Goal: Transaction & Acquisition: Purchase product/service

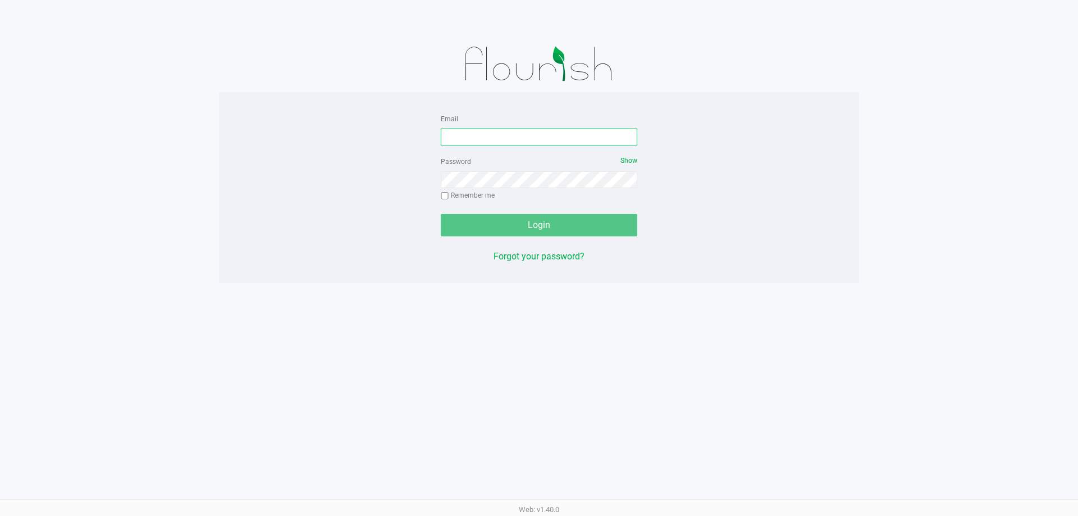
click at [536, 136] on input "Email" at bounding box center [539, 137] width 196 height 17
type input "[EMAIL_ADDRESS][DOMAIN_NAME]"
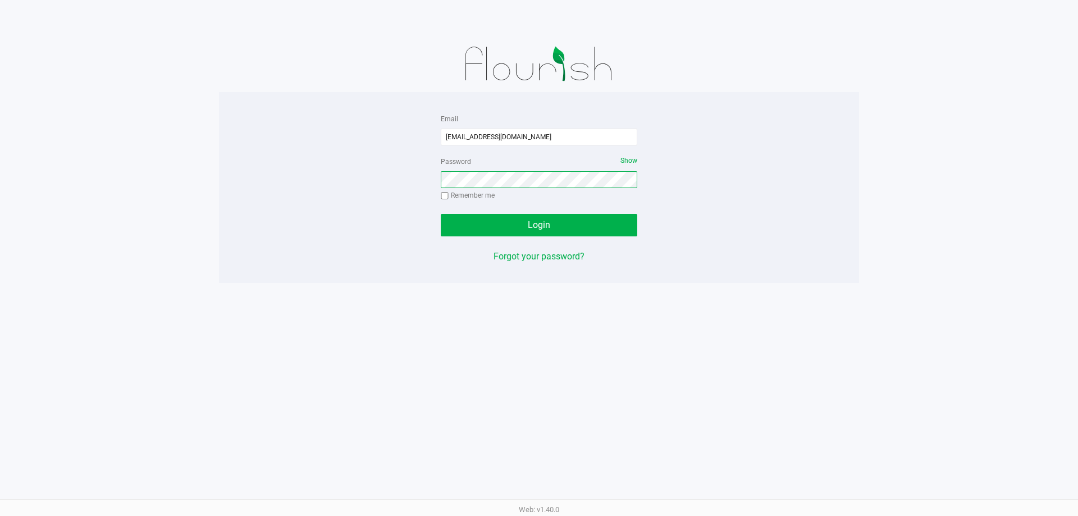
click at [441, 214] on button "Login" at bounding box center [539, 225] width 196 height 22
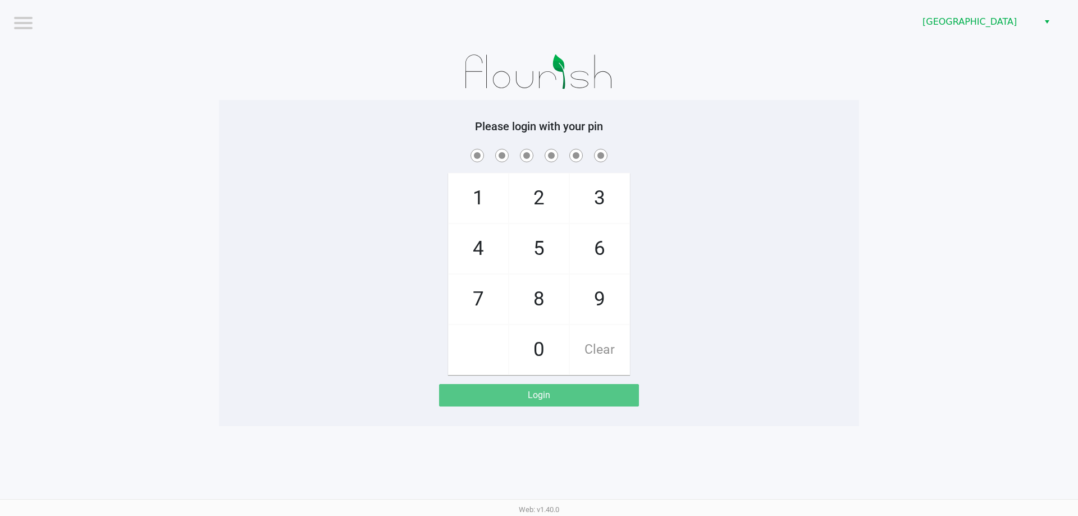
checkbox input "true"
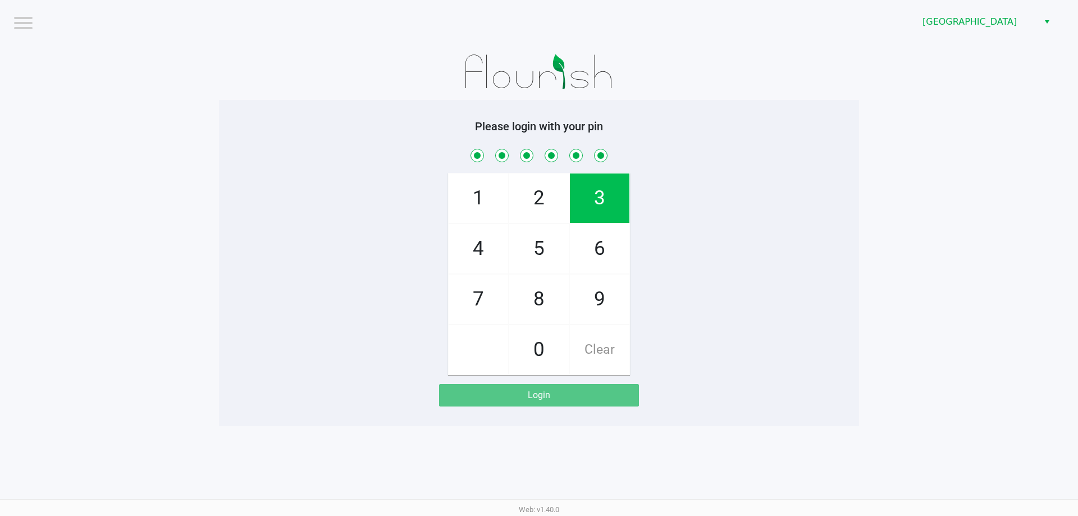
checkbox input "true"
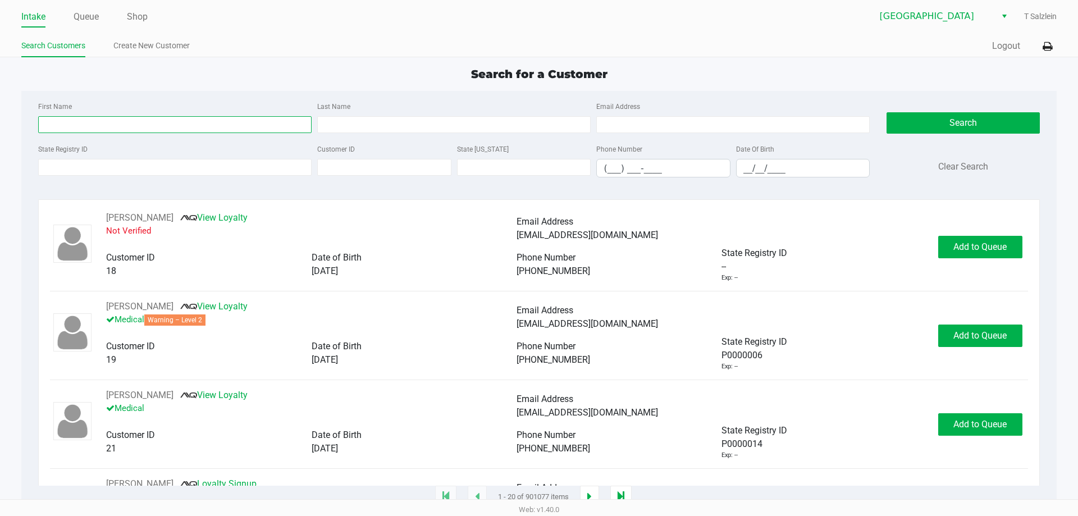
click at [235, 124] on input "First Name" at bounding box center [174, 124] width 273 height 17
type input "shari"
click at [383, 126] on input "Last Name" at bounding box center [453, 124] width 273 height 17
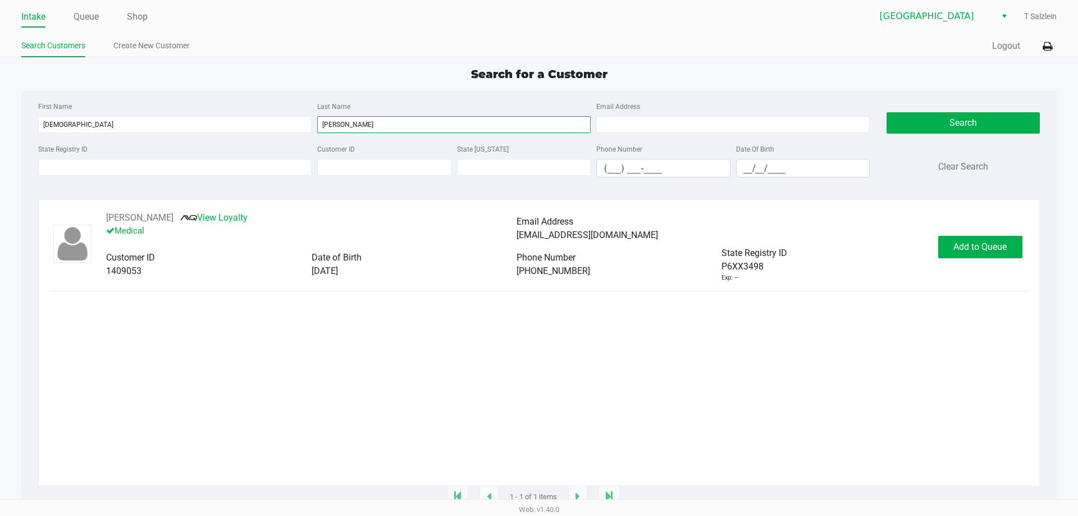
type input "powell"
click at [946, 265] on div "Shari Powell View Loyalty Medical Email Address sharimarie627@aol.com Customer …" at bounding box center [538, 246] width 977 height 71
click at [970, 254] on button "Add to Queue" at bounding box center [980, 247] width 84 height 22
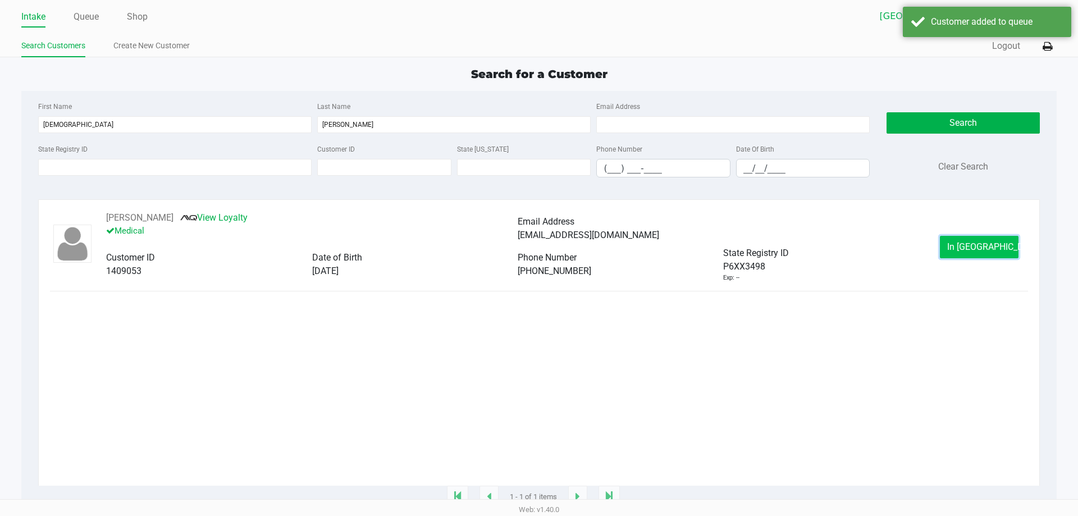
click at [984, 254] on button "In Queue" at bounding box center [979, 247] width 79 height 22
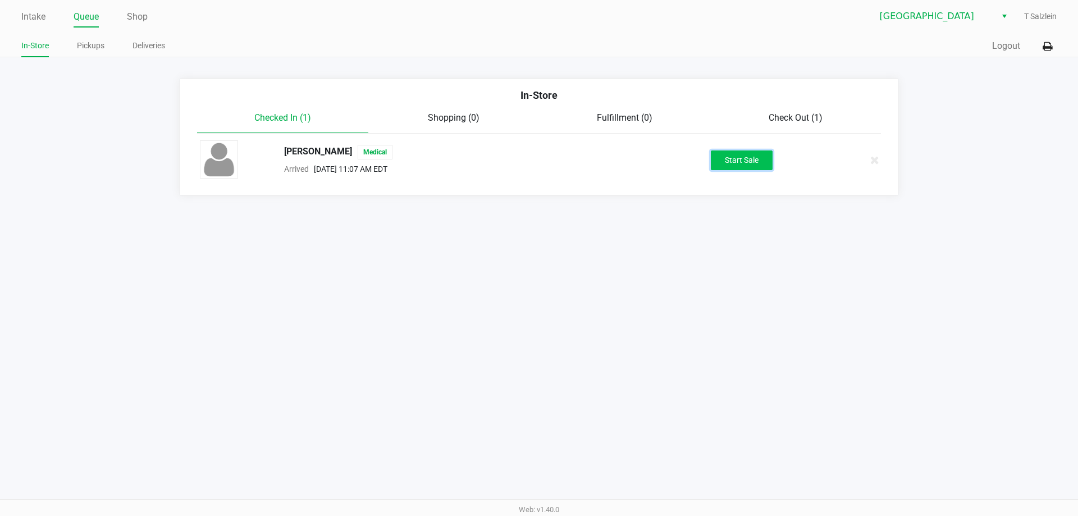
click at [750, 164] on button "Start Sale" at bounding box center [742, 160] width 62 height 20
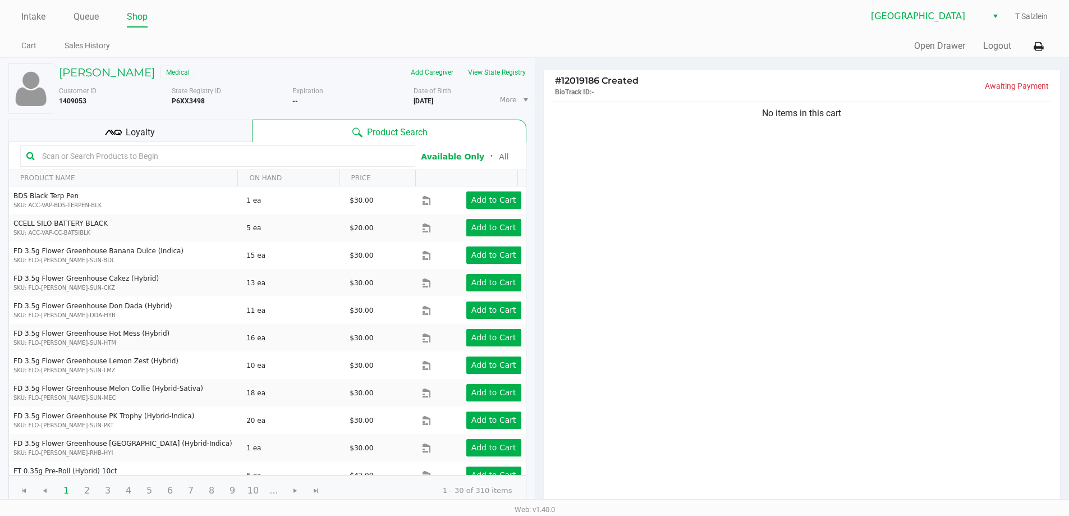
click at [714, 248] on div "No items in this cart" at bounding box center [802, 302] width 517 height 407
click at [488, 72] on button "View State Registry" at bounding box center [494, 72] width 66 height 18
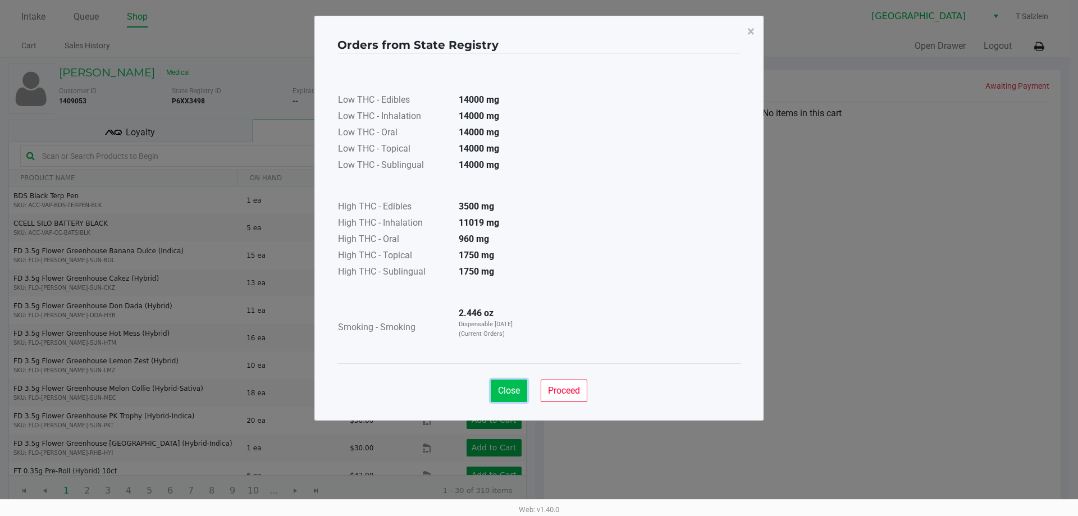
click at [508, 390] on span "Close" at bounding box center [509, 390] width 22 height 11
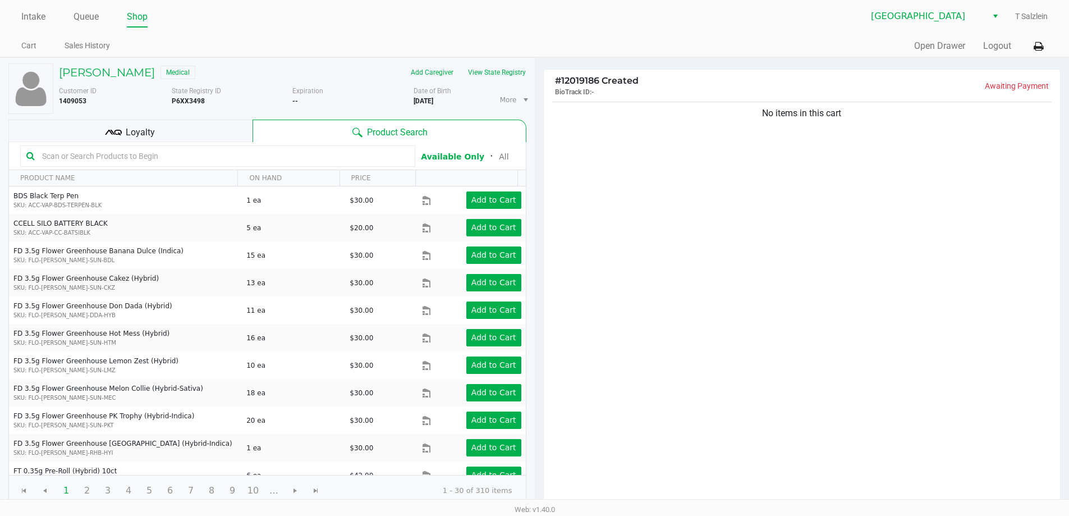
click at [244, 161] on input "text" at bounding box center [224, 156] width 372 height 17
click at [222, 157] on input "text" at bounding box center [224, 156] width 372 height 17
click at [178, 154] on input "text" at bounding box center [224, 156] width 372 height 17
click at [157, 159] on input "text" at bounding box center [224, 156] width 372 height 17
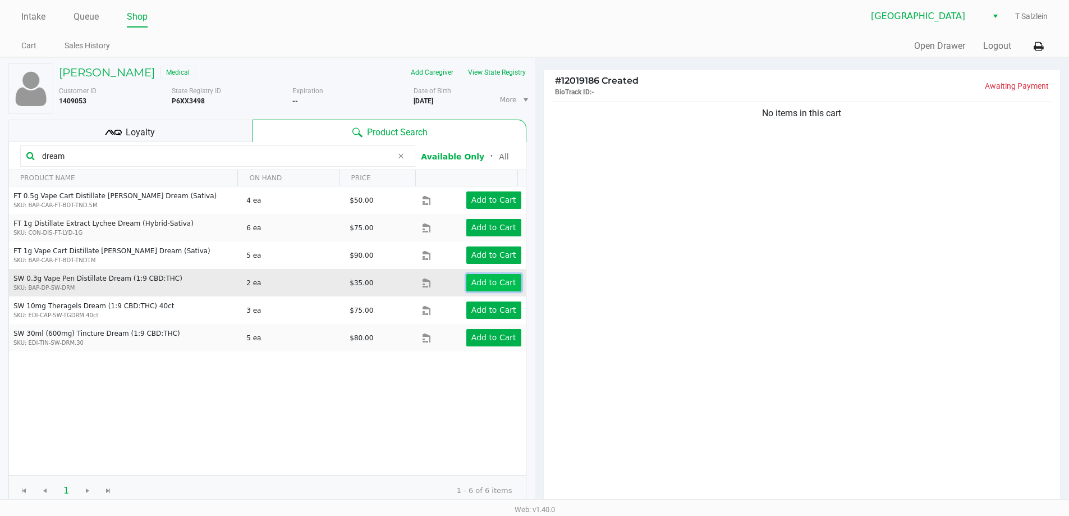
click at [505, 277] on button "Add to Cart" at bounding box center [493, 282] width 55 height 17
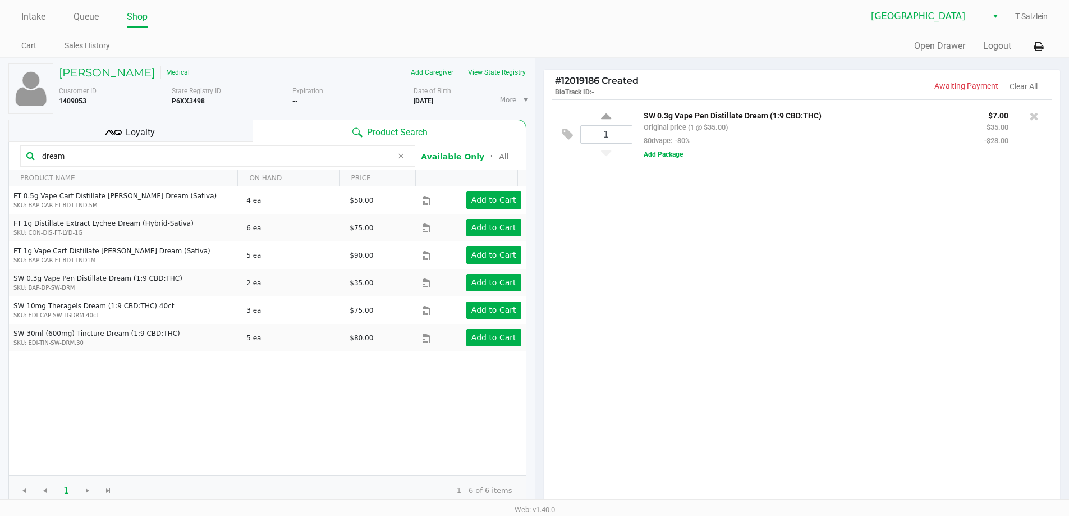
drag, startPoint x: 155, startPoint y: 156, endPoint x: 0, endPoint y: 134, distance: 156.4
click at [0, 134] on div "Shari Powell Medical Add Caregiver View State Registry Customer ID 1409053 Stat…" at bounding box center [267, 344] width 535 height 573
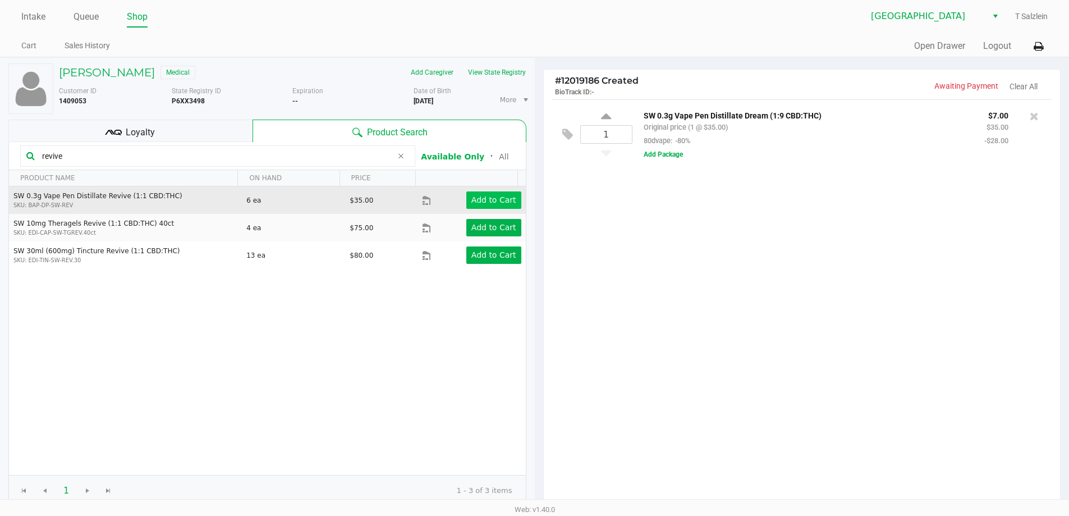
type input "revive"
click at [508, 205] on button "Add to Cart" at bounding box center [493, 199] width 55 height 17
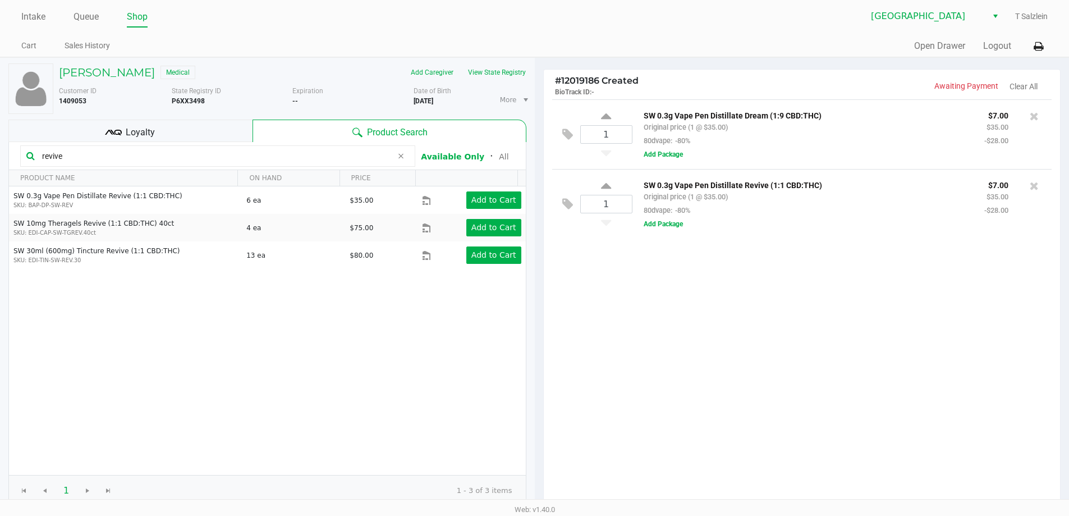
click at [403, 156] on icon at bounding box center [400, 156] width 7 height 9
click at [352, 158] on input "text" at bounding box center [224, 156] width 372 height 17
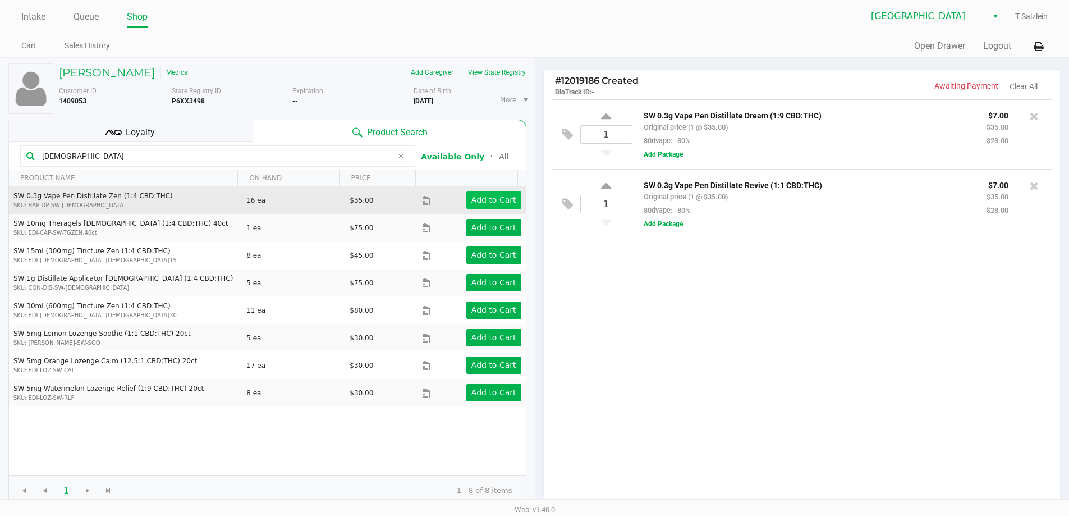
type input "zen"
click at [487, 201] on app-button-loader "Add to Cart" at bounding box center [493, 199] width 45 height 9
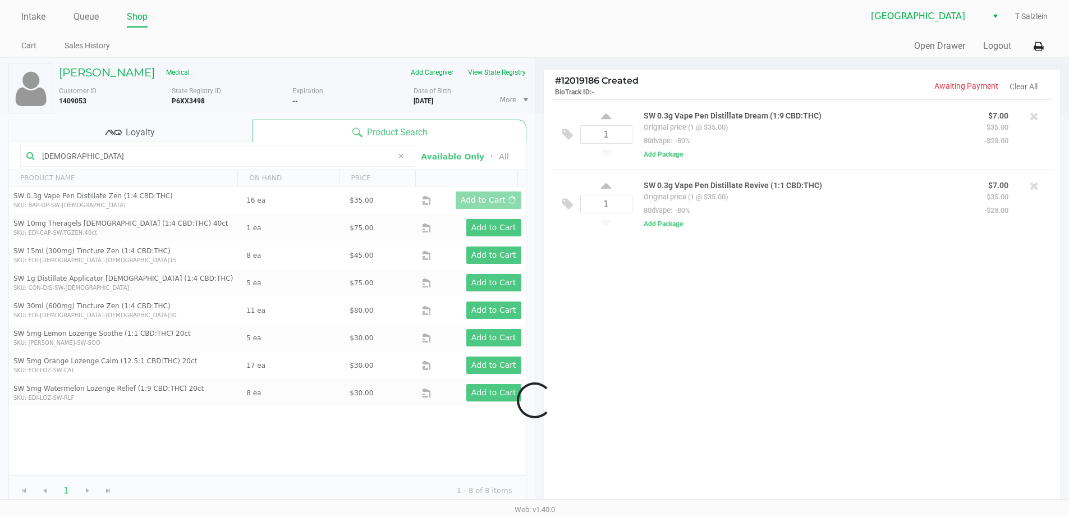
click at [822, 355] on div at bounding box center [534, 400] width 1069 height 574
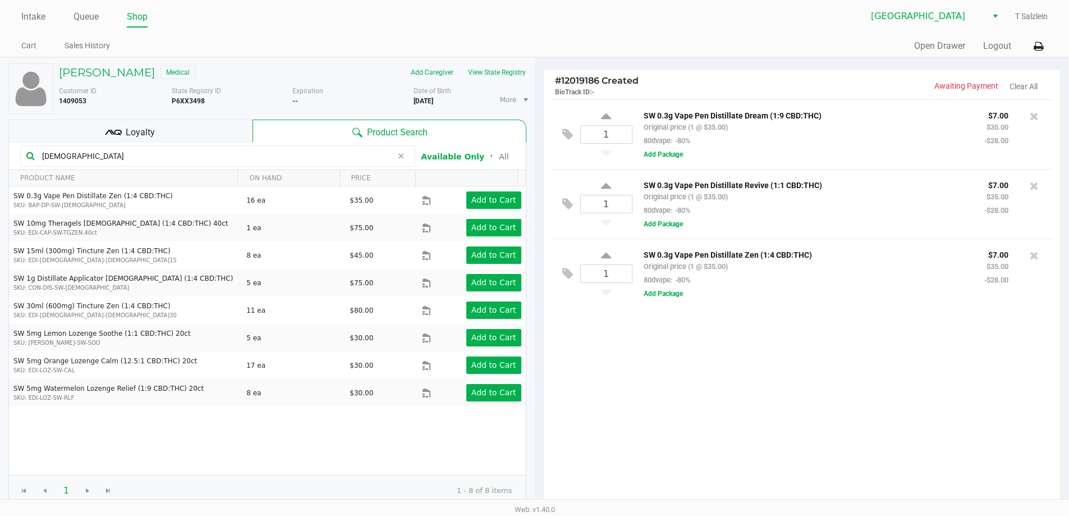
click at [182, 96] on div "State Registry ID P6XX3498" at bounding box center [232, 100] width 121 height 28
copy b "P6XX3498"
click at [139, 130] on span "Loyalty" at bounding box center [140, 132] width 29 height 13
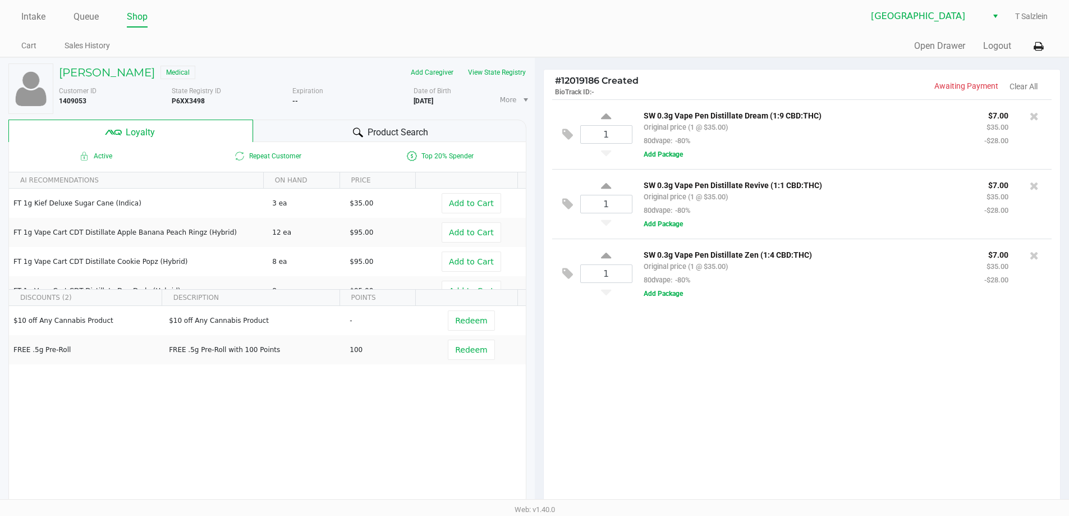
click at [626, 340] on div "1 SW 0.3g Vape Pen Distillate Dream (1:9 CBD:THC) Original price (1 @ $35.00) 8…" at bounding box center [802, 302] width 517 height 407
click at [705, 404] on div "1 SW 0.3g Vape Pen Distillate Dream (1:9 CBD:THC) Original price (1 @ $35.00) 8…" at bounding box center [802, 302] width 517 height 407
click at [604, 395] on div "1 SW 0.3g Vape Pen Distillate Dream (1:9 CBD:THC) Original price (1 @ $35.00) 8…" at bounding box center [802, 302] width 517 height 407
click at [703, 387] on div "1 SW 0.3g Vape Pen Distillate Dream (1:9 CBD:THC) Original price (1 @ $35.00) 8…" at bounding box center [802, 302] width 517 height 407
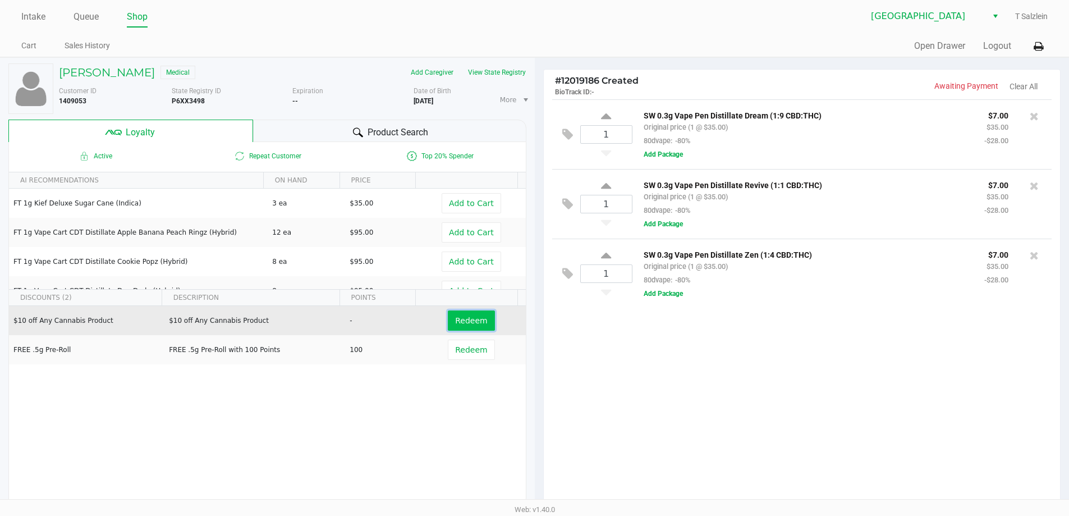
click at [470, 321] on span "Redeem" at bounding box center [471, 320] width 32 height 9
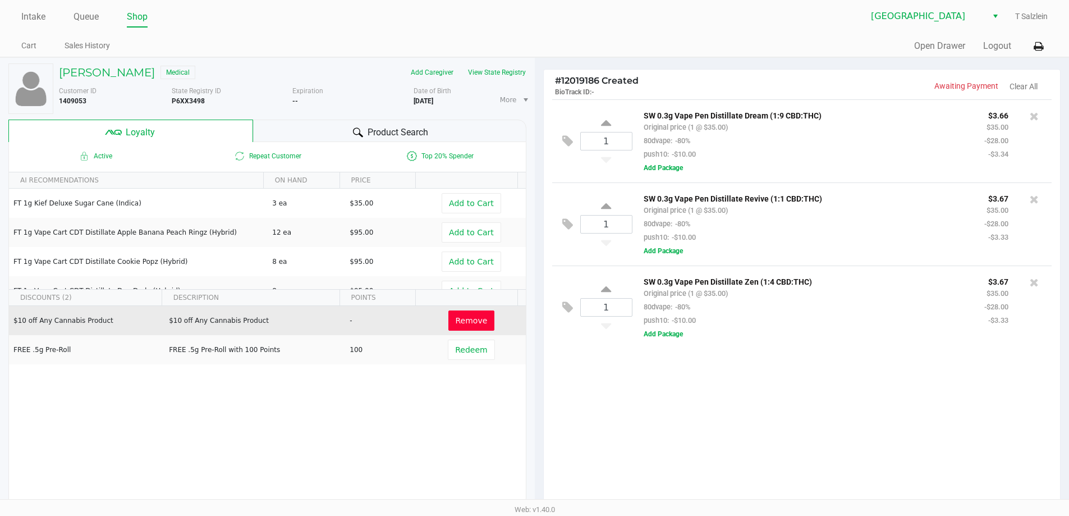
click at [684, 421] on div "1 SW 0.3g Vape Pen Distillate Dream (1:9 CBD:THC) Original price (1 @ $35.00) 8…" at bounding box center [802, 302] width 517 height 407
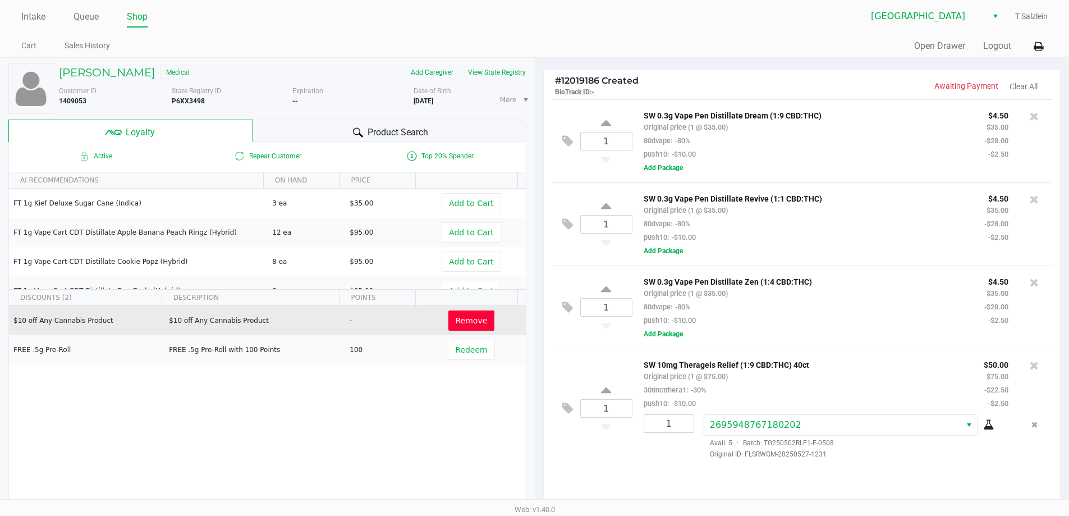
click at [593, 465] on div "1 SW 10mg Theragels Relief (1:9 CBD:THC) 40ct Original price (1 @ $75.00) 30tin…" at bounding box center [802, 408] width 500 height 119
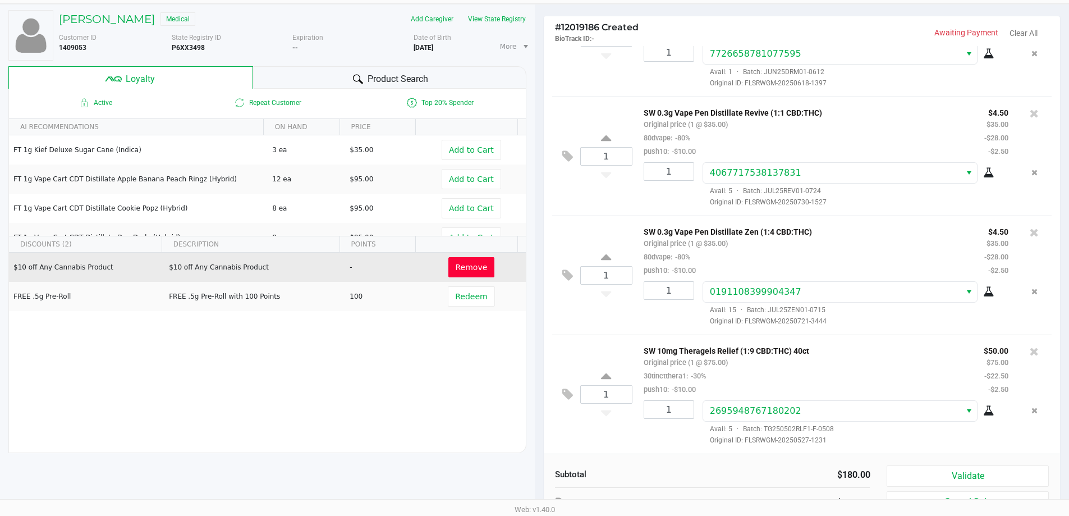
scroll to position [129, 0]
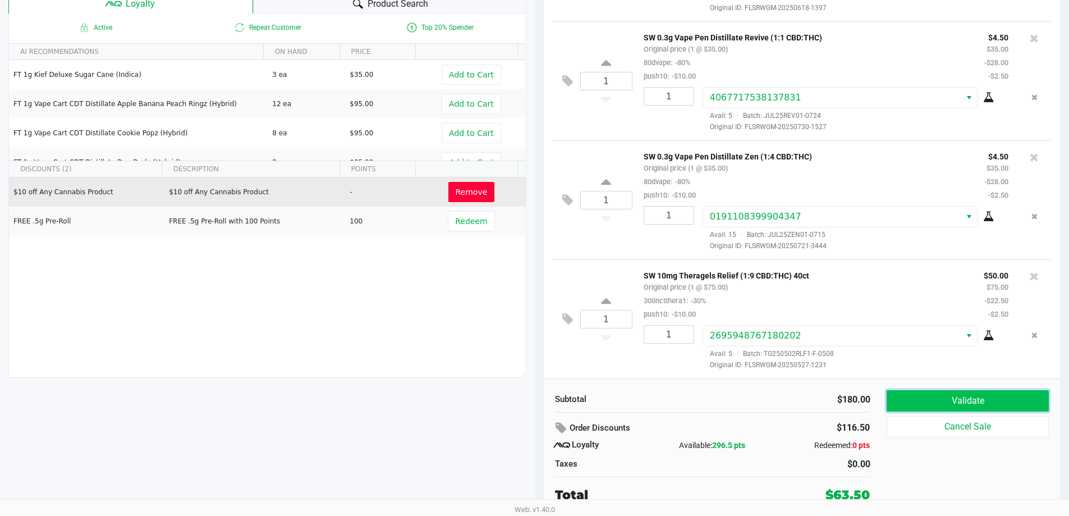
click at [987, 394] on button "Validate" at bounding box center [968, 400] width 162 height 21
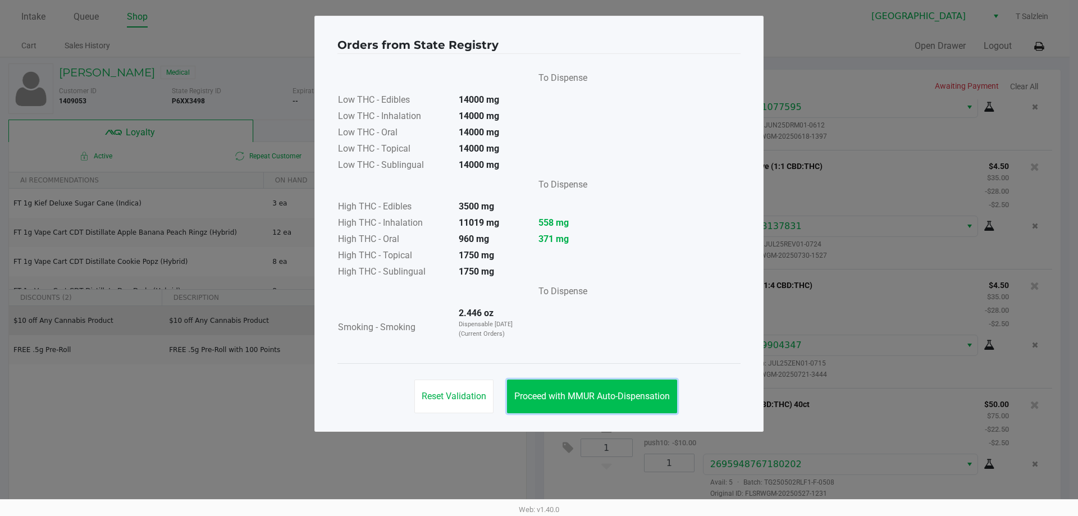
click at [596, 400] on span "Proceed with MMUR Auto-Dispensation" at bounding box center [591, 396] width 155 height 11
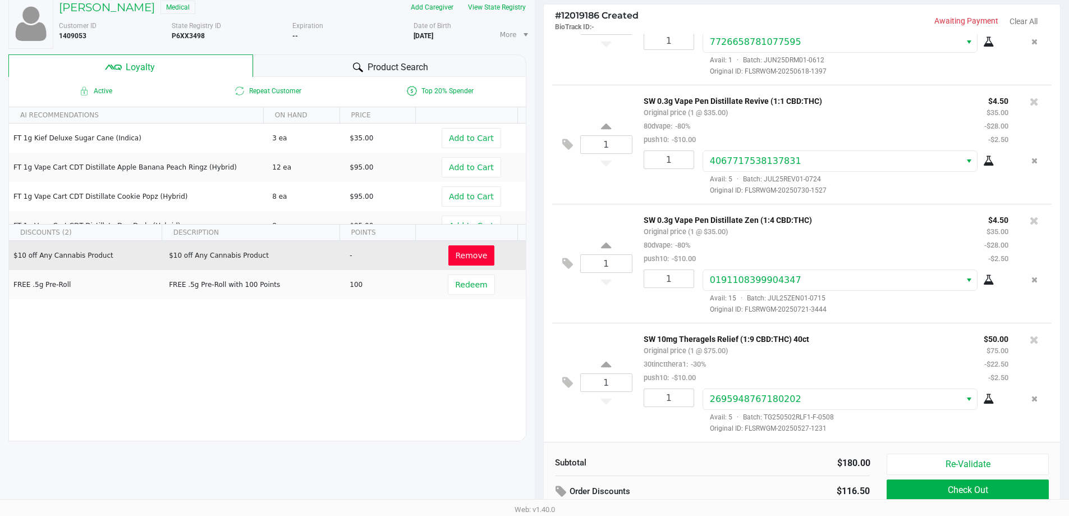
scroll to position [129, 0]
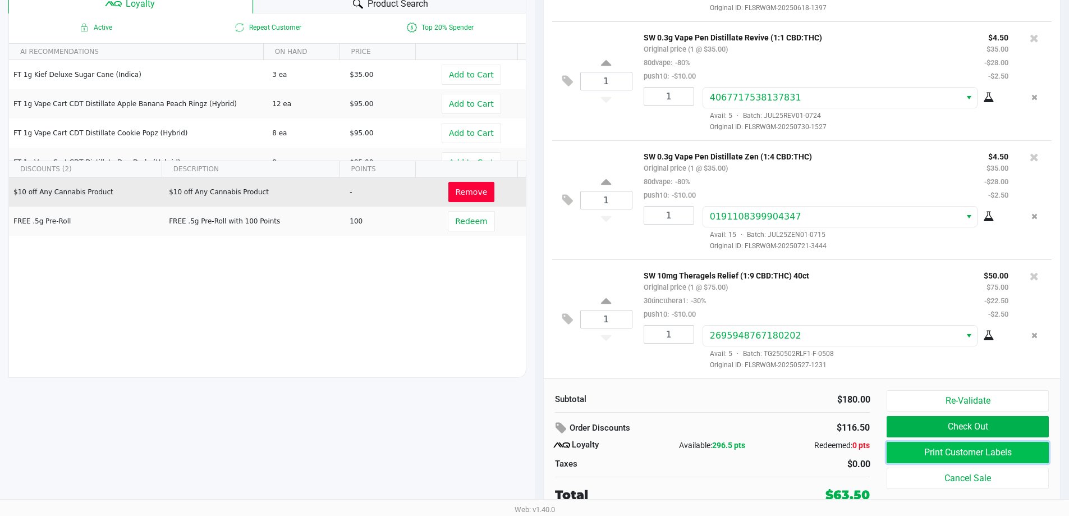
click at [941, 454] on button "Print Customer Labels" at bounding box center [968, 452] width 162 height 21
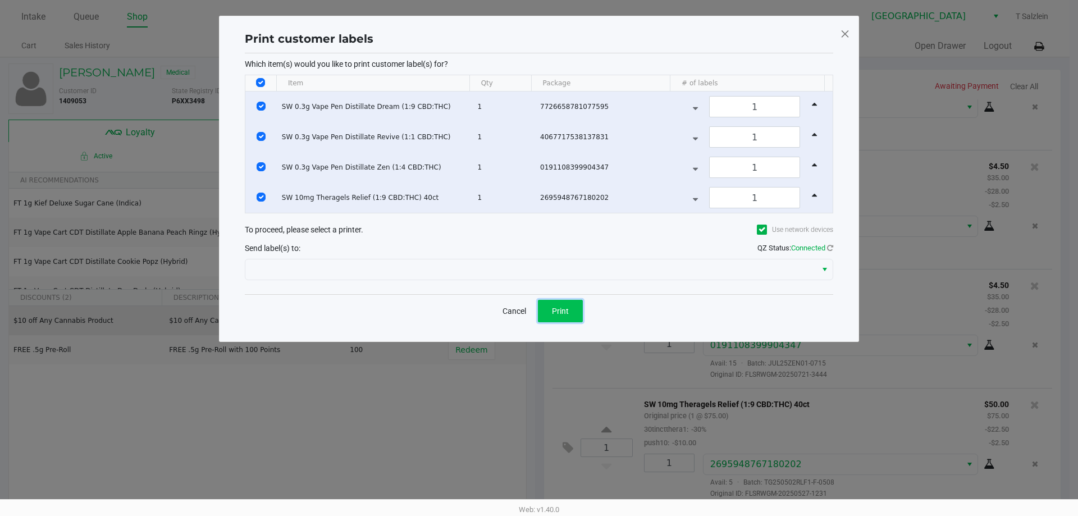
click at [549, 319] on button "Print" at bounding box center [560, 311] width 45 height 22
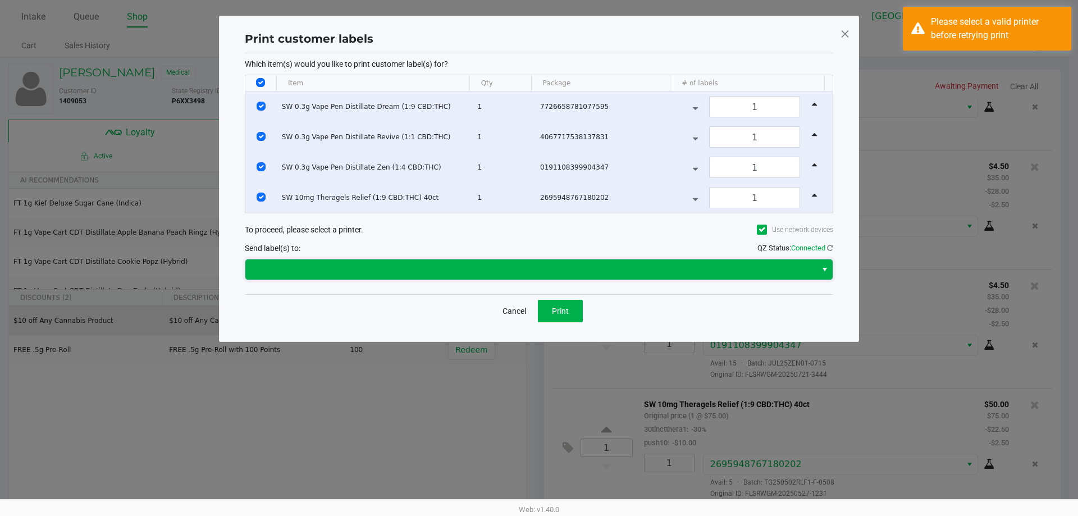
click at [372, 265] on span at bounding box center [530, 269] width 557 height 13
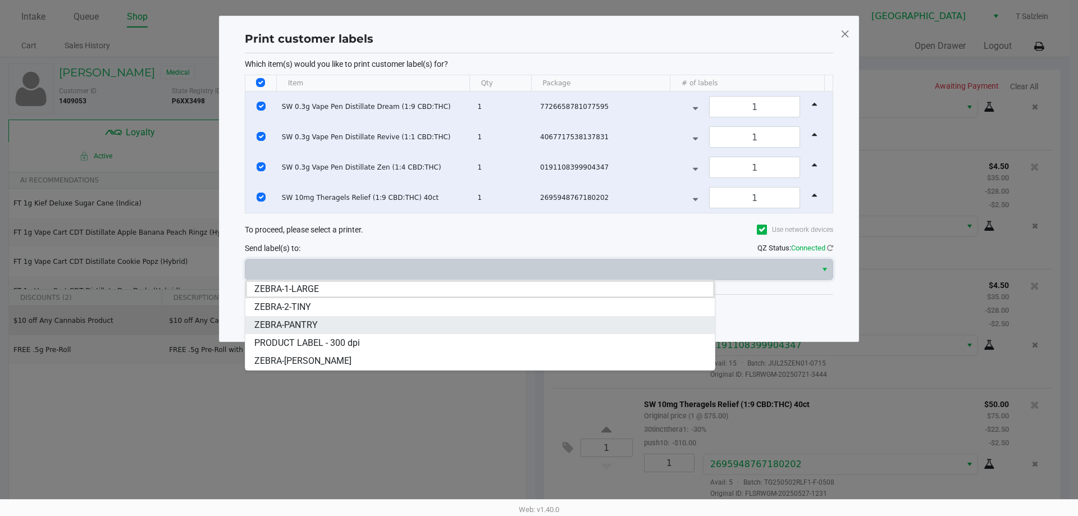
click at [314, 320] on span "ZEBRA-PANTRY" at bounding box center [285, 324] width 63 height 13
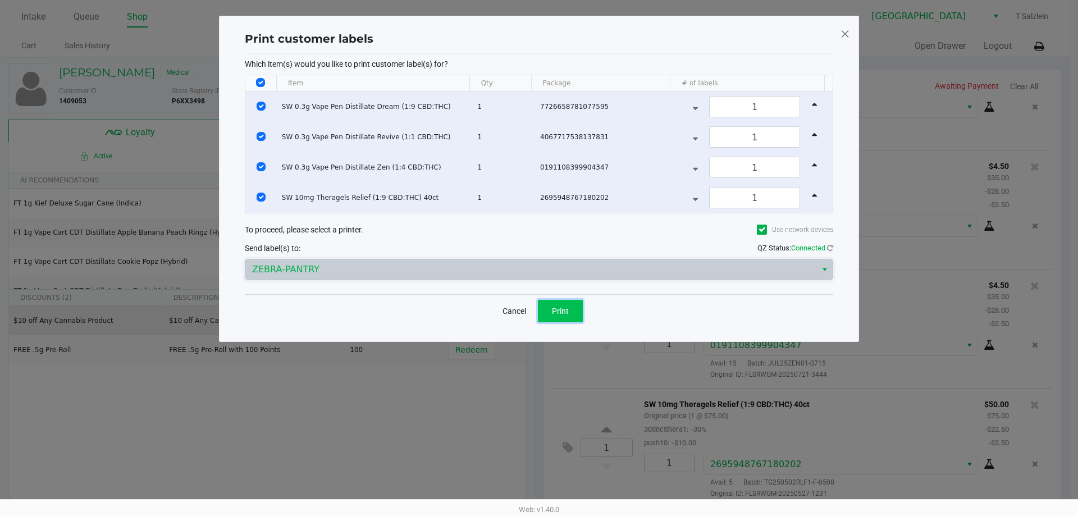
click at [556, 317] on button "Print" at bounding box center [560, 311] width 45 height 22
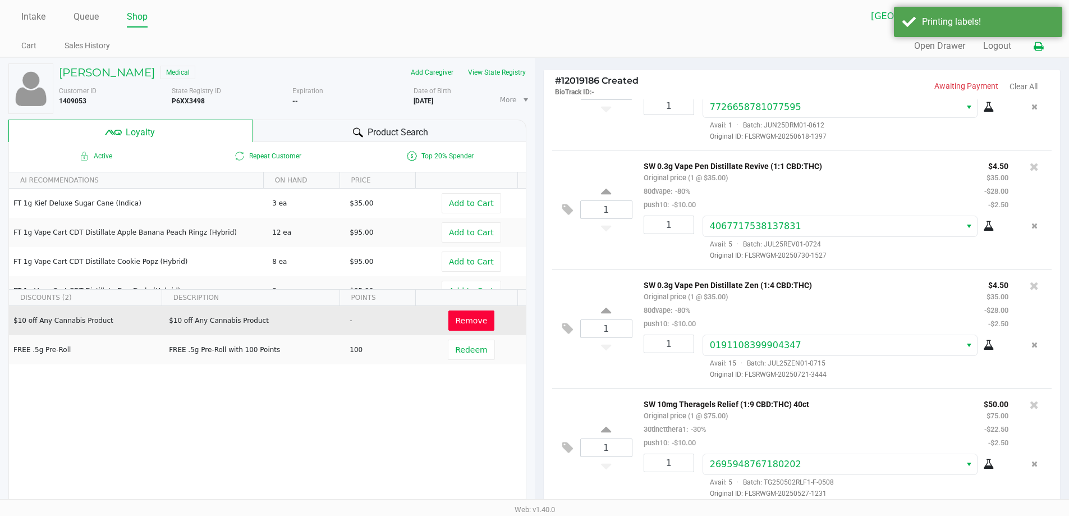
click at [1043, 51] on button at bounding box center [1038, 46] width 19 height 21
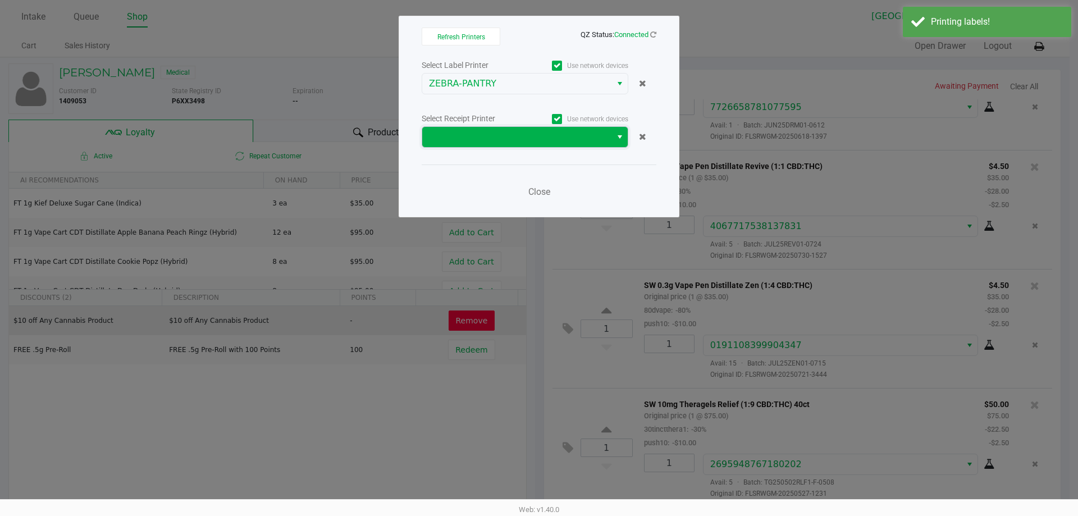
click at [529, 139] on span at bounding box center [517, 136] width 176 height 13
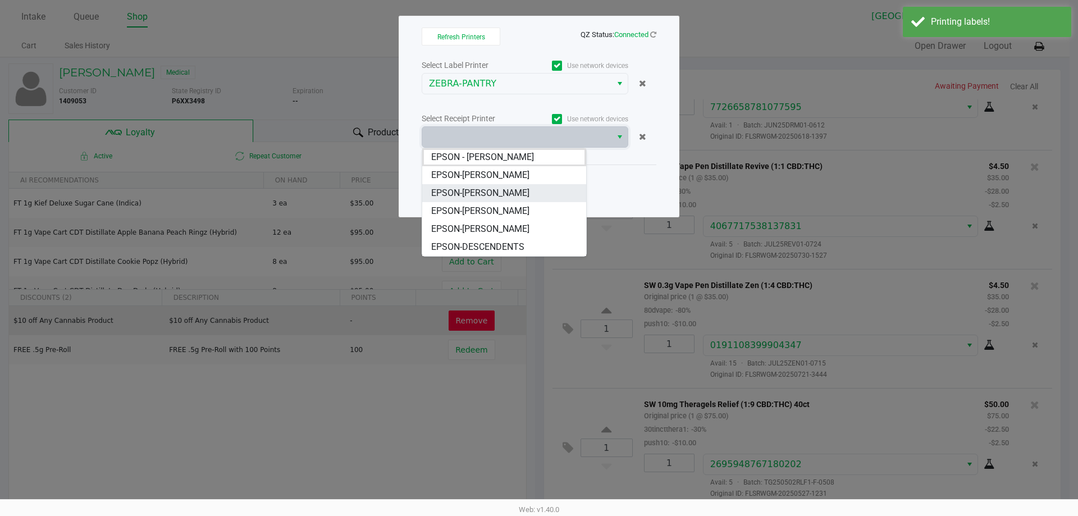
click at [523, 193] on span "EPSON-[PERSON_NAME]" at bounding box center [480, 192] width 98 height 13
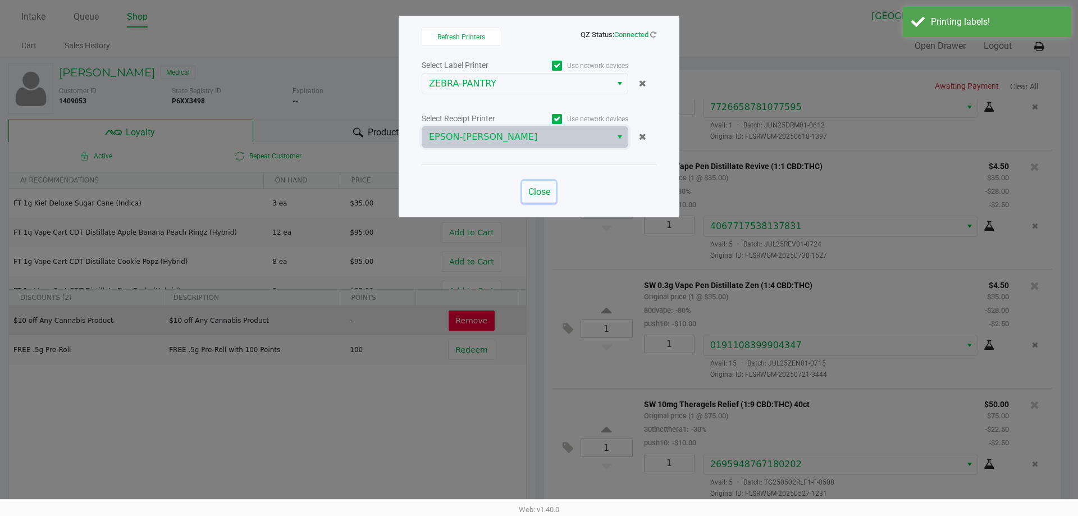
click at [541, 187] on span "Close" at bounding box center [539, 191] width 22 height 11
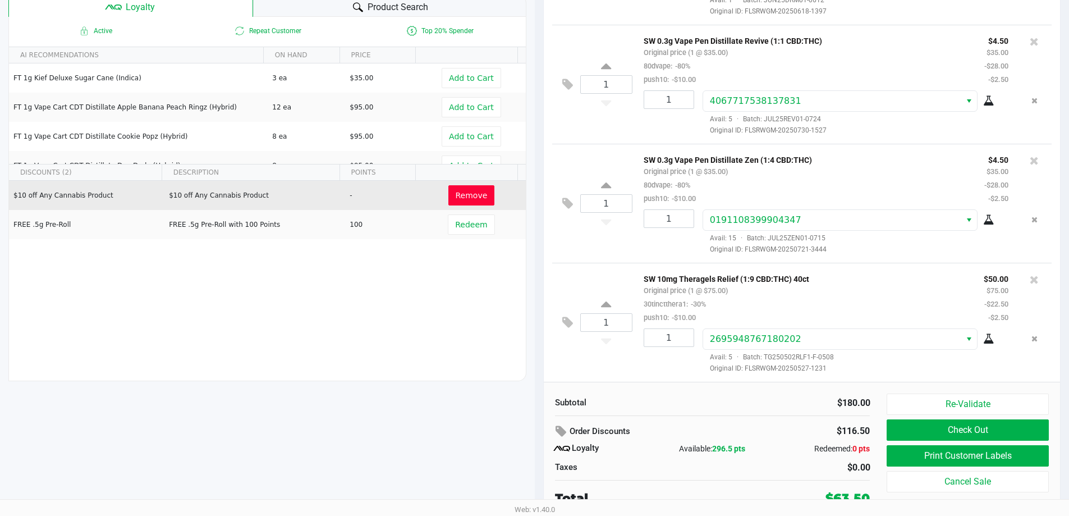
scroll to position [129, 0]
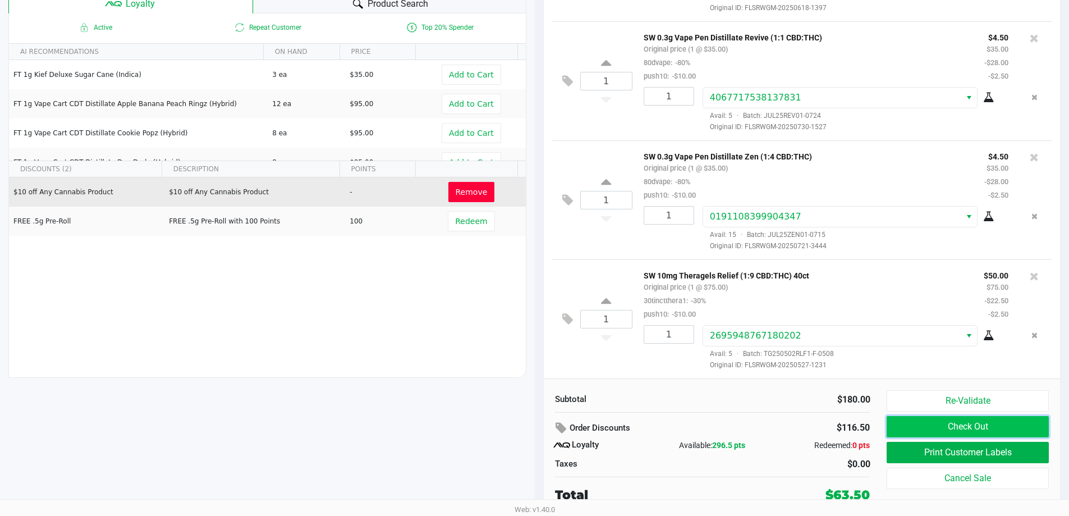
click at [923, 421] on button "Check Out" at bounding box center [968, 426] width 162 height 21
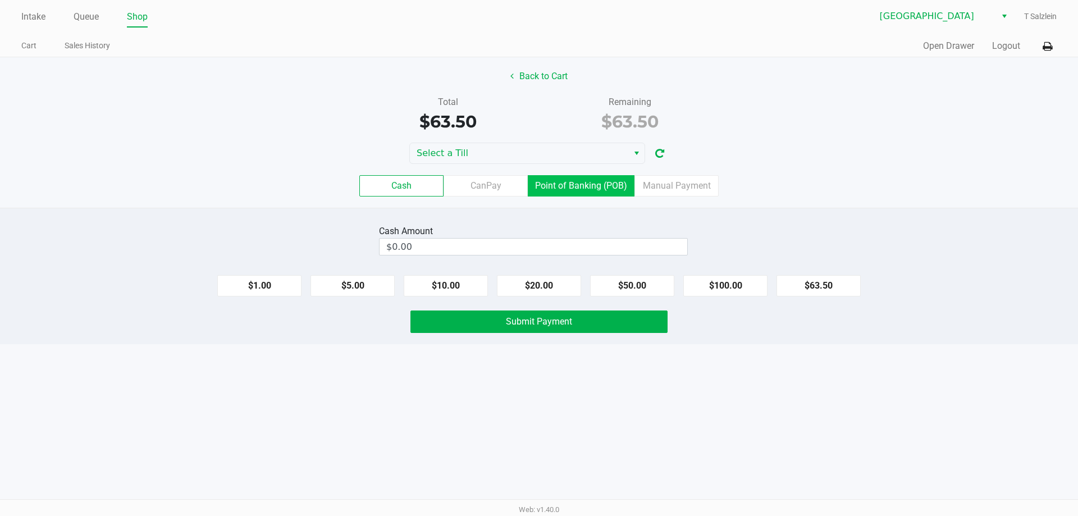
click at [604, 188] on label "Point of Banking (POB)" at bounding box center [581, 185] width 107 height 21
click at [0, 0] on 7 "Point of Banking (POB)" at bounding box center [0, 0] width 0 height 0
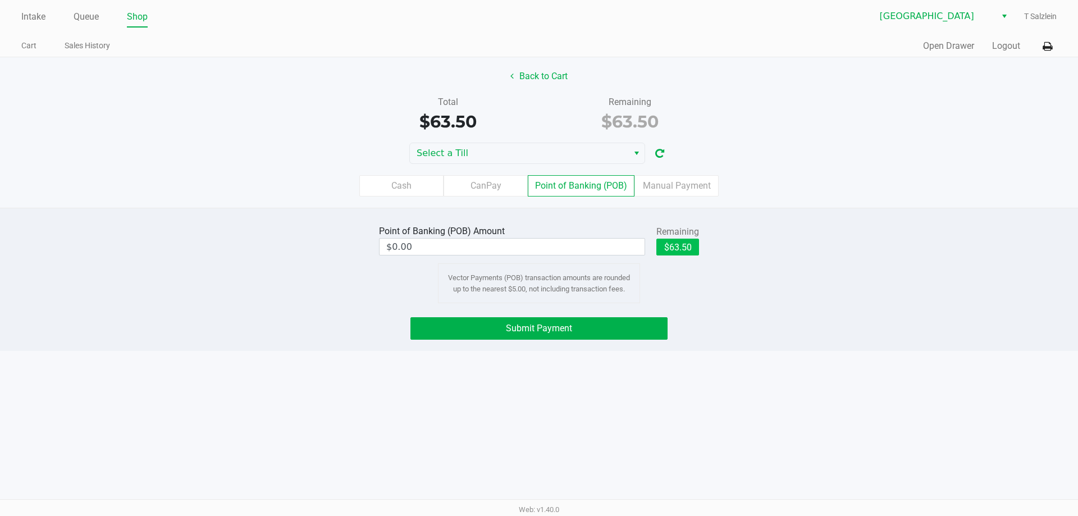
click at [688, 240] on button "$63.50" at bounding box center [677, 247] width 43 height 17
type input "$63.50"
click at [581, 332] on button "Submit Payment" at bounding box center [538, 328] width 257 height 22
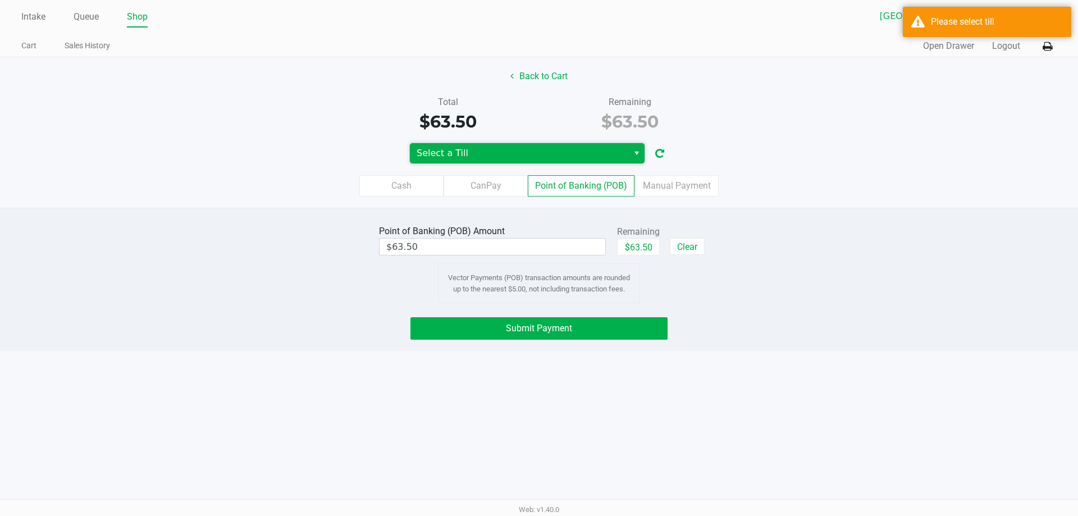
click at [506, 150] on span "Select a Till" at bounding box center [518, 152] width 205 height 13
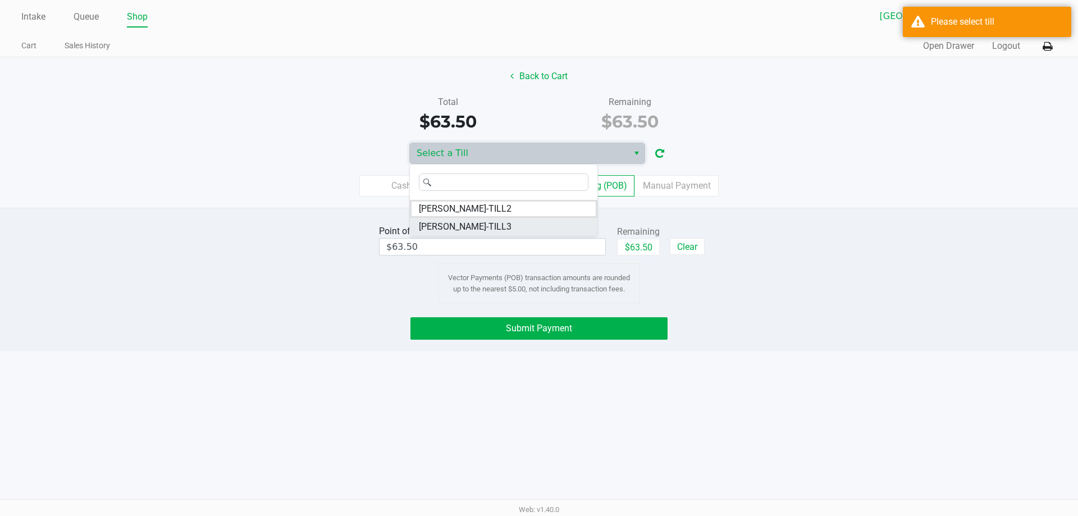
click at [487, 226] on li "CELIA-TILL3" at bounding box center [503, 227] width 187 height 18
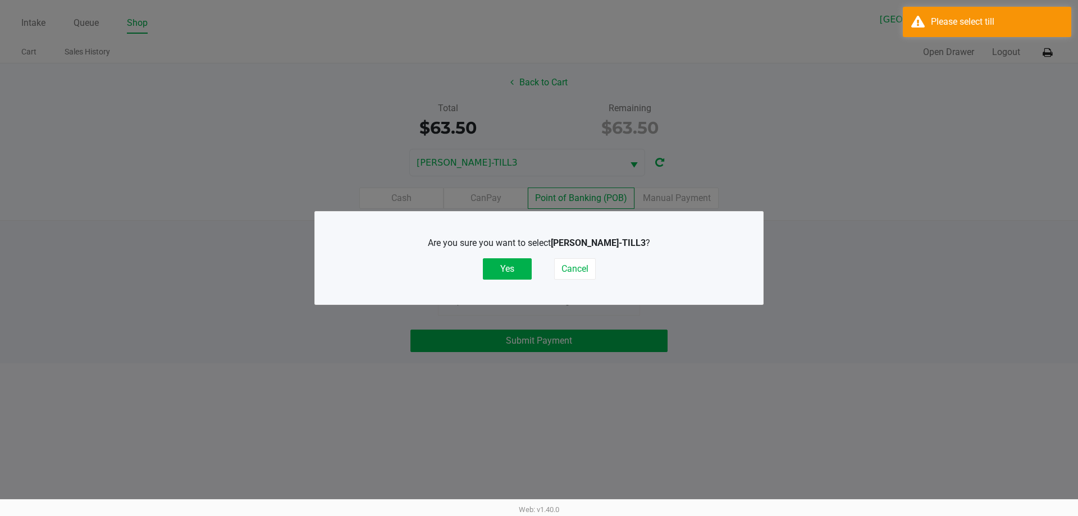
click at [503, 260] on button "Yes" at bounding box center [507, 268] width 49 height 21
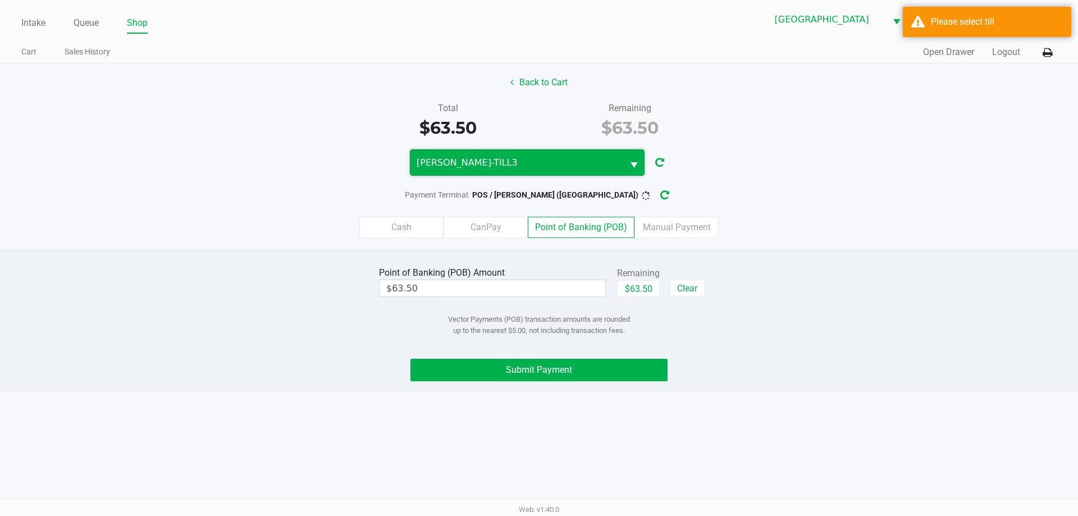
click at [484, 157] on span "CELIA-TILL3" at bounding box center [516, 162] width 200 height 13
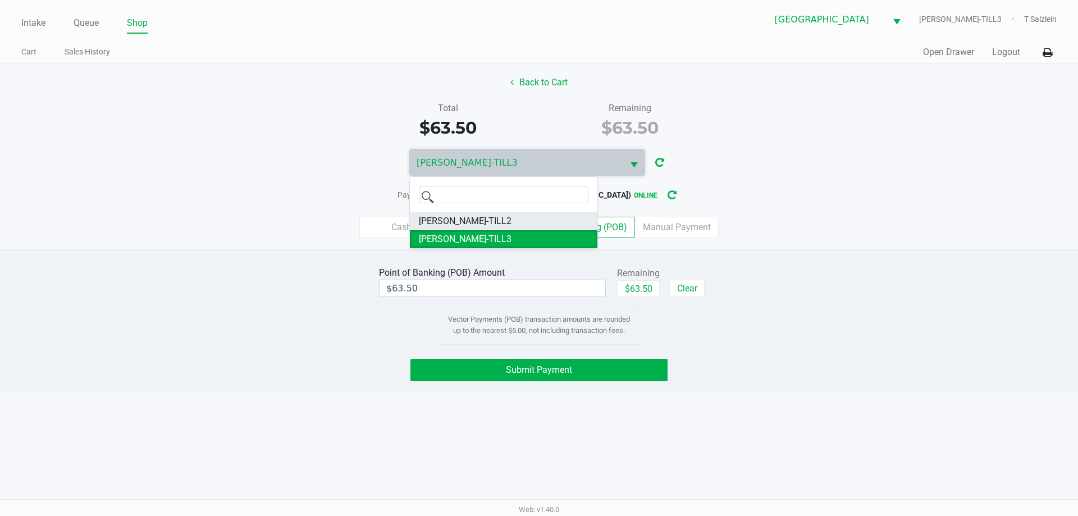
click at [493, 219] on span "DENNIS-BROWN-TILL2" at bounding box center [465, 220] width 93 height 13
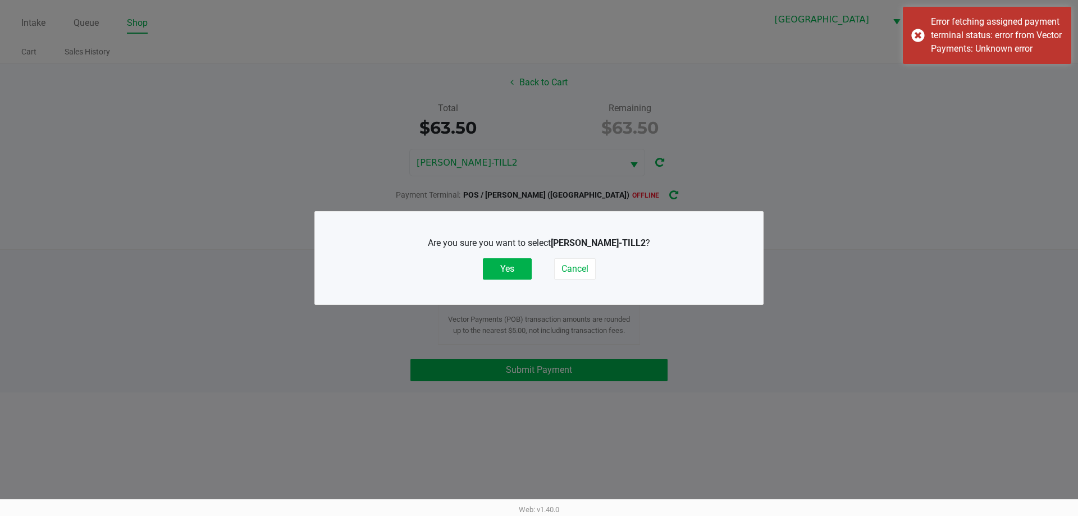
click at [507, 267] on button "Yes" at bounding box center [507, 268] width 49 height 21
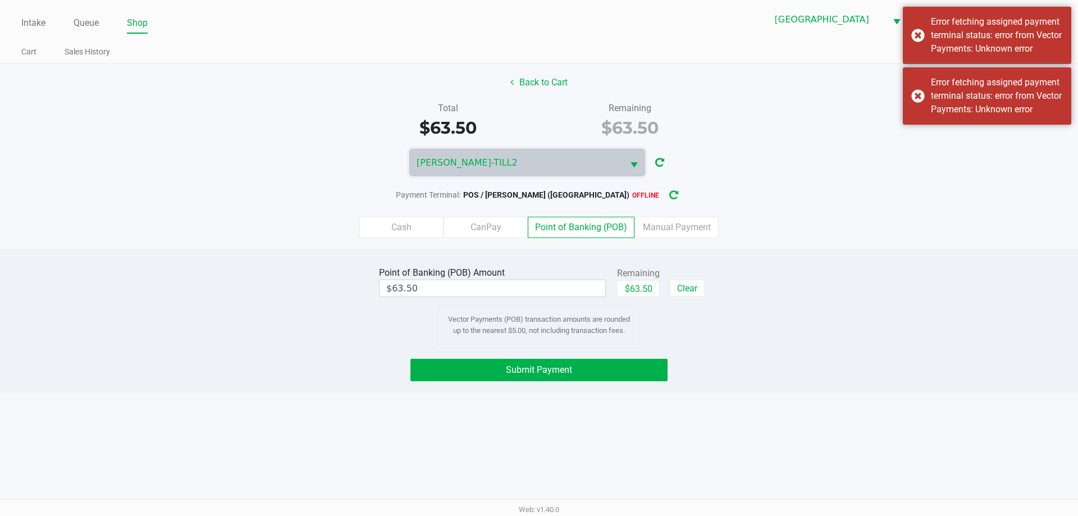
click at [665, 188] on button "button" at bounding box center [674, 195] width 18 height 21
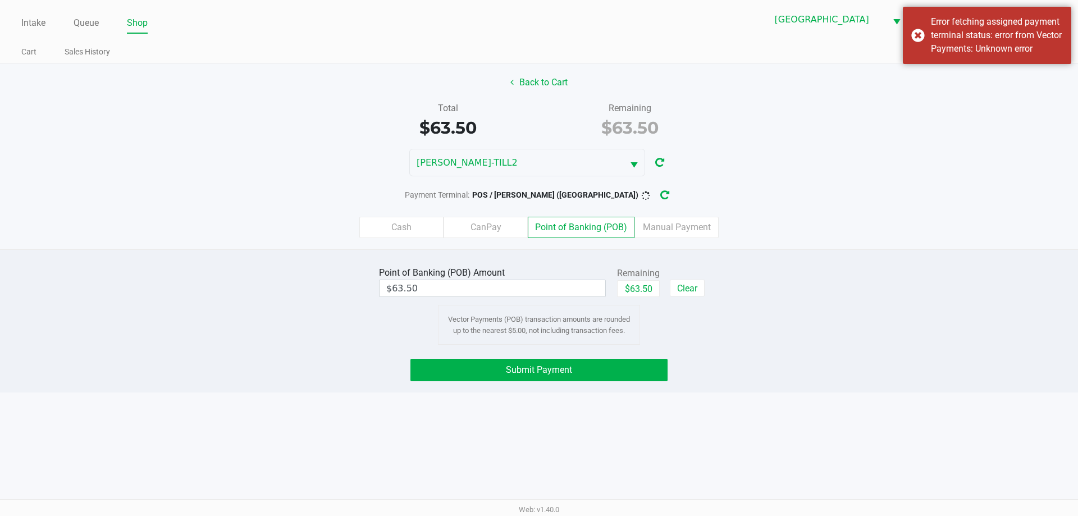
click at [910, 106] on div "Error fetching assigned payment terminal status: error from Vector Payments: Un…" at bounding box center [986, 95] width 168 height 57
click at [921, 38] on div "Error fetching assigned payment terminal status: error from Vector Payments: Un…" at bounding box center [986, 35] width 168 height 57
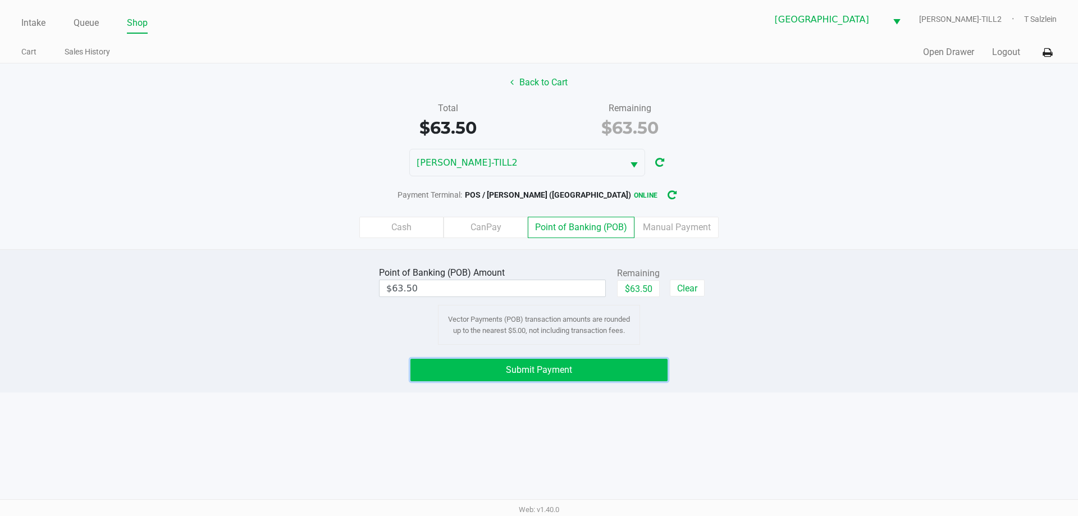
click at [558, 376] on button "Submit Payment" at bounding box center [538, 370] width 257 height 22
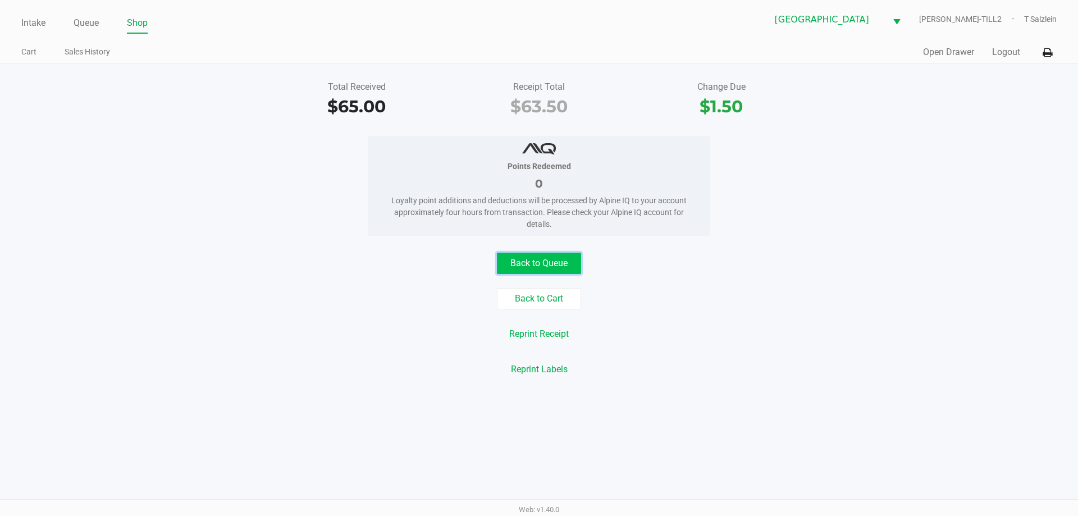
click at [535, 264] on button "Back to Queue" at bounding box center [539, 263] width 84 height 21
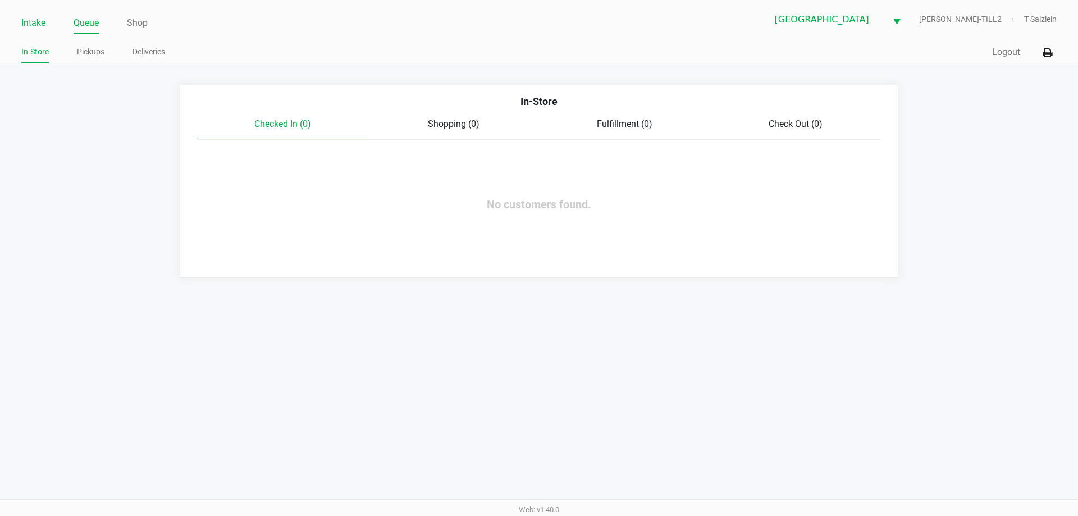
click at [31, 23] on link "Intake" at bounding box center [33, 23] width 24 height 16
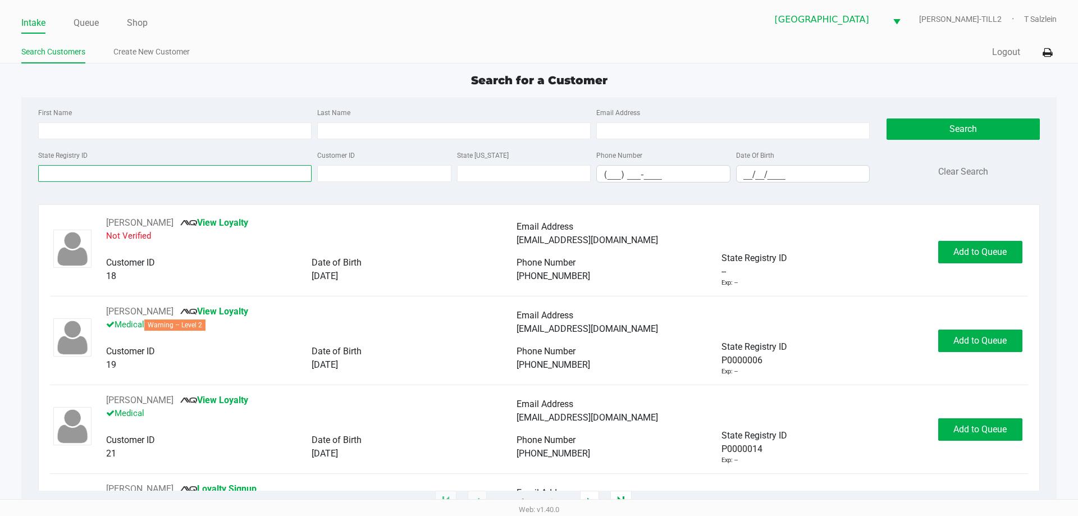
click at [225, 176] on input "State Registry ID" at bounding box center [174, 173] width 273 height 17
click at [223, 177] on input "State Registry ID" at bounding box center [174, 173] width 273 height 17
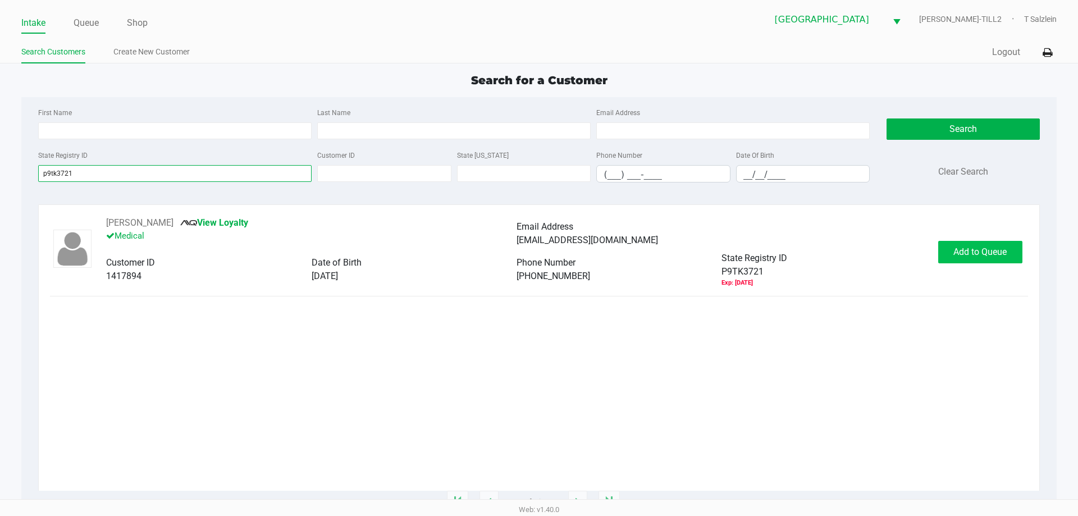
type input "p9tk3721"
click at [967, 253] on span "Add to Queue" at bounding box center [979, 251] width 53 height 11
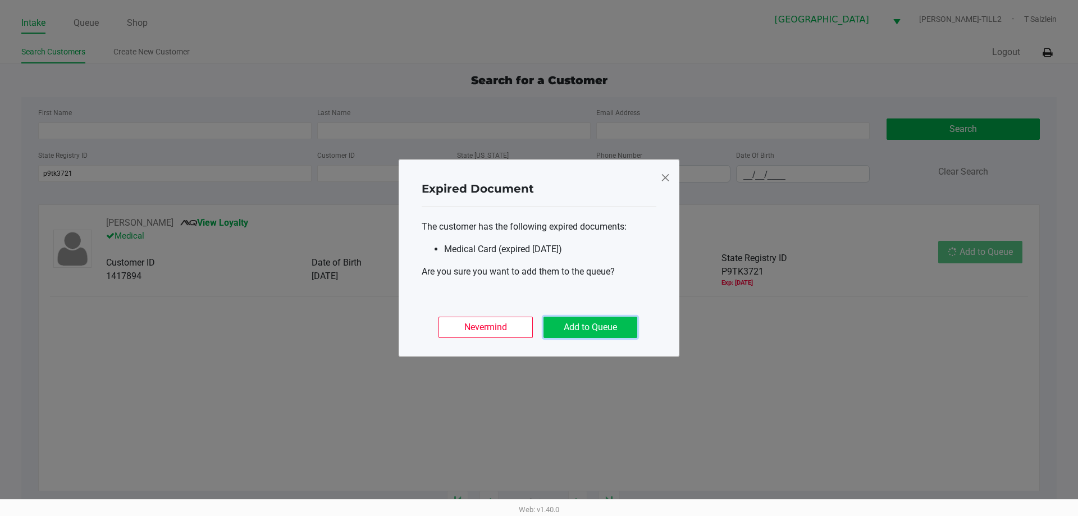
click at [605, 327] on button "Add to Queue" at bounding box center [590, 327] width 94 height 21
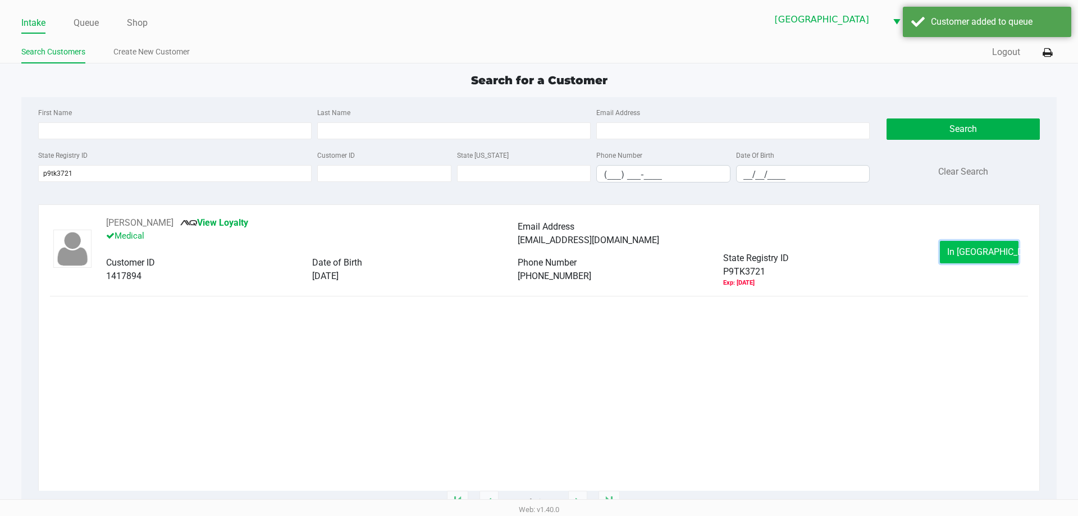
click at [973, 254] on span "In Queue" at bounding box center [994, 251] width 94 height 11
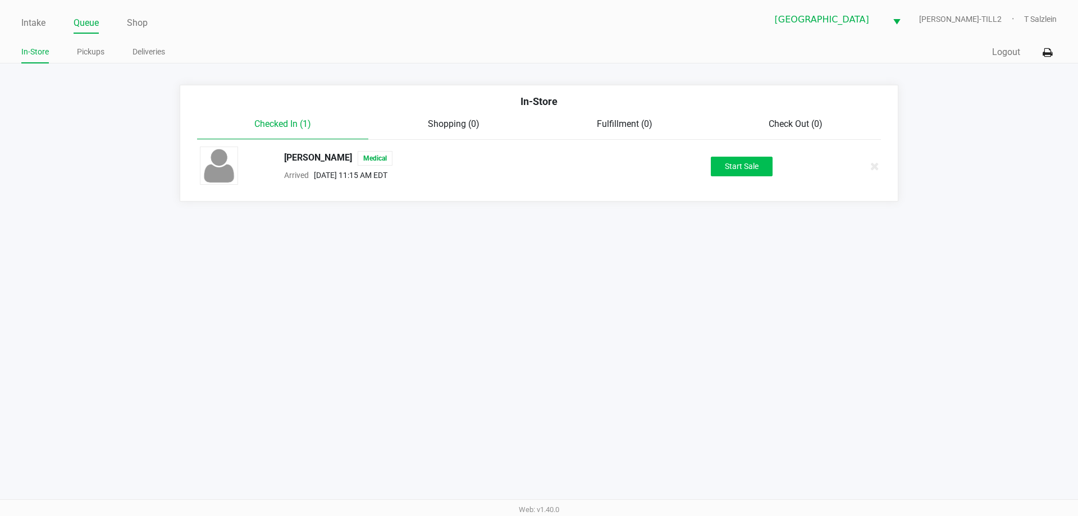
click at [757, 174] on button "Start Sale" at bounding box center [742, 167] width 62 height 20
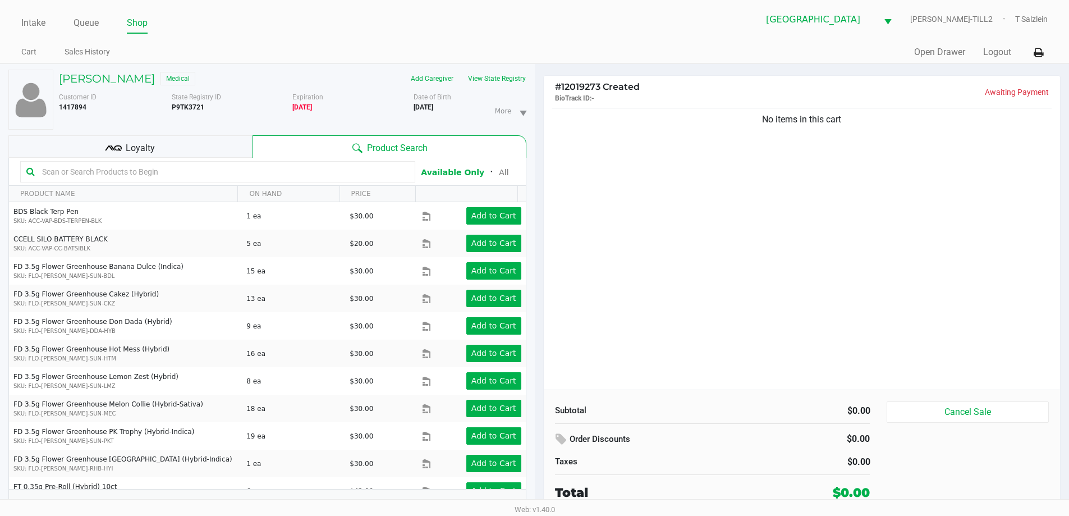
click at [290, 167] on input "text" at bounding box center [224, 171] width 372 height 17
click at [189, 170] on input "text" at bounding box center [224, 171] width 372 height 17
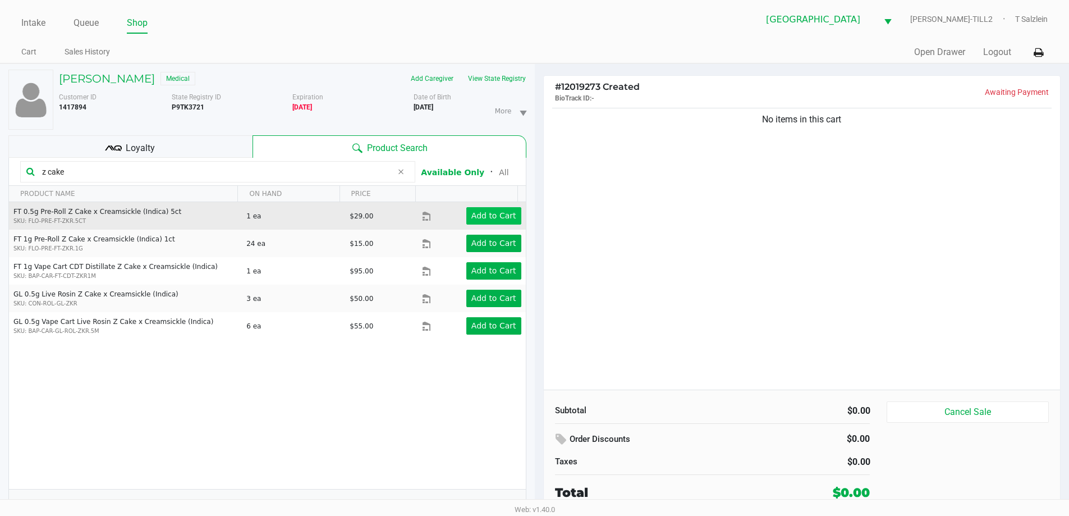
type input "z cake"
click at [479, 212] on app-button-loader "Add to Cart" at bounding box center [493, 215] width 45 height 9
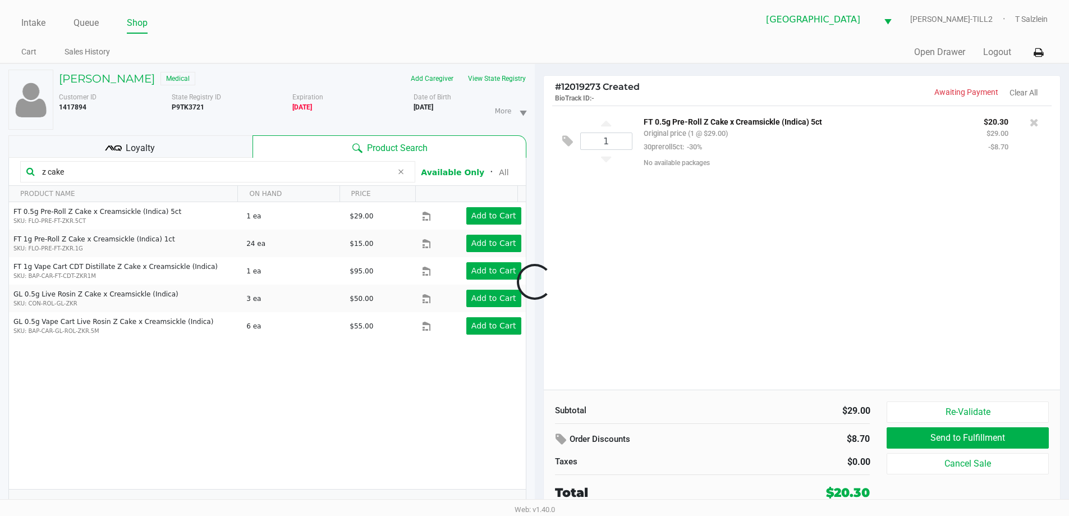
click at [400, 175] on icon at bounding box center [400, 171] width 7 height 9
click at [371, 173] on input "text" at bounding box center [224, 171] width 372 height 17
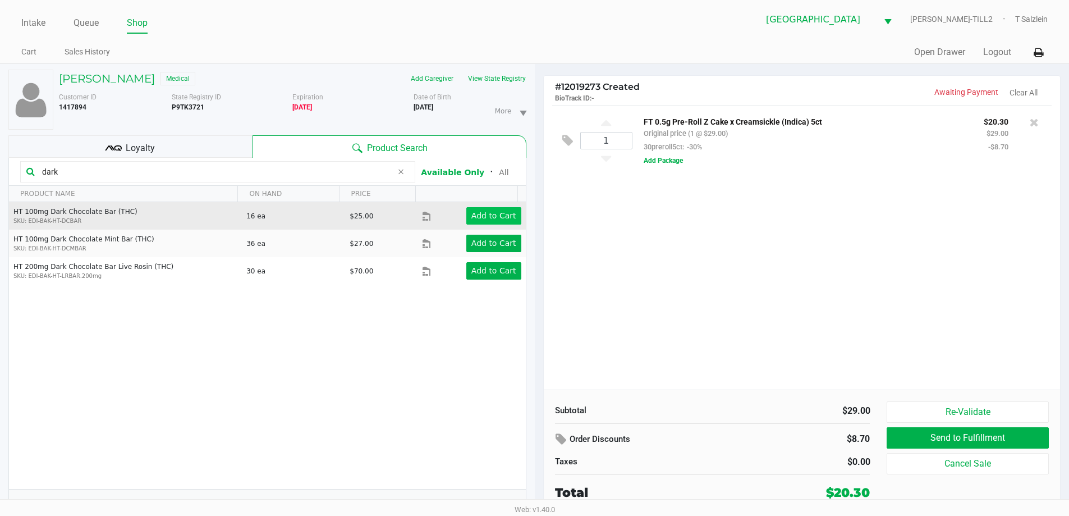
type input "dark"
click at [500, 215] on app-button-loader "Add to Cart" at bounding box center [493, 215] width 45 height 9
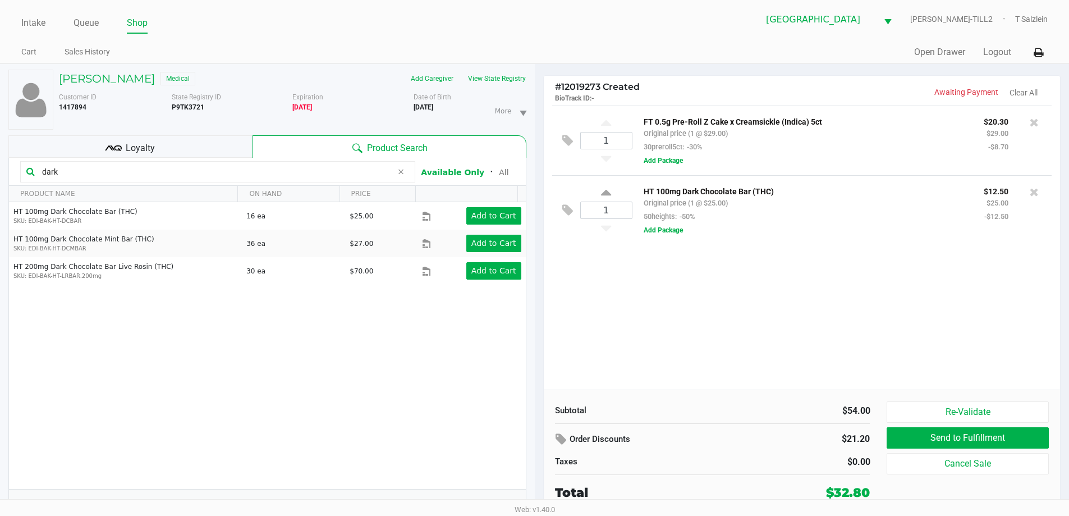
click at [847, 309] on div "1 FT 0.5g Pre-Roll Z Cake x Creamsickle (Indica) 5ct Original price (1 @ $29.00…" at bounding box center [802, 248] width 517 height 284
click at [698, 361] on div "1 FT 0.5g Pre-Roll Z Cake x Creamsickle (Indica) 5ct Original price (1 @ $29.00…" at bounding box center [802, 248] width 517 height 284
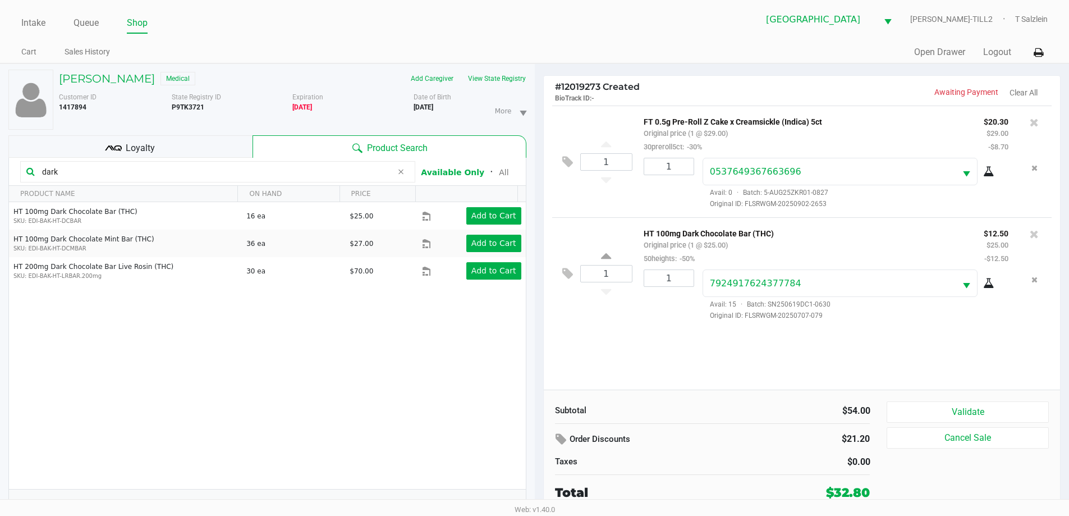
click at [134, 149] on span "Loyalty" at bounding box center [140, 147] width 29 height 13
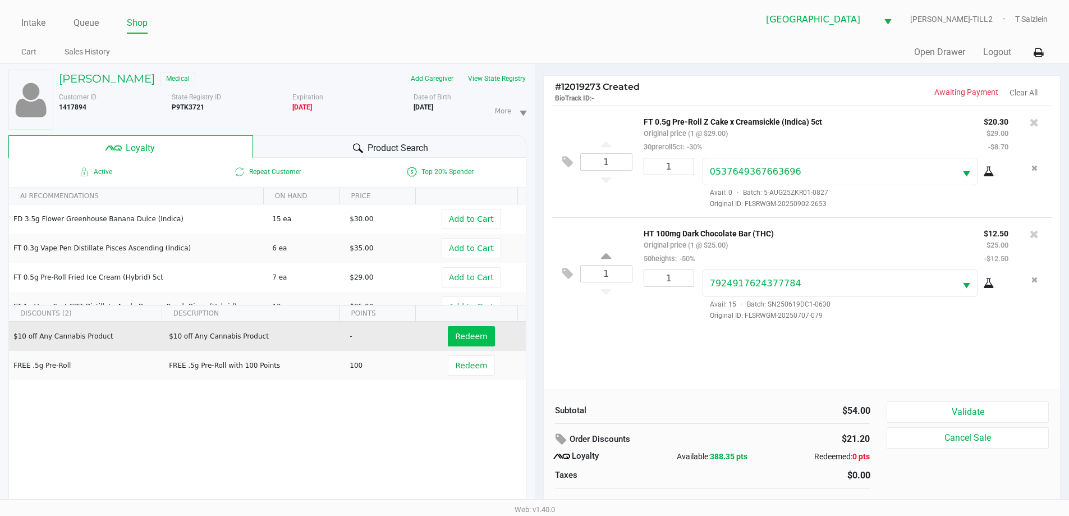
click at [466, 334] on span "Redeem" at bounding box center [471, 336] width 32 height 9
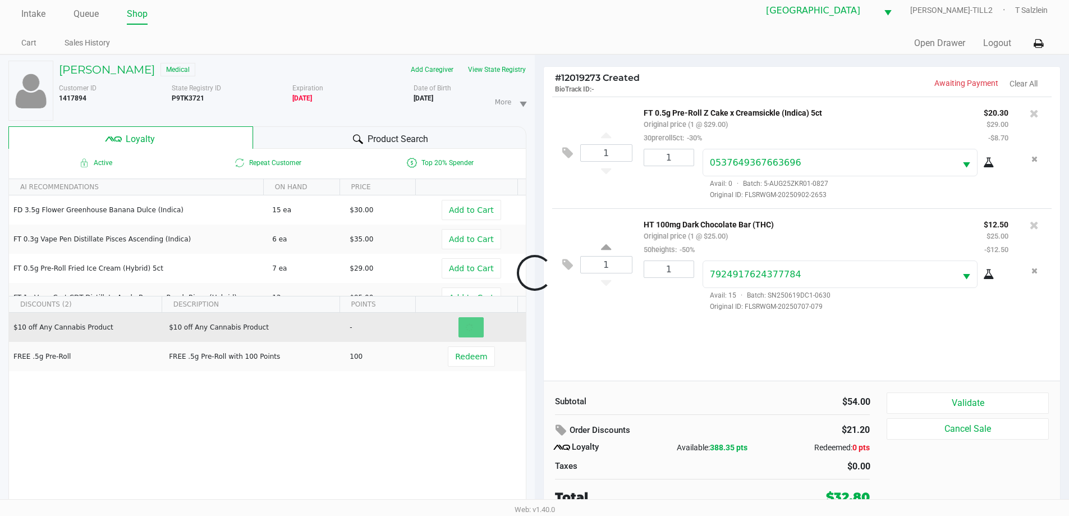
scroll to position [12, 0]
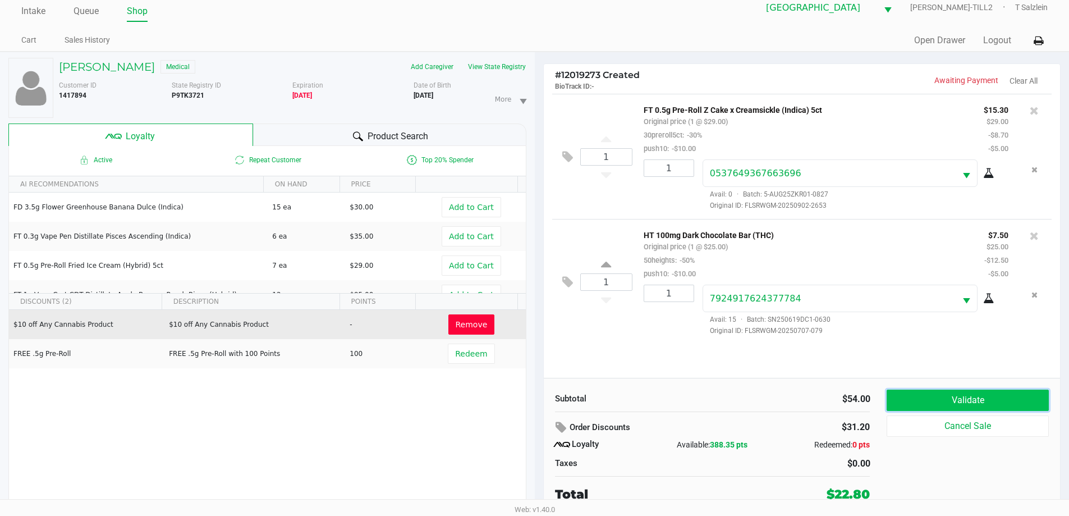
click at [984, 402] on button "Validate" at bounding box center [968, 400] width 162 height 21
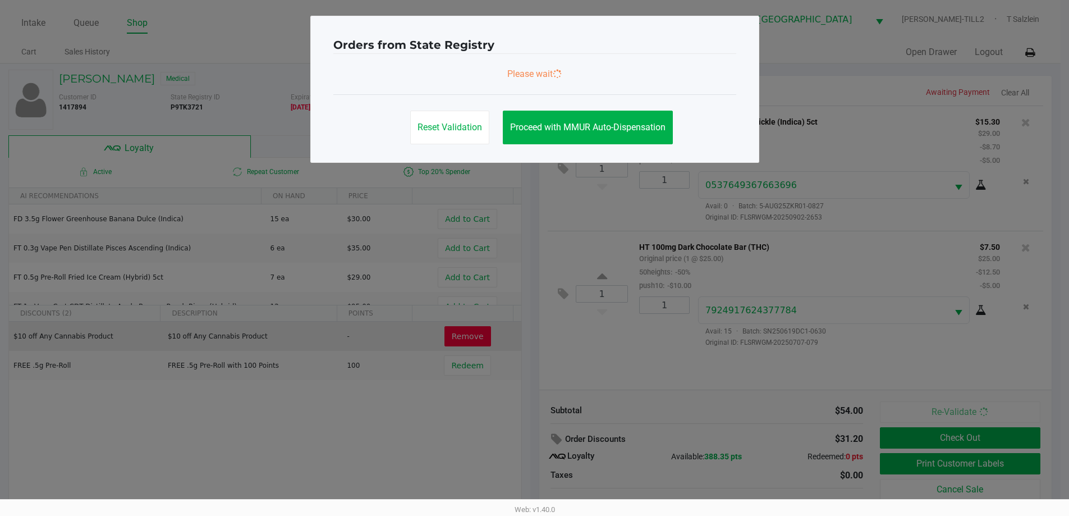
scroll to position [0, 0]
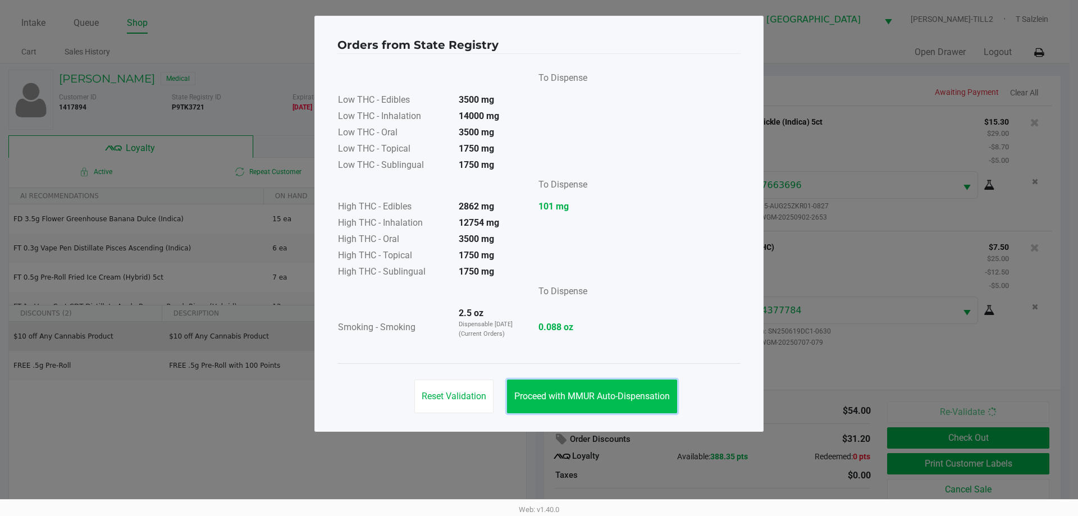
click at [585, 397] on span "Proceed with MMUR Auto-Dispensation" at bounding box center [591, 396] width 155 height 11
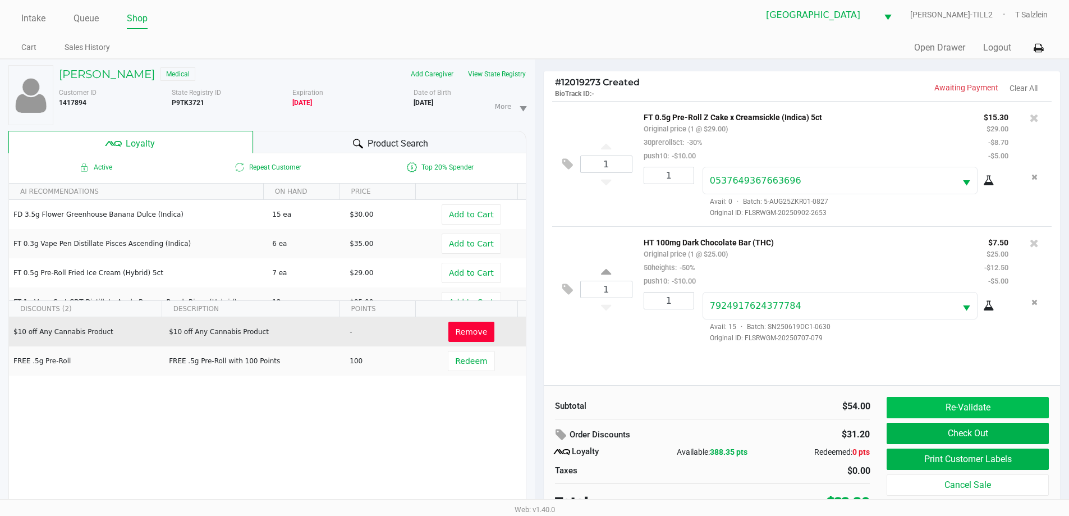
scroll to position [12, 0]
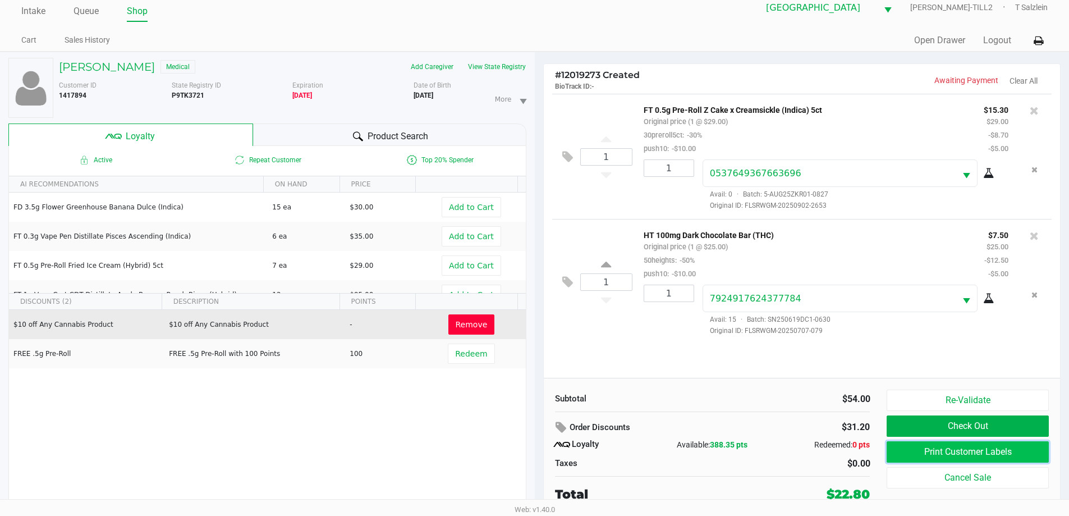
click at [956, 451] on button "Print Customer Labels" at bounding box center [968, 451] width 162 height 21
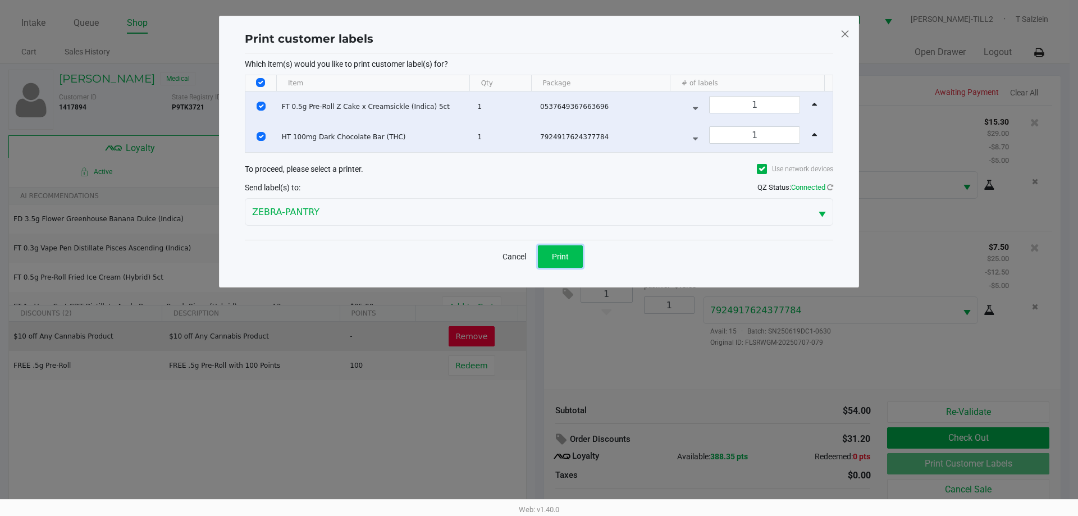
click at [567, 250] on button "Print" at bounding box center [560, 256] width 45 height 22
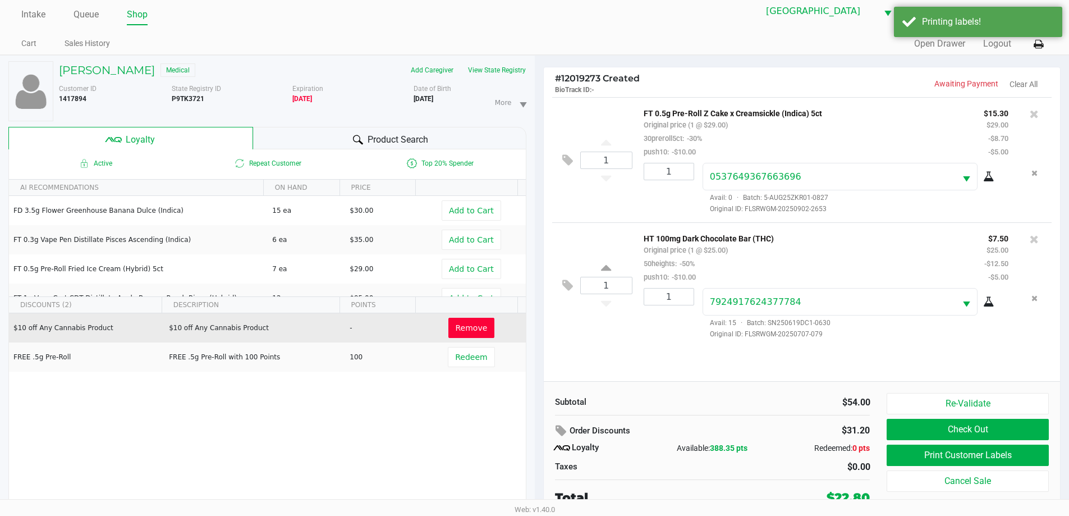
scroll to position [12, 0]
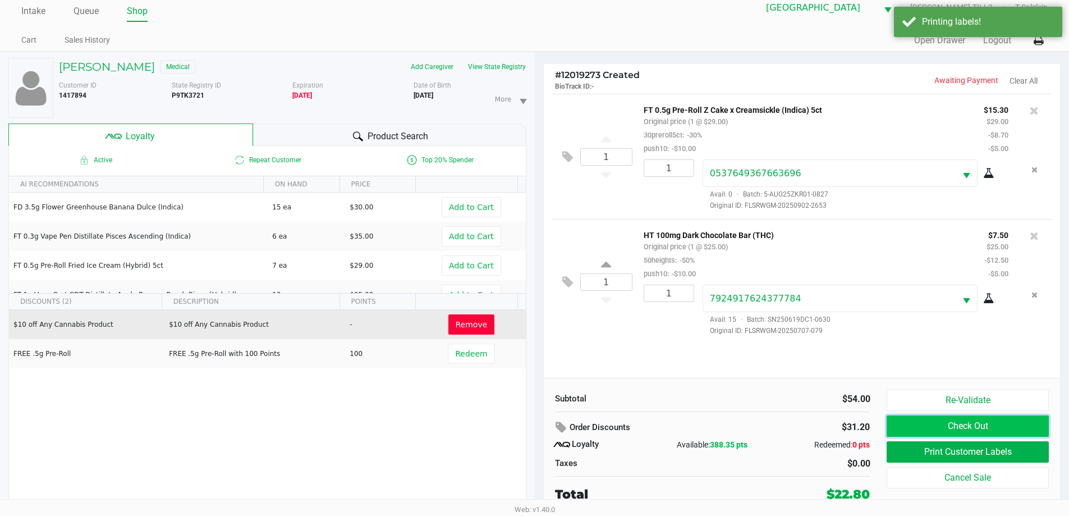
click at [955, 430] on button "Check Out" at bounding box center [968, 425] width 162 height 21
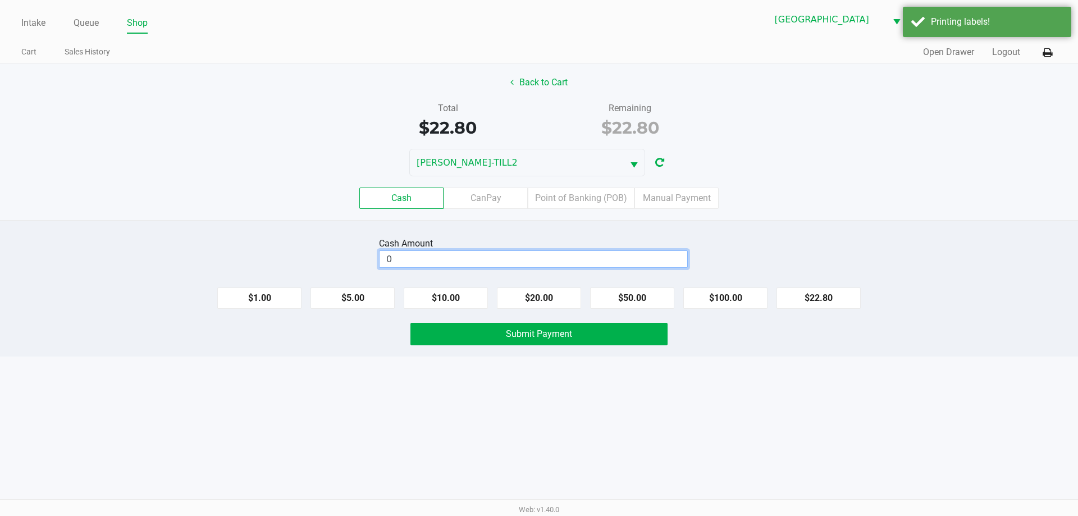
click at [491, 257] on input "0" at bounding box center [533, 259] width 308 height 16
click at [565, 329] on span "Submit Payment" at bounding box center [539, 333] width 66 height 11
type input "$40.00"
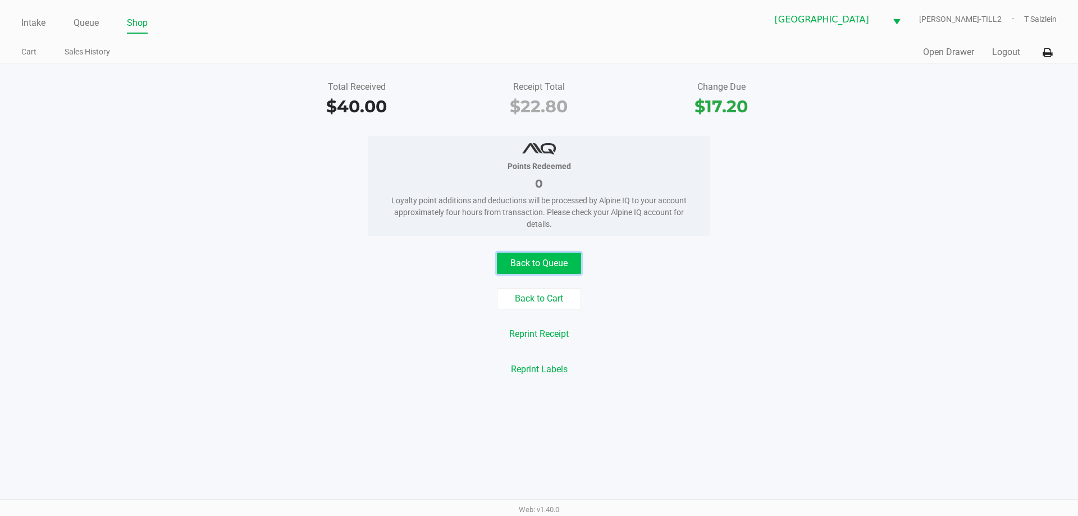
click at [547, 268] on button "Back to Queue" at bounding box center [539, 263] width 84 height 21
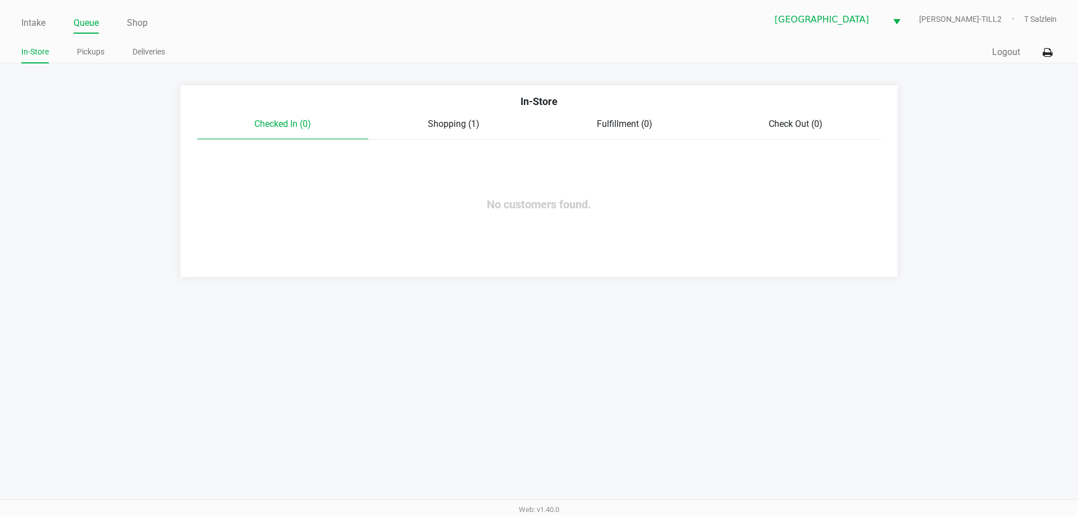
click at [30, 22] on link "Intake" at bounding box center [33, 23] width 24 height 16
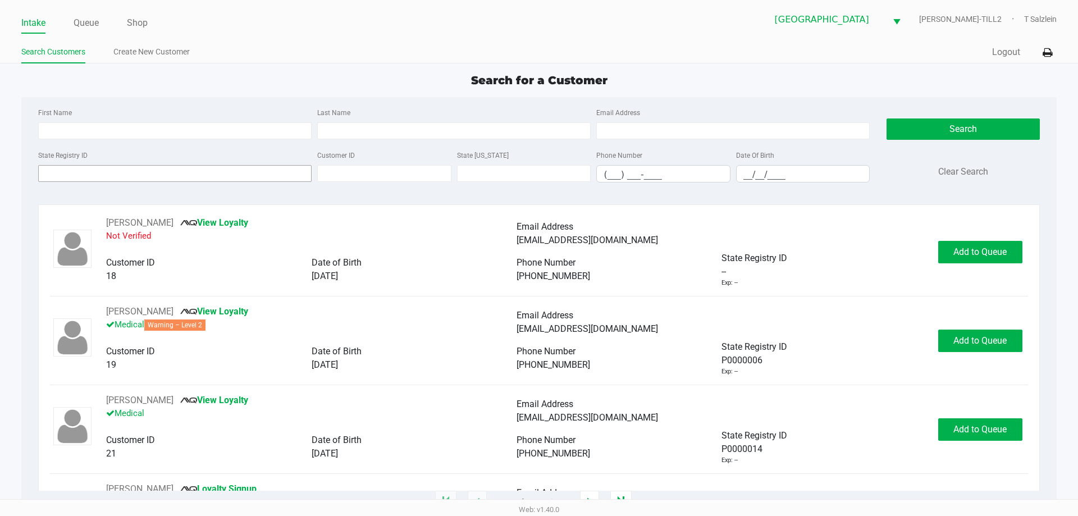
click at [184, 177] on input "State Registry ID" at bounding box center [174, 173] width 273 height 17
click at [237, 173] on input "State Registry ID" at bounding box center [174, 173] width 273 height 17
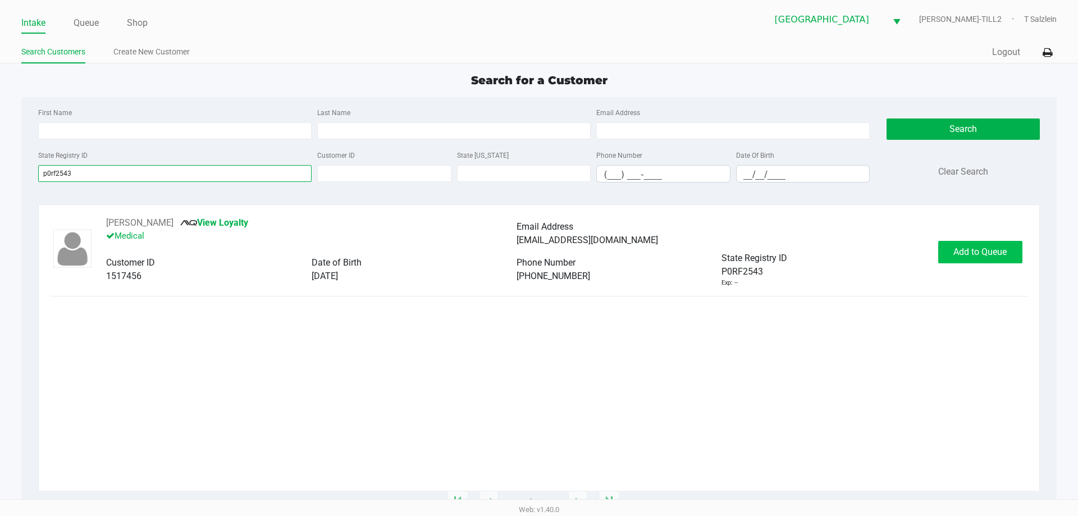
type input "p0rf2543"
click at [982, 241] on button "Add to Queue" at bounding box center [980, 252] width 84 height 22
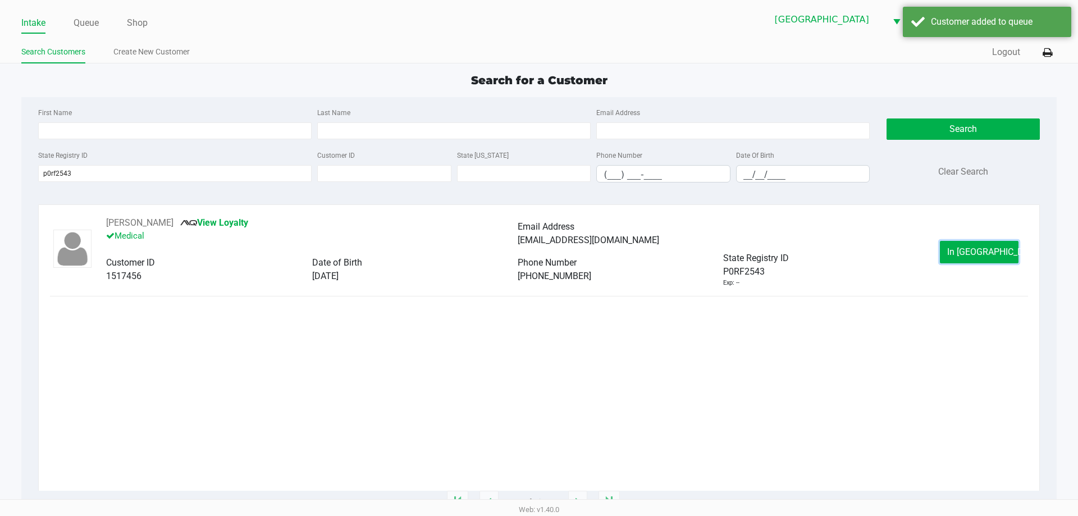
click at [975, 252] on span "In Queue" at bounding box center [994, 251] width 94 height 11
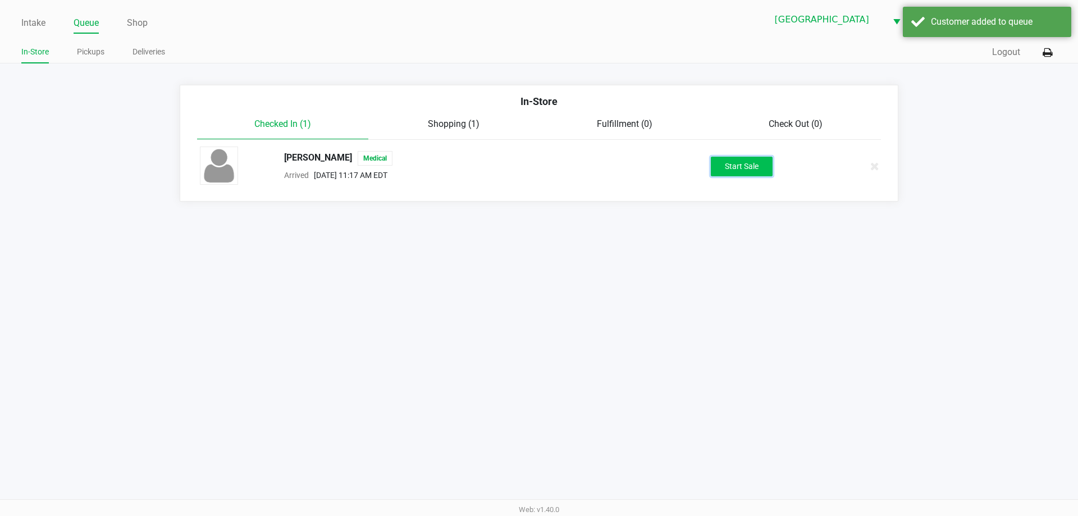
click at [737, 164] on button "Start Sale" at bounding box center [742, 167] width 62 height 20
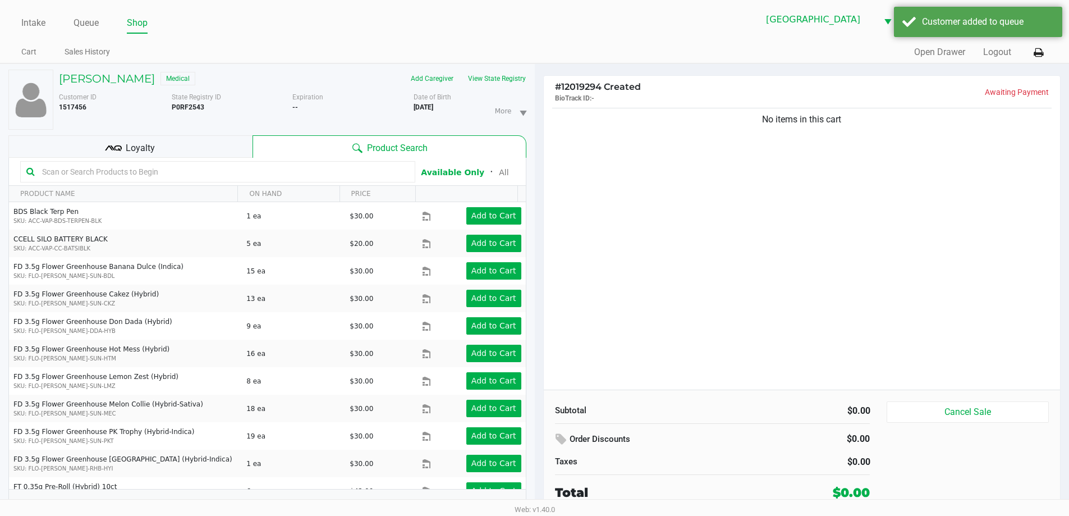
click at [770, 211] on div "No items in this cart" at bounding box center [802, 248] width 517 height 284
click at [144, 173] on input "text" at bounding box center [224, 171] width 372 height 17
click at [155, 145] on div "Loyalty" at bounding box center [130, 146] width 244 height 22
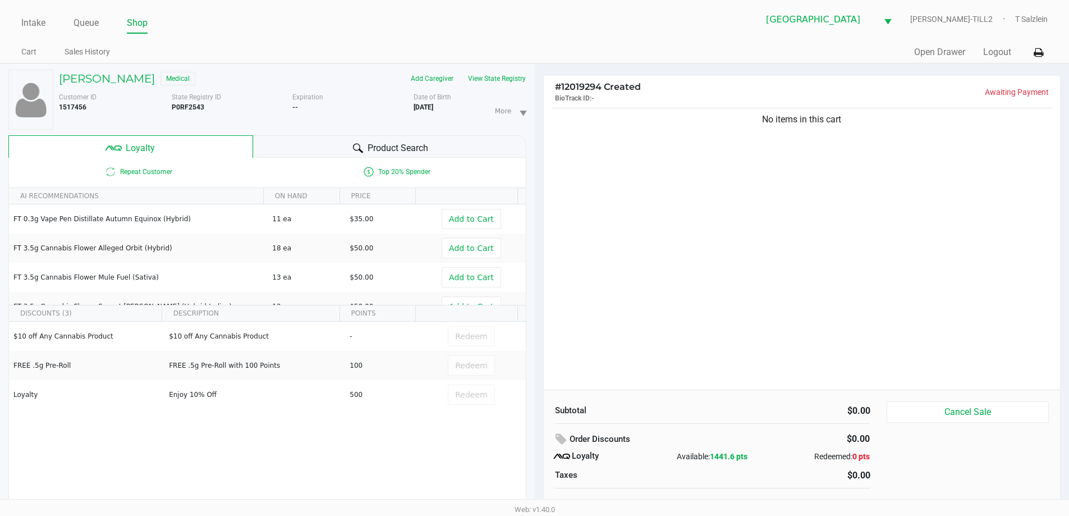
click at [409, 147] on span "Product Search" at bounding box center [398, 147] width 61 height 13
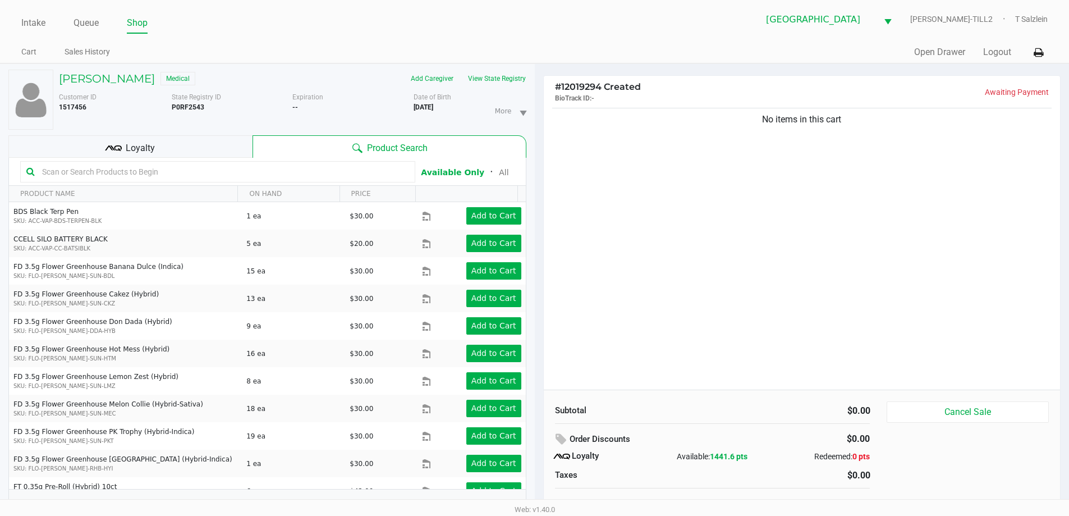
click at [172, 175] on input "text" at bounding box center [224, 171] width 372 height 17
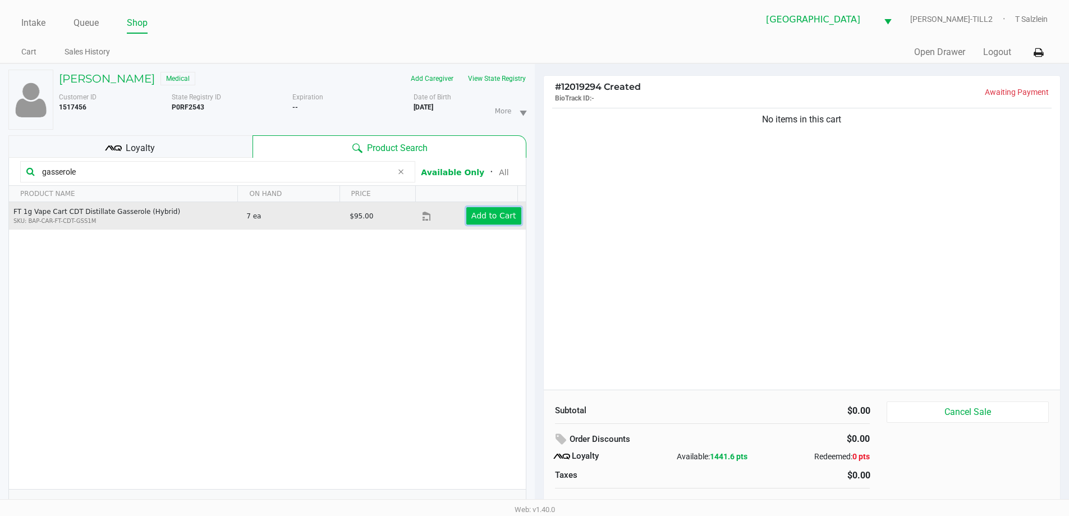
click at [476, 216] on app-button-loader "Add to Cart" at bounding box center [493, 215] width 45 height 9
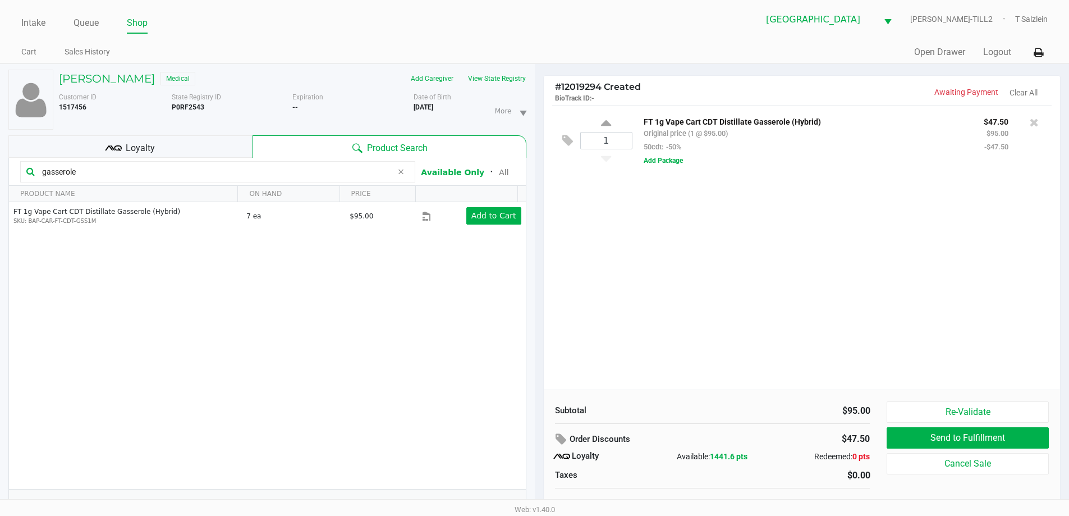
click at [123, 176] on input "gasserole" at bounding box center [215, 171] width 355 height 17
type input "g"
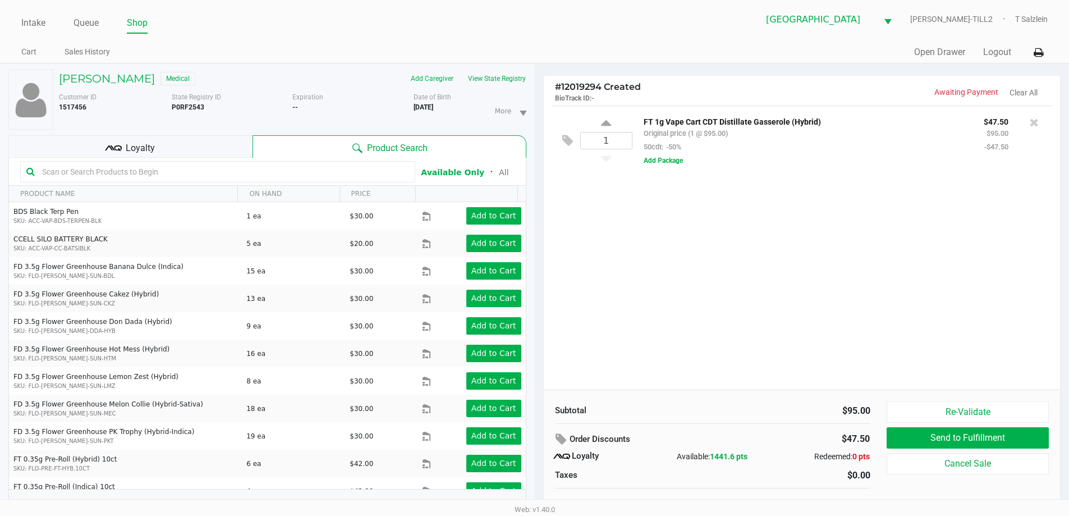
click at [123, 176] on input "text" at bounding box center [224, 171] width 372 height 17
click at [128, 168] on input "text" at bounding box center [224, 171] width 372 height 17
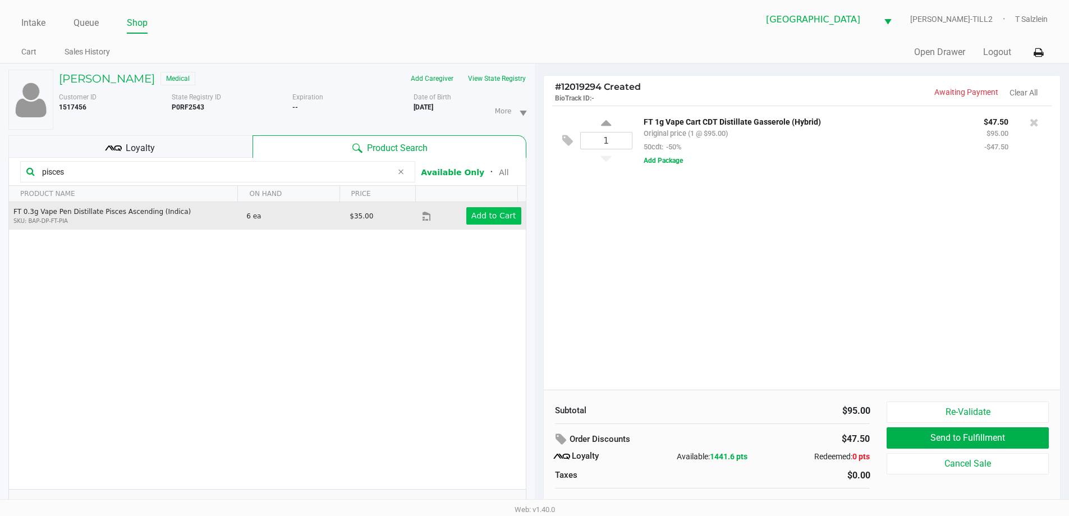
type input "pisces"
click at [501, 224] on button "Add to Cart" at bounding box center [493, 215] width 55 height 17
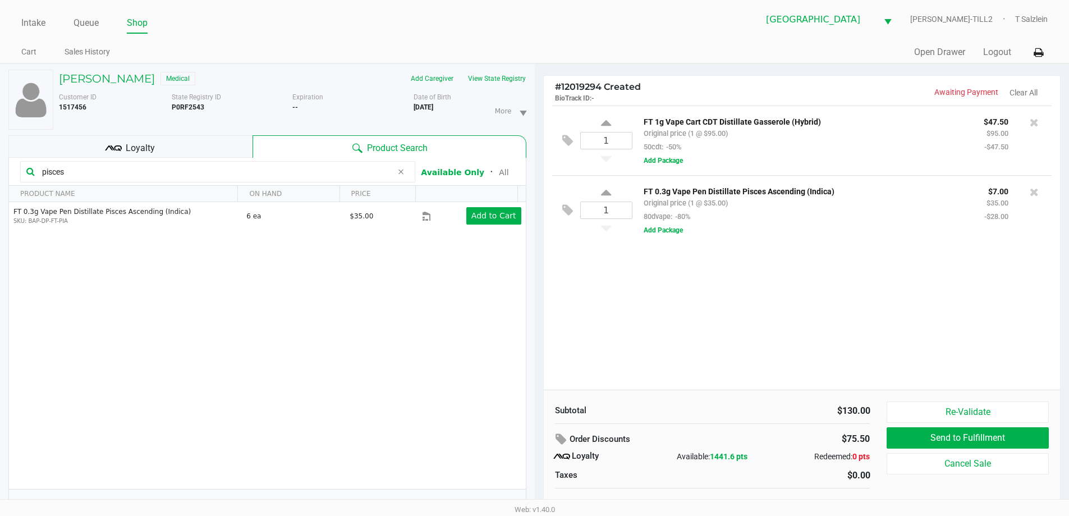
click at [132, 149] on span "Loyalty" at bounding box center [140, 147] width 29 height 13
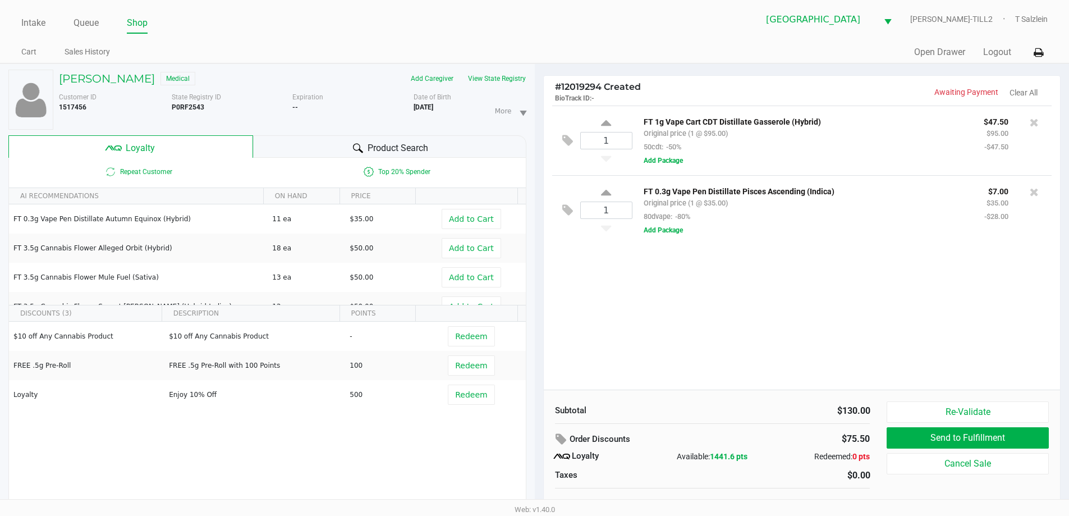
click at [395, 145] on span "Product Search" at bounding box center [398, 147] width 61 height 13
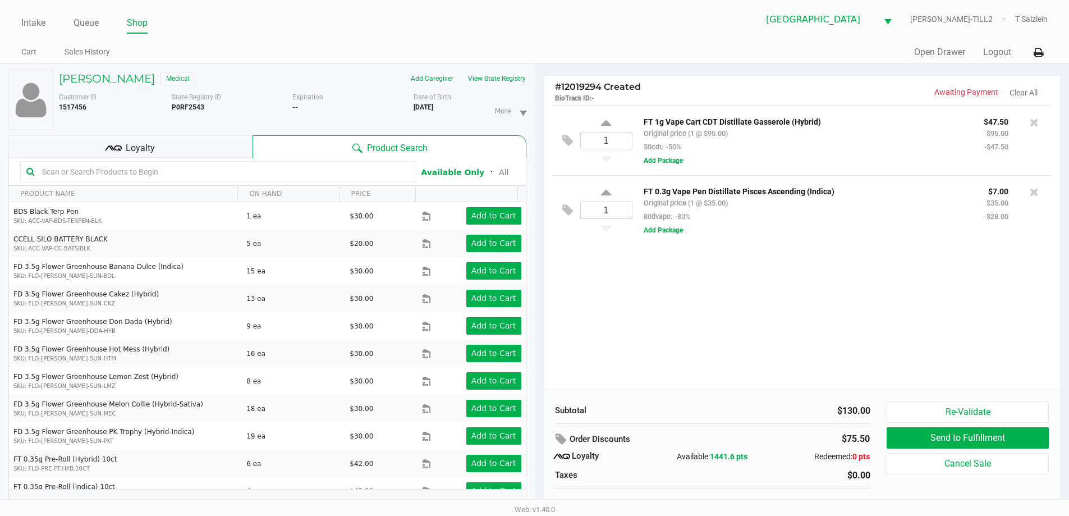
click at [141, 165] on input "text" at bounding box center [224, 171] width 372 height 17
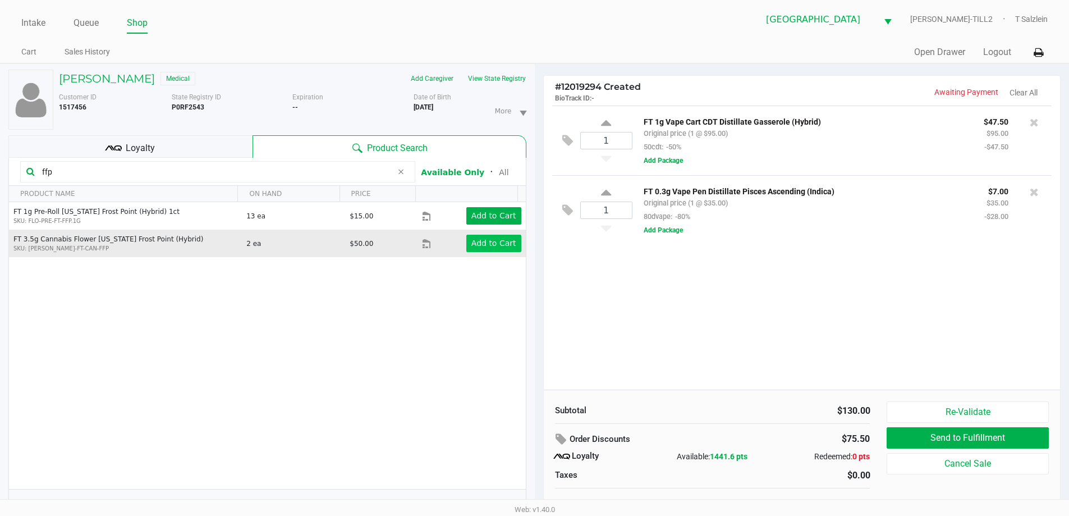
type input "ffp"
click at [485, 240] on app-button-loader "Add to Cart" at bounding box center [493, 243] width 45 height 9
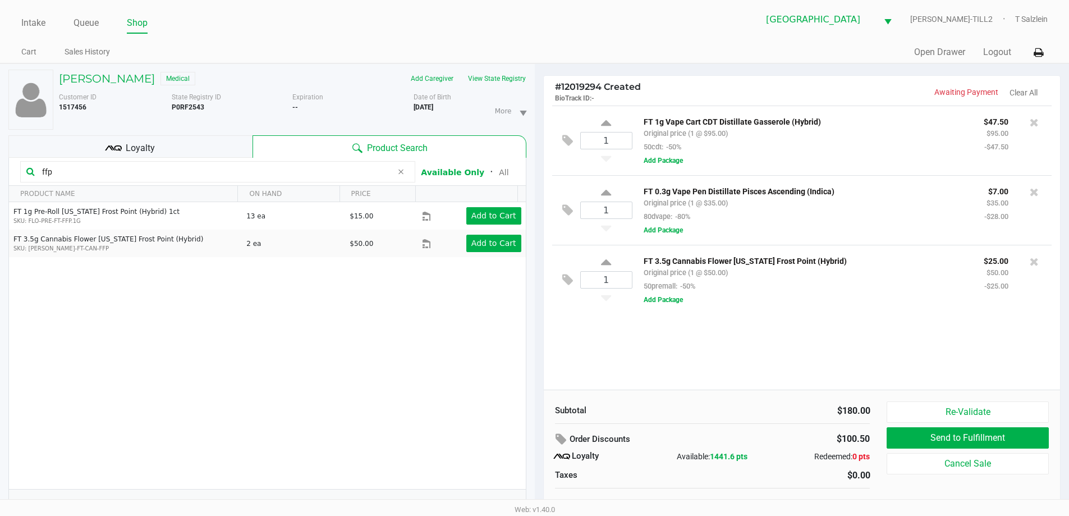
click at [145, 146] on span "Loyalty" at bounding box center [140, 147] width 29 height 13
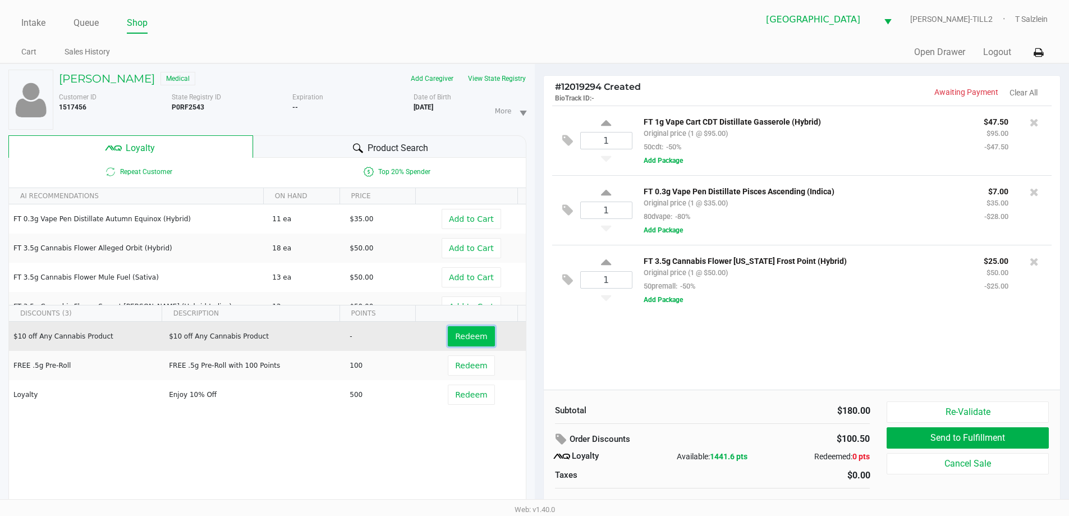
click at [448, 342] on button "Redeem" at bounding box center [471, 336] width 47 height 20
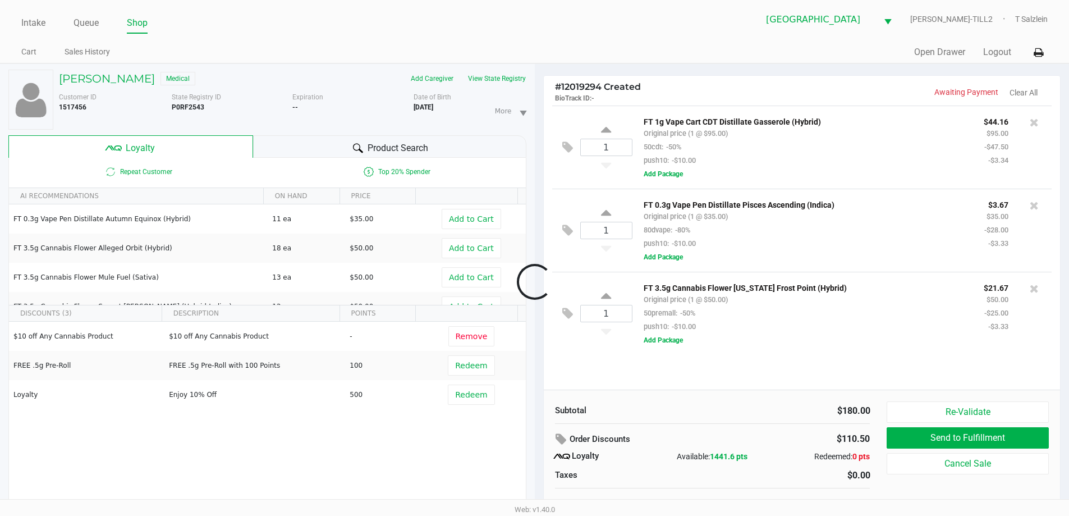
click at [468, 396] on div at bounding box center [534, 282] width 1069 height 325
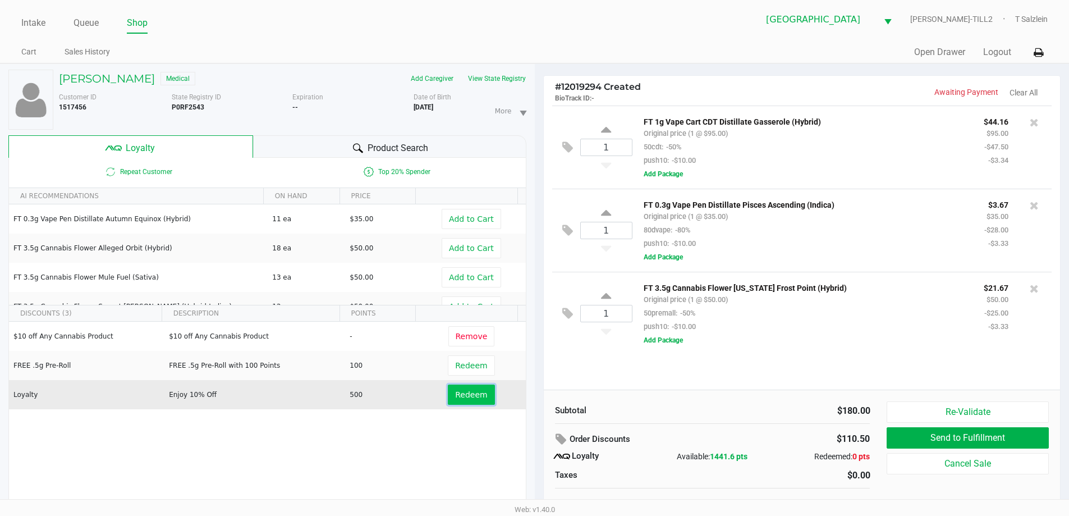
click at [466, 401] on button "Redeem" at bounding box center [471, 394] width 47 height 20
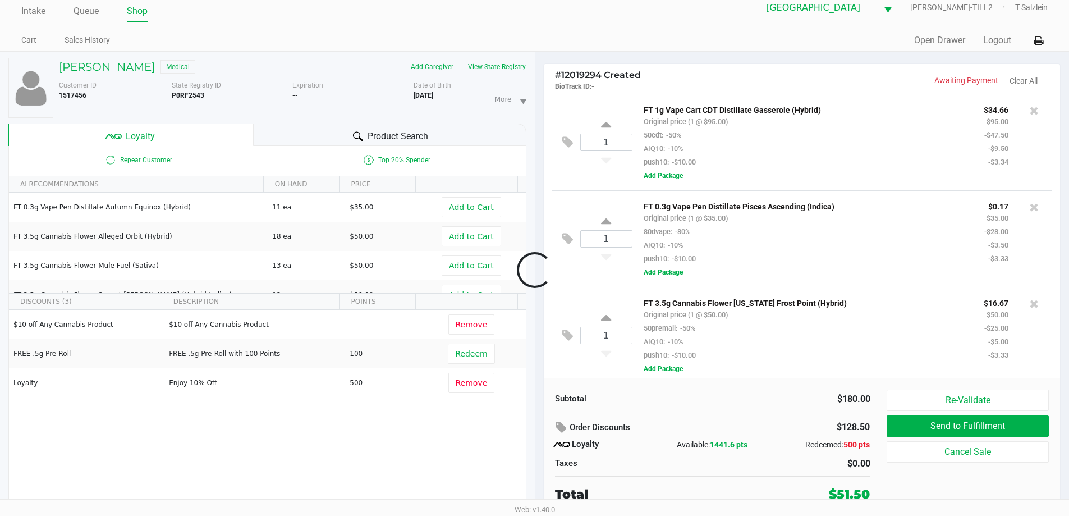
scroll to position [7, 0]
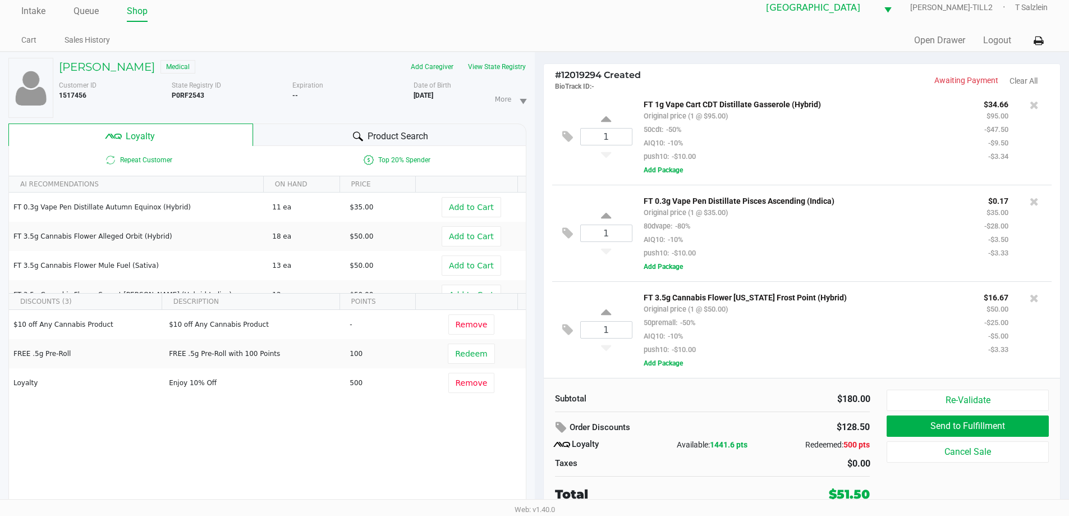
click at [780, 344] on div "FT 3.5g Cannabis Flower Florida Frost Point (Hybrid) Original price (1 @ $50.00…" at bounding box center [805, 323] width 340 height 66
click at [811, 355] on div "FT 3.5g Cannabis Flower Florida Frost Point (Hybrid) Original price (1 @ $50.00…" at bounding box center [805, 323] width 340 height 66
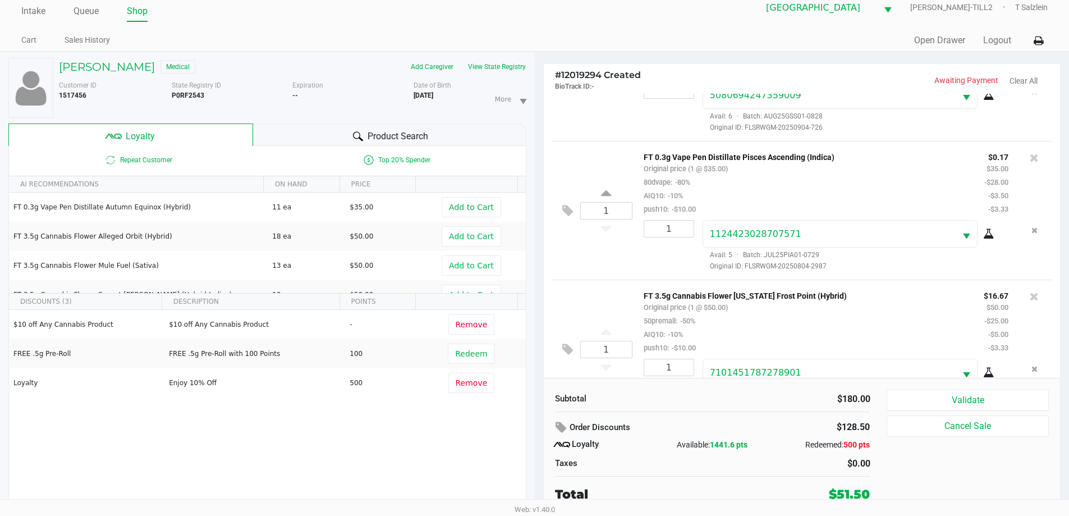
scroll to position [134, 0]
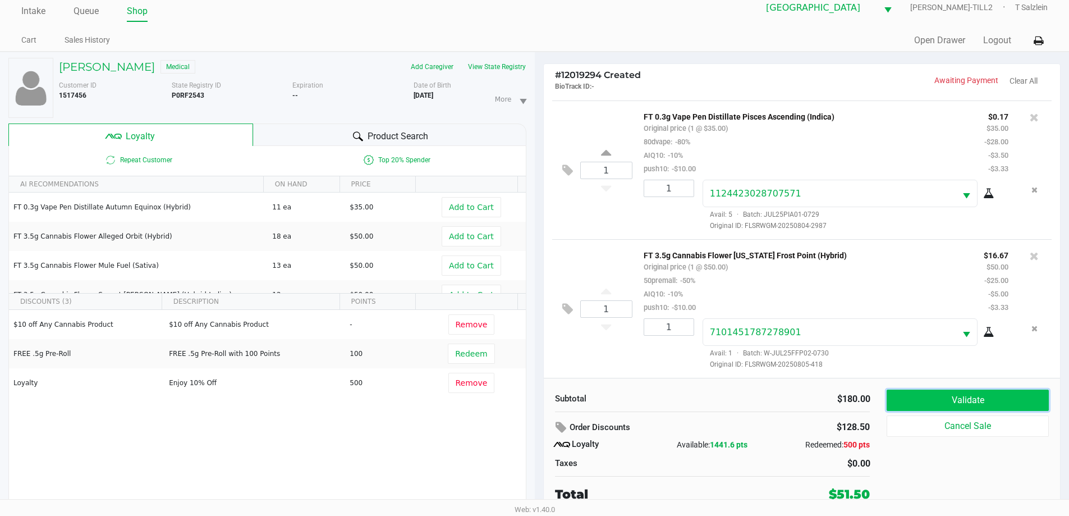
click at [950, 406] on button "Validate" at bounding box center [968, 400] width 162 height 21
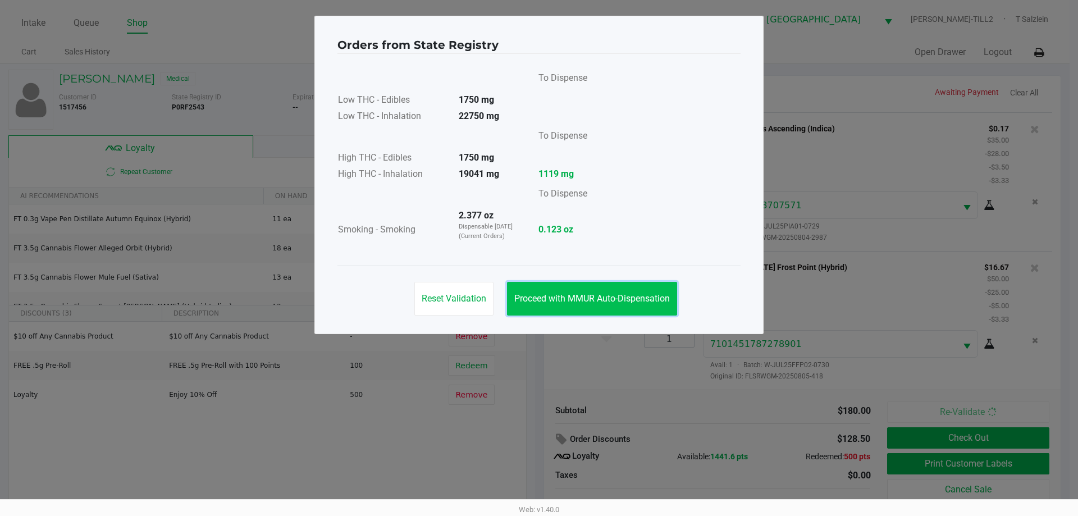
click at [601, 288] on button "Proceed with MMUR Auto-Dispensation" at bounding box center [592, 299] width 170 height 34
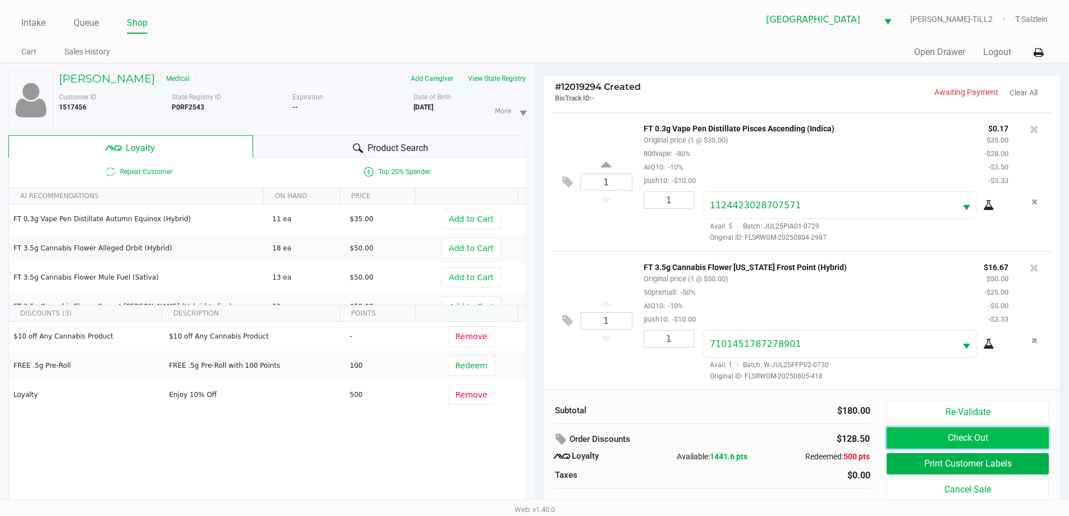
click at [951, 442] on button "Check Out" at bounding box center [968, 437] width 162 height 21
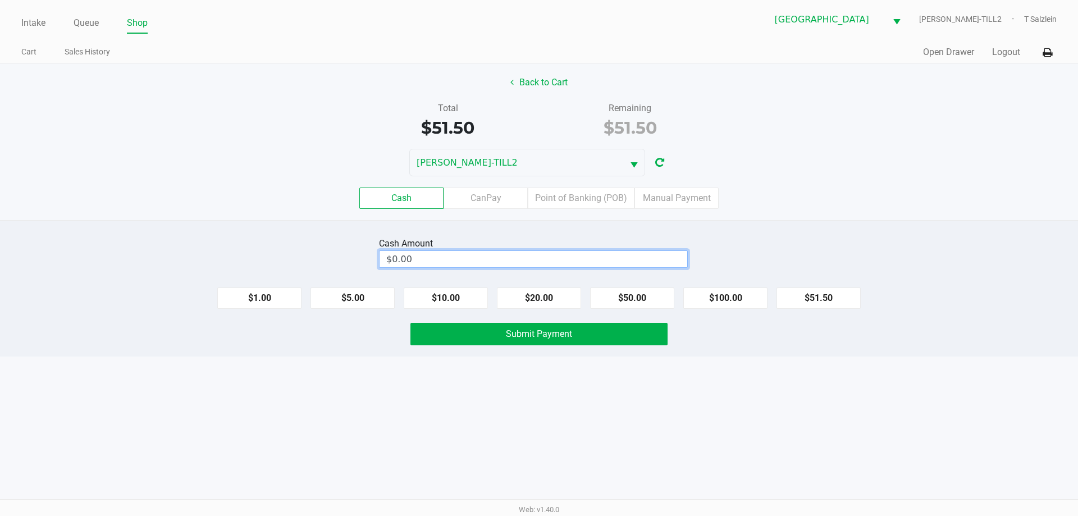
click at [418, 255] on input "$0.00" at bounding box center [533, 259] width 308 height 16
click at [557, 338] on span "Submit Payment" at bounding box center [539, 333] width 66 height 11
type input "$100.50"
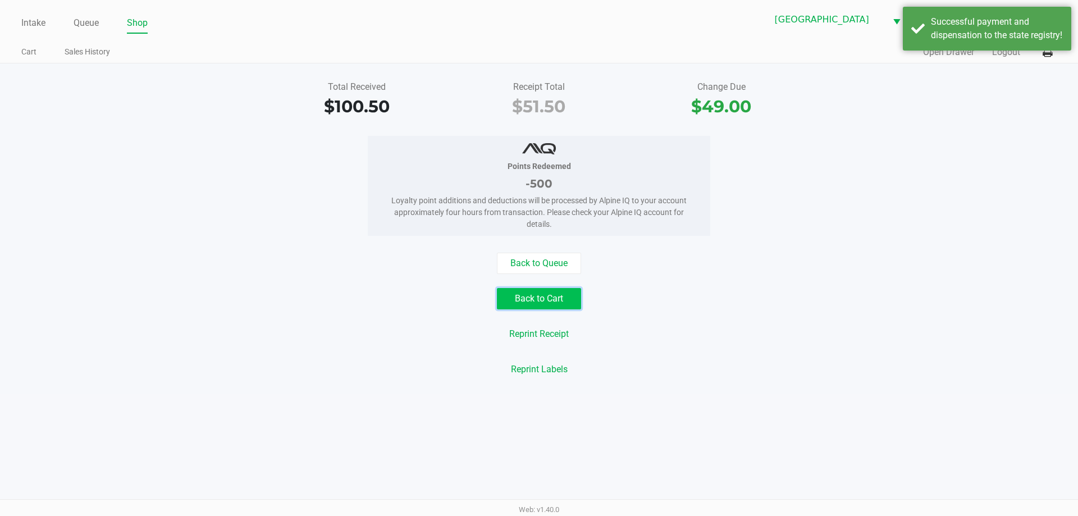
click at [542, 298] on button "Back to Cart" at bounding box center [539, 298] width 84 height 21
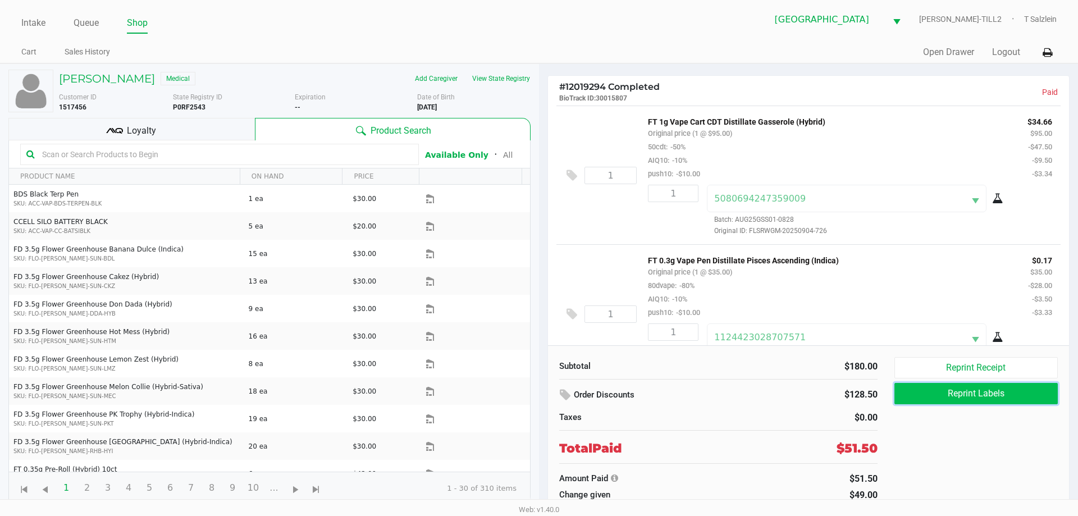
click at [959, 393] on button "Reprint Labels" at bounding box center [975, 393] width 163 height 21
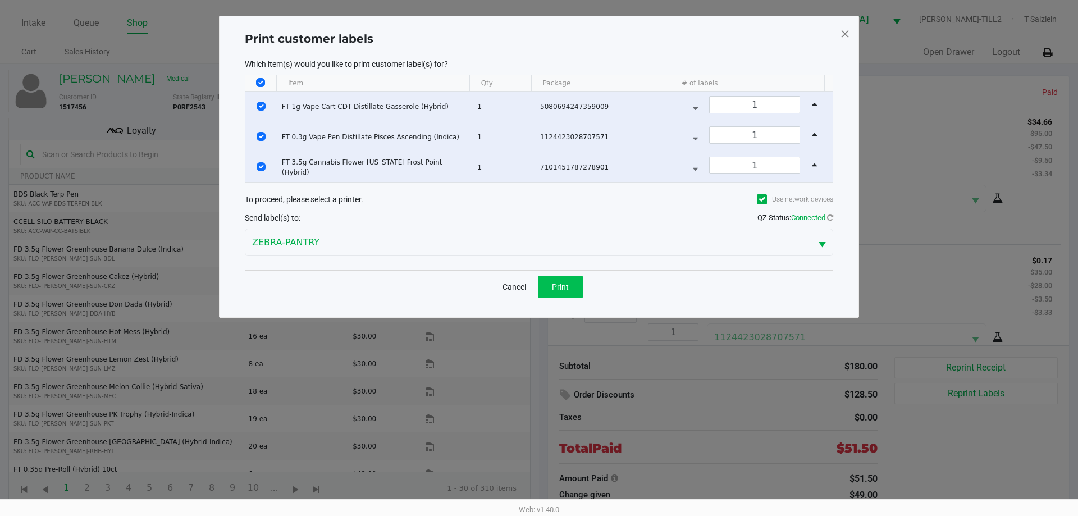
click at [563, 295] on button "Print" at bounding box center [560, 287] width 45 height 22
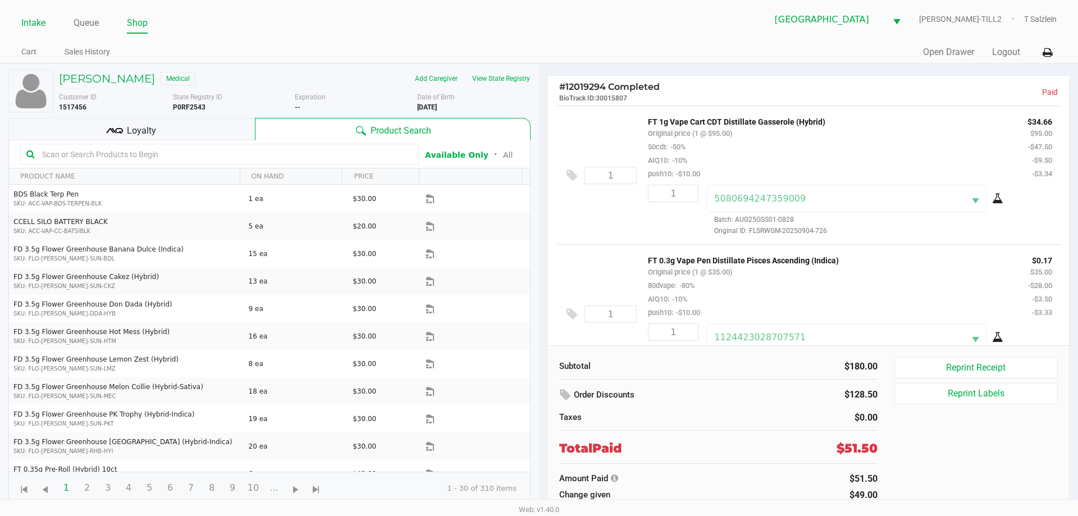
click at [34, 18] on link "Intake" at bounding box center [33, 23] width 24 height 16
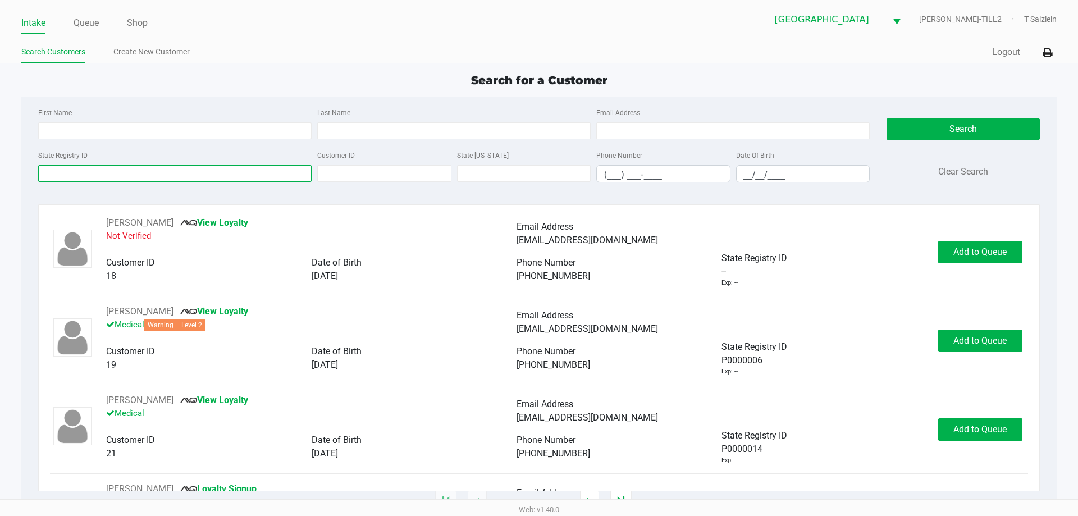
click at [102, 175] on input "State Registry ID" at bounding box center [174, 173] width 273 height 17
click at [92, 26] on link "Queue" at bounding box center [86, 23] width 25 height 16
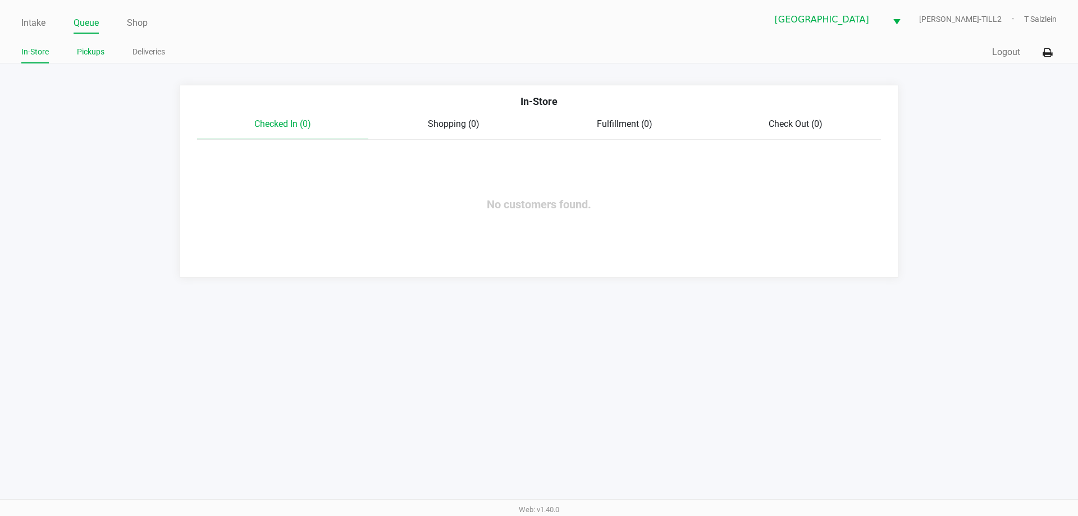
click at [98, 55] on link "Pickups" at bounding box center [91, 52] width 28 height 14
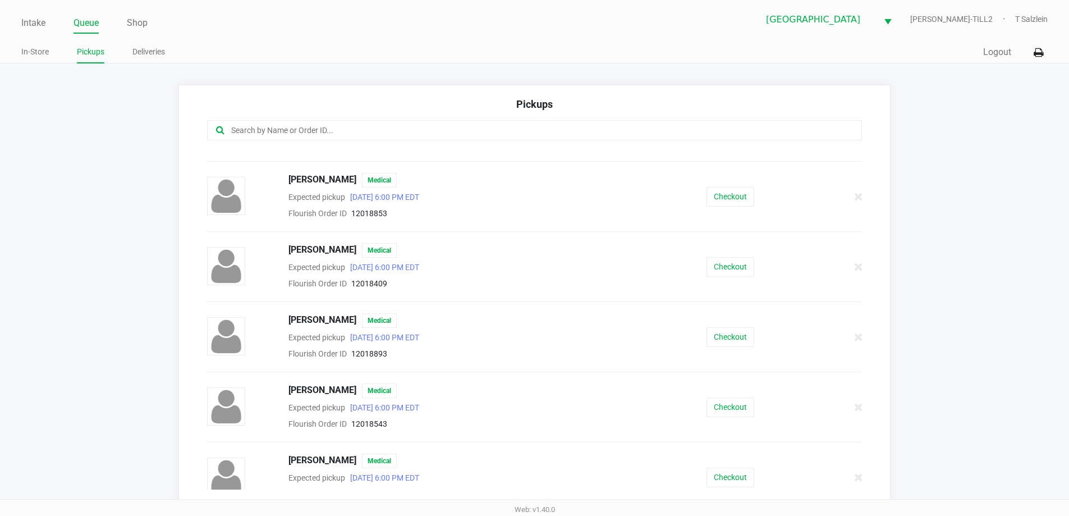
scroll to position [617, 0]
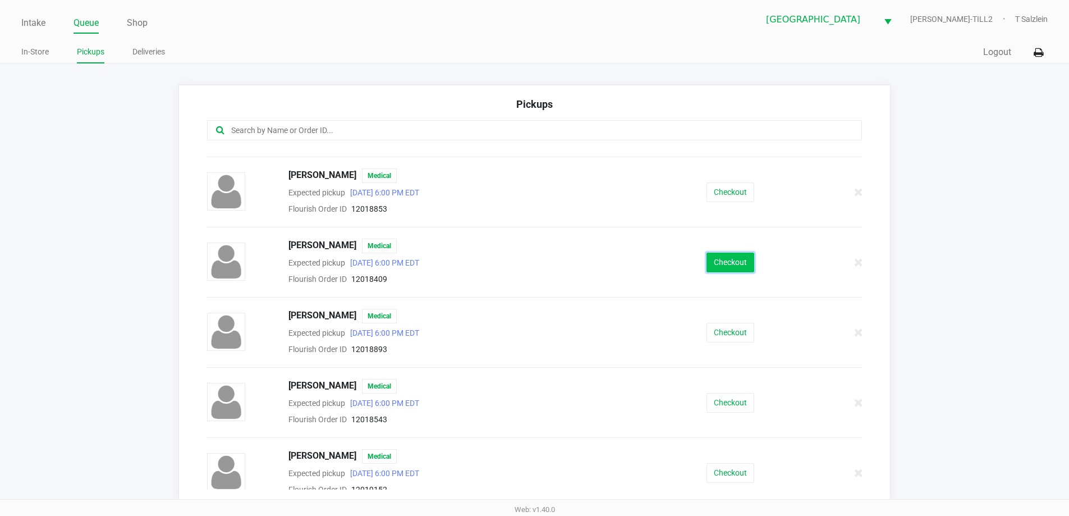
click at [718, 260] on button "Checkout" at bounding box center [731, 263] width 48 height 20
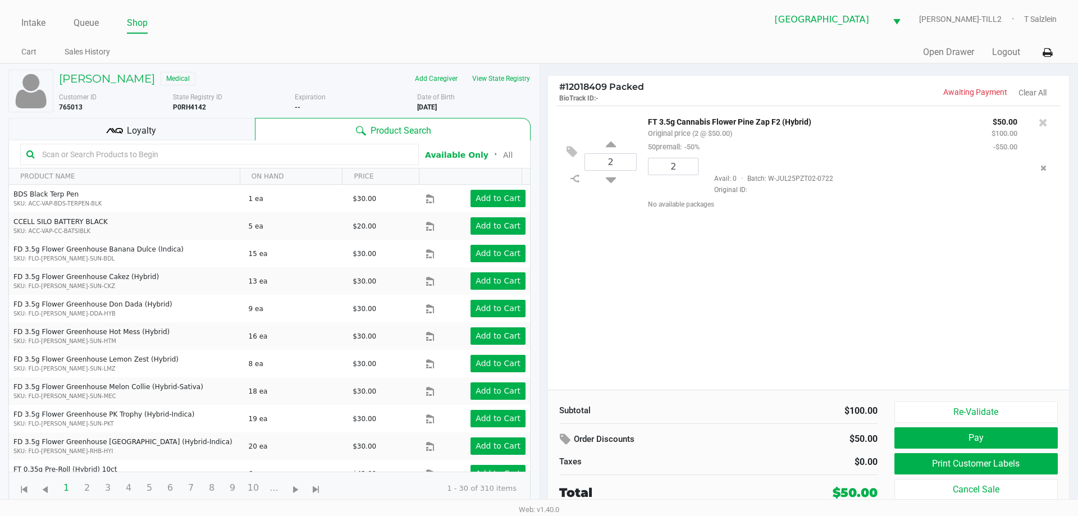
click at [630, 301] on div "2 FT 3.5g Cannabis Flower Pine Zap F2 (Hybrid) Original price (2 @ $50.00) 50pr…" at bounding box center [808, 248] width 521 height 284
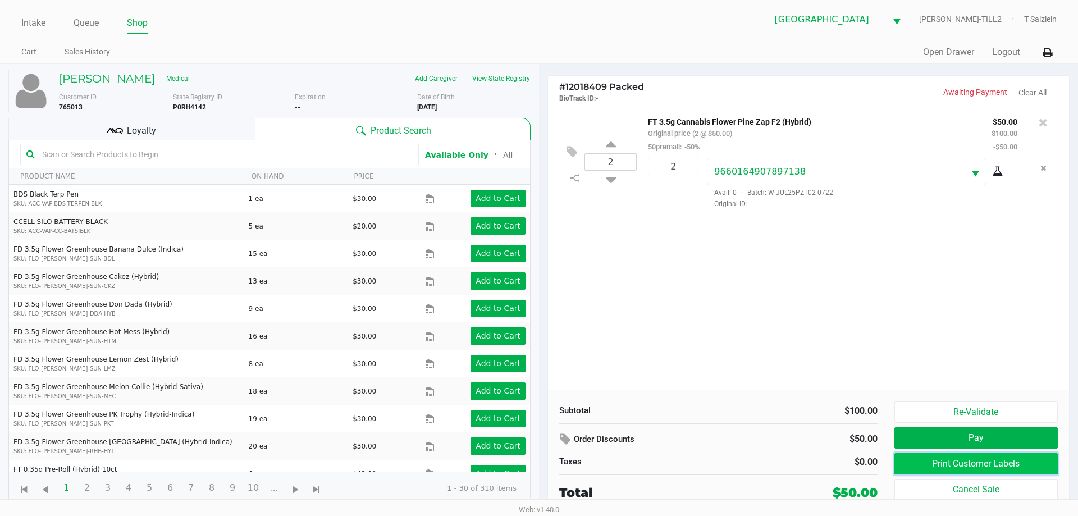
click at [937, 468] on button "Print Customer Labels" at bounding box center [975, 463] width 163 height 21
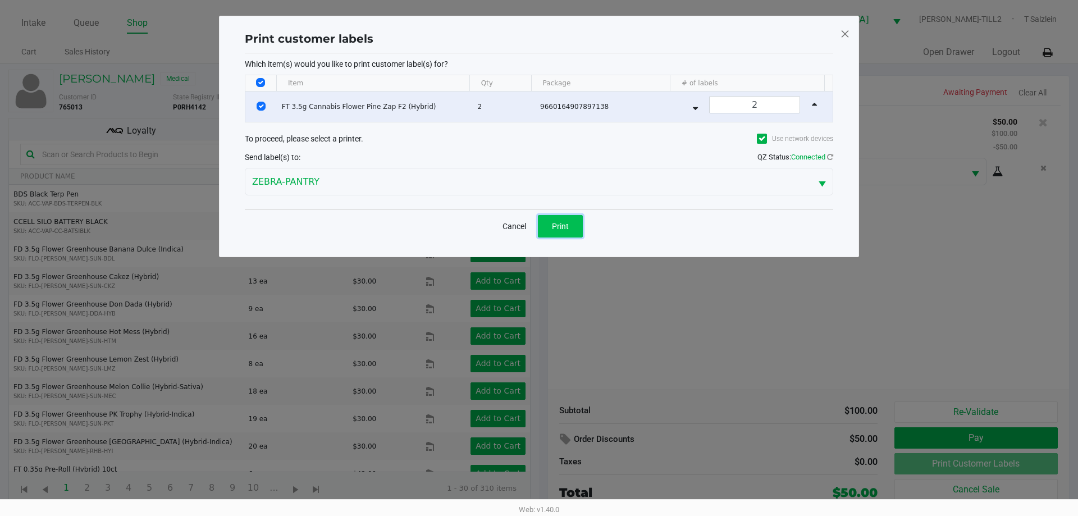
click at [554, 219] on button "Print" at bounding box center [560, 226] width 45 height 22
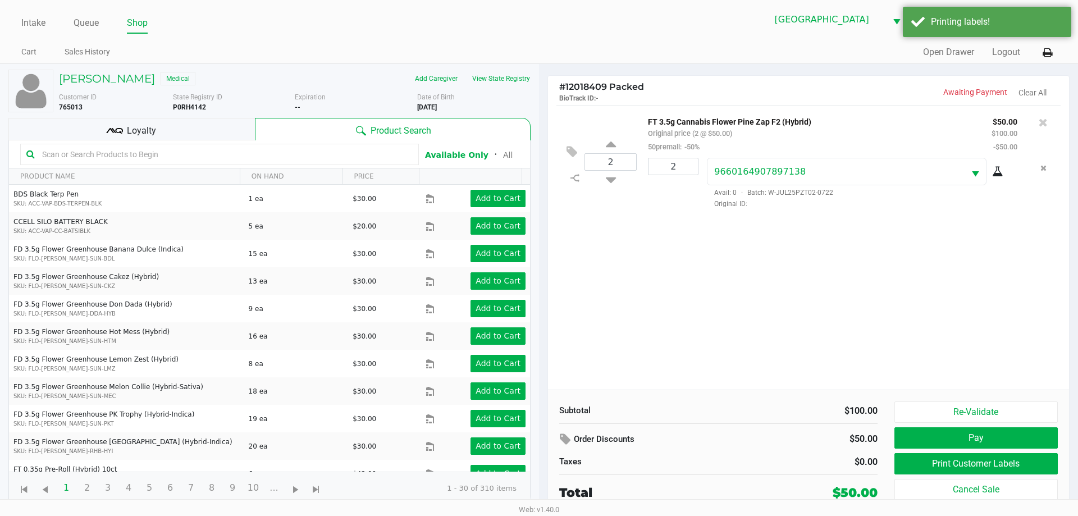
click at [162, 131] on div "Loyalty" at bounding box center [131, 129] width 246 height 22
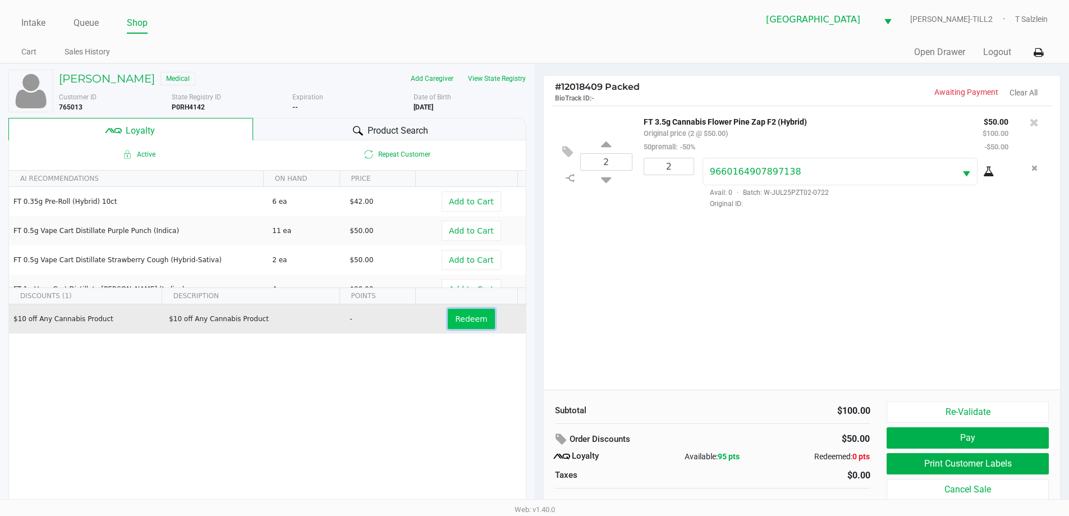
click at [461, 317] on span "Redeem" at bounding box center [471, 318] width 32 height 9
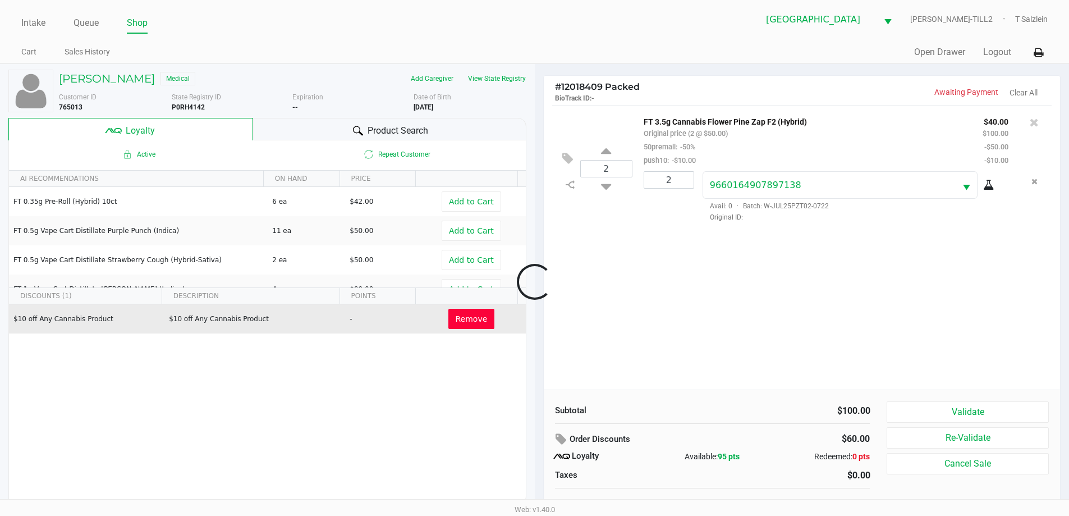
scroll to position [11, 0]
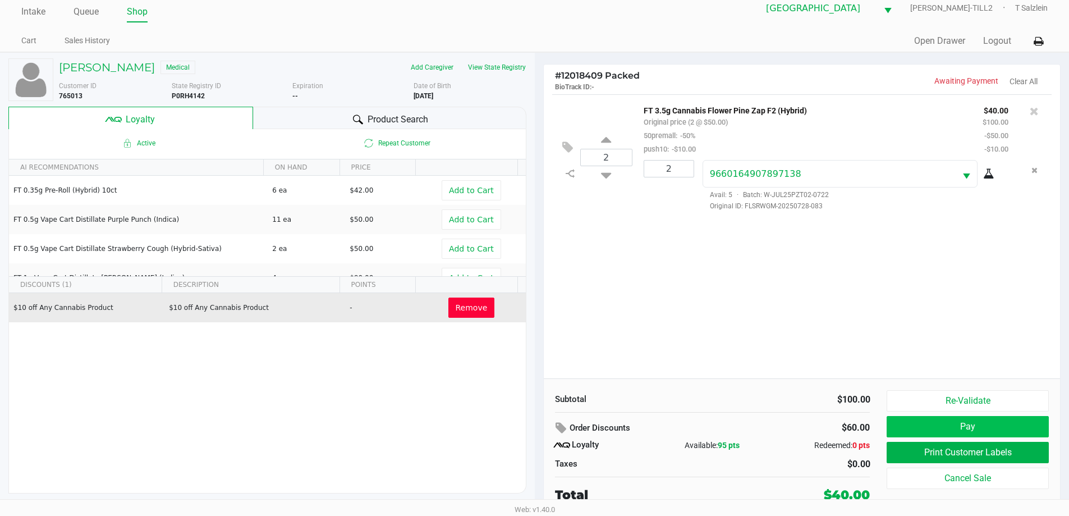
click at [937, 425] on button "Pay" at bounding box center [968, 426] width 162 height 21
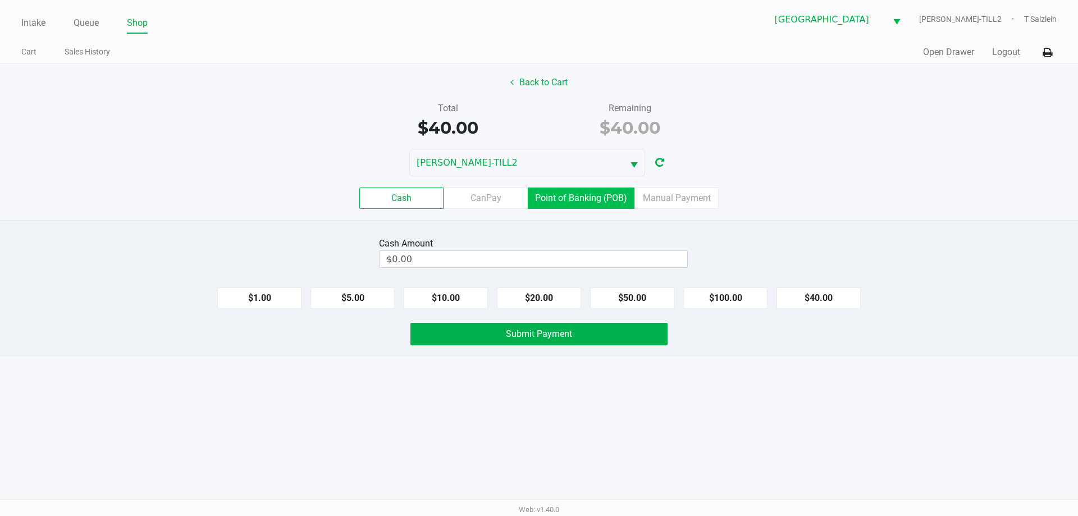
click at [607, 189] on label "Point of Banking (POB)" at bounding box center [581, 197] width 107 height 21
click at [0, 0] on 7 "Point of Banking (POB)" at bounding box center [0, 0] width 0 height 0
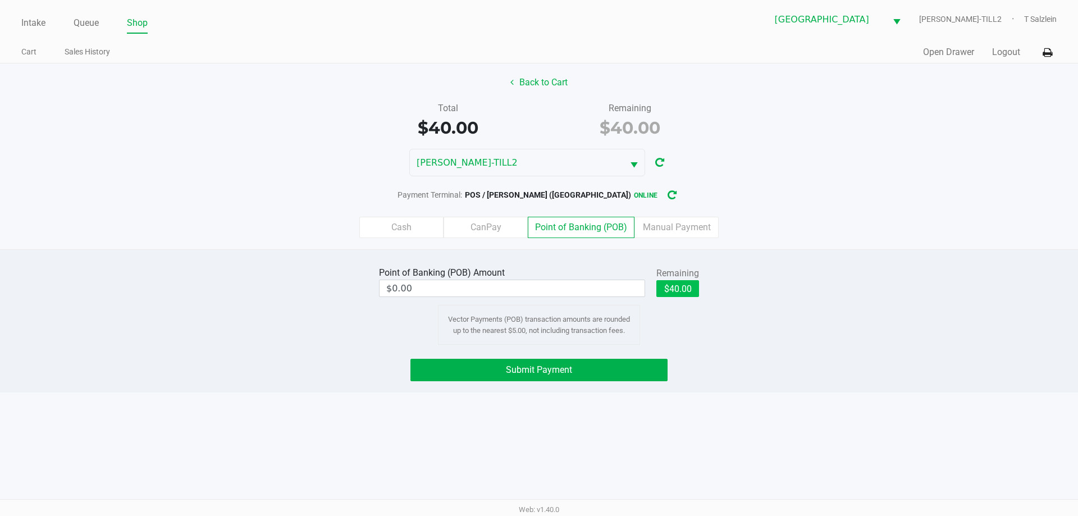
click at [681, 291] on button "$40.00" at bounding box center [677, 288] width 43 height 17
type input "$40.00"
click at [566, 367] on span "Submit Payment" at bounding box center [539, 369] width 66 height 11
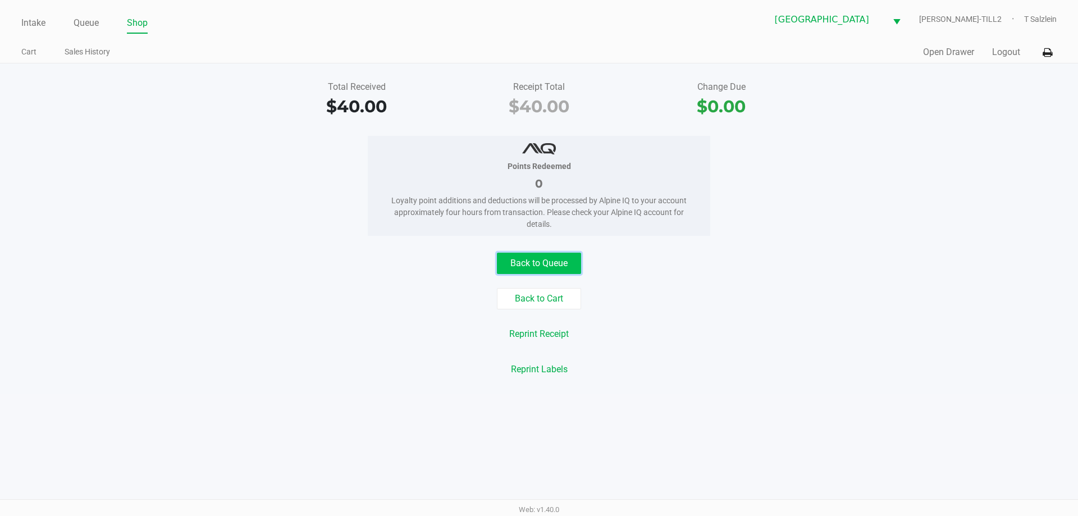
click at [568, 262] on button "Back to Queue" at bounding box center [539, 263] width 84 height 21
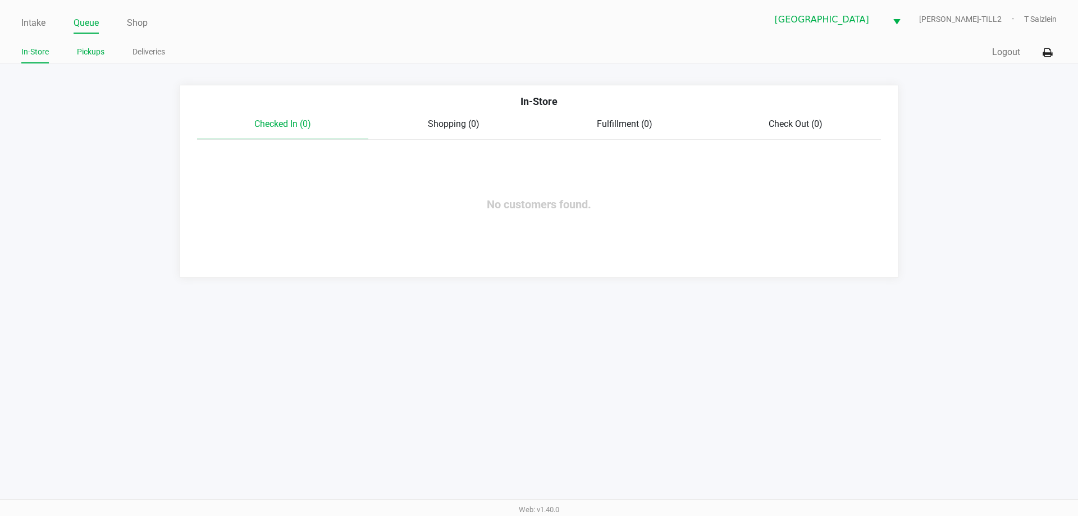
click at [89, 50] on link "Pickups" at bounding box center [91, 52] width 28 height 14
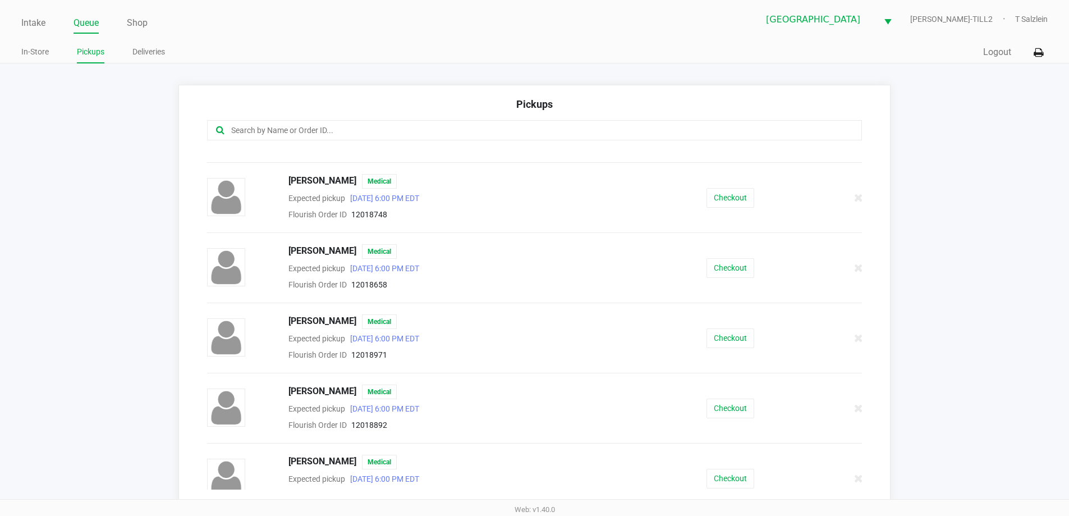
scroll to position [898, 0]
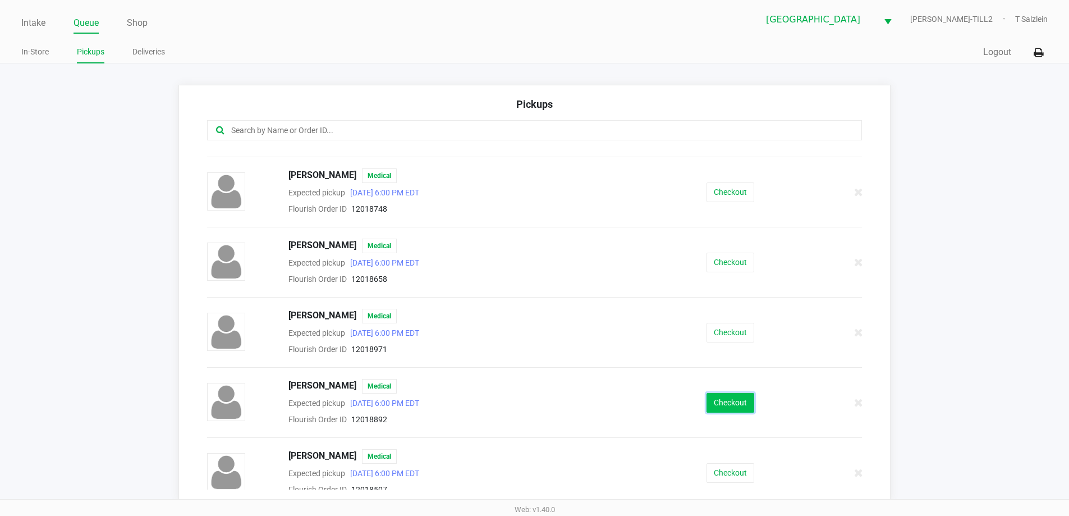
click at [736, 405] on button "Checkout" at bounding box center [731, 403] width 48 height 20
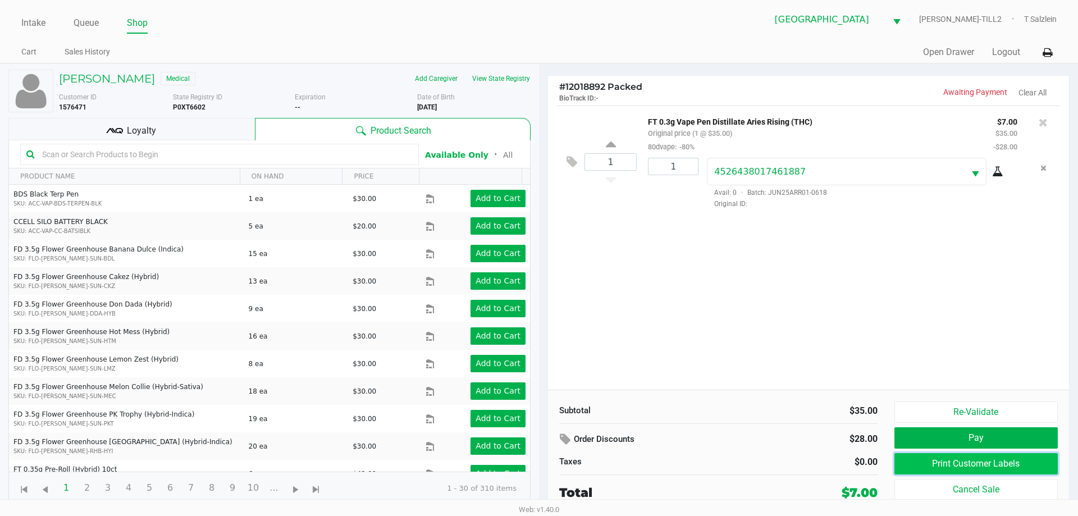
click at [923, 465] on button "Print Customer Labels" at bounding box center [975, 463] width 163 height 21
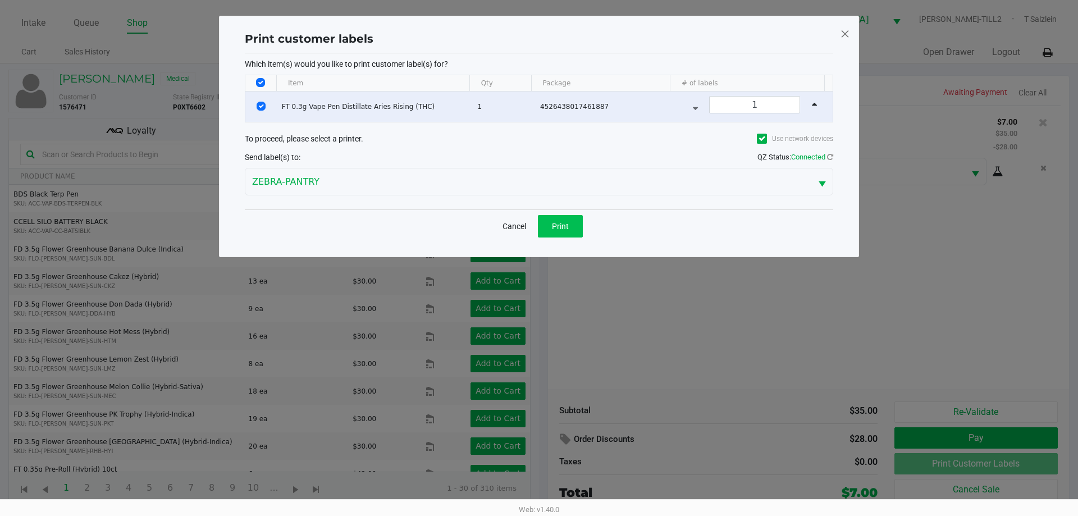
click at [565, 227] on span "Print" at bounding box center [560, 226] width 17 height 9
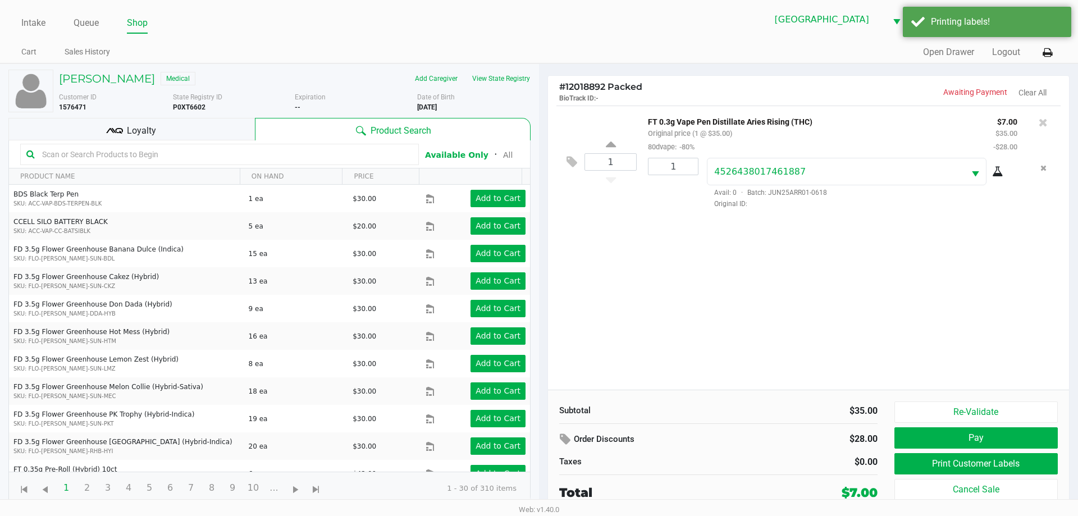
click at [162, 126] on div "Loyalty" at bounding box center [131, 129] width 246 height 22
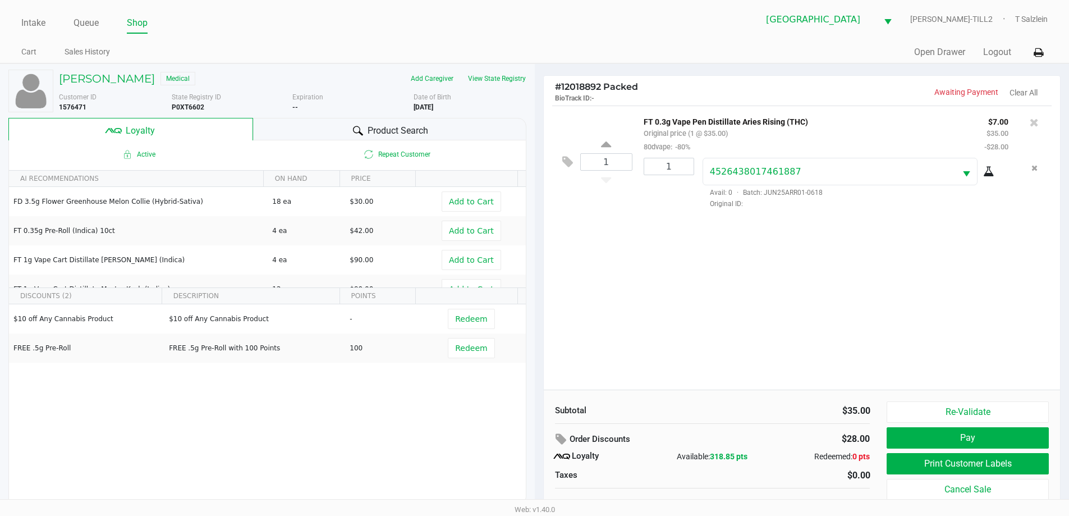
click at [754, 411] on div "$35.00" at bounding box center [795, 410] width 149 height 13
click at [756, 387] on div "1 FT 0.3g Vape Pen Distillate Aries Rising (THC) Original price (1 @ $35.00) 80…" at bounding box center [802, 248] width 517 height 284
click at [753, 375] on div "1 FT 0.3g Vape Pen Distillate Aries Rising (THC) Original price (1 @ $35.00) 80…" at bounding box center [802, 248] width 517 height 284
click at [816, 314] on div "1 FT 0.3g Vape Pen Distillate Aries Rising (THC) Original price (1 @ $35.00) 80…" at bounding box center [802, 248] width 517 height 284
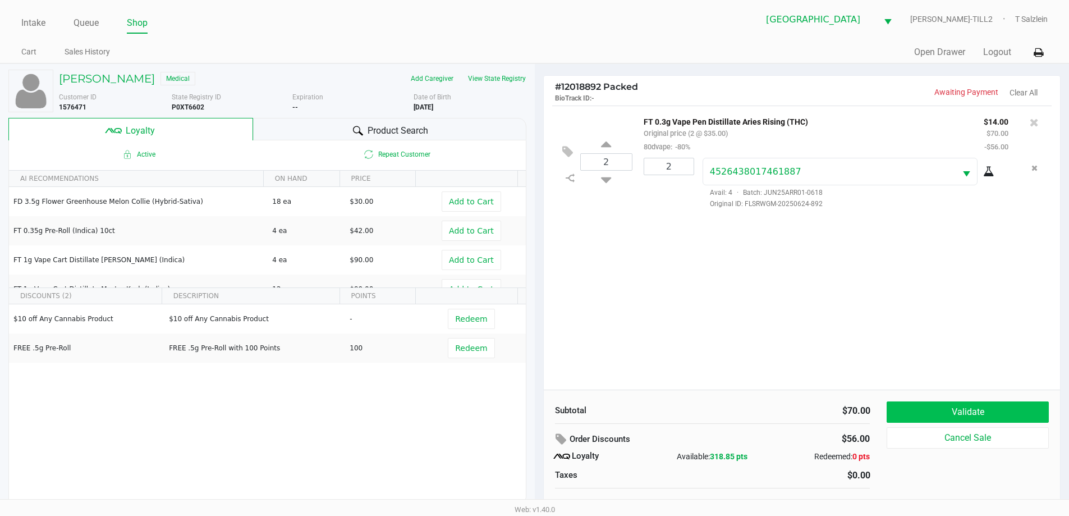
click at [933, 407] on button "Validate" at bounding box center [968, 411] width 162 height 21
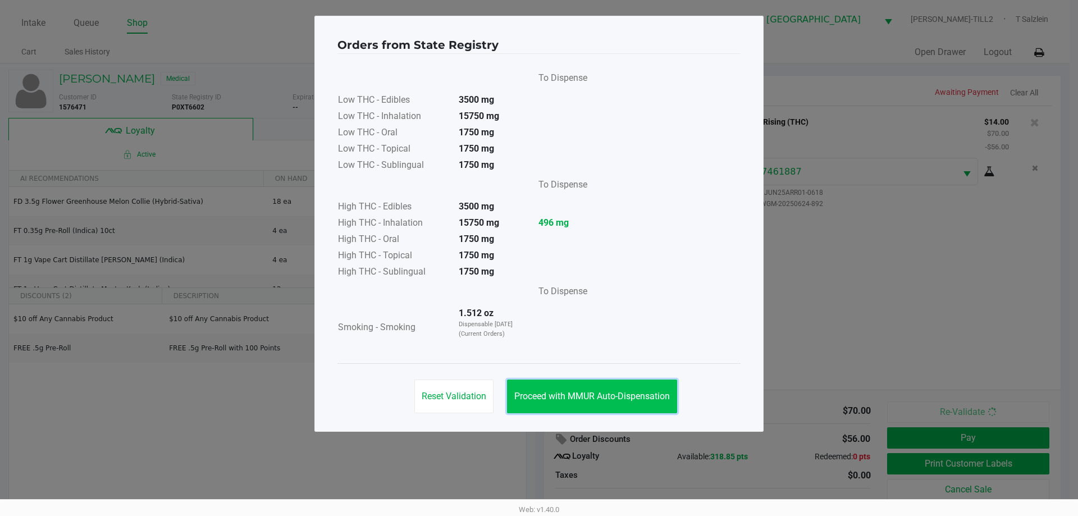
click at [600, 402] on button "Proceed with MMUR Auto-Dispensation" at bounding box center [592, 396] width 170 height 34
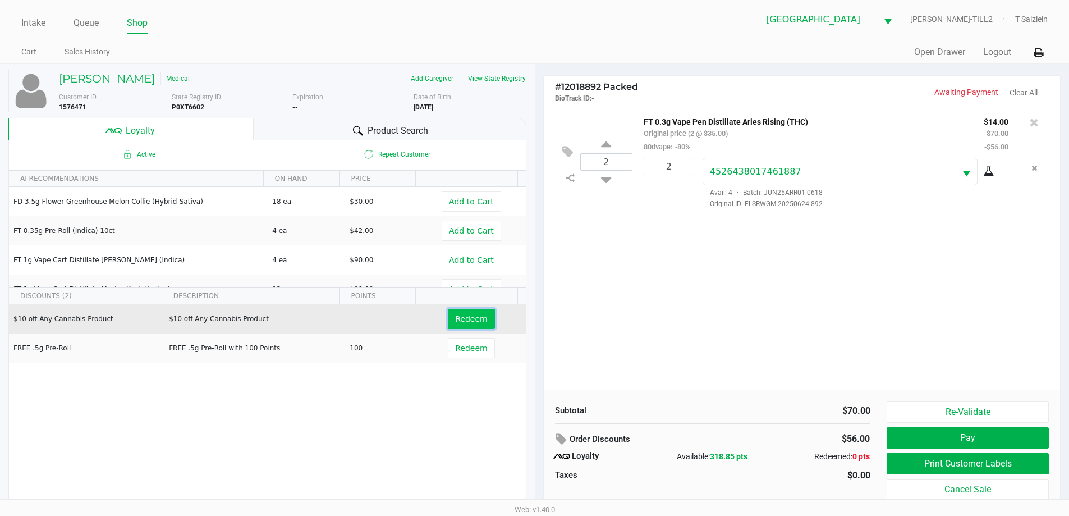
click at [463, 317] on span "Redeem" at bounding box center [471, 318] width 32 height 9
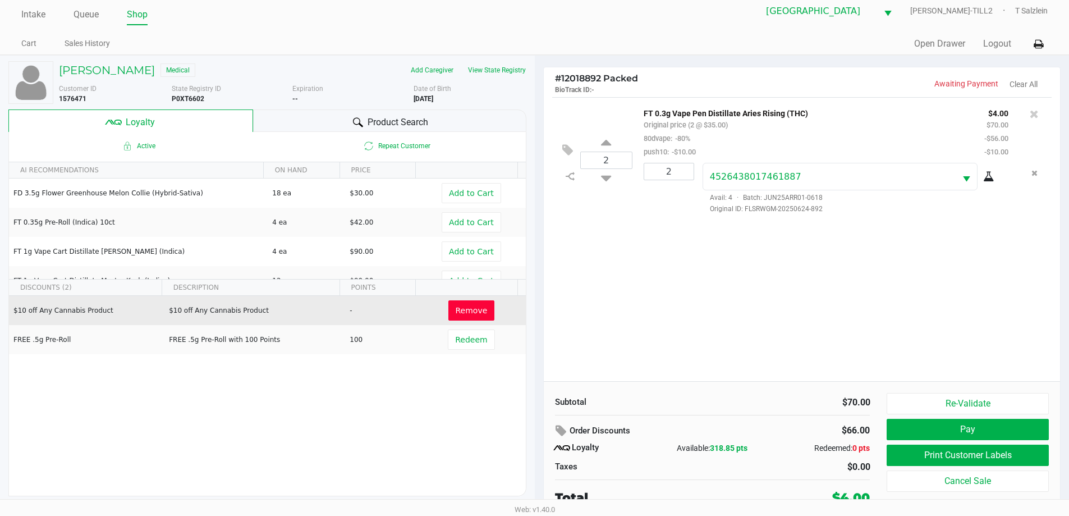
scroll to position [11, 0]
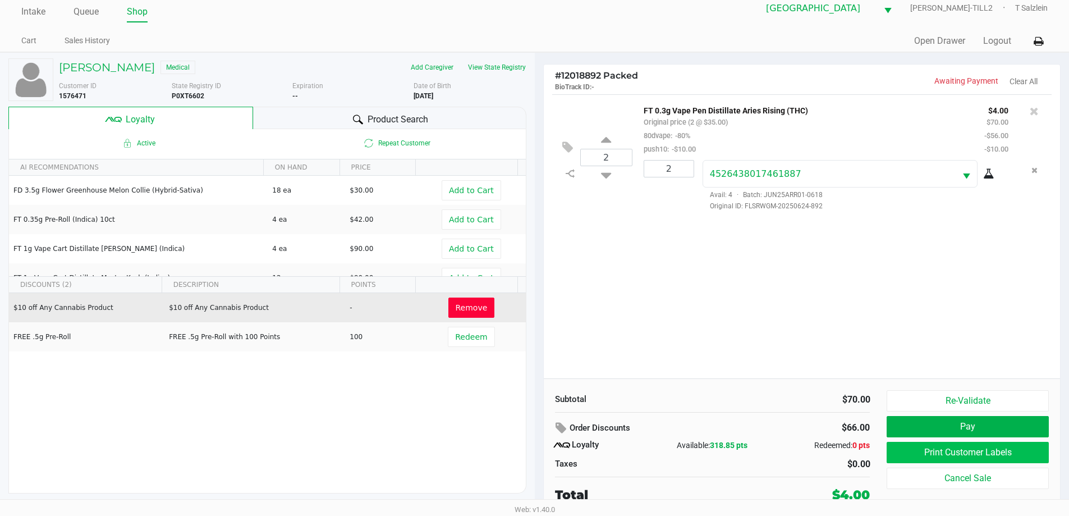
click at [915, 456] on button "Print Customer Labels" at bounding box center [968, 452] width 162 height 21
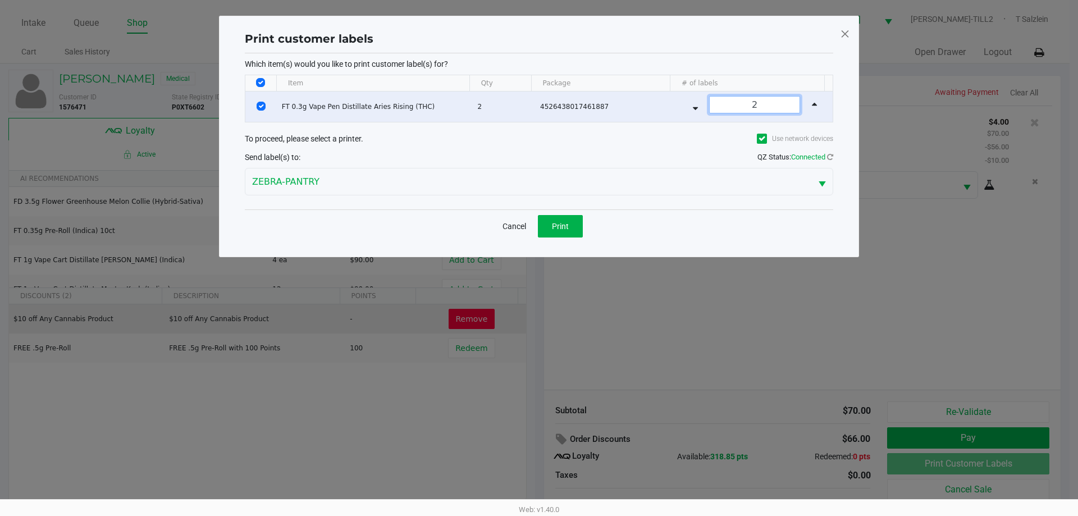
click at [768, 107] on input "2" at bounding box center [754, 105] width 90 height 16
type input "1"
click at [554, 226] on span "Print" at bounding box center [560, 226] width 17 height 9
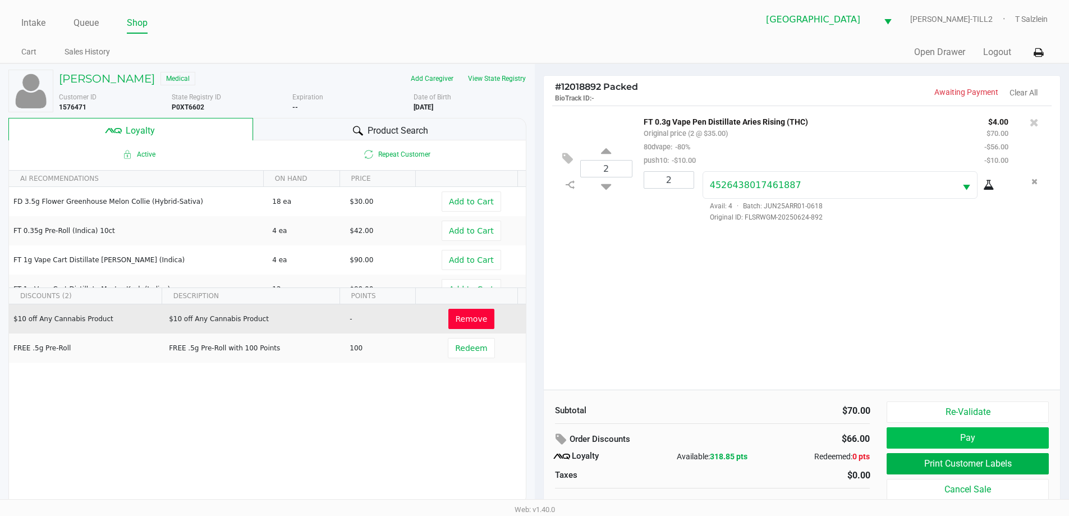
click at [963, 439] on button "Pay" at bounding box center [968, 437] width 162 height 21
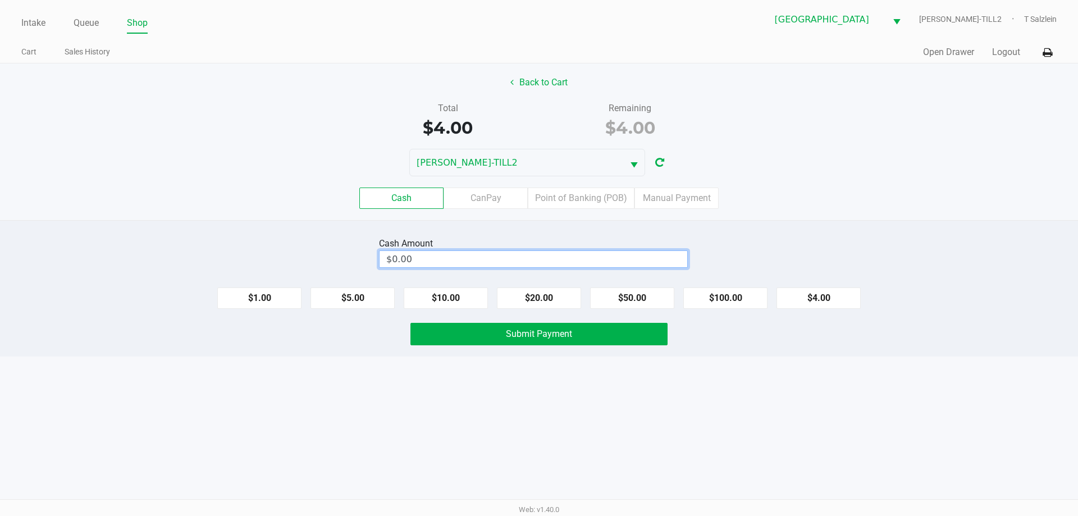
click at [493, 260] on input "$0.00" at bounding box center [533, 259] width 308 height 16
click at [549, 341] on button "Submit Payment" at bounding box center [538, 334] width 257 height 22
type input "$4.00"
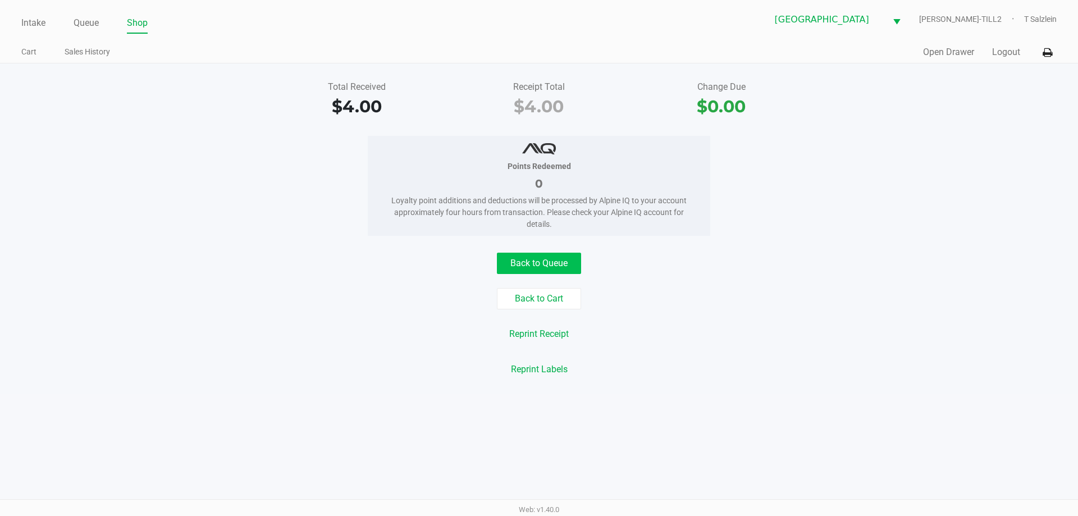
click at [525, 262] on button "Back to Queue" at bounding box center [539, 263] width 84 height 21
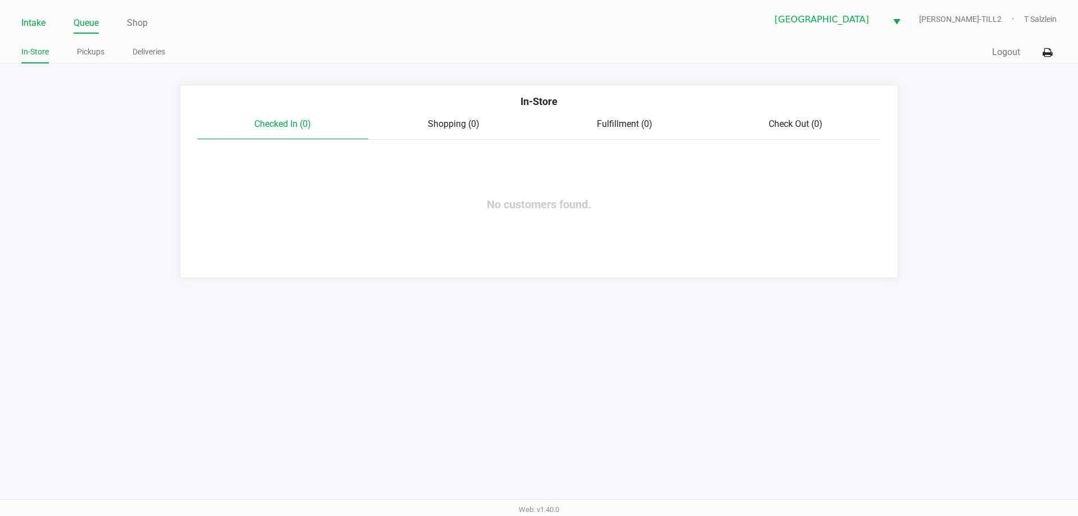
click at [22, 22] on link "Intake" at bounding box center [33, 23] width 24 height 16
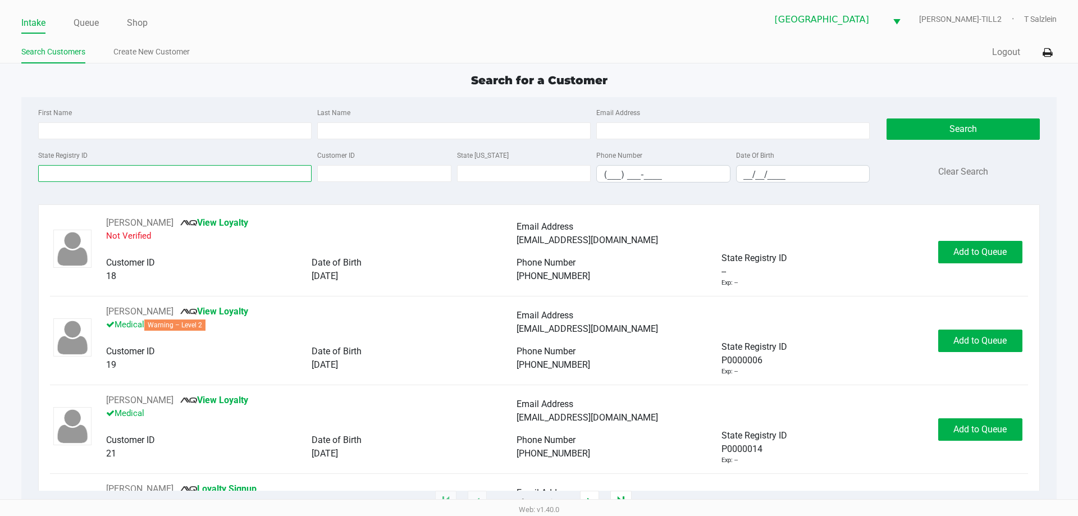
click at [213, 176] on input "State Registry ID" at bounding box center [174, 173] width 273 height 17
click at [235, 173] on input "State Registry ID" at bounding box center [174, 173] width 273 height 17
click at [235, 127] on input "First Name" at bounding box center [174, 130] width 273 height 17
type input "christopher"
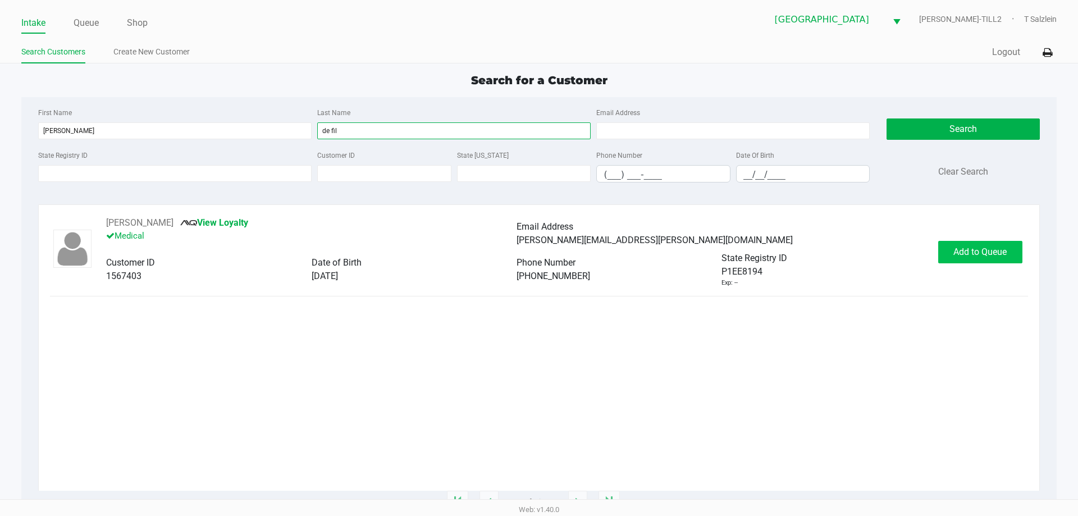
type input "de fil"
click at [994, 250] on span "Add to Queue" at bounding box center [979, 251] width 53 height 11
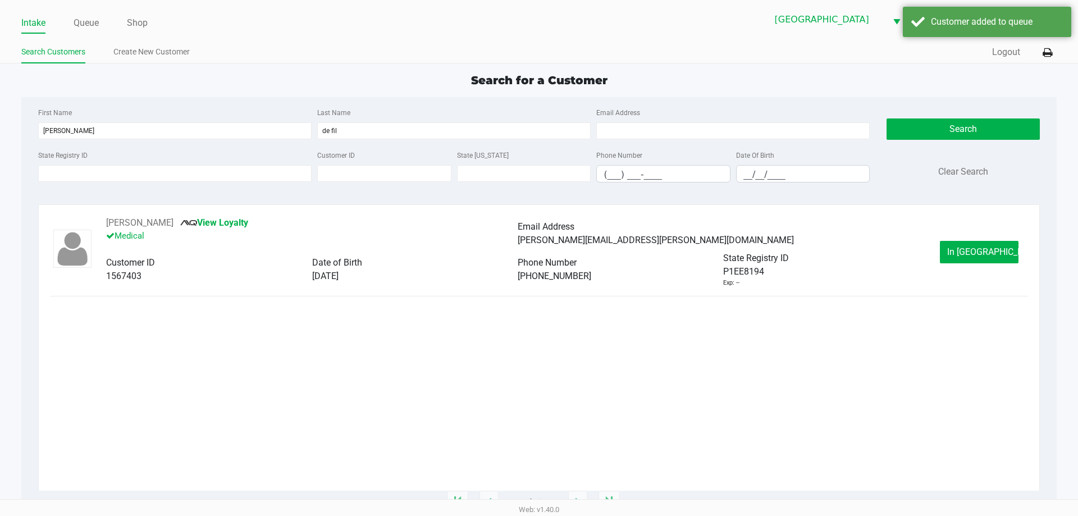
click at [987, 254] on span "In Queue" at bounding box center [994, 251] width 94 height 11
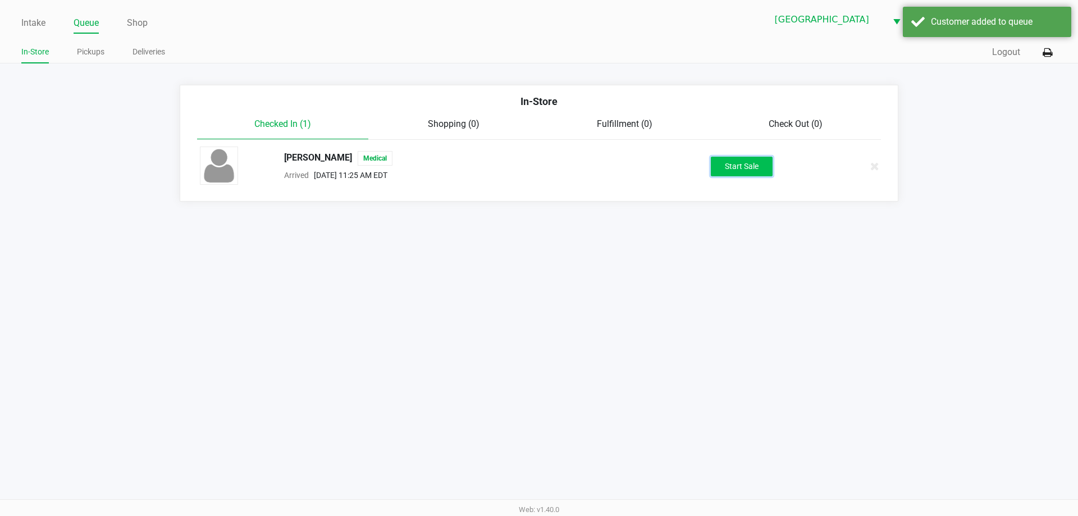
click at [723, 167] on button "Start Sale" at bounding box center [742, 167] width 62 height 20
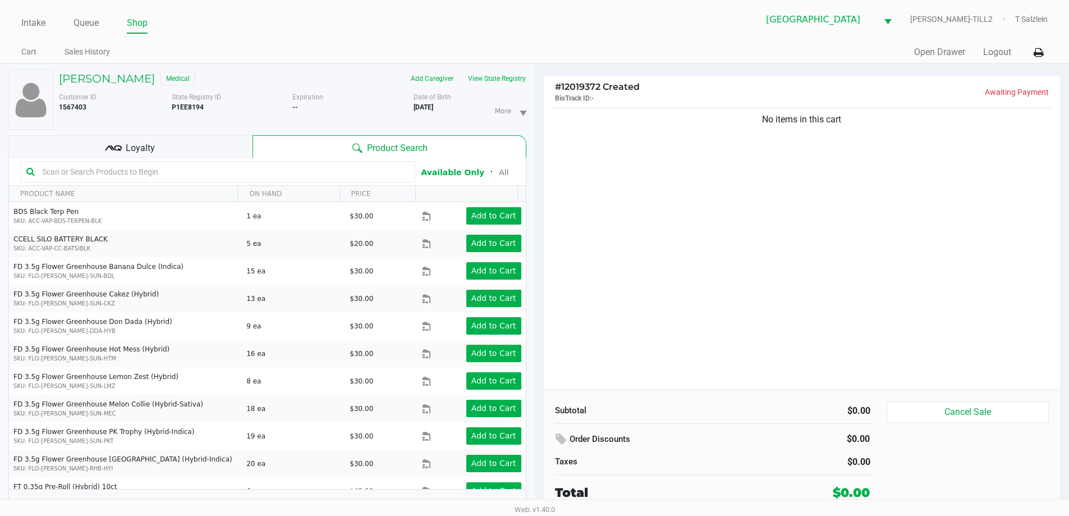
click at [157, 149] on div "Loyalty" at bounding box center [130, 146] width 244 height 22
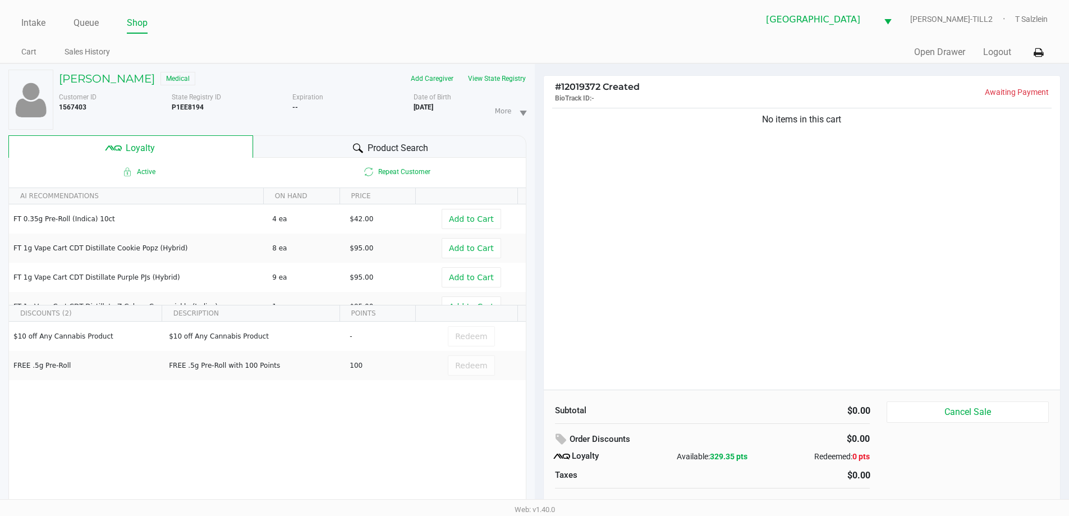
click at [407, 145] on span "Product Search" at bounding box center [398, 147] width 61 height 13
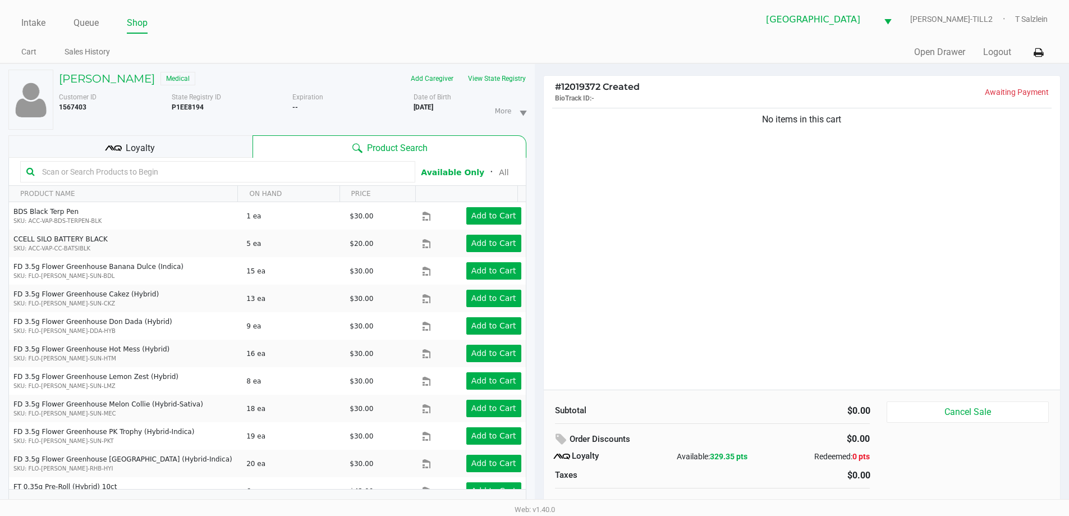
click at [339, 177] on input "text" at bounding box center [224, 171] width 372 height 17
type input "l"
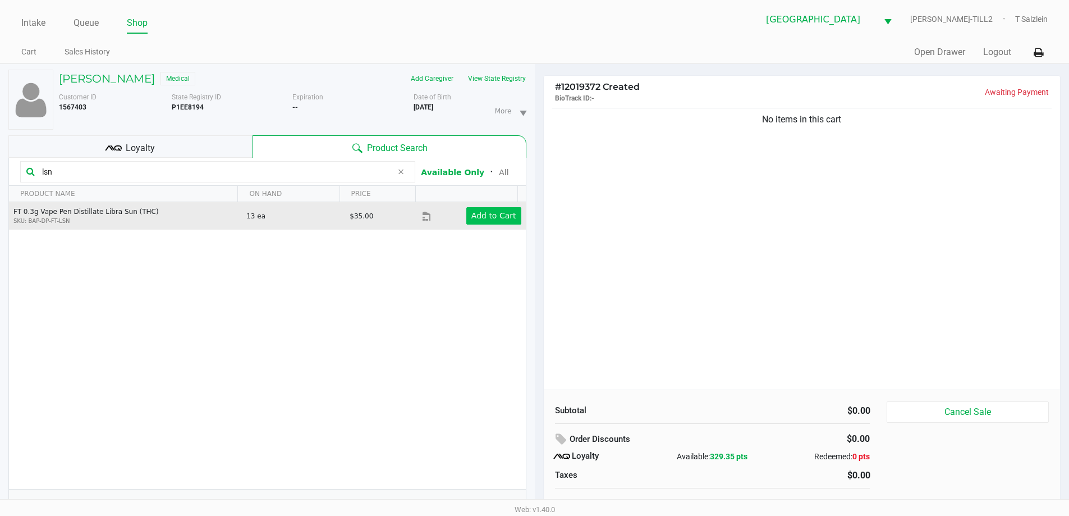
type input "lsn"
click at [486, 216] on app-button-loader "Add to Cart" at bounding box center [493, 215] width 45 height 9
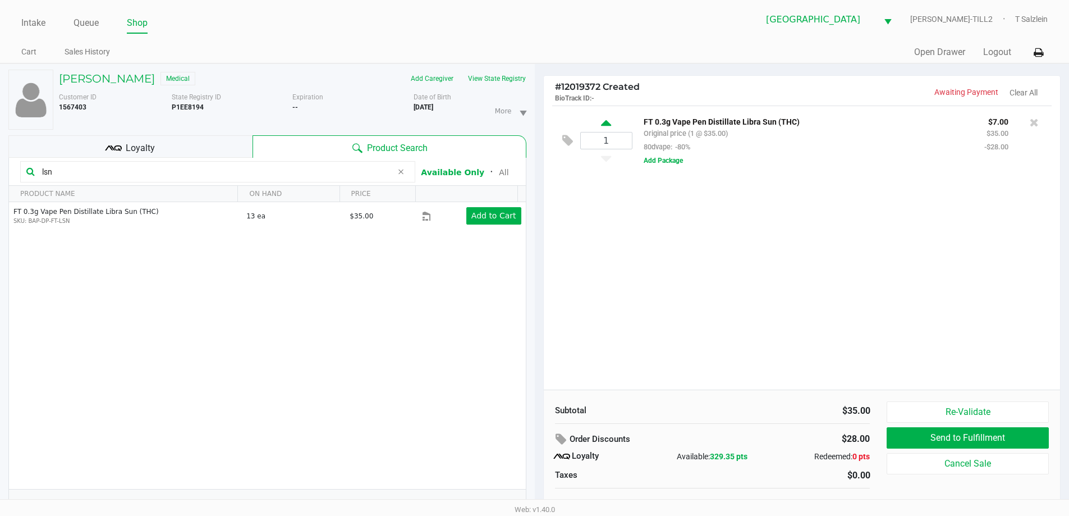
click at [608, 123] on icon at bounding box center [606, 125] width 10 height 14
type input "2"
drag, startPoint x: 402, startPoint y: 172, endPoint x: 374, endPoint y: 172, distance: 28.6
click at [402, 172] on icon at bounding box center [400, 171] width 7 height 9
click at [373, 172] on input "text" at bounding box center [224, 171] width 372 height 17
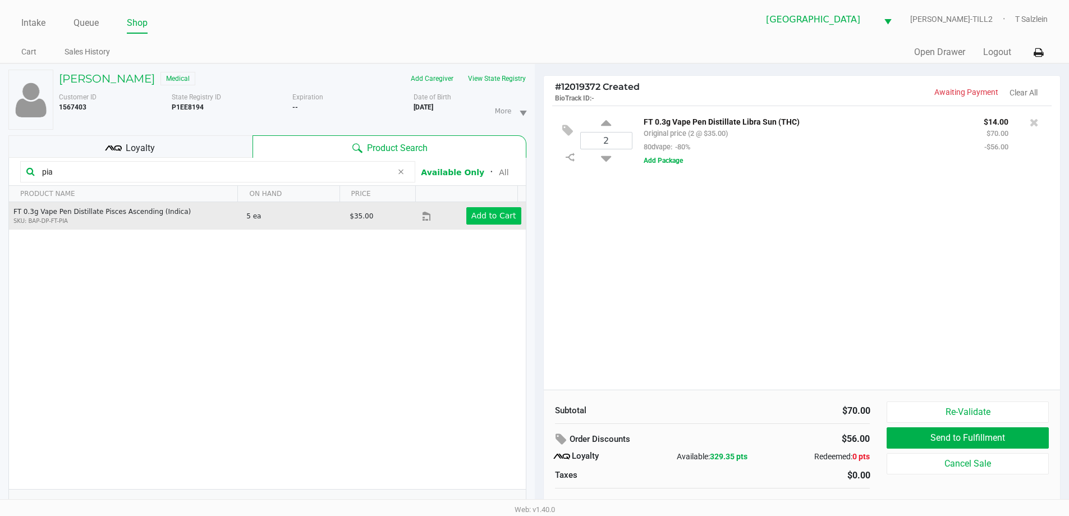
type input "pia"
click at [500, 217] on app-button-loader "Add to Cart" at bounding box center [493, 215] width 45 height 9
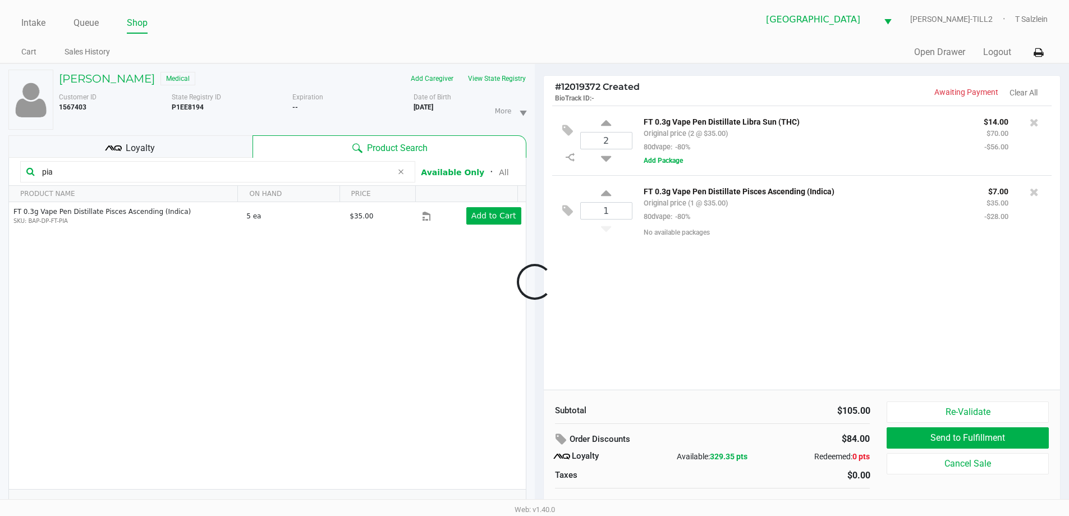
click at [402, 172] on icon at bounding box center [400, 171] width 7 height 9
click at [376, 180] on input "text" at bounding box center [224, 171] width 372 height 17
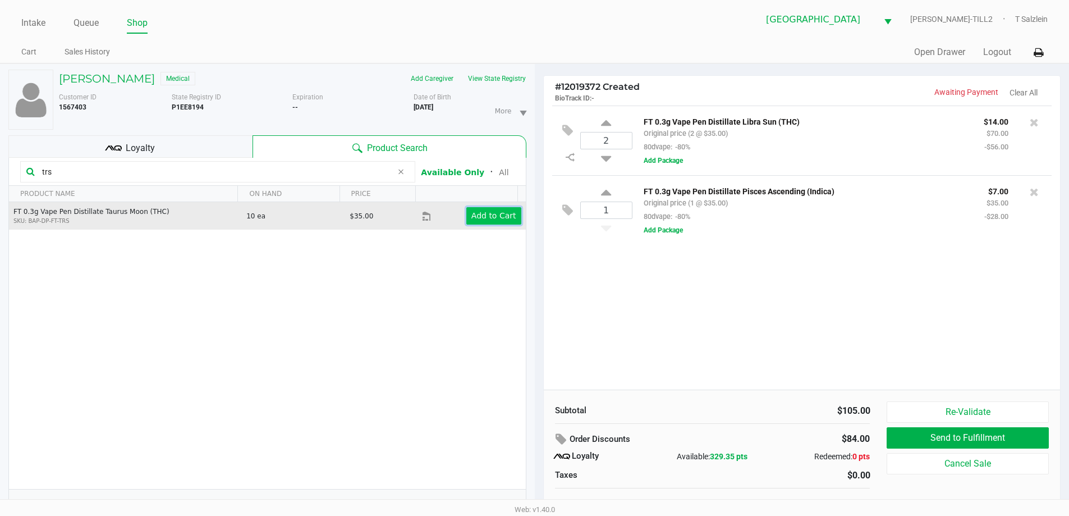
click at [475, 214] on app-button-loader "Add to Cart" at bounding box center [493, 215] width 45 height 9
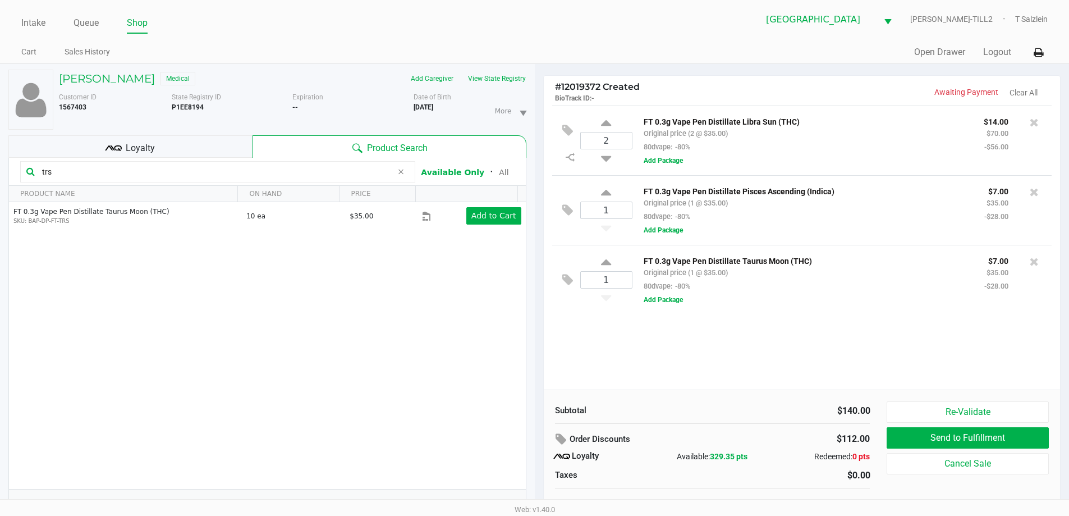
click at [274, 169] on input "trs" at bounding box center [215, 171] width 355 height 17
type input "t"
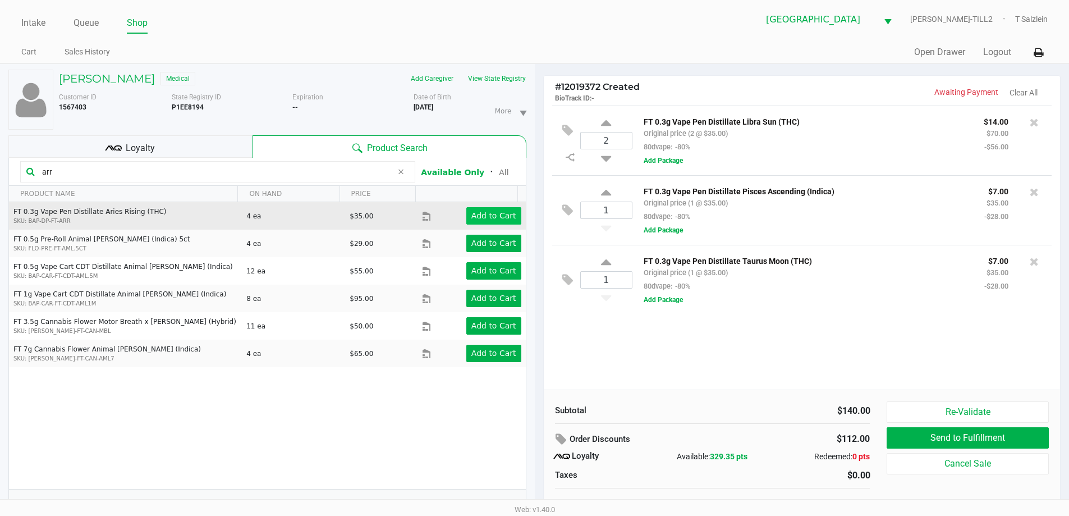
type input "arr"
click at [489, 210] on button "Add to Cart" at bounding box center [493, 215] width 55 height 17
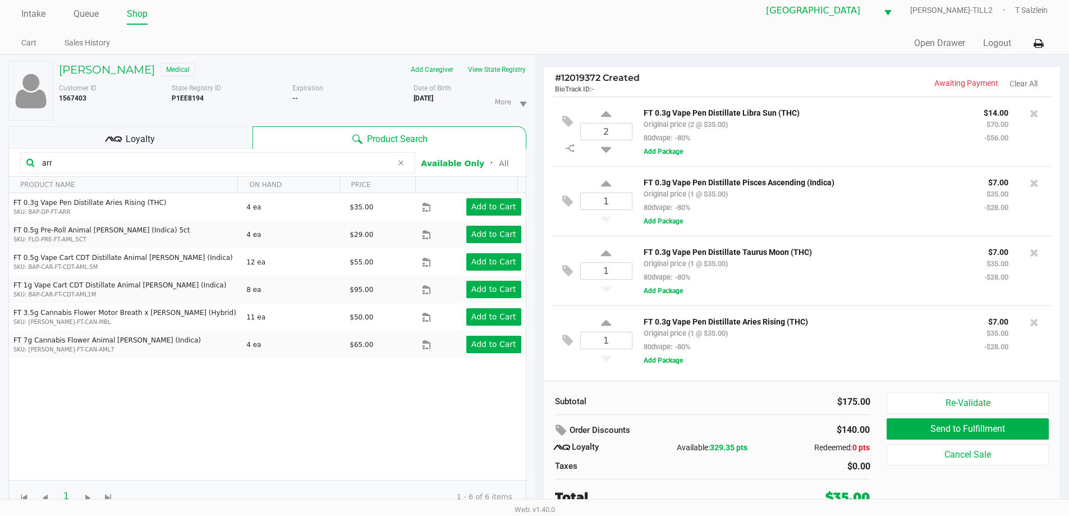
scroll to position [12, 0]
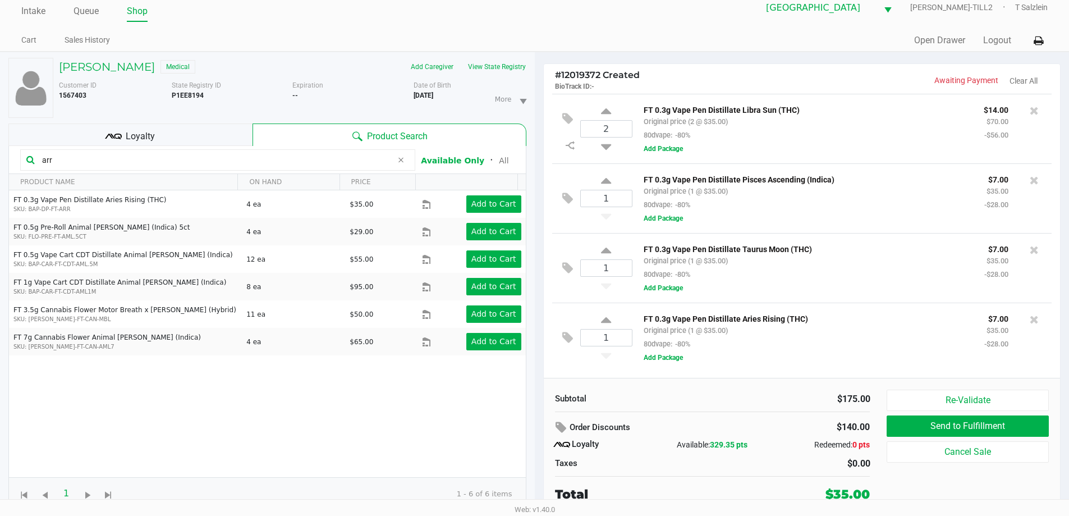
click at [123, 132] on div "Loyalty" at bounding box center [130, 134] width 244 height 22
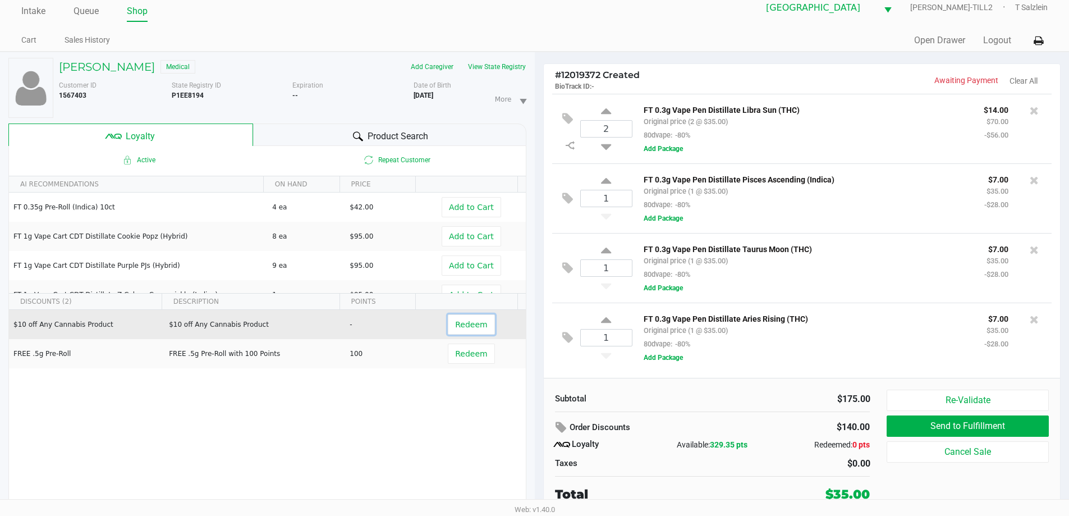
click at [462, 326] on span "Redeem" at bounding box center [471, 324] width 32 height 9
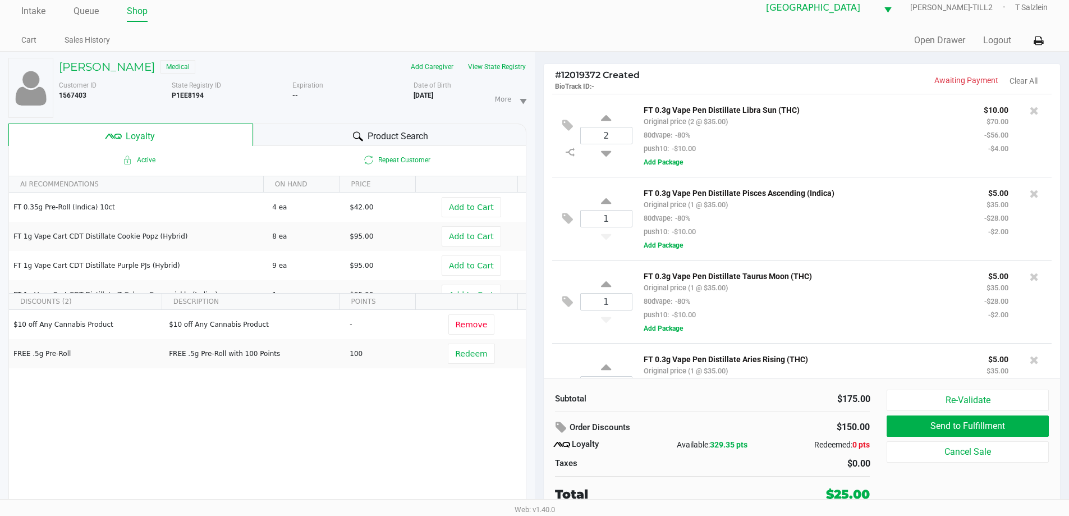
scroll to position [51, 0]
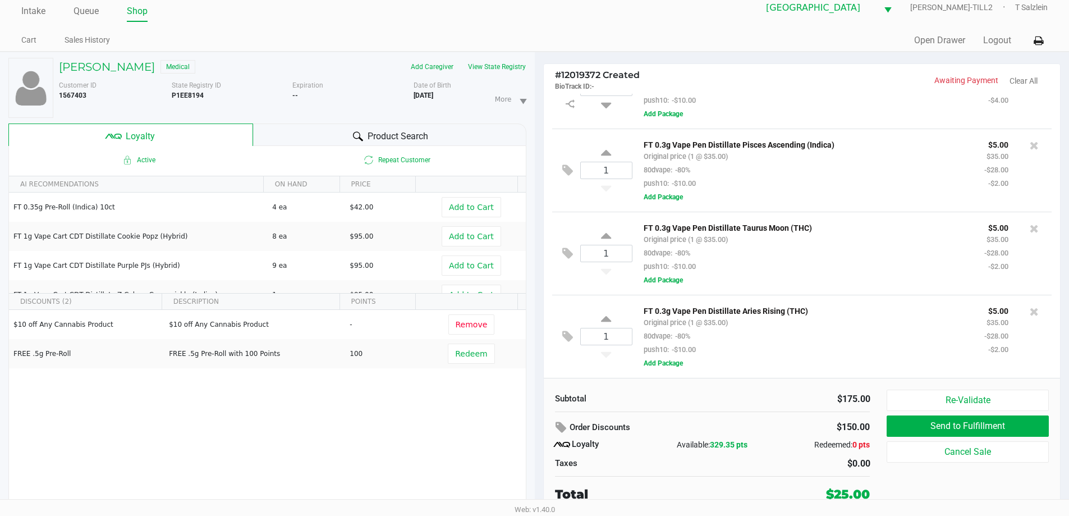
click at [387, 130] on span "Product Search" at bounding box center [398, 136] width 61 height 13
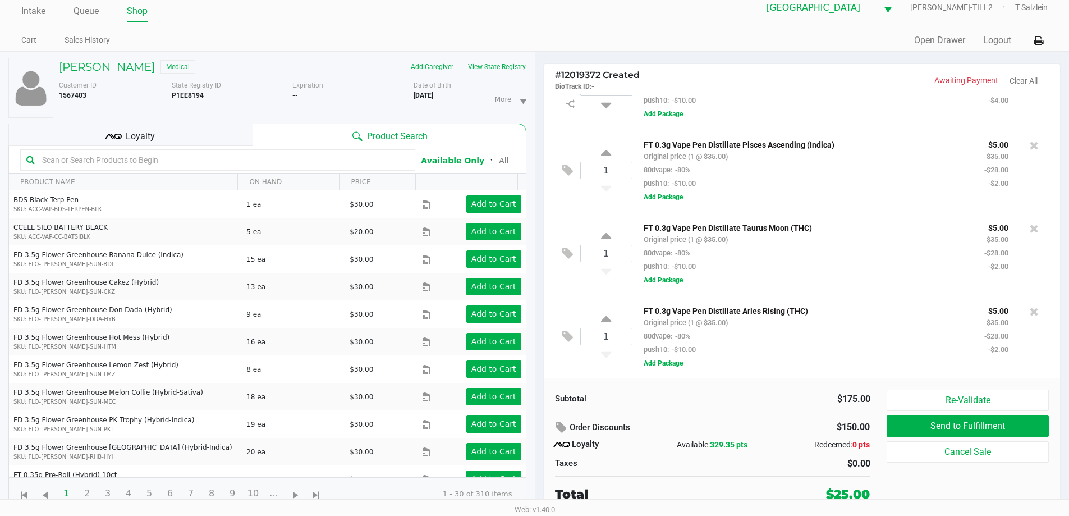
click at [250, 161] on input "text" at bounding box center [224, 160] width 372 height 17
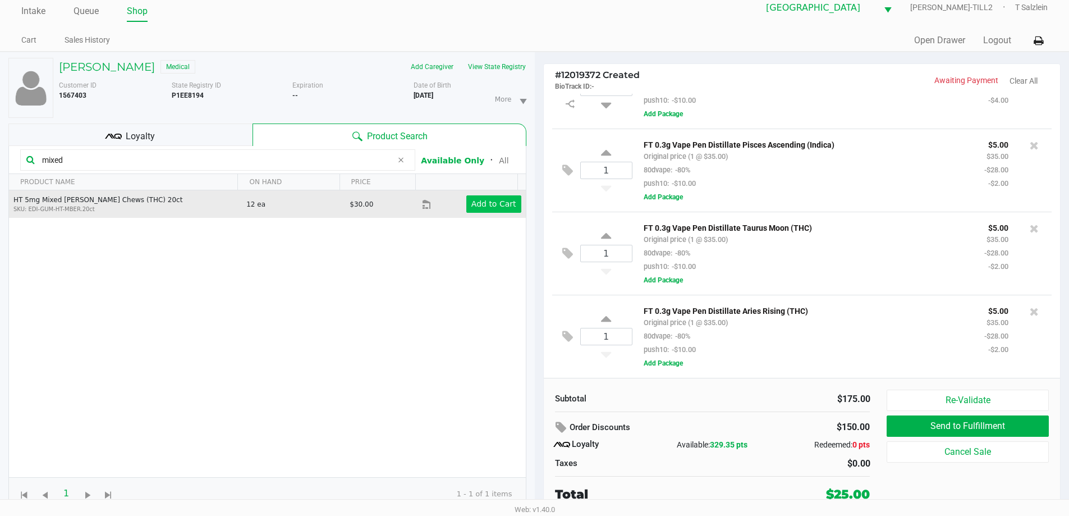
type input "mixed"
click at [489, 198] on button "Add to Cart" at bounding box center [493, 203] width 55 height 17
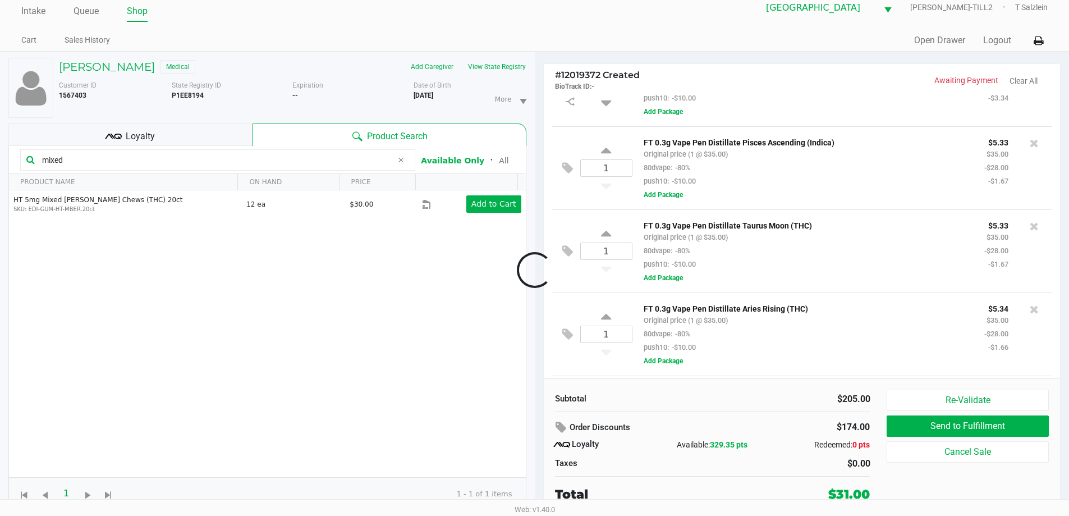
scroll to position [134, 0]
click at [604, 326] on icon at bounding box center [606, 321] width 10 height 14
type input "2"
drag, startPoint x: 134, startPoint y: 161, endPoint x: 1, endPoint y: 162, distance: 133.6
click at [1, 162] on div "CHRISTOPHER DE FILIPPIS Medical Add Caregiver View State Registry Customer ID 1…" at bounding box center [267, 284] width 535 height 464
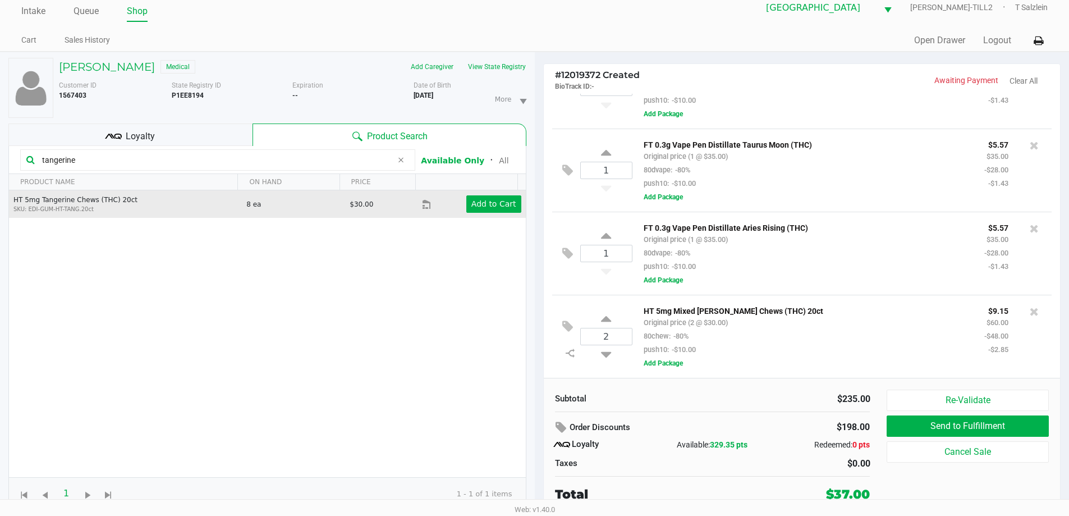
type input "tangerine"
click at [491, 213] on td "Add to Cart" at bounding box center [473, 204] width 103 height 28
click at [492, 206] on app-button-loader "Add to Cart" at bounding box center [493, 203] width 45 height 9
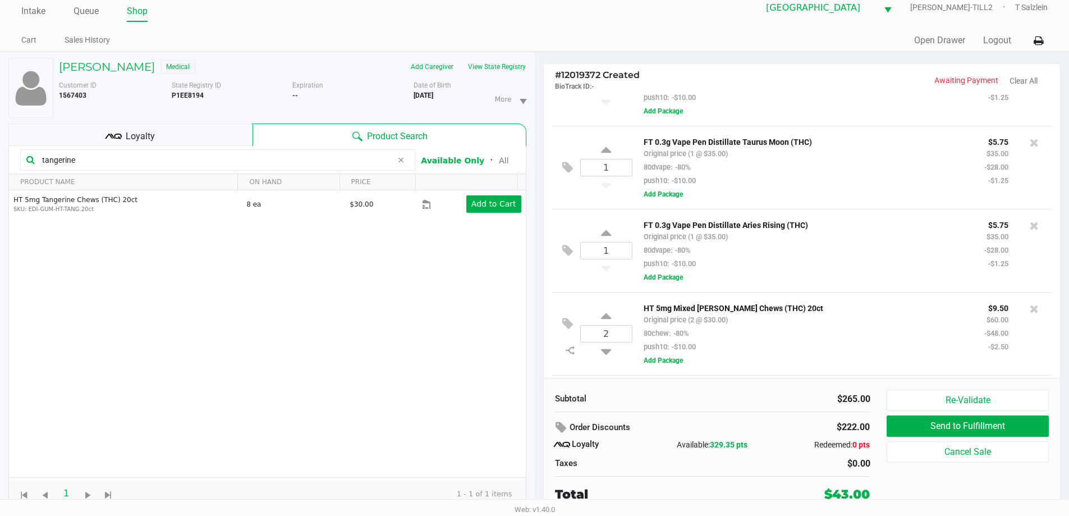
scroll to position [218, 0]
click at [606, 317] on icon at bounding box center [606, 321] width 10 height 14
type input "2"
click at [178, 96] on b "P1EE8194" at bounding box center [188, 95] width 32 height 8
click at [180, 96] on b "P1EE8194" at bounding box center [188, 95] width 32 height 8
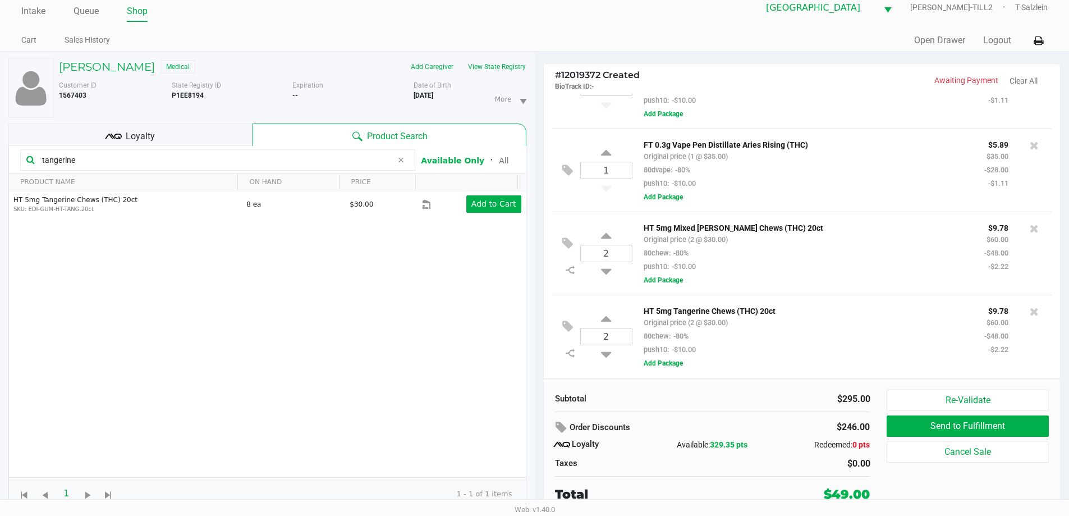
copy b "P1EE8194"
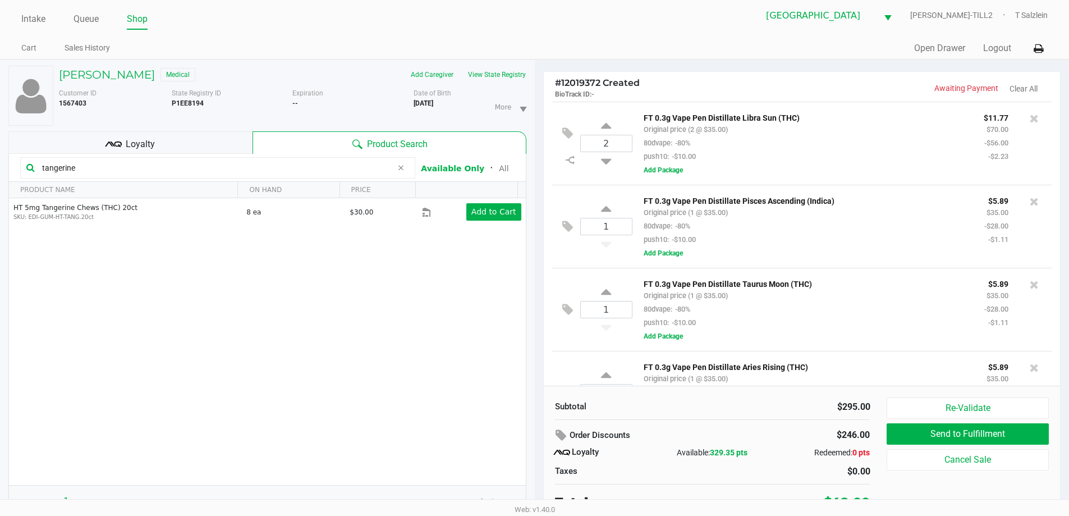
scroll to position [0, 0]
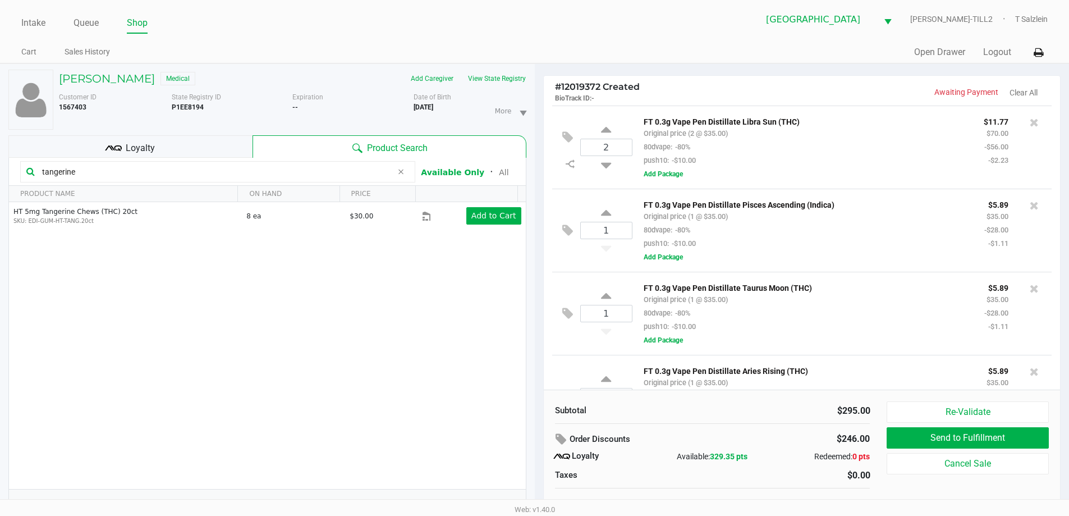
click at [400, 174] on icon at bounding box center [400, 171] width 7 height 9
click at [119, 175] on input "text" at bounding box center [224, 171] width 372 height 17
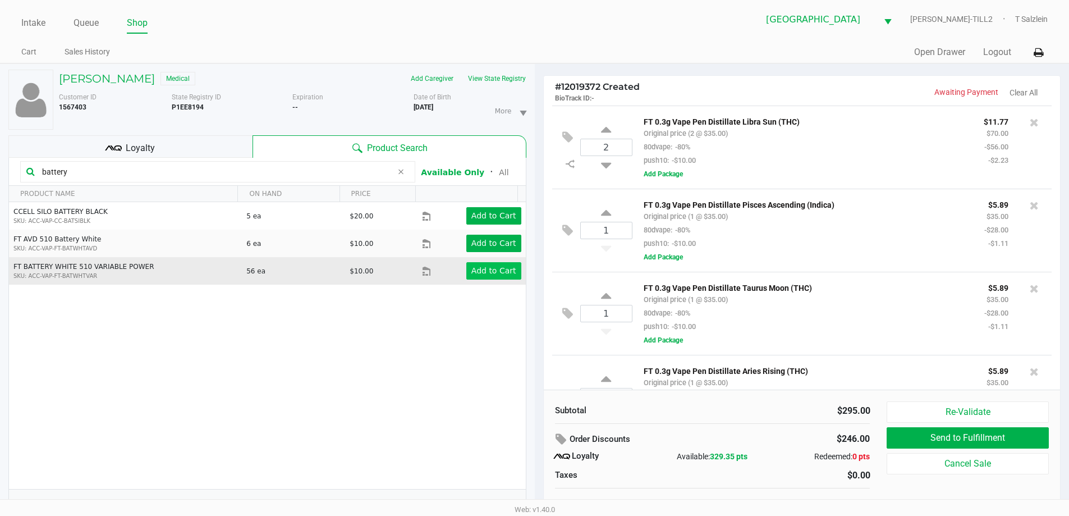
type input "battery"
click at [476, 277] on button "Add to Cart" at bounding box center [493, 270] width 55 height 17
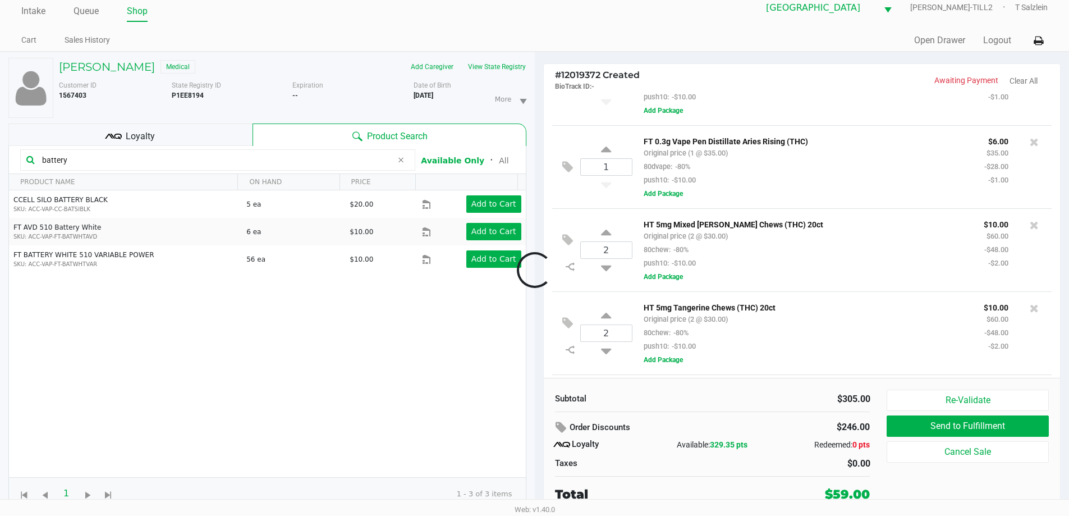
scroll to position [288, 0]
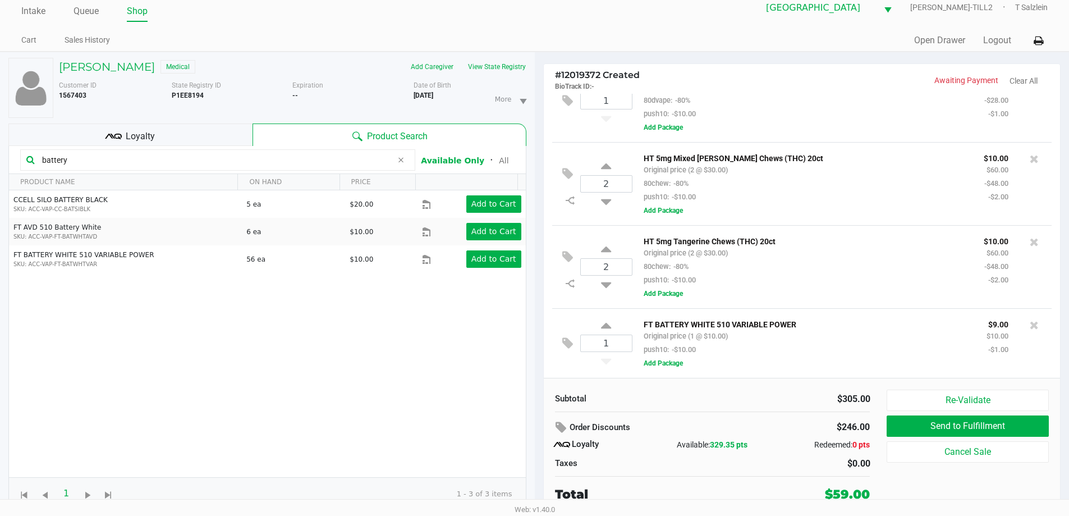
click at [704, 420] on div "Order Discounts" at bounding box center [657, 428] width 205 height 20
click at [144, 138] on span "Loyalty" at bounding box center [140, 136] width 29 height 13
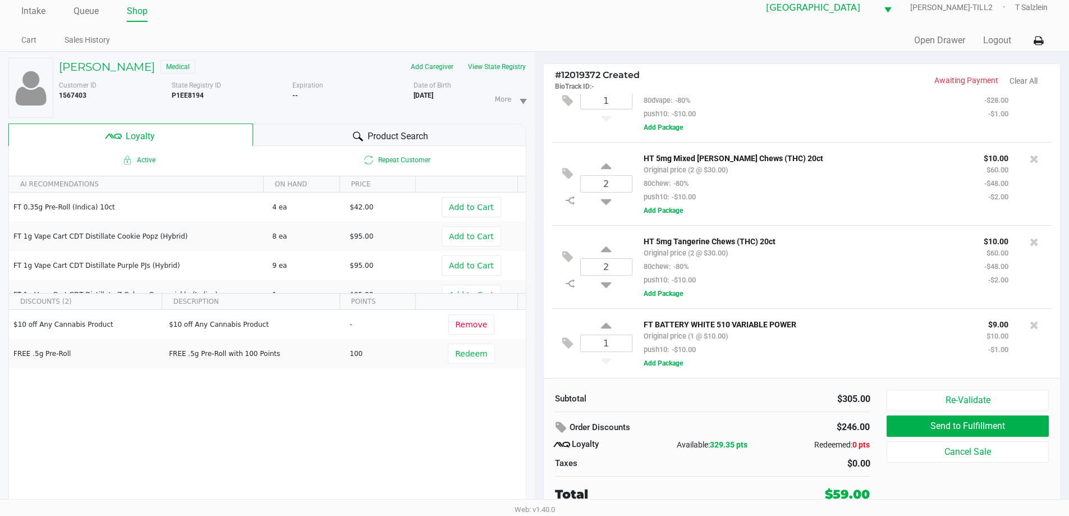
click at [406, 136] on span "Product Search" at bounding box center [398, 136] width 61 height 13
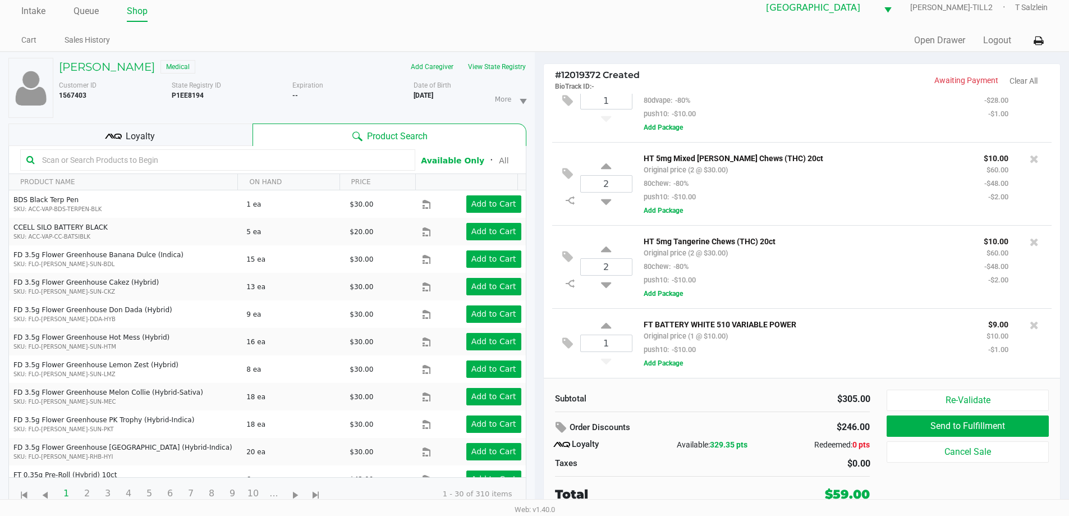
click at [234, 165] on input "text" at bounding box center [224, 160] width 372 height 17
click at [645, 406] on div "Subtotal $305.00 Order Discounts $246.00 Loyalty Available: 329.35 pts Redeemed…" at bounding box center [713, 447] width 332 height 114
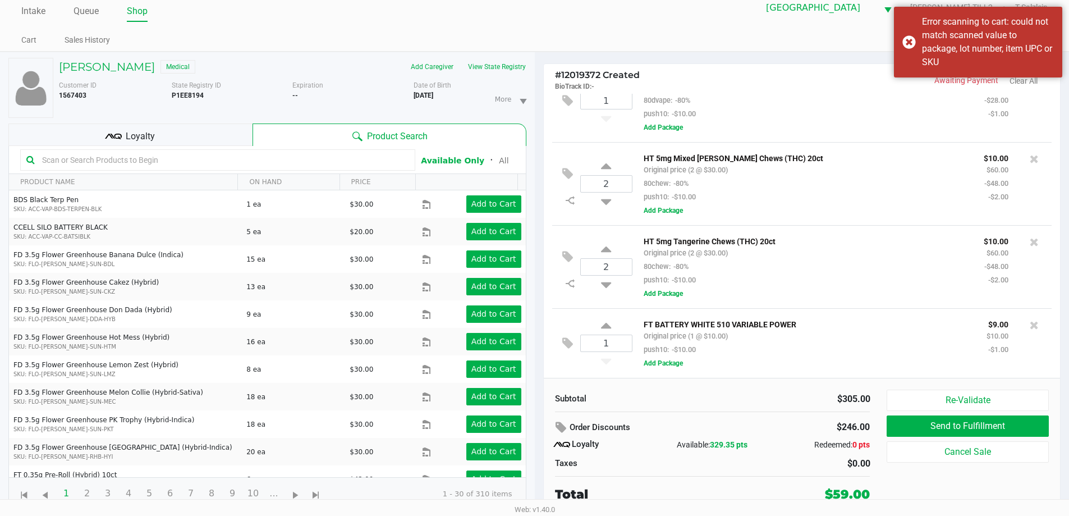
click at [217, 162] on input "text" at bounding box center [224, 160] width 372 height 17
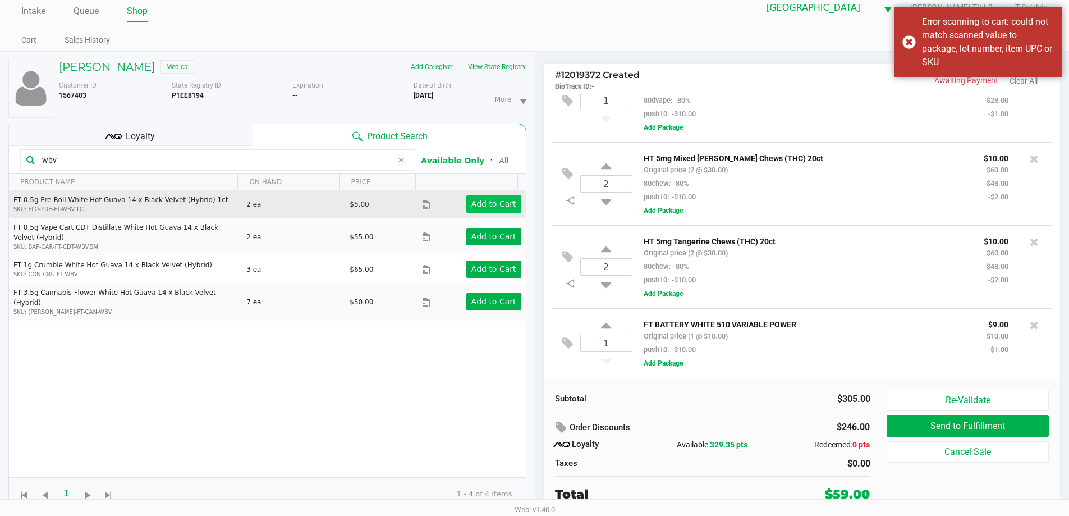
type input "wbv"
click at [500, 200] on app-button-loader "Add to Cart" at bounding box center [493, 203] width 45 height 9
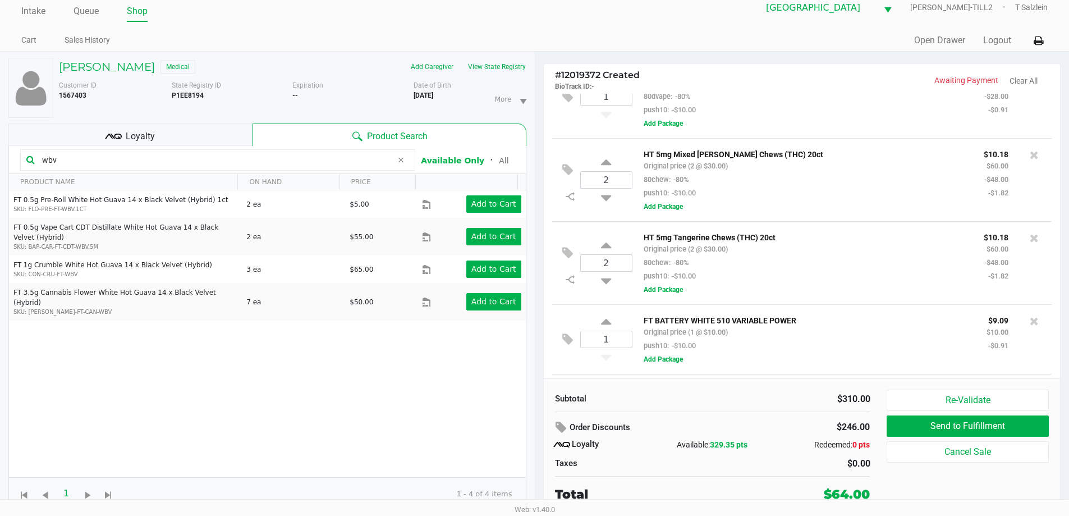
scroll to position [358, 0]
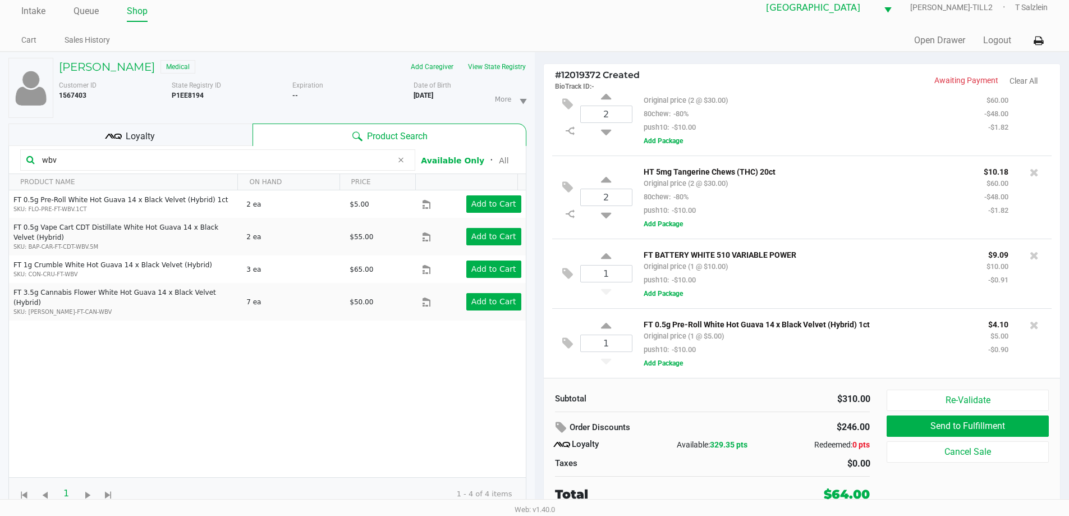
click at [122, 139] on div "Loyalty" at bounding box center [130, 134] width 244 height 22
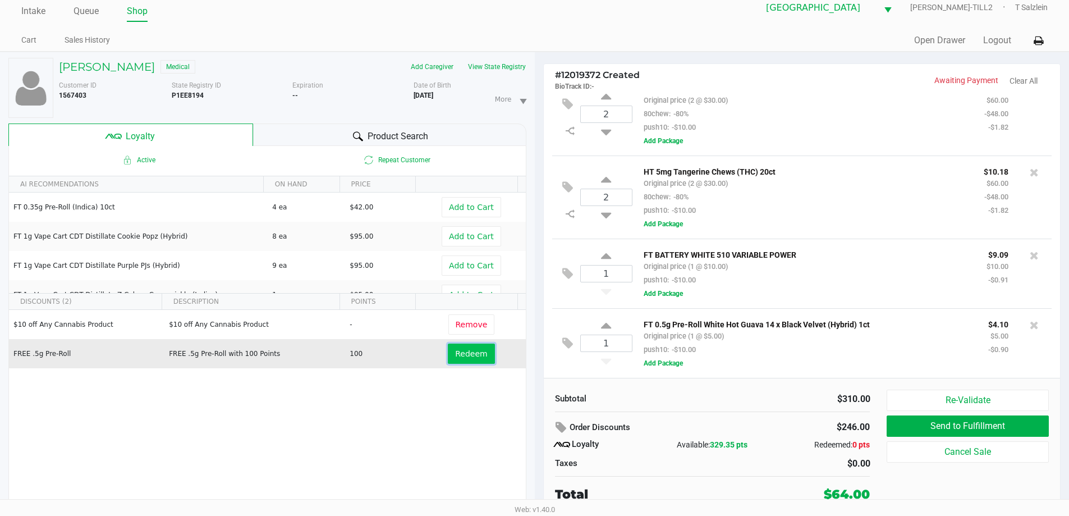
click at [478, 358] on span "Redeem" at bounding box center [471, 353] width 32 height 9
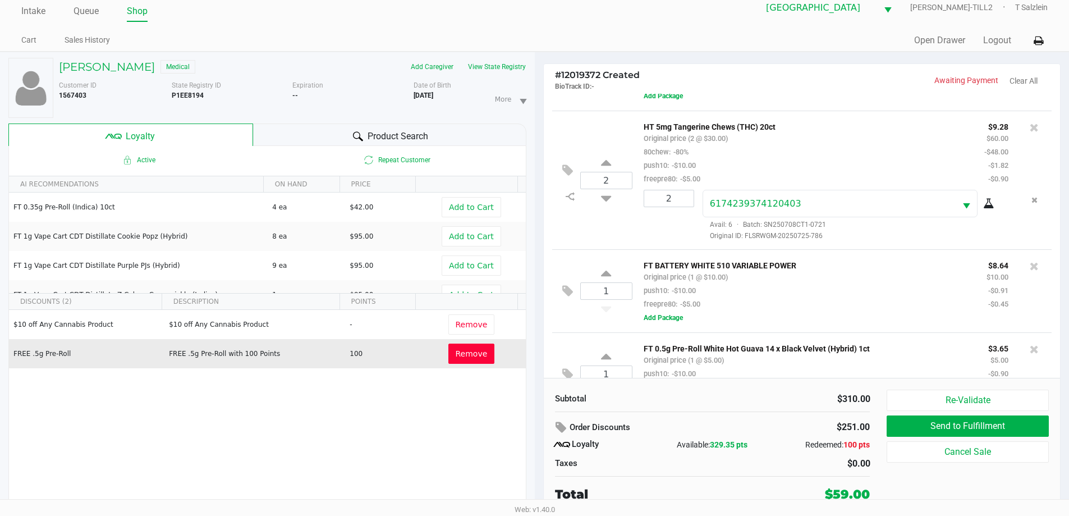
scroll to position [550, 0]
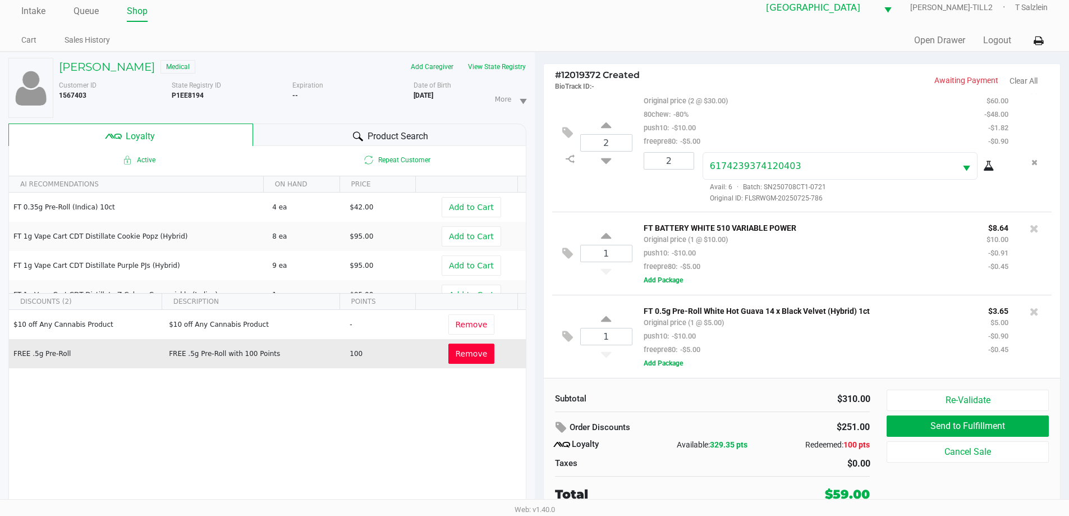
click at [647, 394] on div "Subtotal" at bounding box center [629, 398] width 149 height 13
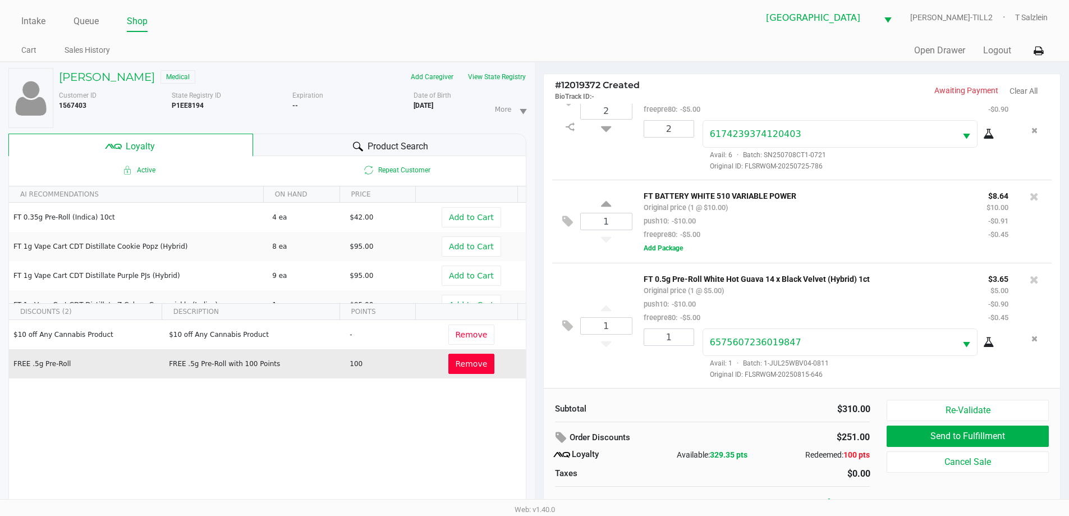
scroll to position [0, 0]
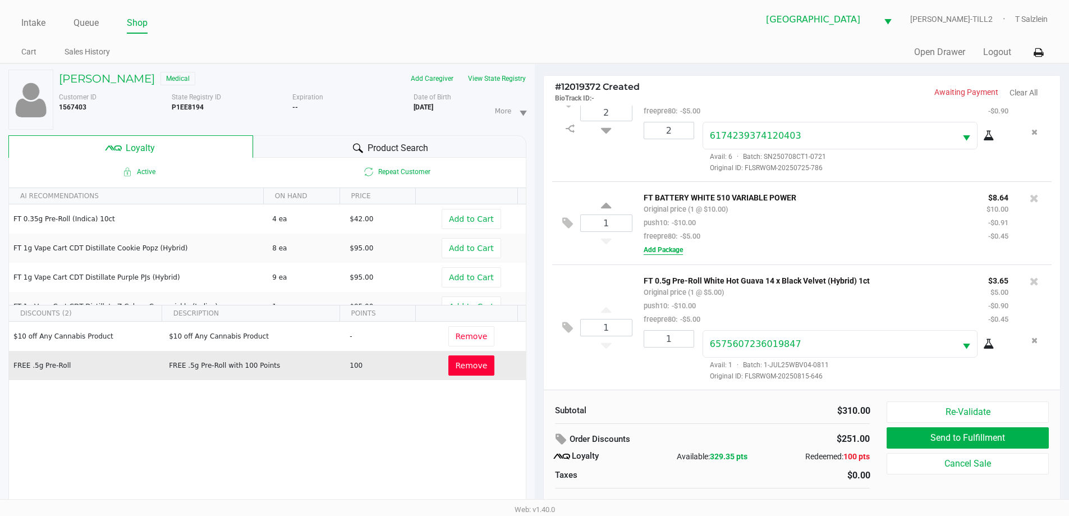
click at [667, 245] on button "Add Package" at bounding box center [663, 250] width 39 height 10
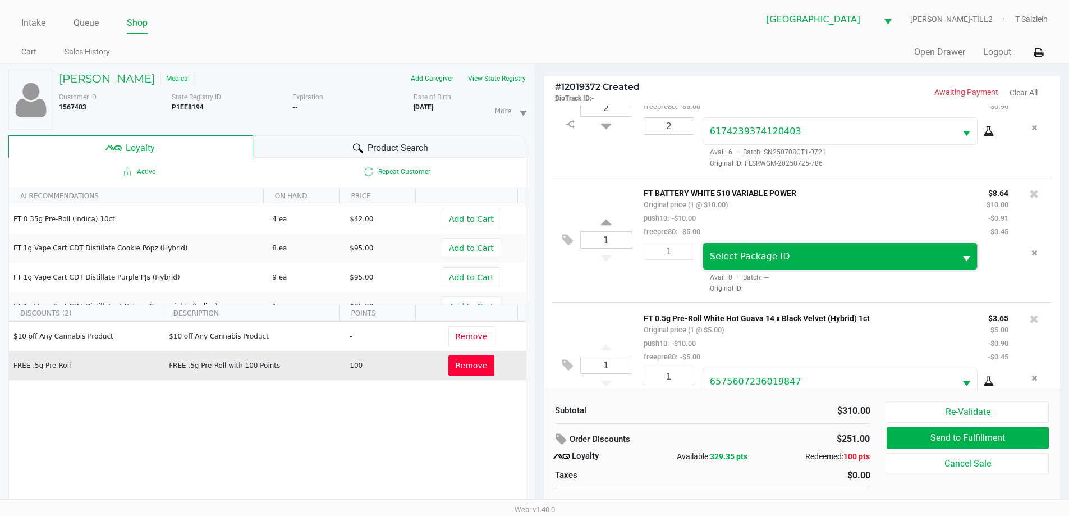
click at [752, 256] on span "Select Package ID" at bounding box center [750, 256] width 80 height 11
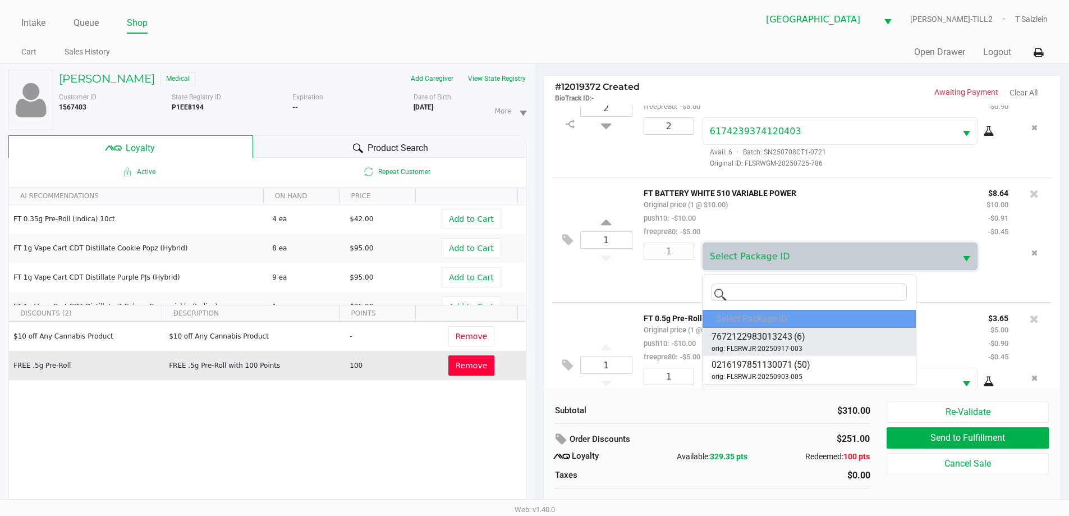
click at [773, 336] on span "7672122983013243" at bounding box center [752, 336] width 81 height 13
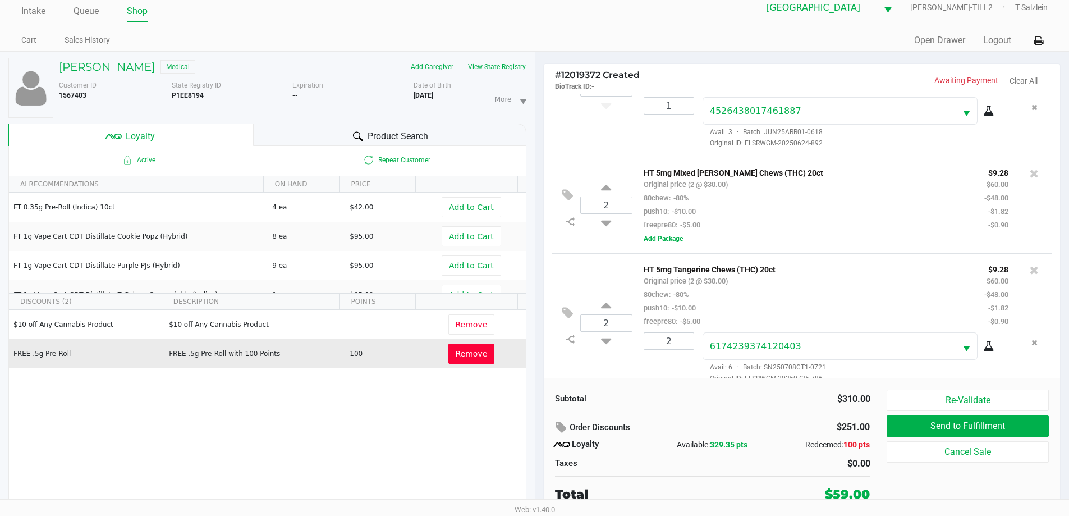
scroll to position [424, 0]
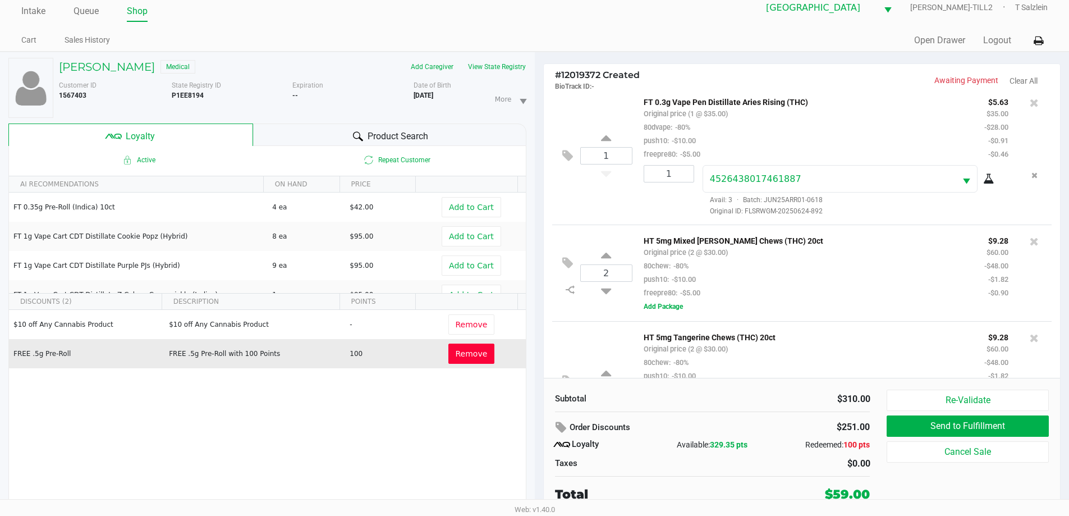
click at [388, 144] on div "Product Search" at bounding box center [389, 134] width 273 height 22
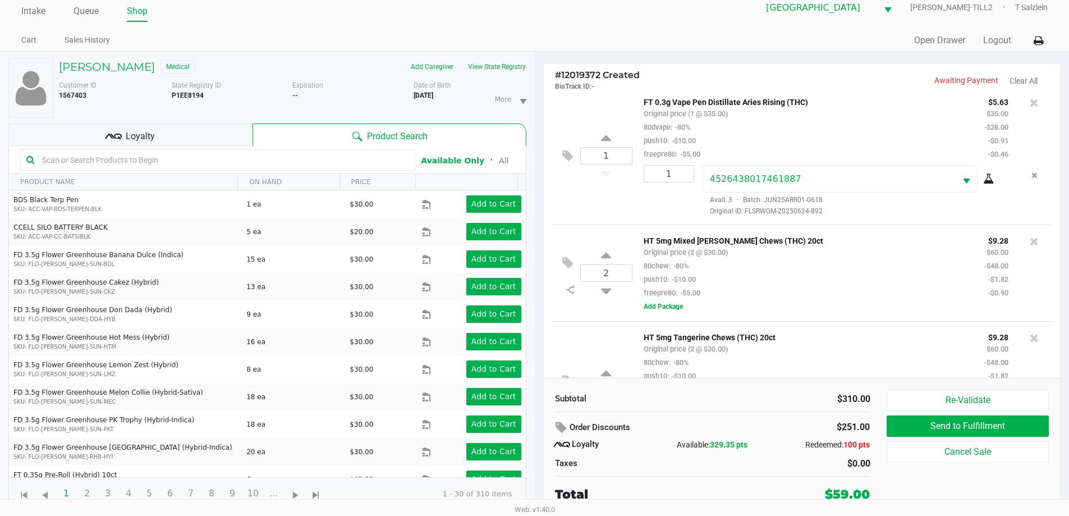
click at [210, 155] on input "text" at bounding box center [224, 160] width 372 height 17
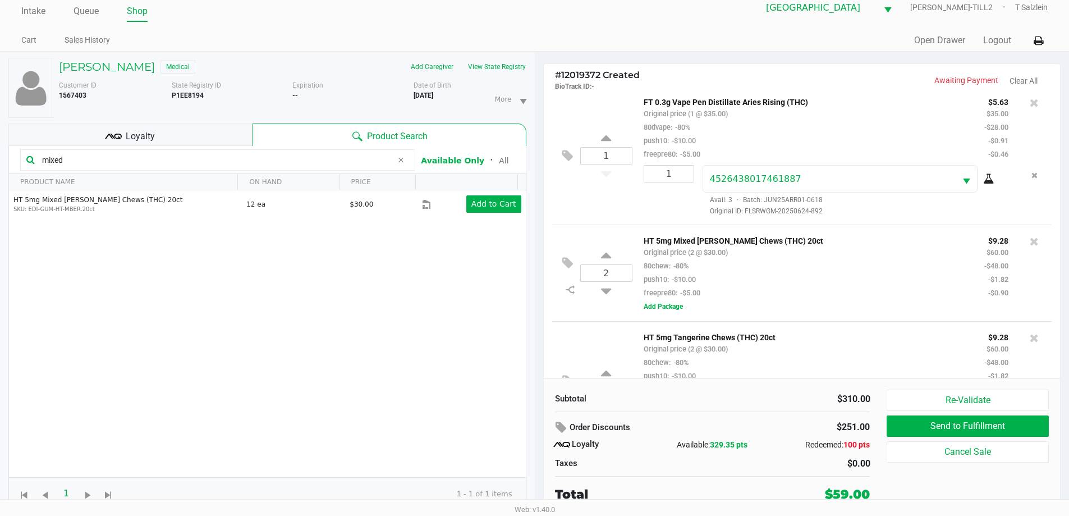
type input "mixed"
click at [636, 398] on div "Subtotal" at bounding box center [629, 398] width 149 height 13
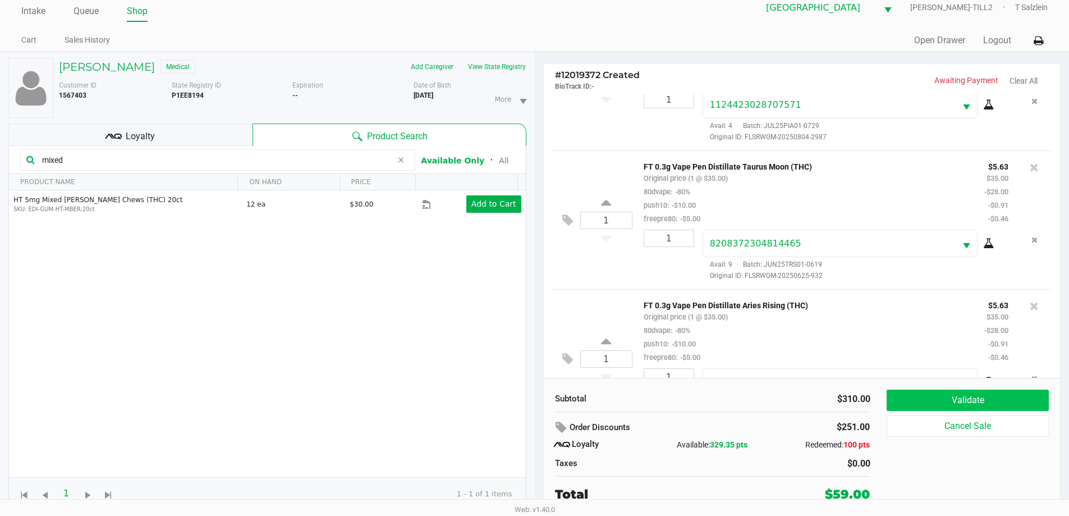
scroll to position [393, 0]
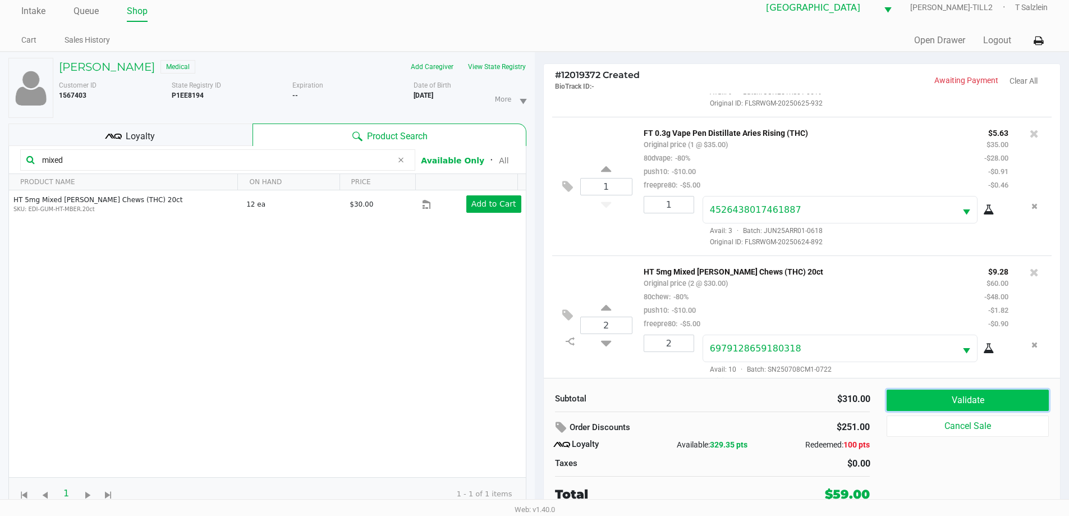
click at [963, 402] on button "Validate" at bounding box center [968, 400] width 162 height 21
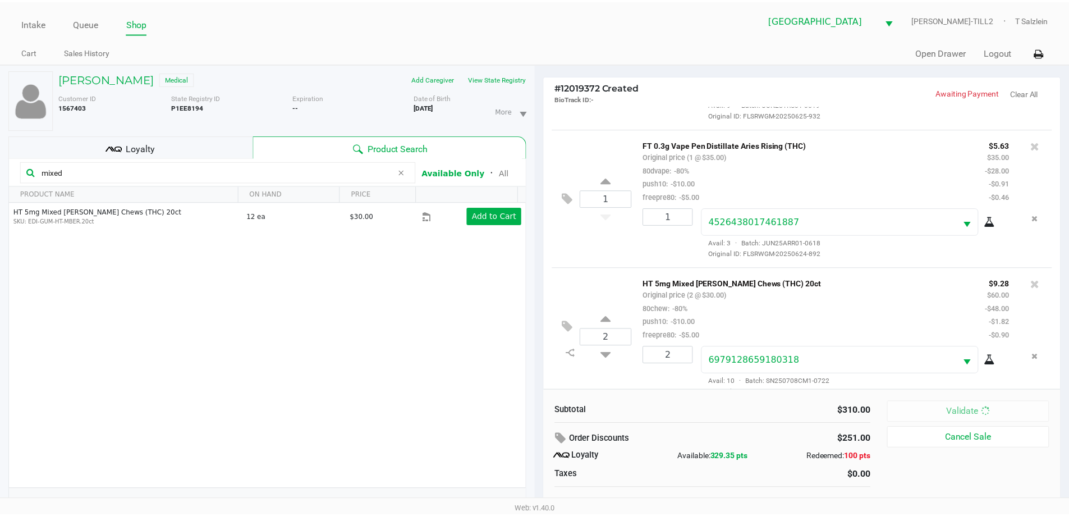
scroll to position [803, 0]
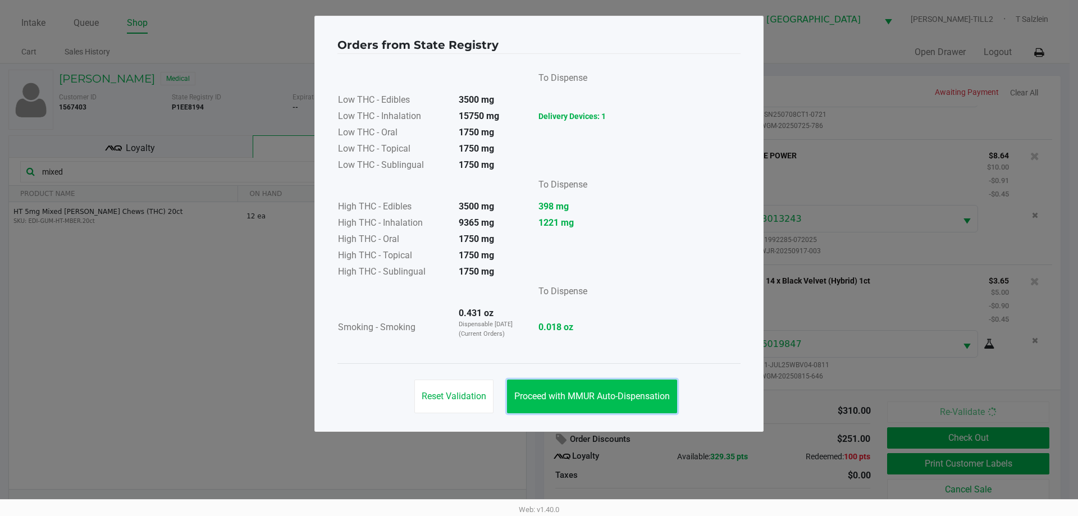
click at [590, 391] on span "Proceed with MMUR Auto-Dispensation" at bounding box center [591, 396] width 155 height 11
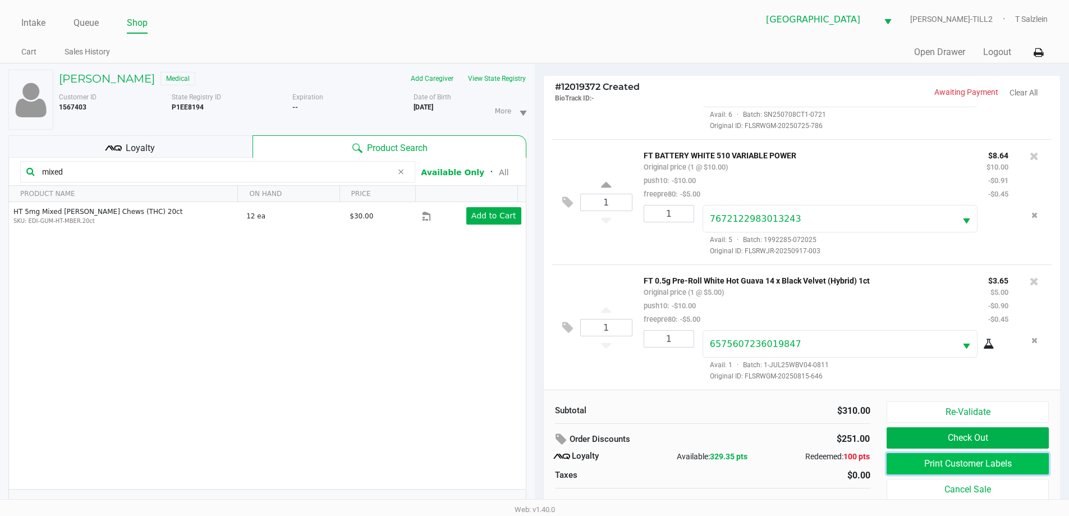
click at [926, 466] on button "Print Customer Labels" at bounding box center [968, 463] width 162 height 21
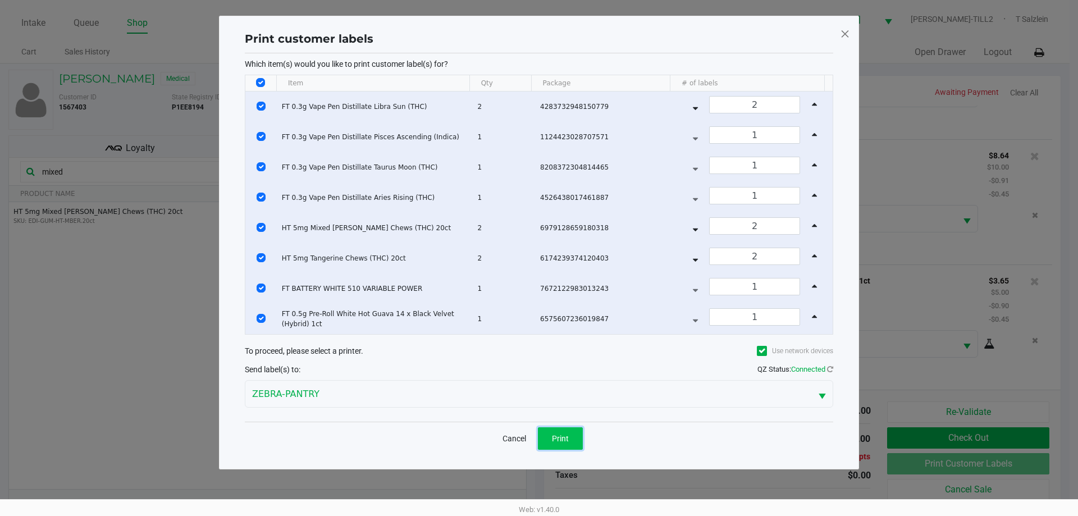
click at [556, 444] on button "Print" at bounding box center [560, 438] width 45 height 22
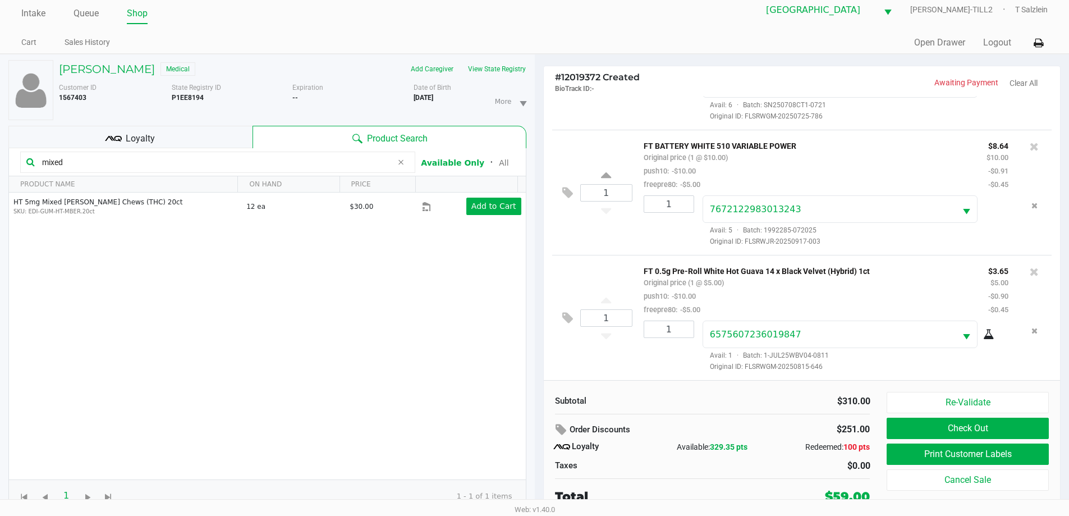
scroll to position [12, 0]
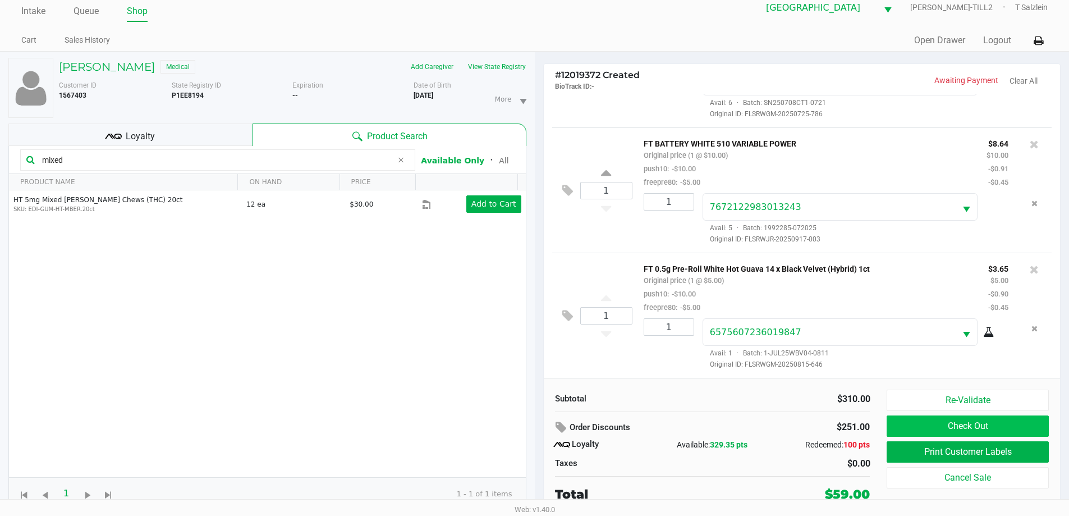
click at [933, 432] on button "Check Out" at bounding box center [968, 425] width 162 height 21
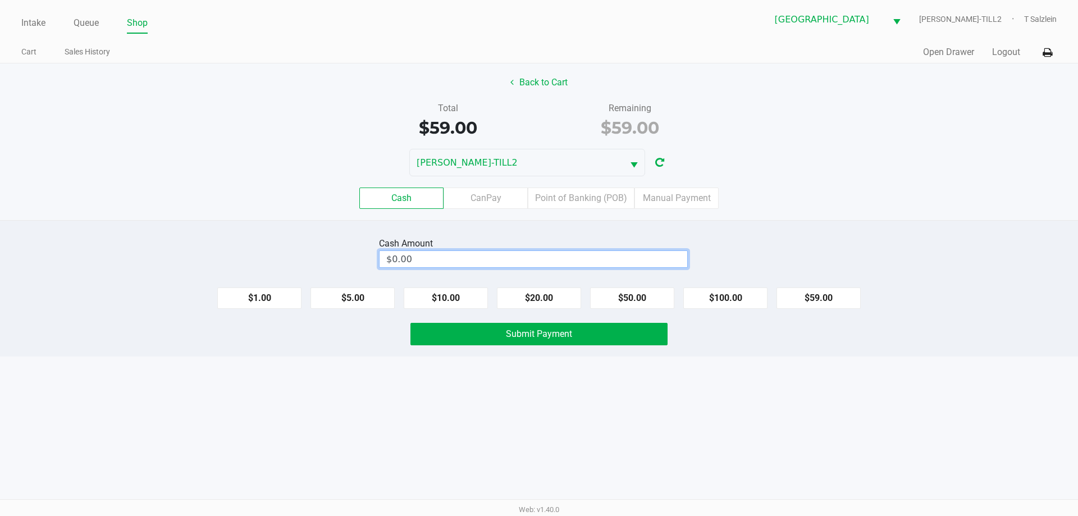
click at [412, 255] on input "$0.00" at bounding box center [533, 259] width 308 height 16
click at [542, 333] on span "Submit Payment" at bounding box center [539, 333] width 66 height 11
type input "$100.00"
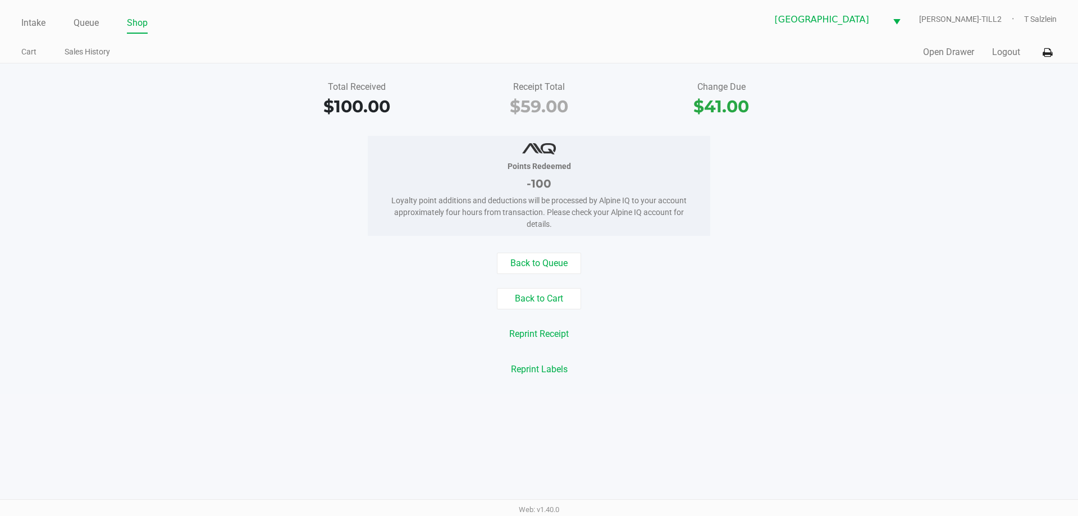
click at [830, 309] on div "Back to Cart" at bounding box center [539, 298] width 1094 height 21
click at [44, 25] on link "Intake" at bounding box center [33, 23] width 24 height 16
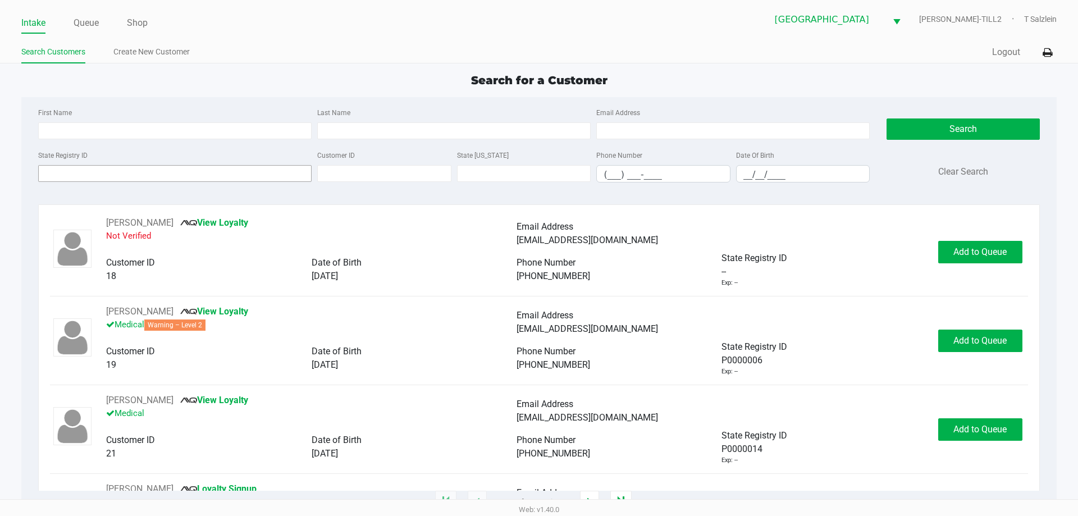
click at [218, 176] on input "State Registry ID" at bounding box center [174, 173] width 273 height 17
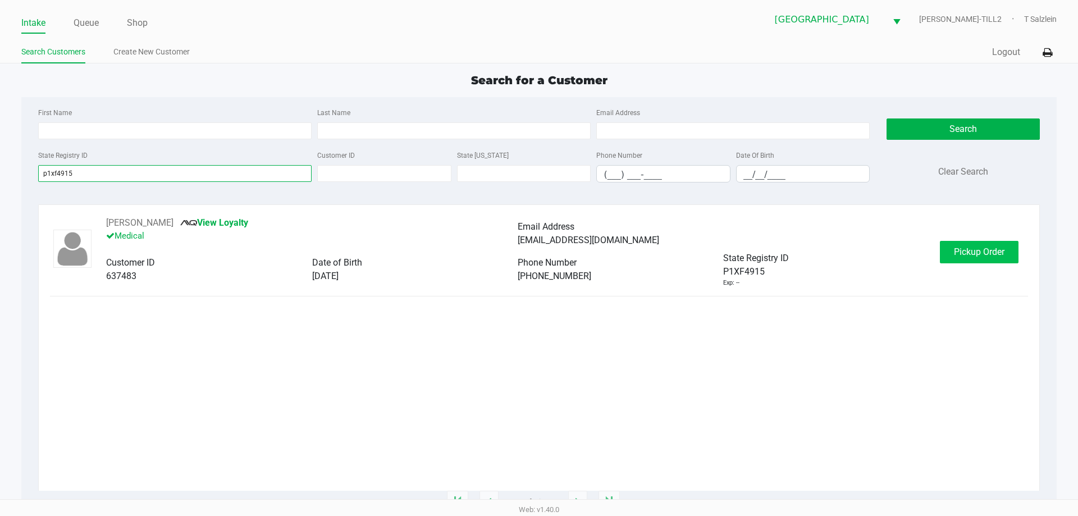
type input "p1xf4915"
click at [954, 251] on span "Pickup Order" at bounding box center [979, 251] width 51 height 11
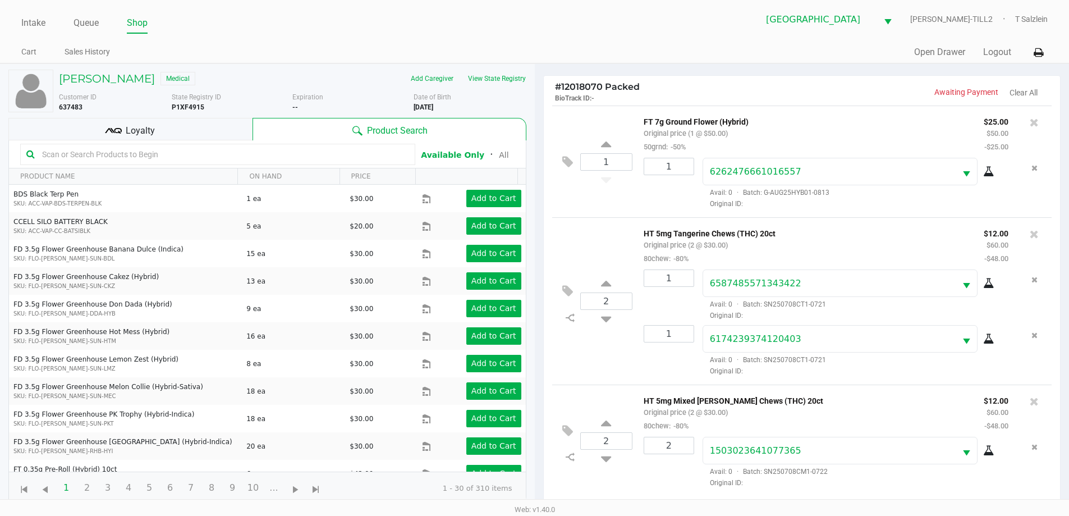
click at [155, 136] on div "Loyalty" at bounding box center [130, 129] width 244 height 22
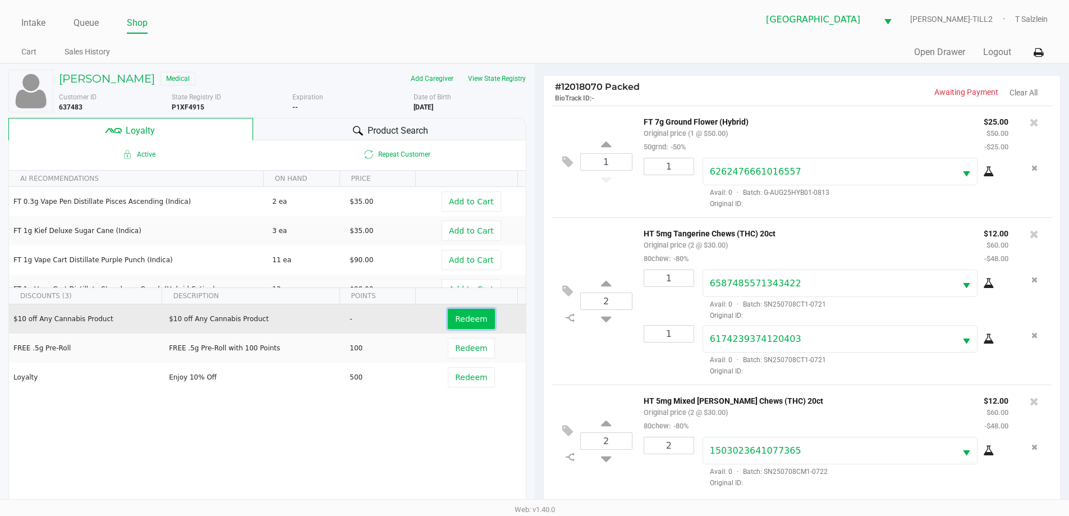
click at [468, 314] on span "Redeem" at bounding box center [471, 318] width 32 height 9
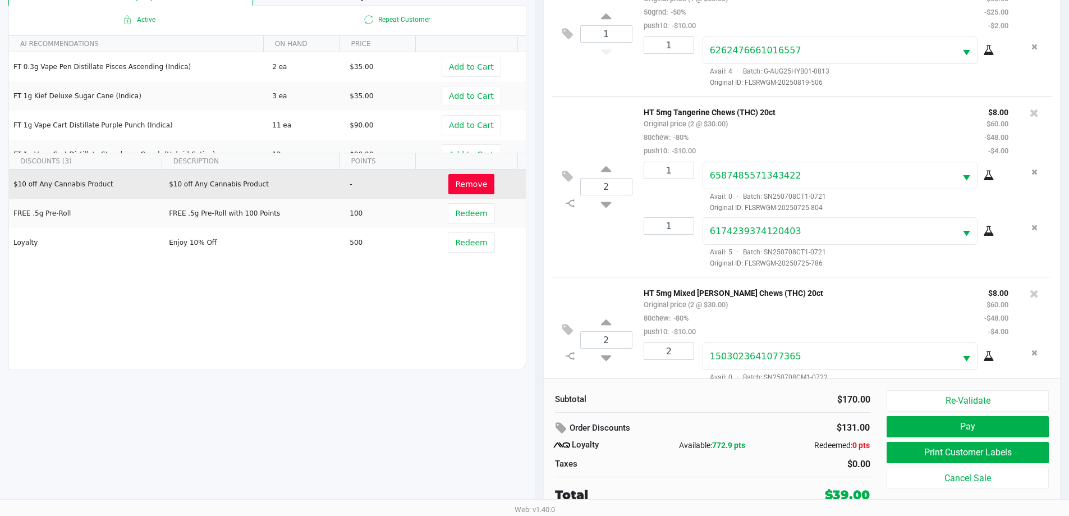
scroll to position [25, 0]
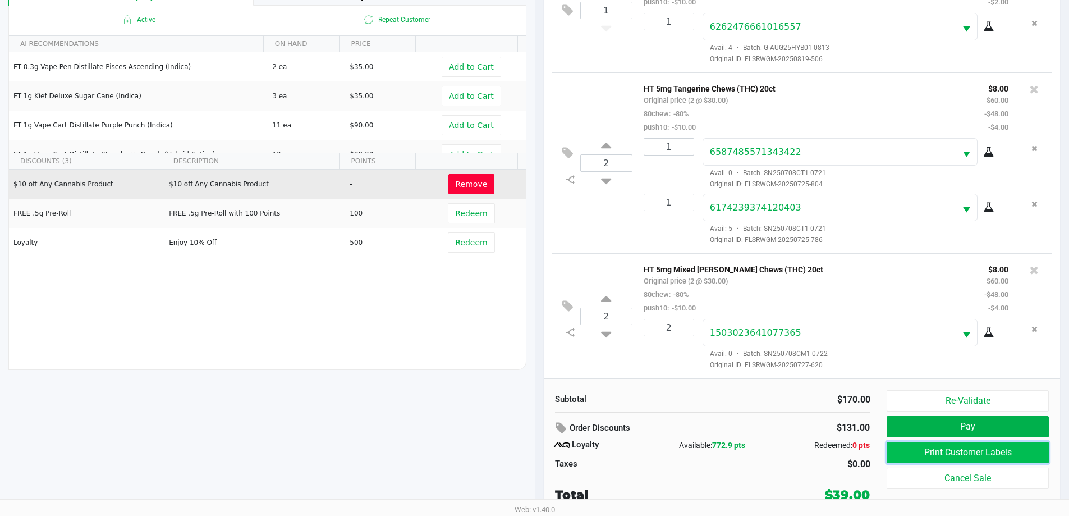
click at [900, 448] on button "Print Customer Labels" at bounding box center [968, 452] width 162 height 21
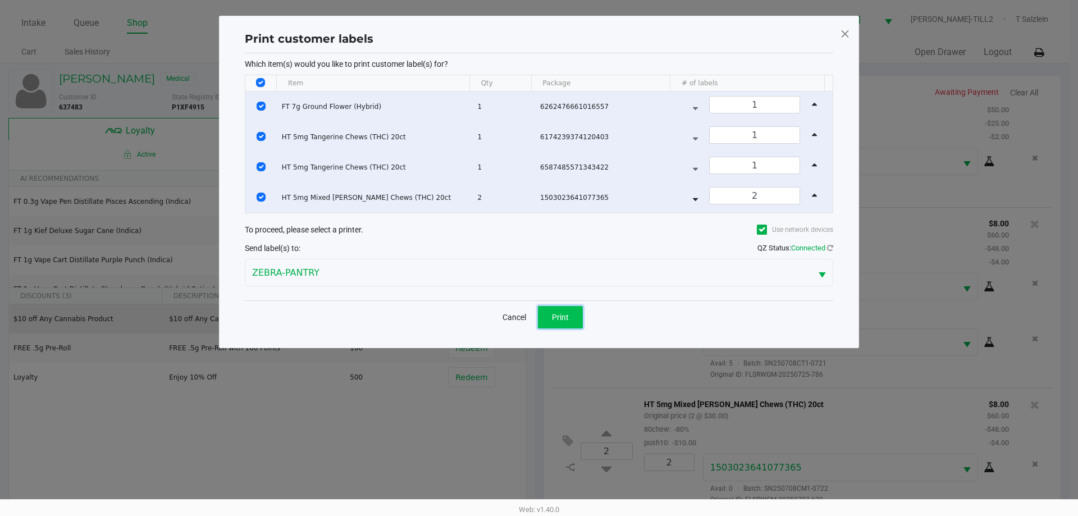
click at [558, 318] on span "Print" at bounding box center [560, 317] width 17 height 9
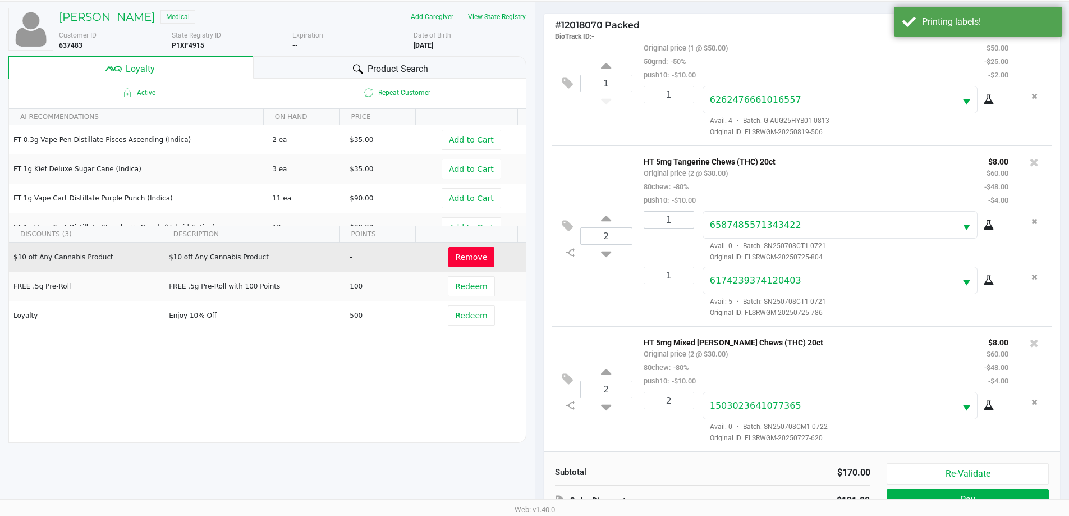
scroll to position [135, 0]
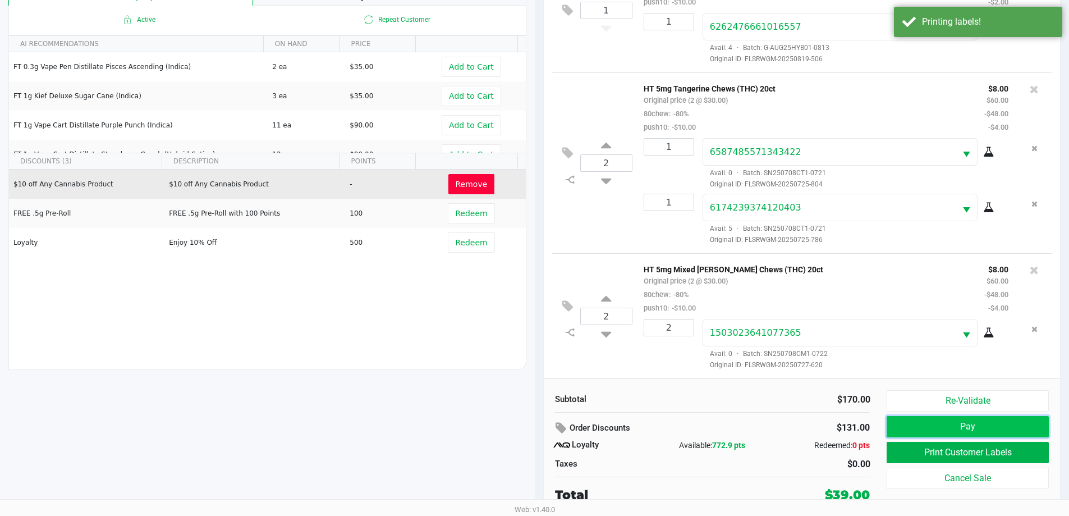
click at [977, 427] on button "Pay" at bounding box center [968, 426] width 162 height 21
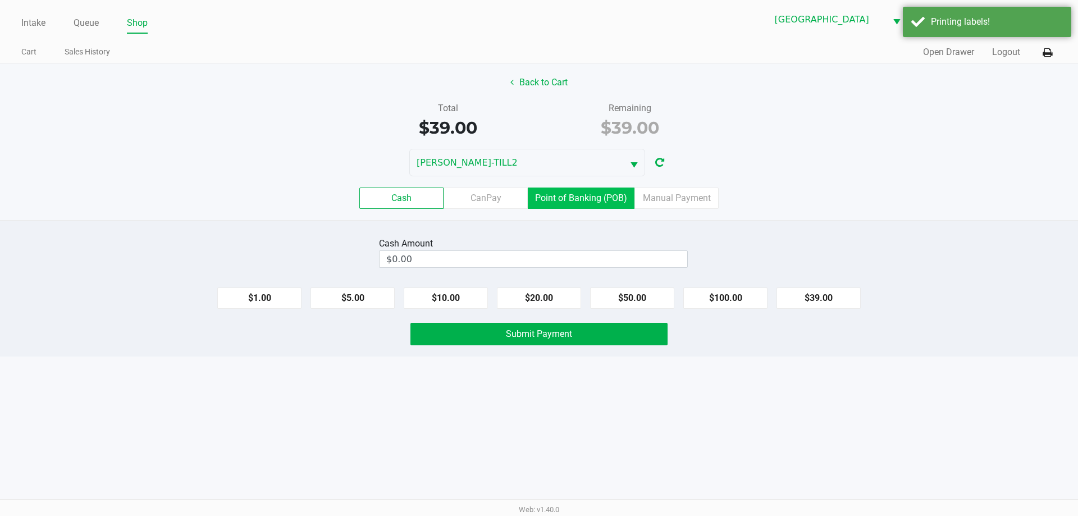
click at [567, 202] on label "Point of Banking (POB)" at bounding box center [581, 197] width 107 height 21
click at [0, 0] on 7 "Point of Banking (POB)" at bounding box center [0, 0] width 0 height 0
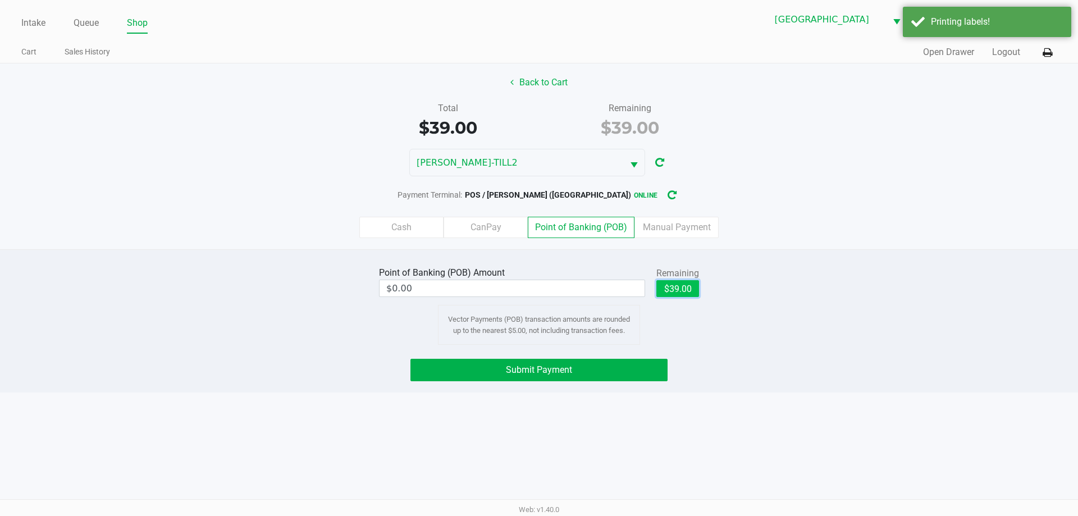
click at [665, 291] on button "$39.00" at bounding box center [677, 288] width 43 height 17
type input "$39.00"
click at [583, 370] on button "Submit Payment" at bounding box center [538, 370] width 257 height 22
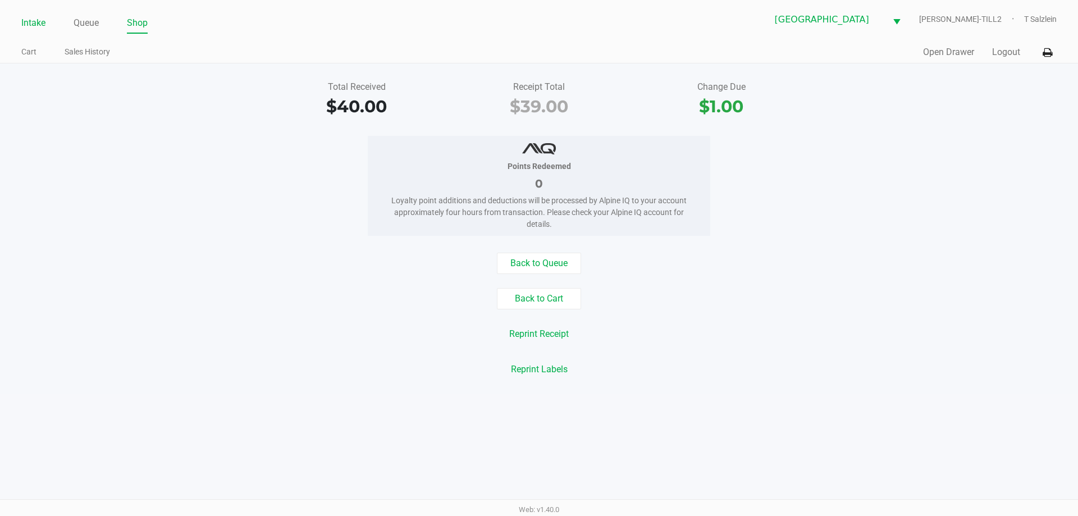
click at [35, 24] on link "Intake" at bounding box center [33, 23] width 24 height 16
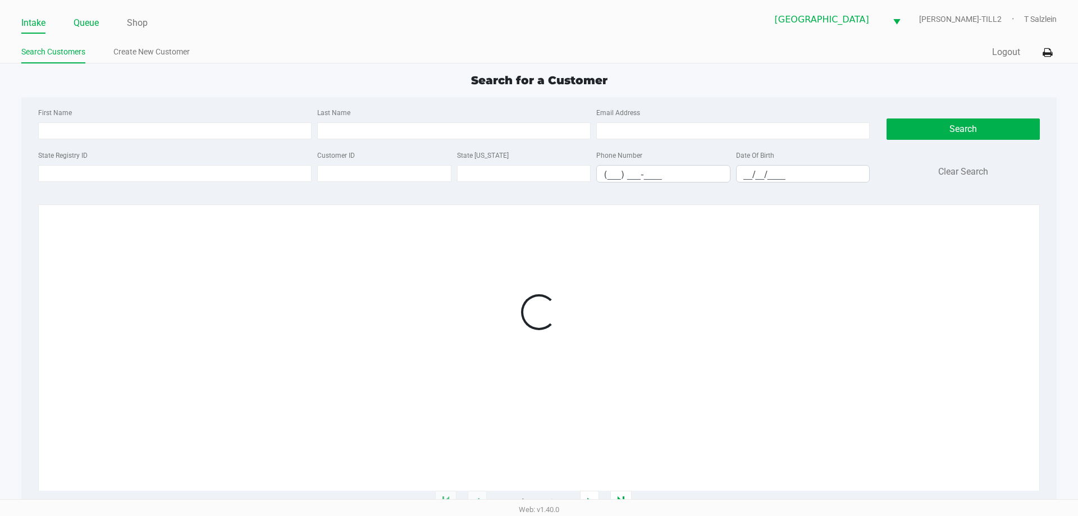
click at [84, 25] on link "Queue" at bounding box center [86, 23] width 25 height 16
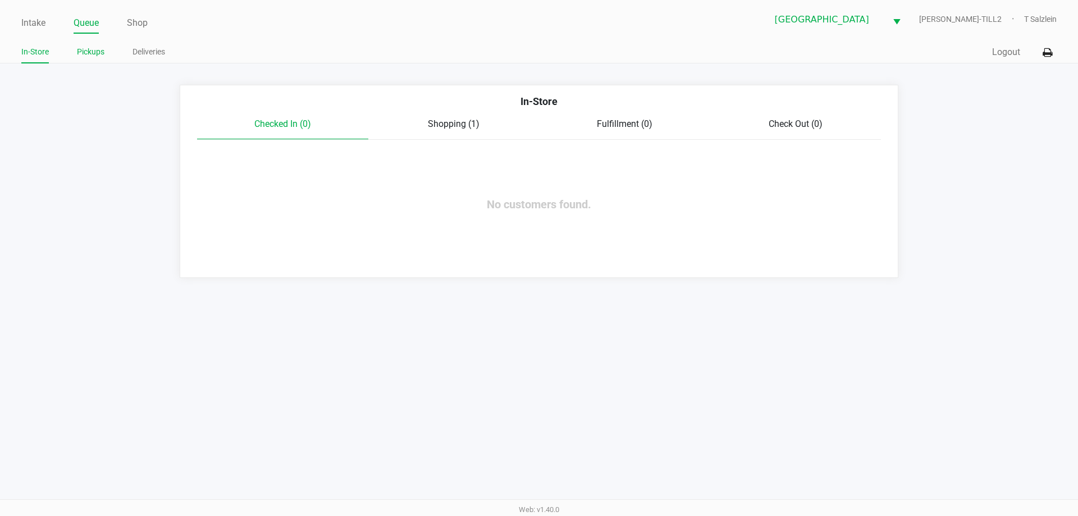
click at [90, 61] on li "Pickups" at bounding box center [91, 54] width 28 height 20
click at [90, 47] on link "Pickups" at bounding box center [91, 52] width 28 height 14
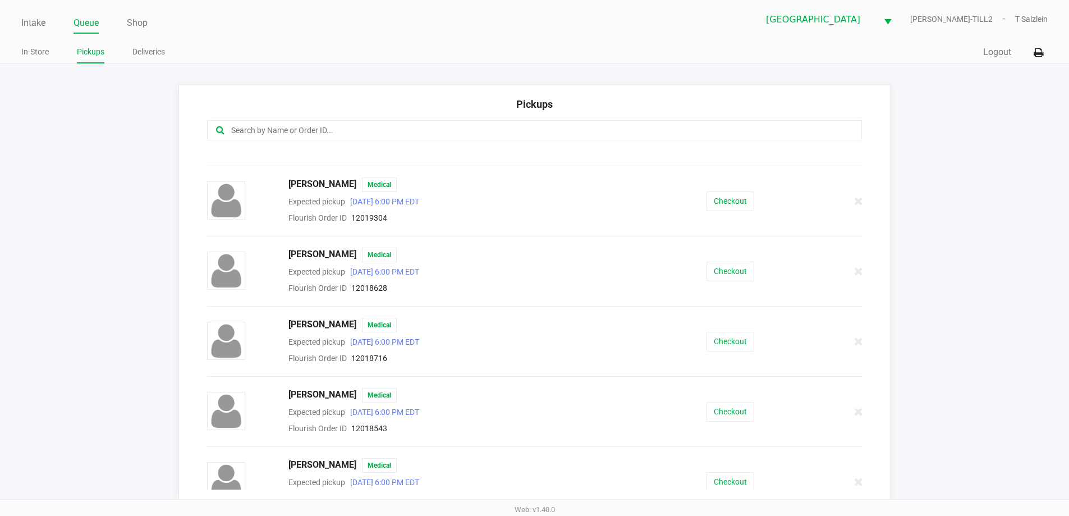
scroll to position [393, 0]
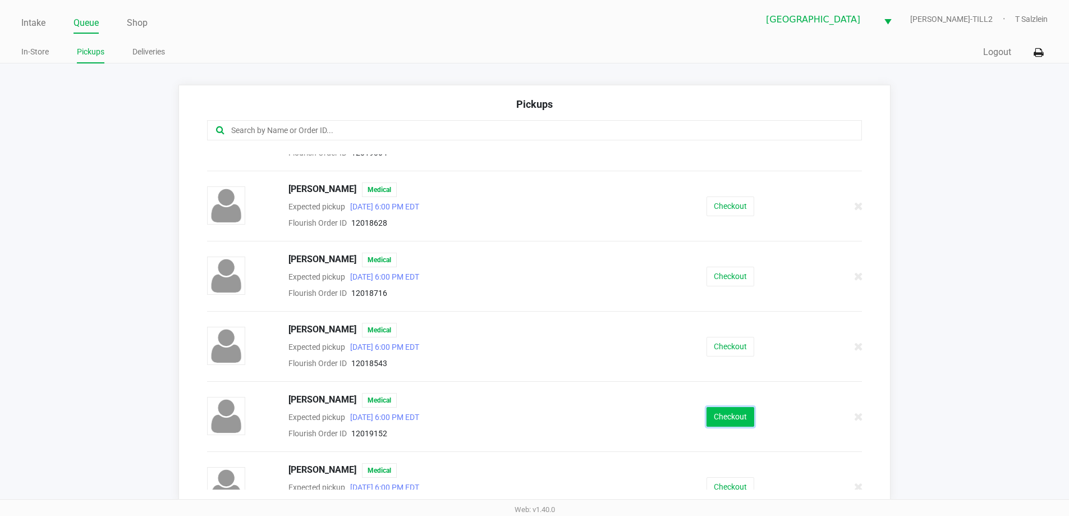
click at [732, 418] on button "Checkout" at bounding box center [731, 417] width 48 height 20
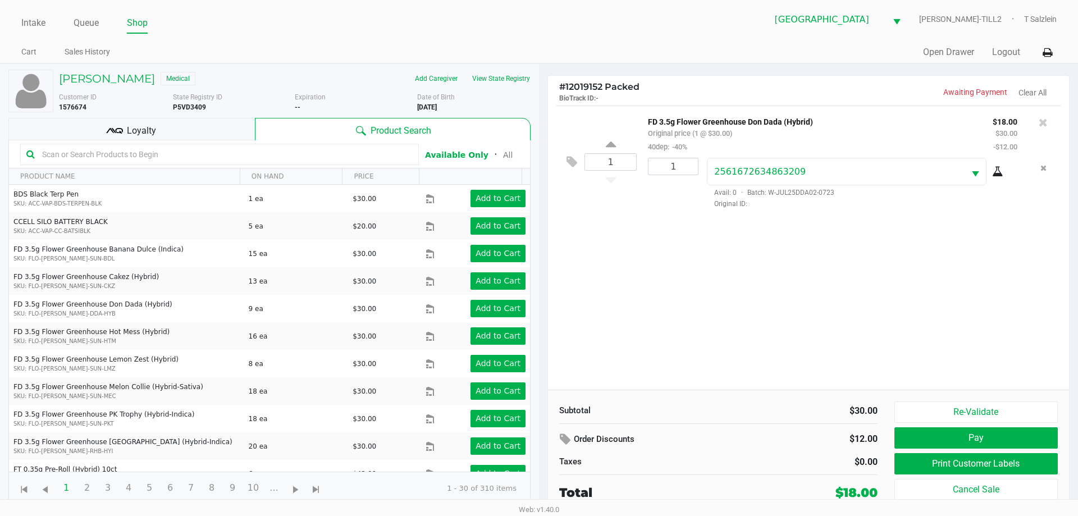
click at [143, 126] on span "Loyalty" at bounding box center [141, 130] width 29 height 13
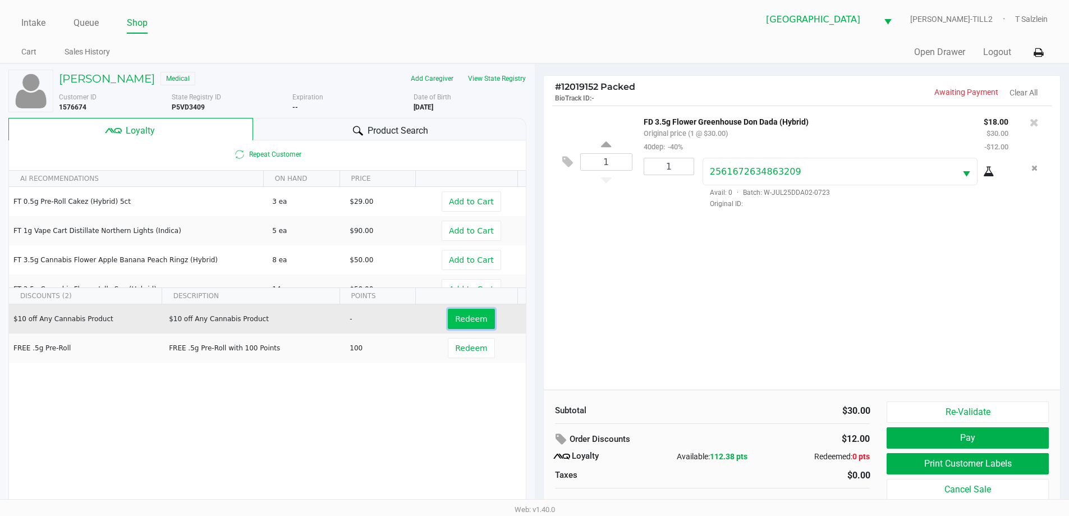
click at [462, 315] on span "Redeem" at bounding box center [471, 318] width 32 height 9
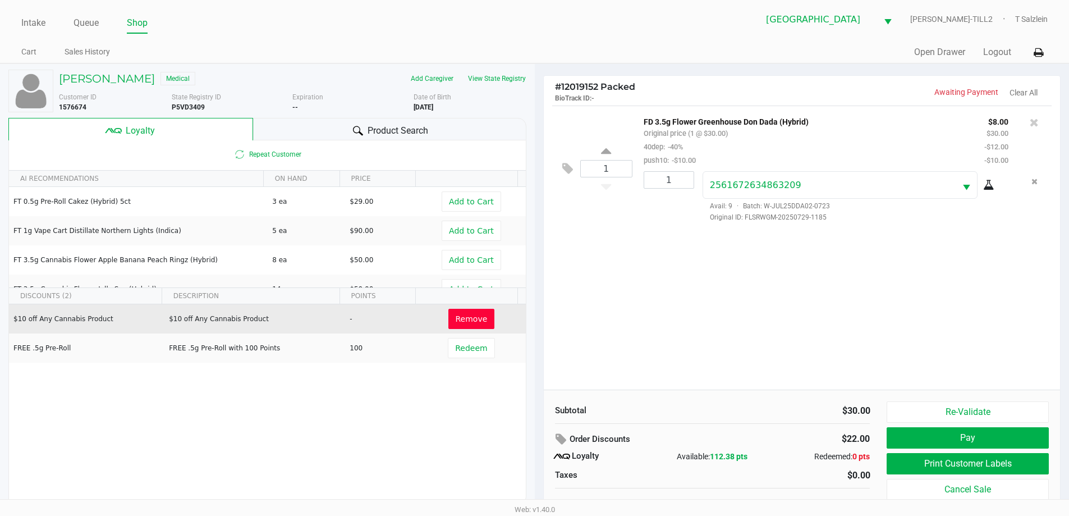
click at [387, 125] on span "Product Search" at bounding box center [398, 130] width 61 height 13
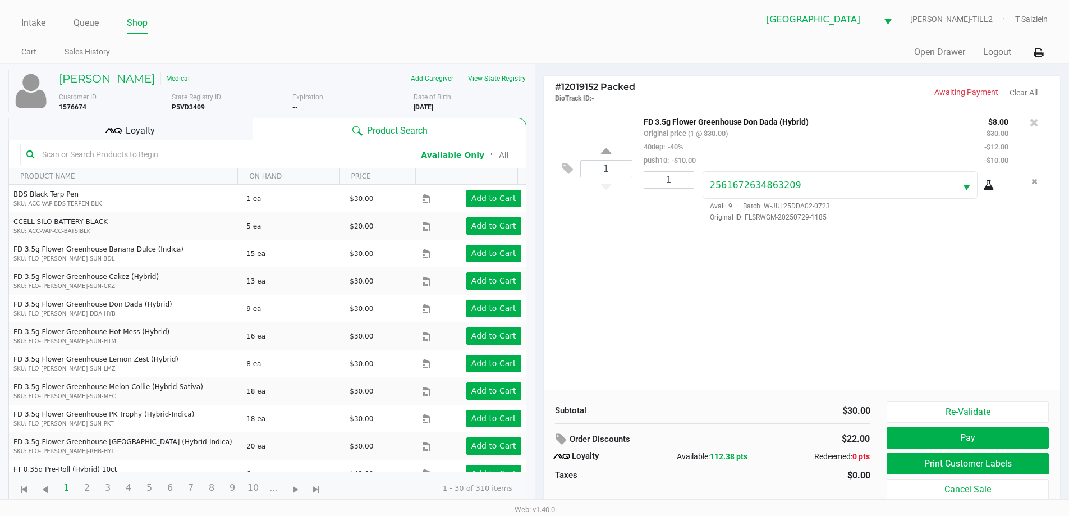
click at [256, 158] on input "text" at bounding box center [224, 154] width 372 height 17
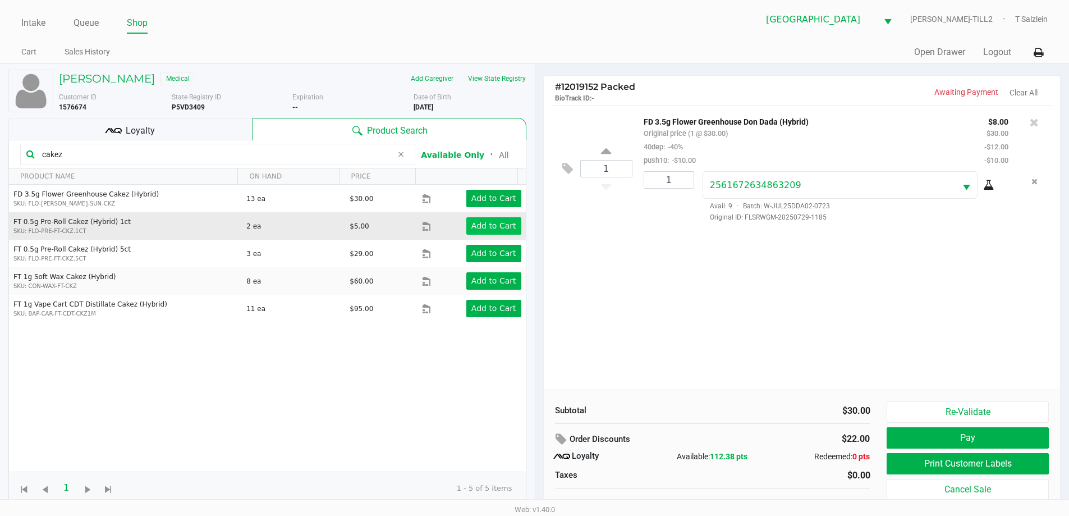
type input "cakez"
click at [471, 228] on app-button-loader "Add to Cart" at bounding box center [493, 225] width 45 height 9
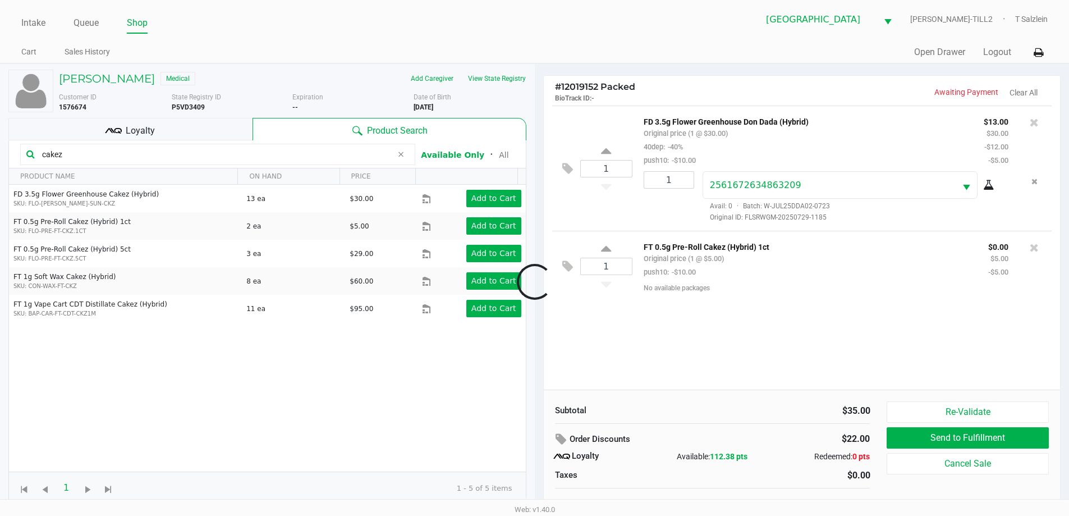
click at [145, 132] on span "Loyalty" at bounding box center [140, 130] width 29 height 13
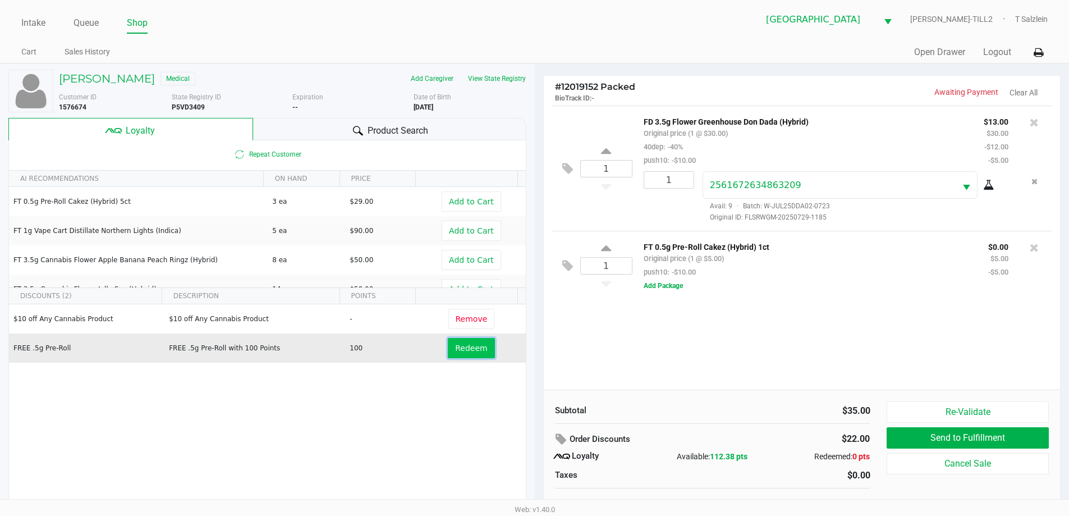
click at [464, 343] on span "Redeem" at bounding box center [471, 347] width 32 height 9
click at [730, 369] on div at bounding box center [534, 282] width 1069 height 324
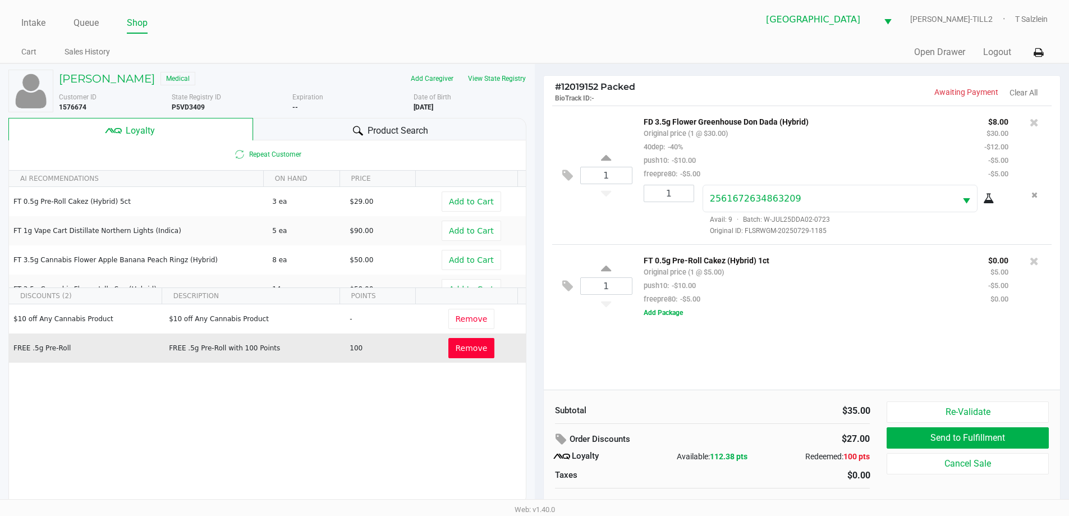
click at [842, 356] on div "1 FD 3.5g Flower Greenhouse Don Dada (Hybrid) Original price (1 @ $30.00) 40dep…" at bounding box center [802, 248] width 517 height 284
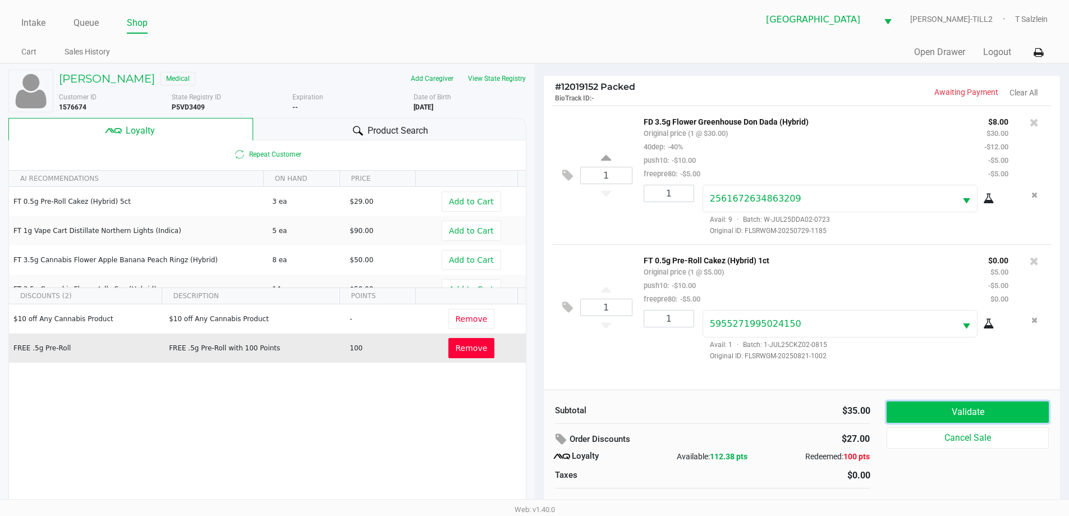
click at [939, 418] on button "Validate" at bounding box center [968, 411] width 162 height 21
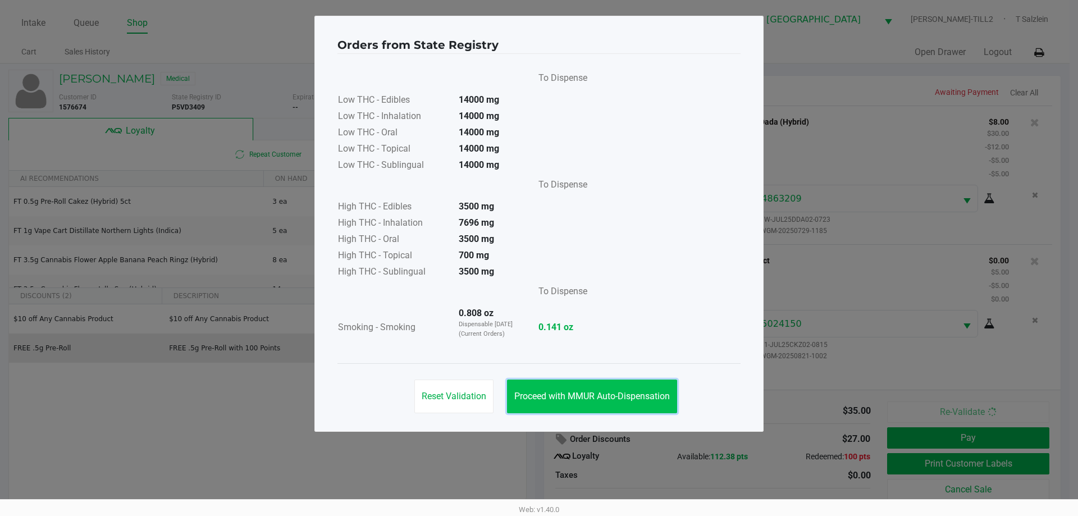
click at [580, 392] on span "Proceed with MMUR Auto-Dispensation" at bounding box center [591, 396] width 155 height 11
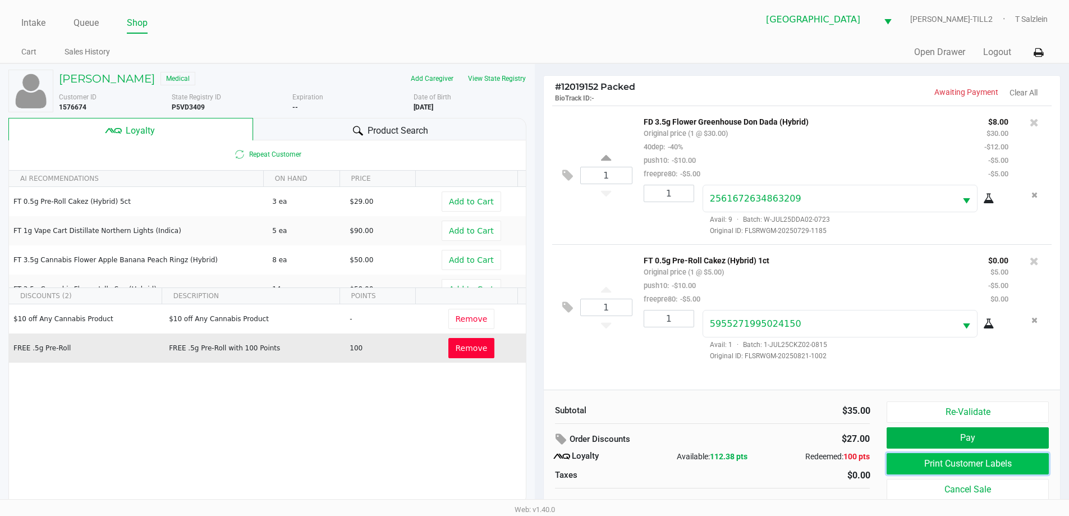
click at [933, 459] on button "Print Customer Labels" at bounding box center [968, 463] width 162 height 21
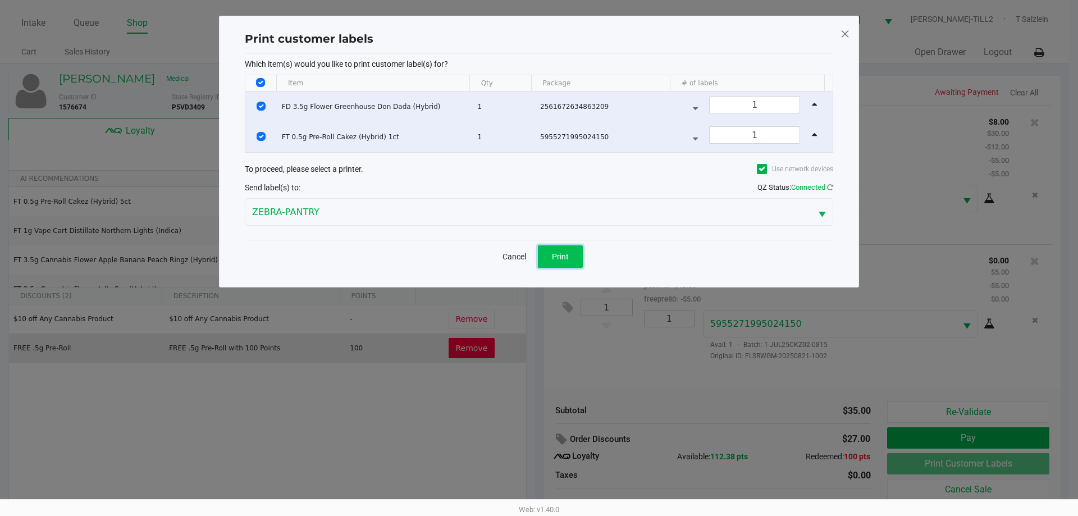
click at [573, 254] on button "Print" at bounding box center [560, 256] width 45 height 22
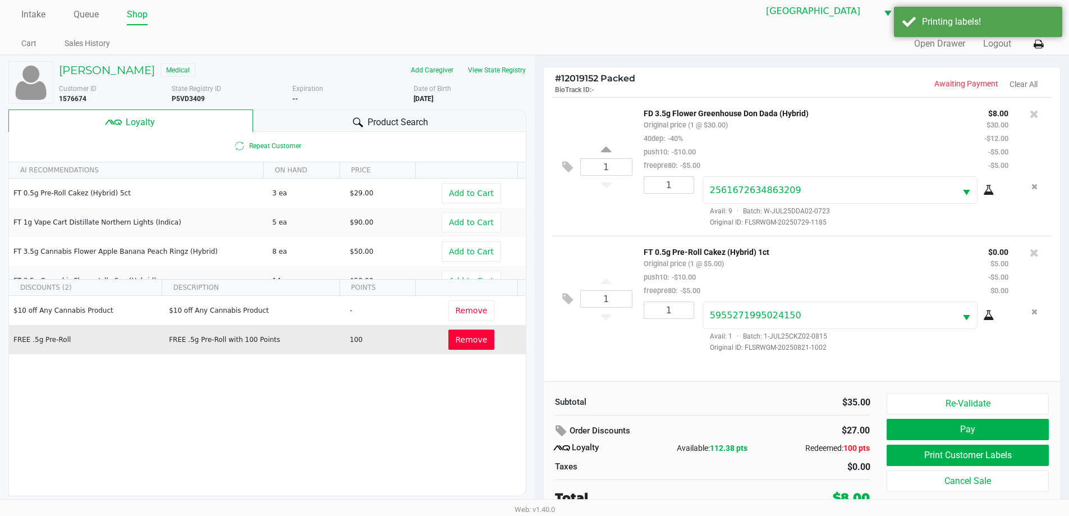
scroll to position [11, 0]
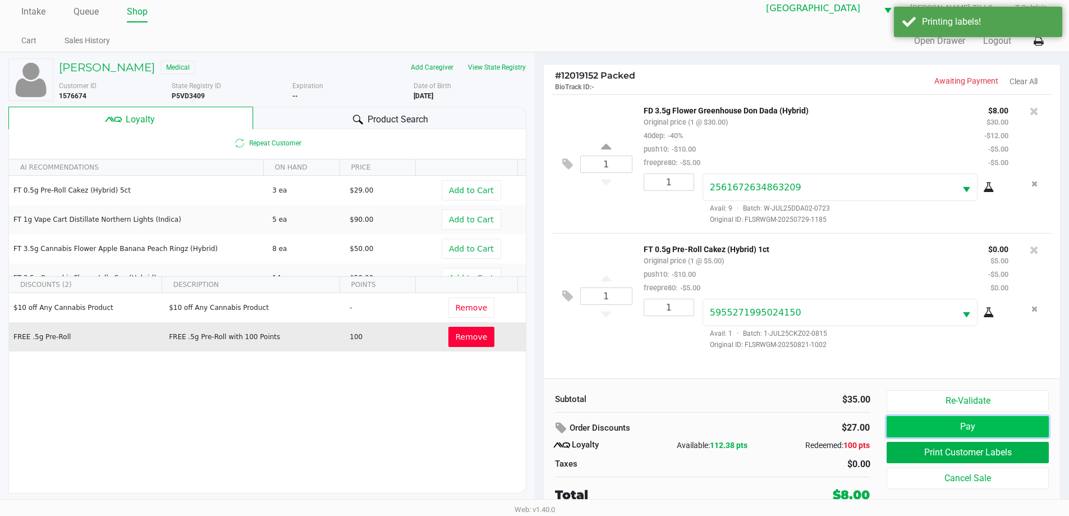
click at [957, 432] on button "Pay" at bounding box center [968, 426] width 162 height 21
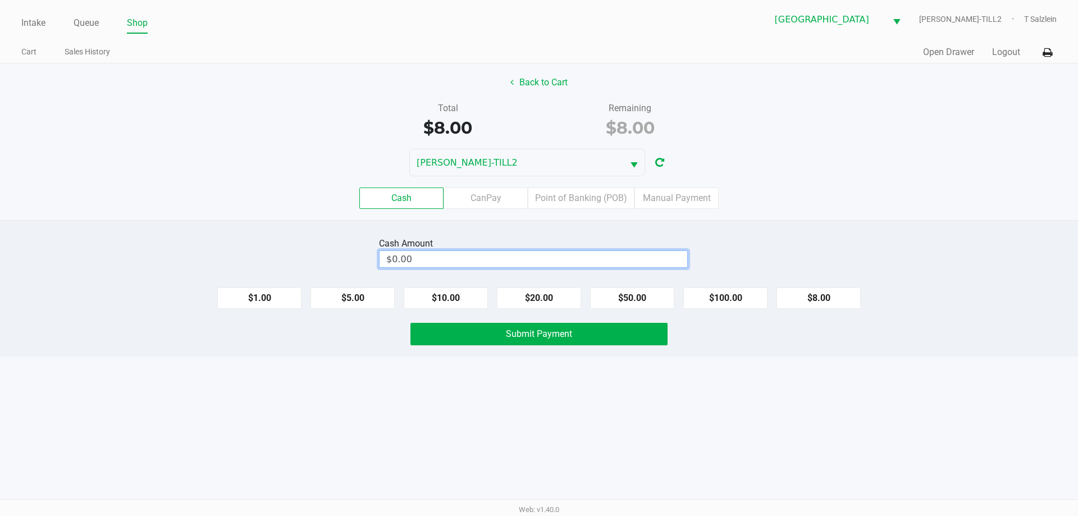
click at [420, 261] on input "$0.00" at bounding box center [533, 259] width 308 height 16
click at [531, 341] on button "Submit Payment" at bounding box center [538, 334] width 257 height 22
type input "$20.00"
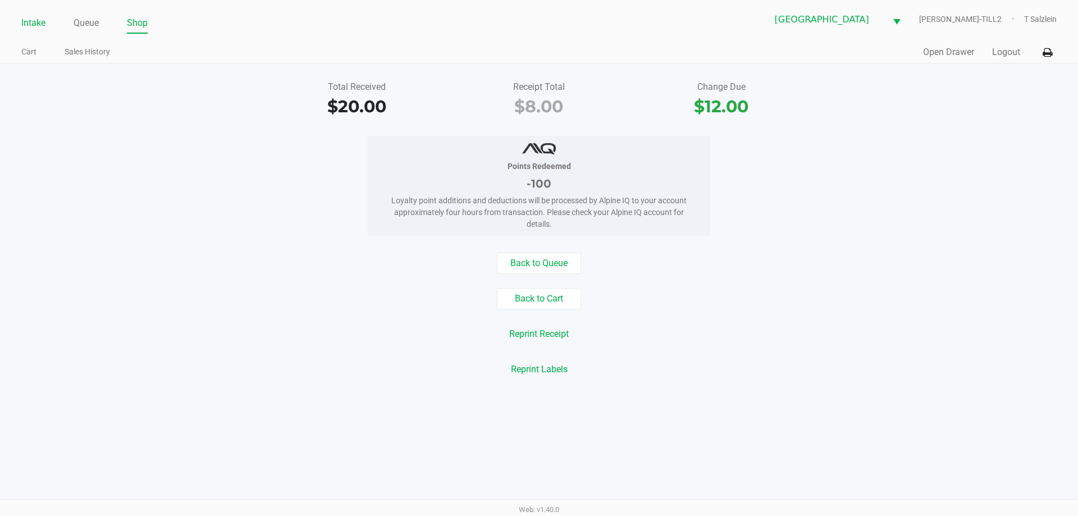
click at [34, 27] on link "Intake" at bounding box center [33, 23] width 24 height 16
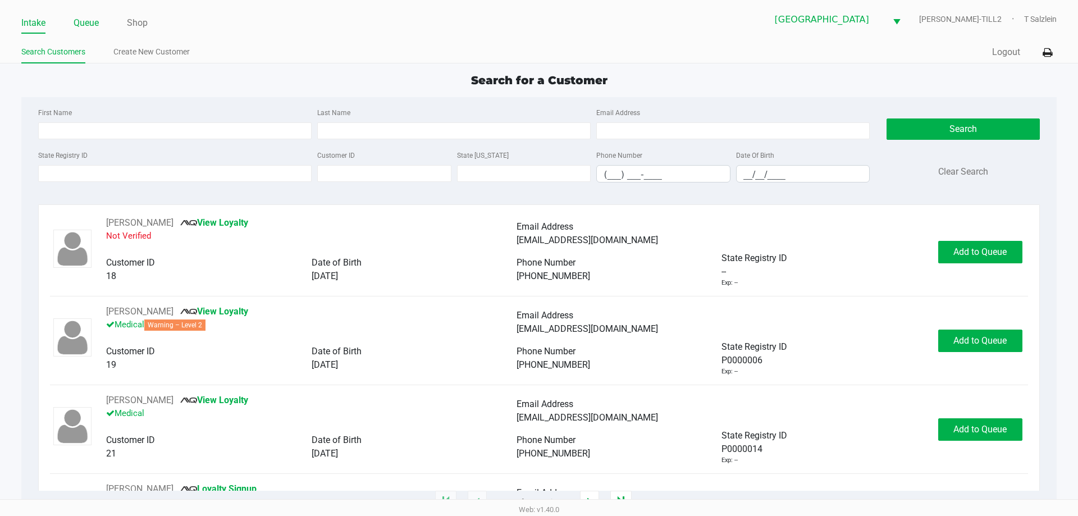
click at [81, 21] on link "Queue" at bounding box center [86, 23] width 25 height 16
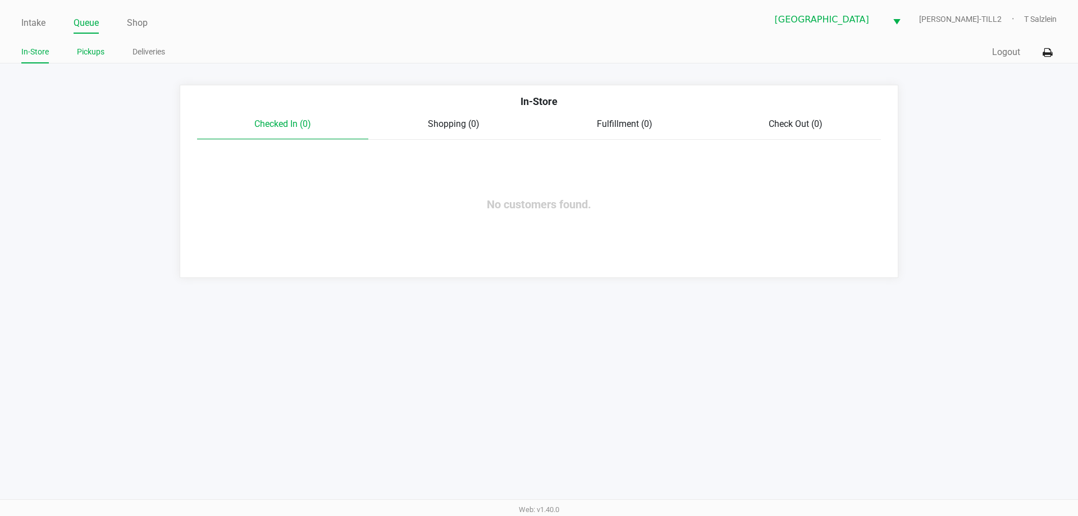
click at [94, 51] on link "Pickups" at bounding box center [91, 52] width 28 height 14
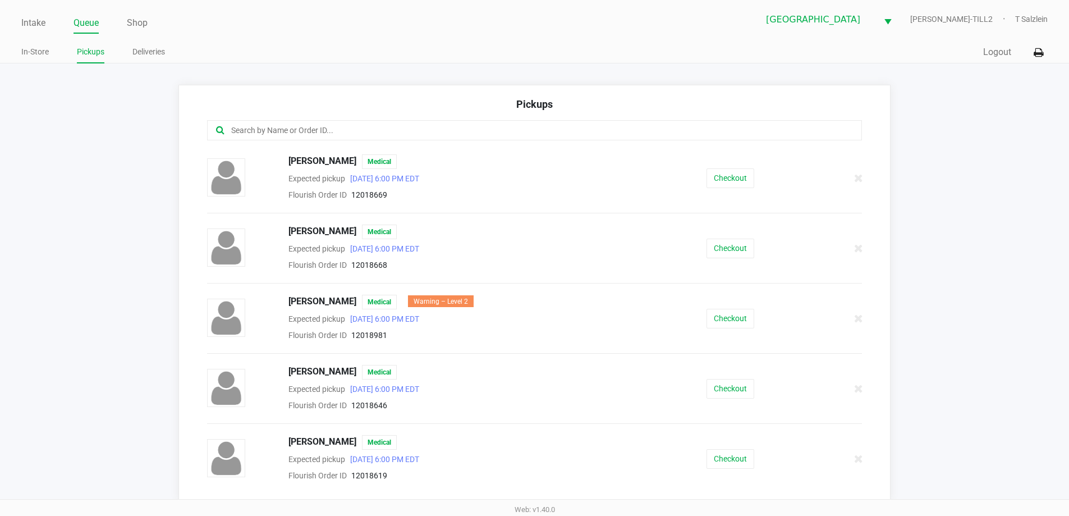
click at [97, 23] on link "Queue" at bounding box center [86, 23] width 25 height 16
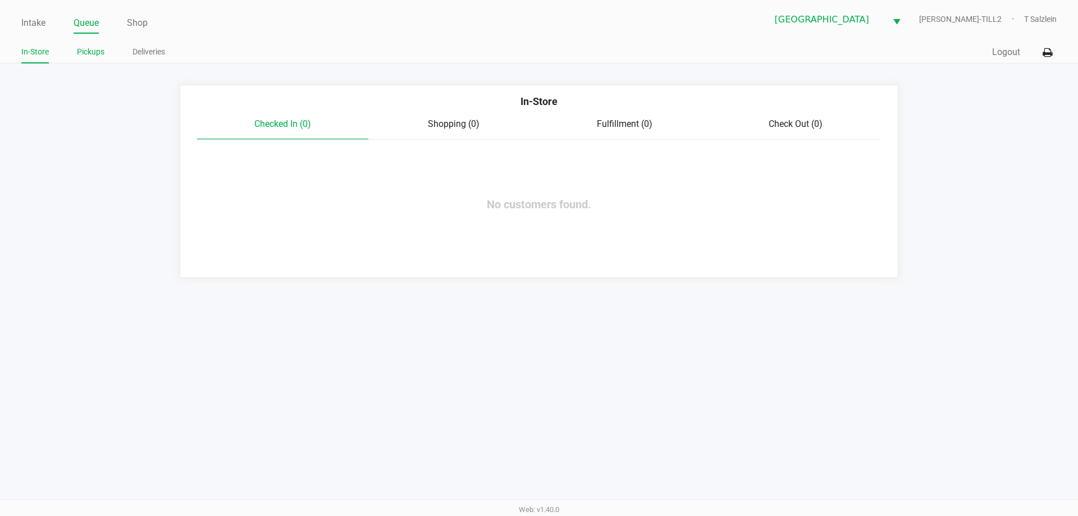
click at [84, 49] on link "Pickups" at bounding box center [91, 52] width 28 height 14
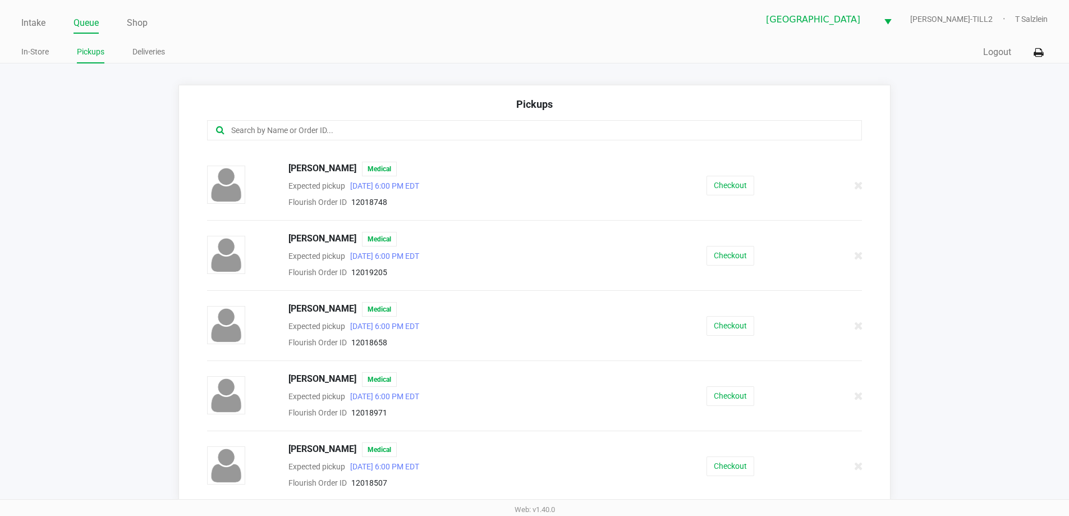
scroll to position [7, 0]
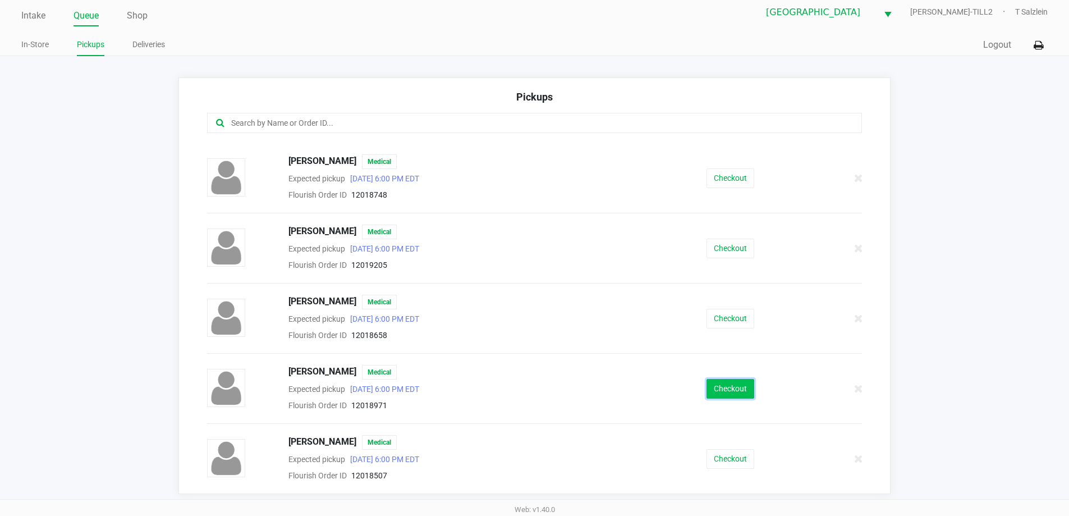
click at [732, 390] on button "Checkout" at bounding box center [731, 389] width 48 height 20
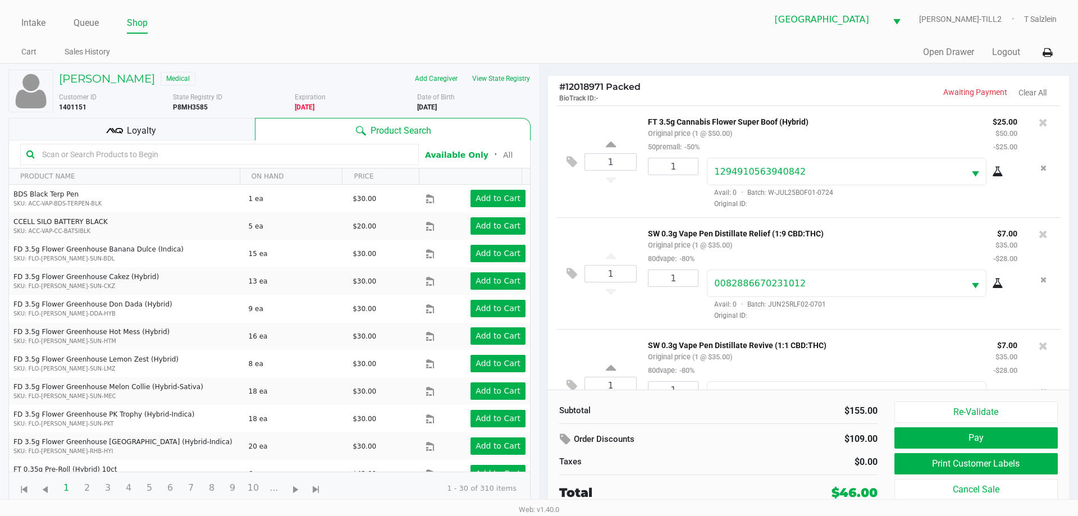
click at [166, 127] on div "Loyalty" at bounding box center [131, 129] width 246 height 22
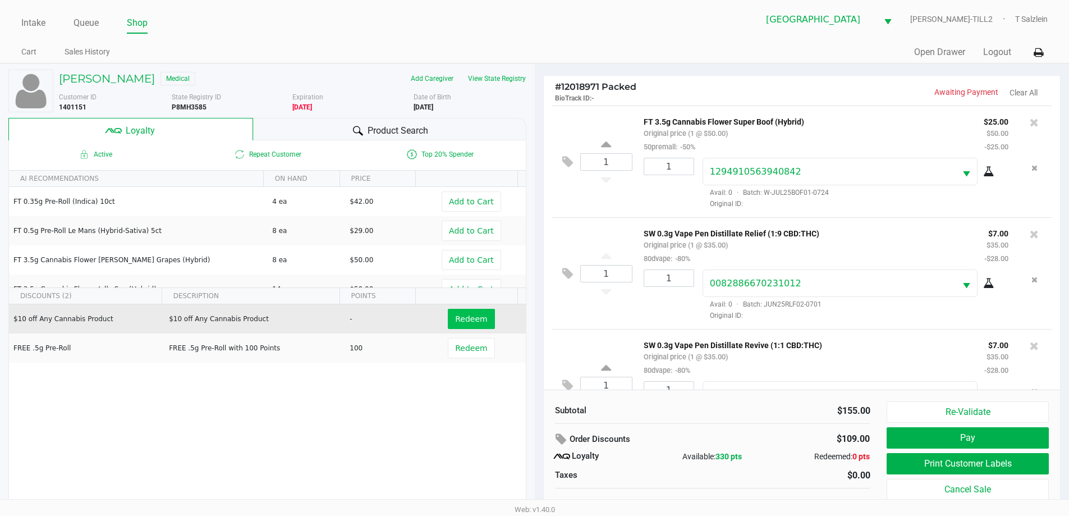
click at [466, 310] on button "Redeem" at bounding box center [471, 319] width 47 height 20
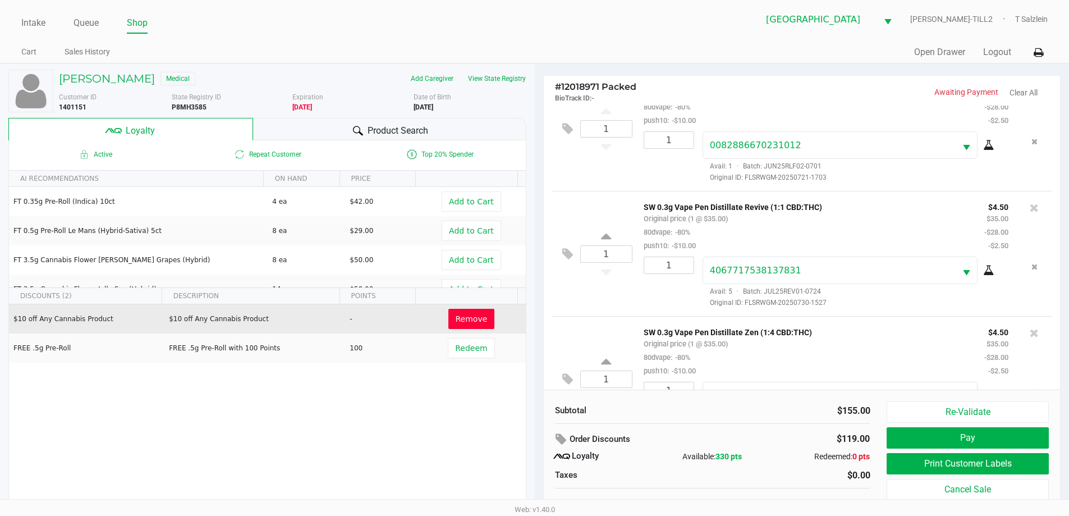
scroll to position [219, 0]
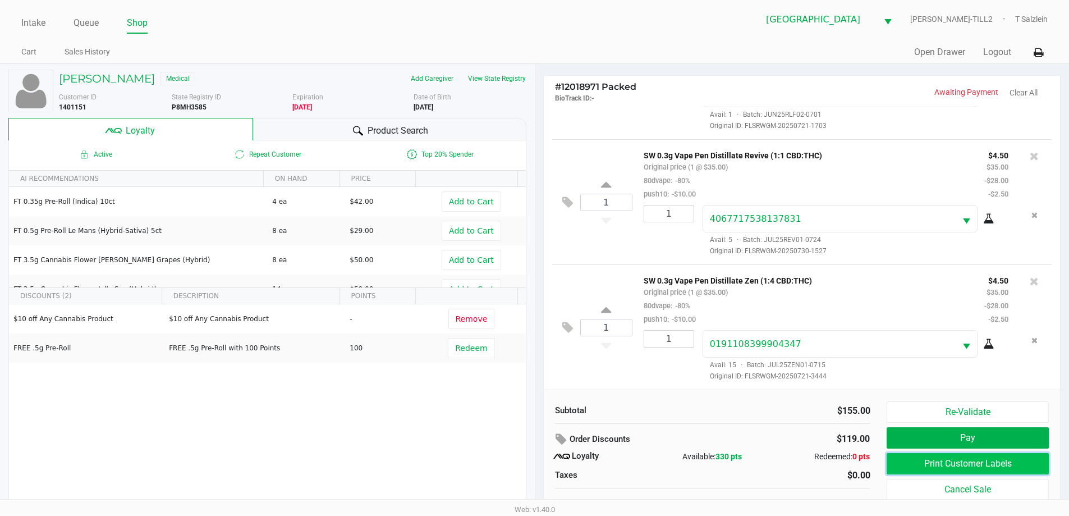
click at [960, 458] on button "Print Customer Labels" at bounding box center [968, 463] width 162 height 21
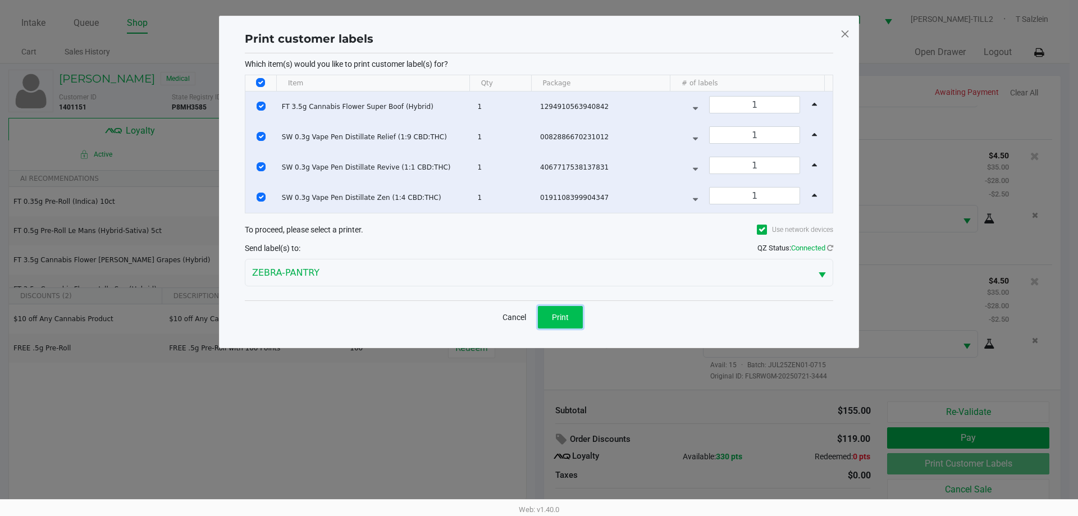
click at [543, 310] on button "Print" at bounding box center [560, 317] width 45 height 22
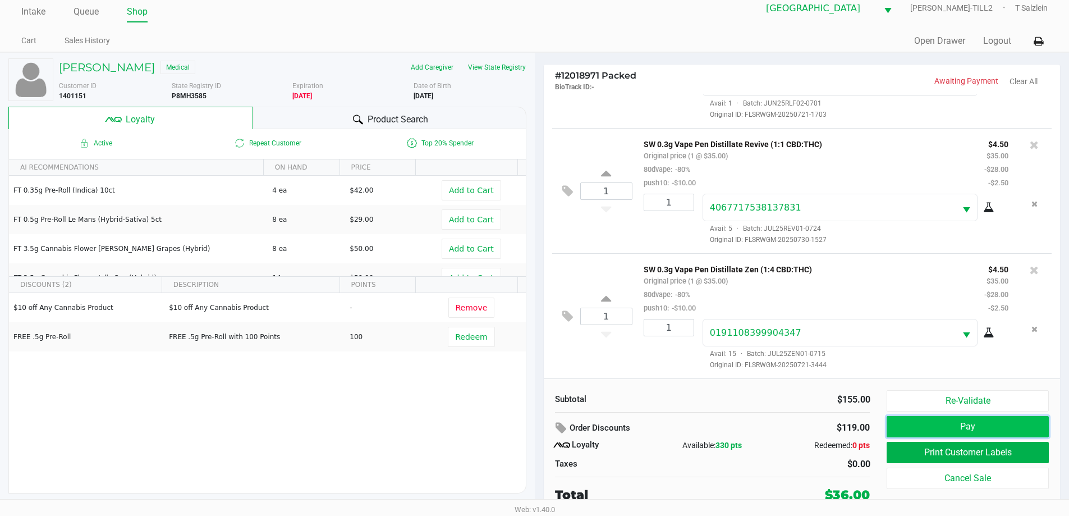
click at [934, 421] on button "Pay" at bounding box center [968, 426] width 162 height 21
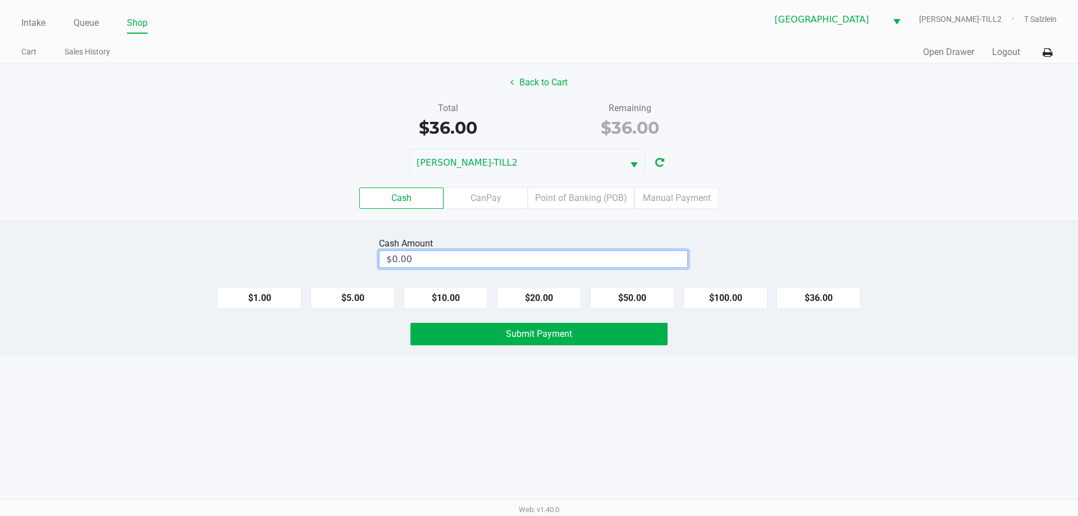
click at [488, 257] on input "$0.00" at bounding box center [533, 259] width 308 height 16
click at [550, 336] on span "Submit Payment" at bounding box center [539, 333] width 66 height 11
type input "$40.00"
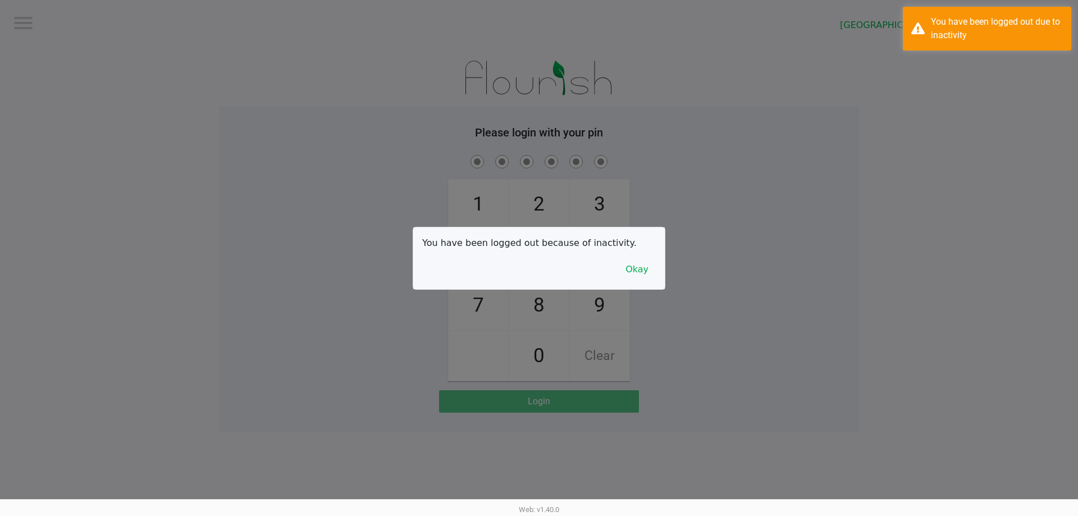
click at [35, 20] on div at bounding box center [539, 258] width 1078 height 516
click at [630, 277] on button "Okay" at bounding box center [637, 269] width 38 height 21
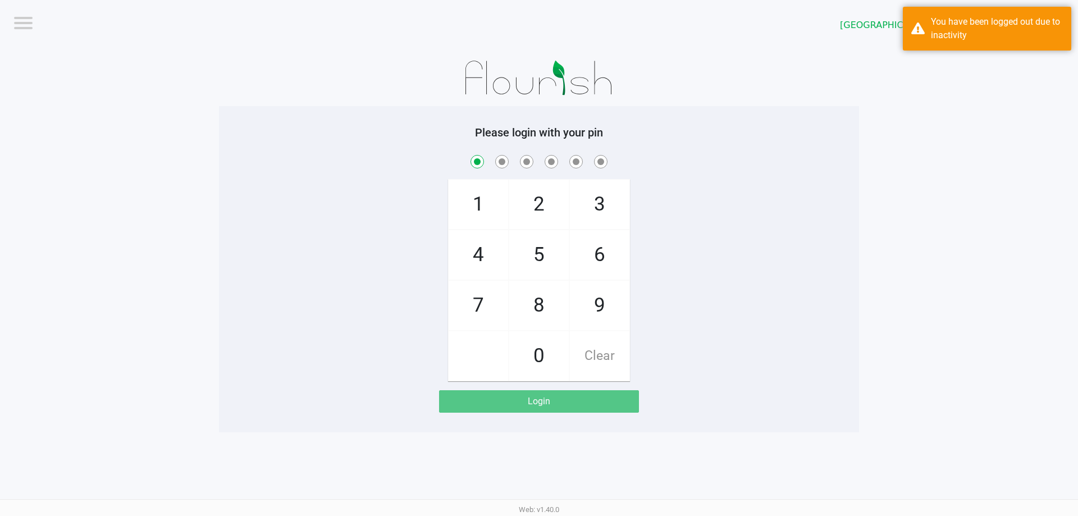
checkbox input "true"
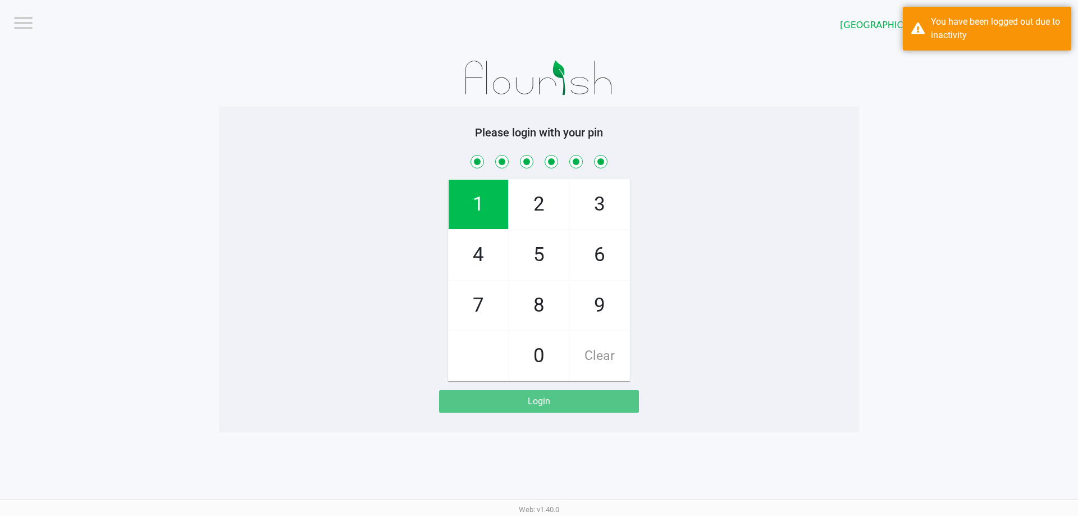
checkbox input "true"
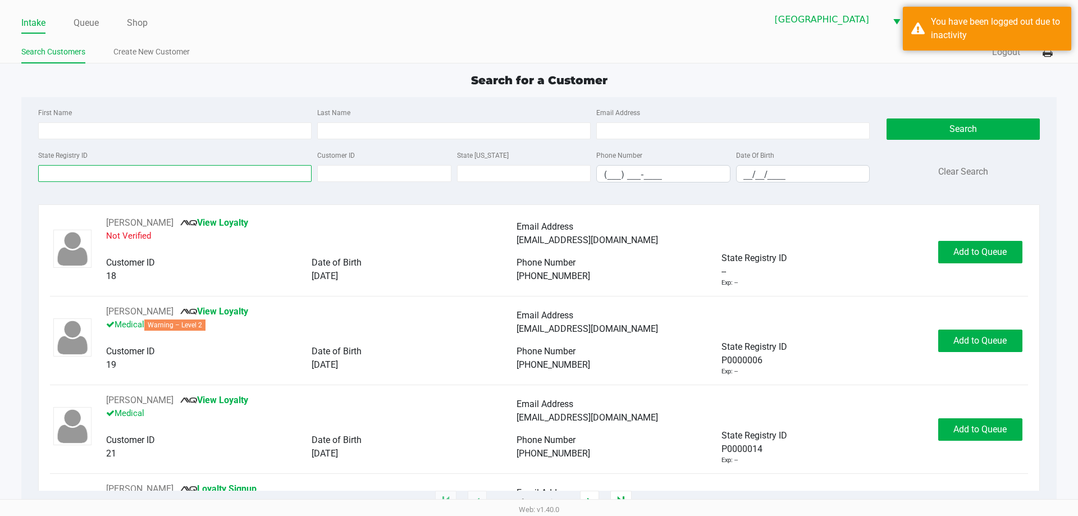
click at [141, 175] on input "State Registry ID" at bounding box center [174, 173] width 273 height 17
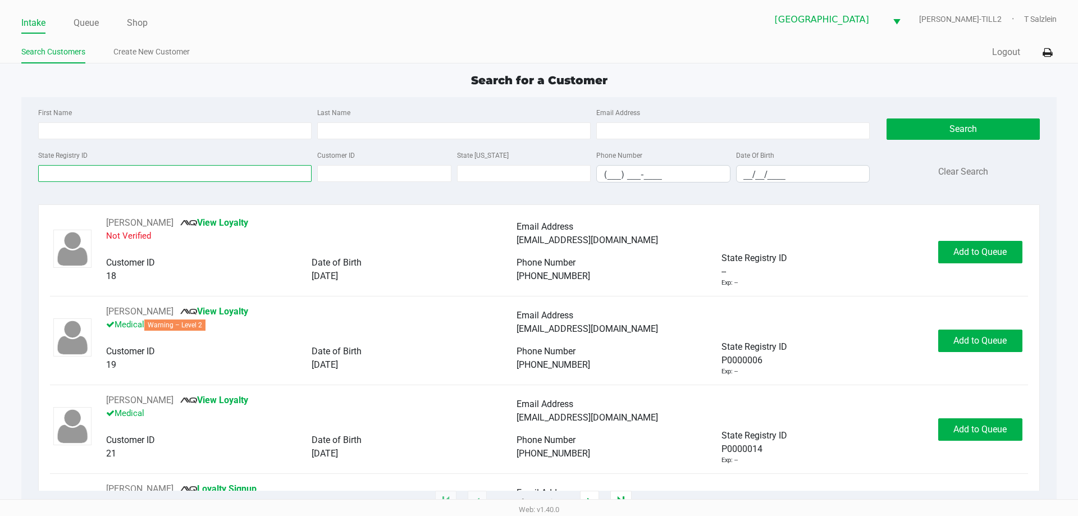
click at [219, 175] on input "State Registry ID" at bounding box center [174, 173] width 273 height 17
click at [181, 170] on input "State Registry ID" at bounding box center [174, 173] width 273 height 17
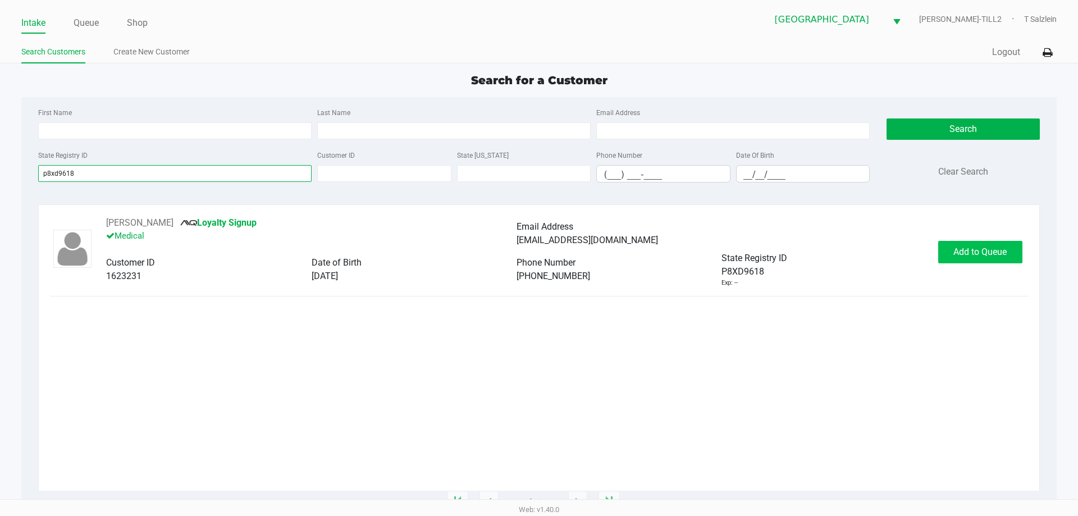
type input "p8xd9618"
click at [1005, 246] on span "Add to Queue" at bounding box center [979, 251] width 53 height 11
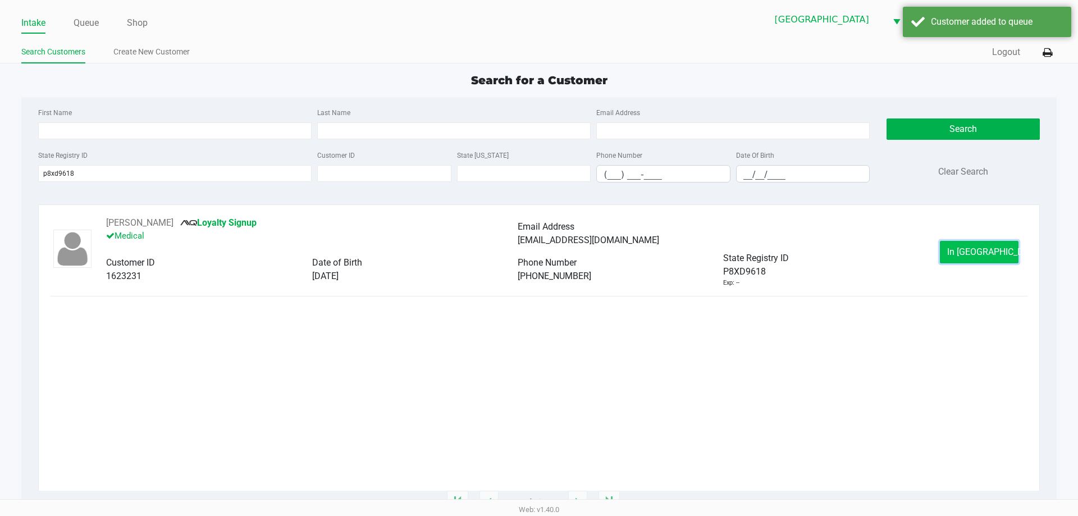
click at [992, 246] on span "In Queue" at bounding box center [994, 251] width 94 height 11
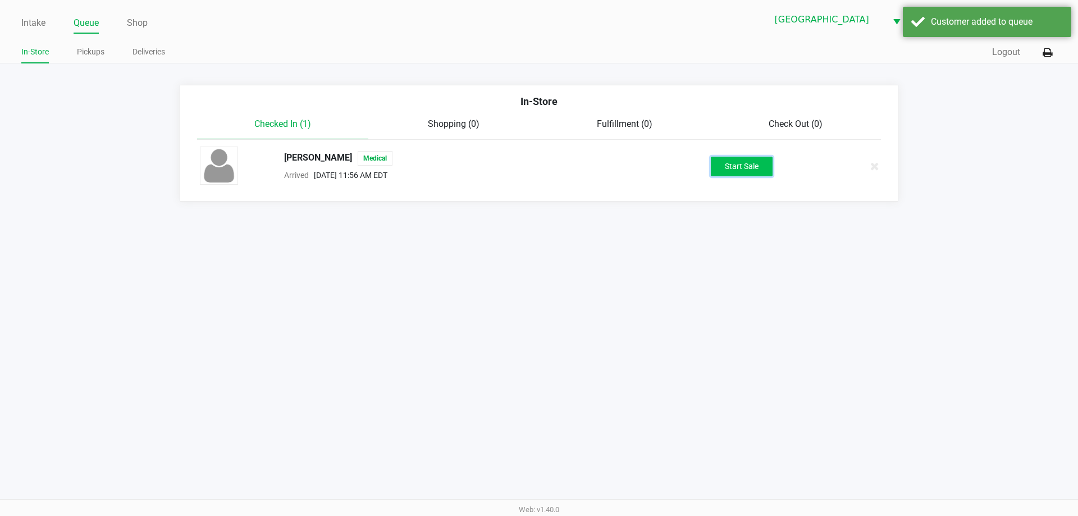
click at [725, 158] on button "Start Sale" at bounding box center [742, 167] width 62 height 20
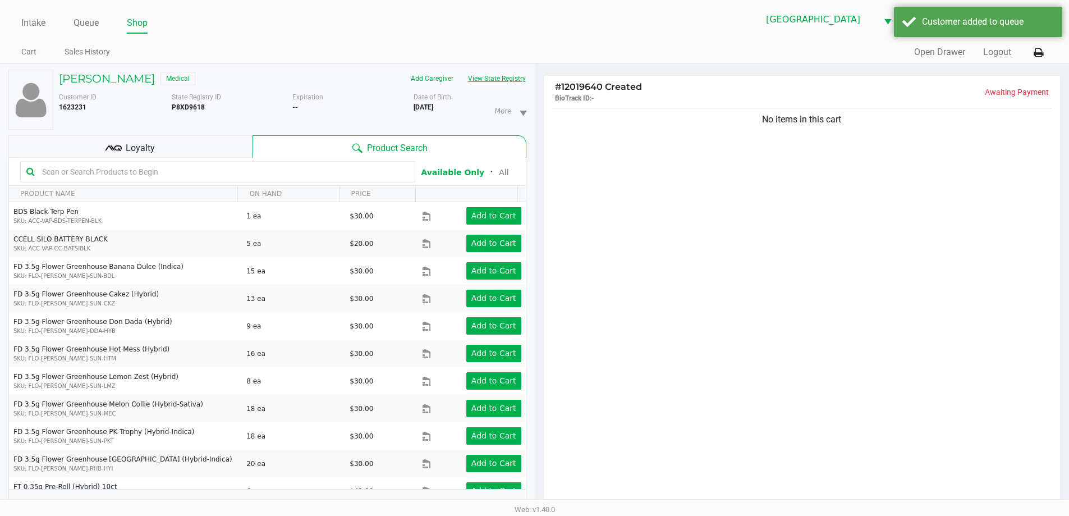
click at [502, 81] on button "View State Registry" at bounding box center [494, 79] width 66 height 18
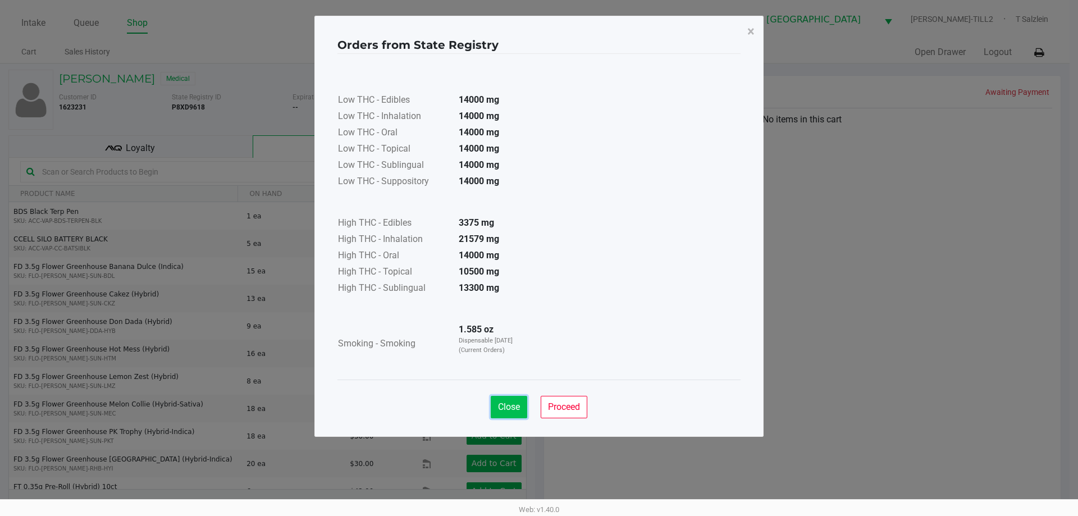
click at [507, 409] on span "Close" at bounding box center [509, 406] width 22 height 11
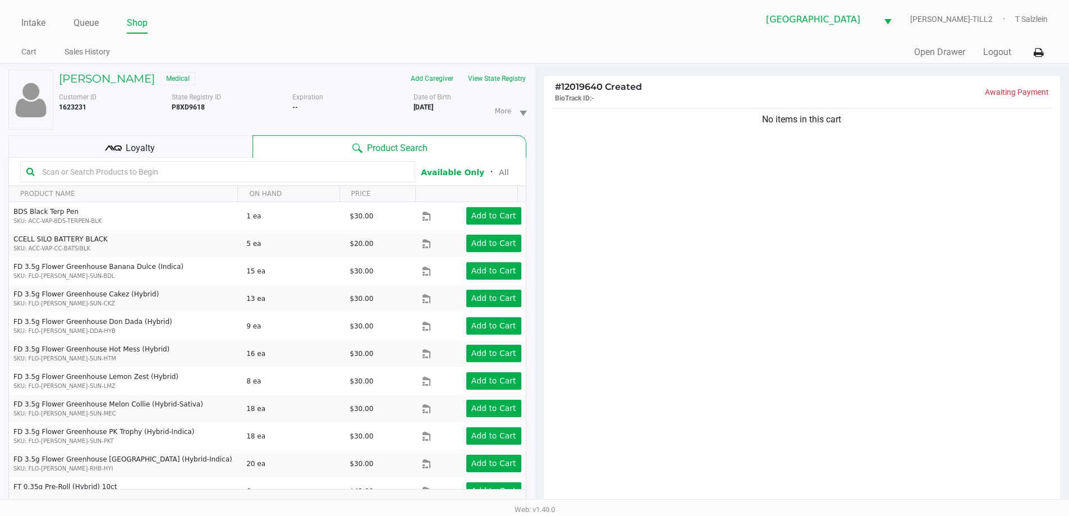
click at [152, 142] on span "Loyalty" at bounding box center [140, 147] width 29 height 13
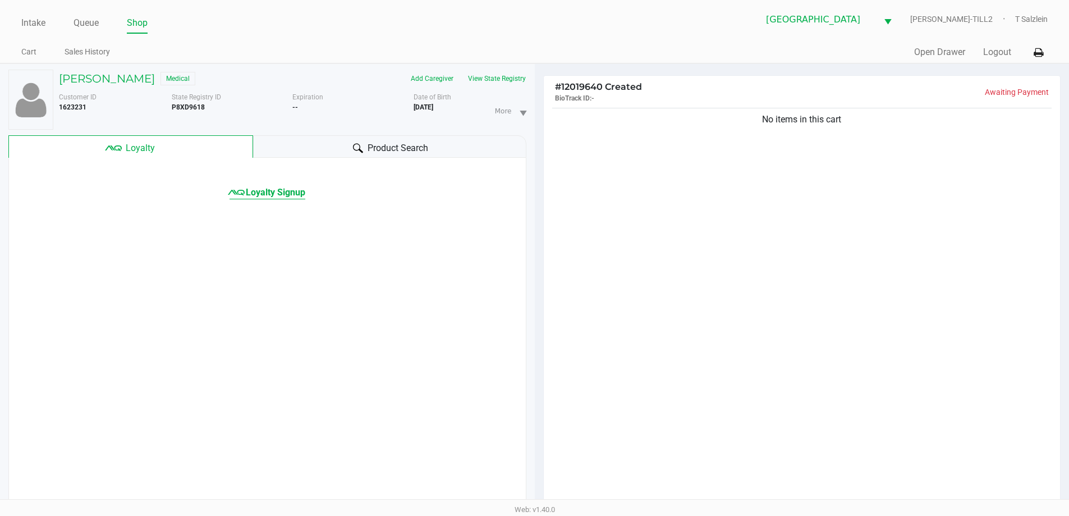
click at [284, 194] on span "Loyalty Signup" at bounding box center [275, 192] width 59 height 13
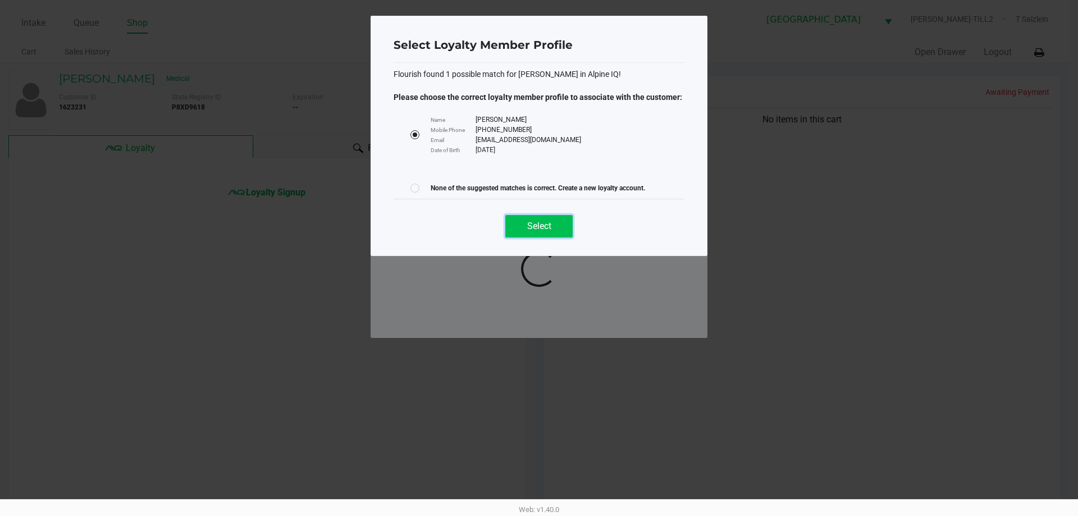
click at [540, 230] on span "Select" at bounding box center [539, 226] width 24 height 11
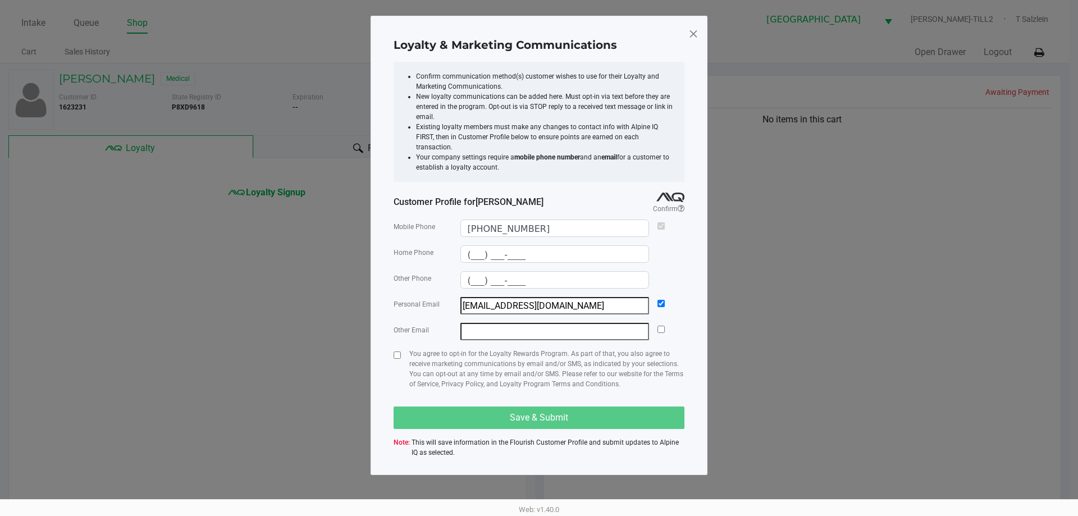
click at [393, 349] on div at bounding box center [396, 373] width 7 height 49
click at [396, 351] on input "checkbox" at bounding box center [396, 354] width 7 height 7
checkbox input "true"
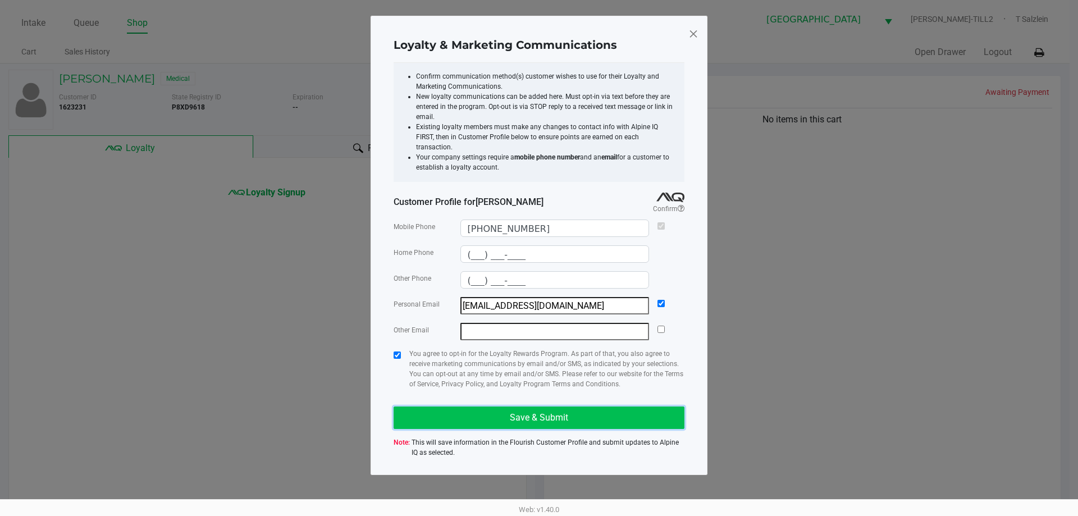
click at [528, 412] on span "Save & Submit" at bounding box center [539, 417] width 58 height 11
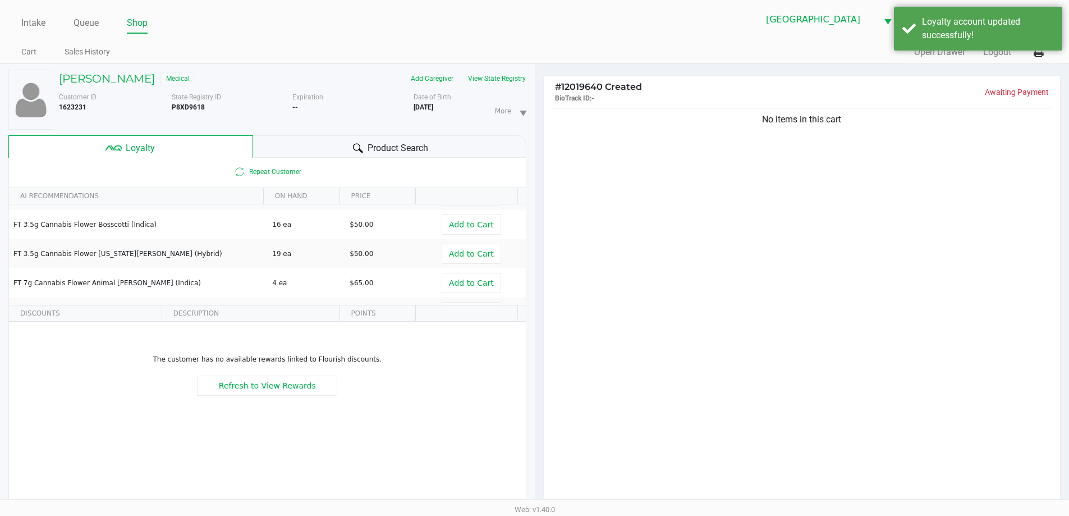
scroll to position [133, 0]
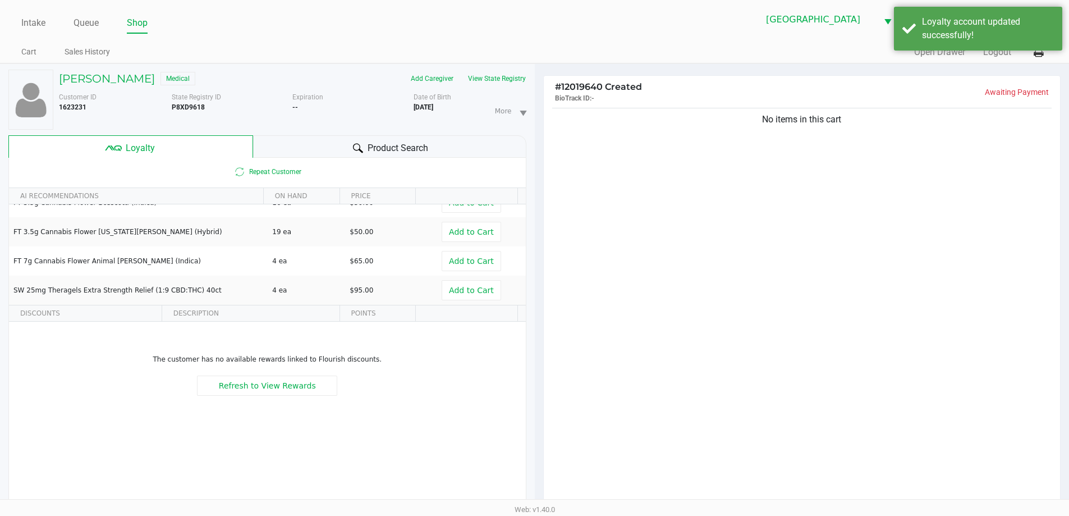
click at [403, 149] on span "Product Search" at bounding box center [398, 147] width 61 height 13
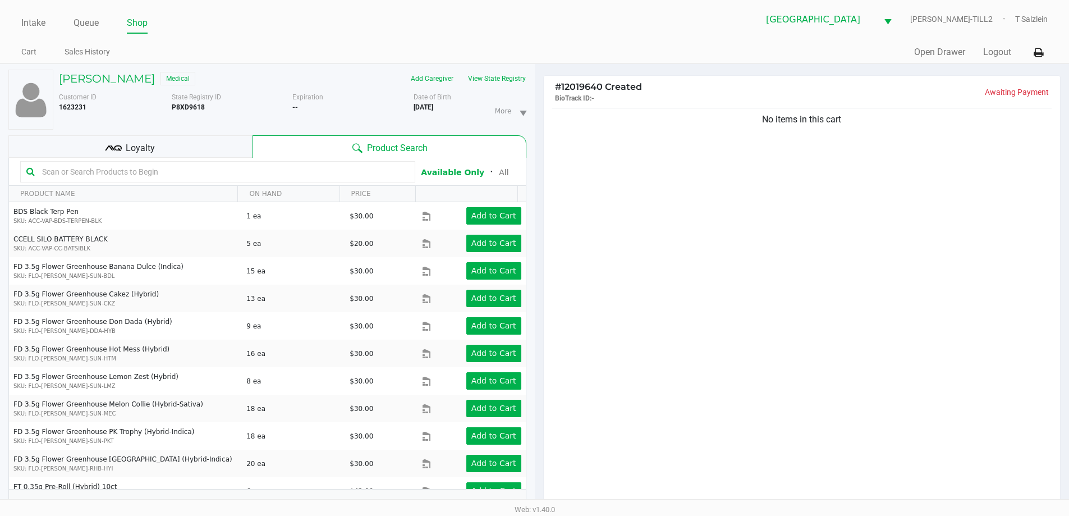
click at [332, 173] on input "text" at bounding box center [224, 171] width 372 height 17
click at [246, 177] on input "text" at bounding box center [224, 171] width 372 height 17
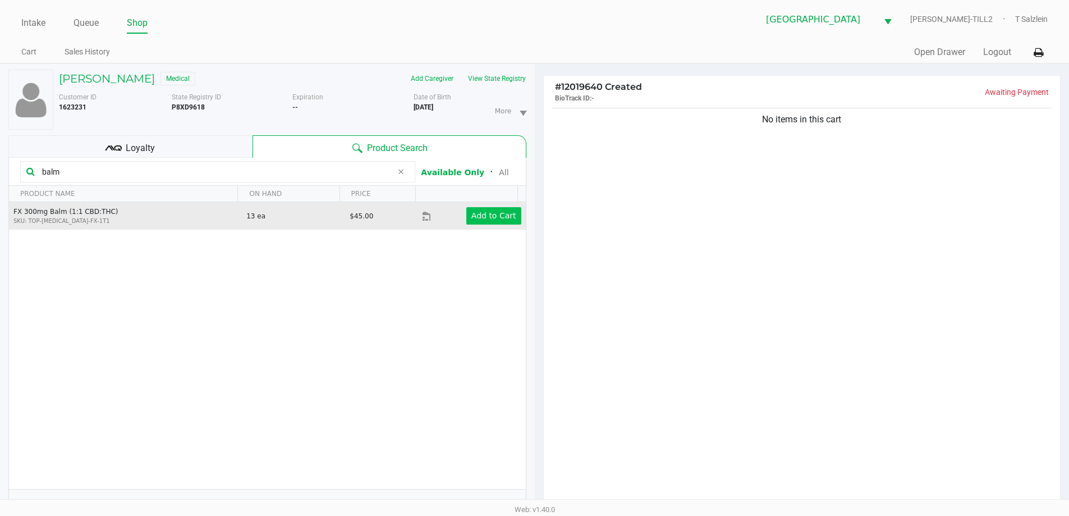
type input "balm"
click at [500, 213] on app-button-loader "Add to Cart" at bounding box center [493, 215] width 45 height 9
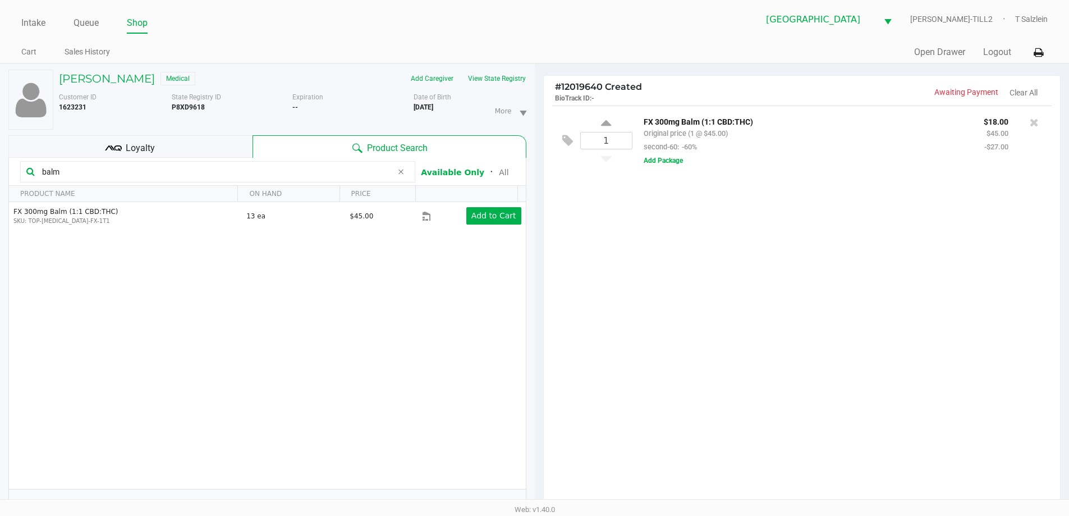
drag, startPoint x: 95, startPoint y: 168, endPoint x: 0, endPoint y: 167, distance: 94.9
click at [15, 167] on kendo-grid-toolbar "balm Available Only ᛫ All" at bounding box center [267, 172] width 517 height 28
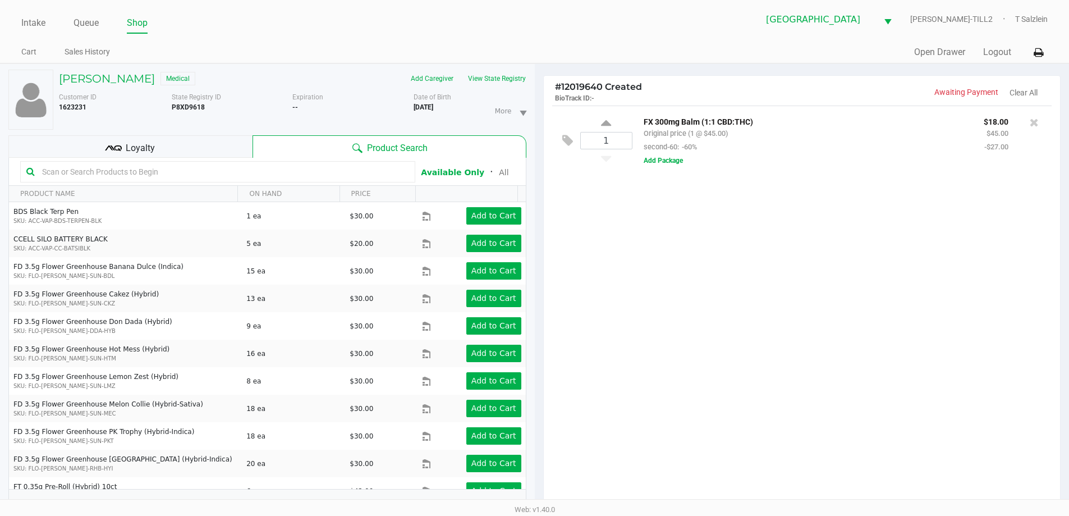
click at [209, 173] on input "text" at bounding box center [224, 171] width 372 height 17
click at [213, 173] on input "text" at bounding box center [224, 171] width 372 height 17
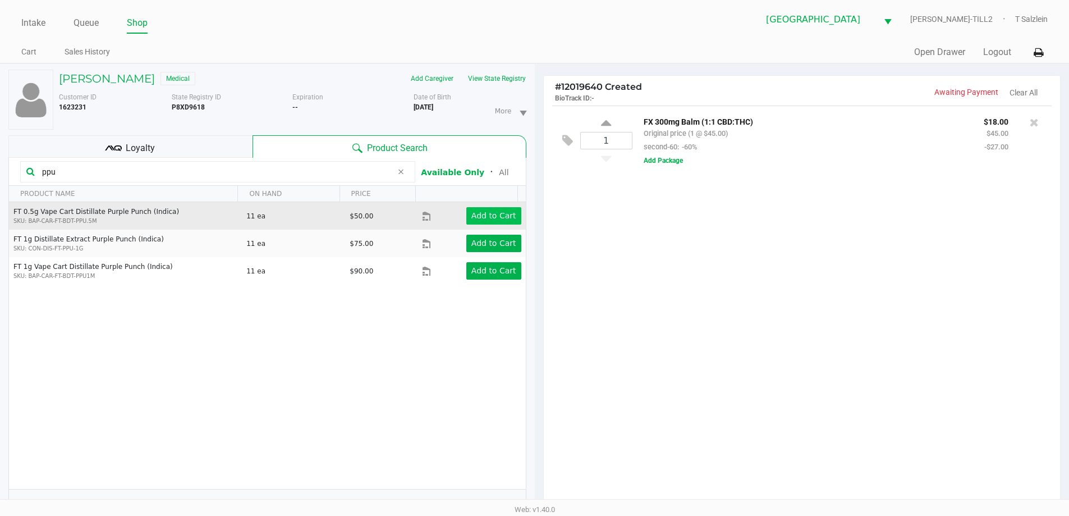
type input "ppu"
click at [484, 210] on button "Add to Cart" at bounding box center [493, 215] width 55 height 17
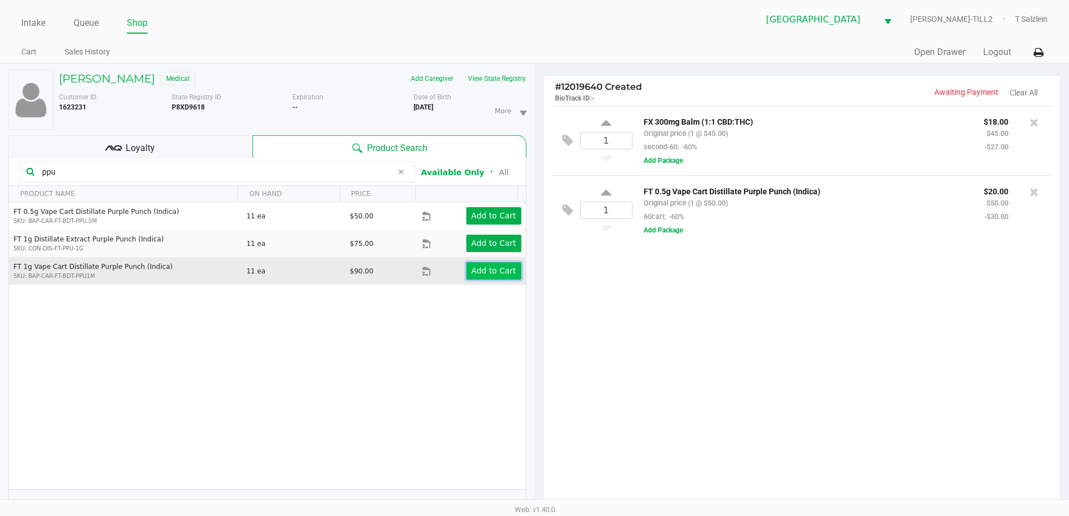
click at [487, 273] on app-button-loader "Add to Cart" at bounding box center [493, 270] width 45 height 9
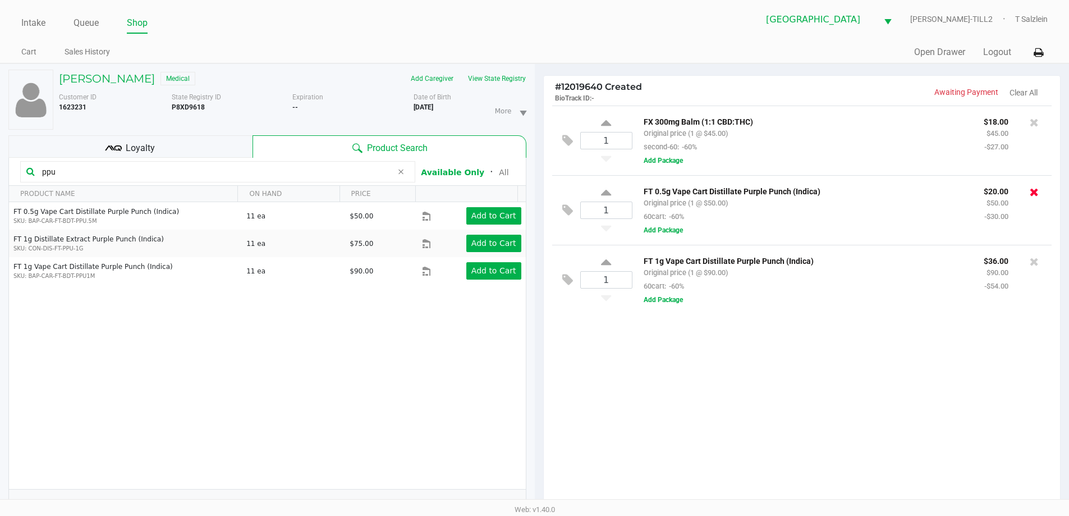
click at [1035, 191] on icon at bounding box center [1034, 191] width 9 height 11
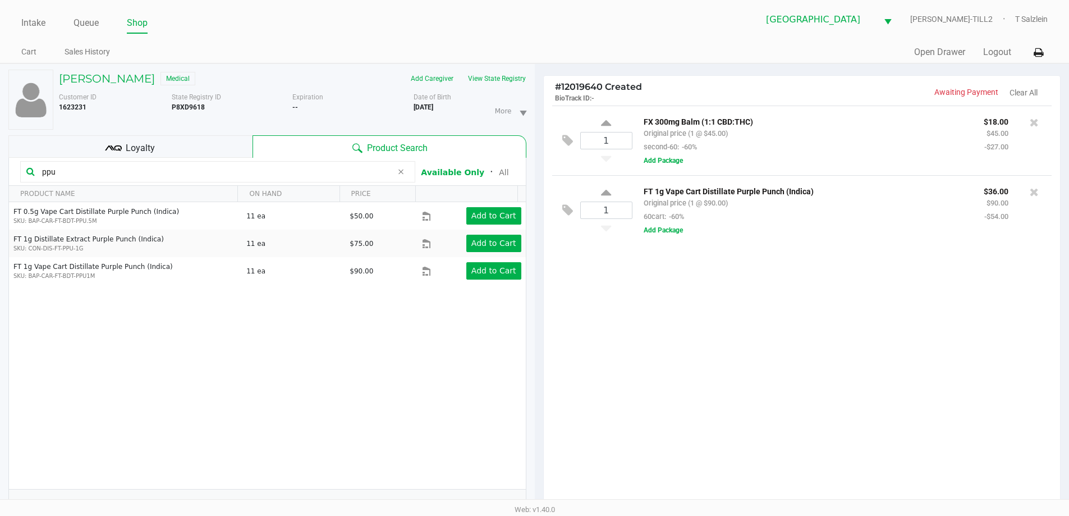
drag, startPoint x: 107, startPoint y: 166, endPoint x: 19, endPoint y: 178, distance: 88.9
click at [19, 178] on kendo-grid-toolbar "ppu Available Only ᛫ All" at bounding box center [267, 172] width 517 height 28
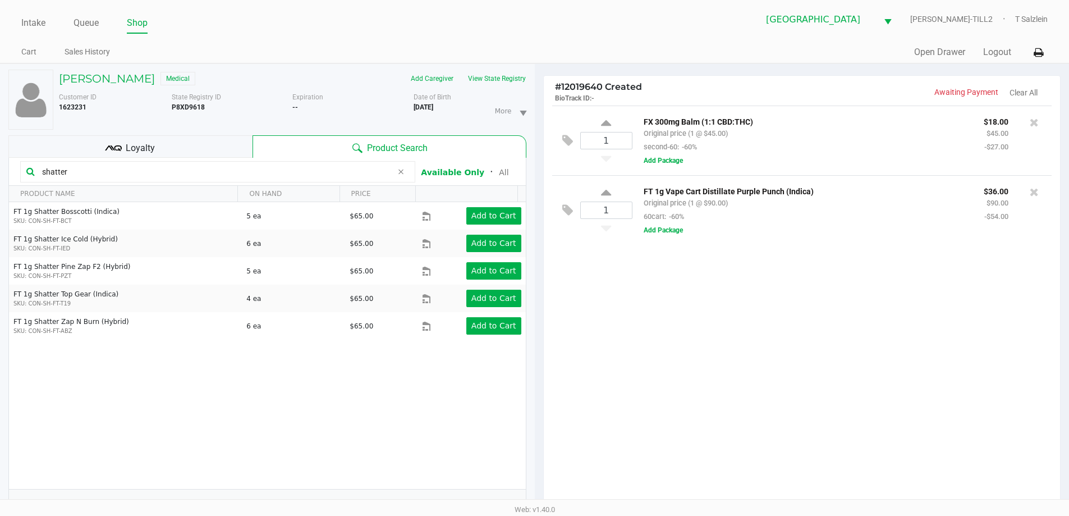
click at [705, 377] on div "1 FX 300mg Balm (1:1 CBD:THC) Original price (1 @ $45.00) second-60: -60% $18.0…" at bounding box center [802, 309] width 517 height 407
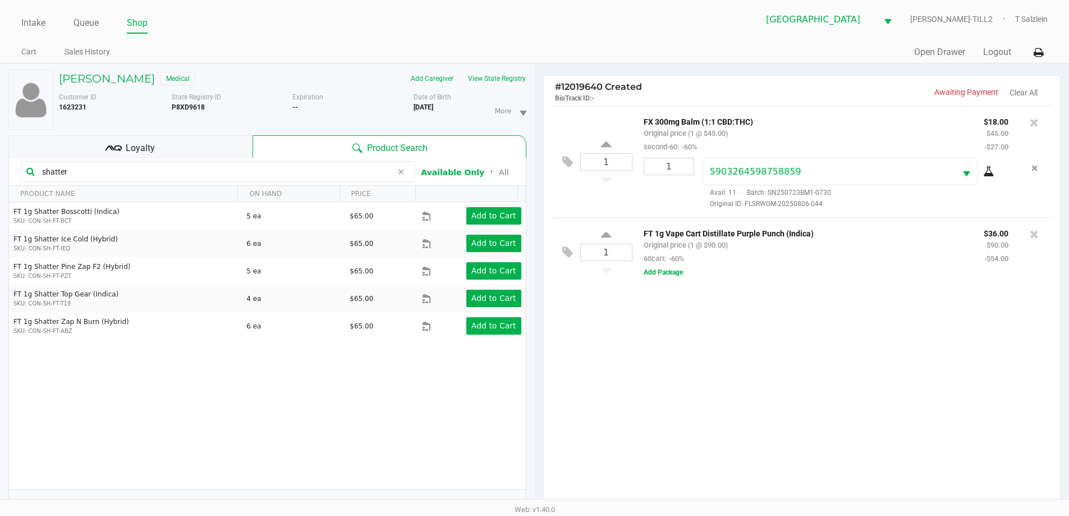
click at [744, 383] on div "1 FX 300mg Balm (1:1 CBD:THC) Original price (1 @ $45.00) second-60: -60% $18.0…" at bounding box center [802, 309] width 517 height 407
click at [129, 168] on input "shatter" at bounding box center [215, 171] width 355 height 17
click at [217, 175] on input "shatter" at bounding box center [215, 171] width 355 height 17
type input "s"
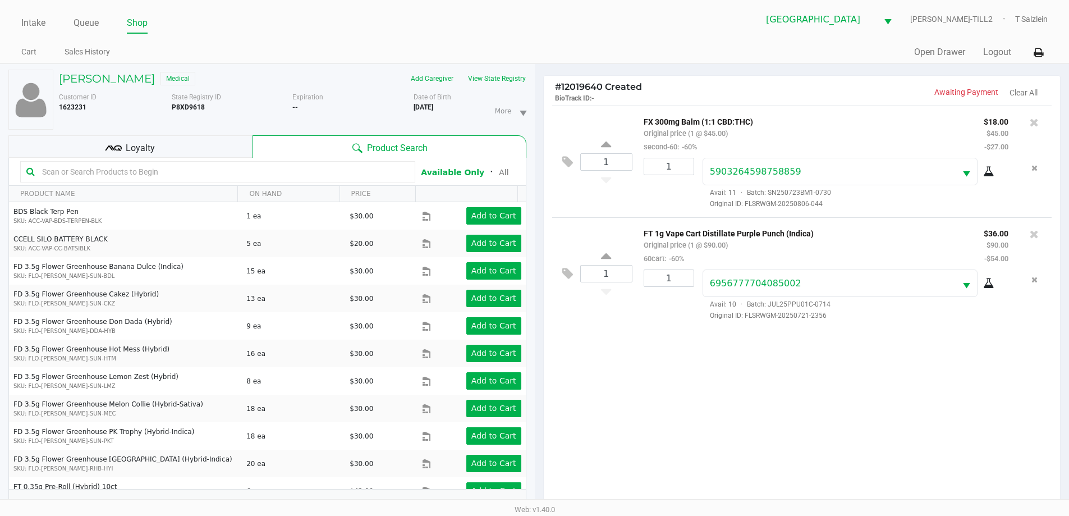
click at [217, 174] on input "text" at bounding box center [224, 171] width 372 height 17
click at [221, 174] on input "text" at bounding box center [224, 171] width 372 height 17
click at [248, 172] on input "text" at bounding box center [224, 171] width 372 height 17
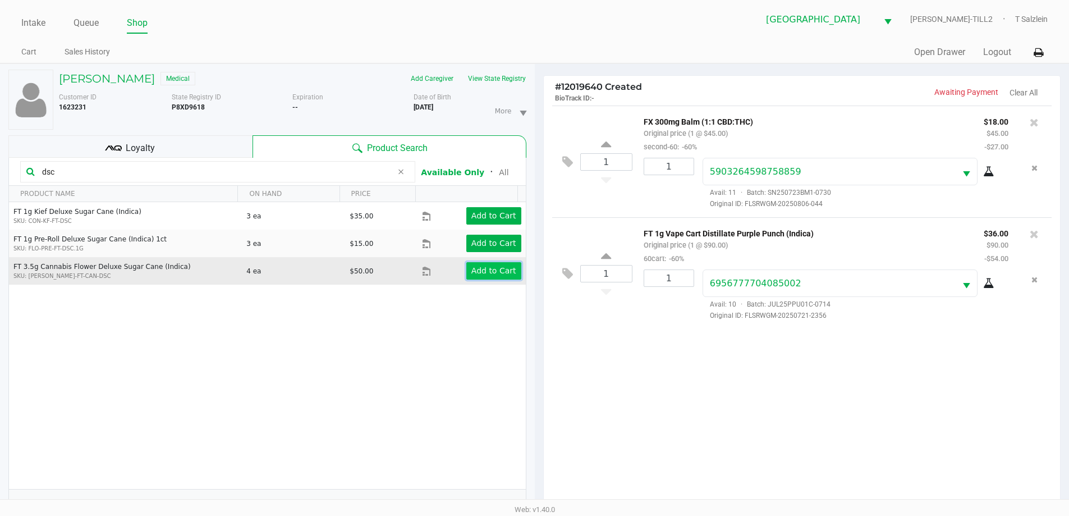
click at [502, 267] on app-button-loader "Add to Cart" at bounding box center [493, 270] width 45 height 9
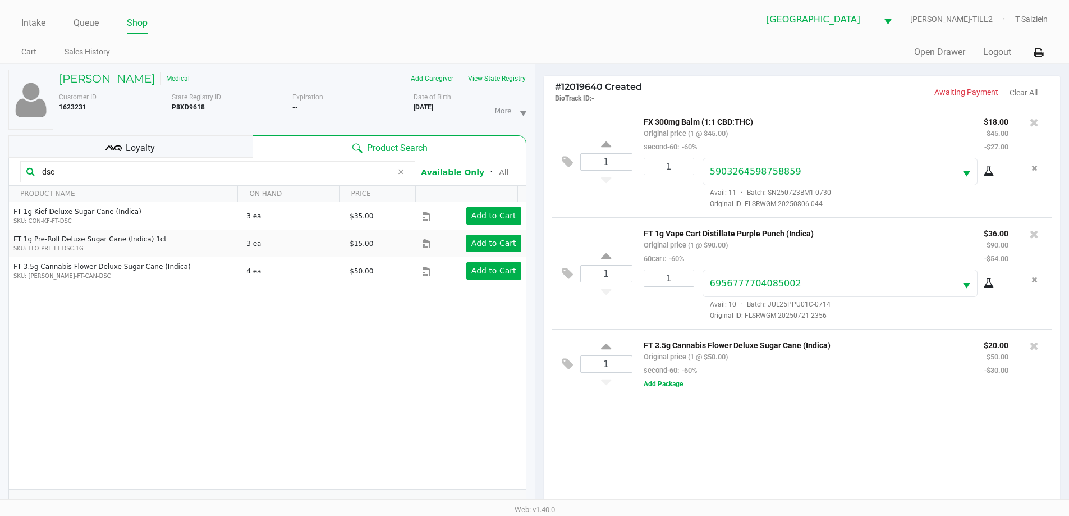
click at [643, 428] on div "1 FX 300mg Balm (1:1 CBD:THC) Original price (1 @ $45.00) second-60: -60% $18.0…" at bounding box center [802, 309] width 517 height 407
click at [707, 443] on div "1 FX 300mg Balm (1:1 CBD:THC) Original price (1 @ $45.00) second-60: -60% $18.0…" at bounding box center [802, 309] width 517 height 407
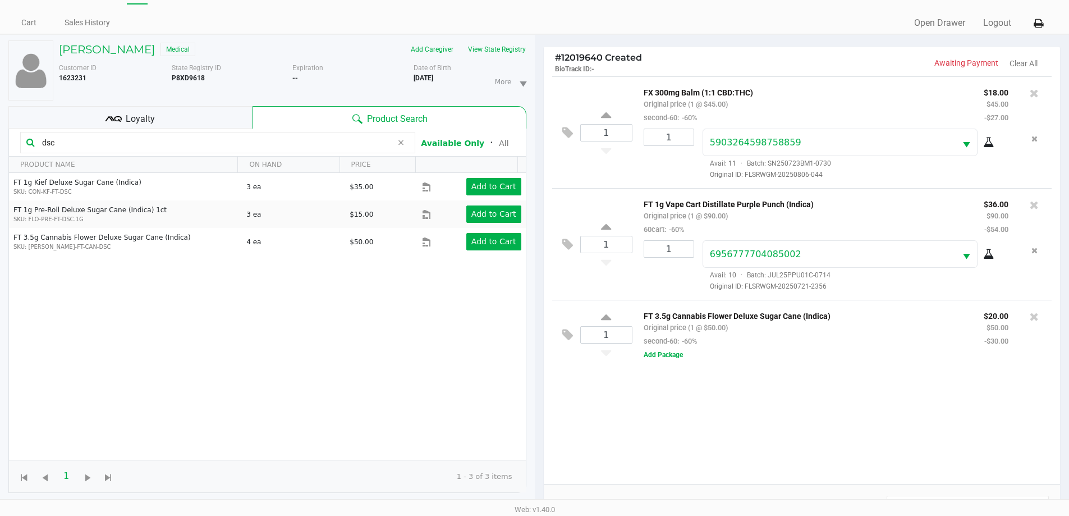
scroll to position [56, 0]
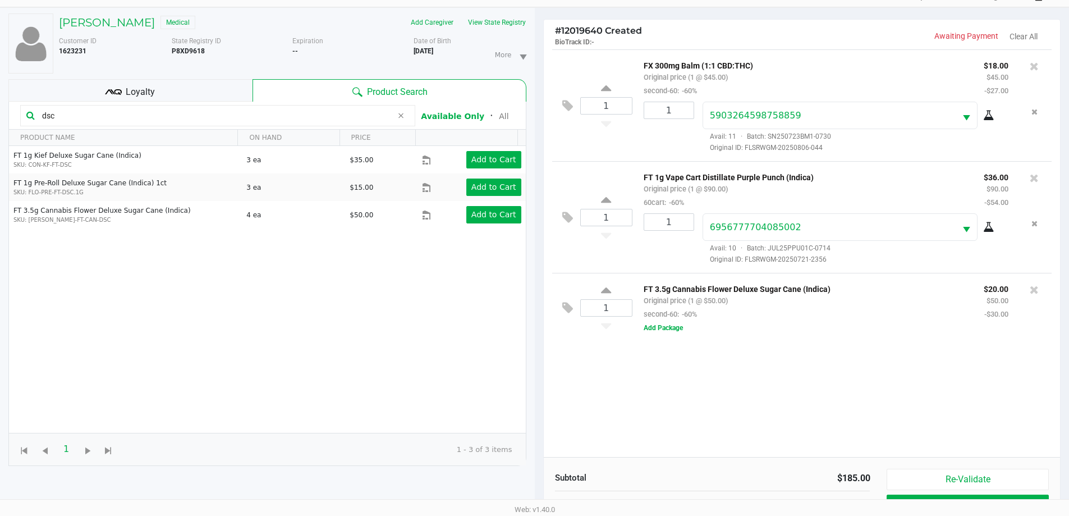
click at [630, 387] on div "1 FX 300mg Balm (1:1 CBD:THC) Original price (1 @ $45.00) second-60: -60% $18.0…" at bounding box center [802, 252] width 517 height 407
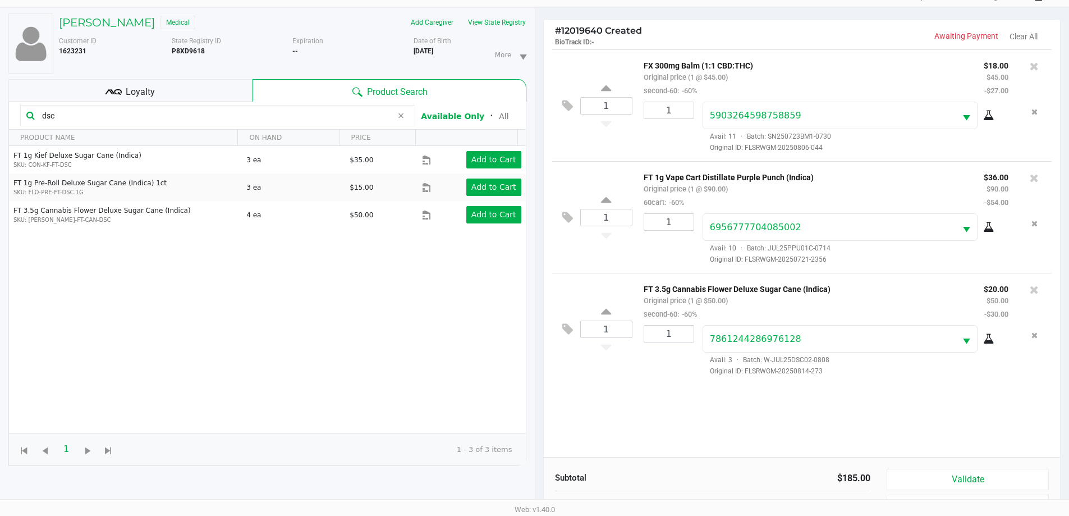
click at [585, 393] on div "1 FX 300mg Balm (1:1 CBD:THC) Original price (1 @ $45.00) second-60: -60% $18.0…" at bounding box center [802, 252] width 517 height 407
click at [144, 111] on input "dsc" at bounding box center [215, 115] width 355 height 17
type input "d"
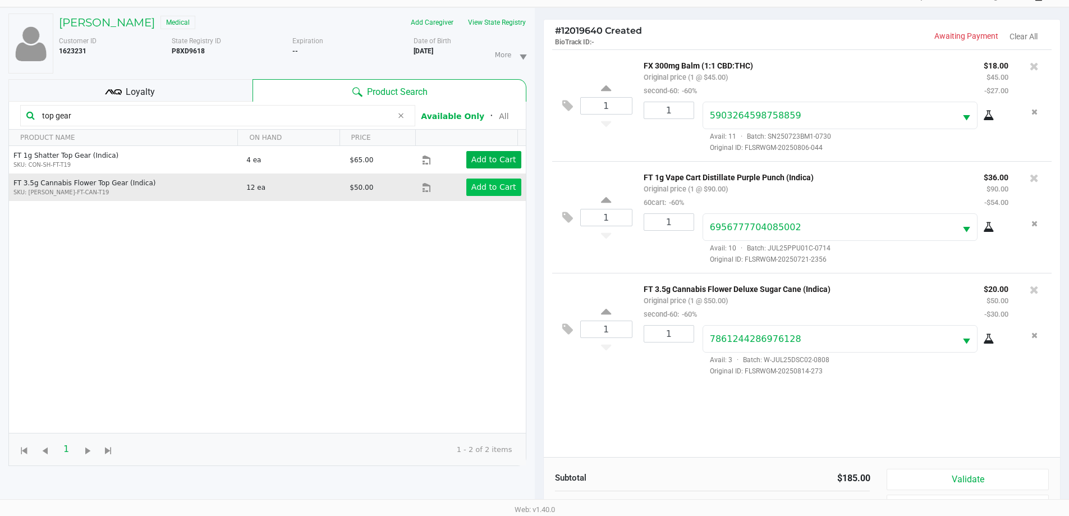
type input "top gear"
click at [496, 189] on app-button-loader "Add to Cart" at bounding box center [493, 186] width 45 height 9
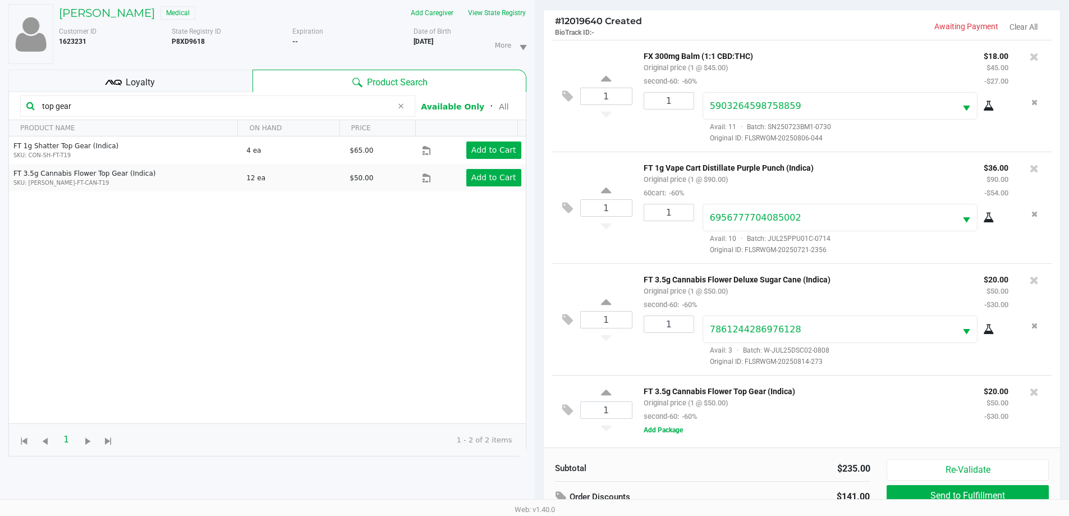
scroll to position [0, 0]
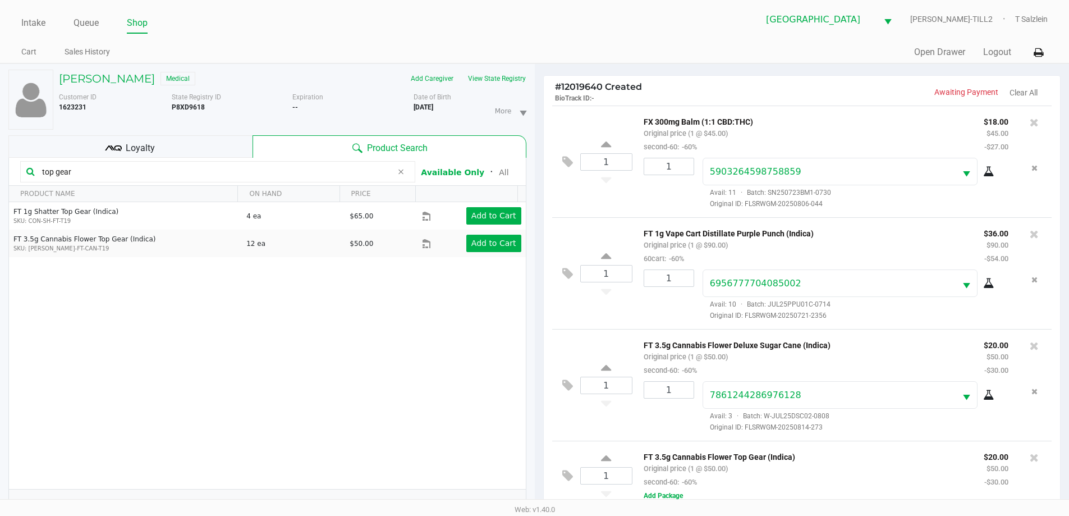
drag, startPoint x: 0, startPoint y: 164, endPoint x: 98, endPoint y: 170, distance: 98.4
click at [0, 161] on div "NICHOLAS SILVA Medical Add Caregiver View State Registry Customer ID 1623231 St…" at bounding box center [267, 357] width 535 height 586
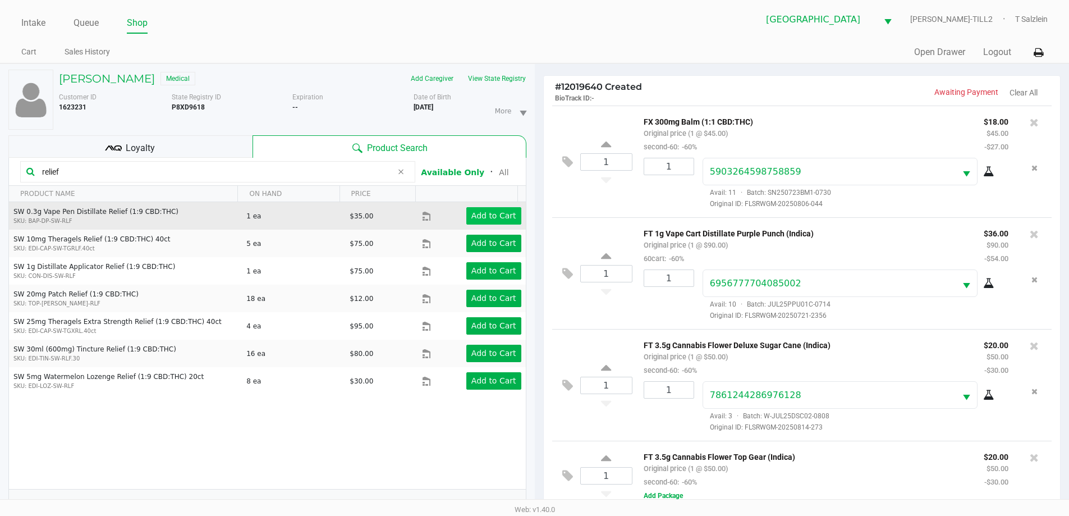
type input "relief"
click at [496, 212] on app-button-loader "Add to Cart" at bounding box center [493, 215] width 45 height 9
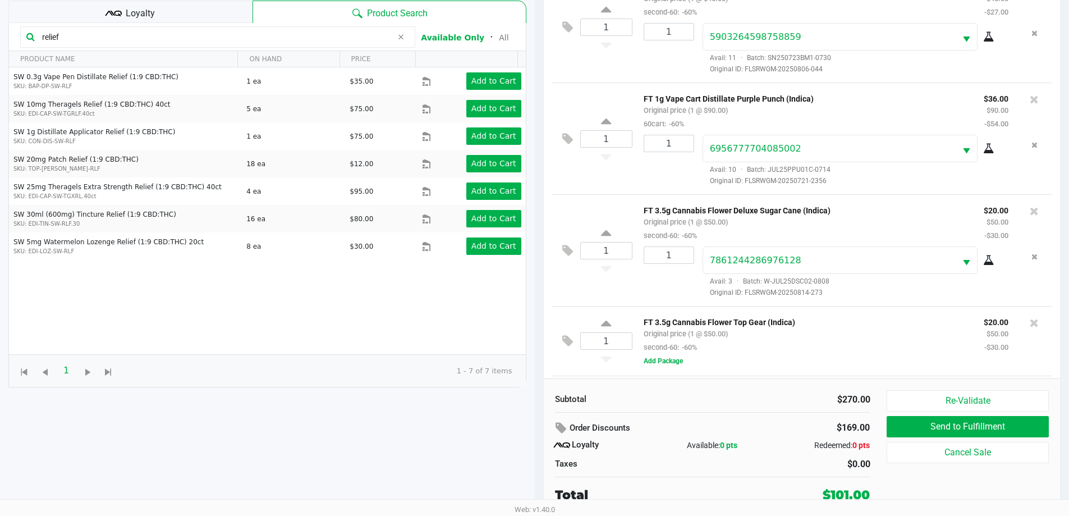
scroll to position [70, 0]
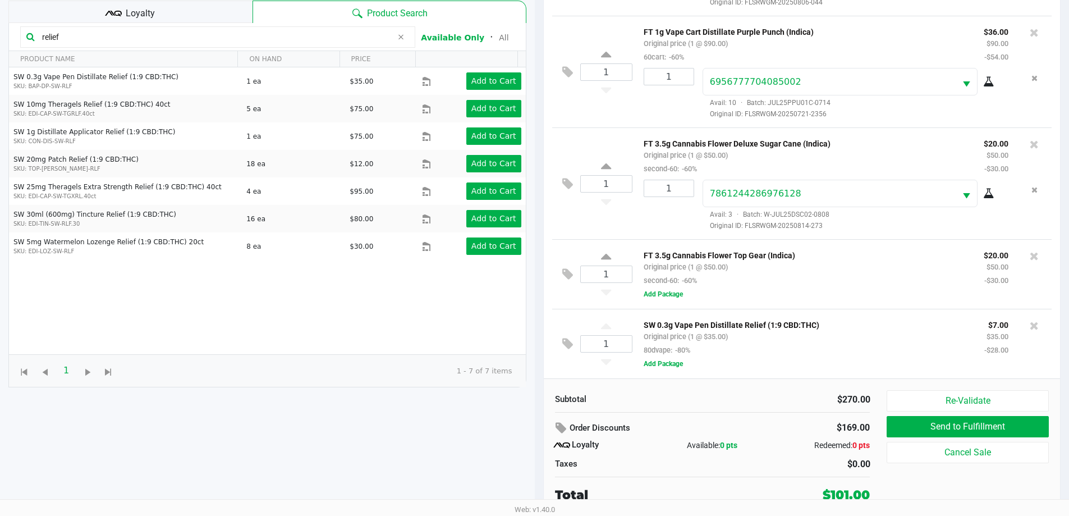
click at [710, 420] on div "Order Discounts" at bounding box center [657, 428] width 205 height 20
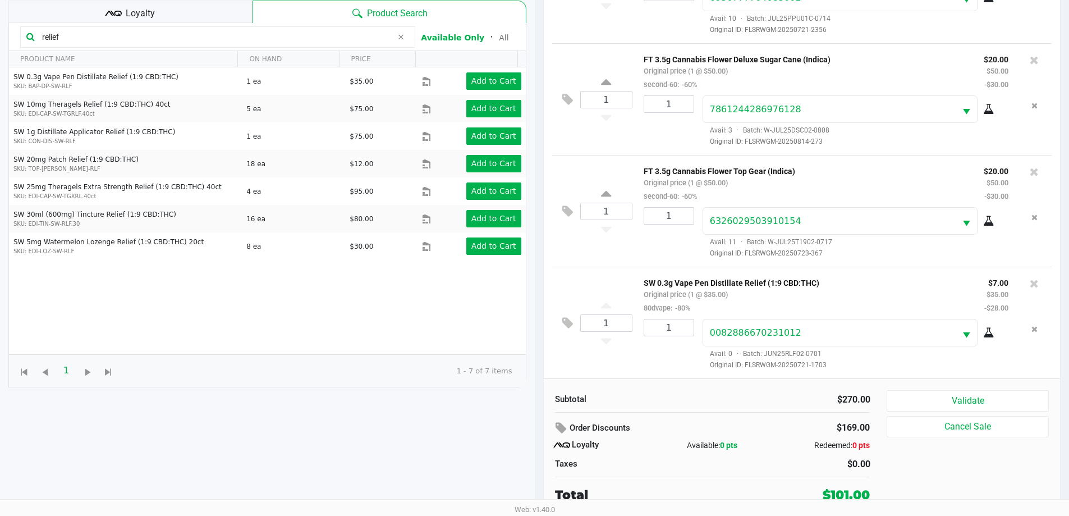
scroll to position [42, 0]
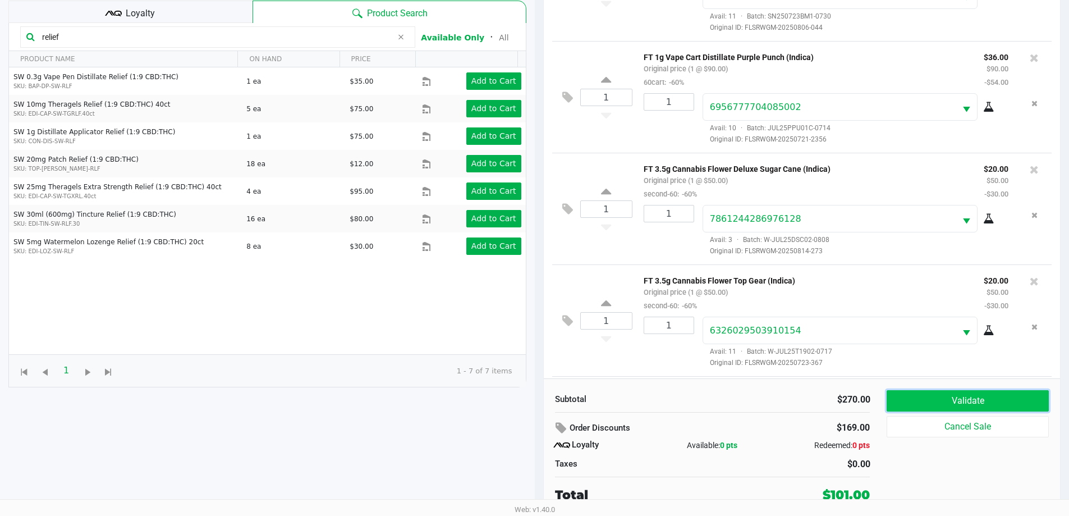
click at [948, 396] on button "Validate" at bounding box center [968, 400] width 162 height 21
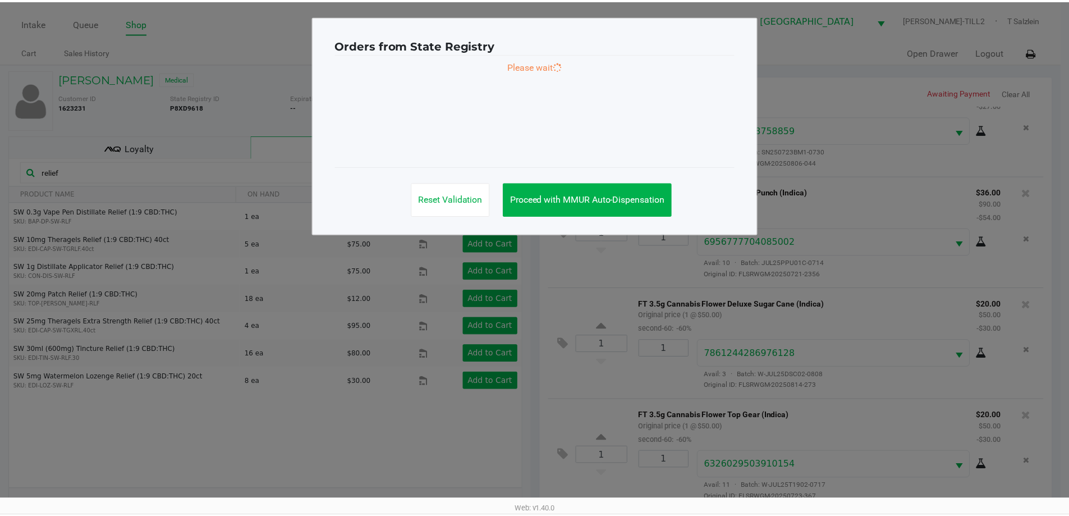
scroll to position [154, 0]
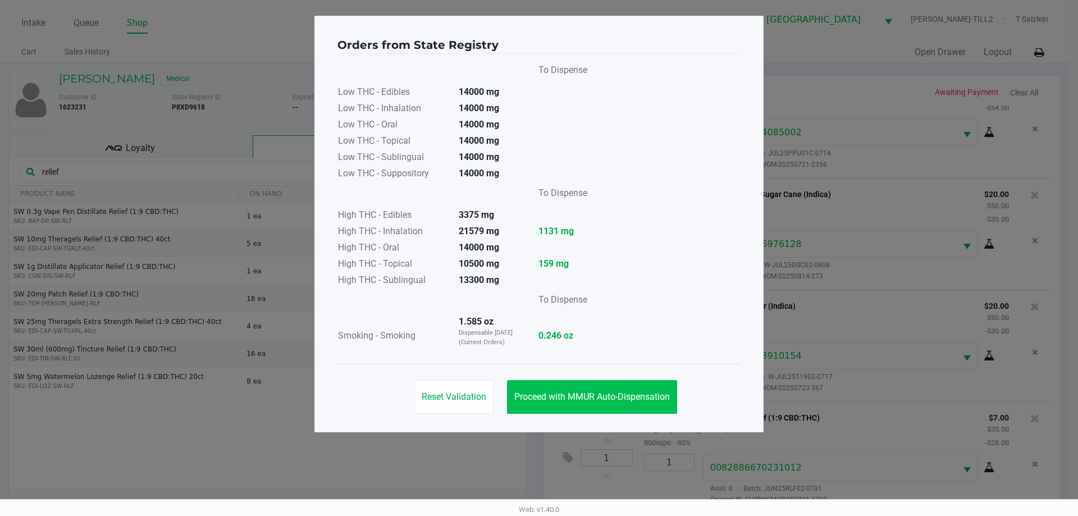
click at [596, 395] on span "Proceed with MMUR Auto-Dispensation" at bounding box center [591, 396] width 155 height 11
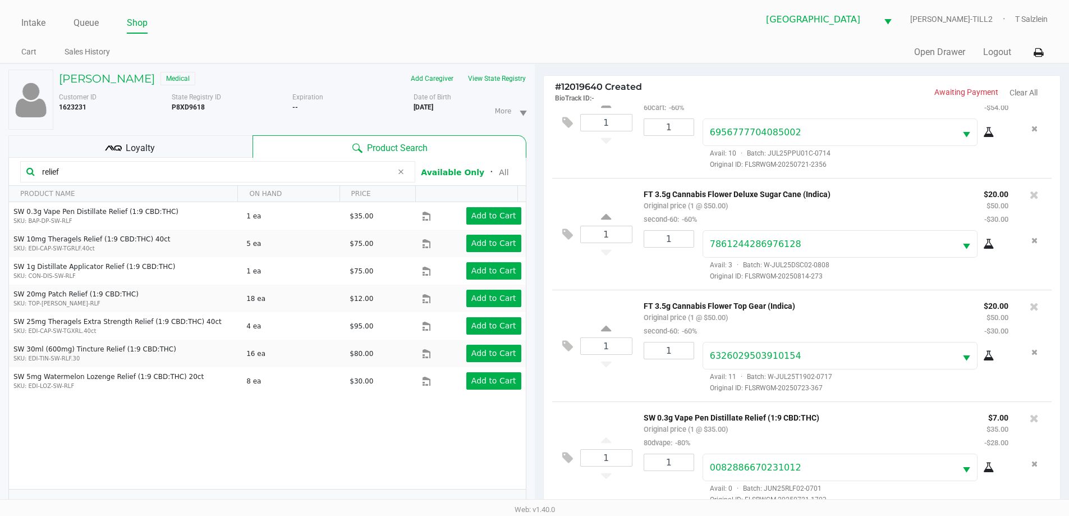
scroll to position [135, 0]
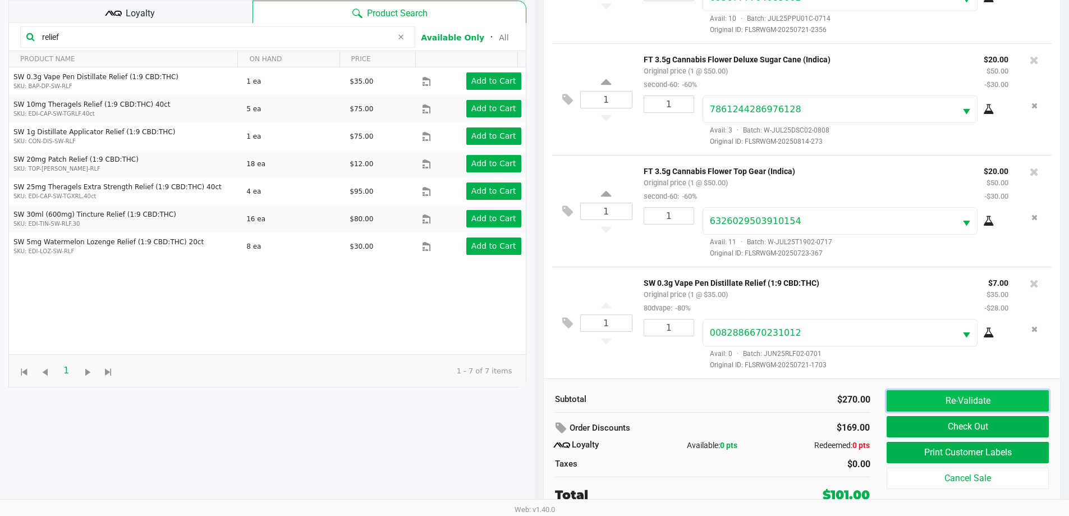
click at [932, 409] on button "Re-Validate" at bounding box center [968, 400] width 162 height 21
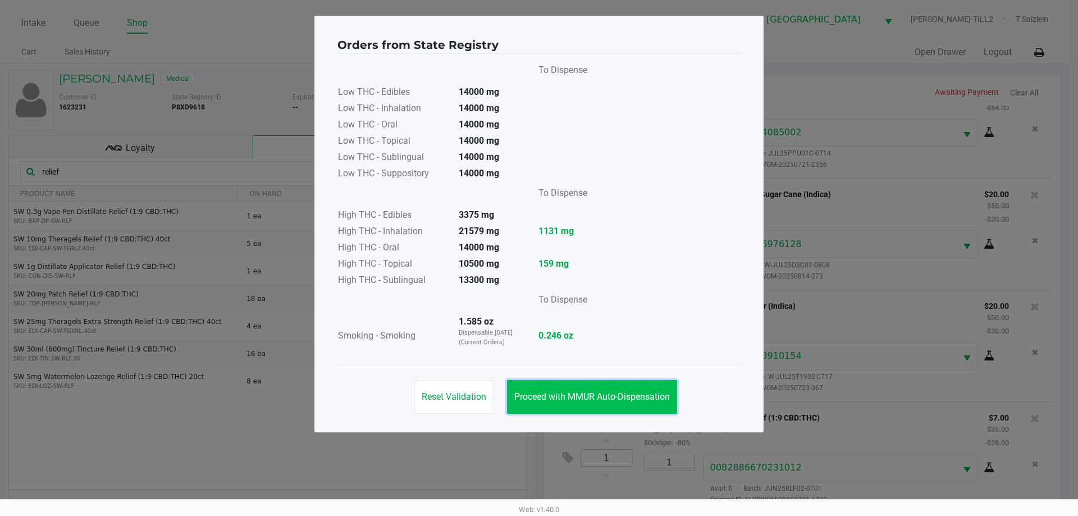
click at [595, 390] on button "Proceed with MMUR Auto-Dispensation" at bounding box center [592, 397] width 170 height 34
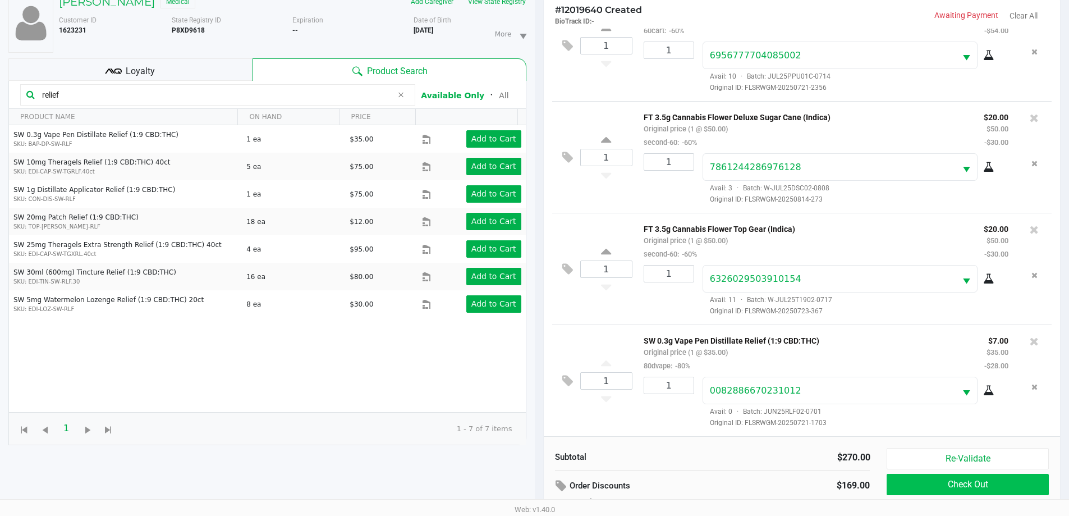
scroll to position [135, 0]
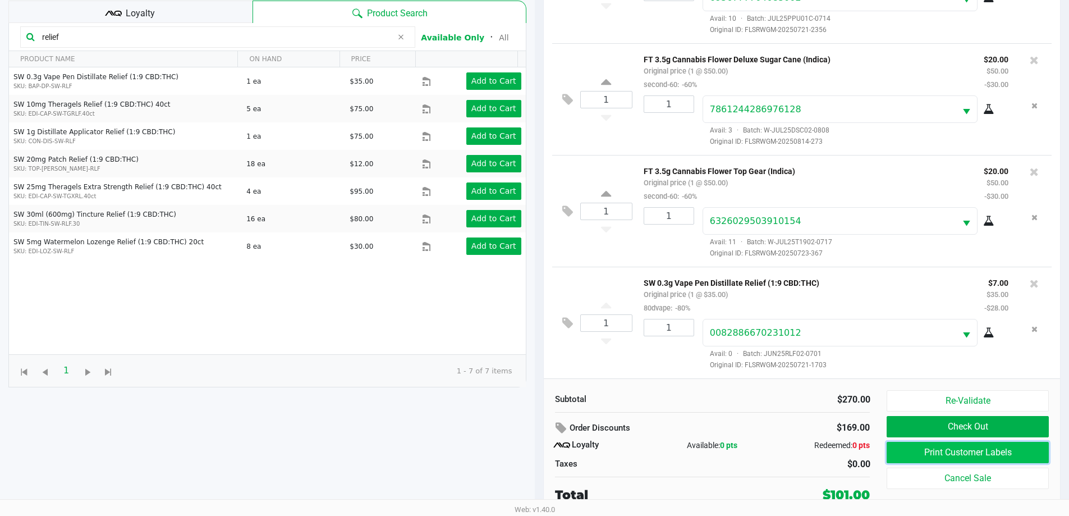
click at [943, 452] on button "Print Customer Labels" at bounding box center [968, 452] width 162 height 21
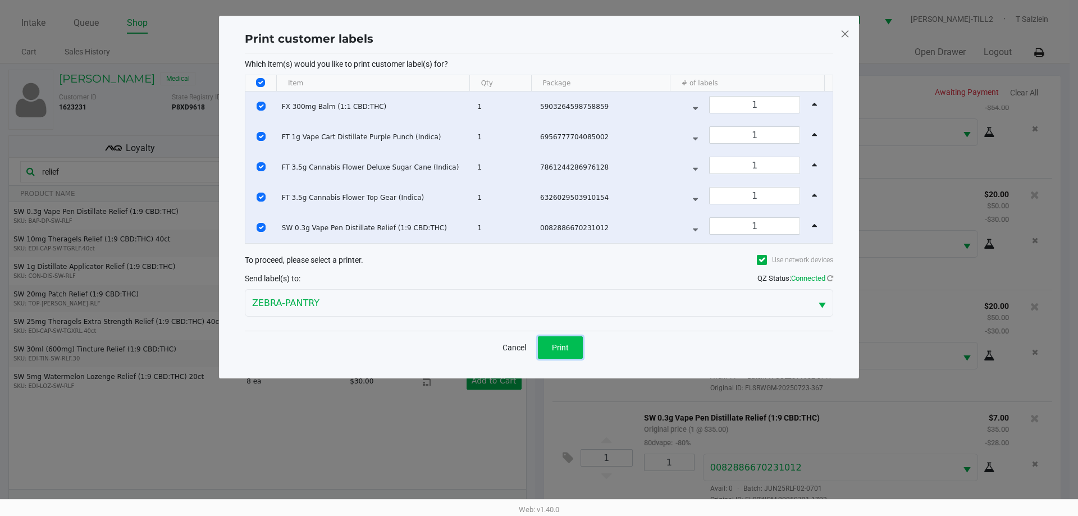
click at [569, 351] on button "Print" at bounding box center [560, 347] width 45 height 22
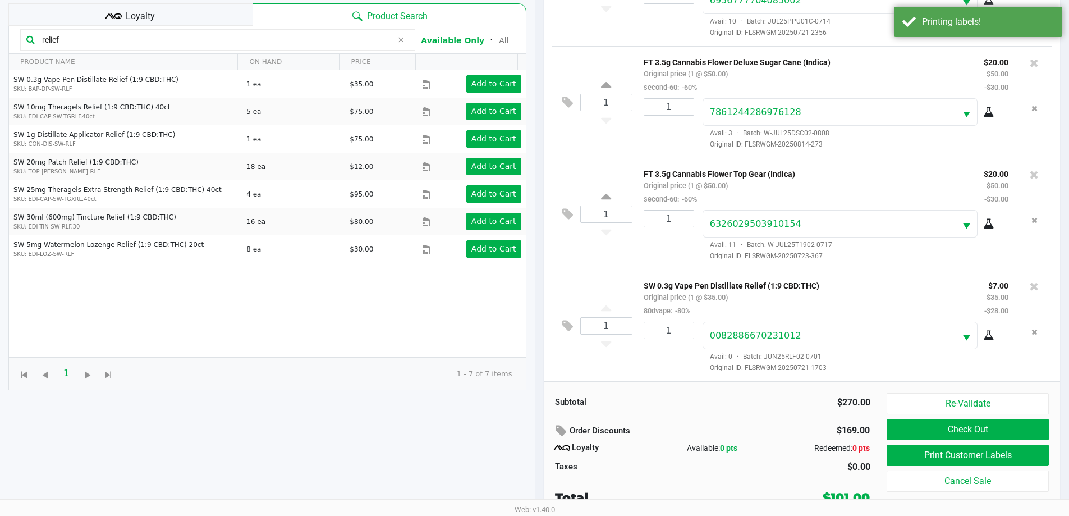
scroll to position [135, 0]
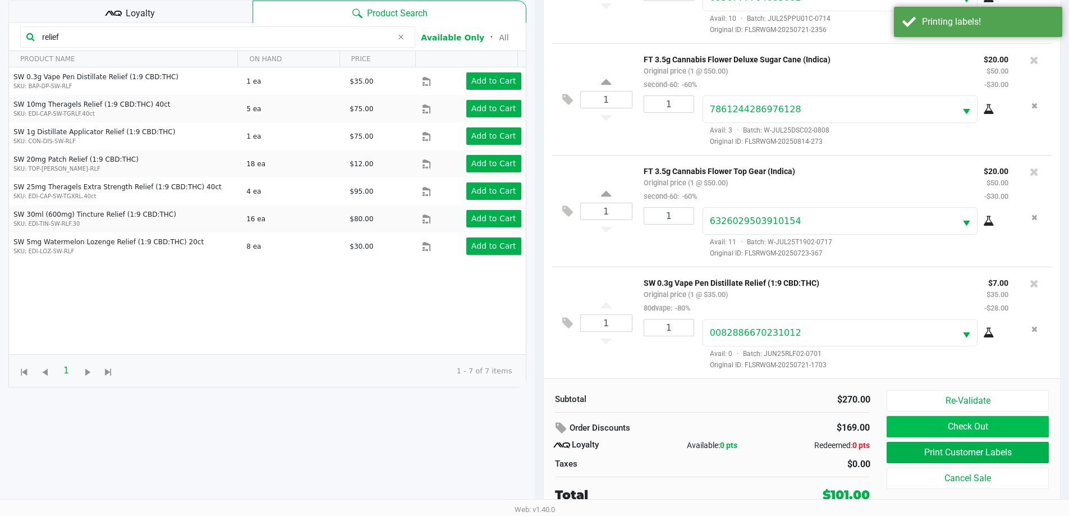
click at [943, 421] on button "Check Out" at bounding box center [968, 426] width 162 height 21
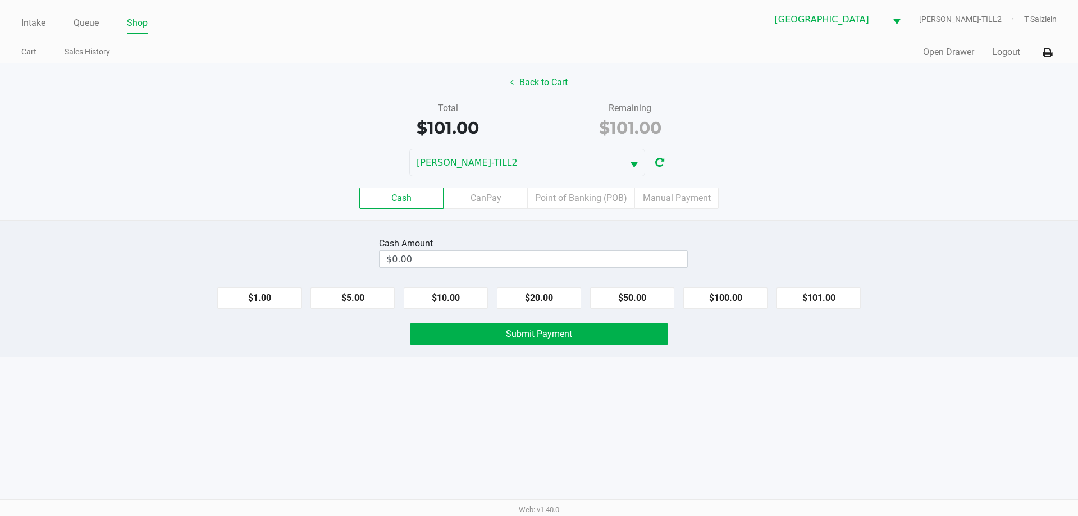
click at [576, 203] on label "Point of Banking (POB)" at bounding box center [581, 197] width 107 height 21
click at [0, 0] on 7 "Point of Banking (POB)" at bounding box center [0, 0] width 0 height 0
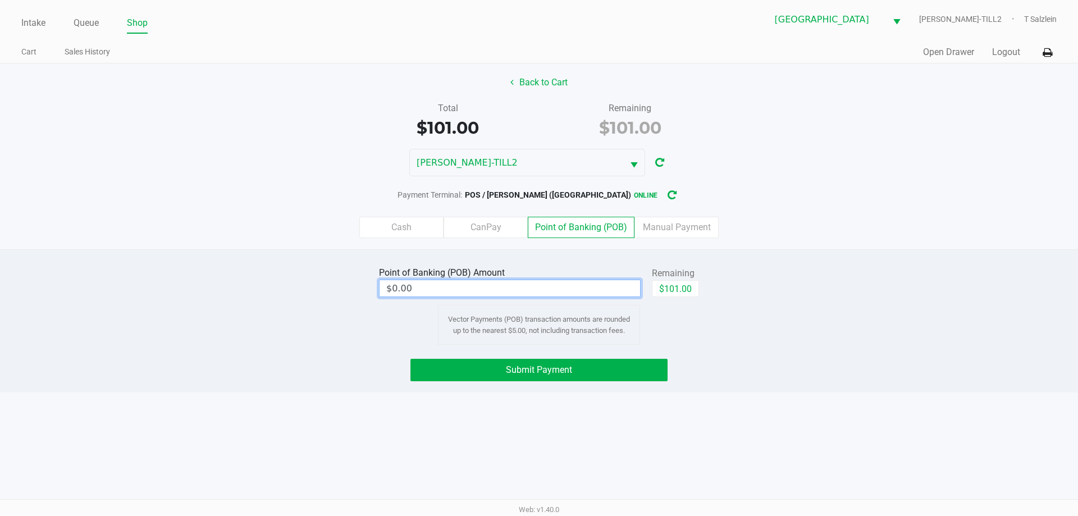
click at [446, 288] on input "$0.00" at bounding box center [509, 288] width 260 height 16
click at [555, 376] on button "Submit Payment" at bounding box center [538, 370] width 257 height 22
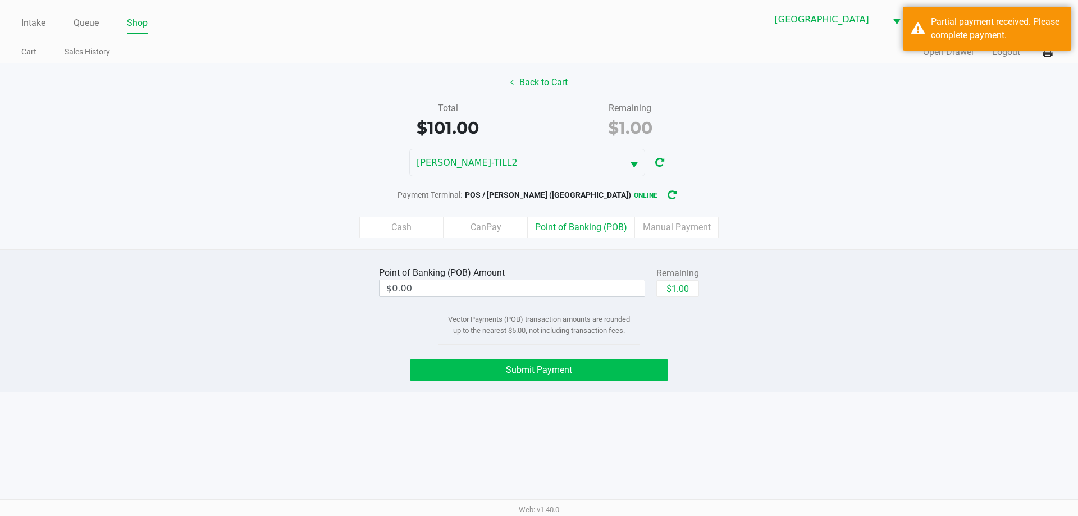
click at [399, 231] on label "Cash" at bounding box center [401, 227] width 84 height 21
click at [0, 0] on 0 "Cash" at bounding box center [0, 0] width 0 height 0
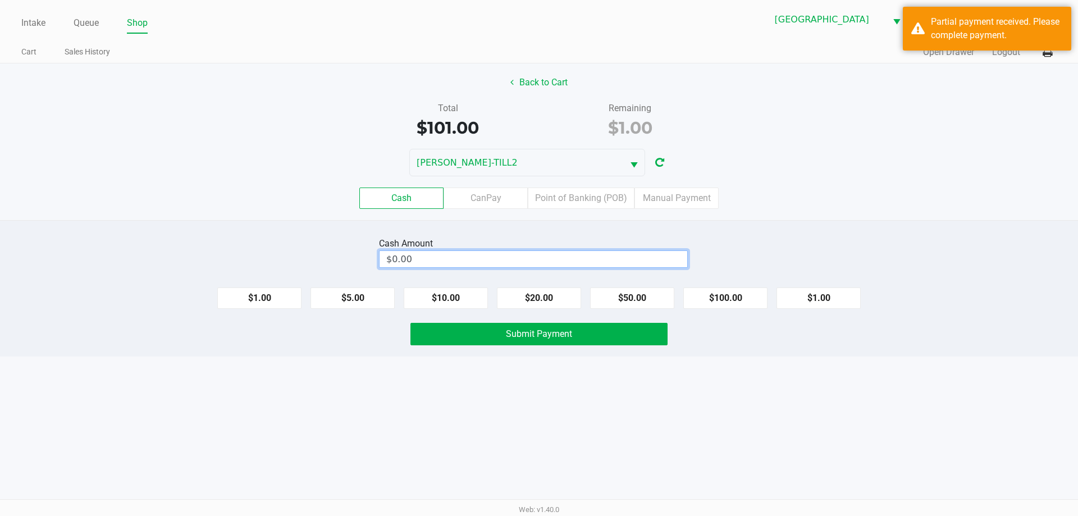
click at [424, 262] on input "$0.00" at bounding box center [533, 259] width 308 height 16
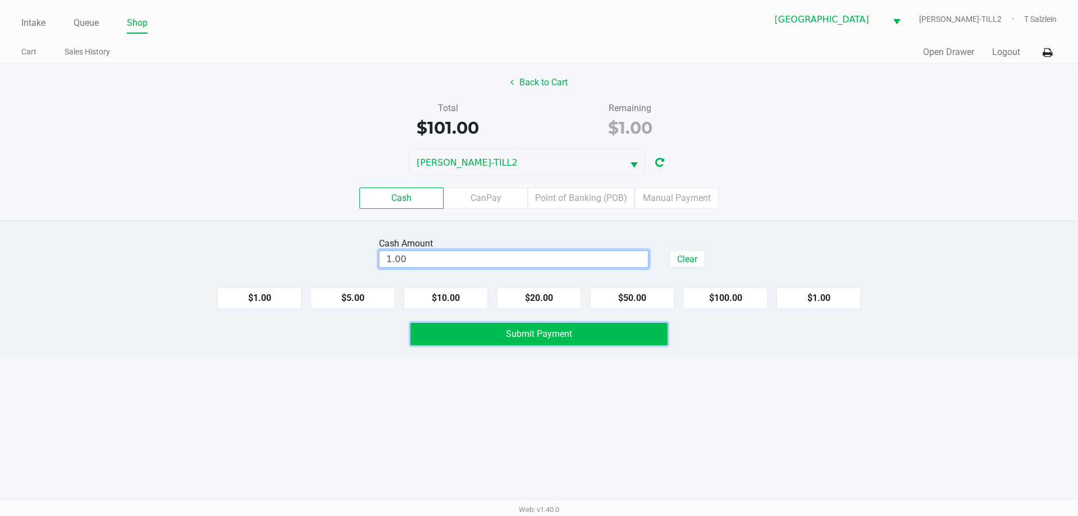
click at [553, 332] on span "Submit Payment" at bounding box center [539, 333] width 66 height 11
type input "$1.00"
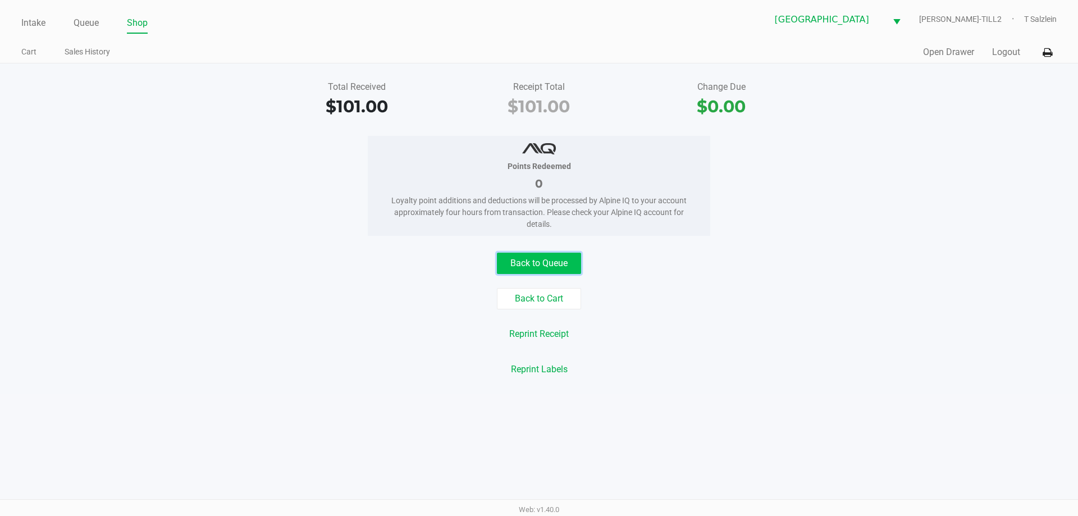
click at [543, 261] on button "Back to Queue" at bounding box center [539, 263] width 84 height 21
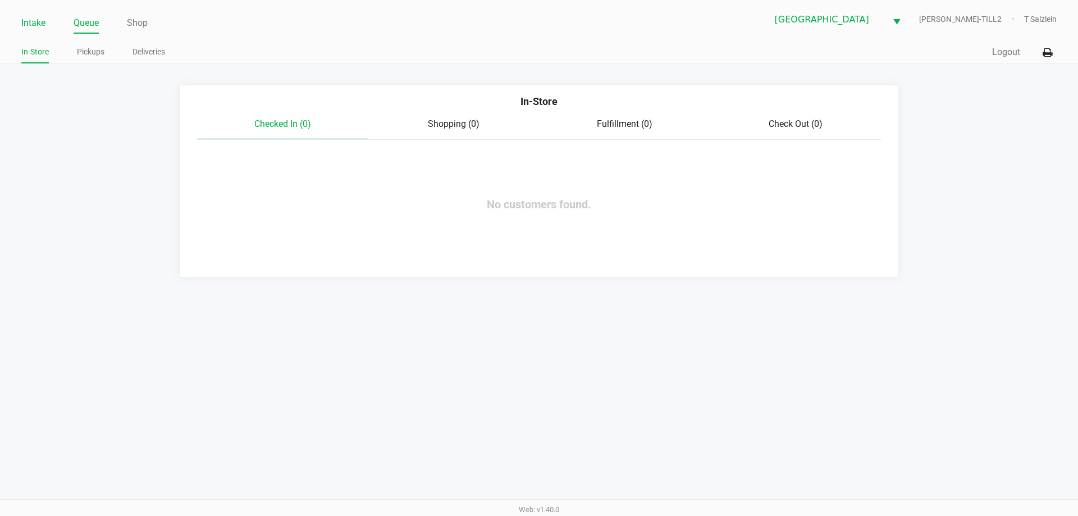
click at [34, 26] on link "Intake" at bounding box center [33, 23] width 24 height 16
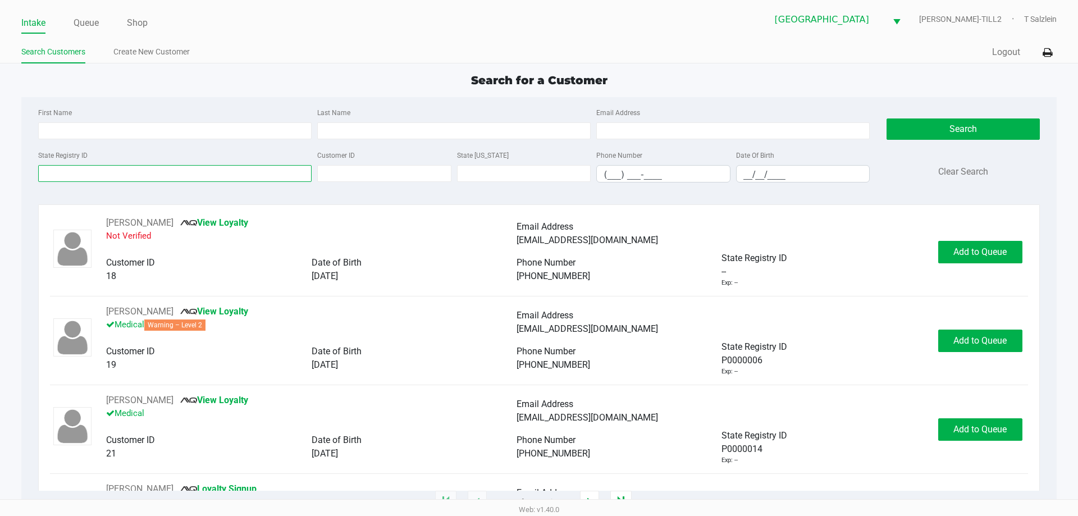
click at [223, 173] on input "State Registry ID" at bounding box center [174, 173] width 273 height 17
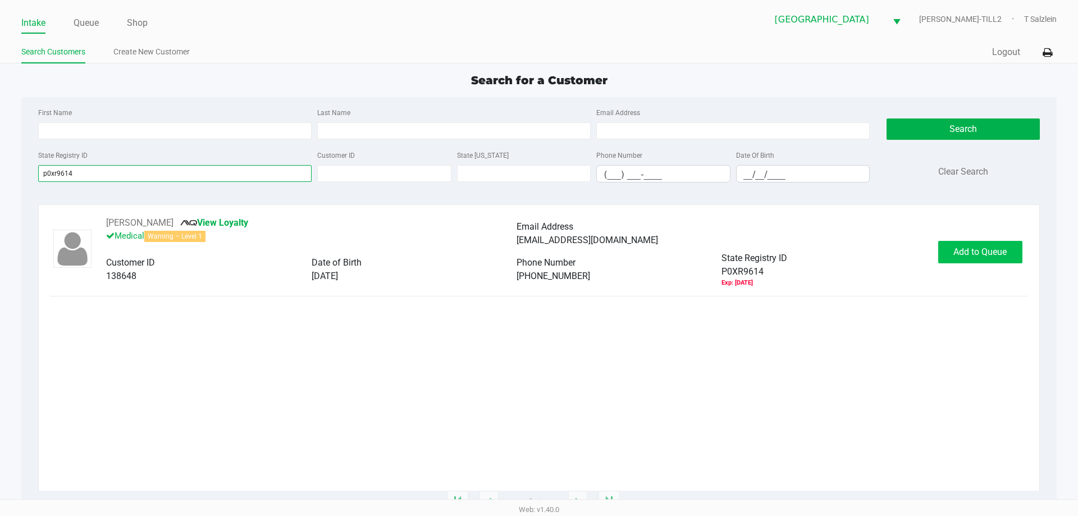
type input "p0xr9614"
click at [962, 250] on span "Add to Queue" at bounding box center [979, 251] width 53 height 11
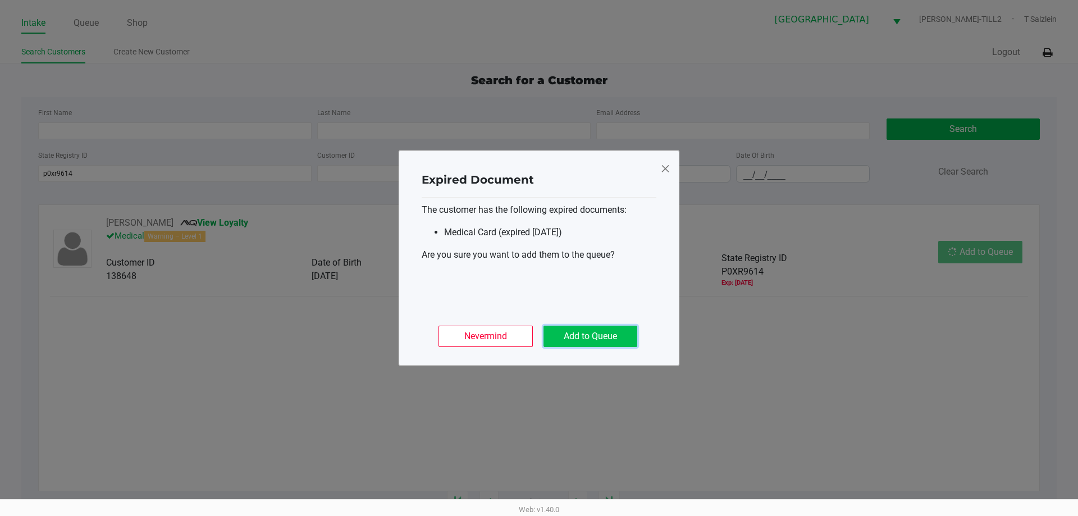
click at [608, 330] on button "Add to Queue" at bounding box center [590, 336] width 94 height 21
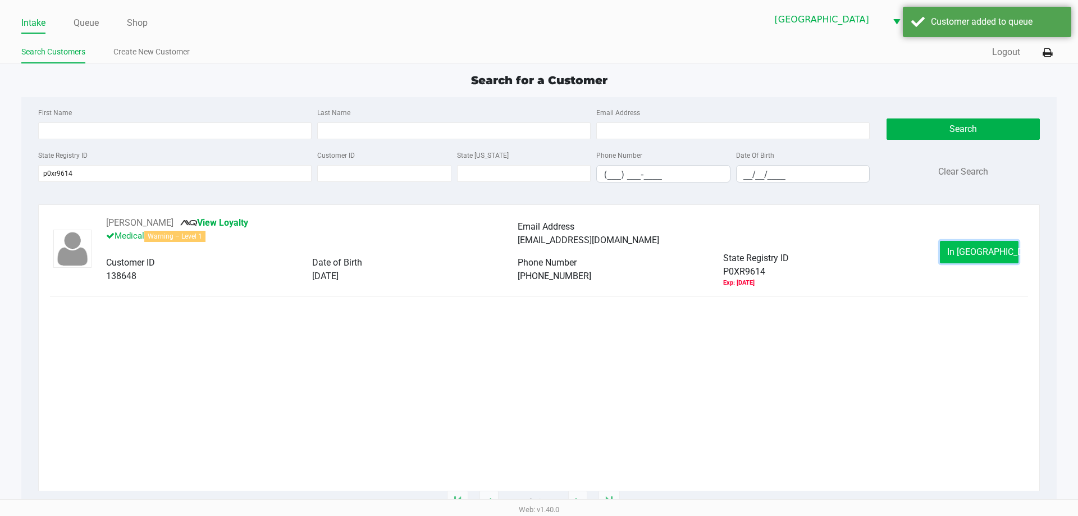
click at [974, 248] on span "In Queue" at bounding box center [994, 251] width 94 height 11
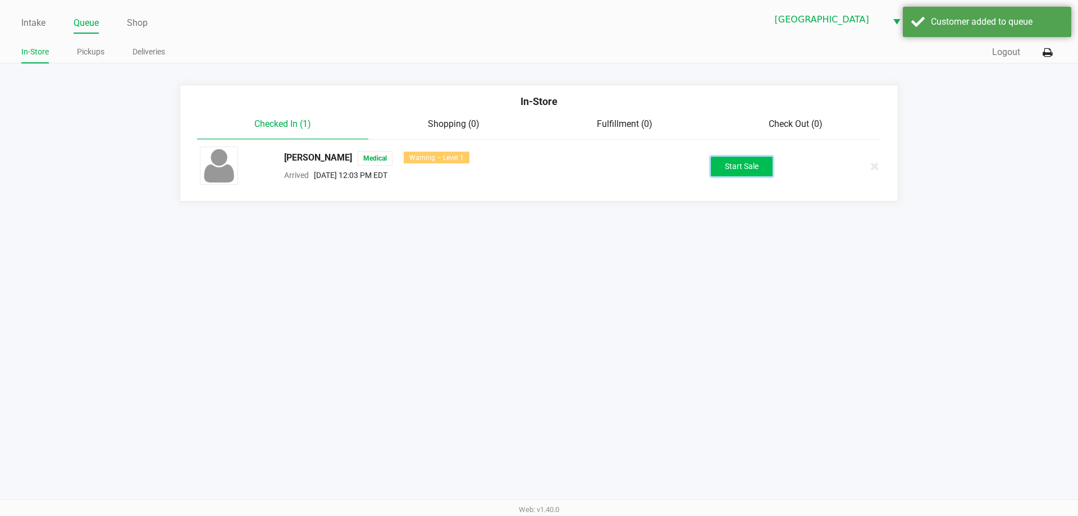
click at [737, 161] on button "Start Sale" at bounding box center [742, 167] width 62 height 20
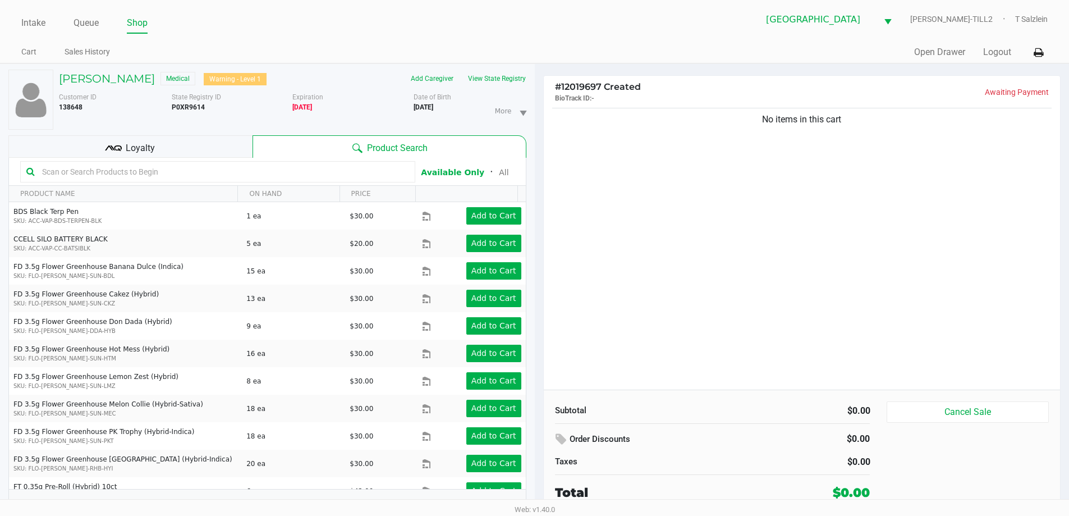
click at [216, 170] on input "text" at bounding box center [224, 171] width 372 height 17
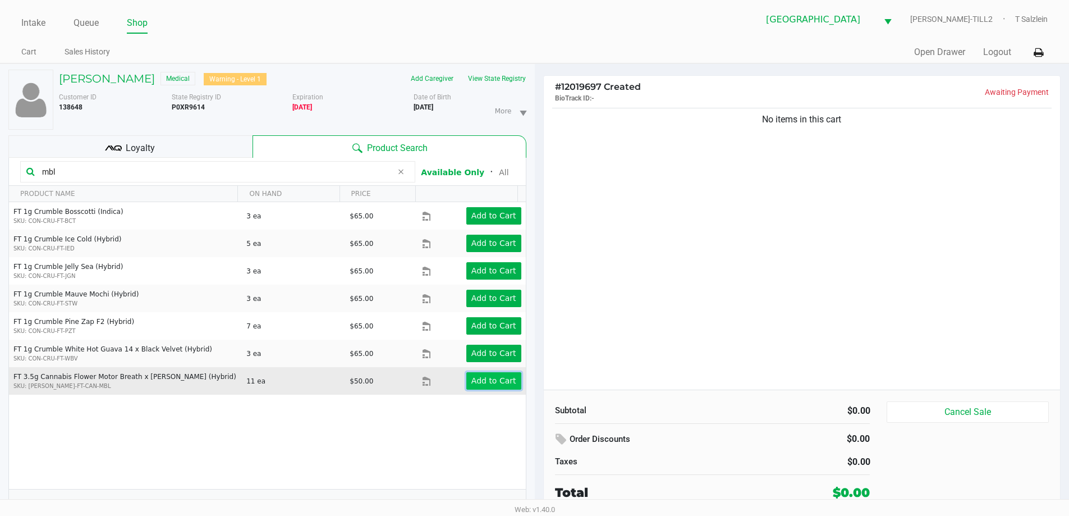
click at [486, 379] on app-button-loader "Add to Cart" at bounding box center [493, 380] width 45 height 9
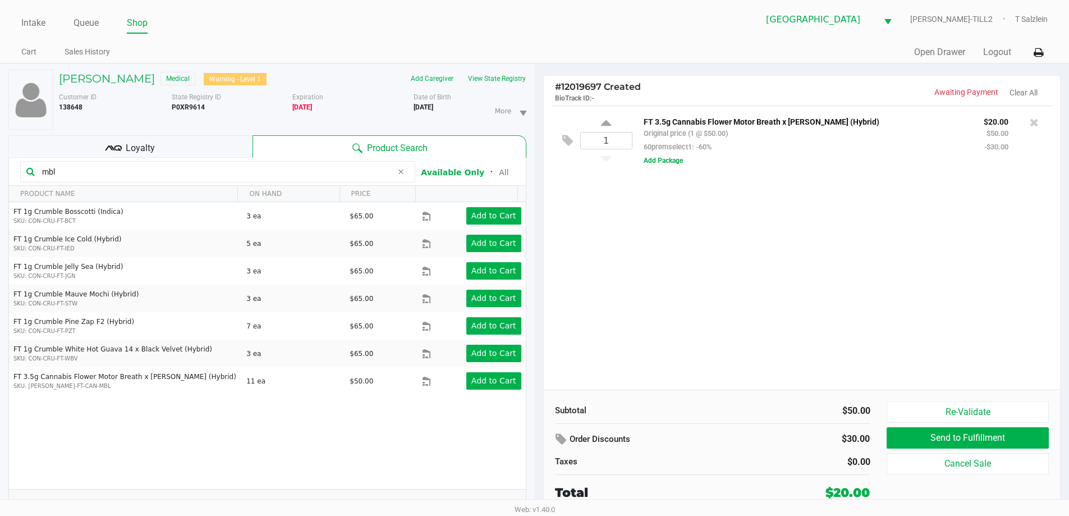
drag, startPoint x: 102, startPoint y: 174, endPoint x: 0, endPoint y: 176, distance: 101.6
click at [0, 176] on div "KARIN WOLTEN Medical Warning - Level 1 Add Caregiver View State Registry Custom…" at bounding box center [267, 296] width 535 height 464
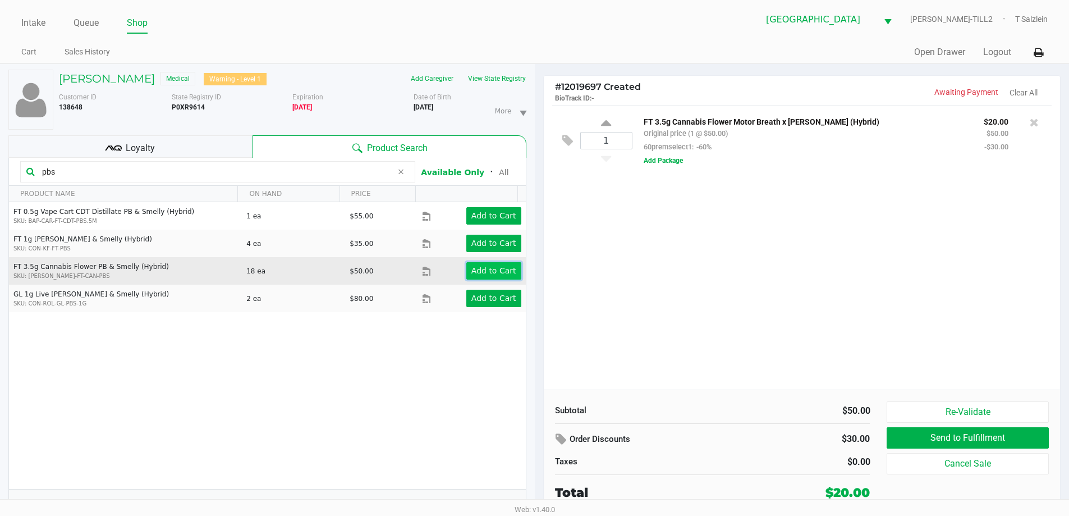
click at [507, 274] on app-button-loader "Add to Cart" at bounding box center [493, 270] width 45 height 9
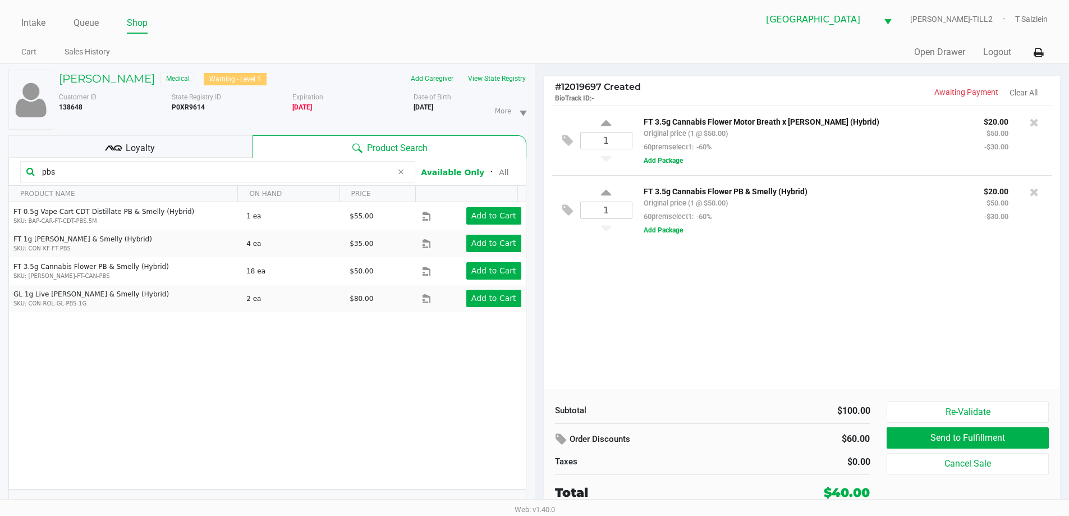
click at [125, 172] on input "pbs" at bounding box center [215, 171] width 355 height 17
type input "p"
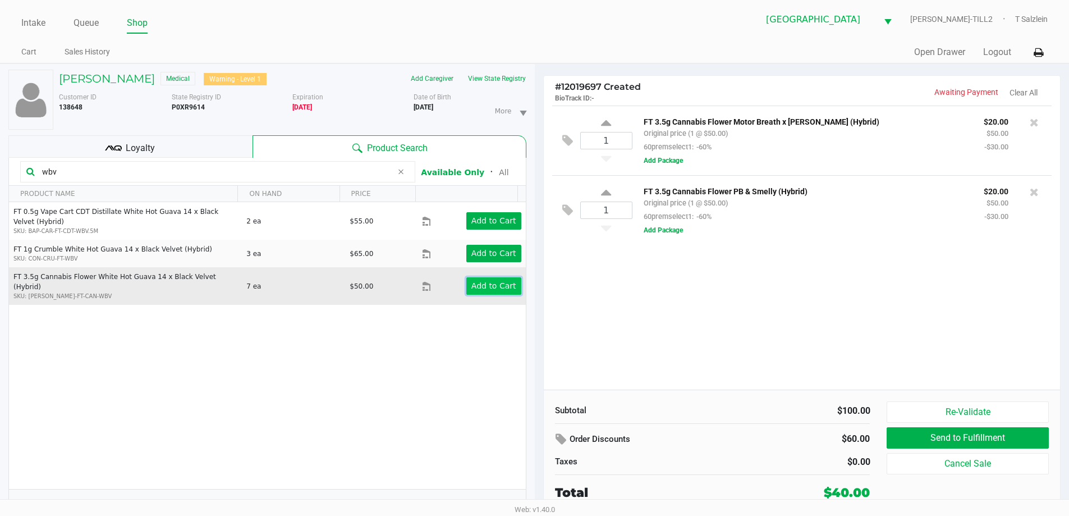
click at [494, 283] on app-button-loader "Add to Cart" at bounding box center [493, 285] width 45 height 9
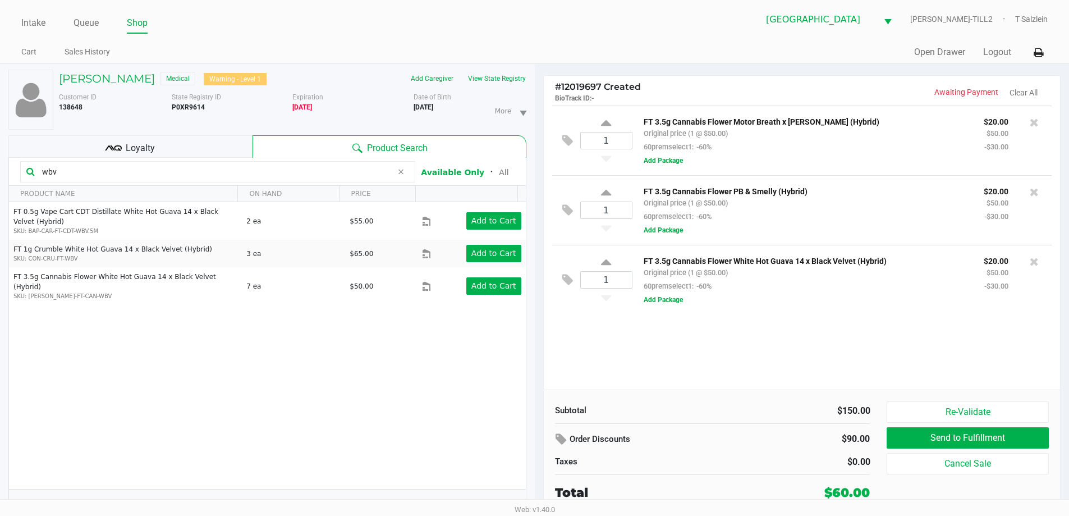
click at [117, 173] on input "wbv" at bounding box center [215, 171] width 355 height 17
type input "w"
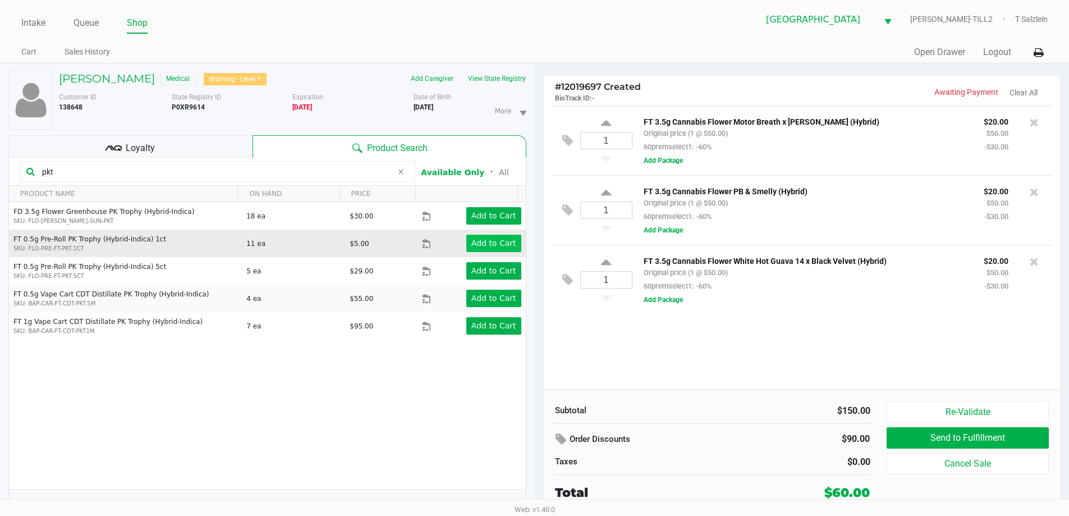
type input "pkt"
click at [492, 245] on app-button-loader "Add to Cart" at bounding box center [493, 243] width 45 height 9
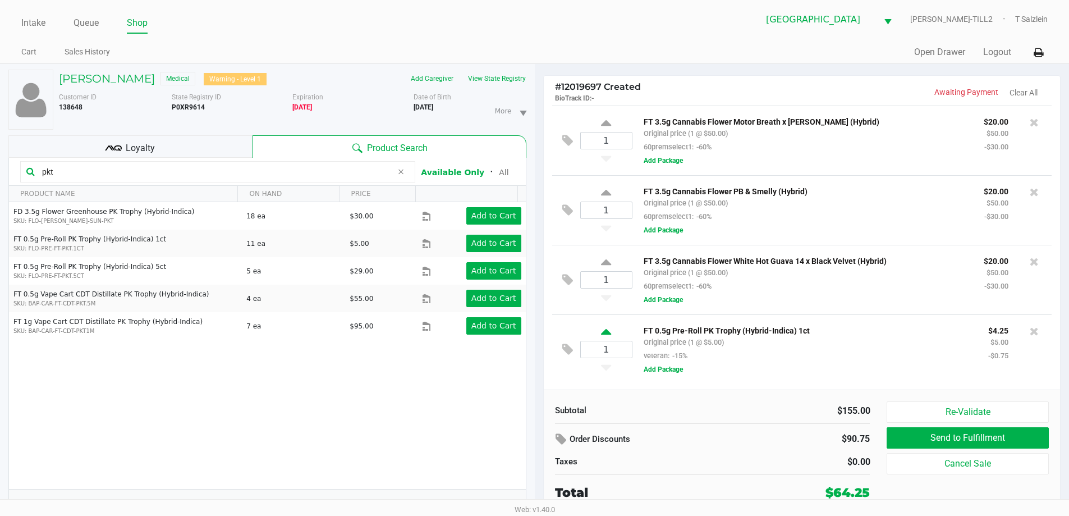
click at [606, 336] on icon at bounding box center [606, 334] width 10 height 14
type input "2"
click at [212, 173] on div at bounding box center [534, 282] width 1069 height 325
click at [109, 168] on input "pkt" at bounding box center [215, 171] width 355 height 17
type input "p"
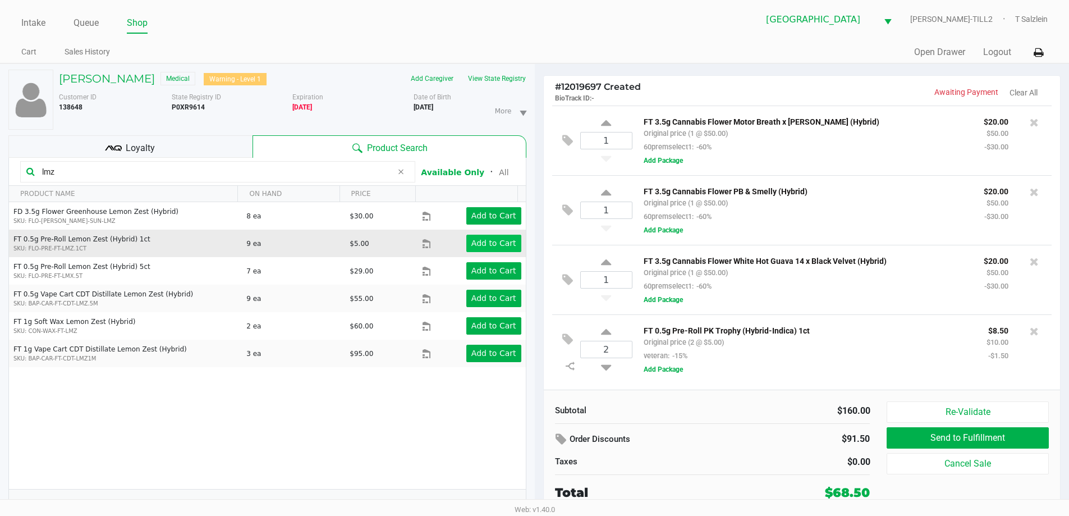
type input "lmz"
click at [497, 243] on app-button-loader "Add to Cart" at bounding box center [493, 243] width 45 height 9
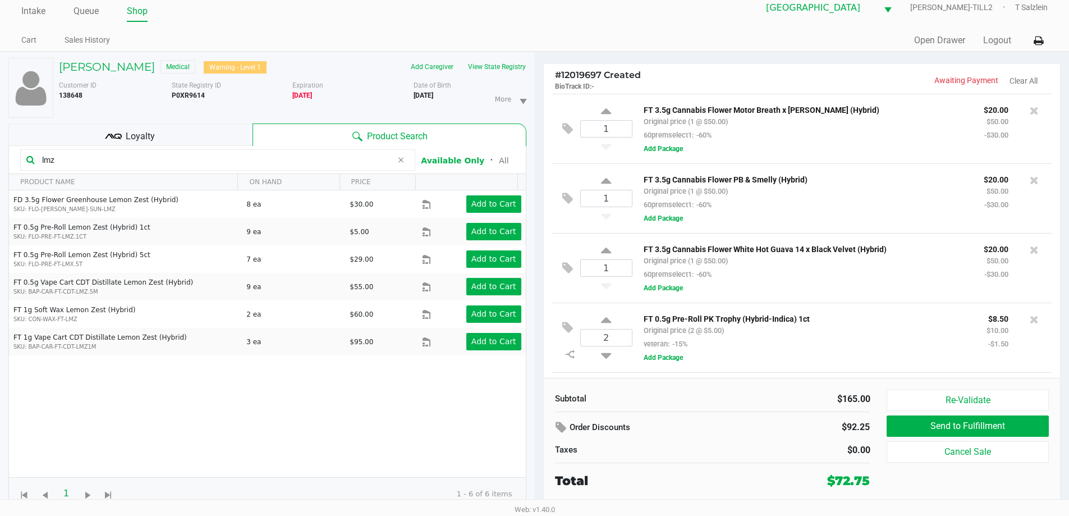
scroll to position [67, 0]
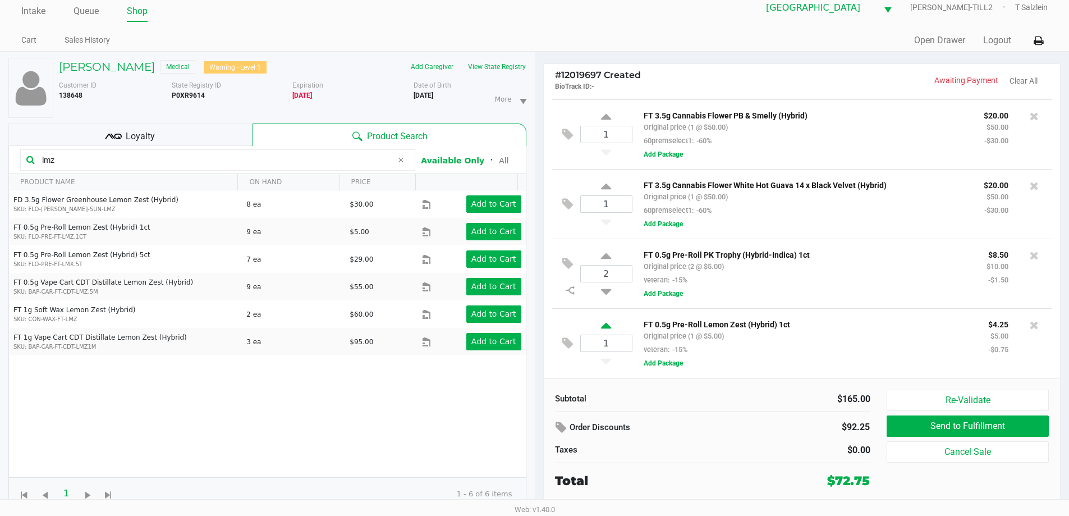
click at [605, 326] on icon at bounding box center [606, 327] width 10 height 14
type input "2"
drag, startPoint x: 102, startPoint y: 161, endPoint x: 64, endPoint y: 162, distance: 38.2
click at [67, 162] on div at bounding box center [534, 270] width 1069 height 325
click at [63, 162] on div at bounding box center [534, 270] width 1069 height 325
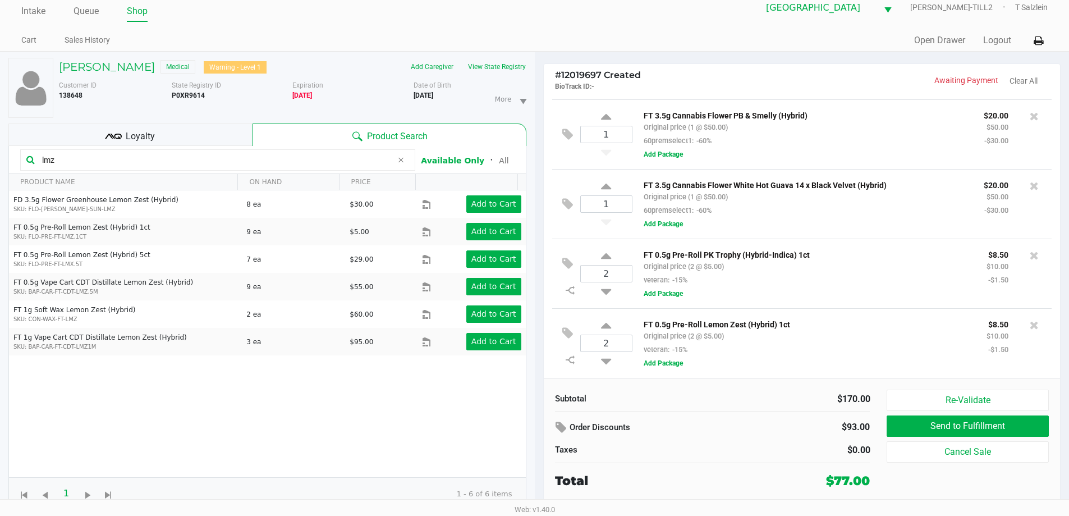
click at [60, 161] on input "lmz" at bounding box center [215, 160] width 355 height 17
type input "l"
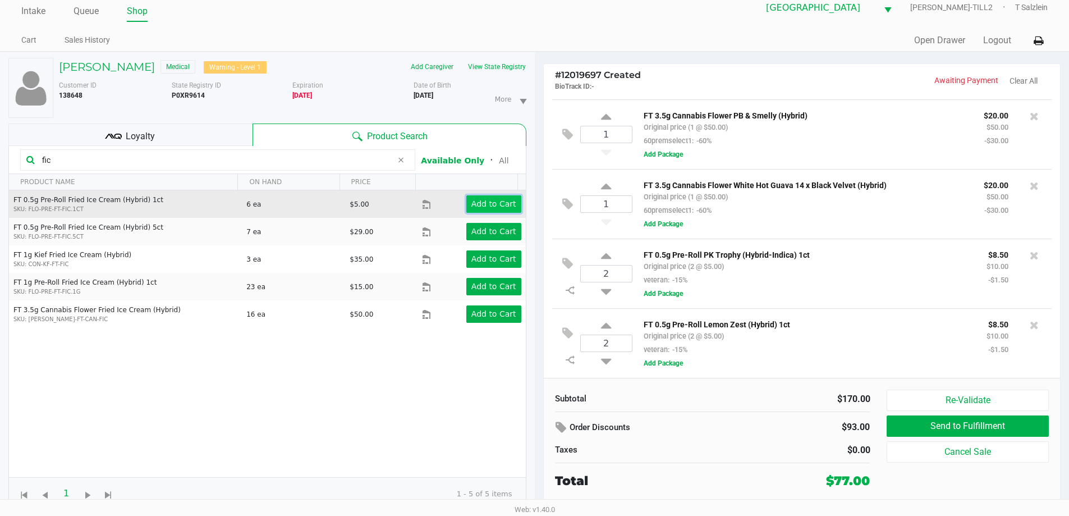
click at [483, 205] on app-button-loader "Add to Cart" at bounding box center [493, 203] width 45 height 9
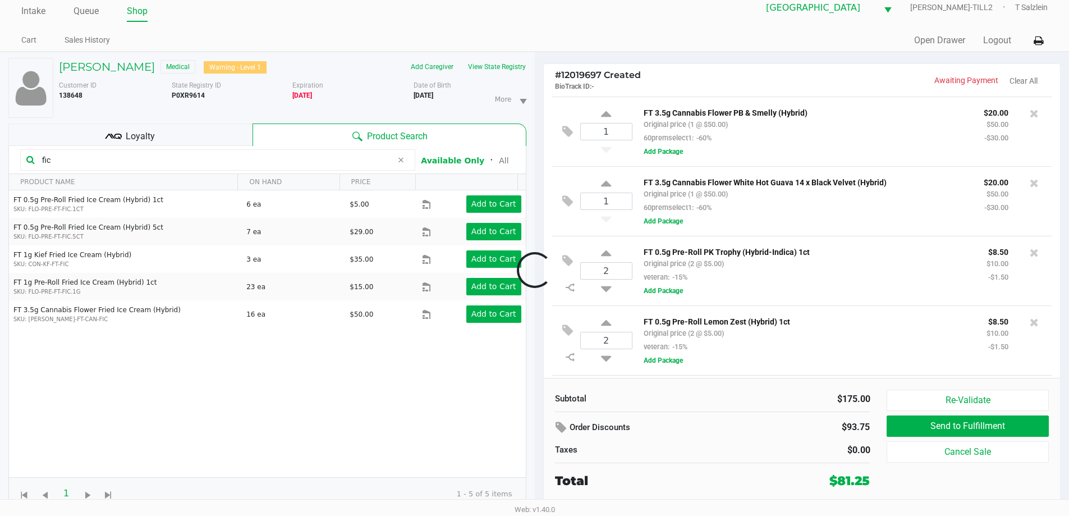
scroll to position [137, 0]
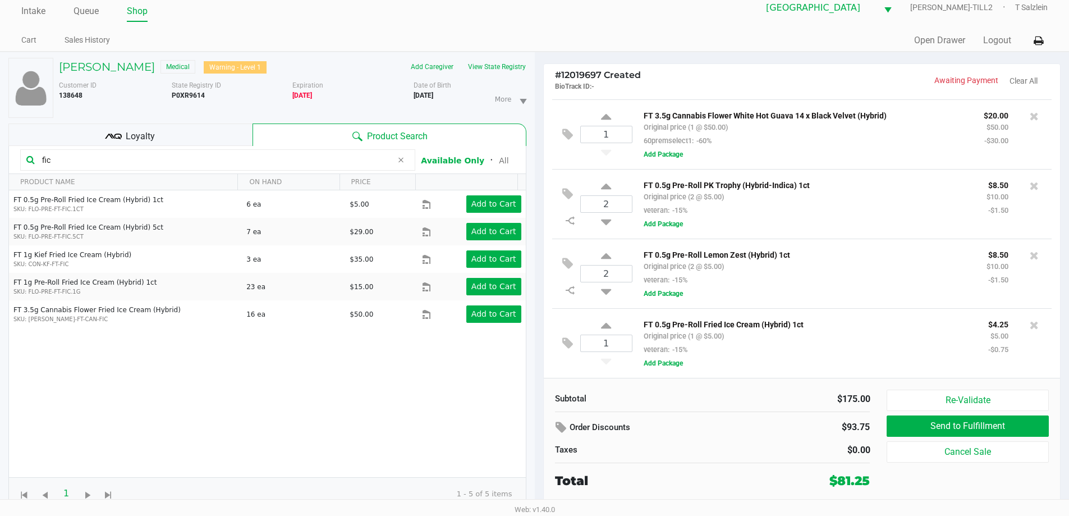
click at [96, 159] on input "fic" at bounding box center [215, 160] width 355 height 17
type input "f"
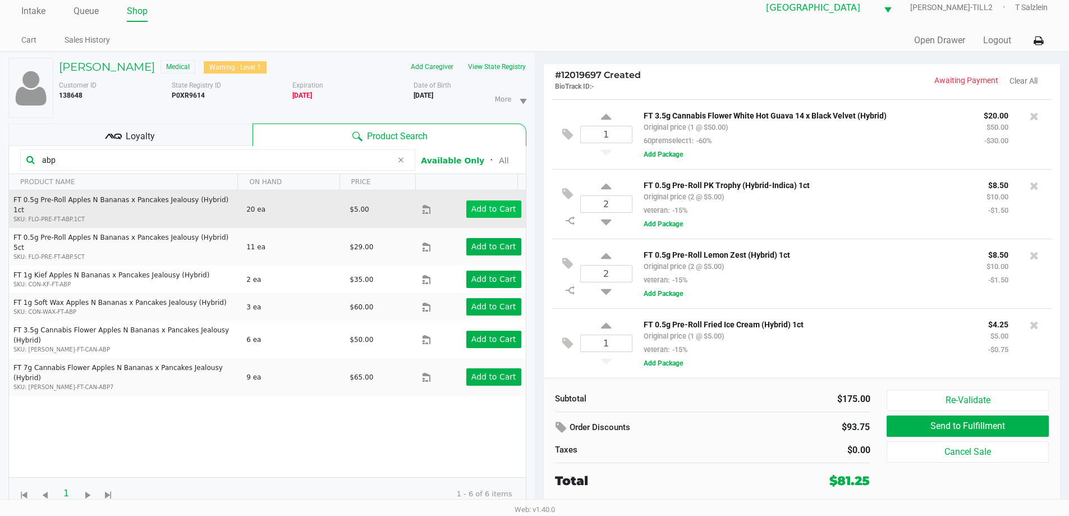
type input "abp"
click at [474, 200] on button "Add to Cart" at bounding box center [493, 208] width 55 height 17
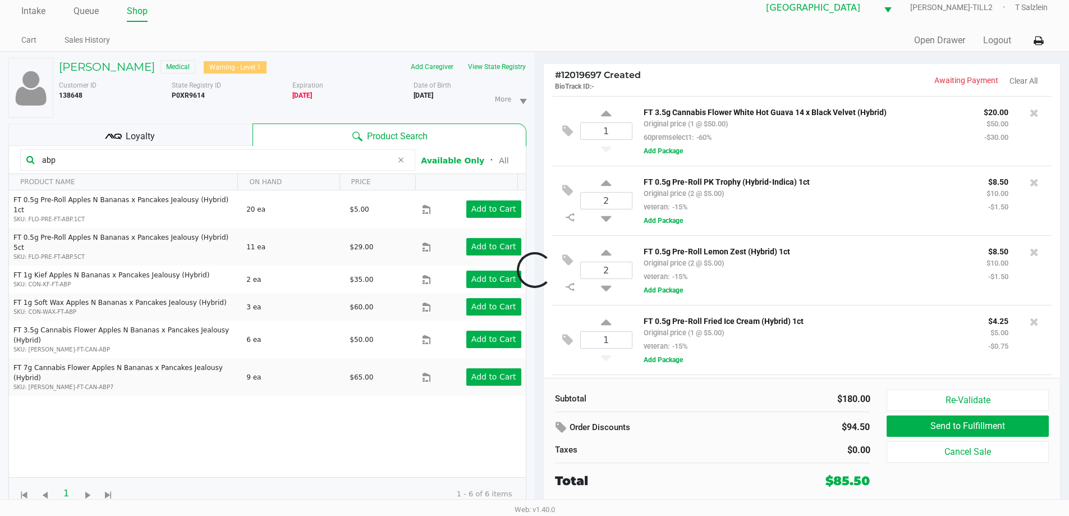
scroll to position [207, 0]
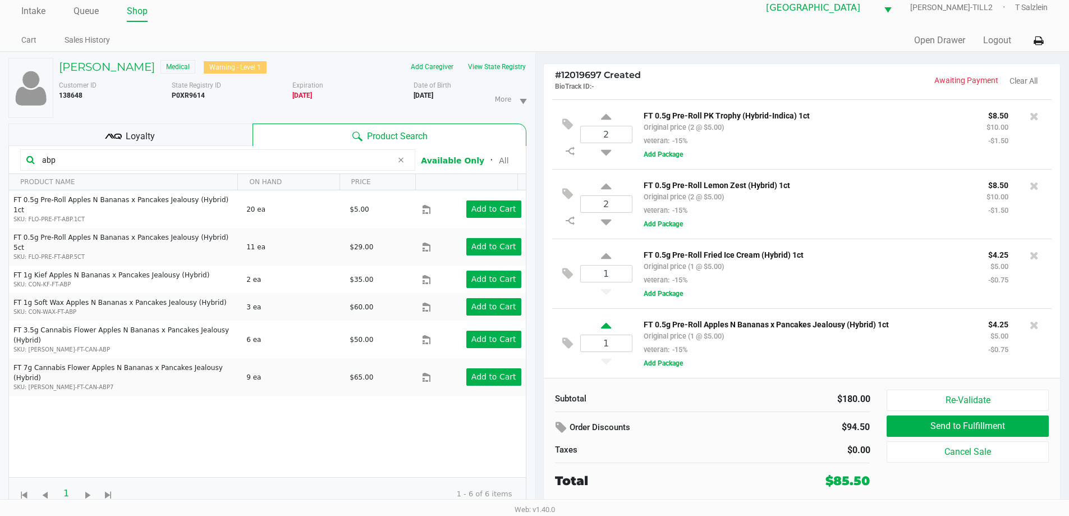
click at [606, 328] on icon at bounding box center [606, 327] width 10 height 14
type input "2"
click at [605, 256] on icon at bounding box center [606, 258] width 10 height 14
type input "2"
drag, startPoint x: 93, startPoint y: 155, endPoint x: 0, endPoint y: 157, distance: 93.2
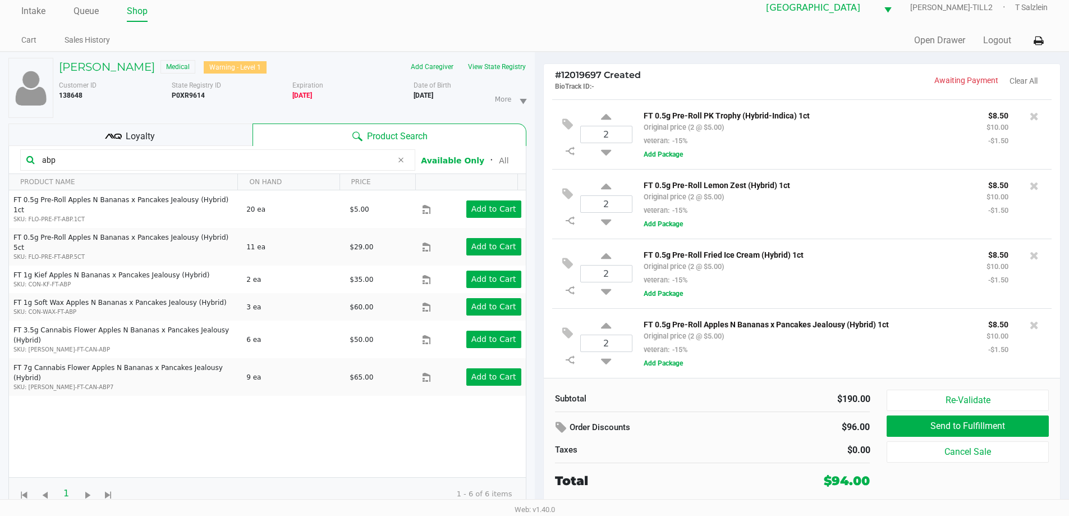
click at [0, 157] on div "KARIN WOLTEN Medical Warning - Level 1 Add Caregiver View State Registry Custom…" at bounding box center [267, 284] width 535 height 464
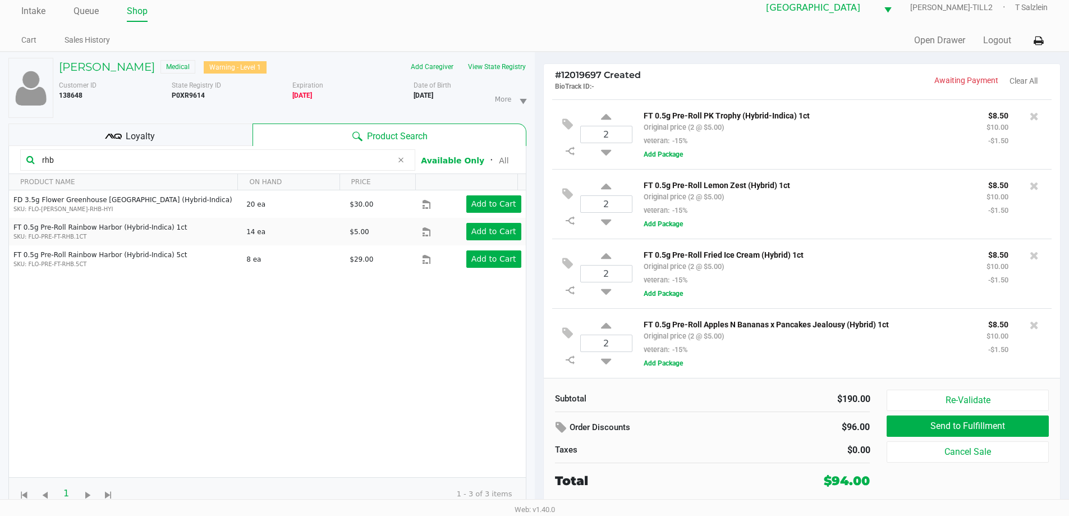
type input "rhb"
click at [155, 130] on div "Loyalty" at bounding box center [130, 134] width 244 height 22
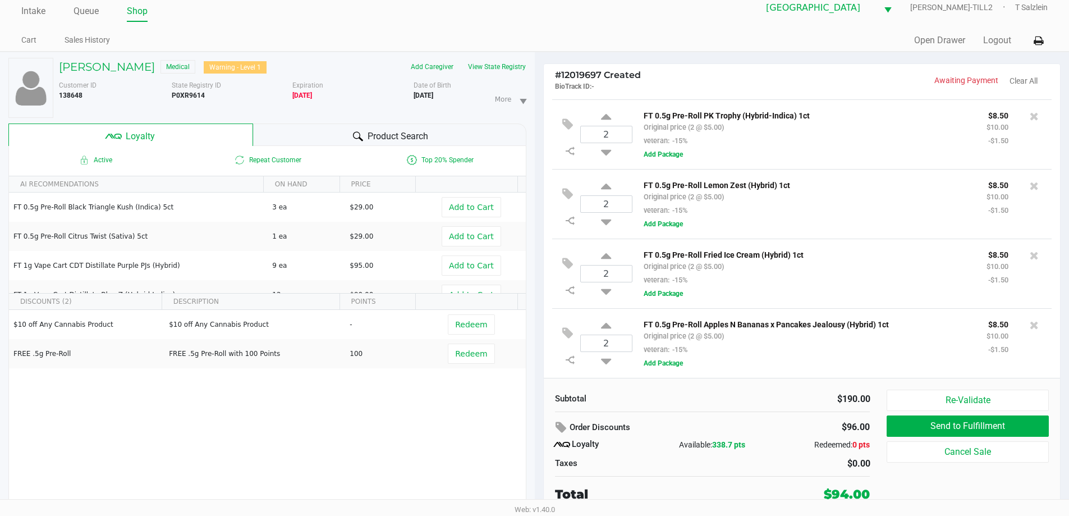
click at [377, 137] on span "Product Search" at bounding box center [398, 136] width 61 height 13
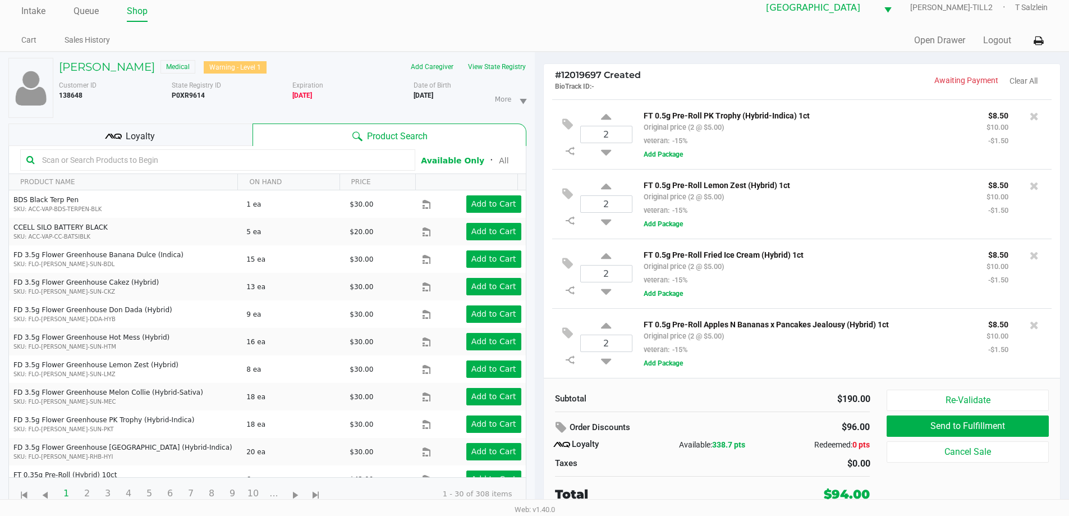
click at [111, 158] on input "text" at bounding box center [224, 160] width 372 height 17
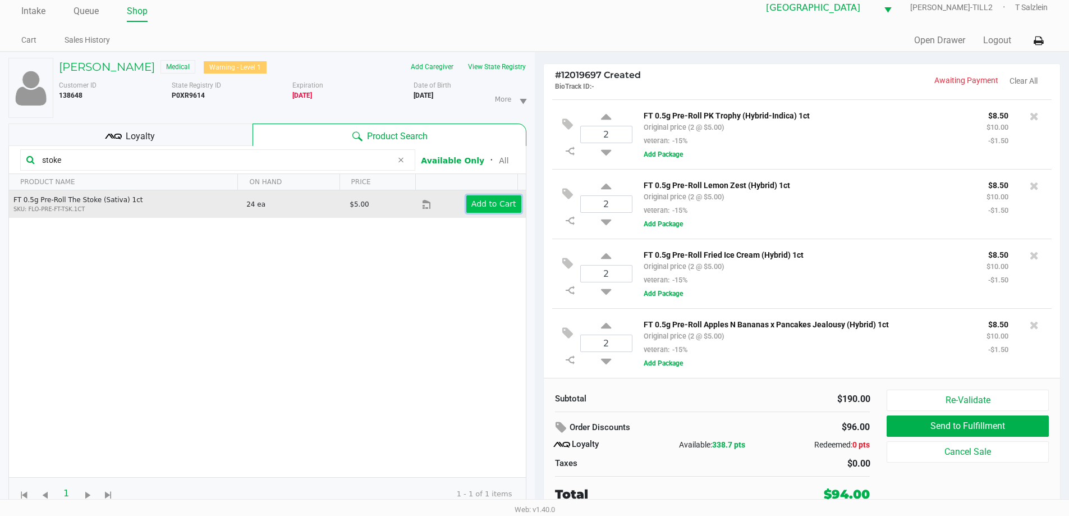
click at [485, 205] on app-button-loader "Add to Cart" at bounding box center [493, 203] width 45 height 9
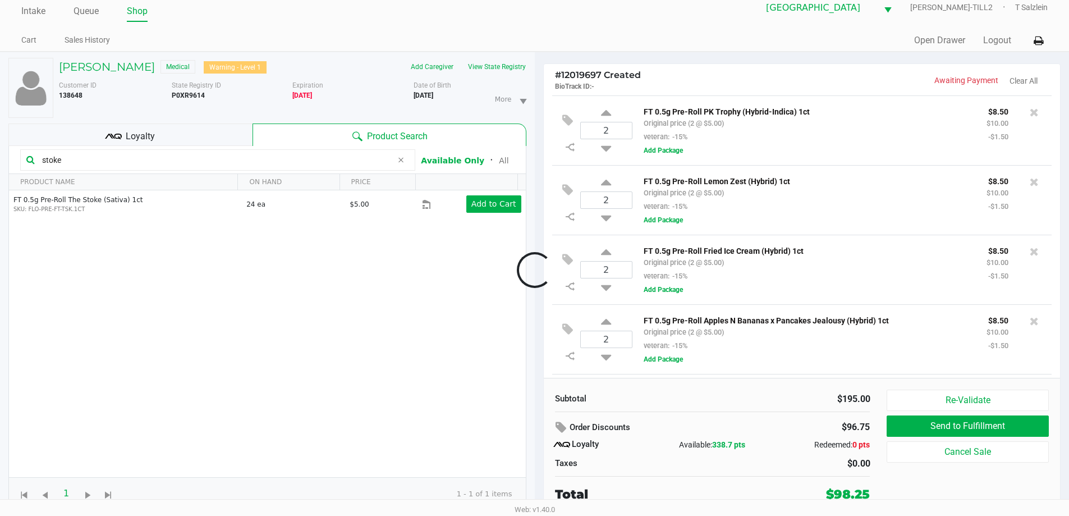
scroll to position [277, 0]
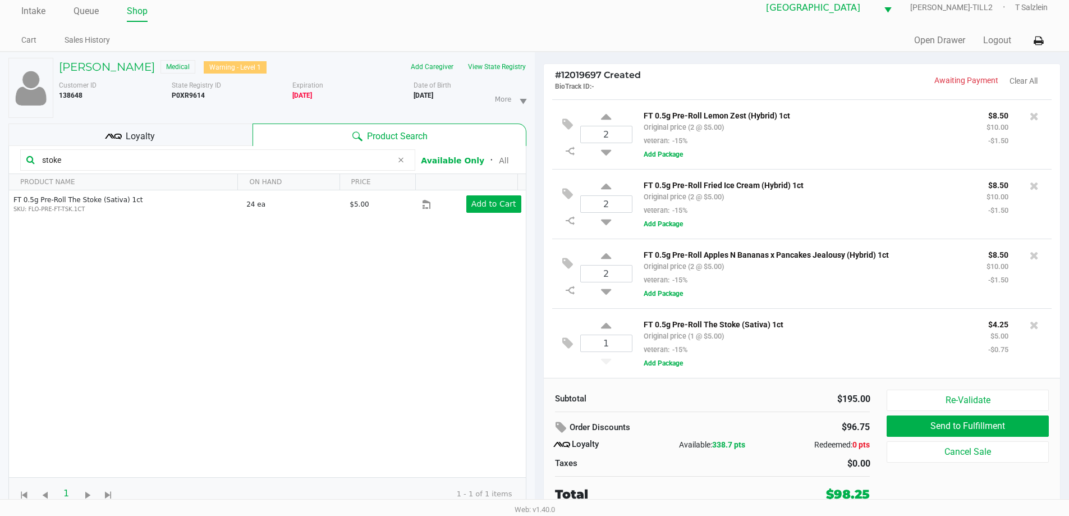
drag, startPoint x: 84, startPoint y: 161, endPoint x: 0, endPoint y: 161, distance: 83.6
click at [0, 161] on div "KARIN WOLTEN Medical Warning - Level 1 Add Caregiver View State Registry Custom…" at bounding box center [267, 284] width 535 height 464
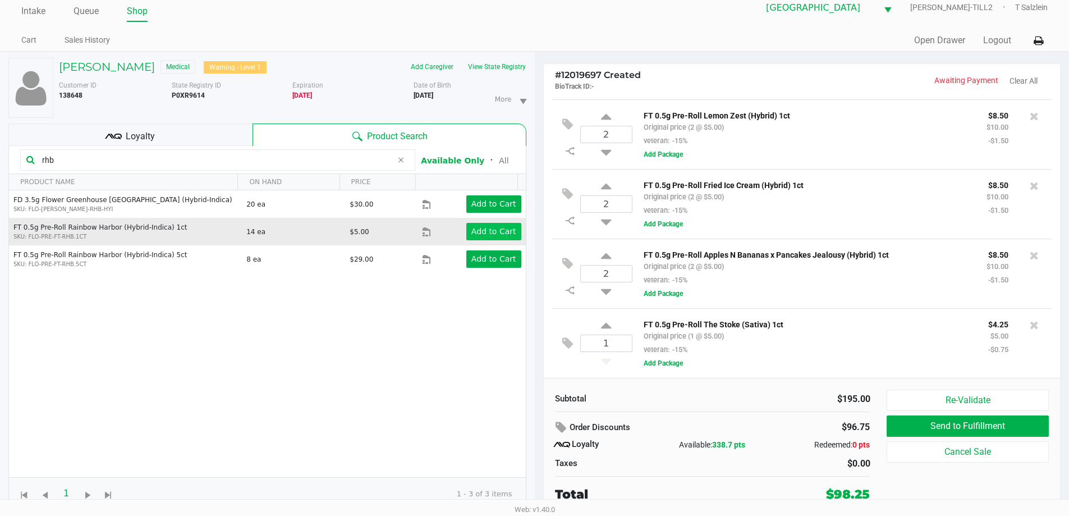
type input "rhb"
click at [482, 228] on app-button-loader "Add to Cart" at bounding box center [493, 231] width 45 height 9
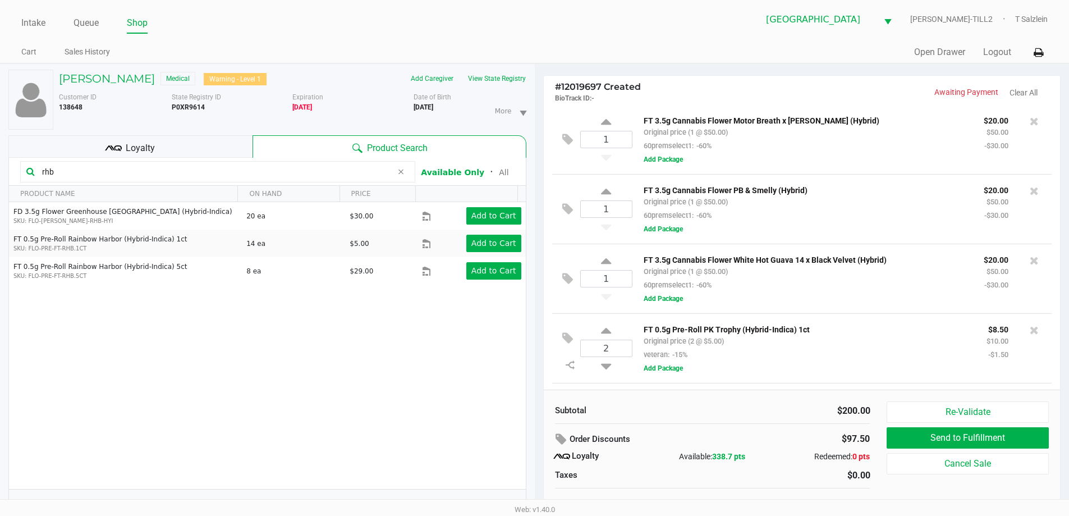
scroll to position [0, 0]
click at [164, 138] on div "Loyalty" at bounding box center [130, 146] width 244 height 22
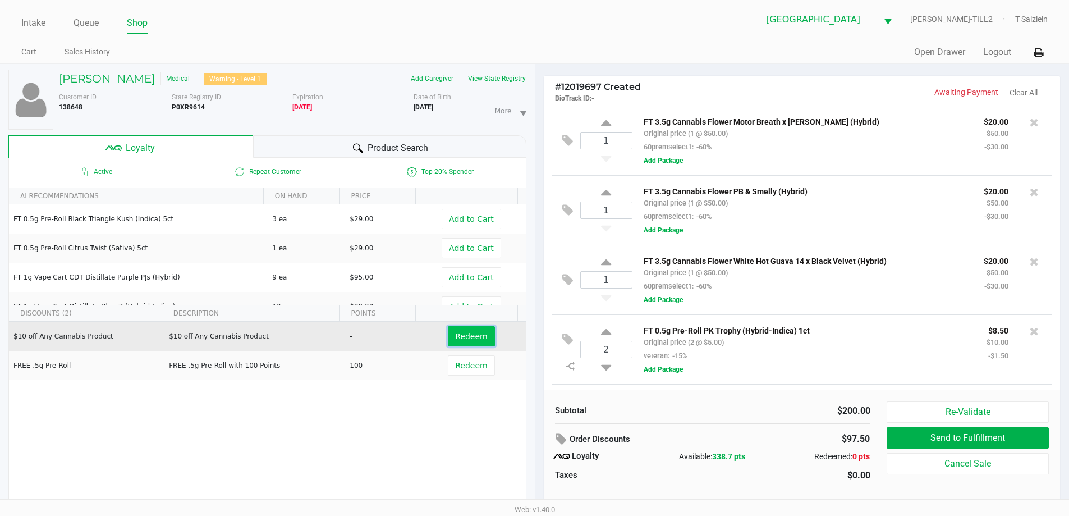
click at [470, 337] on span "Redeem" at bounding box center [471, 336] width 32 height 9
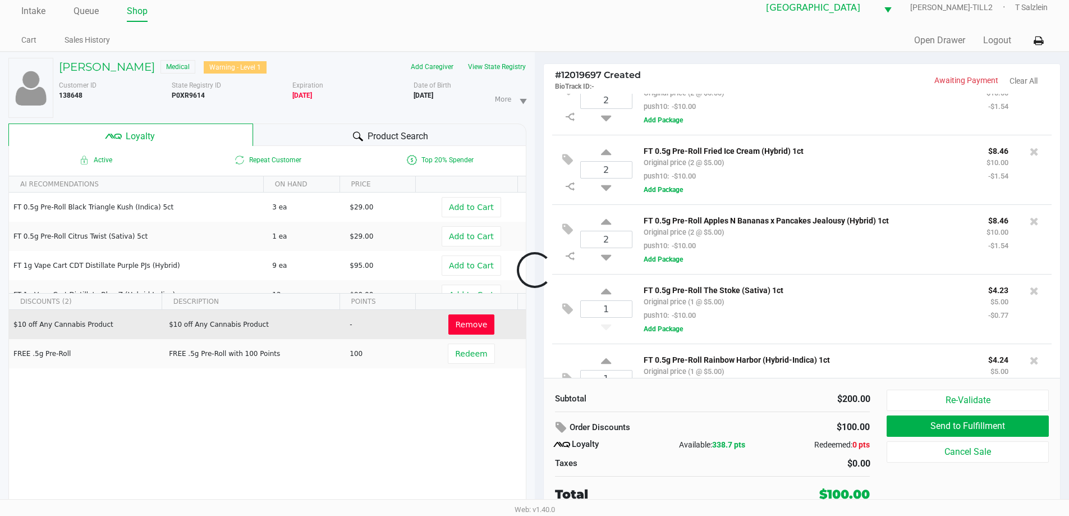
scroll to position [388, 0]
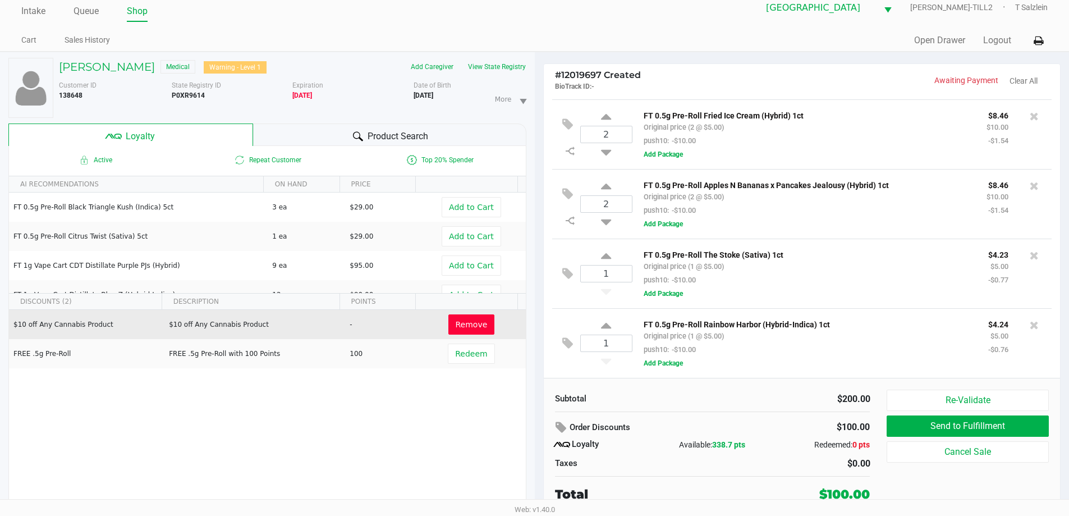
click at [667, 406] on div "Subtotal $200.00 Order Discounts $100.00 Loyalty Available: 338.7 pts Redeemed:…" at bounding box center [713, 447] width 332 height 114
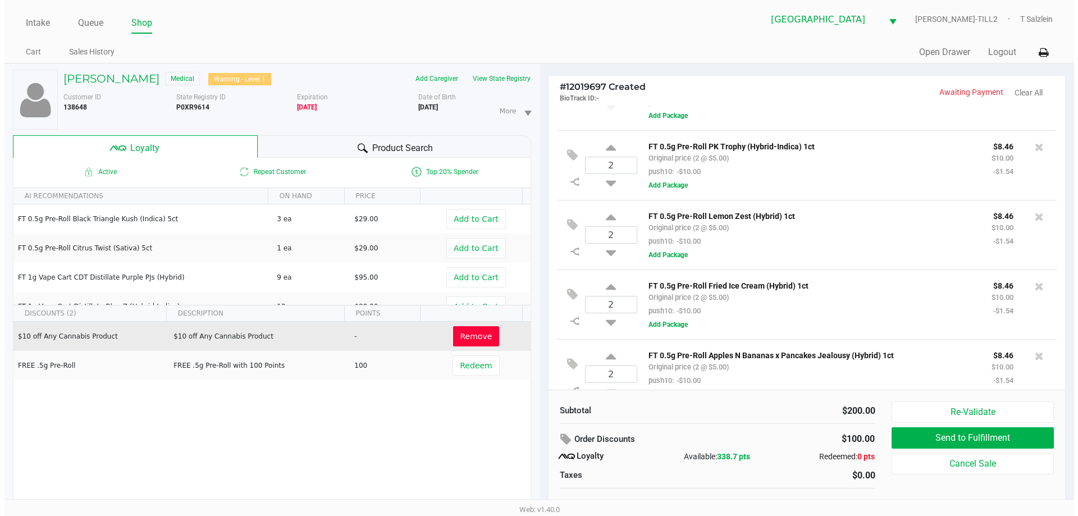
scroll to position [56, 0]
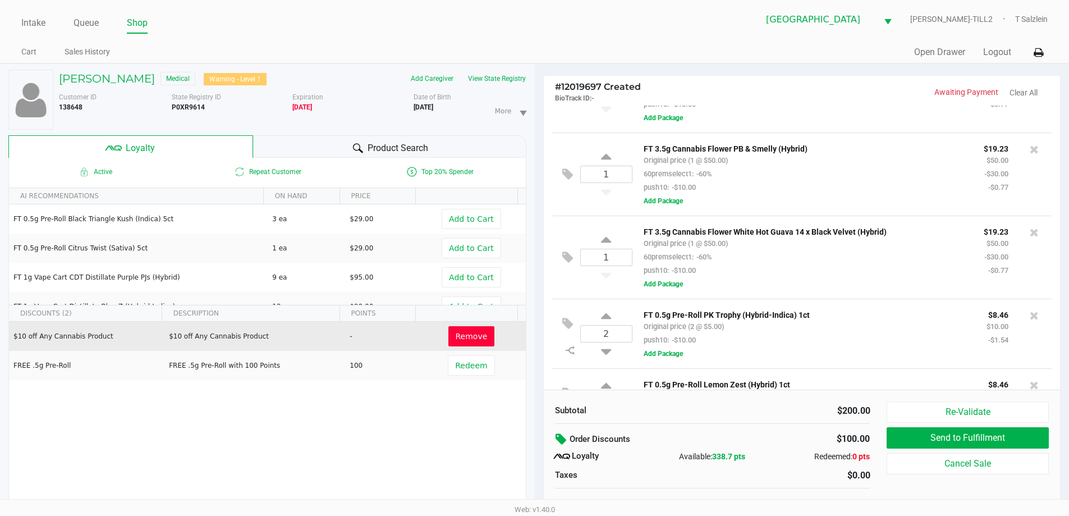
click at [559, 441] on icon at bounding box center [562, 439] width 13 height 13
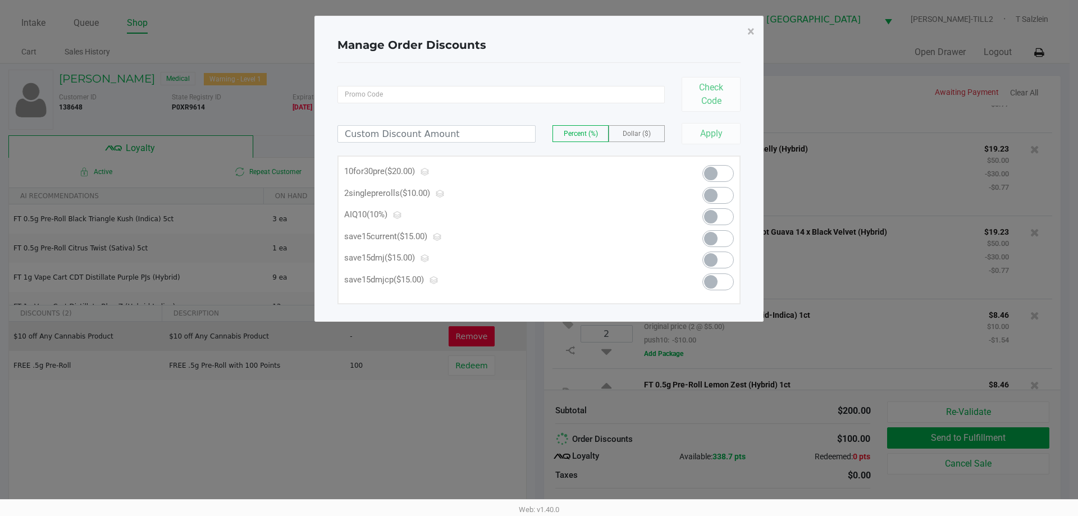
click at [718, 173] on span at bounding box center [717, 173] width 31 height 17
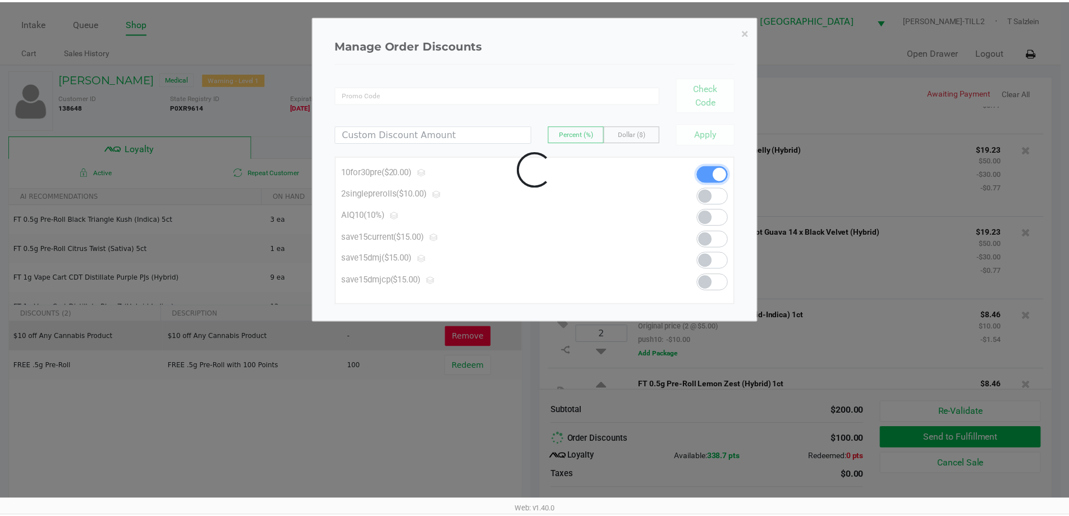
scroll to position [388, 0]
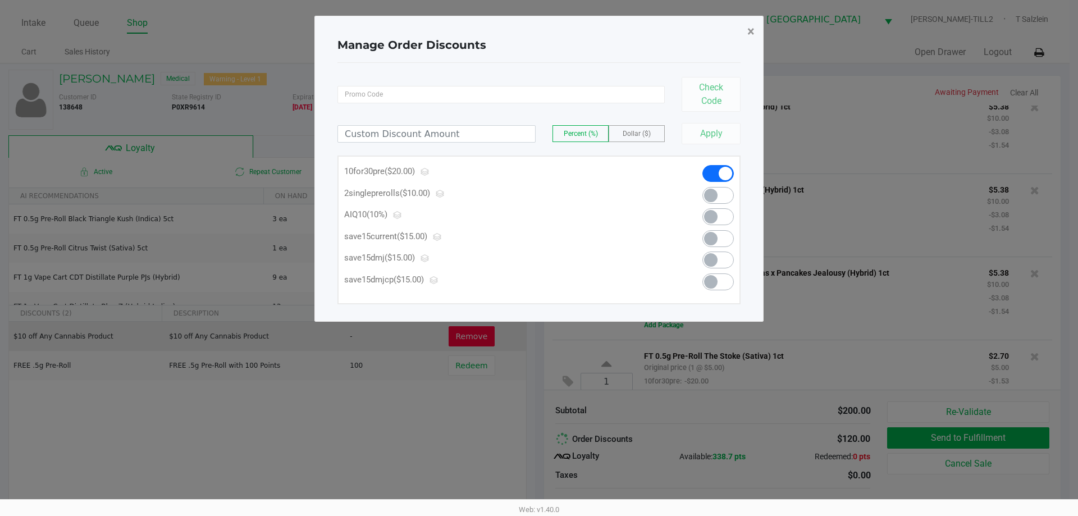
click at [749, 33] on span "×" at bounding box center [750, 32] width 7 height 16
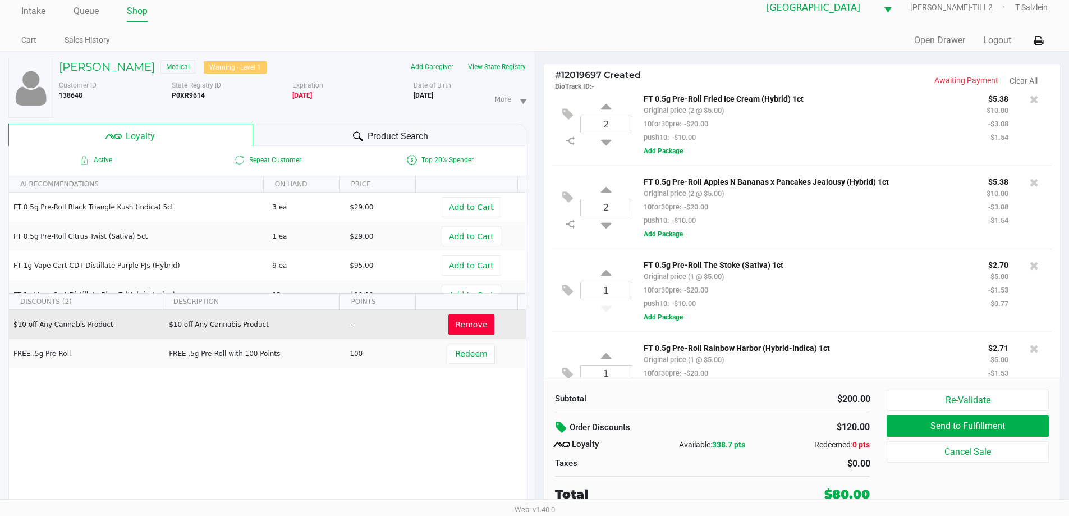
scroll to position [551, 0]
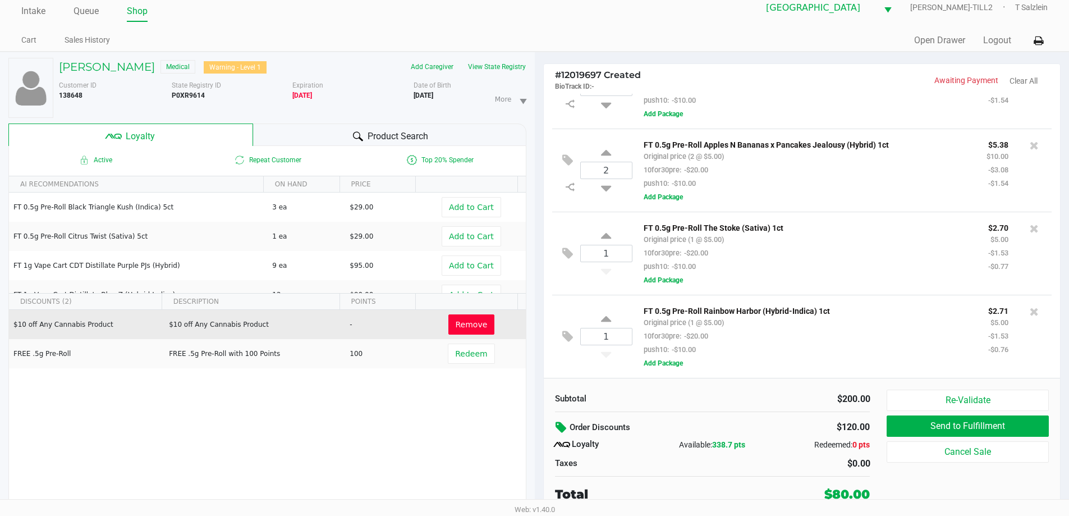
click at [745, 411] on div "Subtotal $200.00 Order Discounts $120.00 Loyalty Available: 338.7 pts Redeemed:…" at bounding box center [713, 447] width 332 height 114
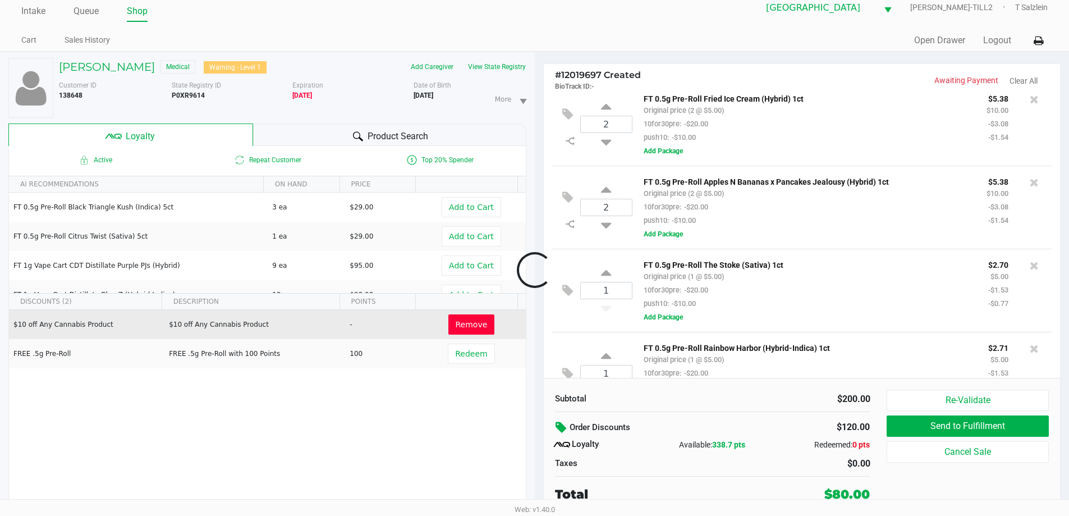
scroll to position [593, 0]
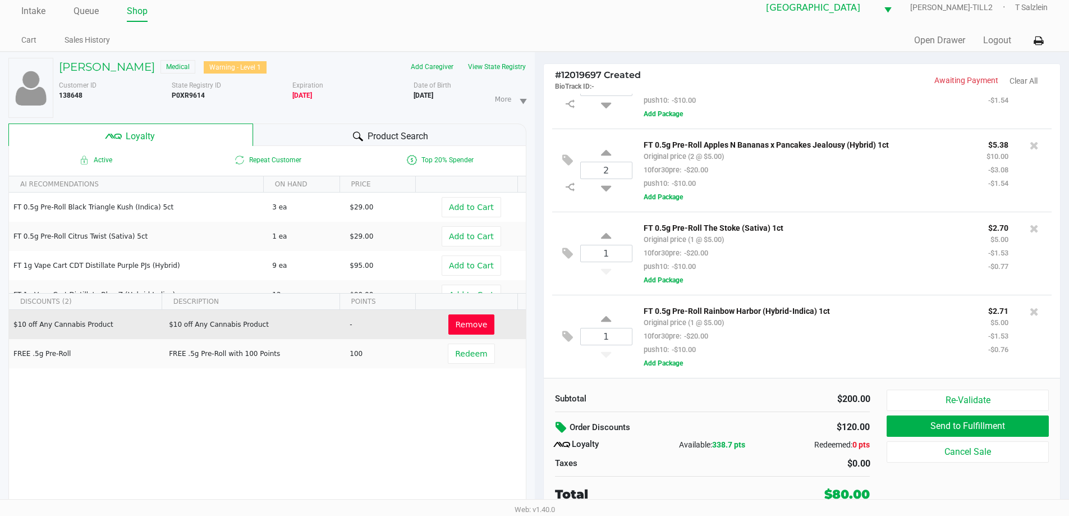
click at [739, 399] on div "$200.00" at bounding box center [795, 398] width 149 height 13
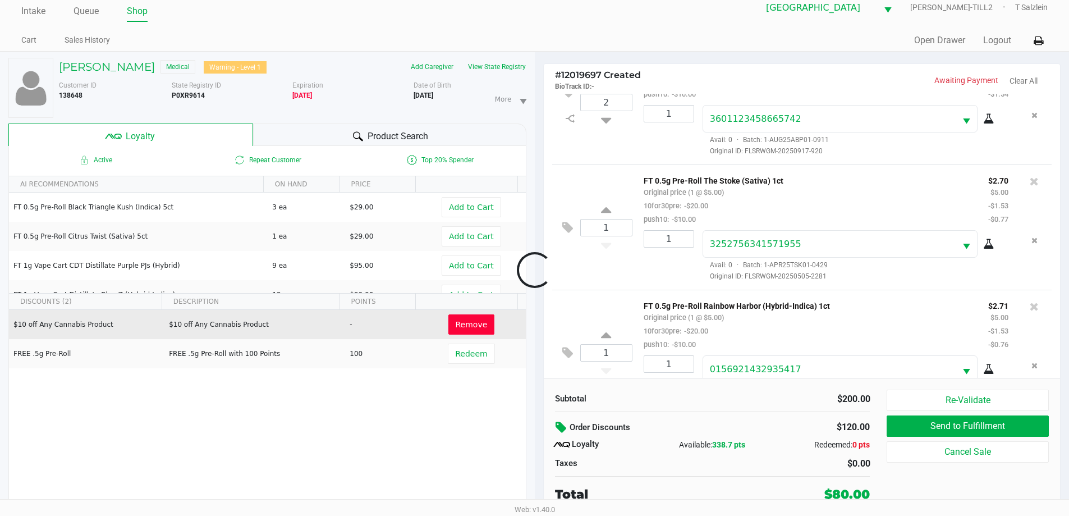
scroll to position [888, 0]
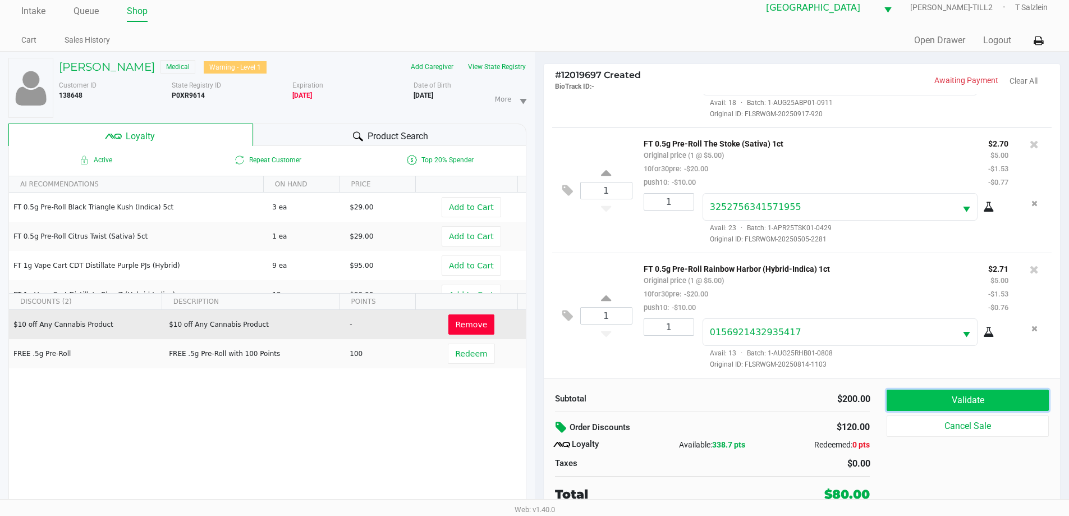
click at [943, 405] on button "Validate" at bounding box center [968, 400] width 162 height 21
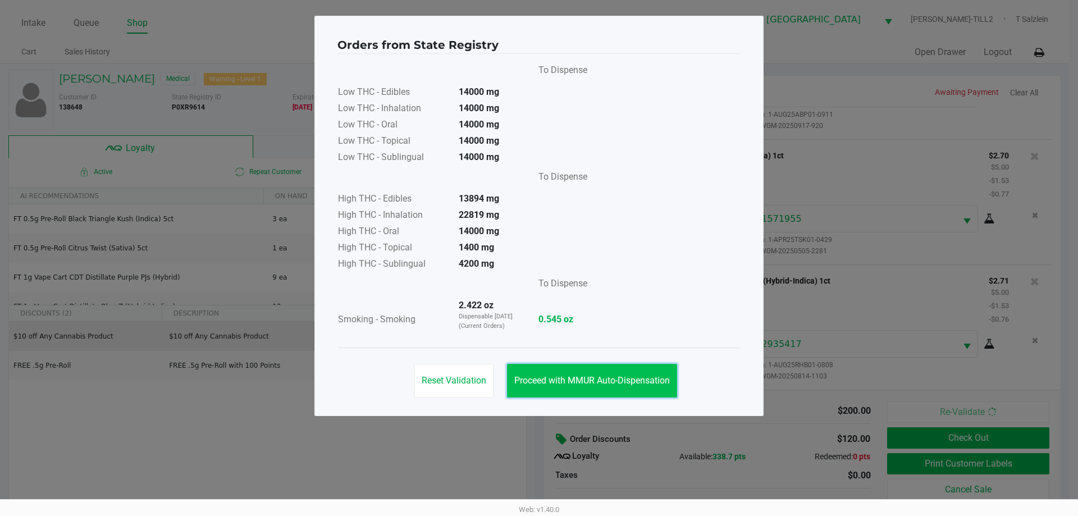
click at [595, 384] on span "Proceed with MMUR Auto-Dispensation" at bounding box center [591, 380] width 155 height 11
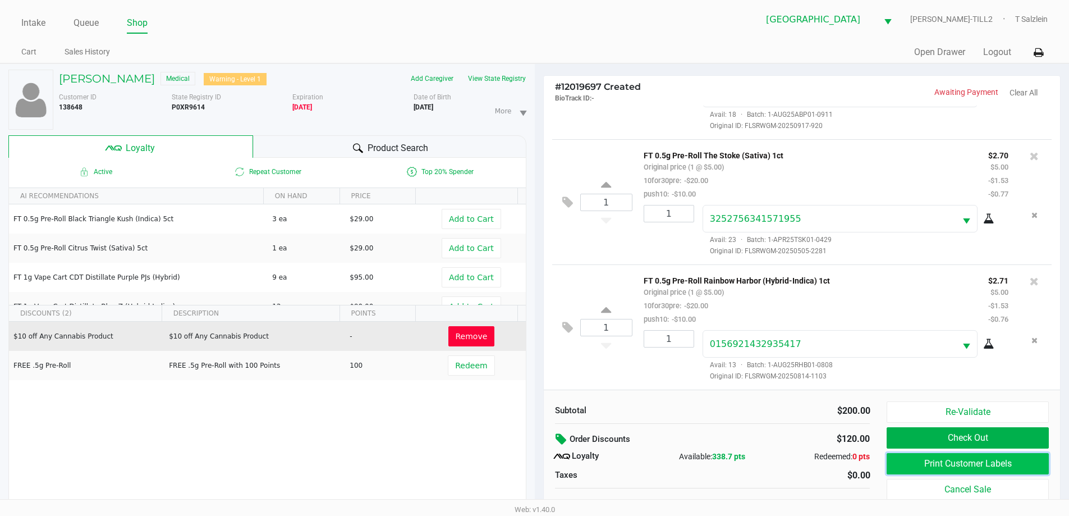
click at [992, 464] on button "Print Customer Labels" at bounding box center [968, 463] width 162 height 21
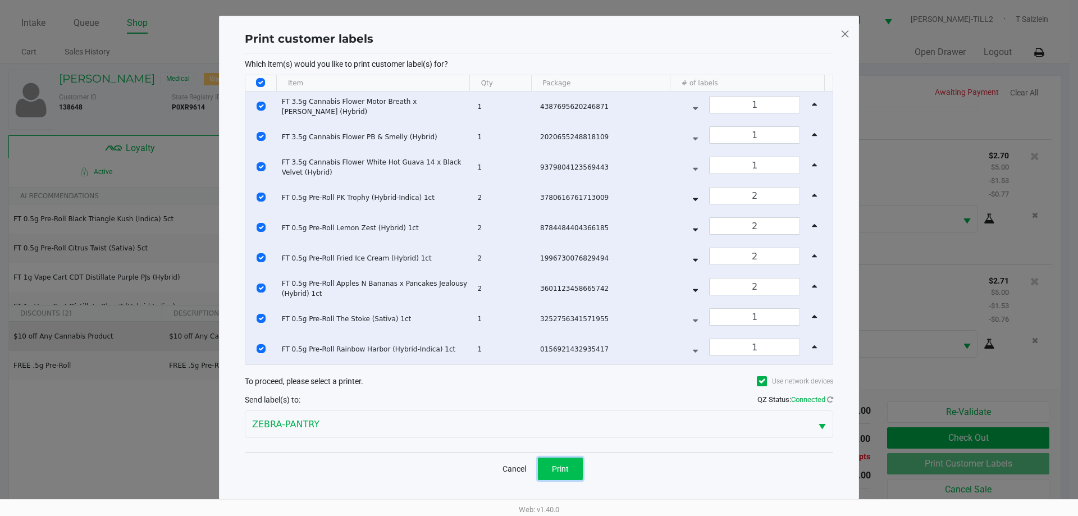
click at [571, 472] on button "Print" at bounding box center [560, 468] width 45 height 22
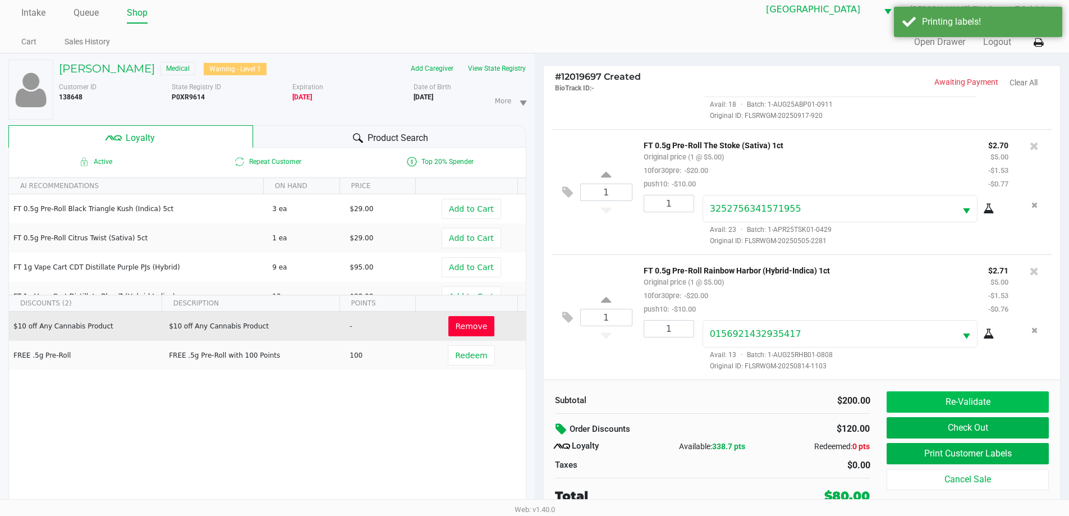
scroll to position [12, 0]
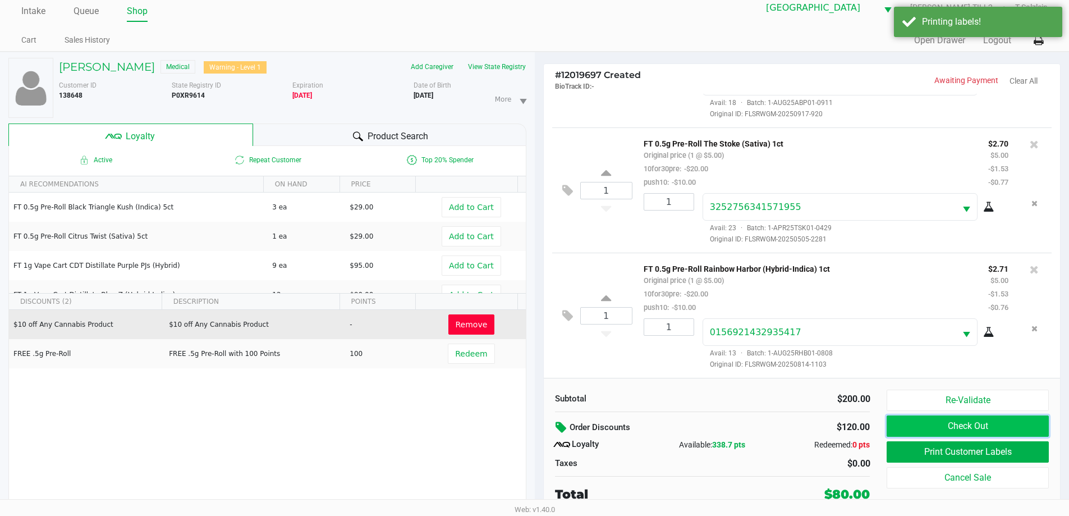
click at [977, 425] on button "Check Out" at bounding box center [968, 425] width 162 height 21
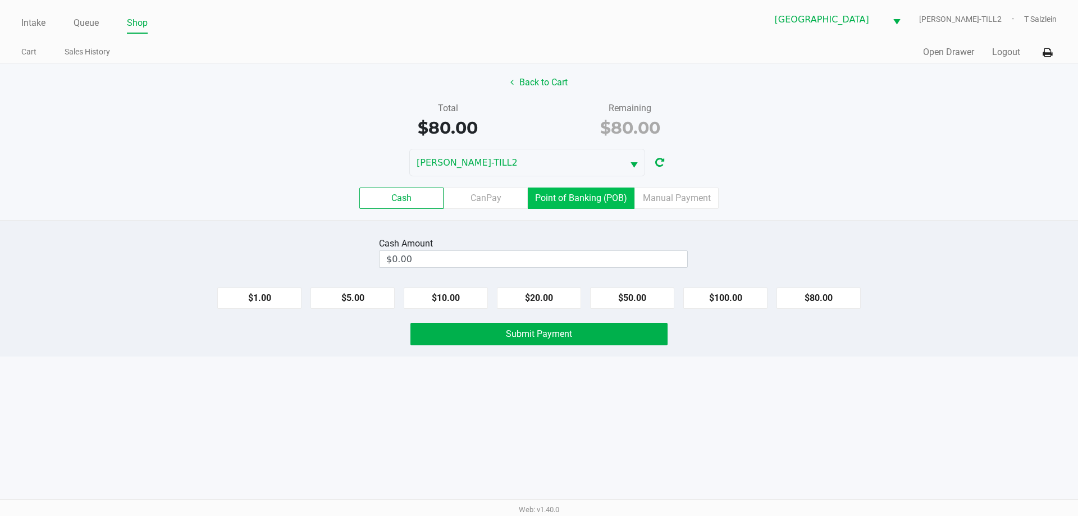
click at [584, 198] on label "Point of Banking (POB)" at bounding box center [581, 197] width 107 height 21
click at [0, 0] on 7 "Point of Banking (POB)" at bounding box center [0, 0] width 0 height 0
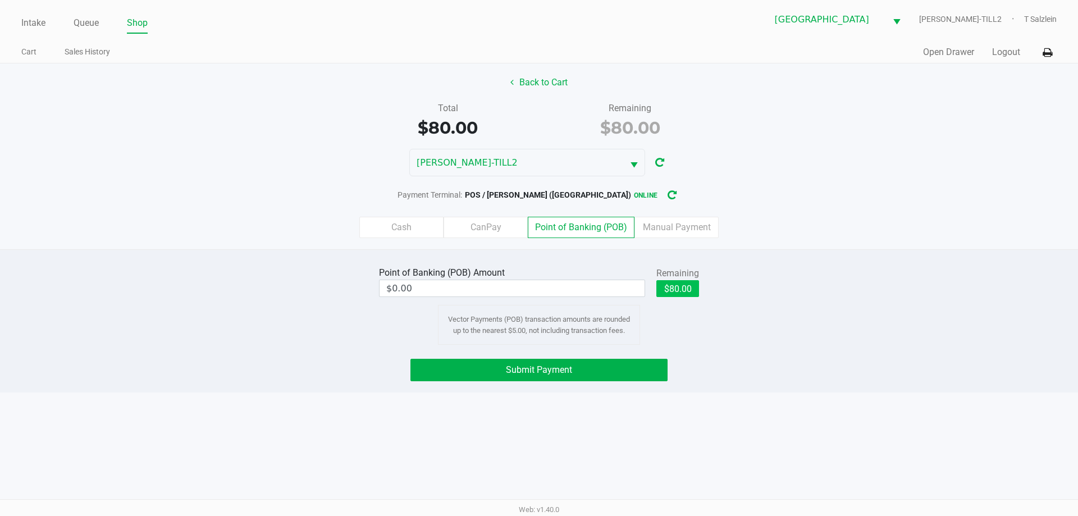
click at [670, 292] on button "$80.00" at bounding box center [677, 288] width 43 height 17
type input "$80.00"
click at [550, 374] on span "Submit Payment" at bounding box center [539, 369] width 66 height 11
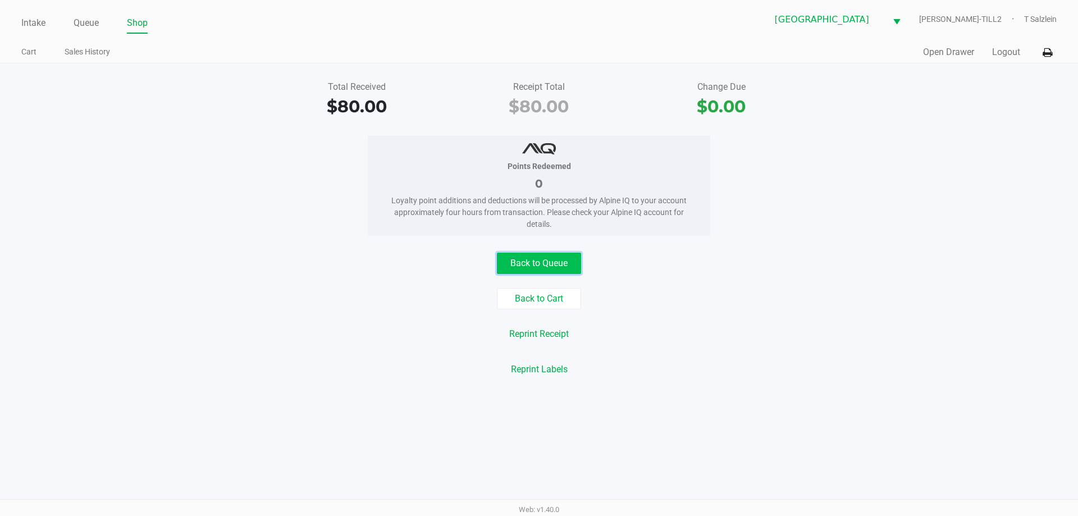
click at [567, 256] on button "Back to Queue" at bounding box center [539, 263] width 84 height 21
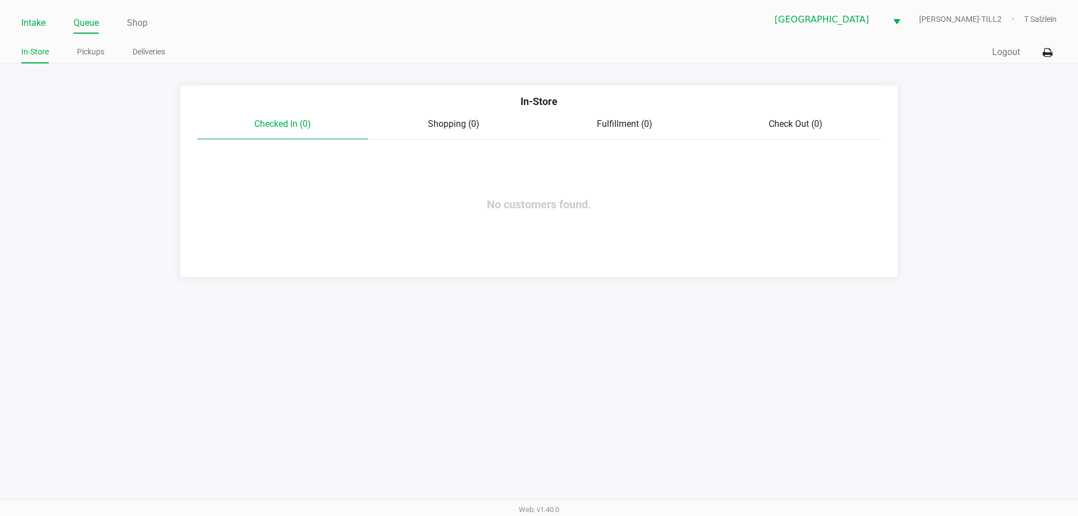
click at [38, 21] on link "Intake" at bounding box center [33, 23] width 24 height 16
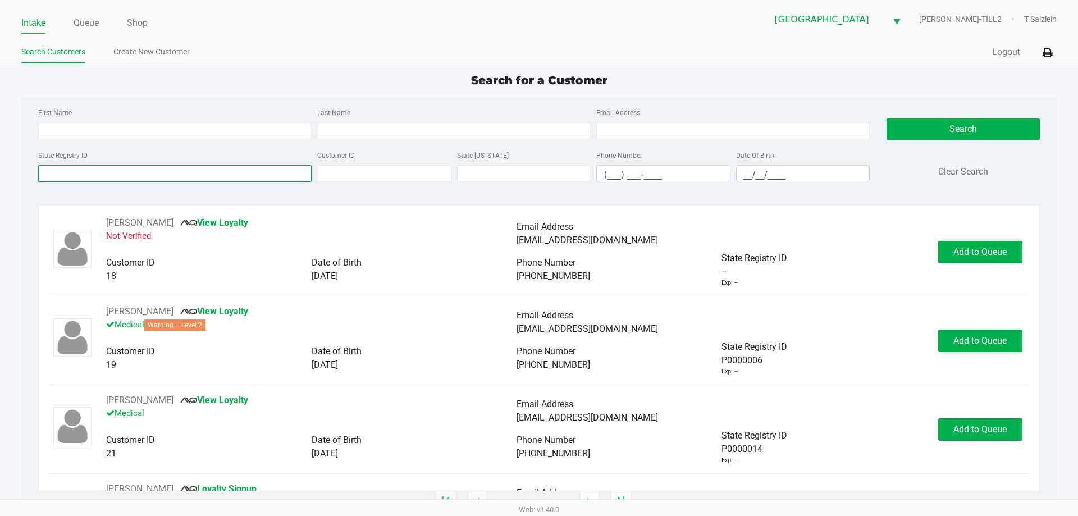
click at [127, 172] on input "State Registry ID" at bounding box center [174, 173] width 273 height 17
click at [117, 173] on input "State Registry ID" at bounding box center [174, 173] width 273 height 17
click at [114, 175] on input "State Registry ID" at bounding box center [174, 173] width 273 height 17
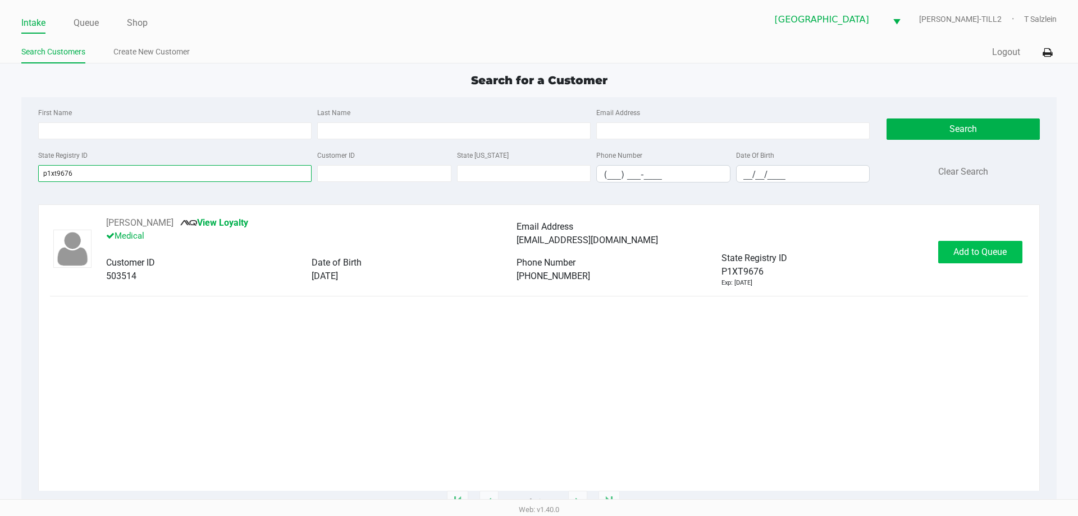
type input "p1xt9676"
click at [977, 253] on span "Add to Queue" at bounding box center [979, 251] width 53 height 11
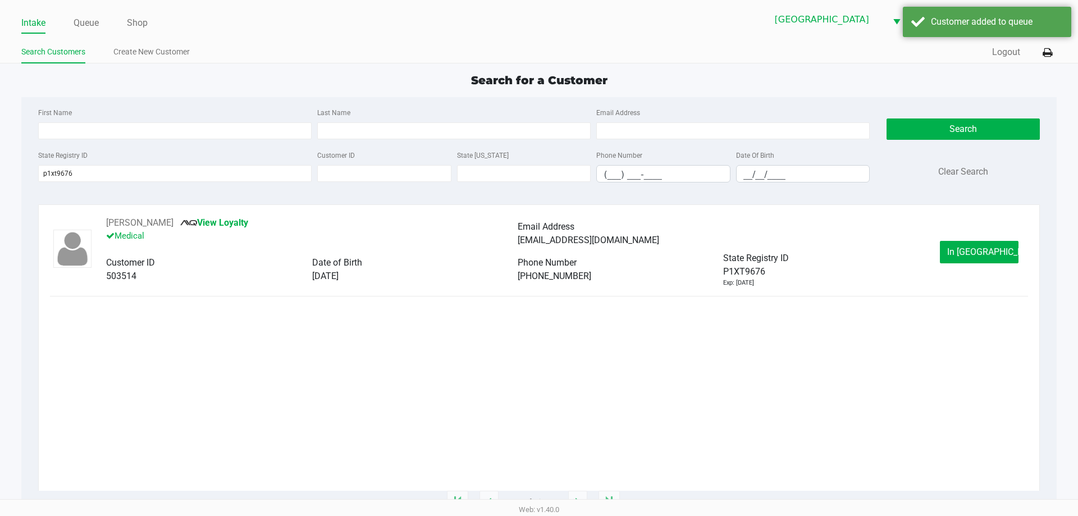
click at [977, 253] on span "In Queue" at bounding box center [994, 251] width 94 height 11
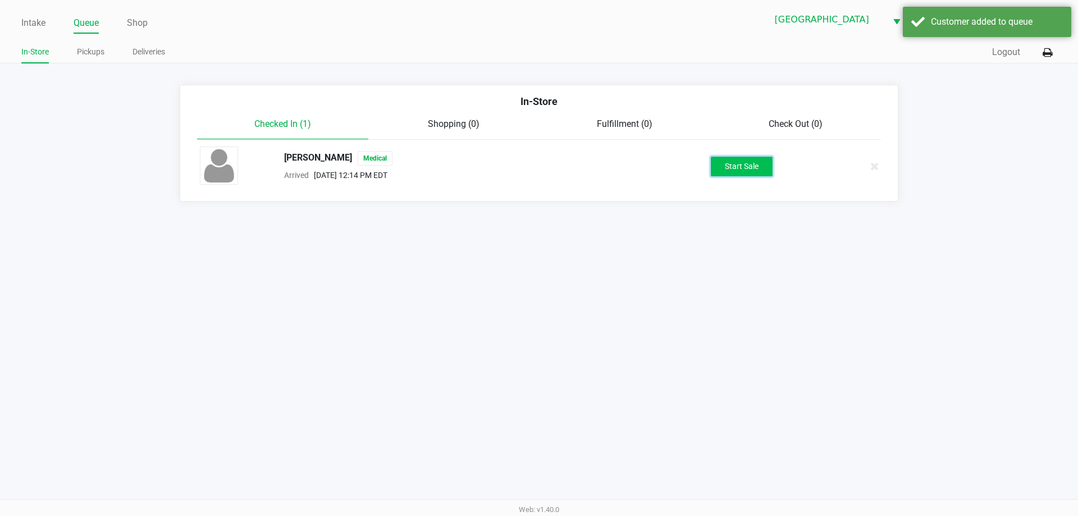
click at [730, 169] on button "Start Sale" at bounding box center [742, 167] width 62 height 20
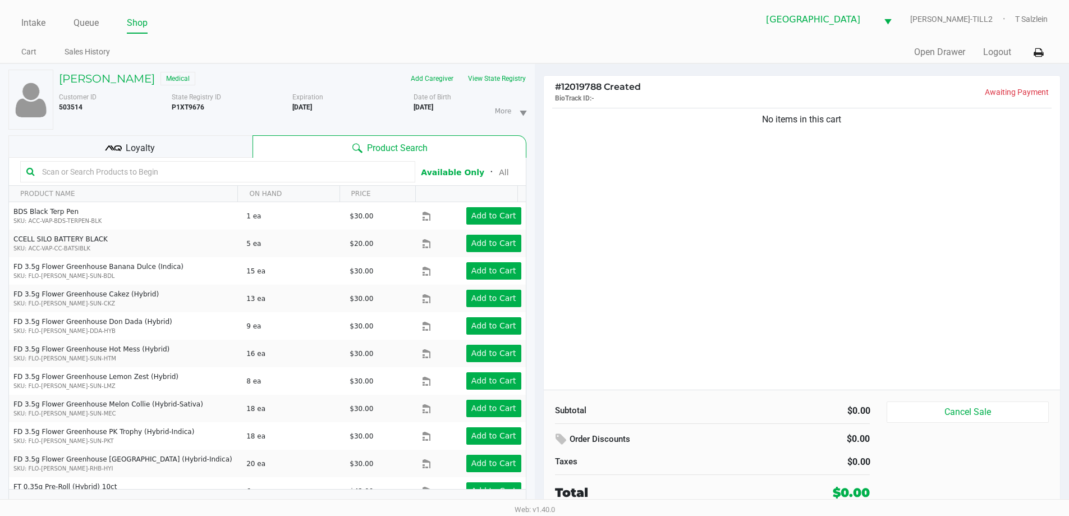
click at [236, 172] on input "text" at bounding box center [224, 171] width 372 height 17
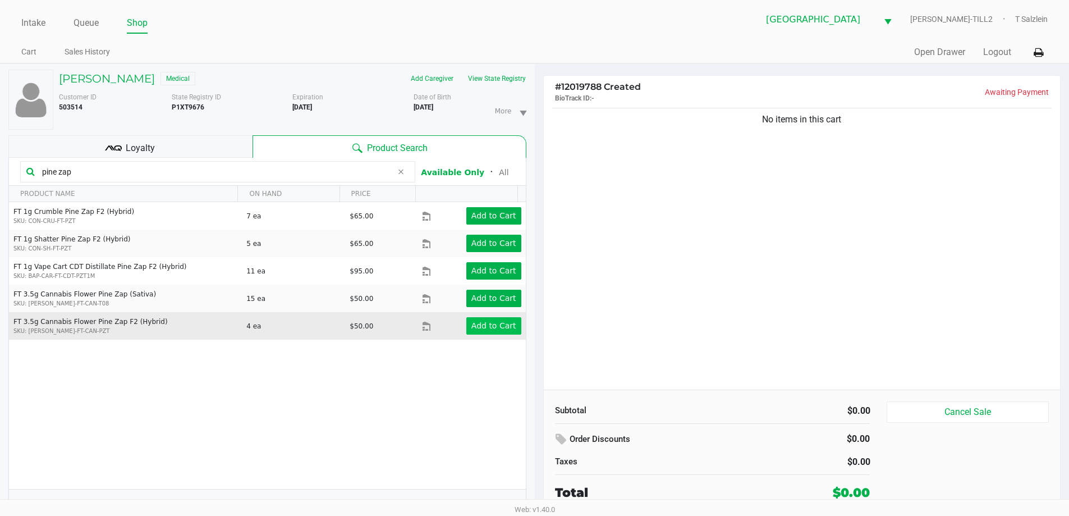
type input "pine zap"
click at [471, 324] on app-button-loader "Add to Cart" at bounding box center [493, 325] width 45 height 9
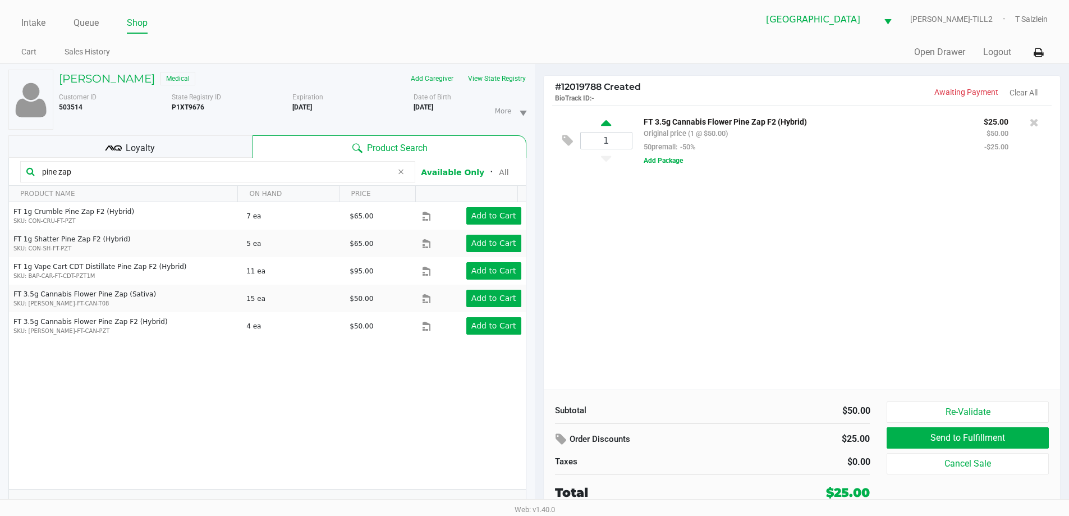
click at [606, 128] on icon at bounding box center [606, 125] width 10 height 14
type input "2"
click at [640, 243] on div at bounding box center [534, 282] width 1069 height 325
drag, startPoint x: 247, startPoint y: 172, endPoint x: 0, endPoint y: 189, distance: 247.6
click at [0, 189] on div "SUSAN HOUTS Medical Add Caregiver View State Registry Customer ID 503514 State …" at bounding box center [267, 296] width 535 height 464
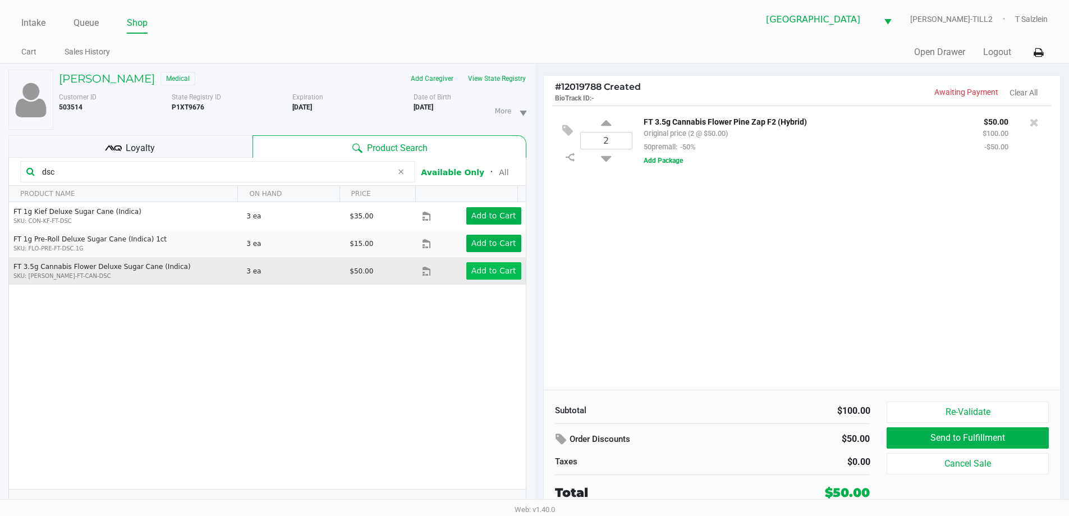
type input "dsc"
click at [471, 272] on app-button-loader "Add to Cart" at bounding box center [493, 270] width 45 height 9
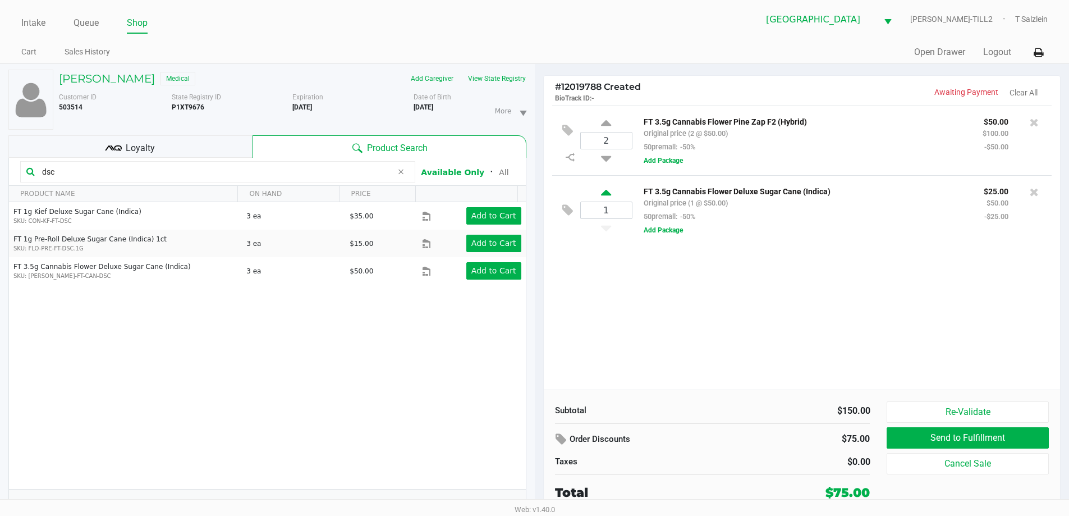
click at [605, 191] on icon at bounding box center [606, 194] width 10 height 14
type input "2"
click at [663, 332] on div at bounding box center [534, 282] width 1069 height 325
click at [187, 141] on div "Loyalty" at bounding box center [130, 146] width 244 height 22
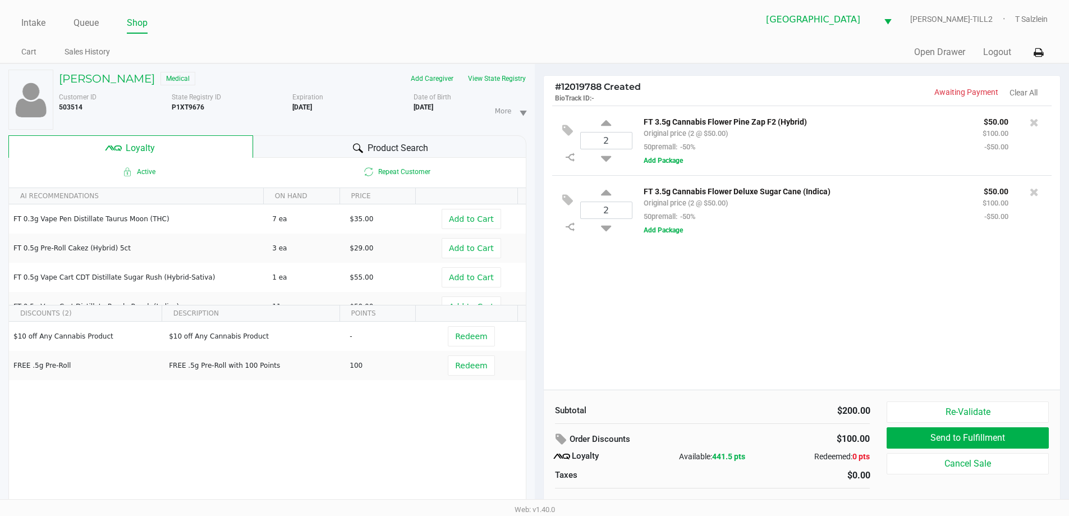
click at [860, 333] on div "2 FT 3.5g Cannabis Flower Pine Zap F2 (Hybrid) Original price (2 @ $50.00) 50pr…" at bounding box center [802, 248] width 517 height 284
click at [494, 74] on button "View State Registry" at bounding box center [494, 79] width 66 height 18
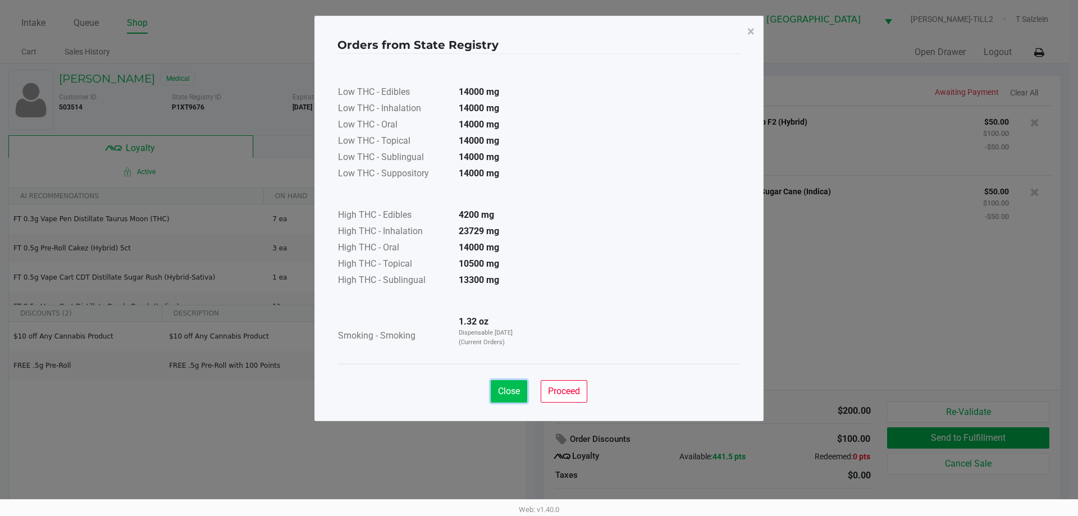
click at [517, 394] on span "Close" at bounding box center [509, 391] width 22 height 11
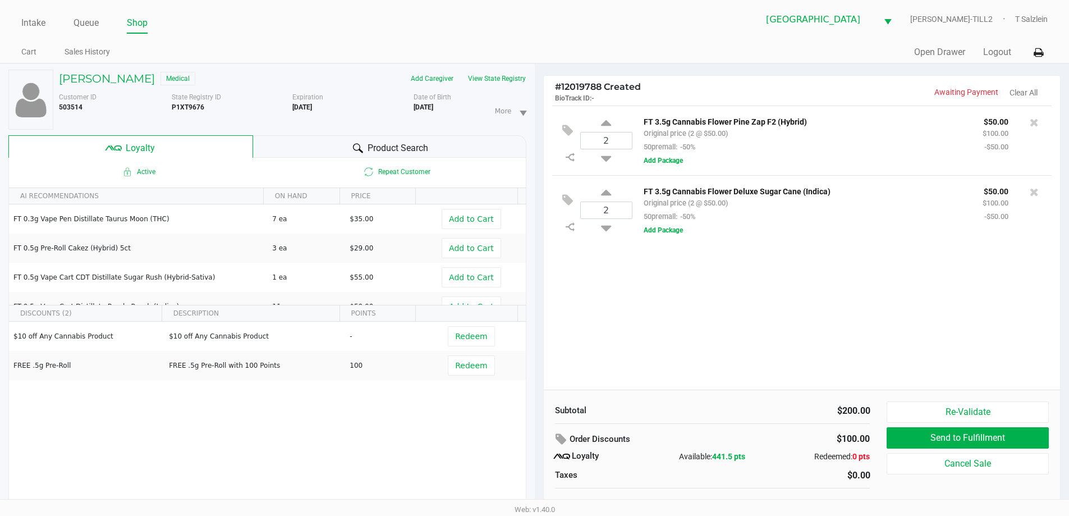
click at [622, 324] on div "2 FT 3.5g Cannabis Flower Pine Zap F2 (Hybrid) Original price (2 @ $50.00) 50pr…" at bounding box center [802, 248] width 517 height 284
click at [386, 142] on span "Product Search" at bounding box center [398, 147] width 61 height 13
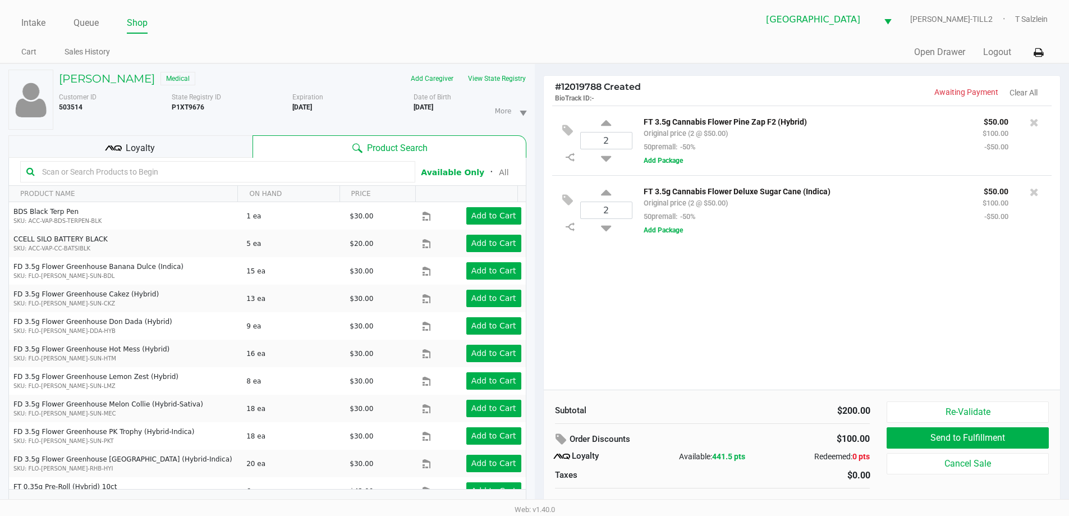
click at [196, 150] on div "Loyalty" at bounding box center [130, 146] width 244 height 22
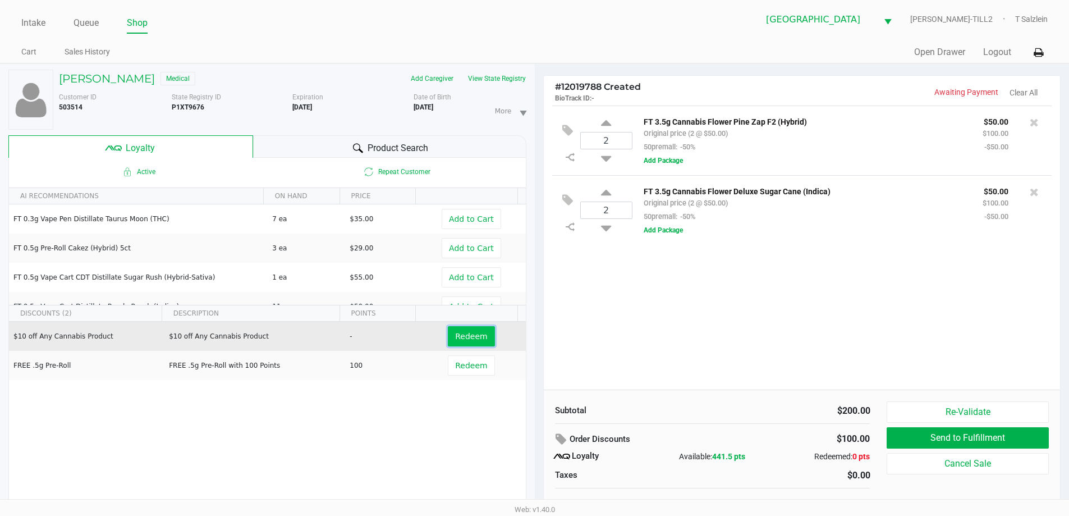
click at [455, 339] on span "Redeem" at bounding box center [471, 336] width 32 height 9
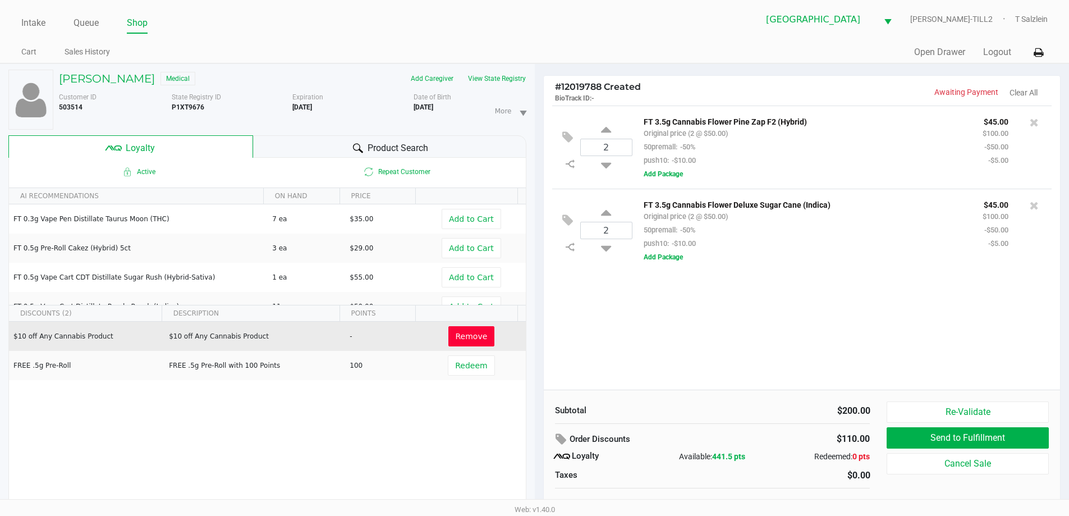
click at [399, 147] on span "Product Search" at bounding box center [398, 147] width 61 height 13
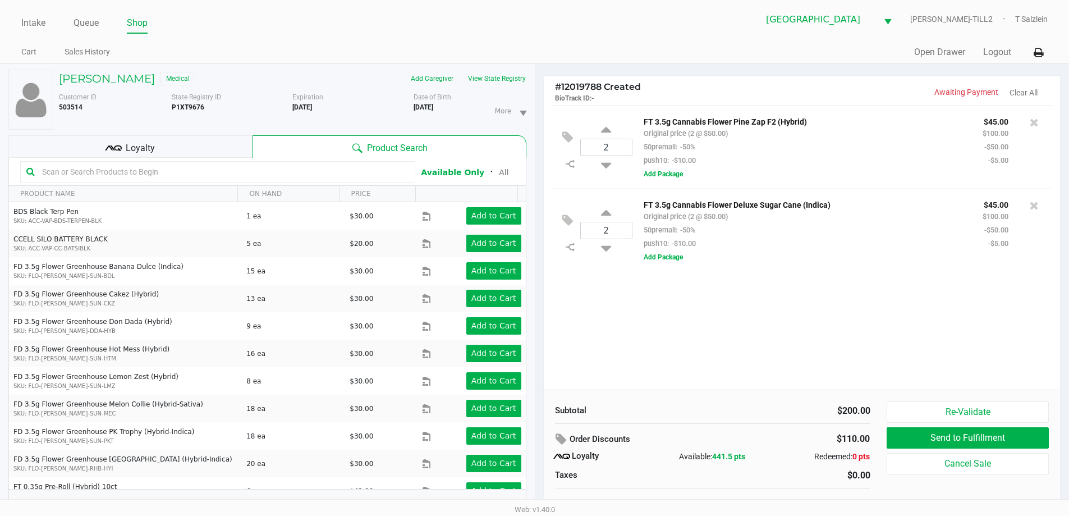
click at [228, 172] on input "text" at bounding box center [224, 171] width 372 height 17
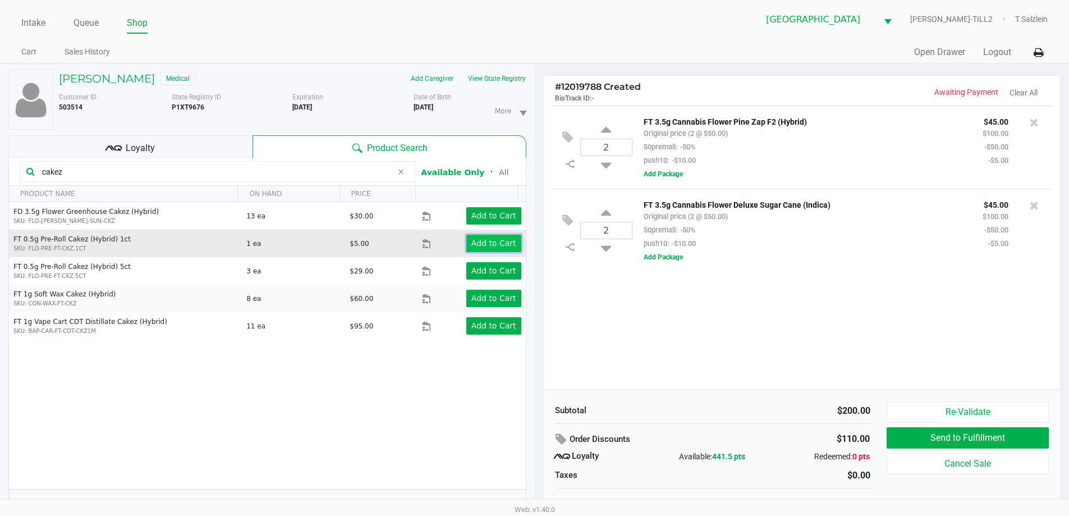
click at [480, 244] on app-button-loader "Add to Cart" at bounding box center [493, 243] width 45 height 9
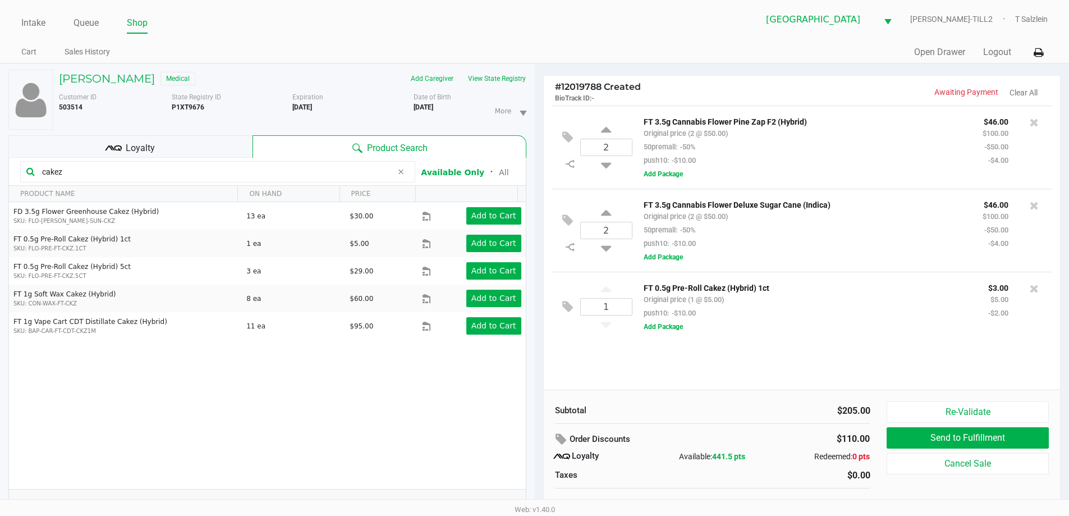
click at [83, 173] on input "cakez" at bounding box center [215, 171] width 355 height 17
type input "c"
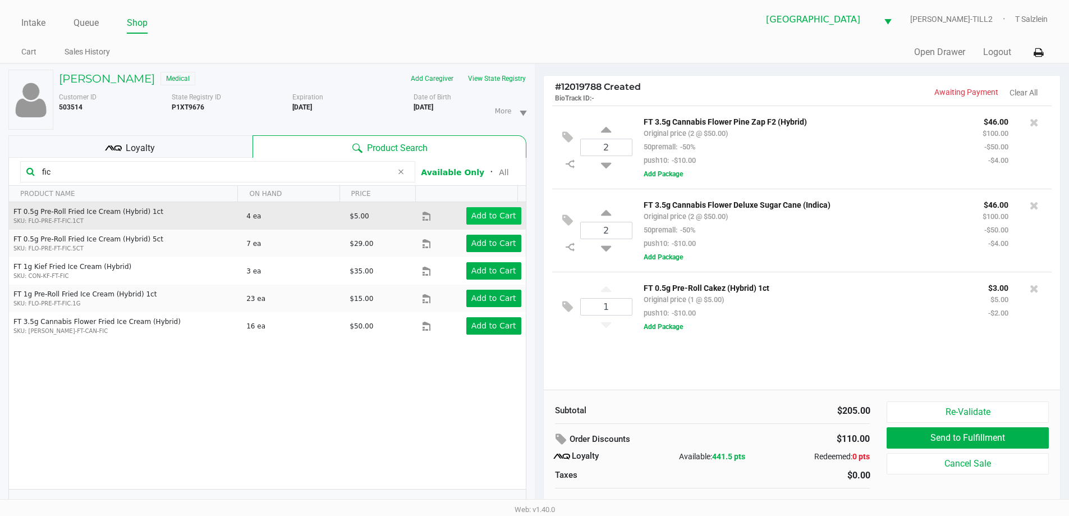
type input "fic"
click at [508, 212] on button "Add to Cart" at bounding box center [493, 215] width 55 height 17
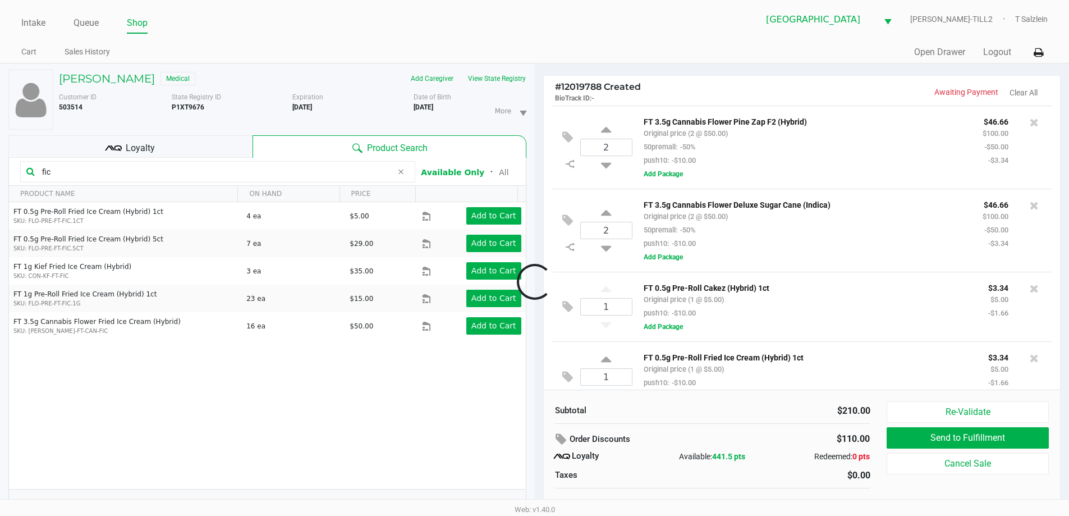
scroll to position [24, 0]
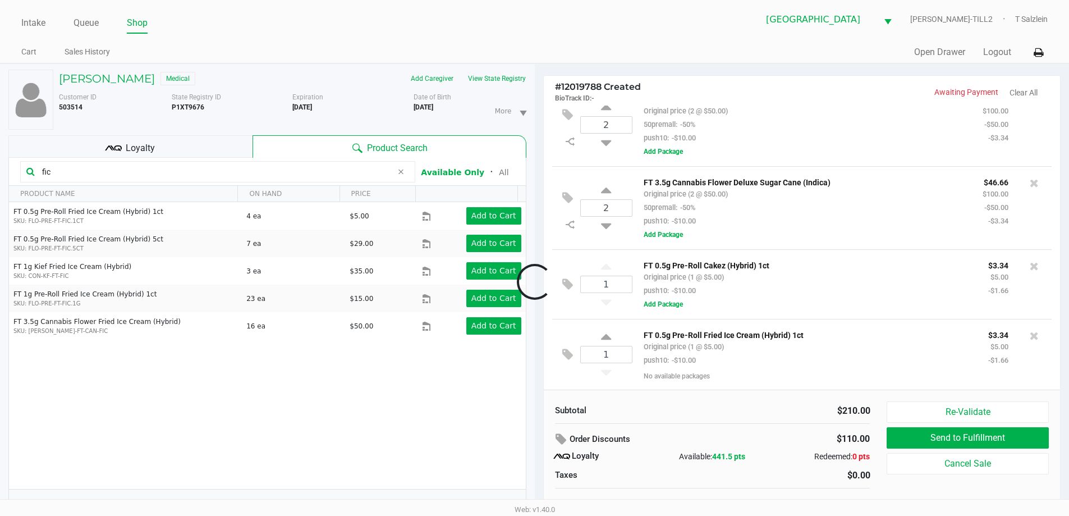
click at [401, 174] on icon at bounding box center [400, 171] width 7 height 9
click at [391, 171] on input "text" at bounding box center [224, 171] width 372 height 17
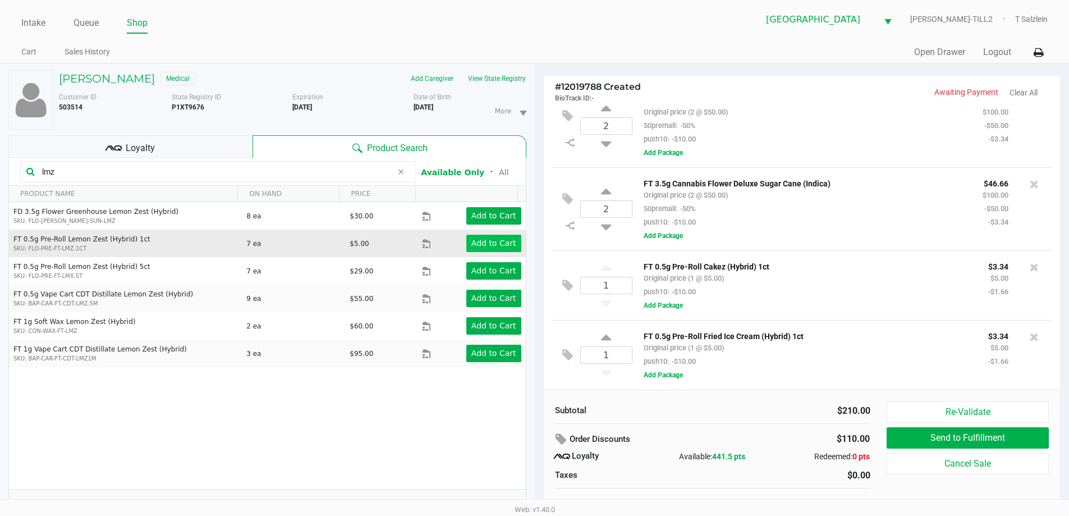
type input "lmz"
click at [478, 239] on app-button-loader "Add to Cart" at bounding box center [493, 243] width 45 height 9
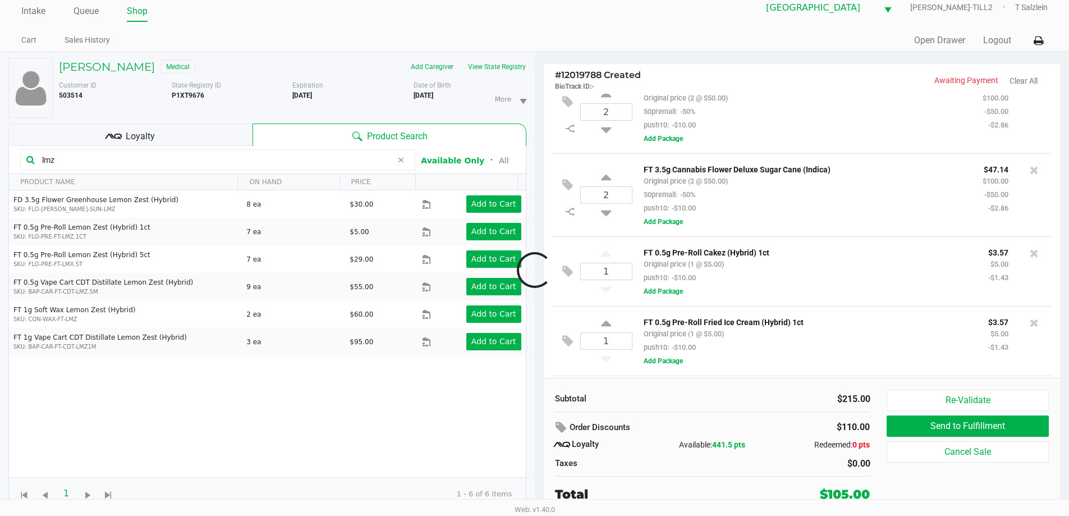
scroll to position [94, 0]
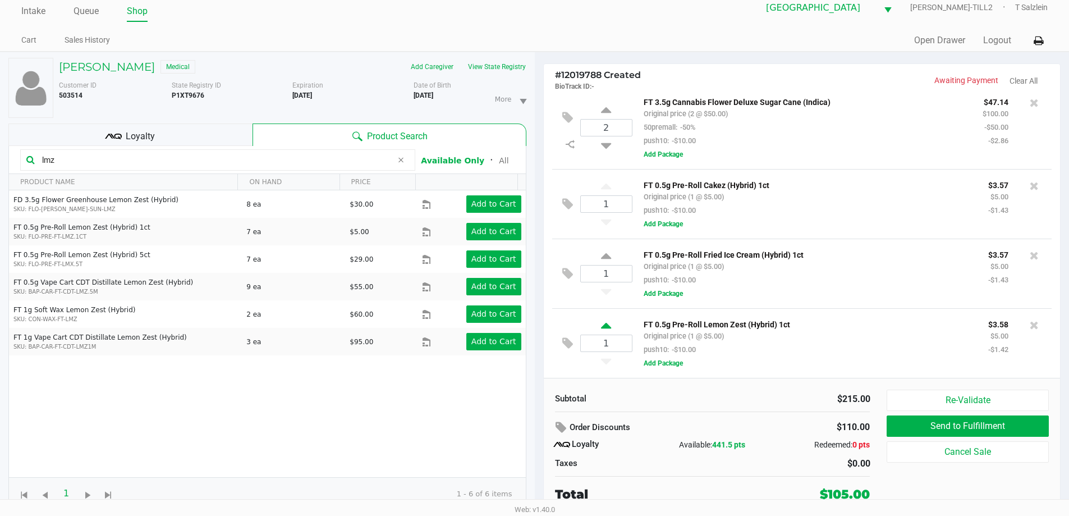
click at [610, 328] on icon at bounding box center [606, 327] width 10 height 14
type input "2"
click at [121, 158] on div at bounding box center [534, 270] width 1069 height 325
click at [65, 162] on input "lmz" at bounding box center [215, 160] width 355 height 17
type input "l"
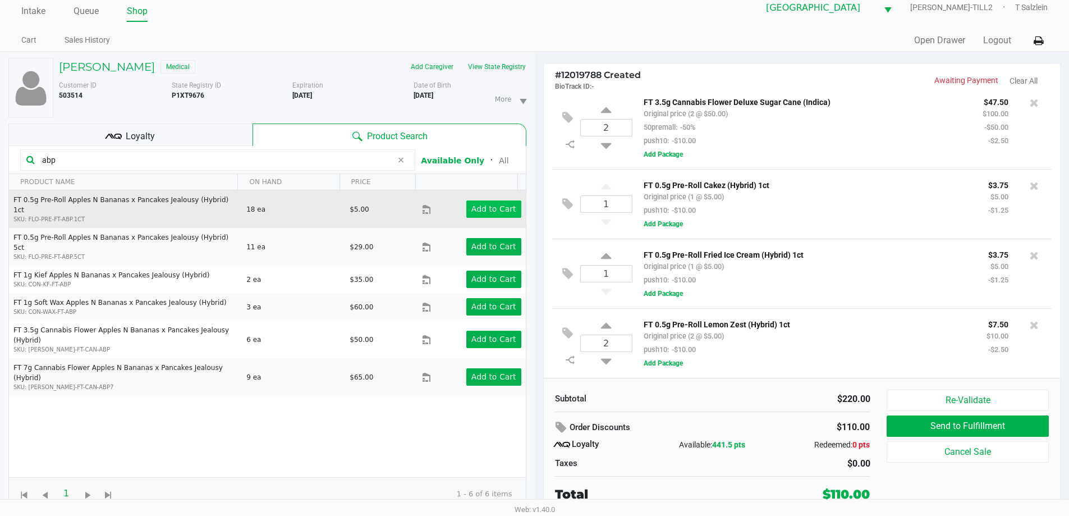
type input "abp"
click at [483, 200] on button "Add to Cart" at bounding box center [493, 208] width 55 height 17
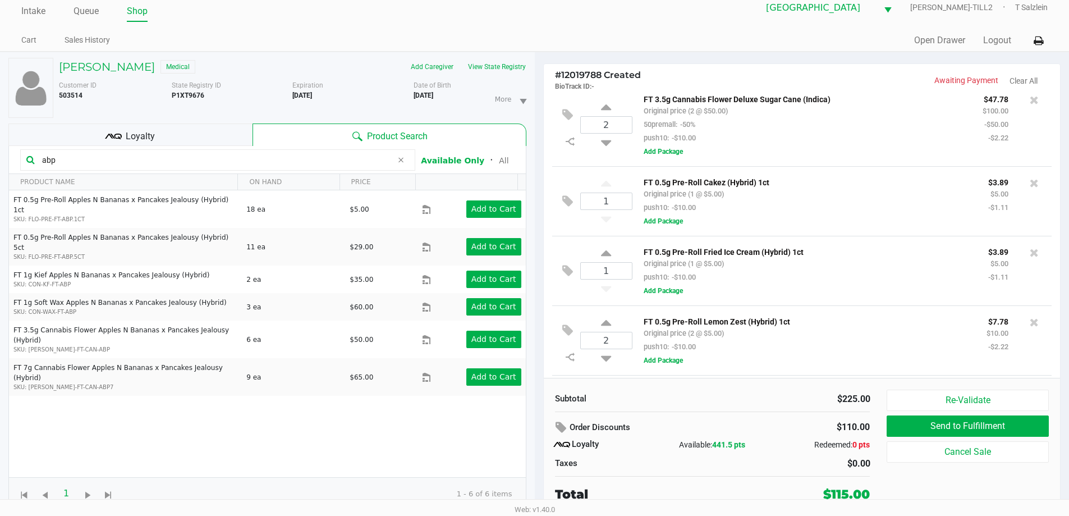
scroll to position [164, 0]
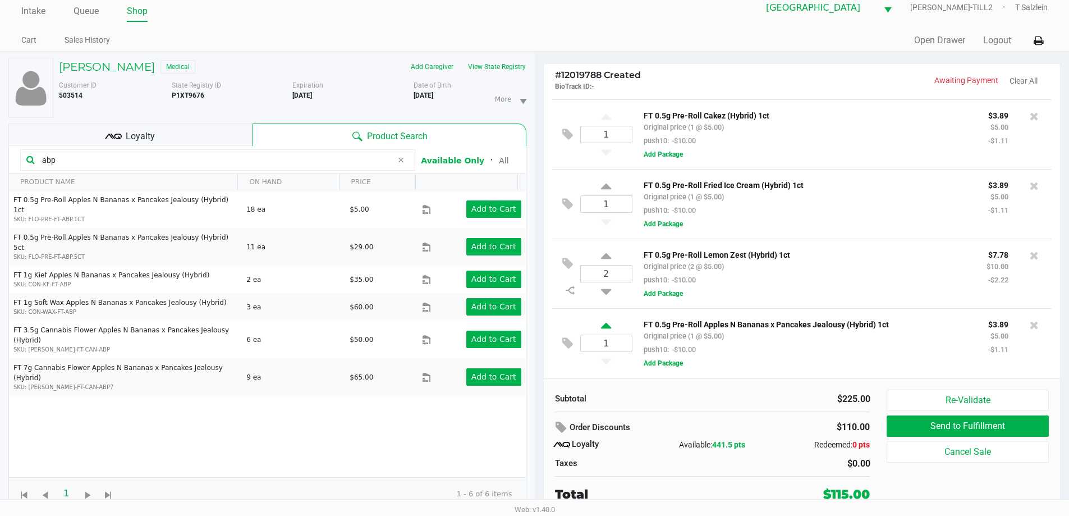
click at [609, 322] on icon at bounding box center [606, 327] width 10 height 14
type input "2"
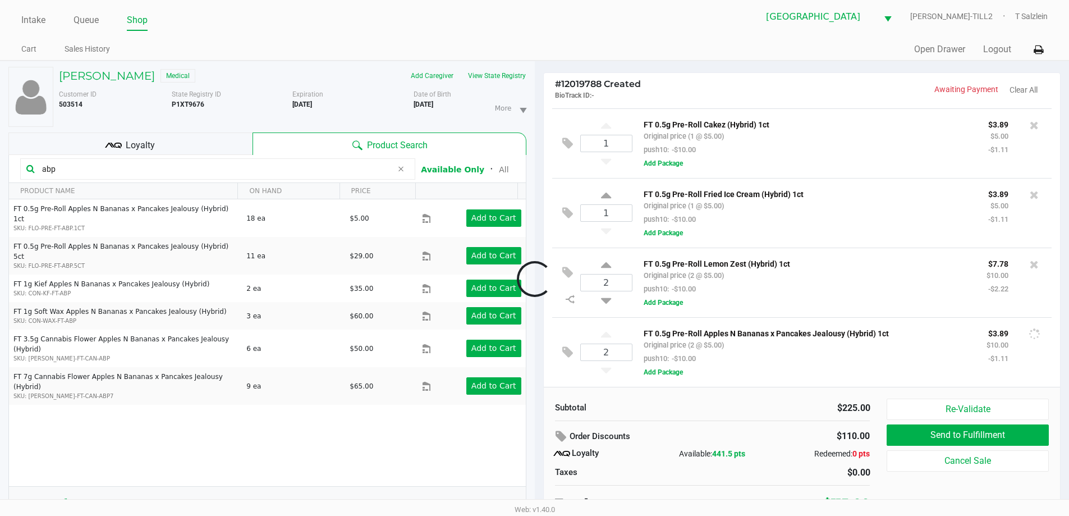
scroll to position [0, 0]
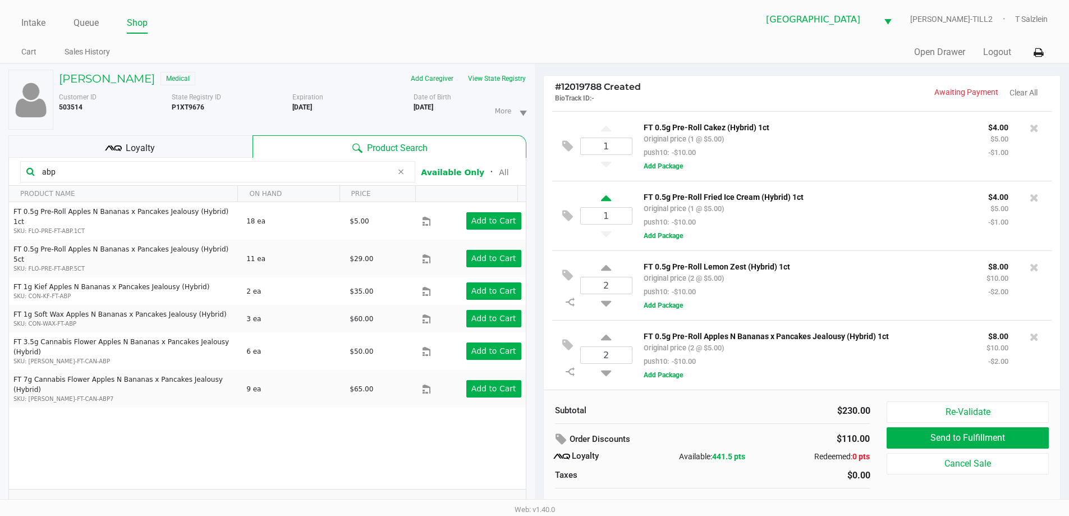
click at [605, 199] on icon at bounding box center [606, 200] width 10 height 14
type input "2"
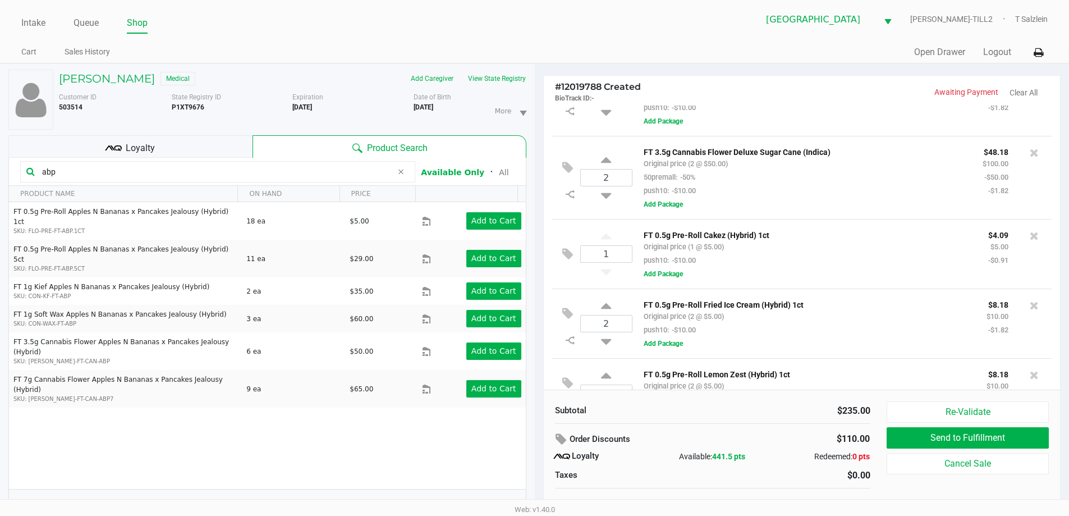
scroll to position [52, 0]
click at [122, 176] on input "abp" at bounding box center [215, 171] width 355 height 17
type input "a"
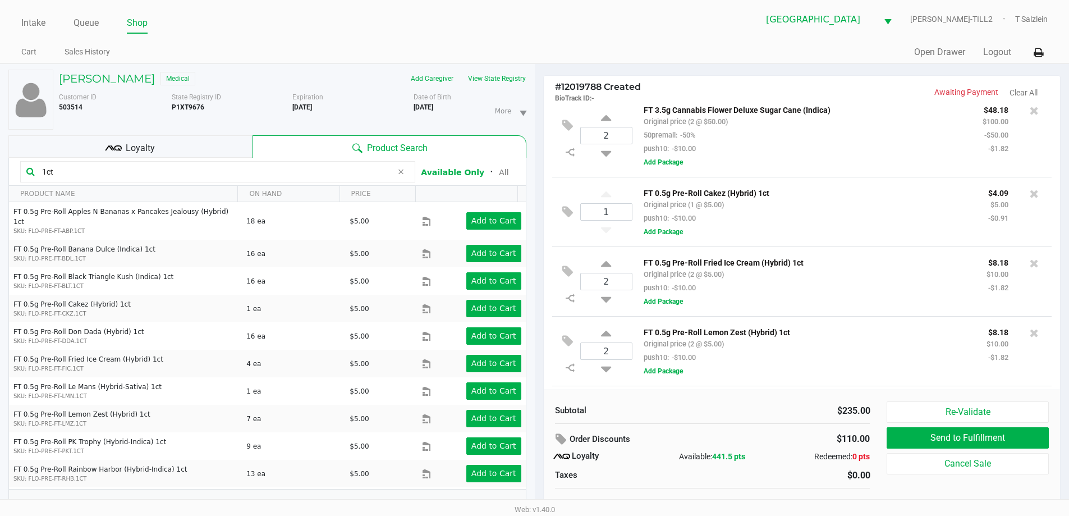
scroll to position [164, 0]
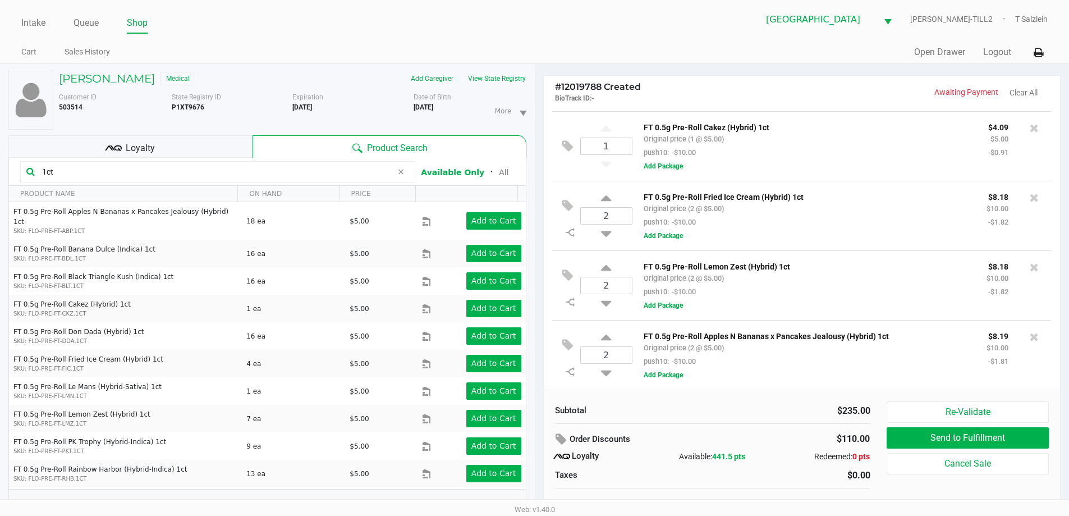
type input "1ct"
click at [604, 284] on input "2" at bounding box center [606, 285] width 51 height 16
type input "4"
click at [710, 416] on div "SUSAN HOUTS Medical Add Caregiver View State Registry Customer ID 503514 State …" at bounding box center [534, 295] width 1069 height 464
click at [611, 281] on input "4" at bounding box center [606, 285] width 51 height 16
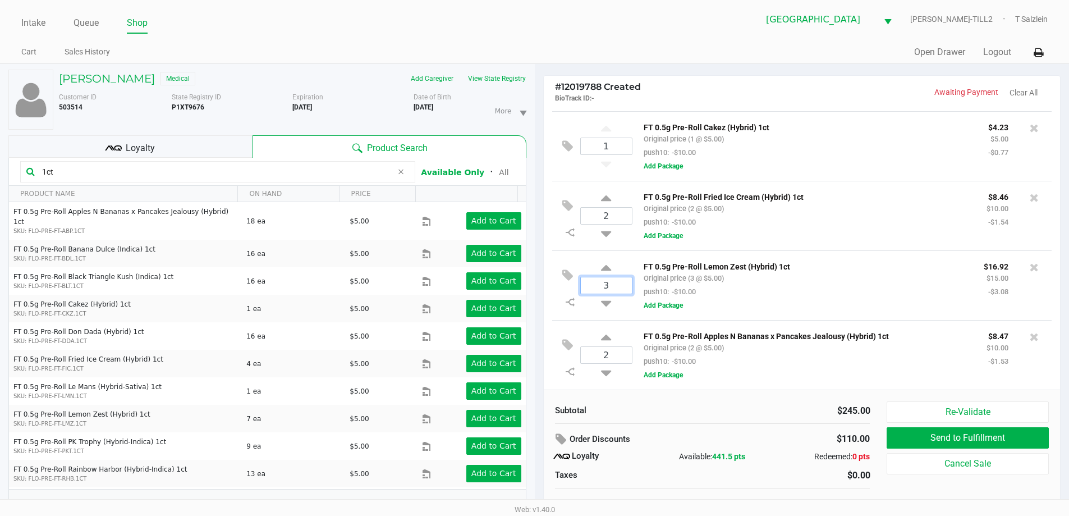
type input "3"
click at [713, 410] on div "SUSAN HOUTS Medical Add Caregiver View State Registry Customer ID 503514 State …" at bounding box center [534, 295] width 1069 height 464
click at [128, 153] on span "Loyalty" at bounding box center [140, 147] width 29 height 13
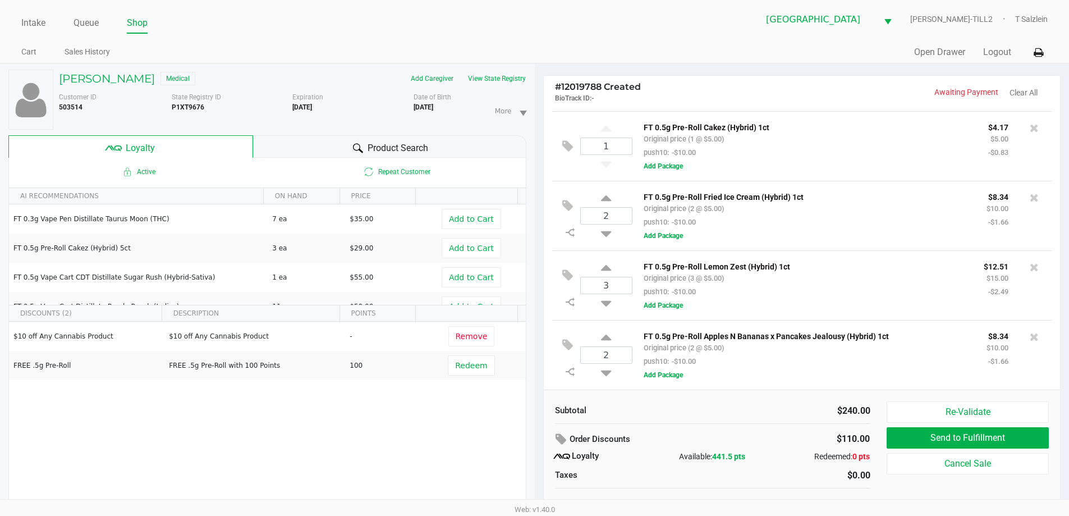
click at [400, 144] on span "Product Search" at bounding box center [398, 147] width 61 height 13
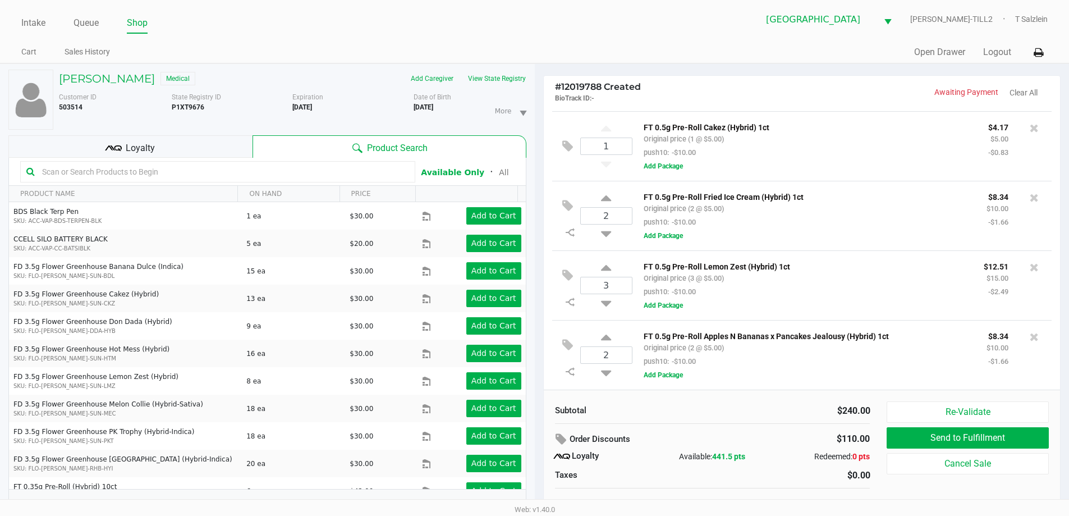
click at [750, 413] on div "$240.00" at bounding box center [795, 410] width 149 height 13
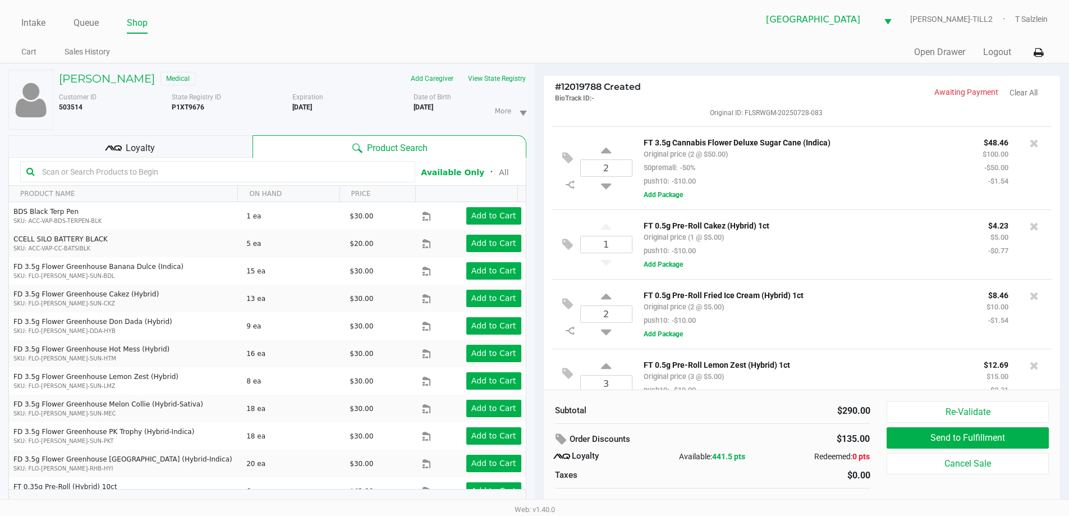
scroll to position [0, 0]
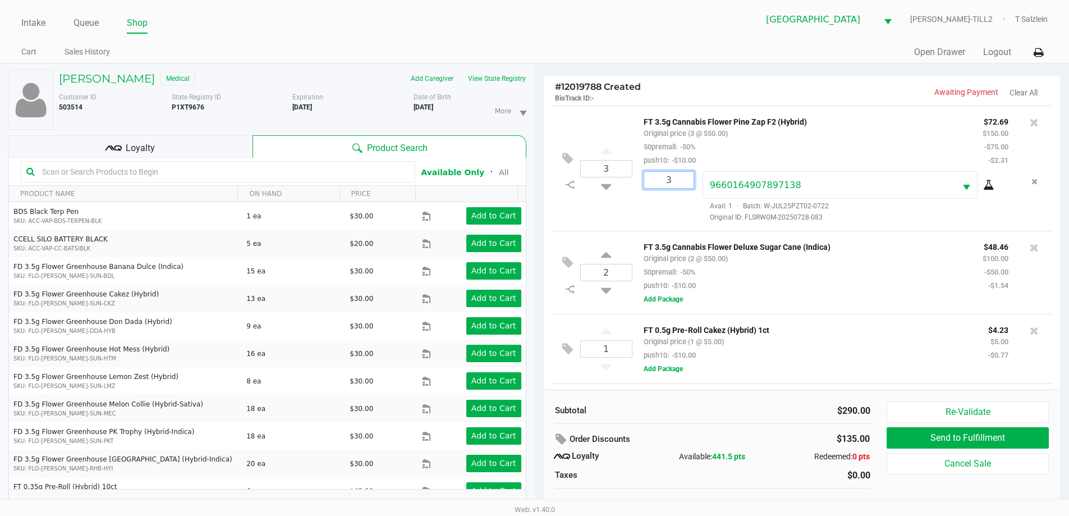
click at [670, 185] on input "3" at bounding box center [668, 180] width 49 height 16
type input "2"
click at [609, 221] on div "SUSAN HOUTS Medical Add Caregiver View State Registry Customer ID 503514 State …" at bounding box center [534, 295] width 1069 height 464
click at [612, 174] on input "3" at bounding box center [606, 169] width 51 height 16
type input "3"
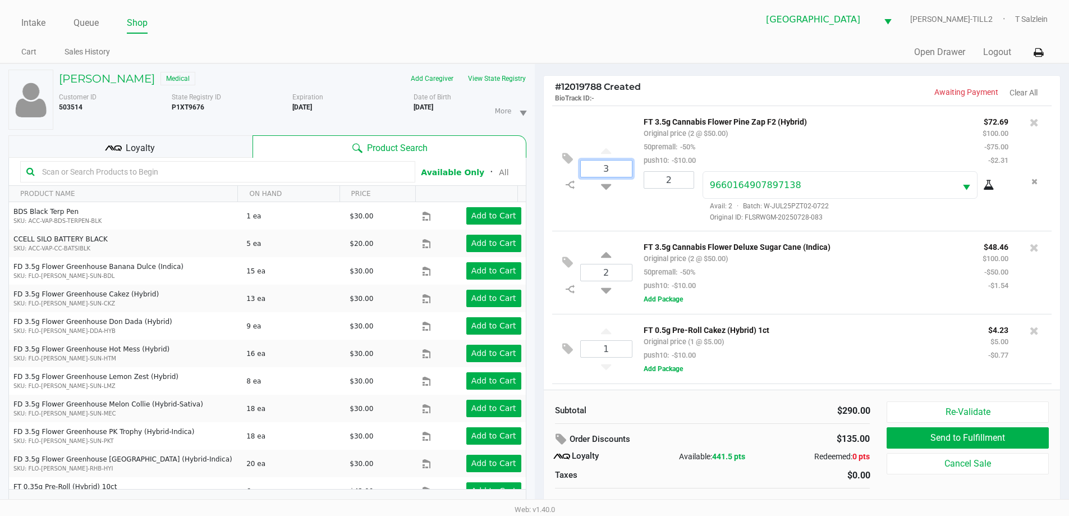
click at [623, 206] on div "3 FT 3.5g Cannabis Flower Pine Zap F2 (Hybrid) Original price (2 @ $50.00) 50pr…" at bounding box center [802, 168] width 500 height 125
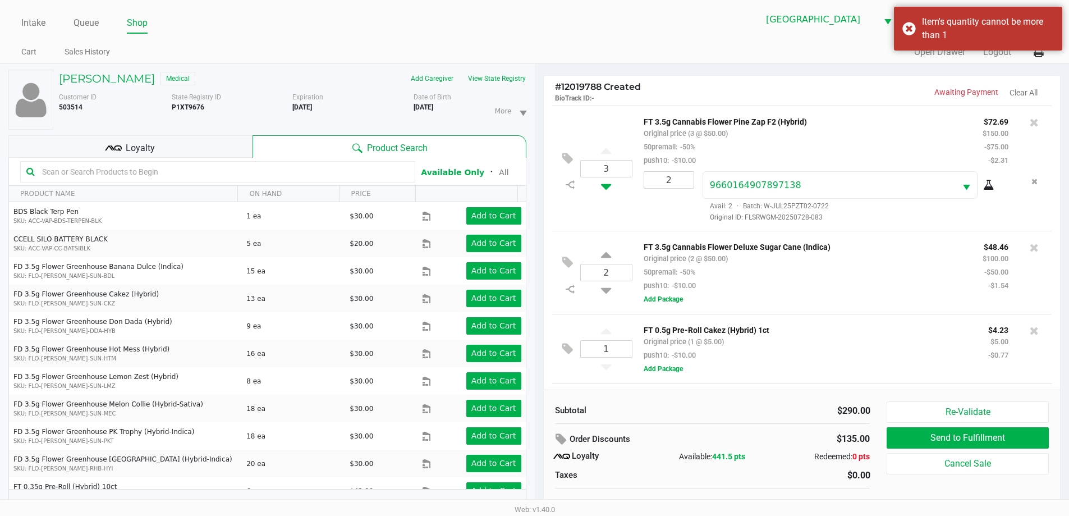
click at [601, 189] on icon at bounding box center [606, 184] width 10 height 14
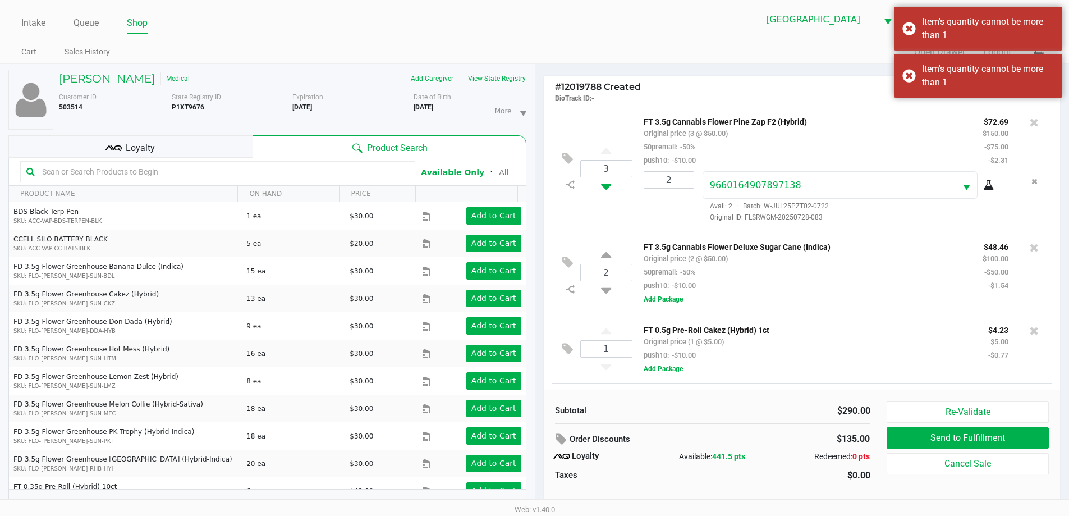
click at [606, 189] on icon at bounding box center [606, 184] width 10 height 14
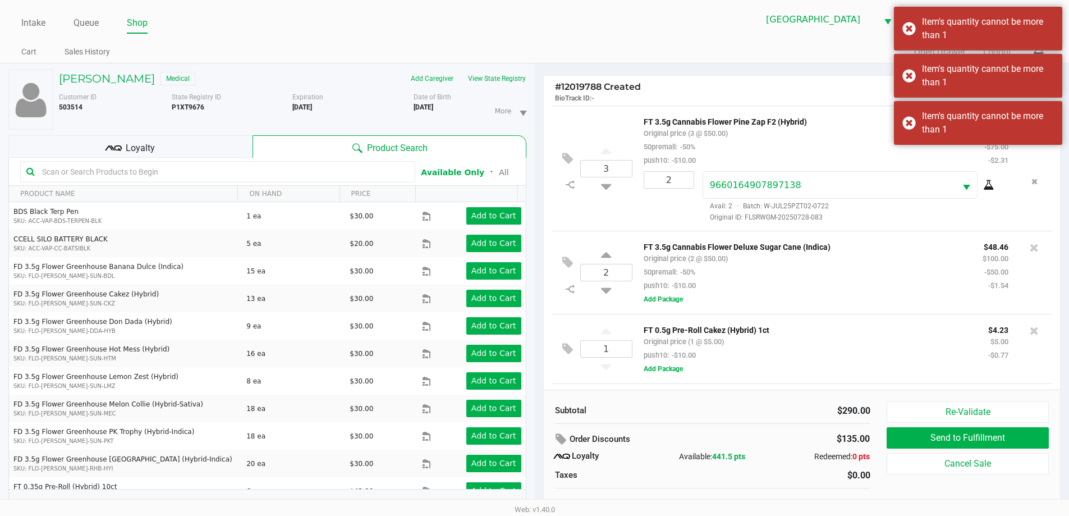
click at [933, 228] on div "3 FT 3.5g Cannabis Flower Pine Zap F2 (Hybrid) Original price (3 @ $50.00) 50pr…" at bounding box center [802, 168] width 500 height 125
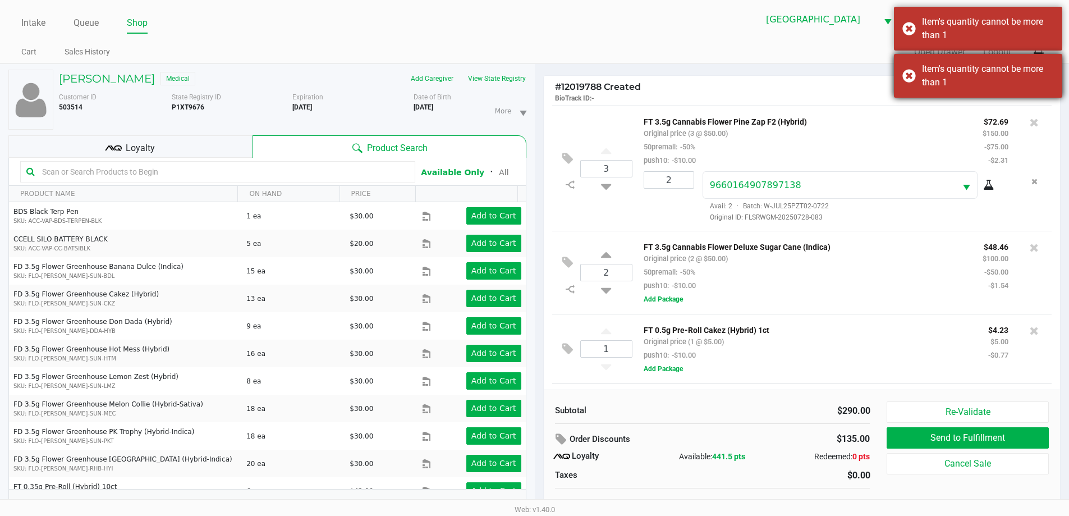
click at [936, 79] on div "Item's quantity cannot be more than 1" at bounding box center [988, 75] width 132 height 27
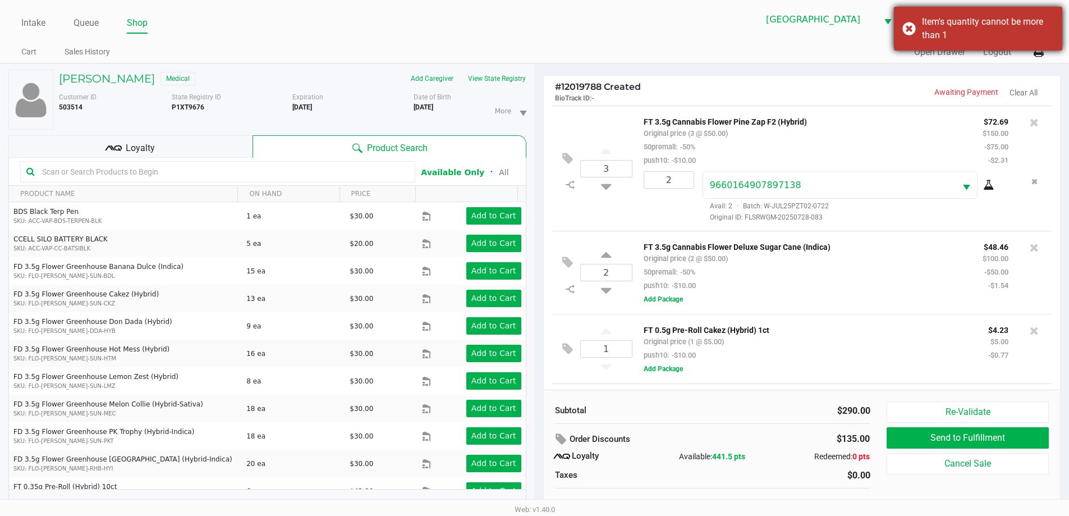
click at [952, 36] on div "Item's quantity cannot be more than 1" at bounding box center [988, 28] width 132 height 27
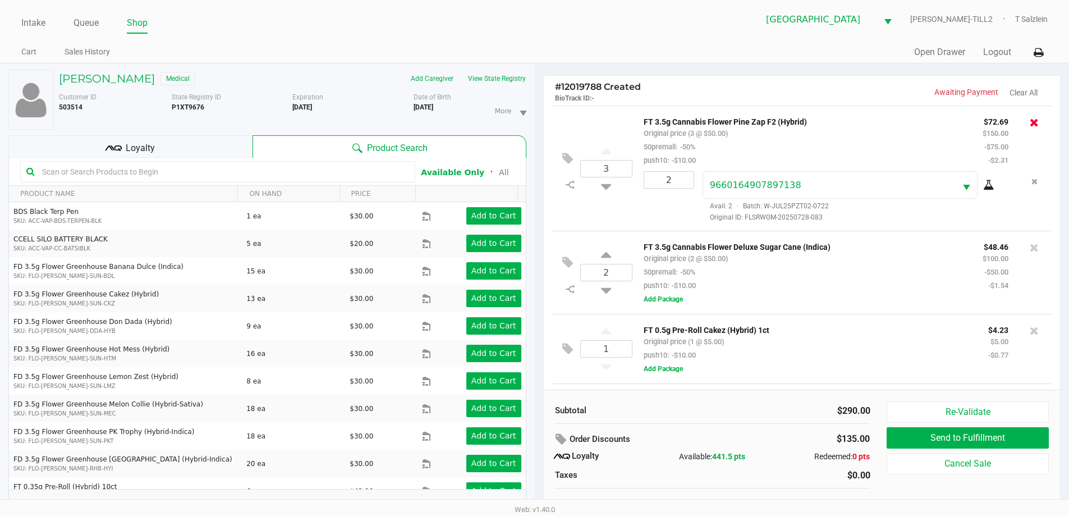
click at [1030, 122] on icon at bounding box center [1034, 122] width 9 height 11
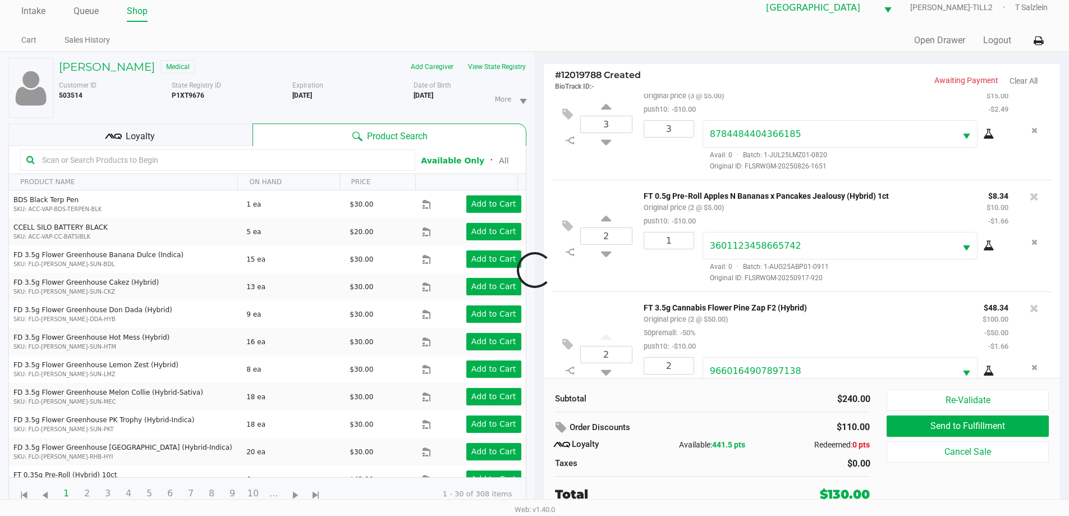
scroll to position [416, 0]
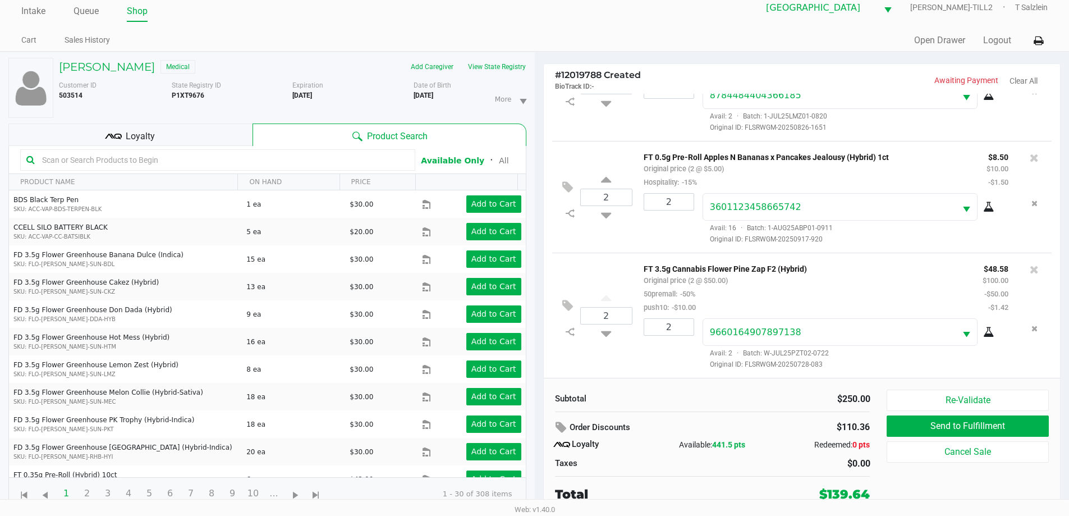
click at [634, 465] on div "Taxes" at bounding box center [629, 463] width 149 height 13
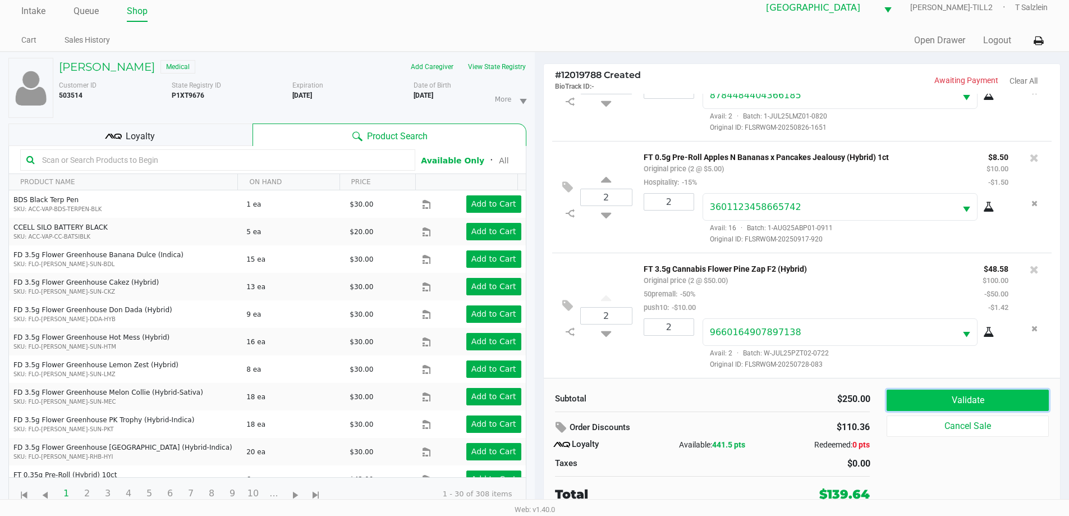
click at [974, 403] on button "Validate" at bounding box center [968, 400] width 162 height 21
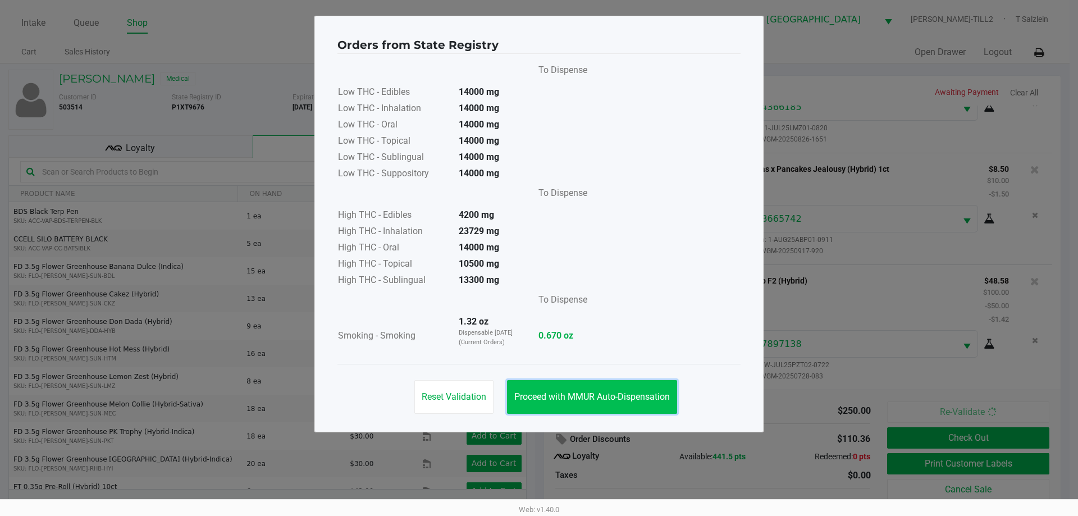
click at [606, 393] on span "Proceed with MMUR Auto-Dispensation" at bounding box center [591, 396] width 155 height 11
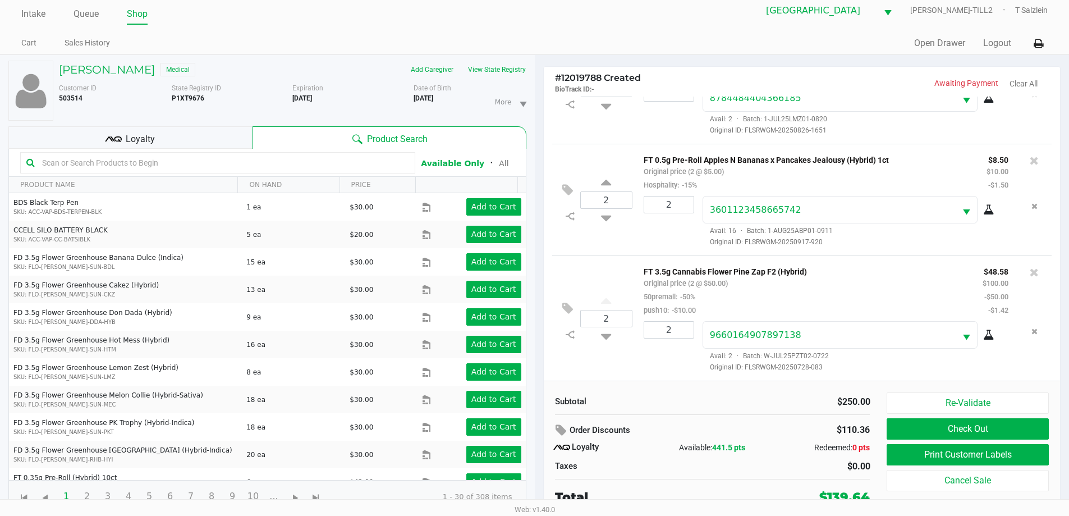
scroll to position [12, 0]
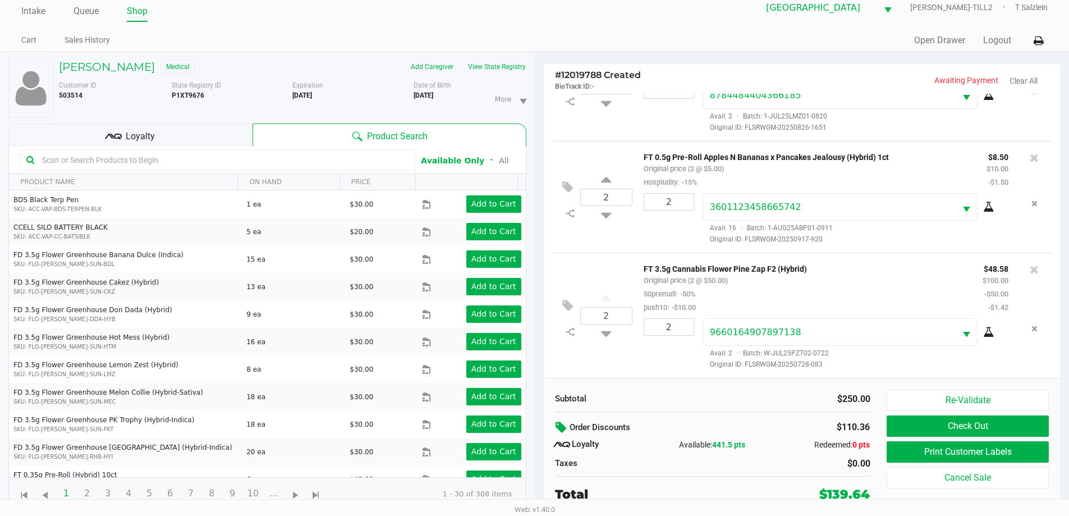
click at [557, 426] on icon at bounding box center [562, 427] width 13 height 13
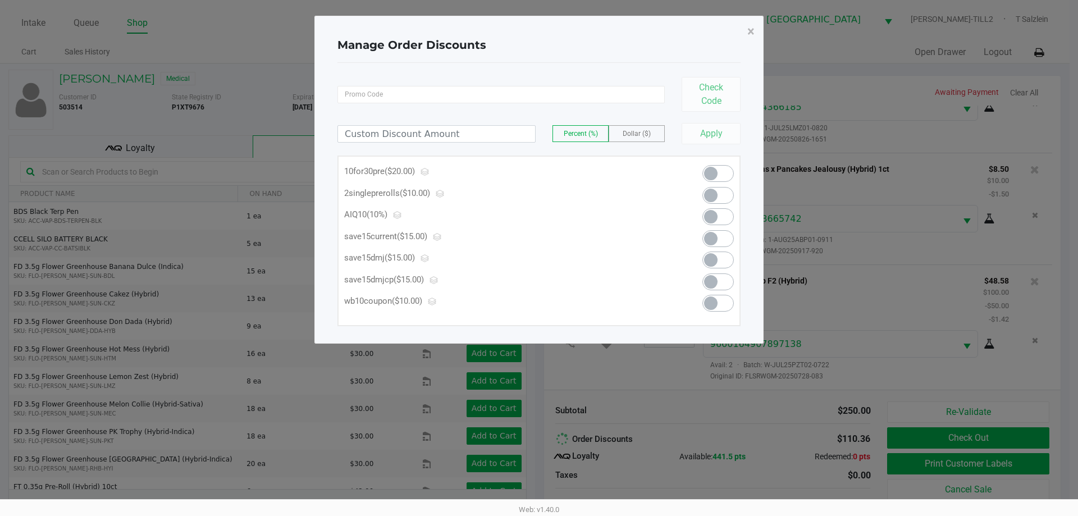
click at [708, 176] on span at bounding box center [710, 173] width 13 height 13
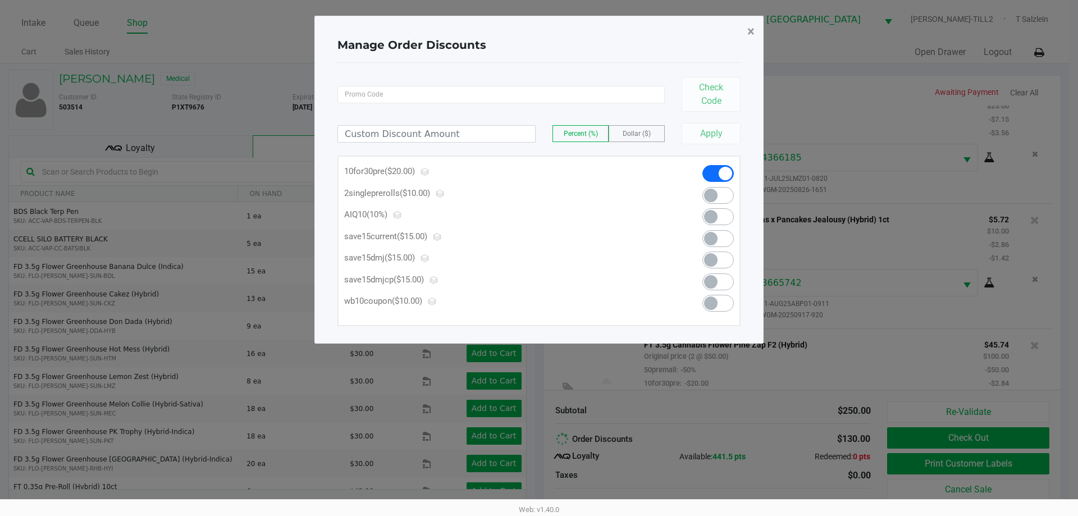
click at [750, 29] on span "×" at bounding box center [750, 32] width 7 height 16
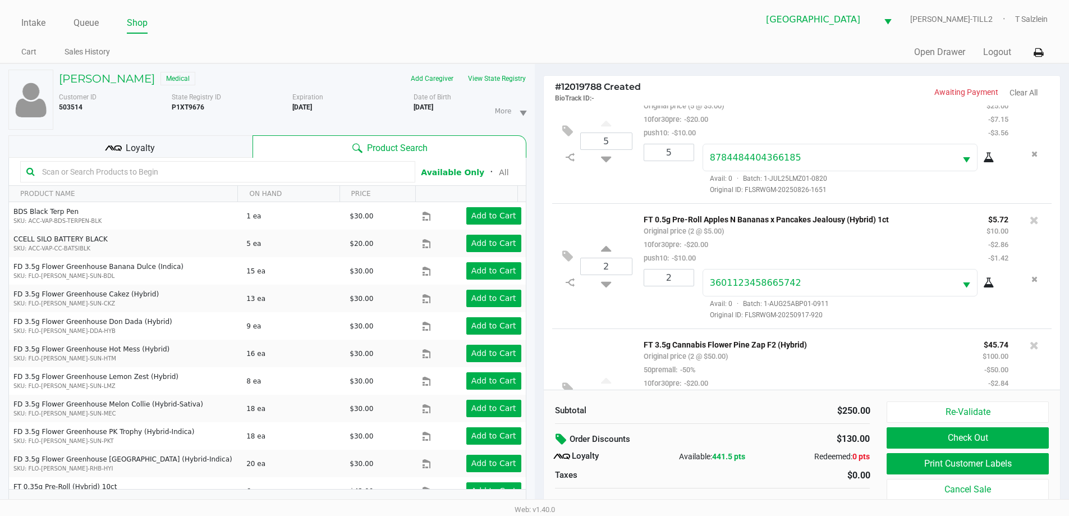
scroll to position [12, 0]
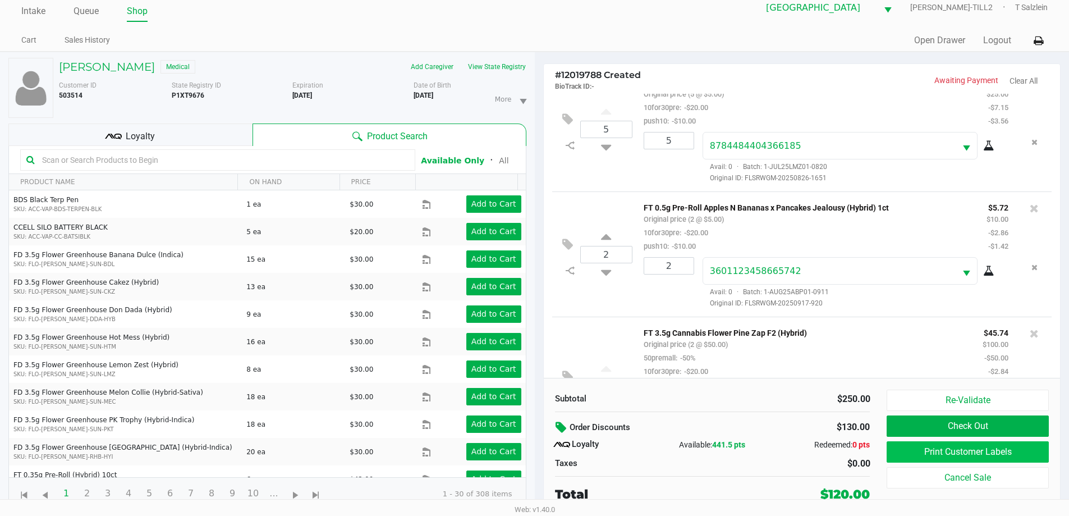
click at [926, 453] on button "Print Customer Labels" at bounding box center [968, 451] width 162 height 21
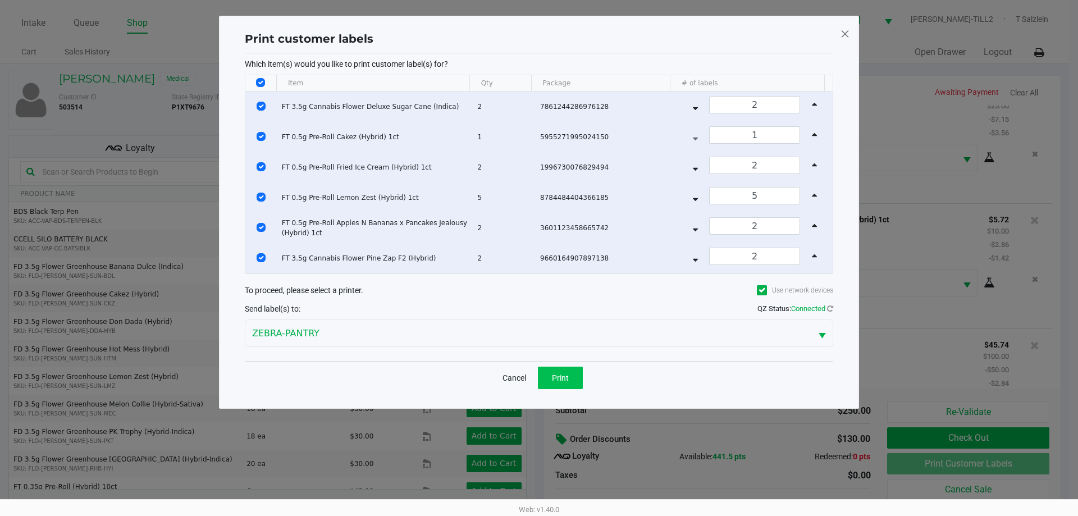
click at [556, 383] on button "Print" at bounding box center [560, 377] width 45 height 22
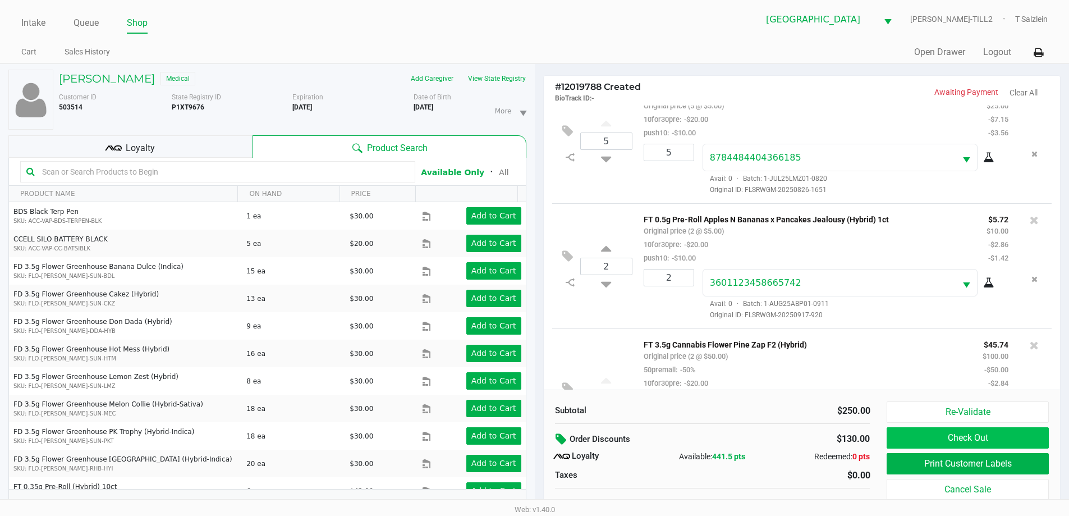
click at [937, 442] on button "Check Out" at bounding box center [968, 437] width 162 height 21
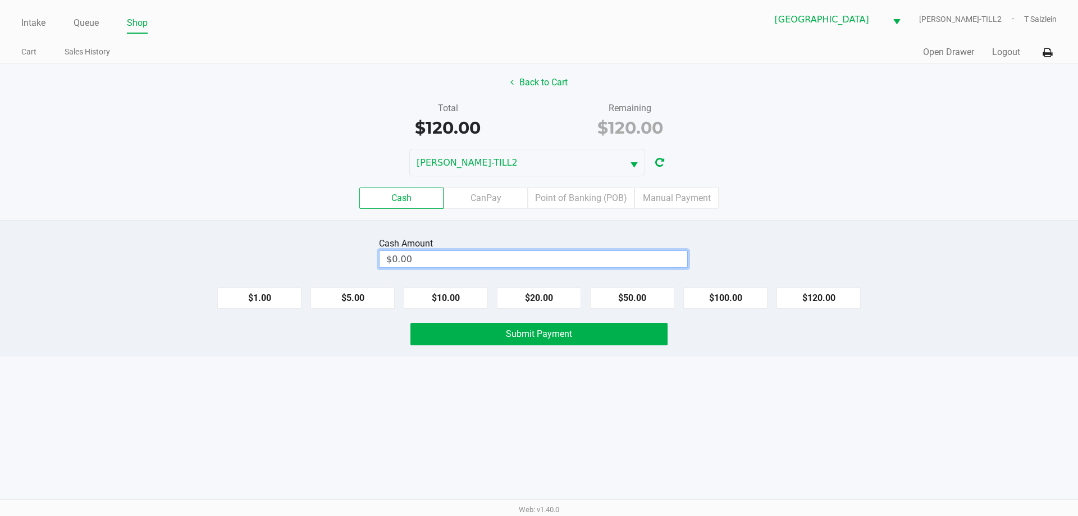
click at [429, 258] on input "$0.00" at bounding box center [533, 259] width 308 height 16
click at [528, 342] on button "Submit Payment" at bounding box center [538, 334] width 257 height 22
type input "$120.00"
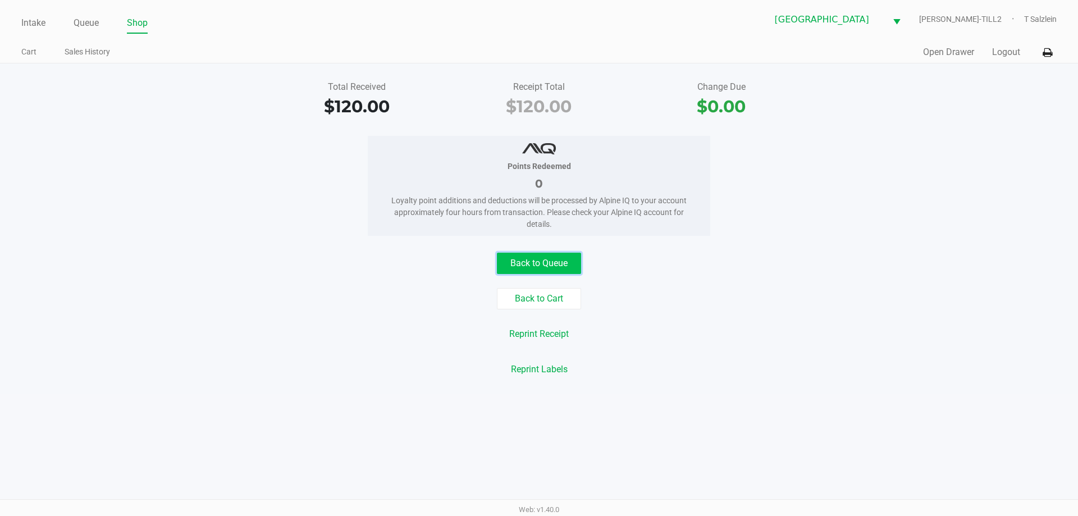
click at [551, 264] on button "Back to Queue" at bounding box center [539, 263] width 84 height 21
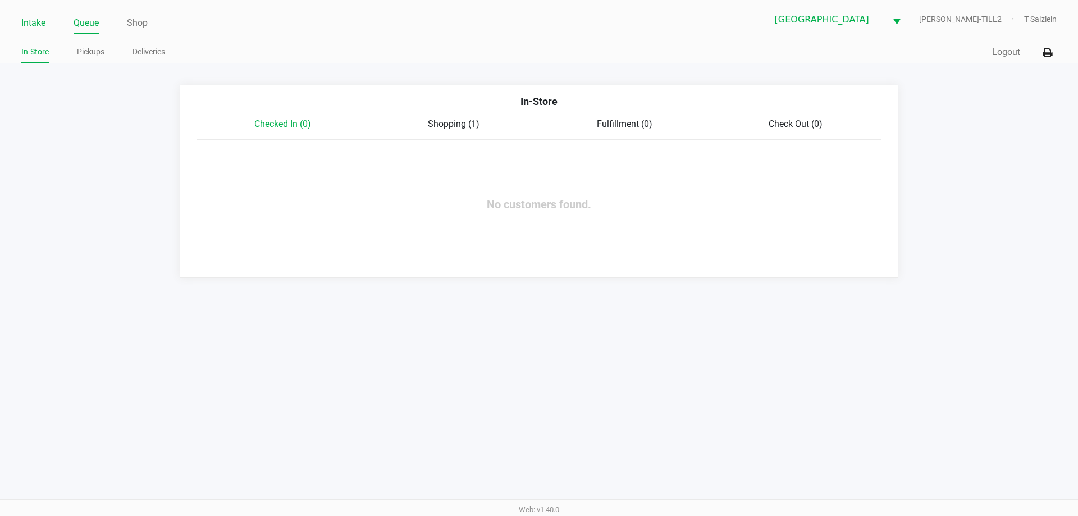
click at [35, 20] on link "Intake" at bounding box center [33, 23] width 24 height 16
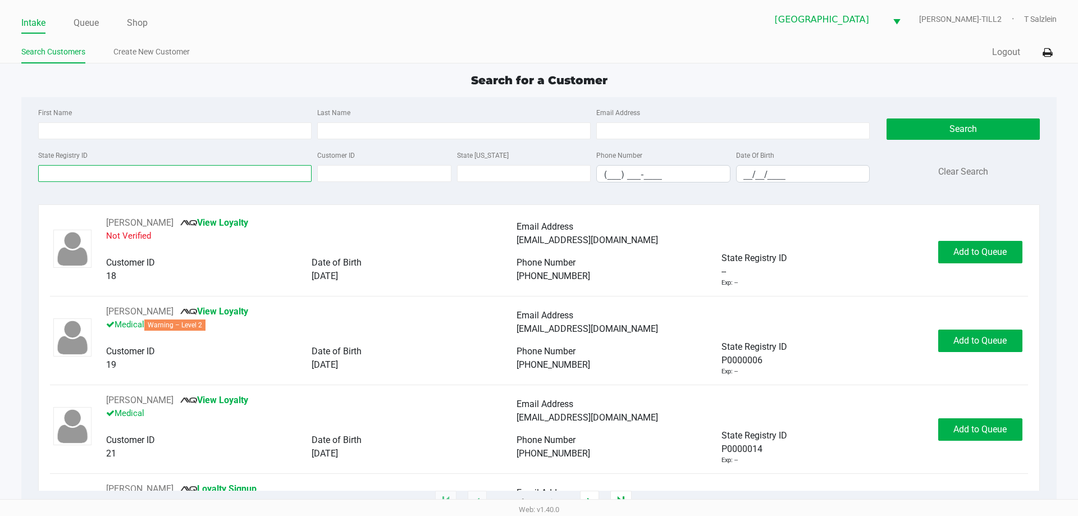
click at [163, 169] on input "State Registry ID" at bounding box center [174, 173] width 273 height 17
click at [235, 174] on input "State Registry ID" at bounding box center [174, 173] width 273 height 17
click at [77, 22] on link "Queue" at bounding box center [86, 23] width 25 height 16
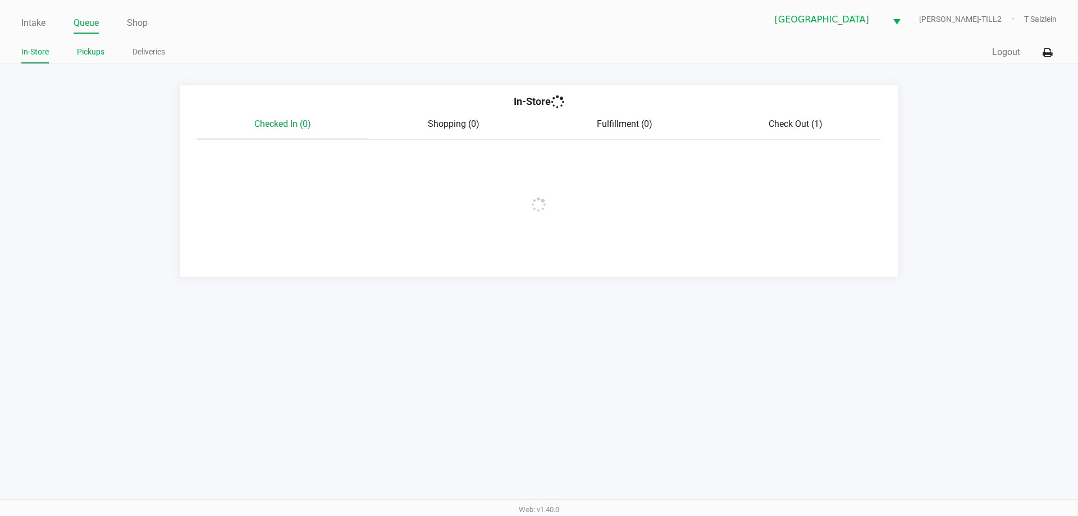
click at [90, 55] on link "Pickups" at bounding box center [91, 52] width 28 height 14
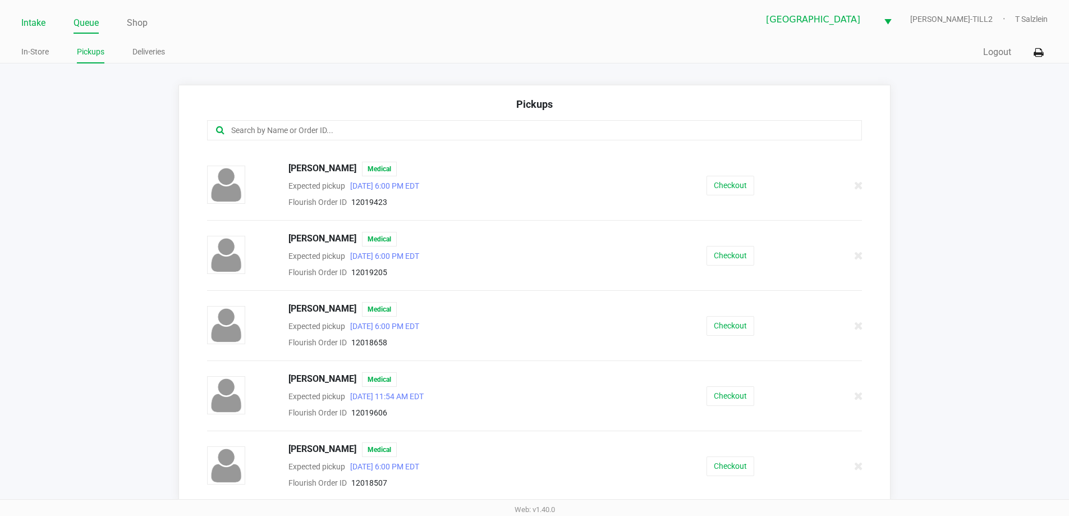
click at [29, 21] on link "Intake" at bounding box center [33, 23] width 24 height 16
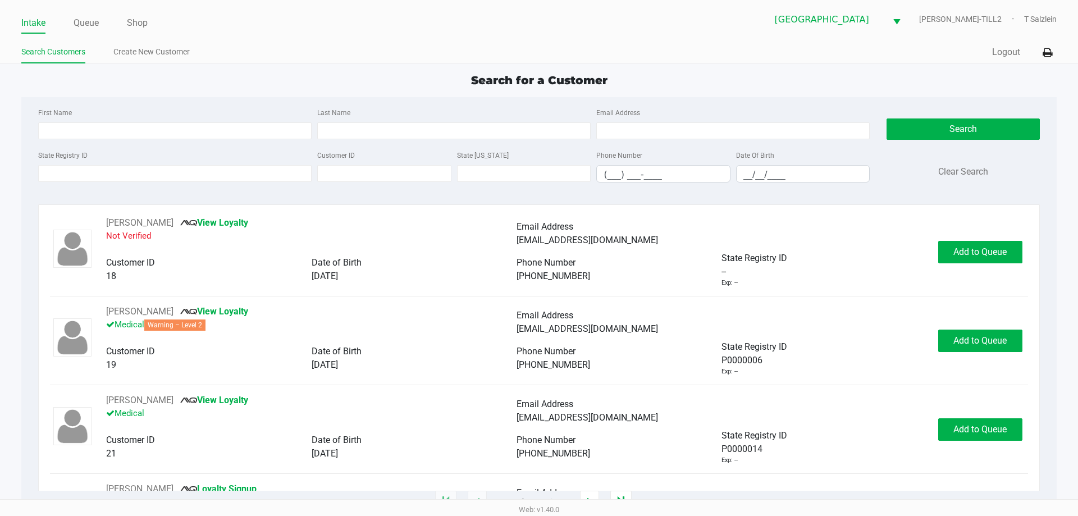
click at [175, 184] on div "State Registry ID Customer ID State ID Phone Number (___) ___-____ Date Of Birt…" at bounding box center [453, 169] width 837 height 43
click at [181, 177] on input "State Registry ID" at bounding box center [174, 173] width 273 height 17
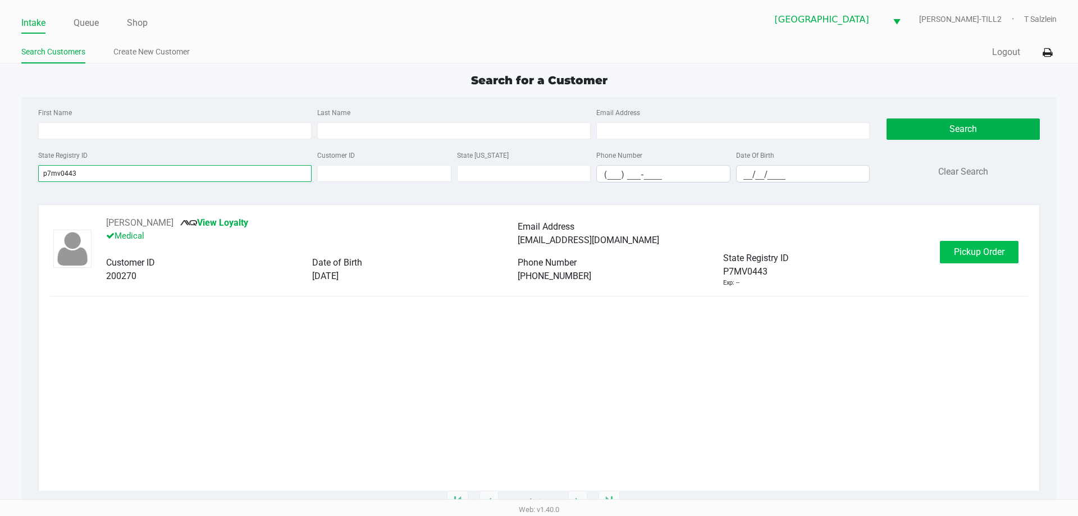
type input "p7mv0443"
click at [975, 241] on button "Pickup Order" at bounding box center [979, 252] width 79 height 22
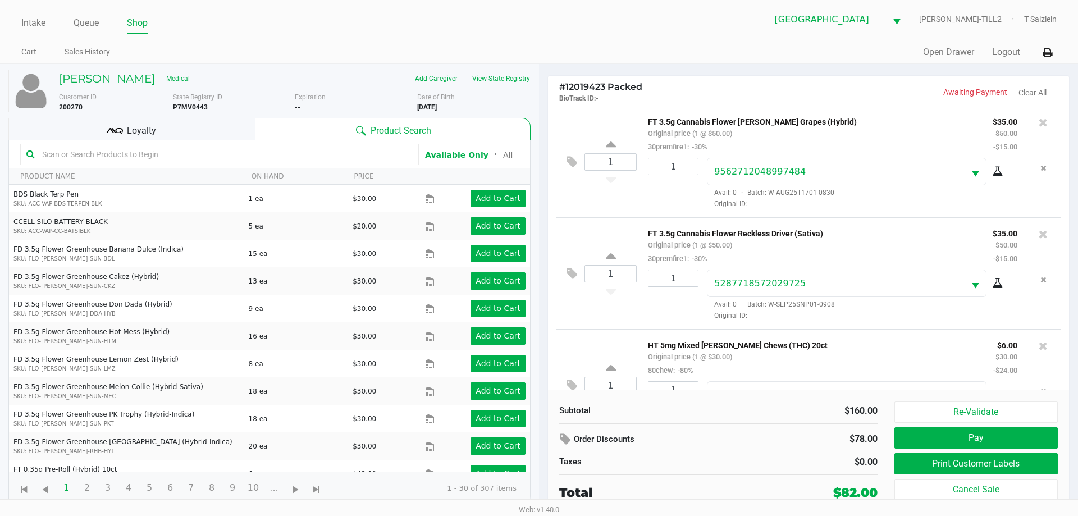
click at [708, 401] on div "Subtotal $160.00 Order Discounts $78.00 Taxes $0.00 Total $82.00 Re-Validate Pa…" at bounding box center [808, 451] width 521 height 123
click at [239, 152] on input "text" at bounding box center [225, 154] width 375 height 17
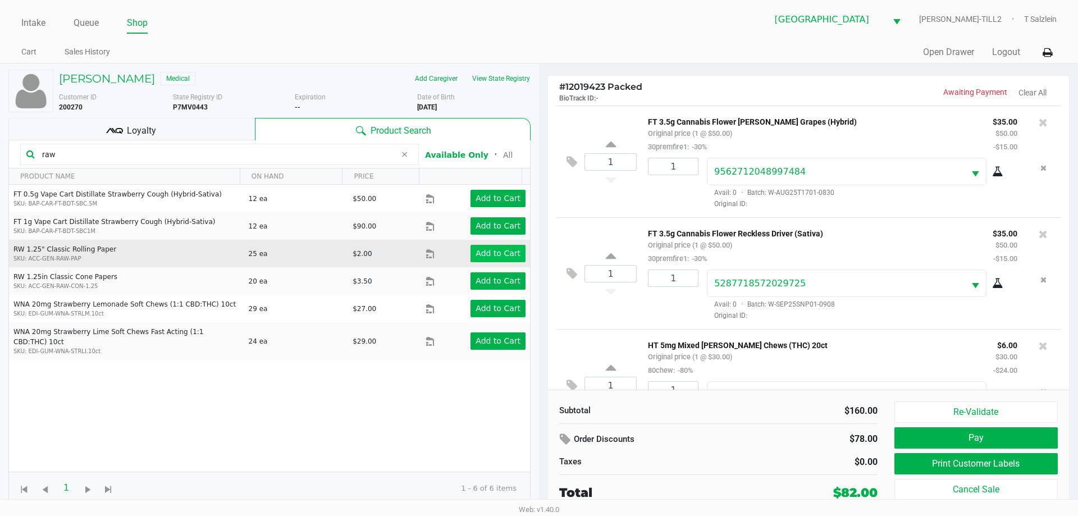
type input "raw"
click at [488, 256] on app-button-loader "Add to Cart" at bounding box center [497, 253] width 45 height 9
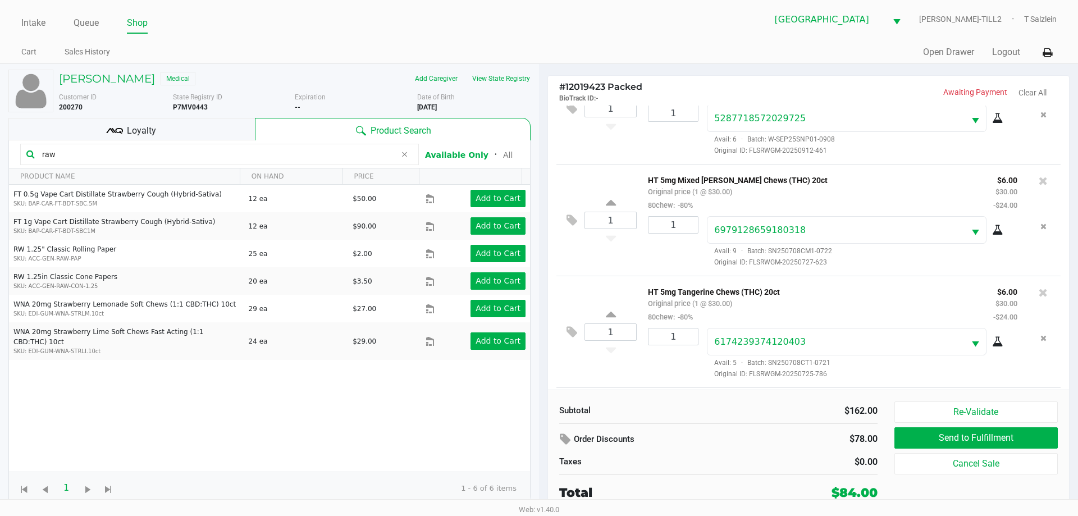
scroll to position [228, 0]
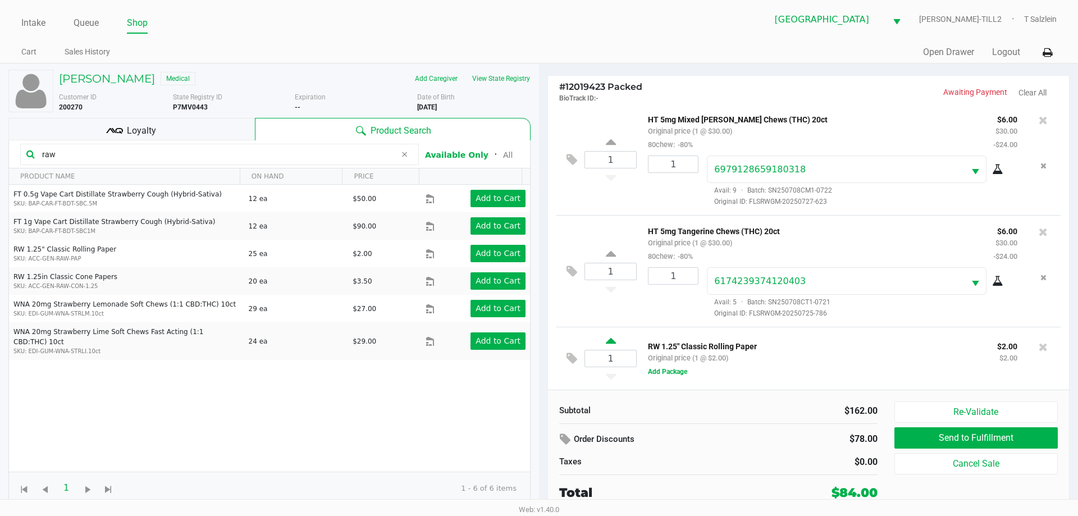
click at [611, 343] on icon at bounding box center [611, 343] width 10 height 14
type input "2"
click at [672, 374] on button "Add Package" at bounding box center [667, 371] width 39 height 10
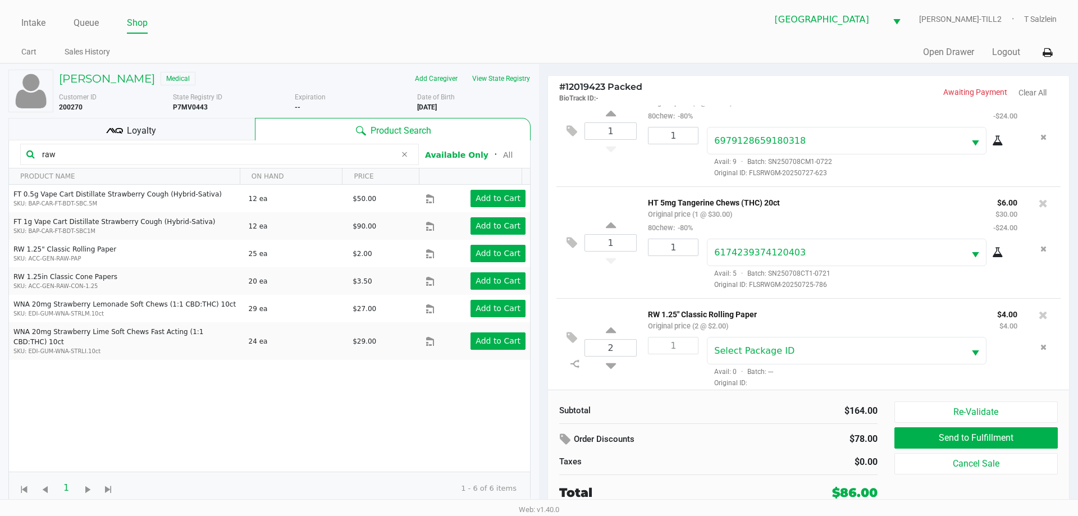
scroll to position [264, 0]
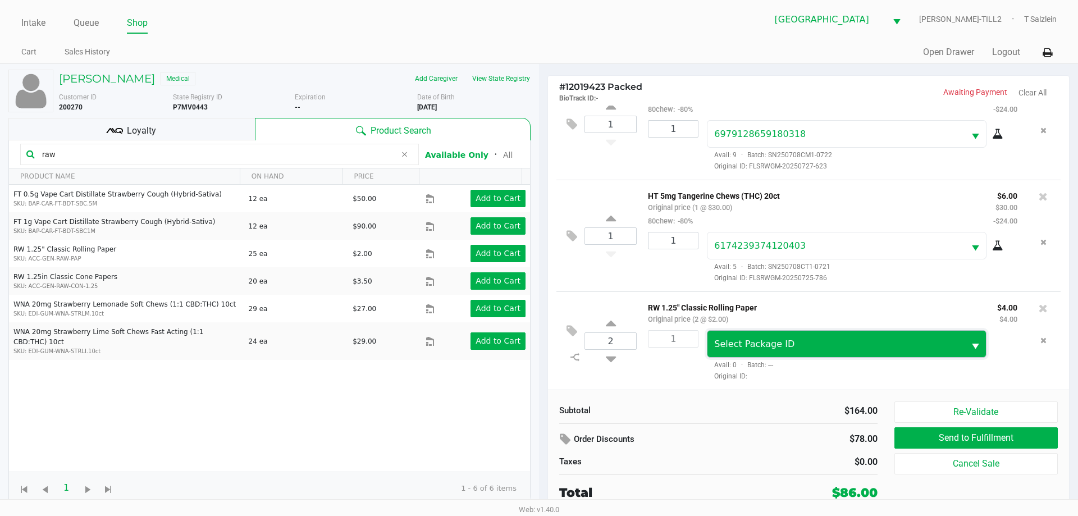
click at [762, 345] on span "Select Package ID" at bounding box center [754, 343] width 80 height 11
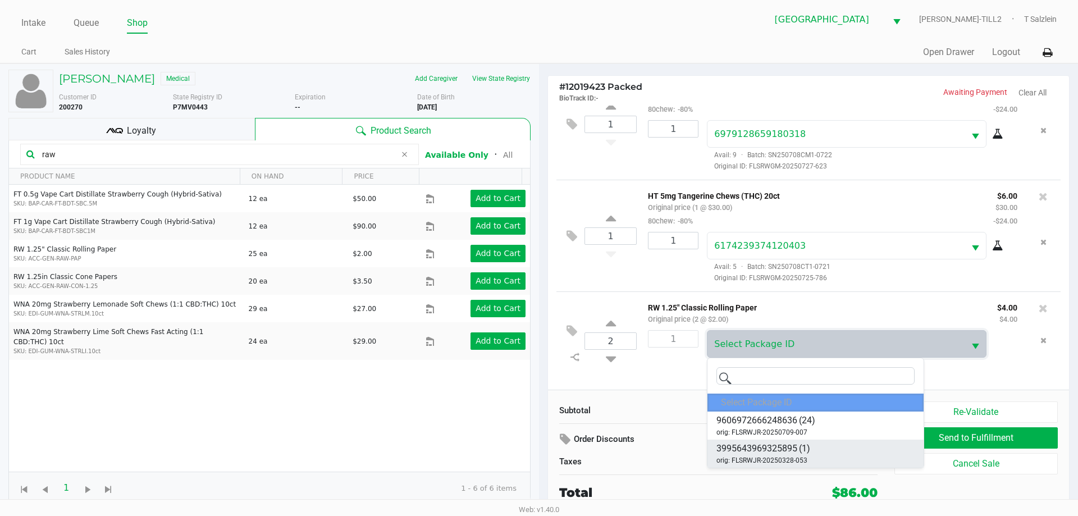
click at [778, 452] on span "3995643969325895" at bounding box center [756, 448] width 81 height 13
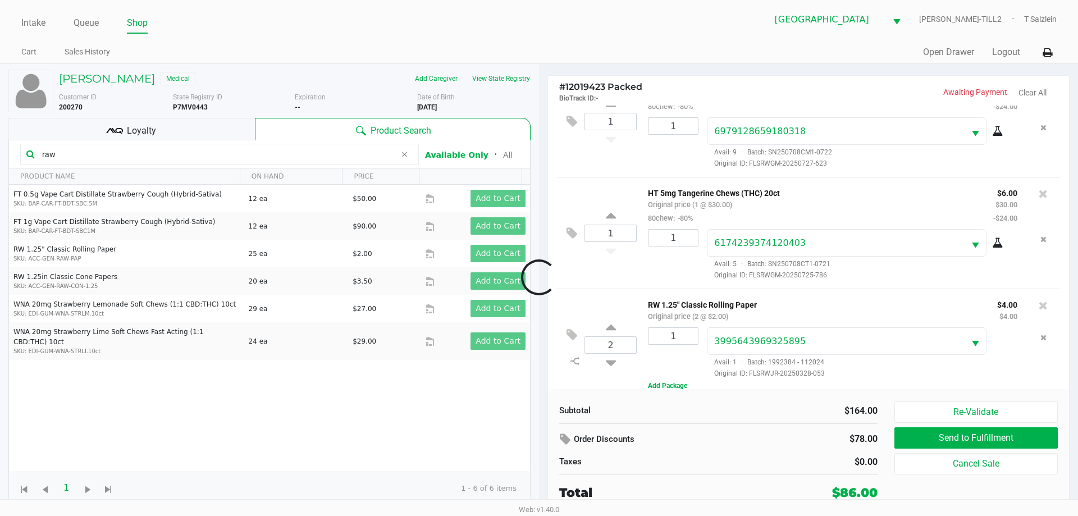
scroll to position [277, 0]
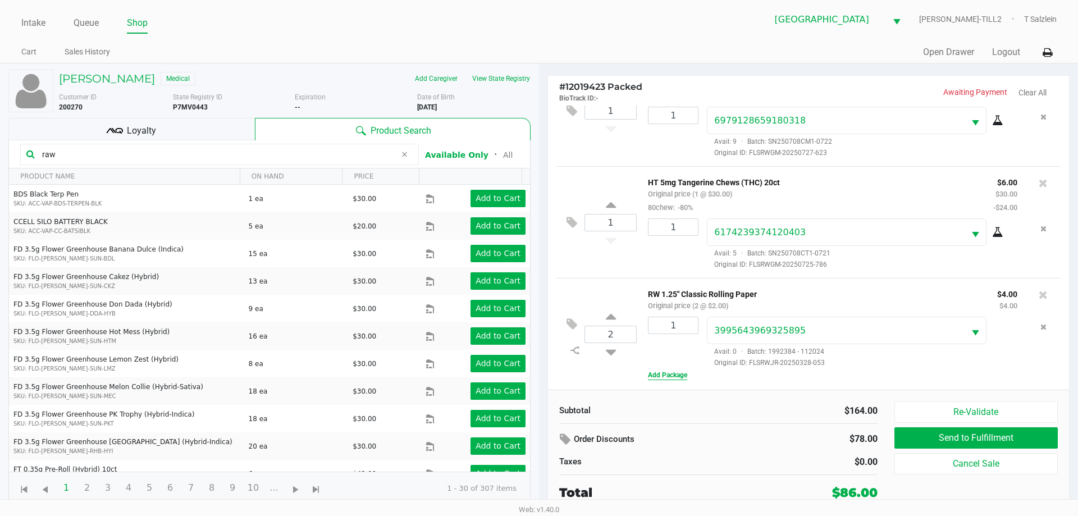
click at [680, 376] on button "Add Package" at bounding box center [667, 375] width 39 height 10
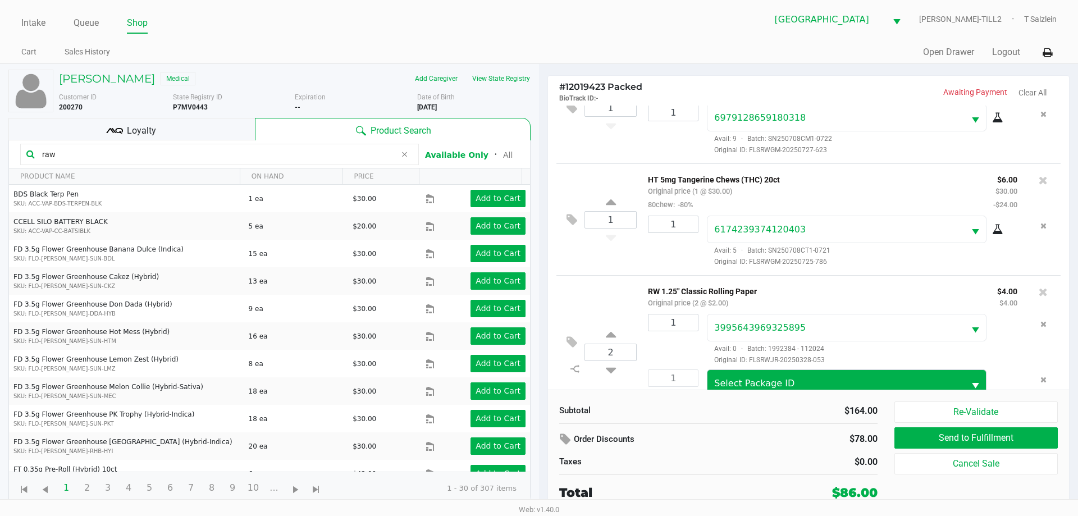
scroll to position [319, 0]
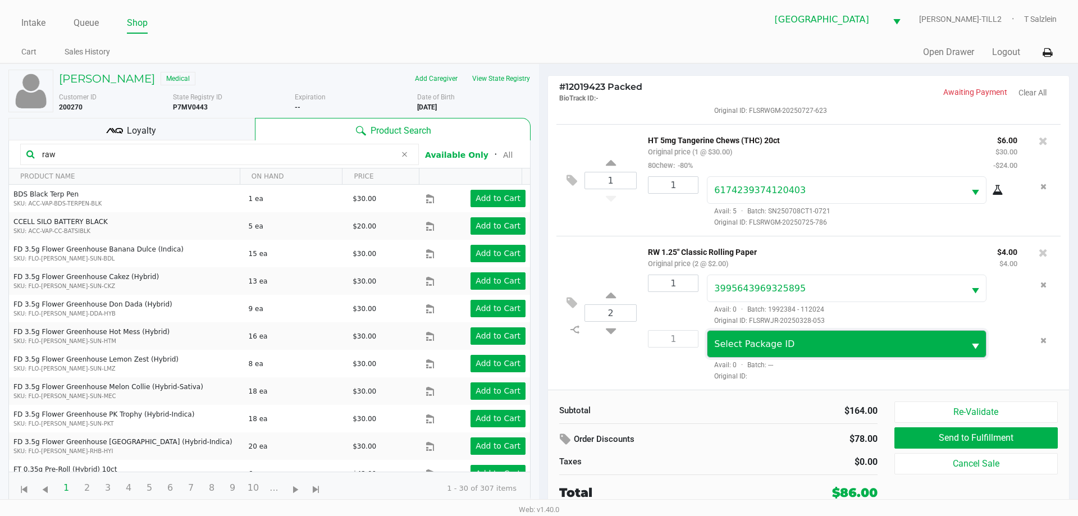
click at [794, 344] on span "Select Package ID" at bounding box center [835, 343] width 243 height 13
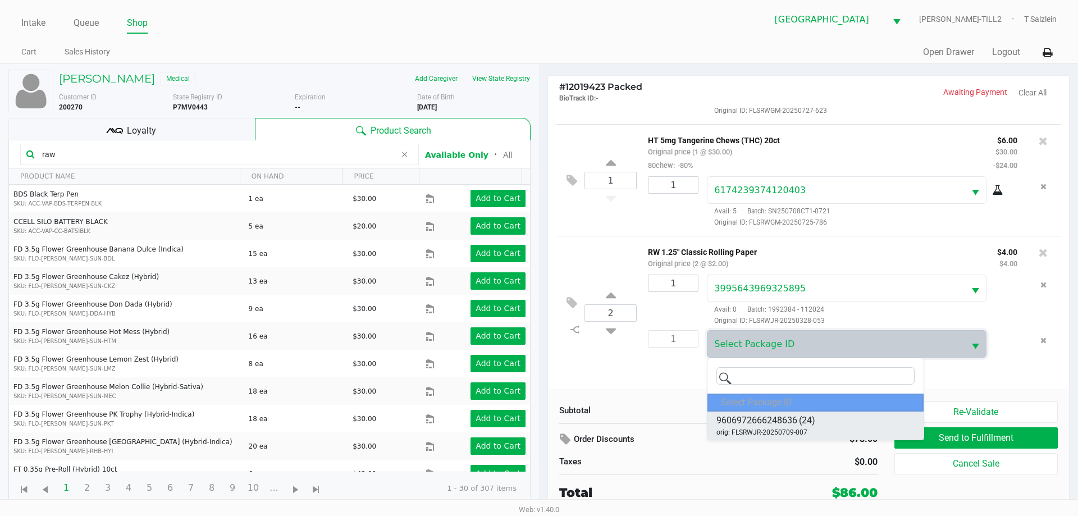
click at [808, 419] on span "(24)" at bounding box center [807, 420] width 16 height 13
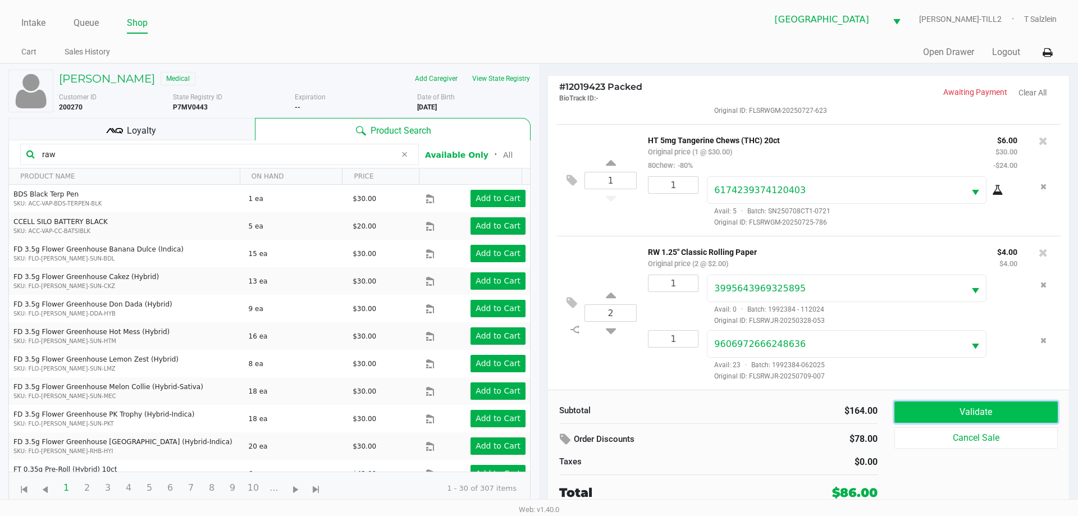
click at [979, 410] on button "Validate" at bounding box center [975, 411] width 163 height 21
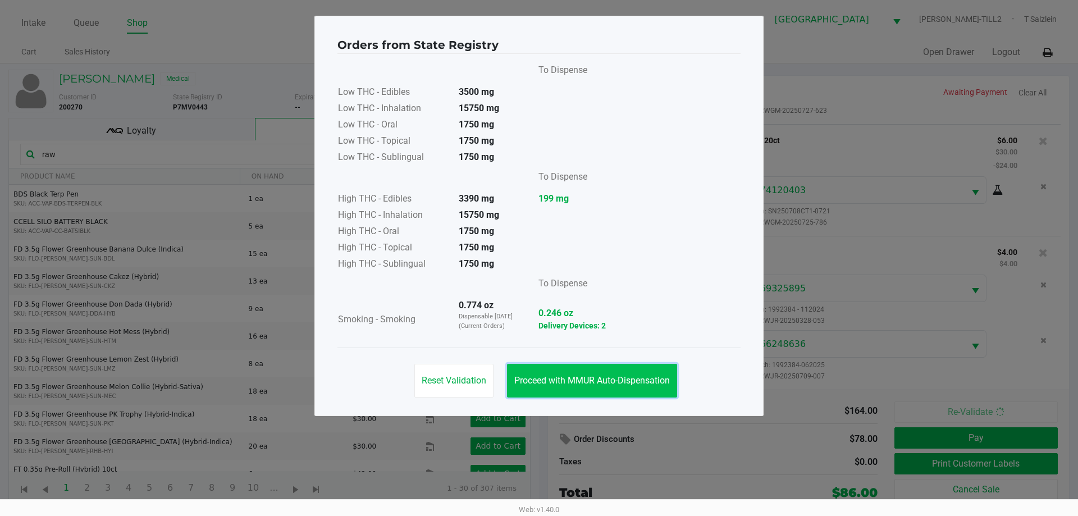
click at [583, 389] on button "Proceed with MMUR Auto-Dispensation" at bounding box center [592, 381] width 170 height 34
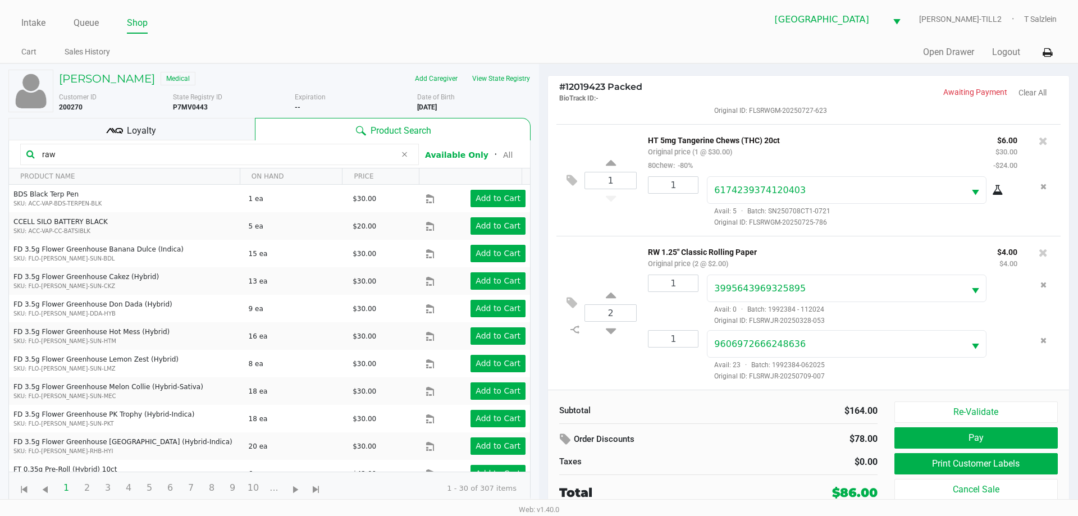
click at [139, 134] on span "Loyalty" at bounding box center [141, 130] width 29 height 13
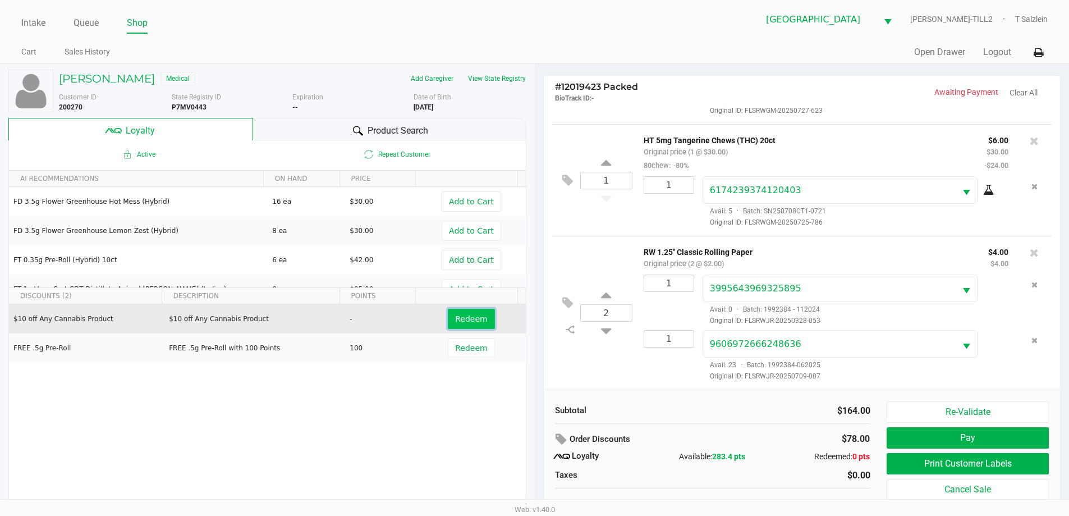
click at [470, 313] on button "Redeem" at bounding box center [471, 319] width 47 height 20
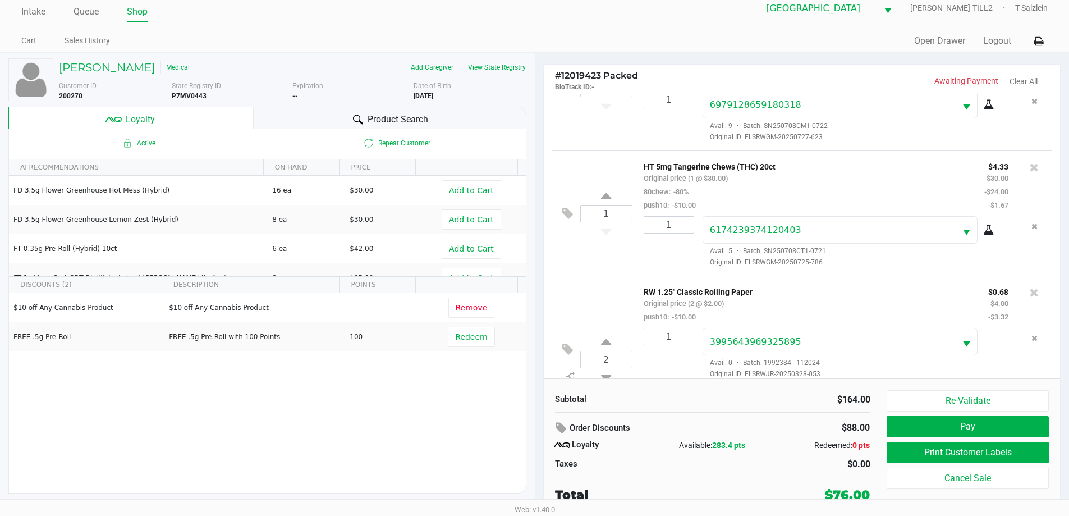
scroll to position [387, 0]
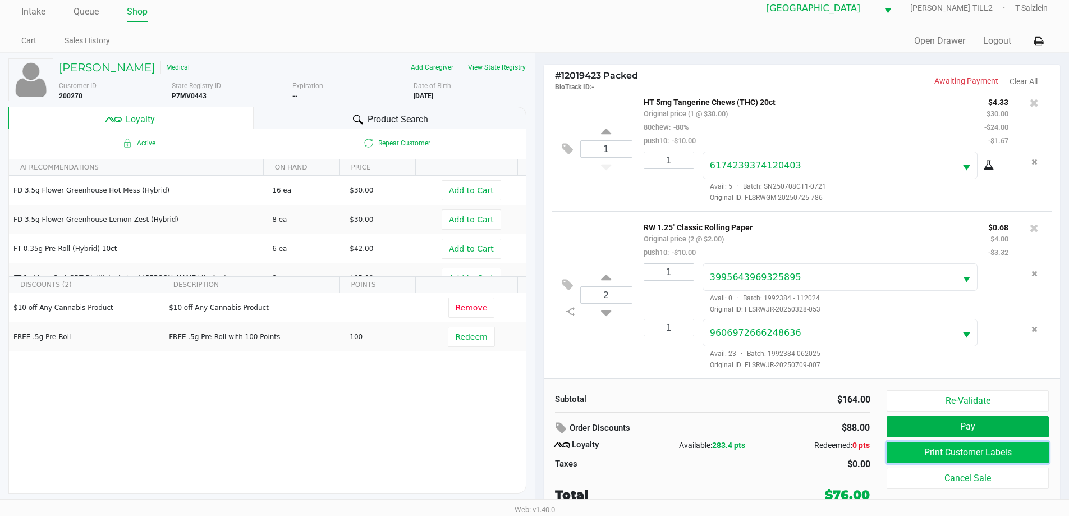
click at [922, 449] on button "Print Customer Labels" at bounding box center [968, 452] width 162 height 21
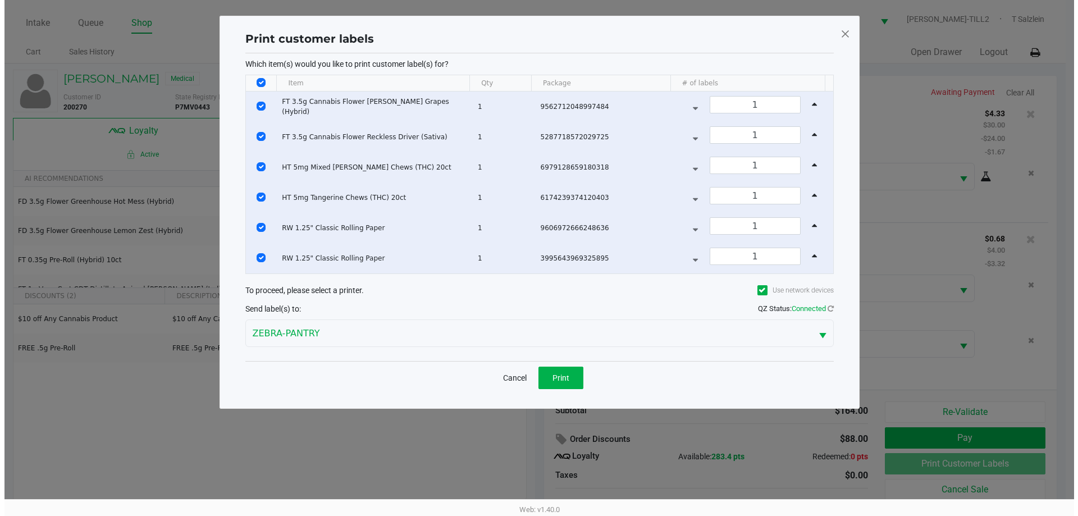
scroll to position [0, 0]
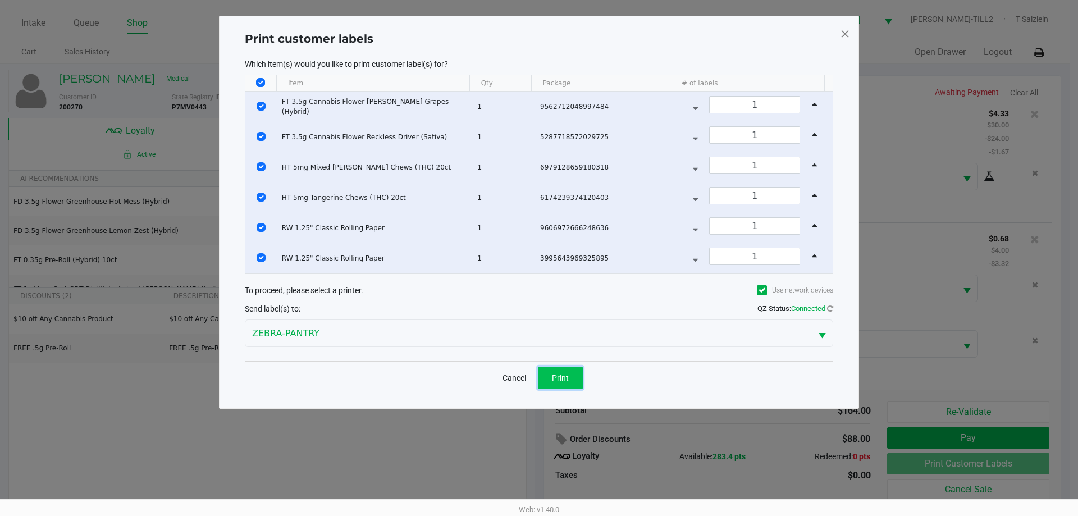
click at [570, 378] on button "Print" at bounding box center [560, 377] width 45 height 22
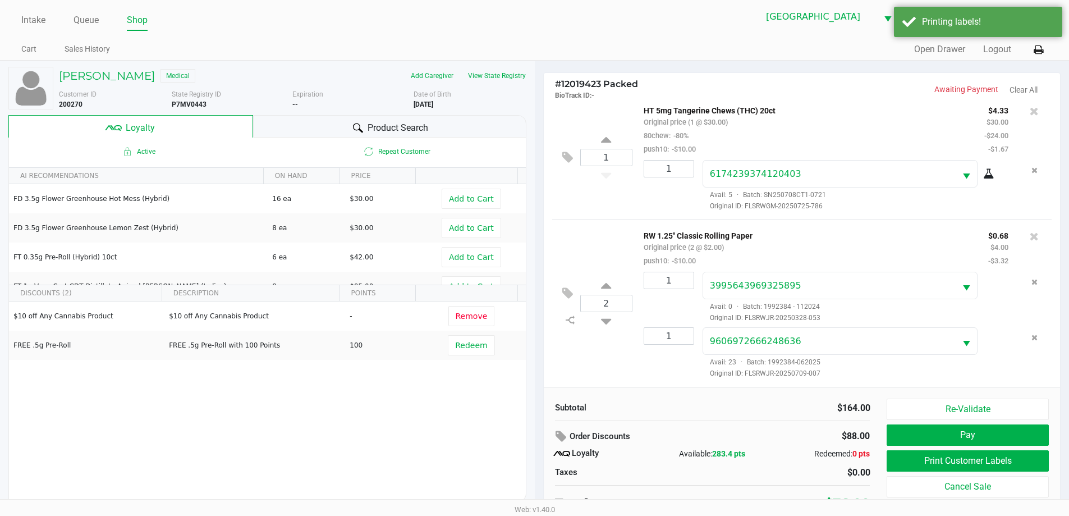
scroll to position [11, 0]
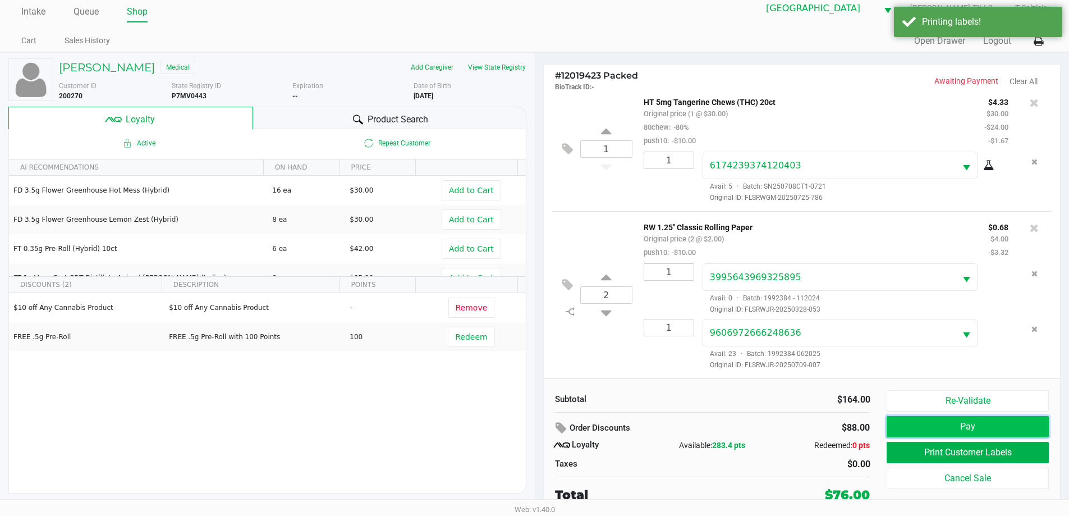
click at [970, 428] on button "Pay" at bounding box center [968, 426] width 162 height 21
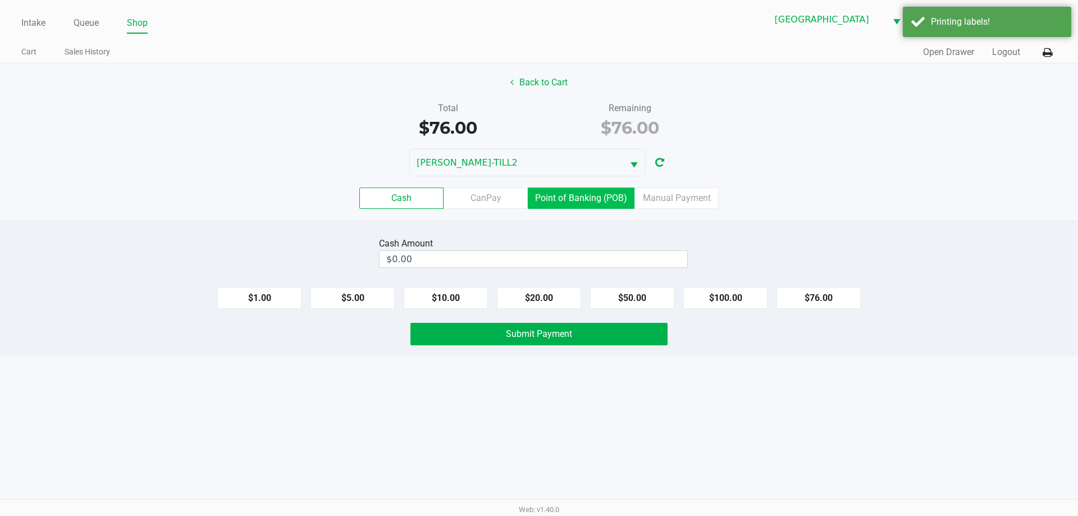
click at [573, 196] on label "Point of Banking (POB)" at bounding box center [581, 197] width 107 height 21
click at [0, 0] on 7 "Point of Banking (POB)" at bounding box center [0, 0] width 0 height 0
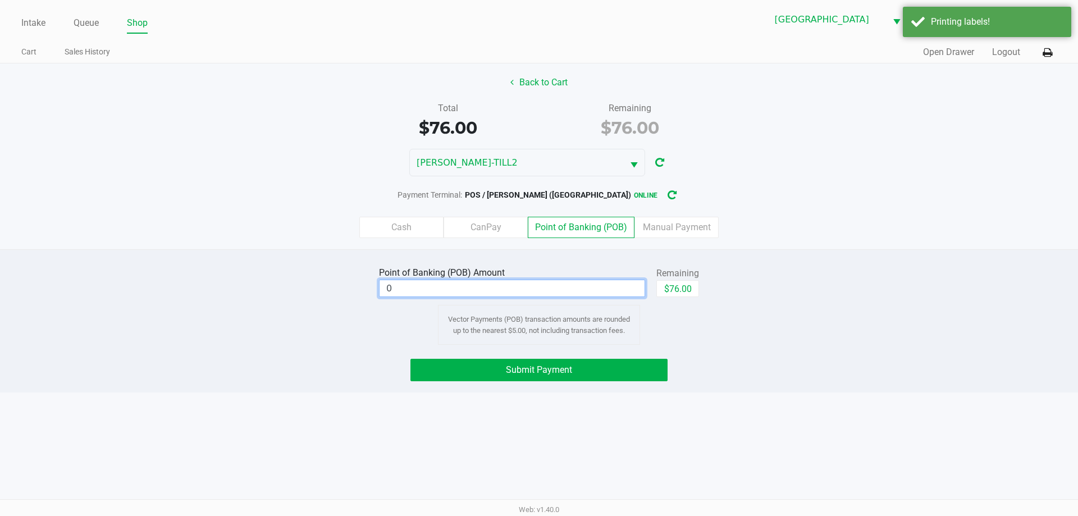
click at [477, 292] on input "0" at bounding box center [511, 288] width 265 height 16
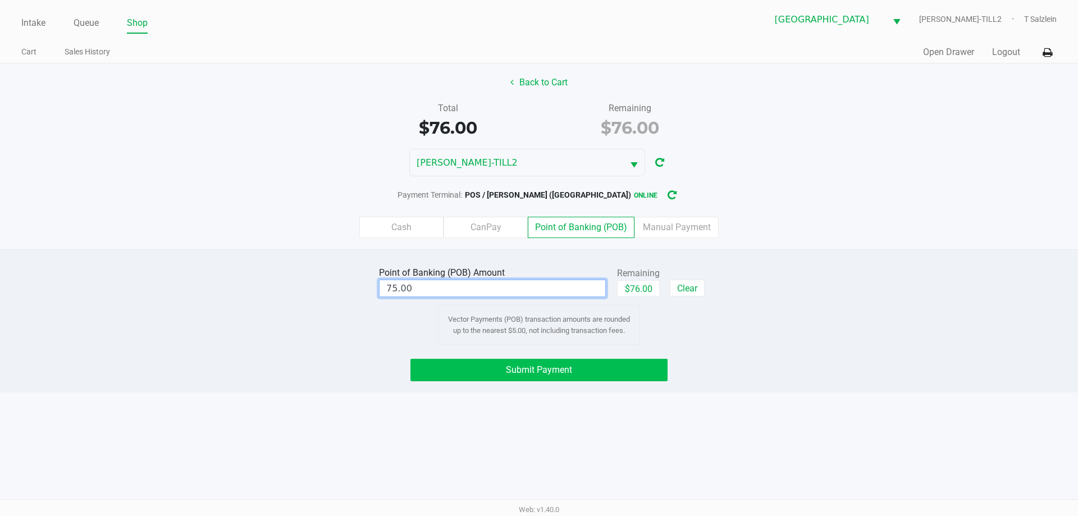
click at [540, 372] on span "Submit Payment" at bounding box center [539, 369] width 66 height 11
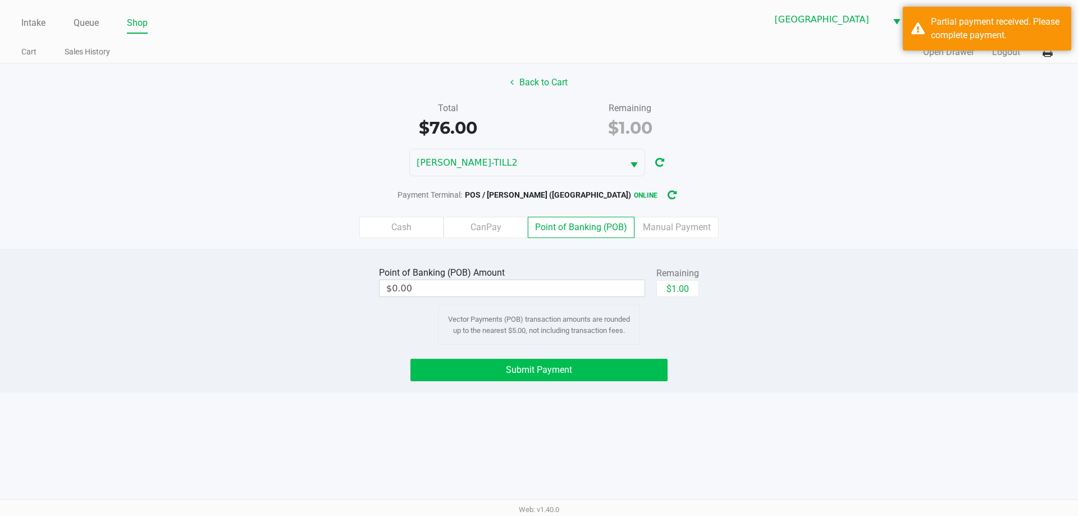
click at [410, 233] on label "Cash" at bounding box center [401, 227] width 84 height 21
click at [0, 0] on 0 "Cash" at bounding box center [0, 0] width 0 height 0
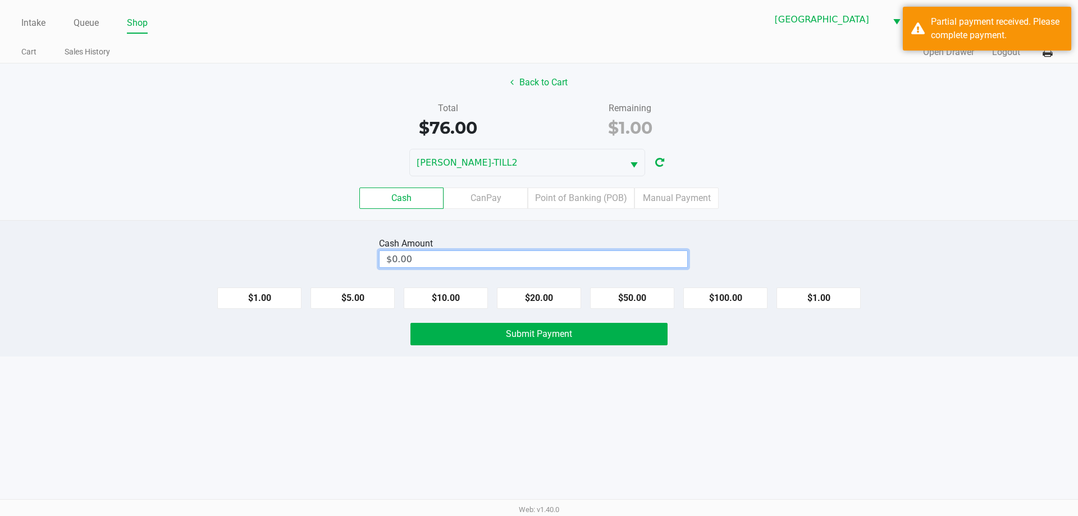
click at [420, 256] on input "$0.00" at bounding box center [533, 259] width 308 height 16
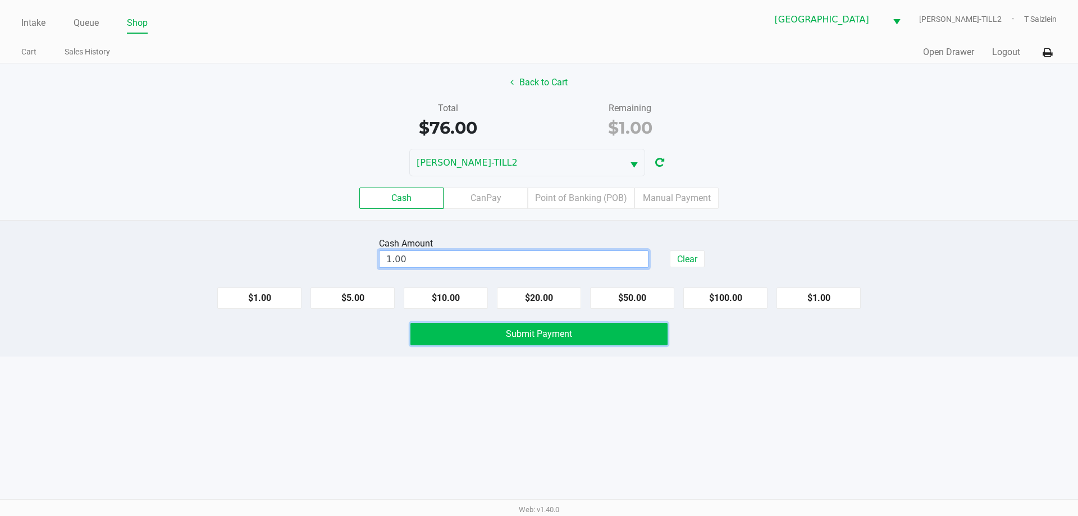
click at [549, 340] on button "Submit Payment" at bounding box center [538, 334] width 257 height 22
type input "$1.00"
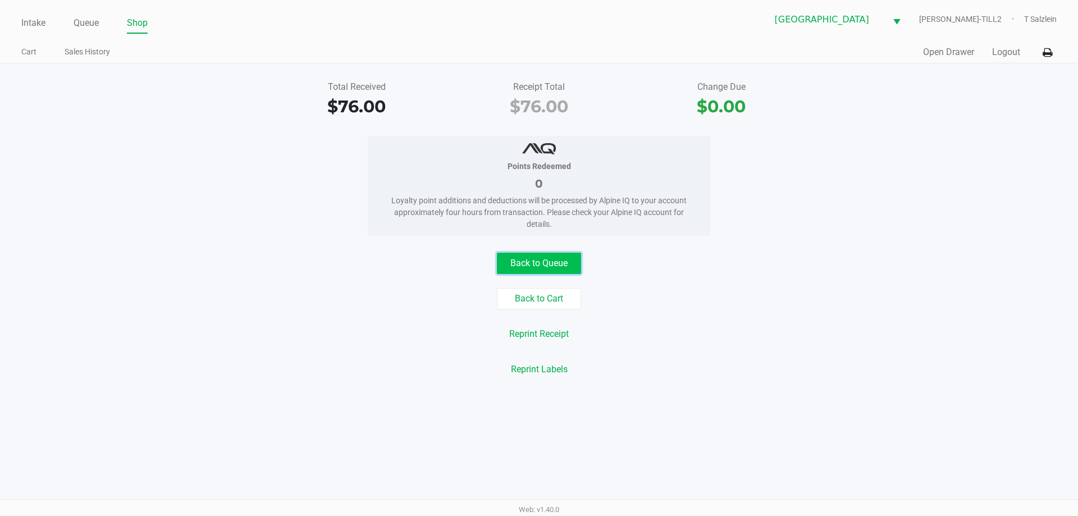
click at [521, 255] on button "Back to Queue" at bounding box center [539, 263] width 84 height 21
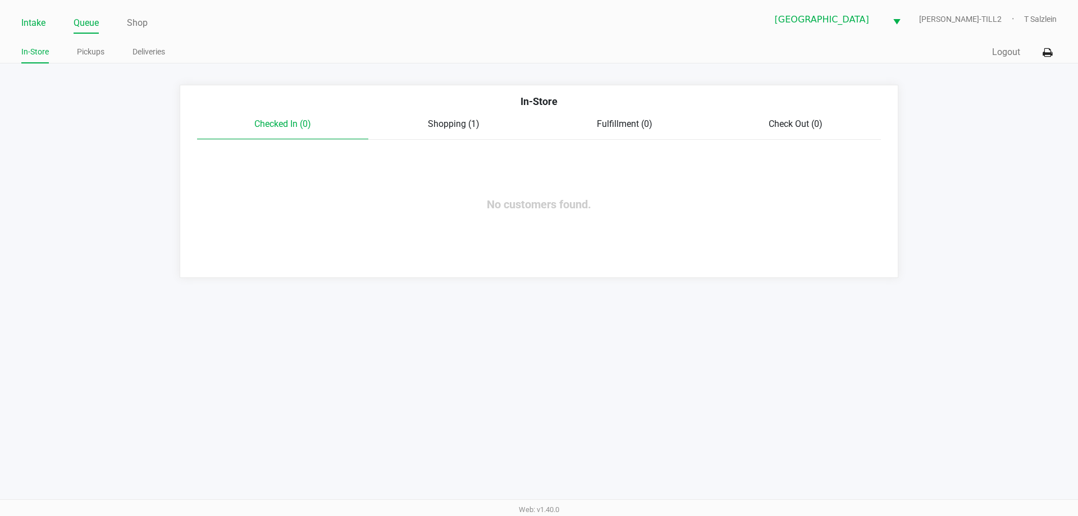
click at [34, 23] on link "Intake" at bounding box center [33, 23] width 24 height 16
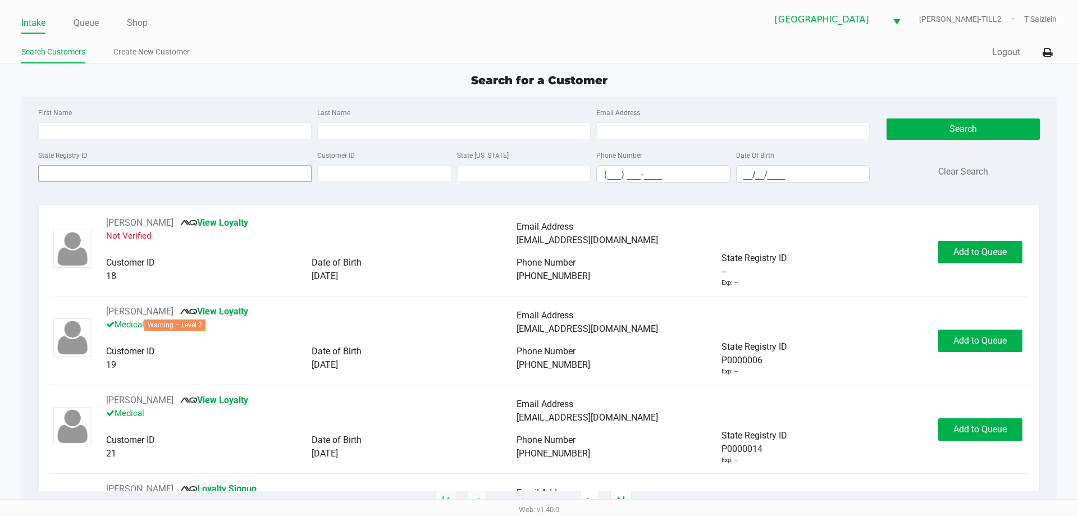
click at [189, 173] on input "State Registry ID" at bounding box center [174, 173] width 273 height 17
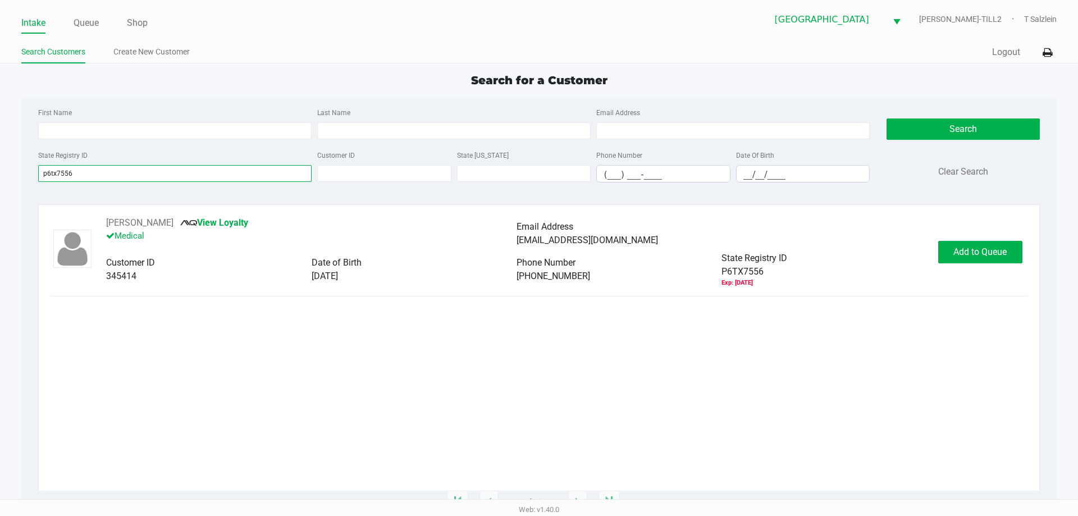
type input "p6tx7556"
click at [959, 263] on div "KELVIN YOUNG View Loyalty Medical Email Address kedoyoung77@yahoo.com Customer …" at bounding box center [538, 251] width 977 height 71
click at [968, 250] on span "Add to Queue" at bounding box center [979, 251] width 53 height 11
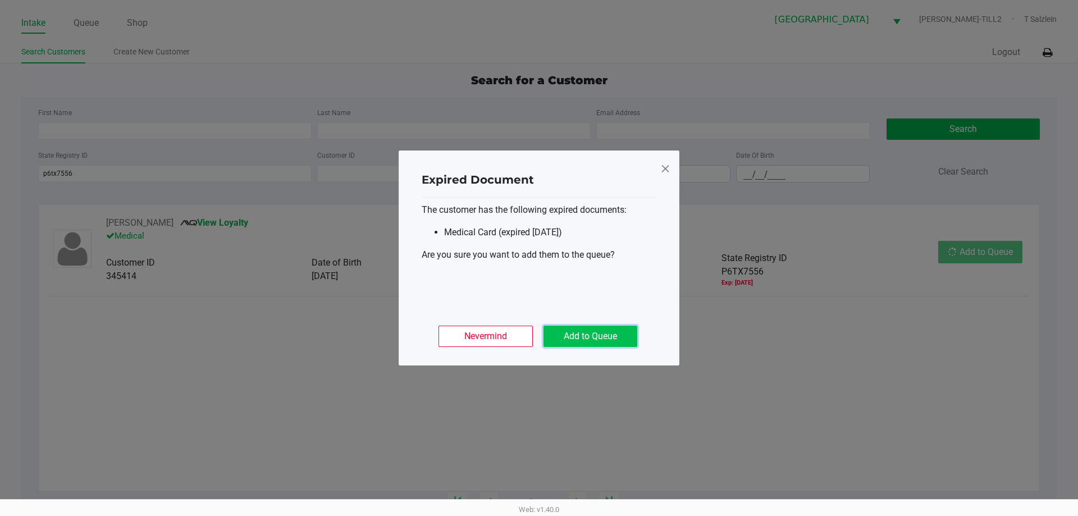
click at [603, 337] on button "Add to Queue" at bounding box center [590, 336] width 94 height 21
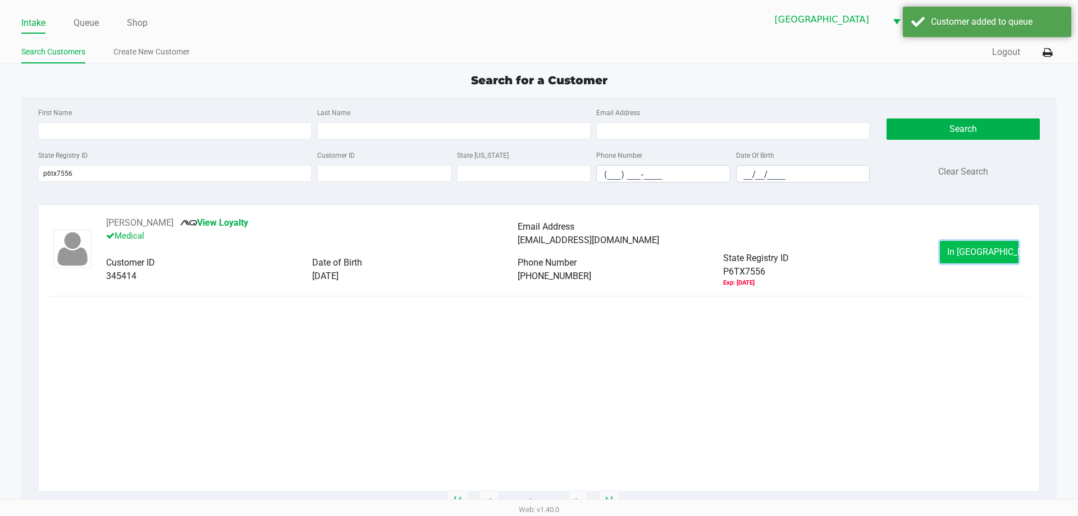
click at [979, 255] on span "In Queue" at bounding box center [994, 251] width 94 height 11
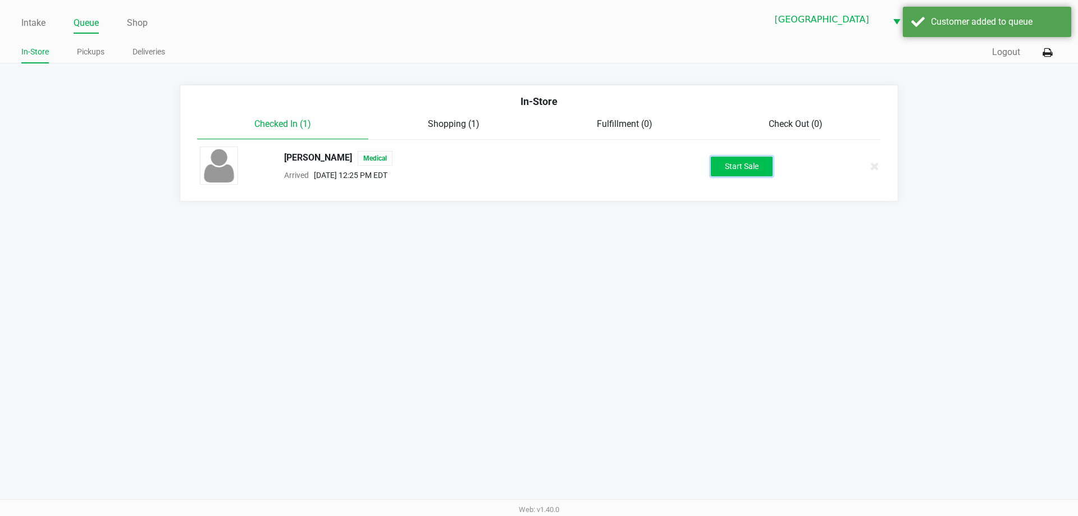
click at [739, 167] on button "Start Sale" at bounding box center [742, 167] width 62 height 20
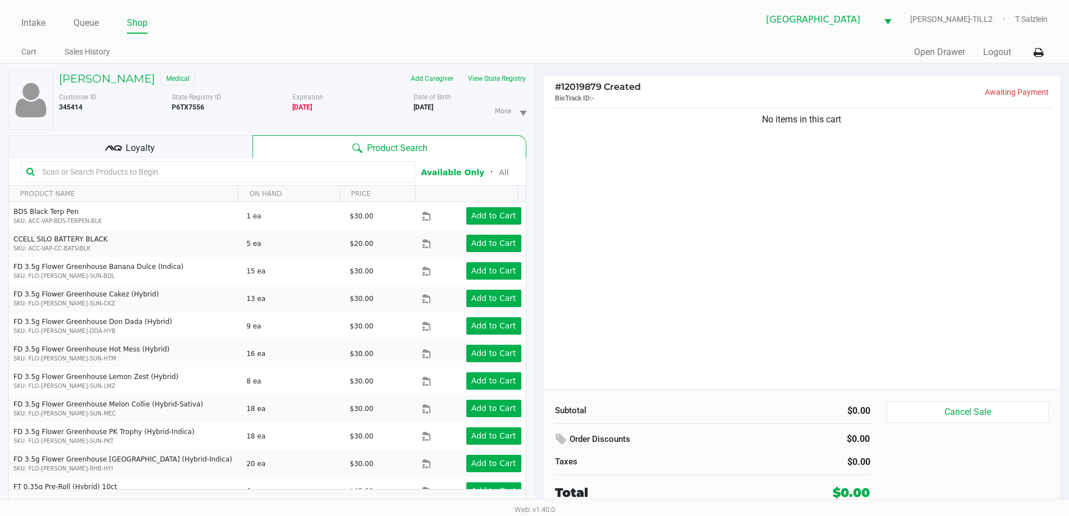
click at [289, 179] on input "text" at bounding box center [224, 171] width 372 height 17
click at [512, 80] on button "View State Registry" at bounding box center [494, 79] width 66 height 18
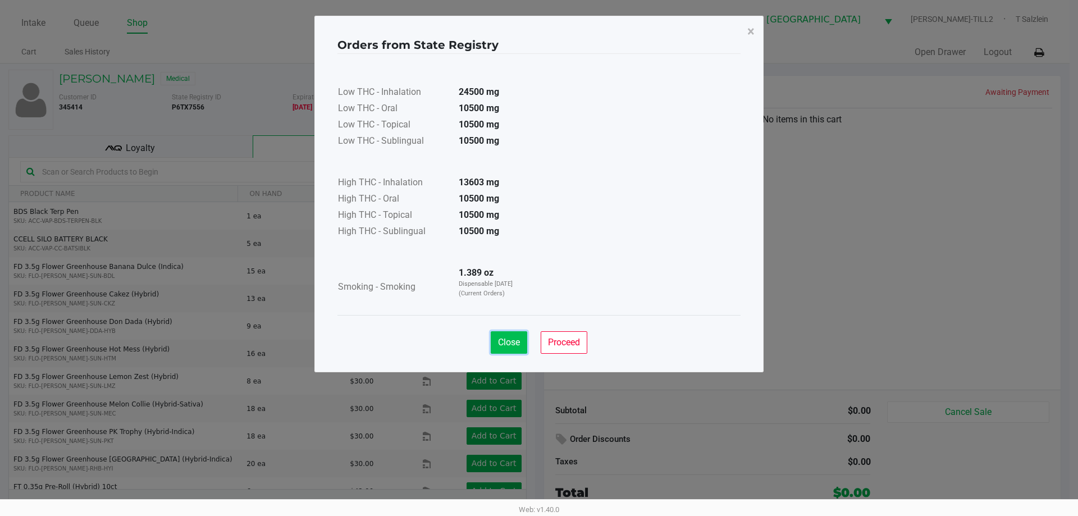
click at [515, 345] on span "Close" at bounding box center [509, 342] width 22 height 11
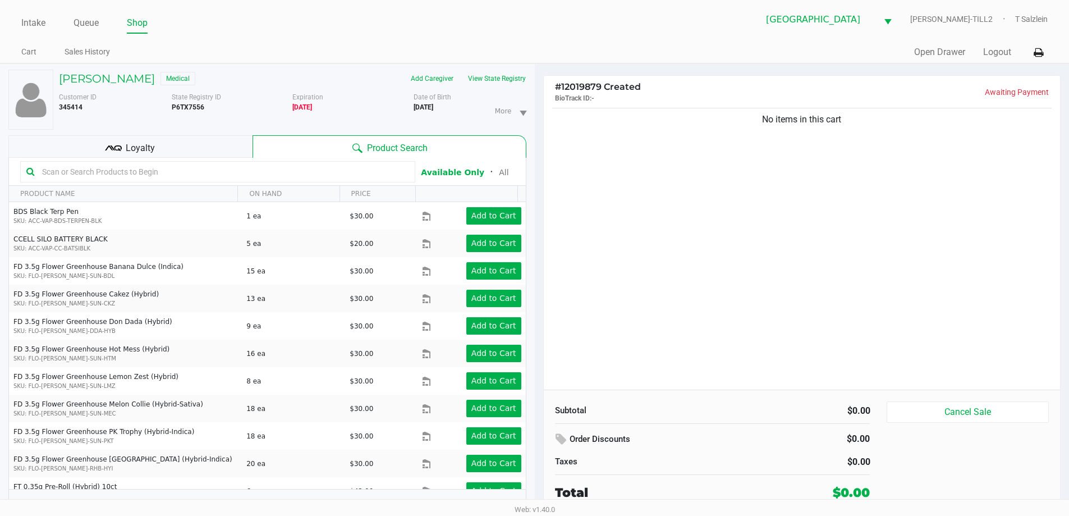
click at [149, 171] on input "text" at bounding box center [224, 171] width 372 height 17
click at [209, 173] on input "text" at bounding box center [224, 171] width 372 height 17
click at [164, 145] on div "Loyalty" at bounding box center [130, 146] width 244 height 22
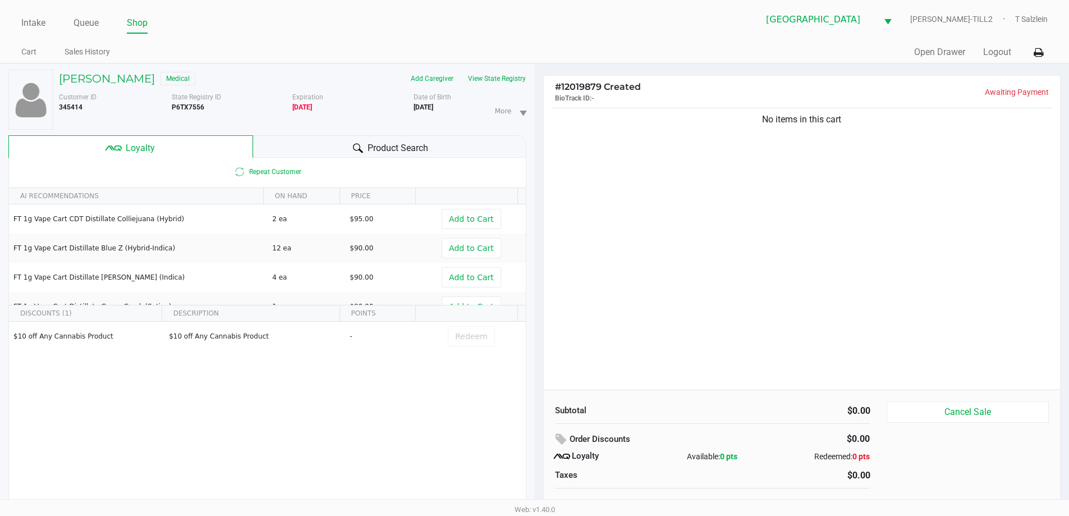
click at [388, 149] on span "Product Search" at bounding box center [398, 147] width 61 height 13
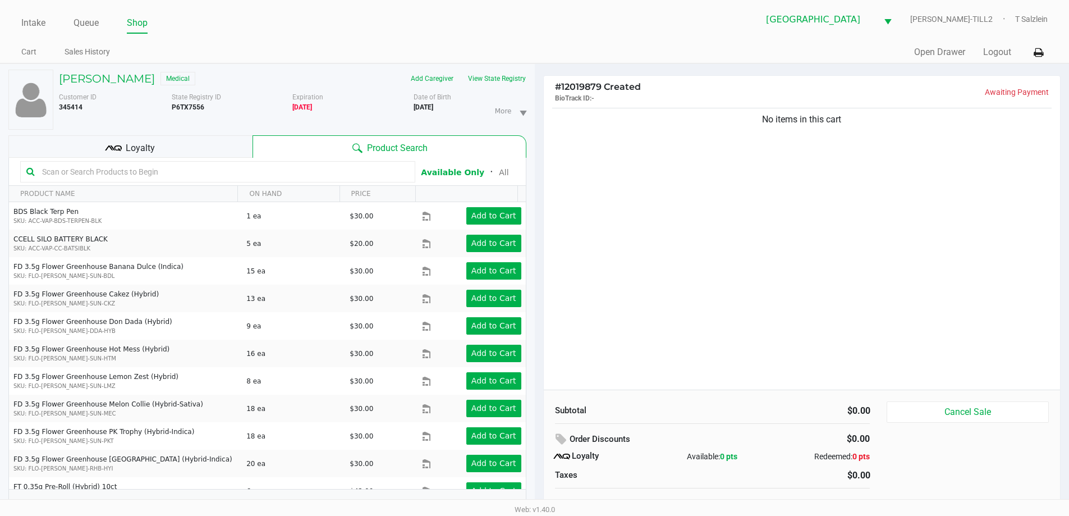
click at [191, 170] on input "text" at bounding box center [224, 171] width 372 height 17
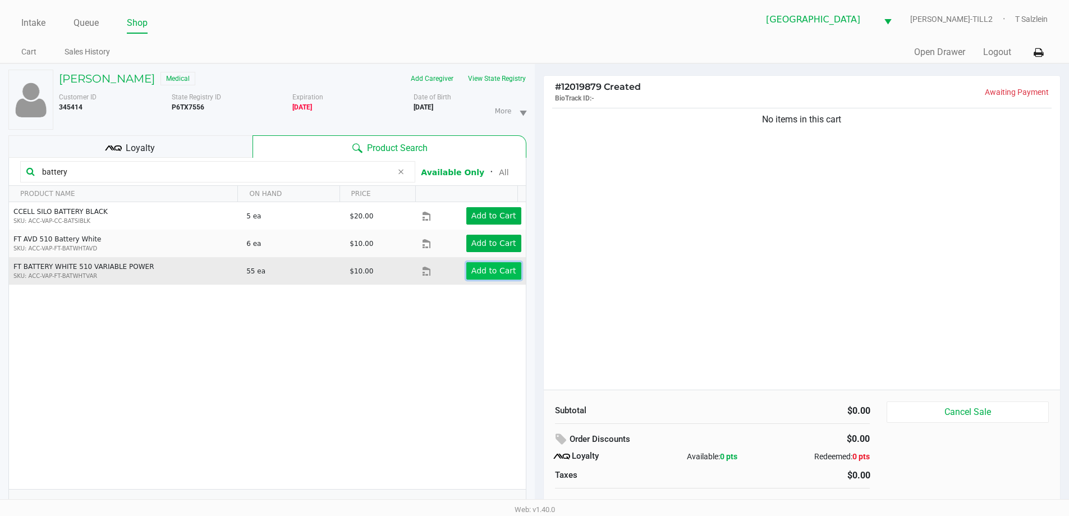
click at [481, 279] on button "Add to Cart" at bounding box center [493, 270] width 55 height 17
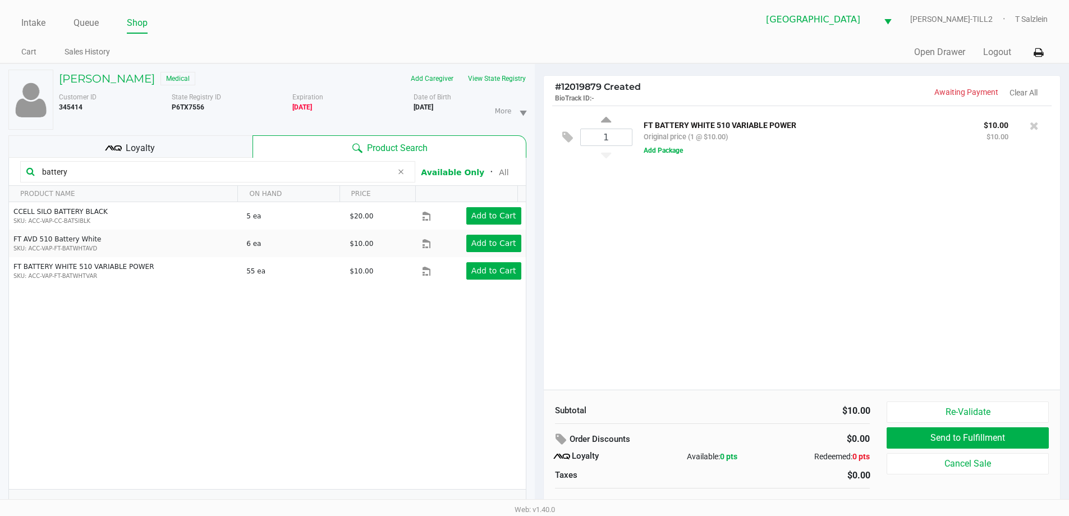
drag, startPoint x: 178, startPoint y: 173, endPoint x: 0, endPoint y: 173, distance: 177.9
click at [0, 173] on div "KELVIN YOUNG Medical Add Caregiver View State Registry Customer ID 345414 State…" at bounding box center [267, 296] width 535 height 464
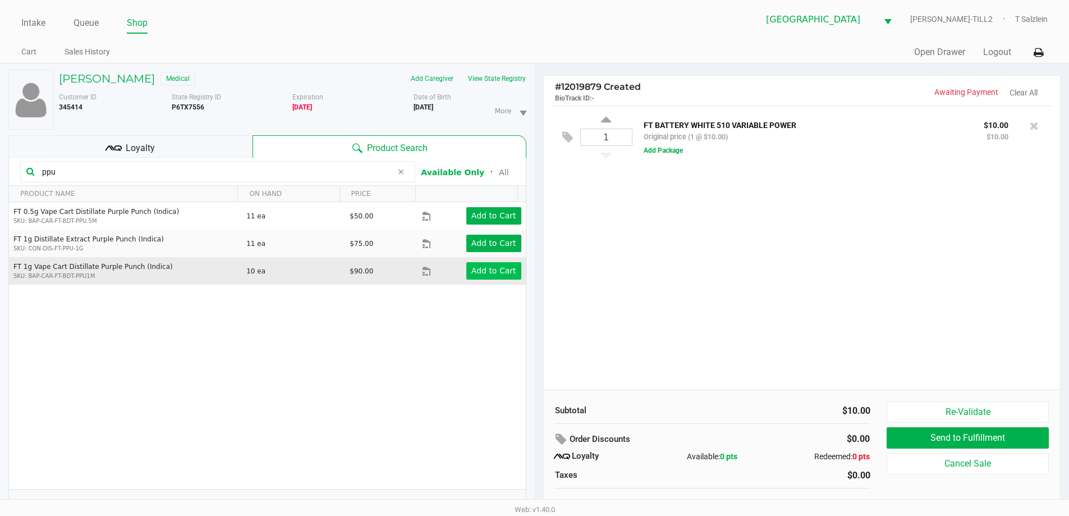
type input "ppu"
click at [482, 276] on button "Add to Cart" at bounding box center [493, 270] width 55 height 17
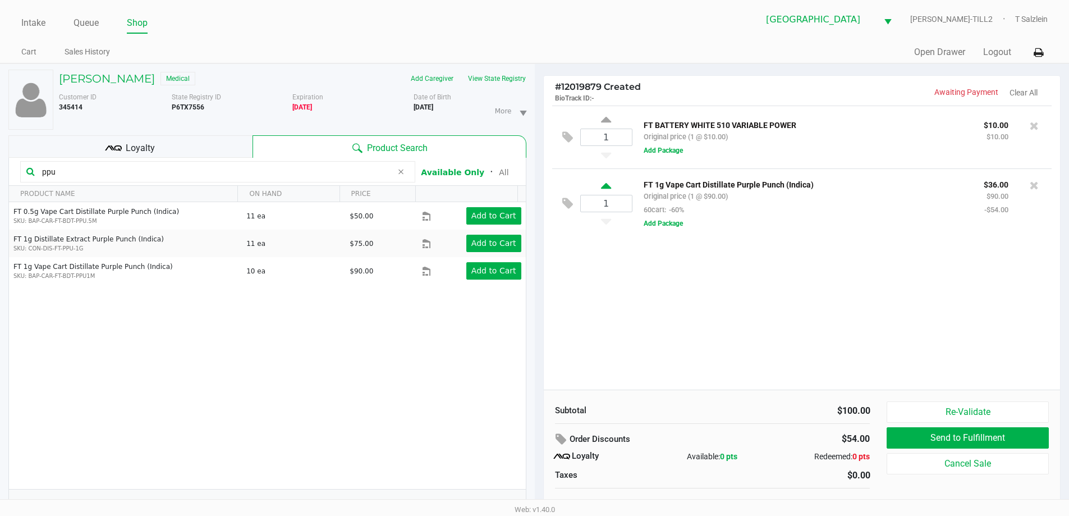
click at [606, 186] on icon at bounding box center [606, 188] width 10 height 14
type input "2"
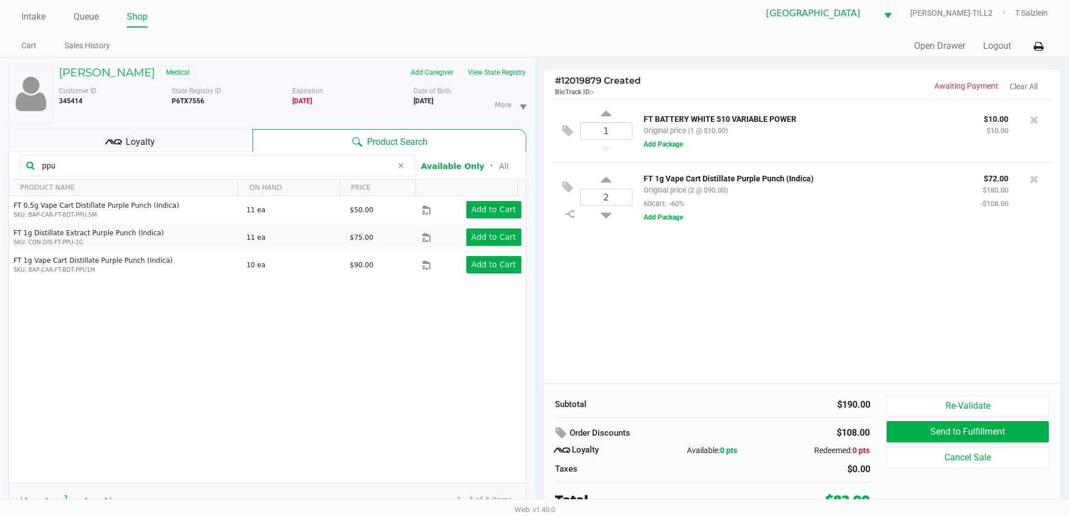
scroll to position [12, 0]
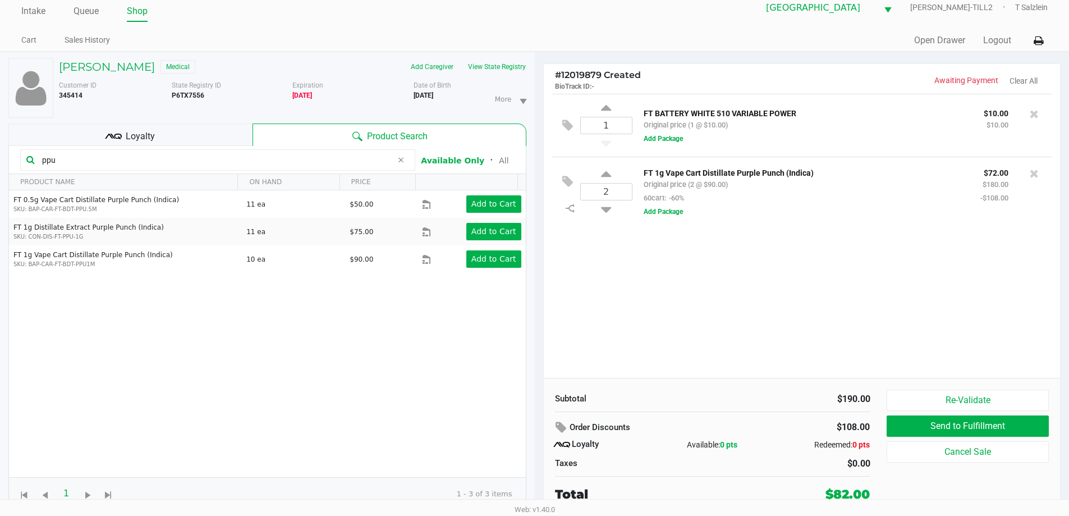
click at [122, 137] on div "Loyalty" at bounding box center [130, 134] width 244 height 22
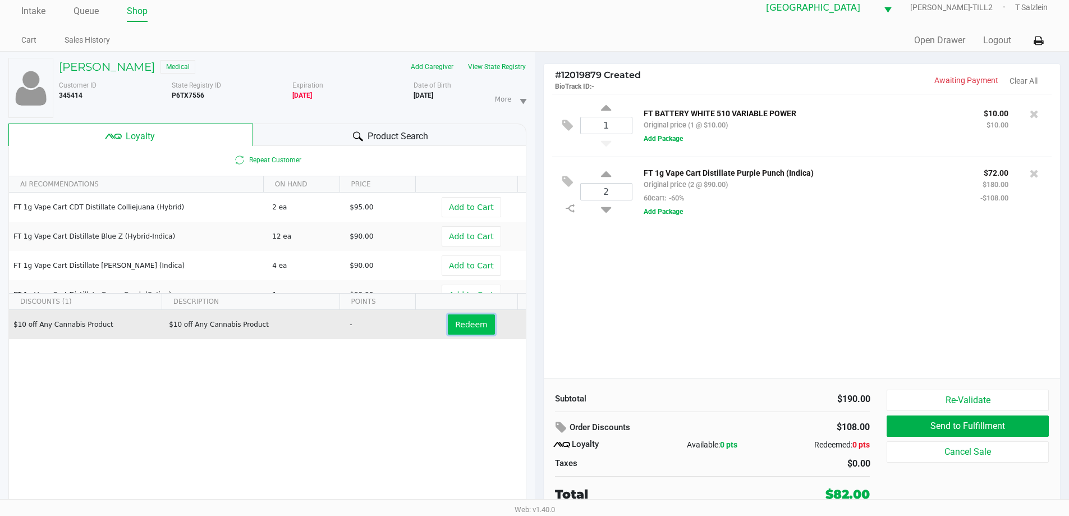
click at [460, 327] on span "Redeem" at bounding box center [471, 324] width 32 height 9
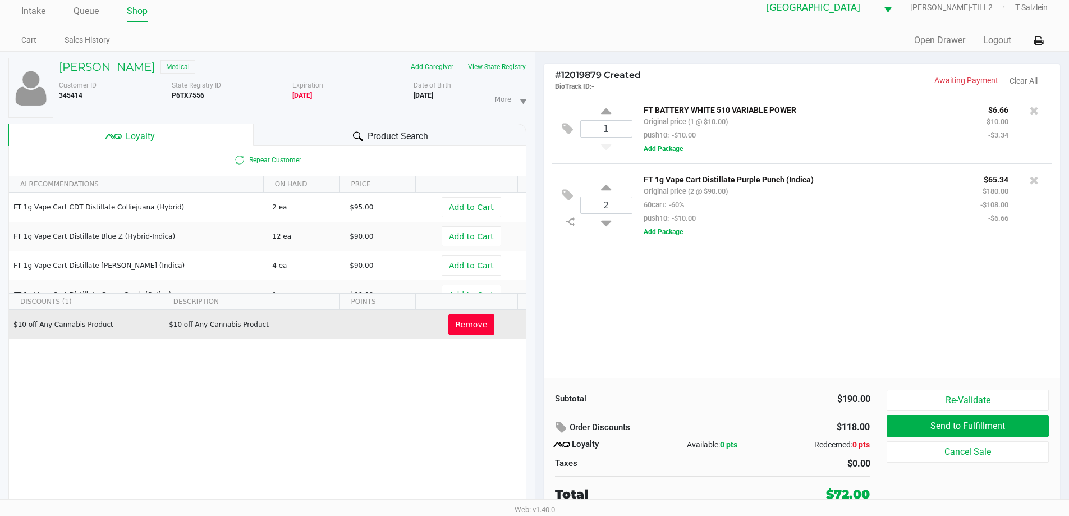
click at [682, 270] on div "1 FT BATTERY WHITE 510 VARIABLE POWER Original price (1 @ $10.00) push10: -$10.…" at bounding box center [802, 236] width 517 height 284
click at [712, 333] on div "1 FT BATTERY WHITE 510 VARIABLE POWER Original price (1 @ $10.00) push10: -$10.…" at bounding box center [802, 236] width 517 height 284
click at [743, 383] on div "Subtotal $190.00 Order Discounts $118.00 Loyalty Available: 0 pts Redeemed: 0 p…" at bounding box center [802, 446] width 517 height 137
click at [754, 300] on div "1 FT BATTERY WHITE 510 VARIABLE POWER Original price (1 @ $10.00) push10: -$10.…" at bounding box center [802, 236] width 517 height 284
click at [666, 149] on button "Add Package" at bounding box center [663, 149] width 39 height 10
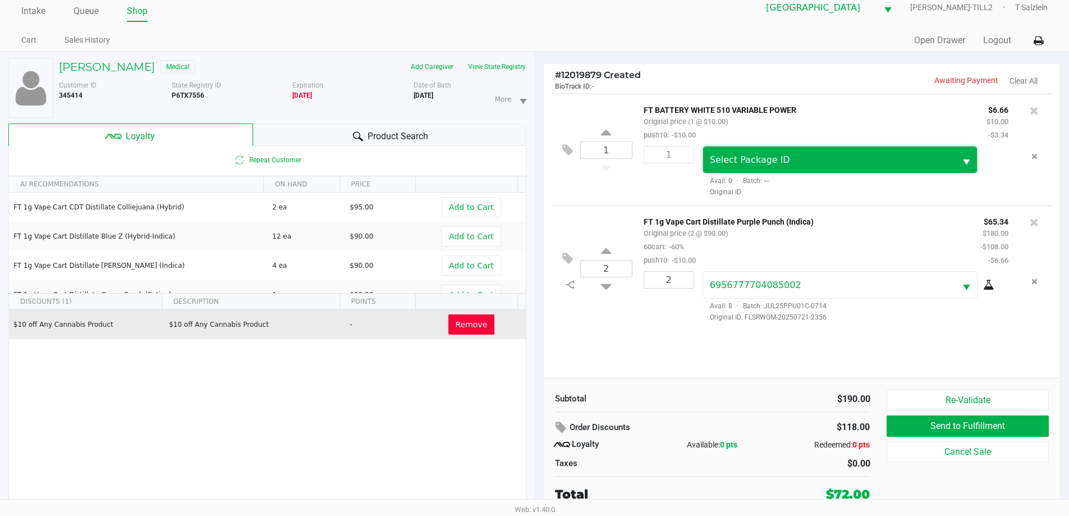
click at [792, 159] on span "Select Package ID" at bounding box center [830, 159] width 240 height 13
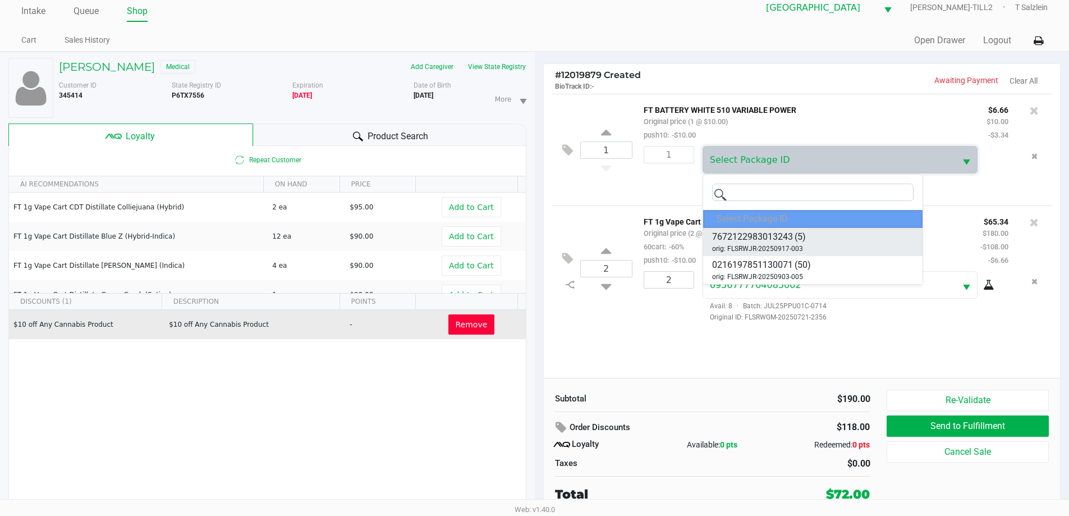
click at [797, 235] on span "(5)" at bounding box center [800, 236] width 11 height 13
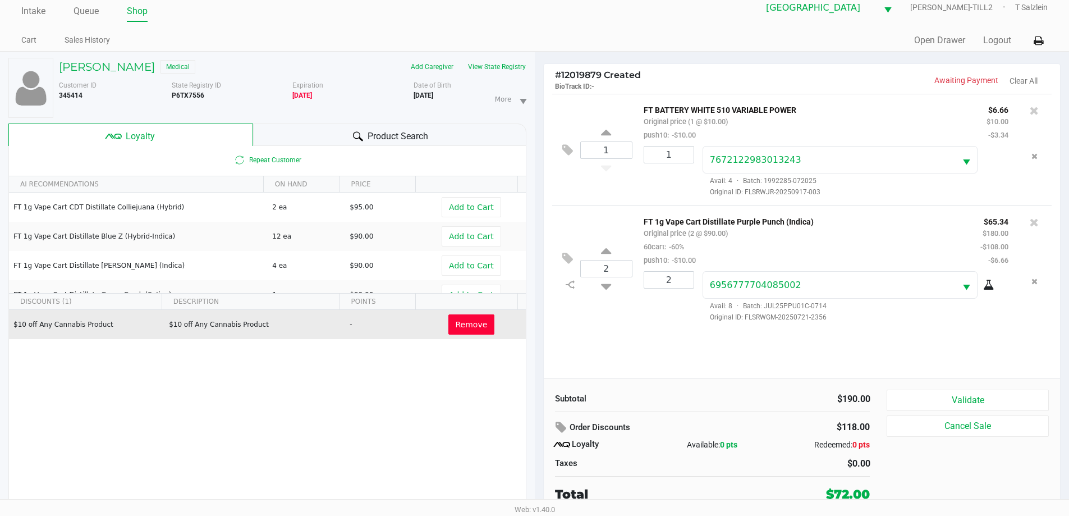
click at [760, 376] on div "1 FT BATTERY WHITE 510 VARIABLE POWER Original price (1 @ $10.00) push10: -$10.…" at bounding box center [802, 236] width 517 height 284
click at [932, 393] on button "Validate" at bounding box center [968, 400] width 162 height 21
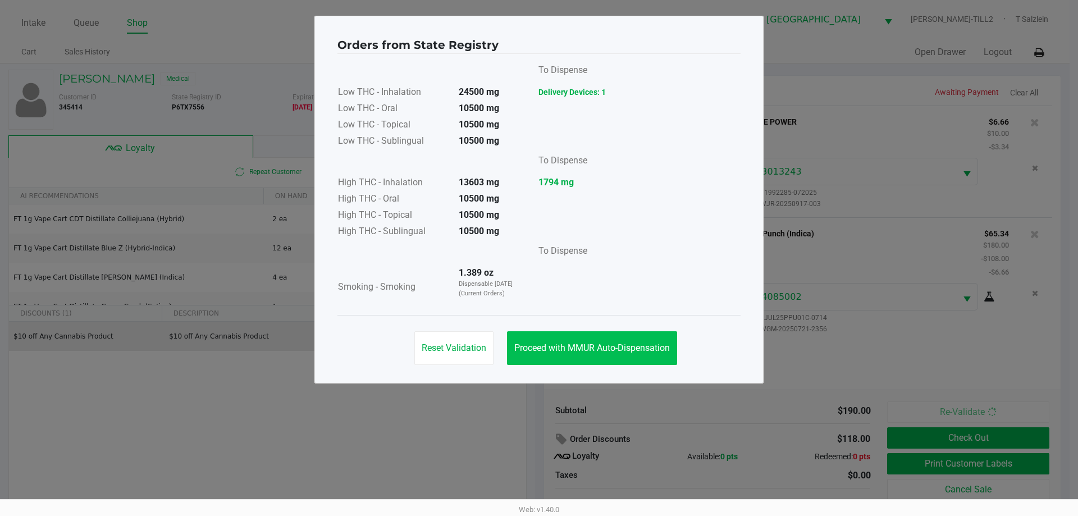
click at [613, 354] on button "Proceed with MMUR Auto-Dispensation" at bounding box center [592, 348] width 170 height 34
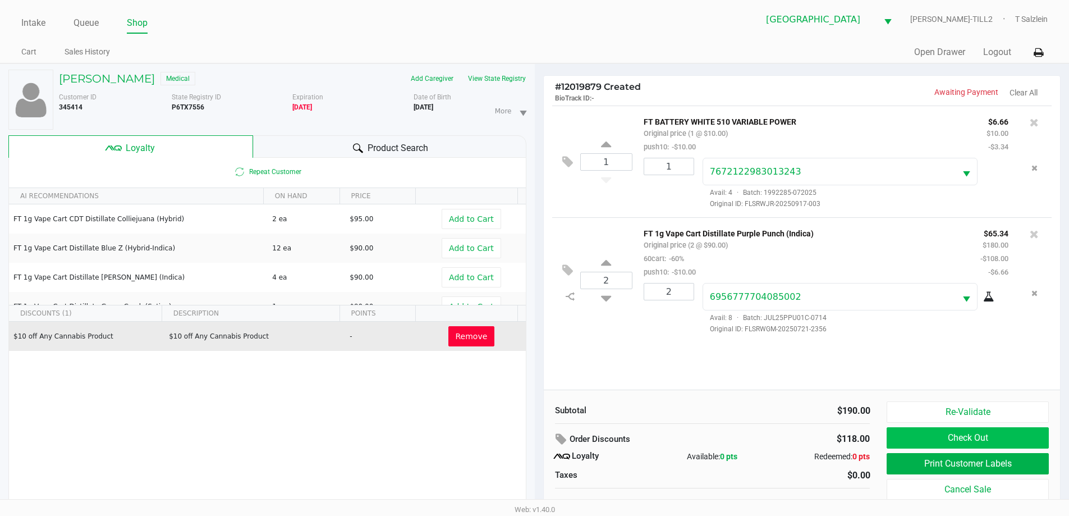
click at [959, 441] on button "Check Out" at bounding box center [968, 437] width 162 height 21
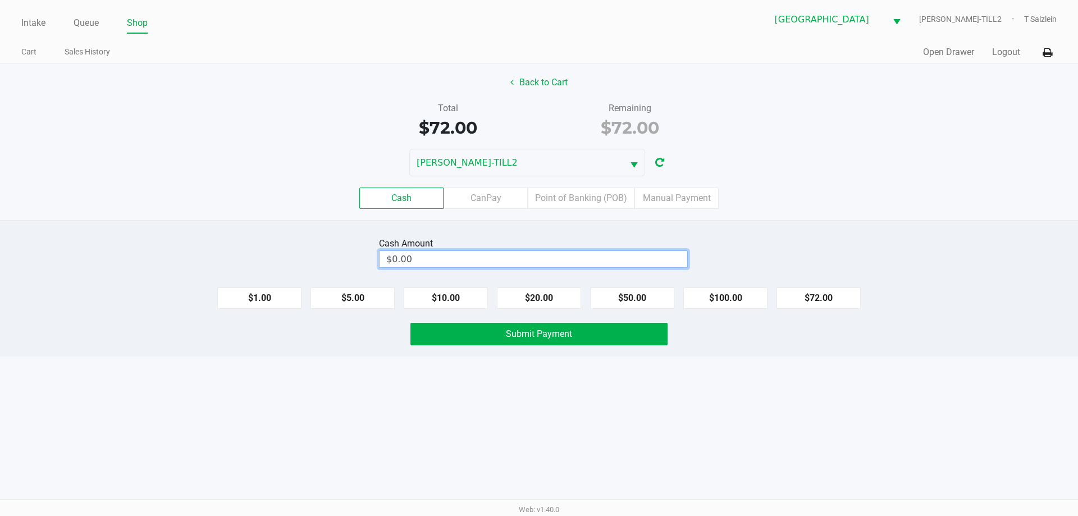
click at [445, 255] on input "$0.00" at bounding box center [533, 259] width 308 height 16
click at [906, 232] on div "Cash Amount 80.00 Clear $1.00 $5.00 $10.00 $20.00 $50.00 $100.00 $72.00 Submit …" at bounding box center [539, 288] width 1078 height 136
type input "$80.00"
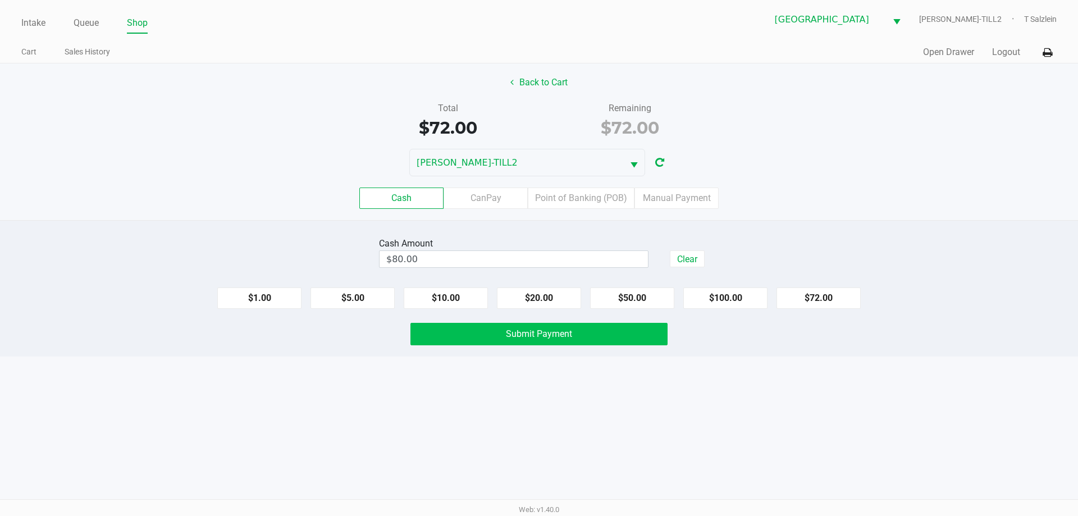
click at [592, 335] on button "Submit Payment" at bounding box center [538, 334] width 257 height 22
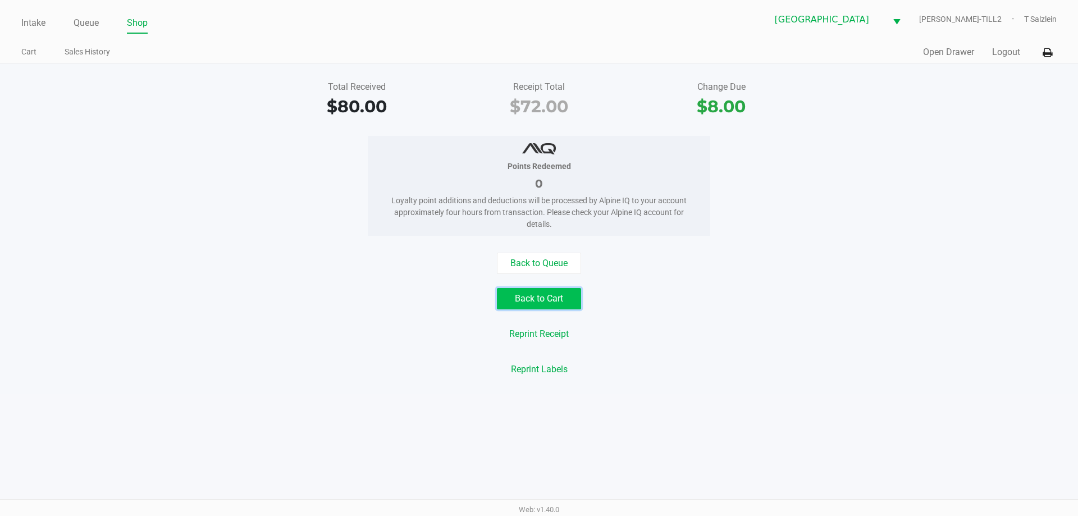
click at [552, 297] on button "Back to Cart" at bounding box center [539, 298] width 84 height 21
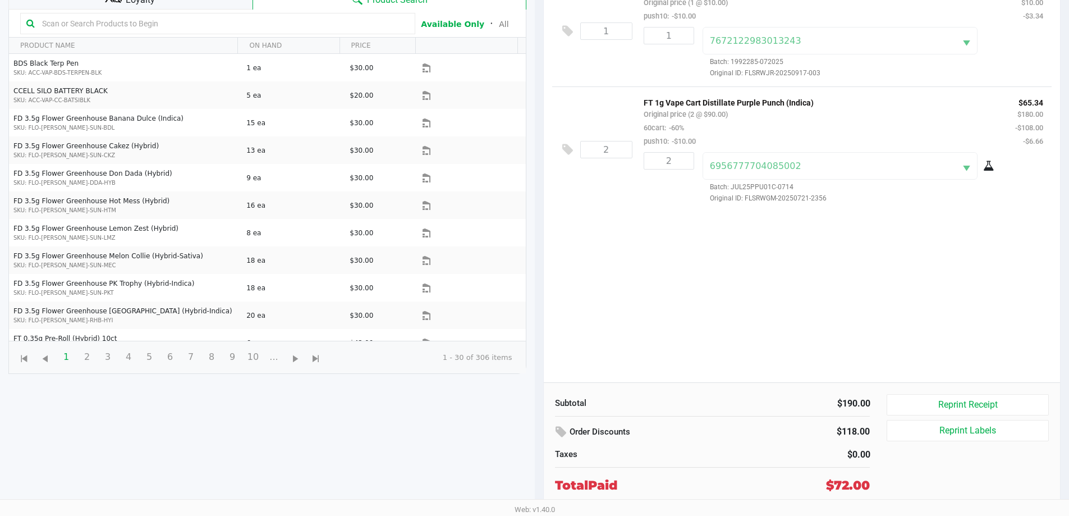
scroll to position [166, 0]
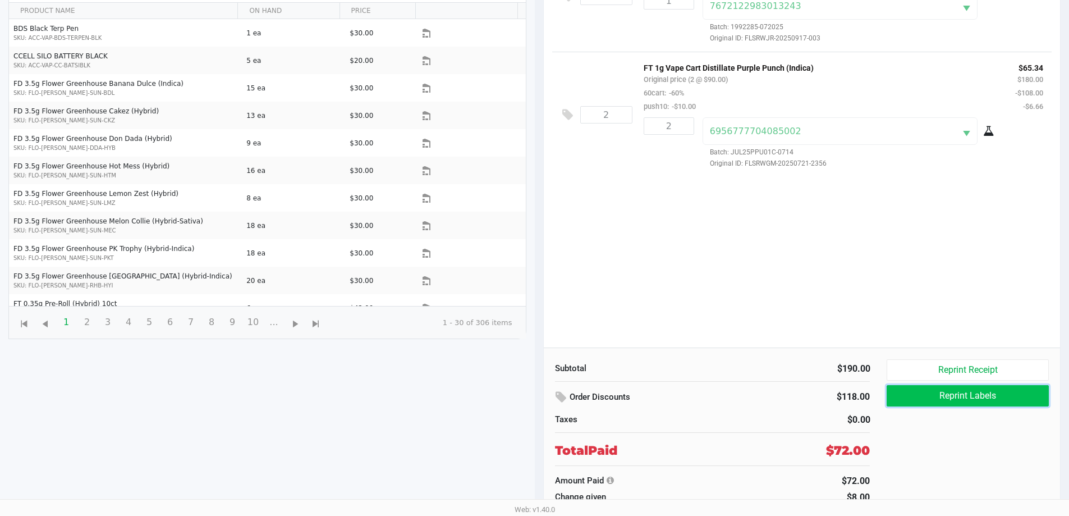
click at [952, 397] on button "Reprint Labels" at bounding box center [968, 395] width 162 height 21
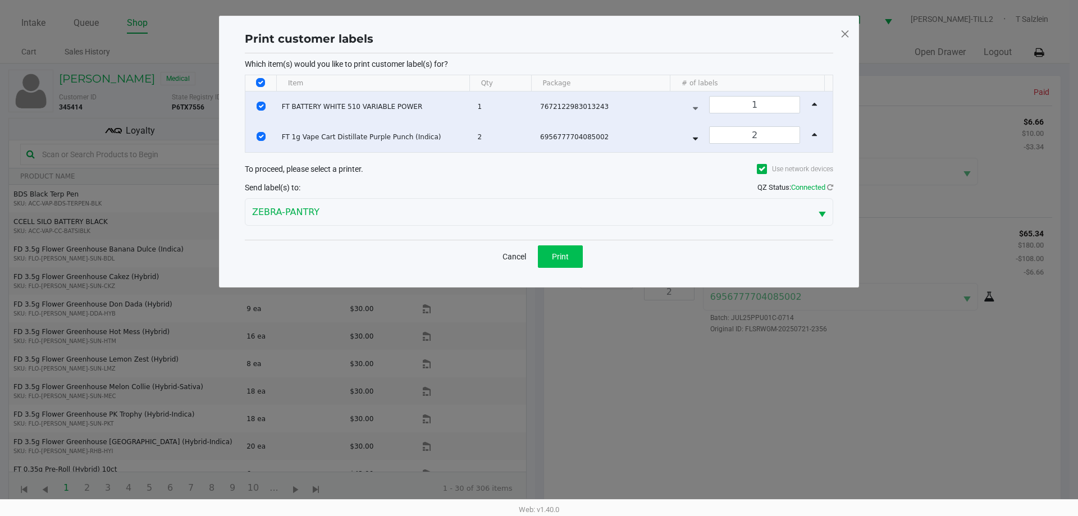
click at [575, 260] on button "Print" at bounding box center [560, 256] width 45 height 22
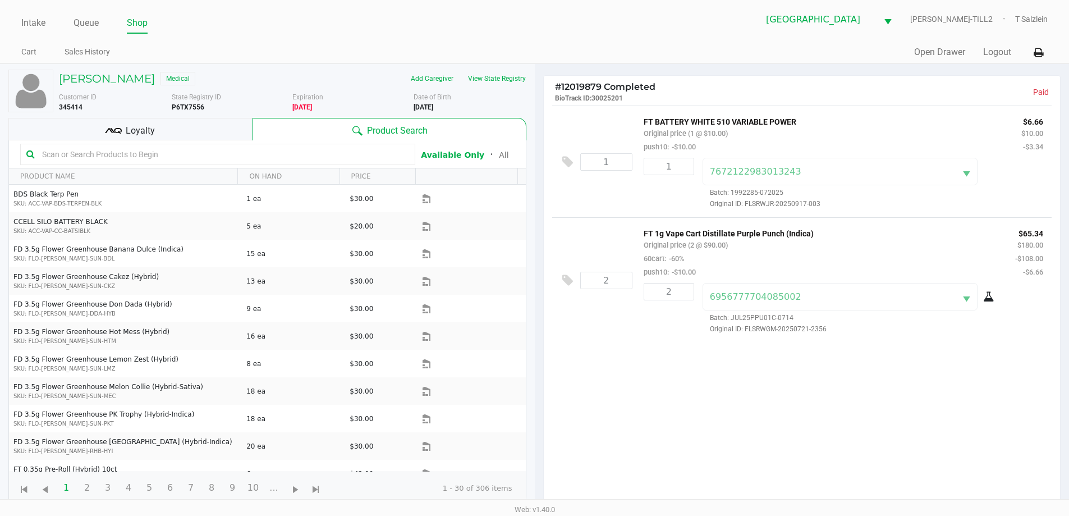
click at [33, 12] on div "Intake Queue Shop" at bounding box center [277, 22] width 513 height 21
click at [33, 18] on link "Intake" at bounding box center [33, 23] width 24 height 16
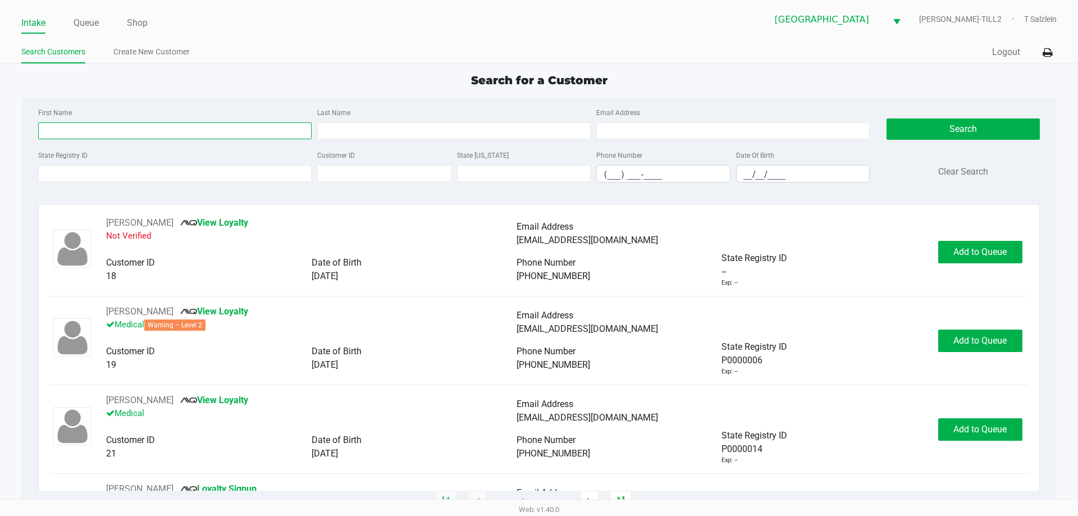
click at [186, 132] on input "First Name" at bounding box center [174, 130] width 273 height 17
type input "christopher"
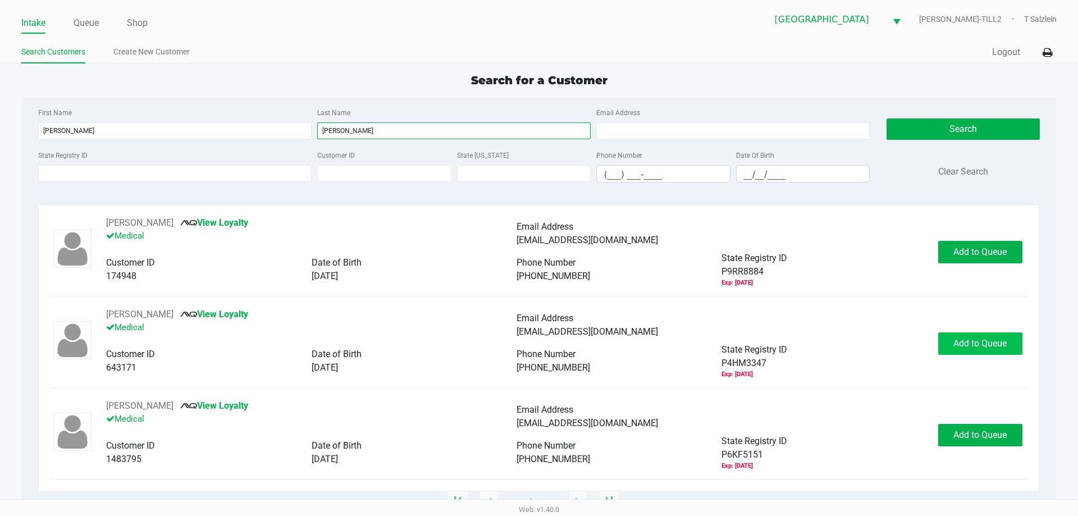
type input "fritz"
click at [986, 350] on button "Add to Queue" at bounding box center [980, 343] width 84 height 22
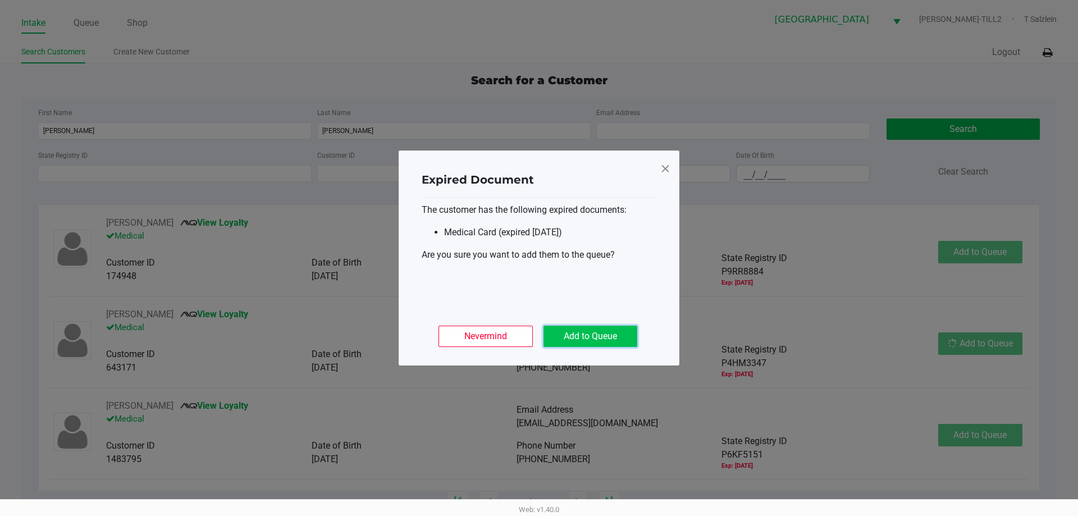
click at [604, 331] on button "Add to Queue" at bounding box center [590, 336] width 94 height 21
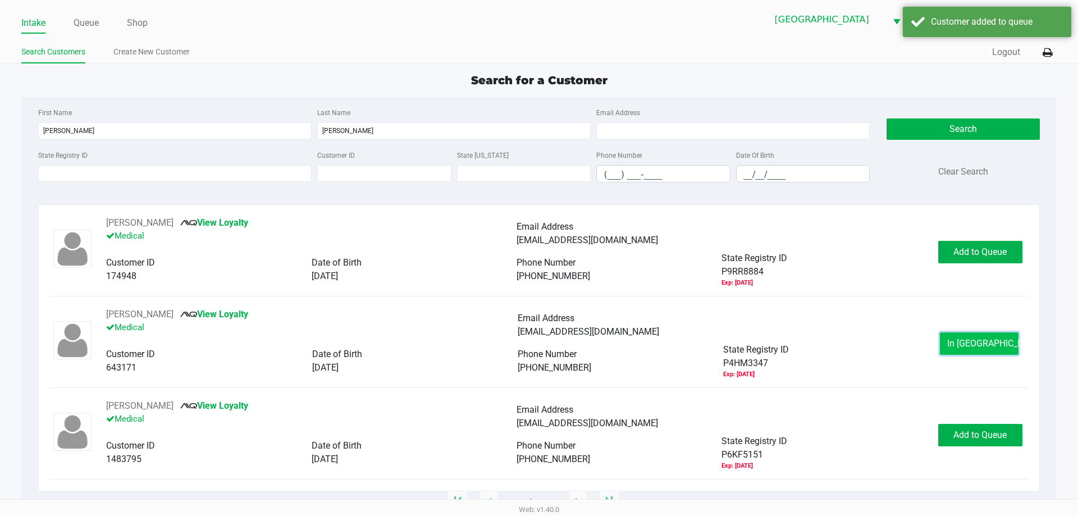
click at [977, 338] on span "In Queue" at bounding box center [994, 343] width 94 height 11
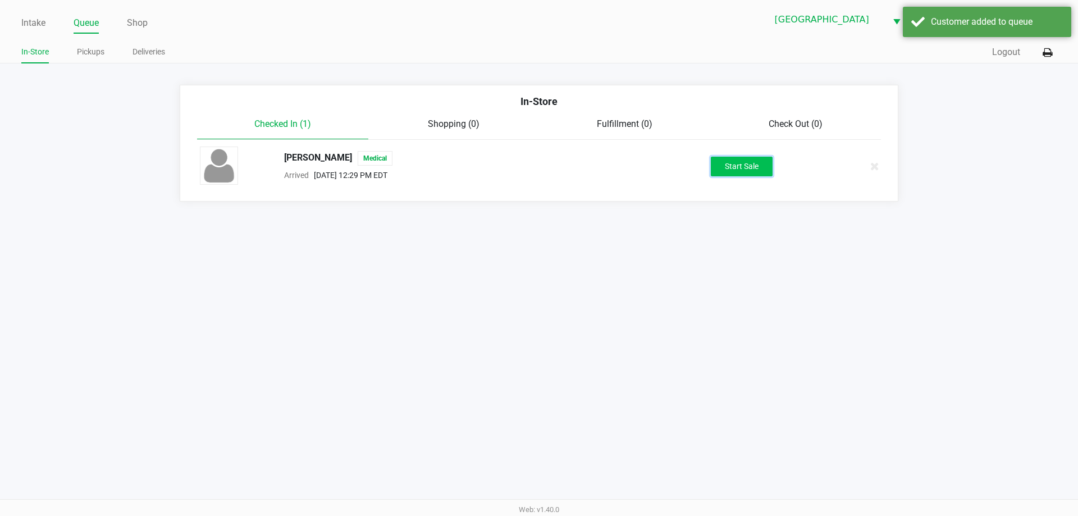
click at [730, 167] on button "Start Sale" at bounding box center [742, 167] width 62 height 20
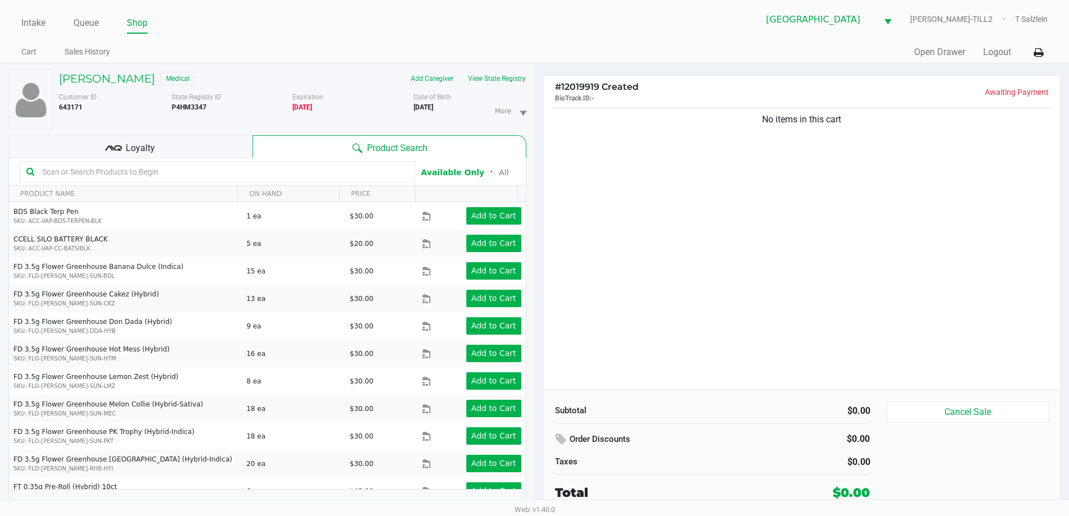
click at [706, 323] on div "No items in this cart" at bounding box center [802, 248] width 517 height 284
click at [487, 77] on button "View State Registry" at bounding box center [494, 79] width 66 height 18
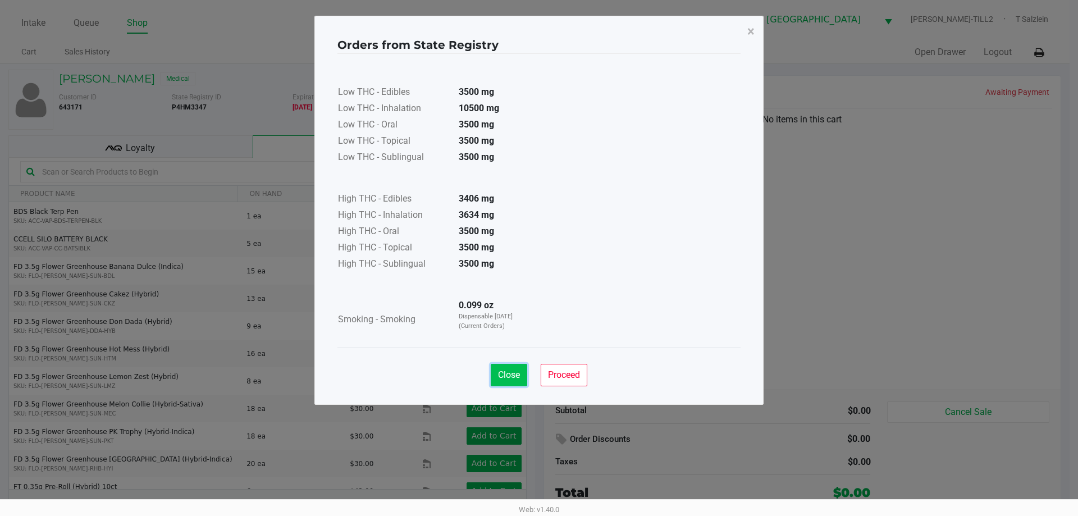
click at [509, 372] on span "Close" at bounding box center [509, 374] width 22 height 11
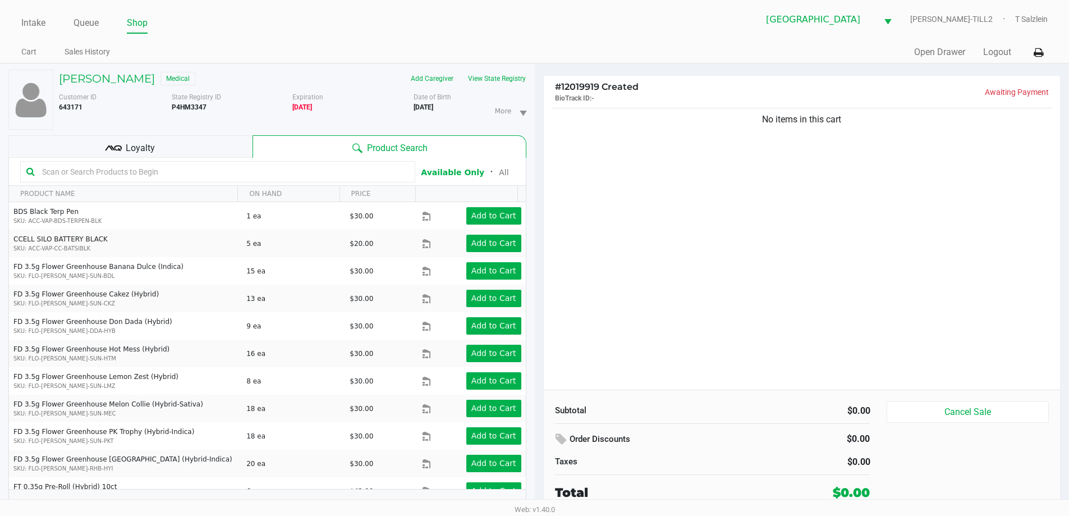
click at [274, 167] on input "text" at bounding box center [224, 171] width 372 height 17
click at [132, 151] on span "Loyalty" at bounding box center [140, 147] width 29 height 13
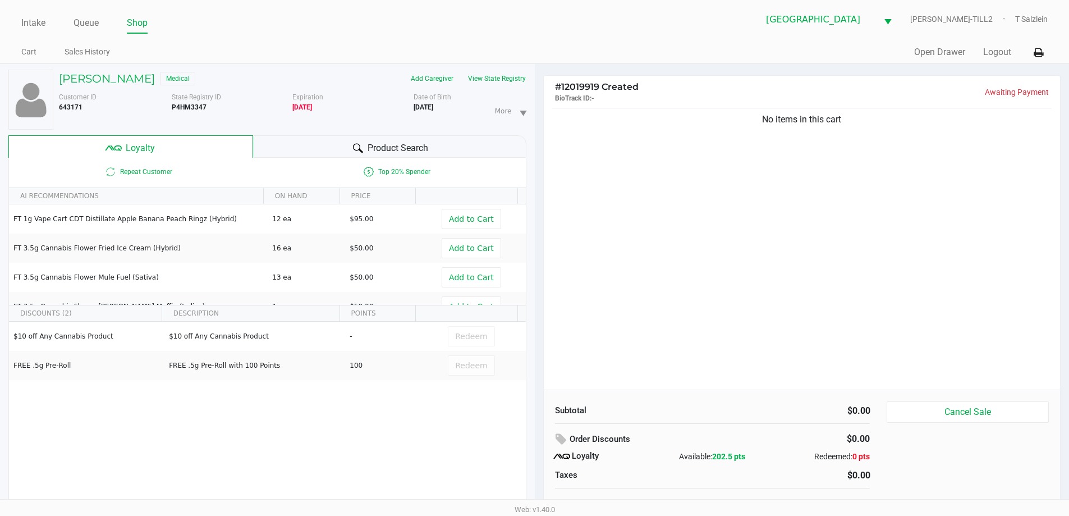
click at [673, 346] on div "No items in this cart" at bounding box center [802, 248] width 517 height 284
click at [363, 139] on div "Product Search" at bounding box center [389, 146] width 273 height 22
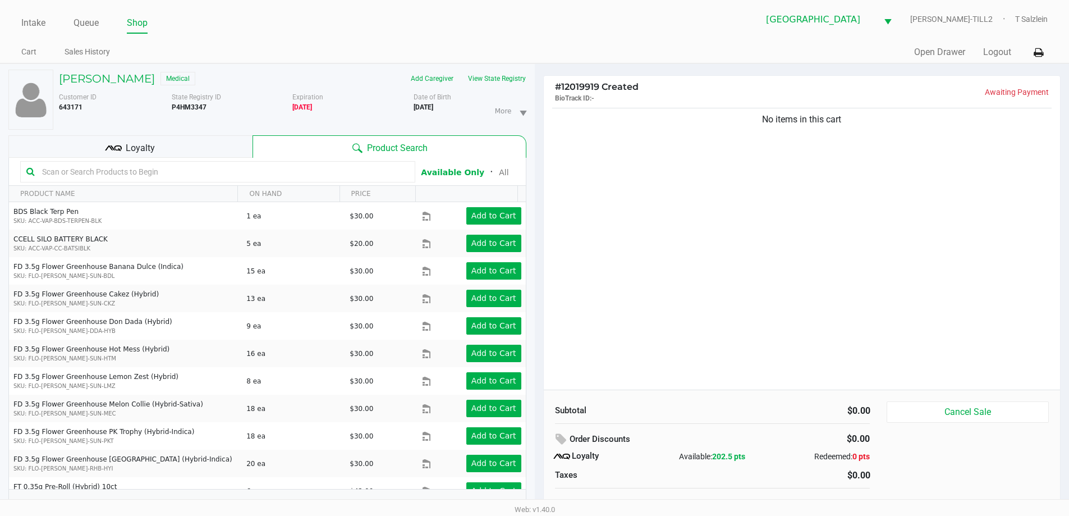
click at [201, 167] on input "text" at bounding box center [224, 171] width 372 height 17
click at [186, 176] on input "text" at bounding box center [224, 171] width 372 height 17
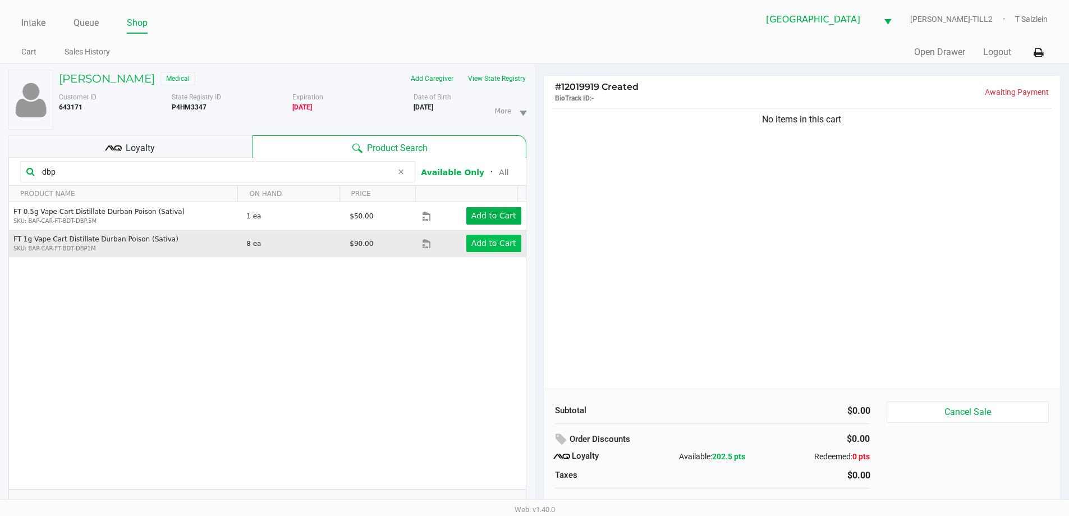
type input "dbp"
click at [499, 245] on app-button-loader "Add to Cart" at bounding box center [493, 243] width 45 height 9
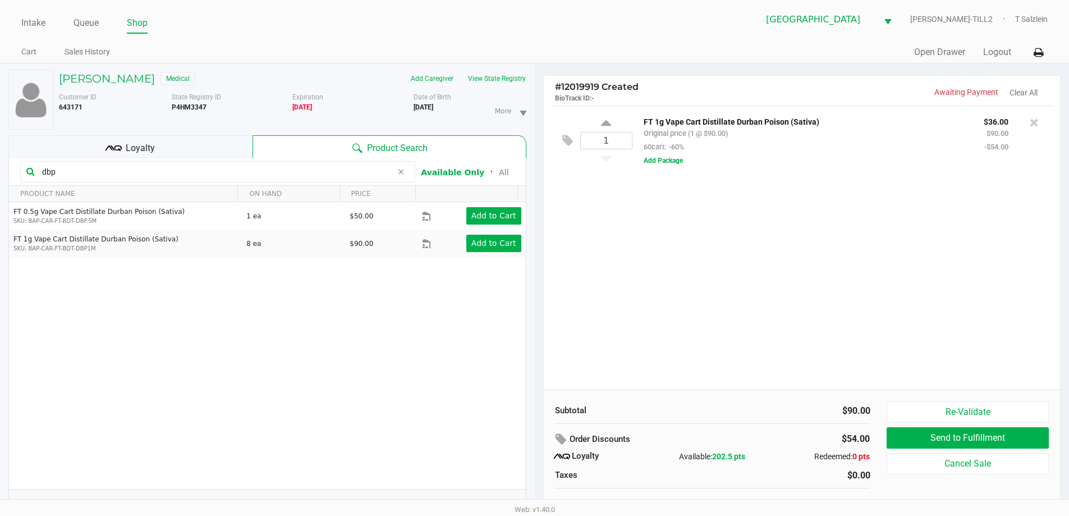
click at [159, 147] on div "Loyalty" at bounding box center [130, 146] width 244 height 22
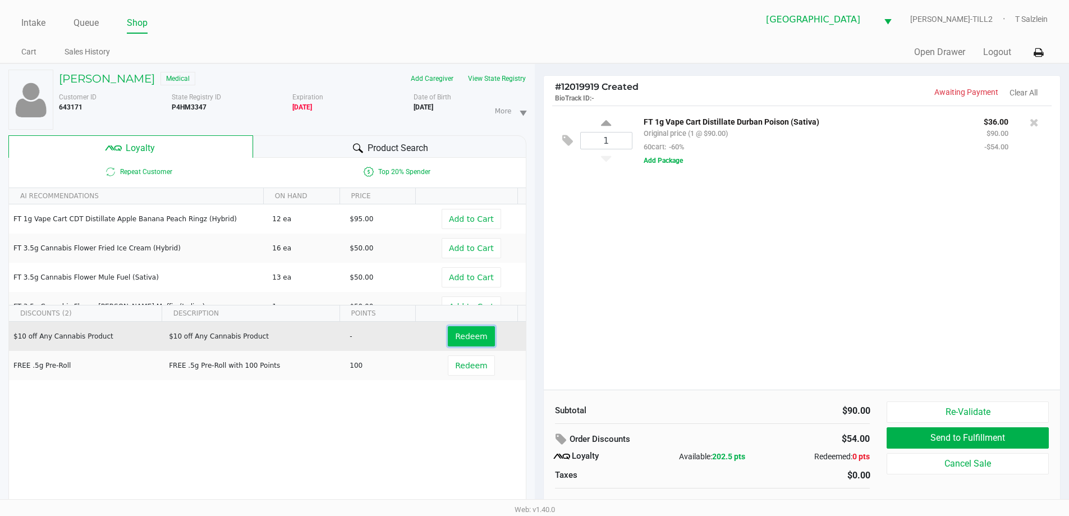
click at [469, 344] on button "Redeem" at bounding box center [471, 336] width 47 height 20
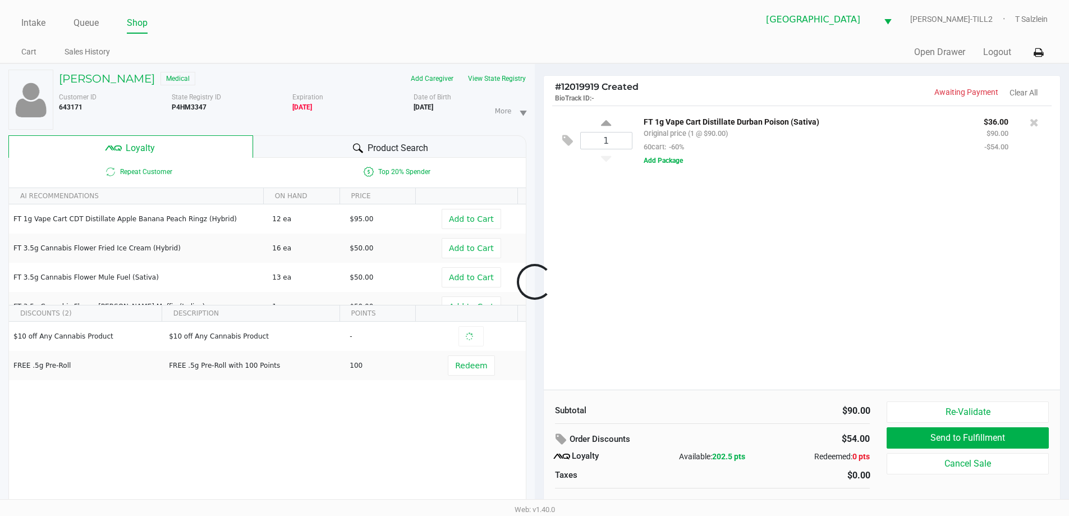
click at [766, 313] on div at bounding box center [534, 282] width 1069 height 325
click at [736, 301] on div "1 FT 1g Vape Cart Distillate Durban Poison (Sativa) Original price (1 @ $90.00)…" at bounding box center [802, 248] width 517 height 284
click at [938, 261] on div "1 FT 1g Vape Cart Distillate Durban Poison (Sativa) Original price (1 @ $90.00)…" at bounding box center [802, 248] width 517 height 284
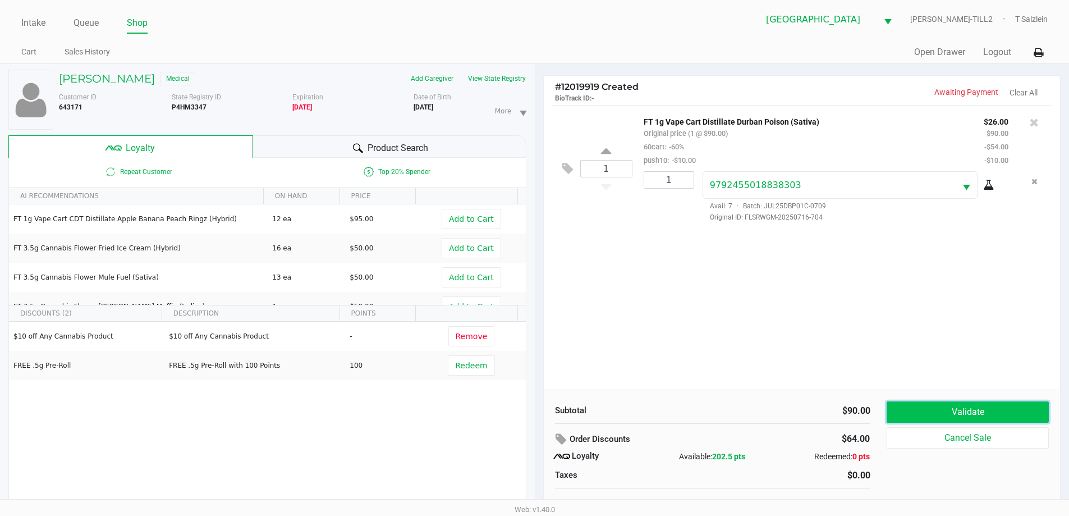
click at [955, 409] on button "Validate" at bounding box center [968, 411] width 162 height 21
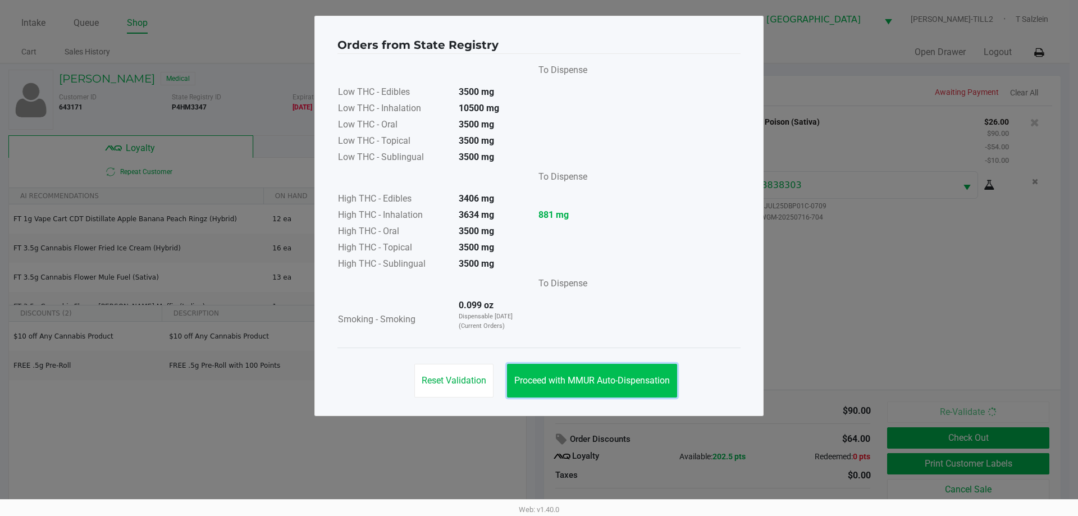
click at [584, 388] on button "Proceed with MMUR Auto-Dispensation" at bounding box center [592, 381] width 170 height 34
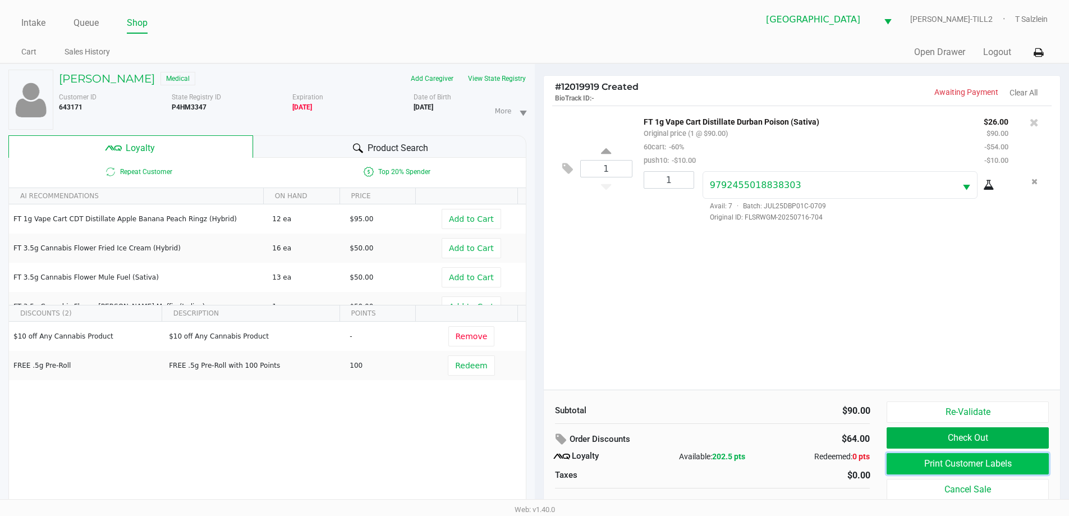
click at [952, 466] on button "Print Customer Labels" at bounding box center [968, 463] width 162 height 21
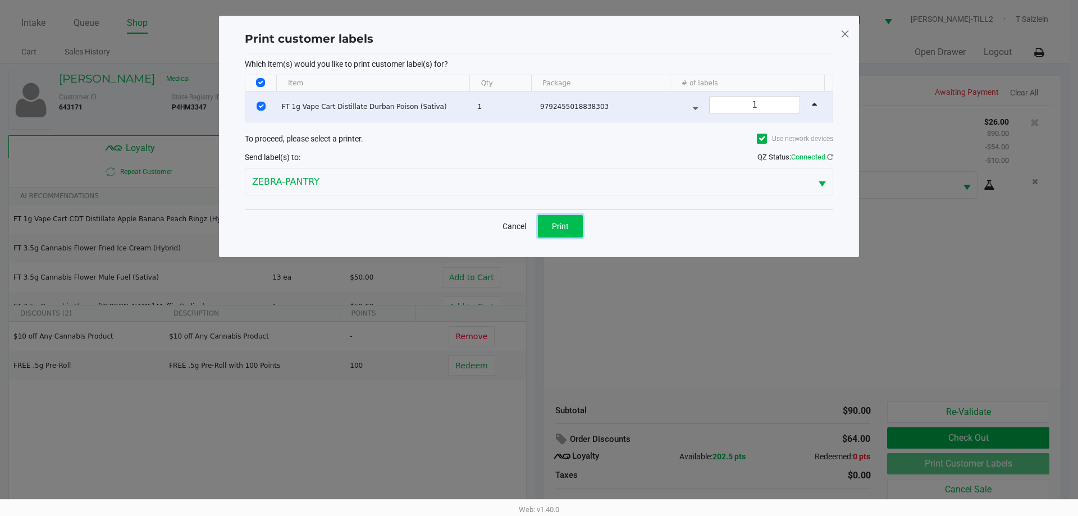
click at [570, 230] on button "Print" at bounding box center [560, 226] width 45 height 22
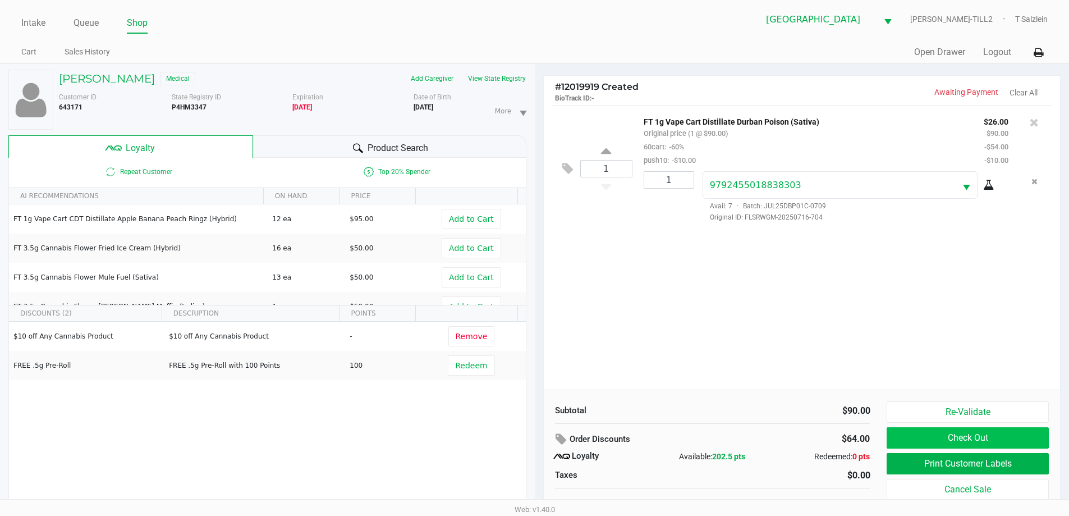
click at [945, 438] on button "Check Out" at bounding box center [968, 437] width 162 height 21
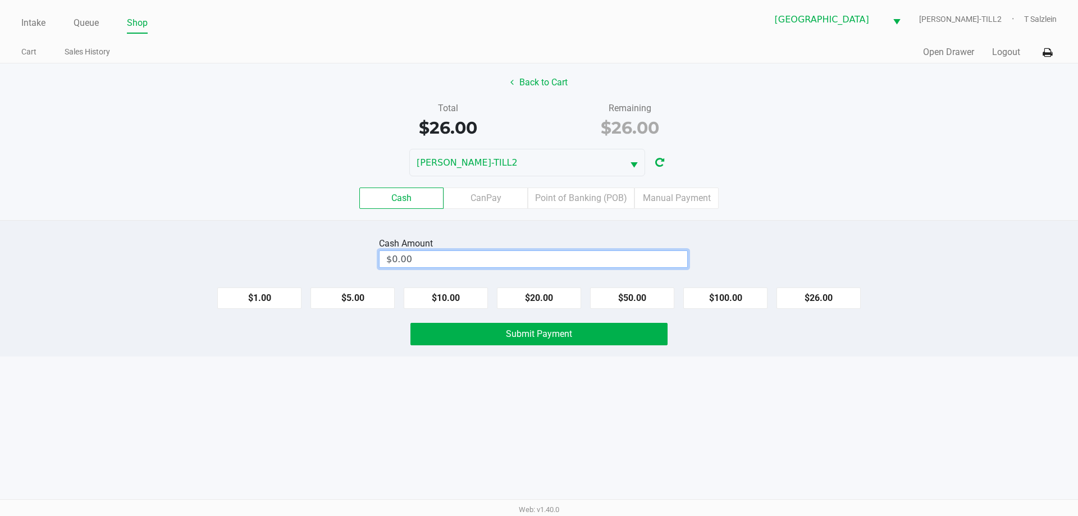
click at [511, 257] on input "$0.00" at bounding box center [533, 259] width 308 height 16
click at [565, 332] on span "Submit Payment" at bounding box center [539, 333] width 66 height 11
type input "$26.00"
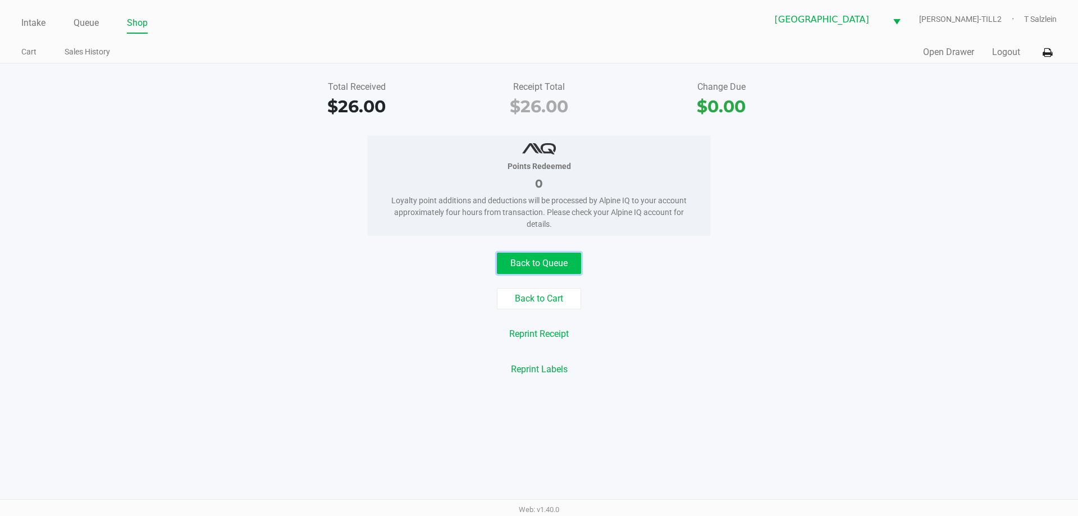
click at [565, 264] on button "Back to Queue" at bounding box center [539, 263] width 84 height 21
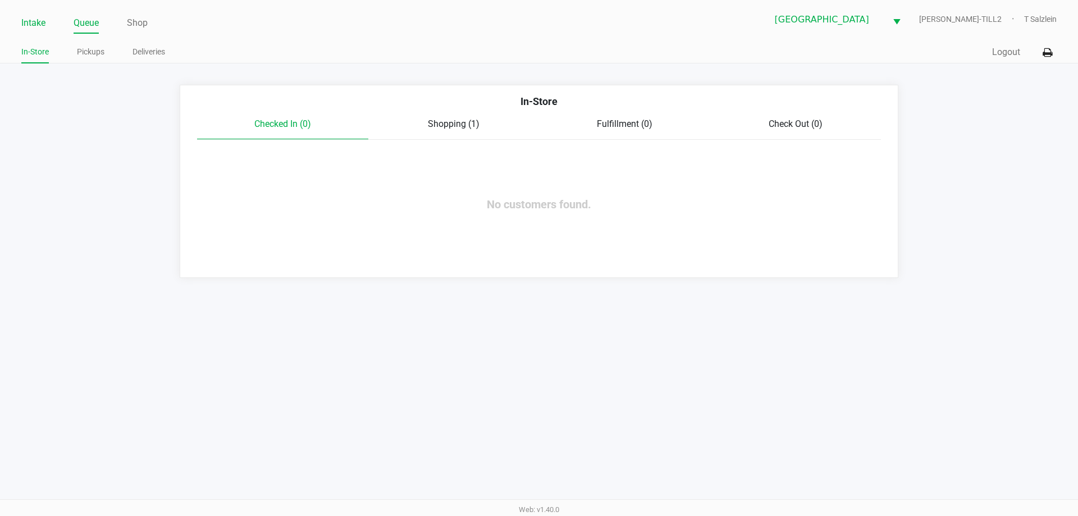
click at [29, 24] on link "Intake" at bounding box center [33, 23] width 24 height 16
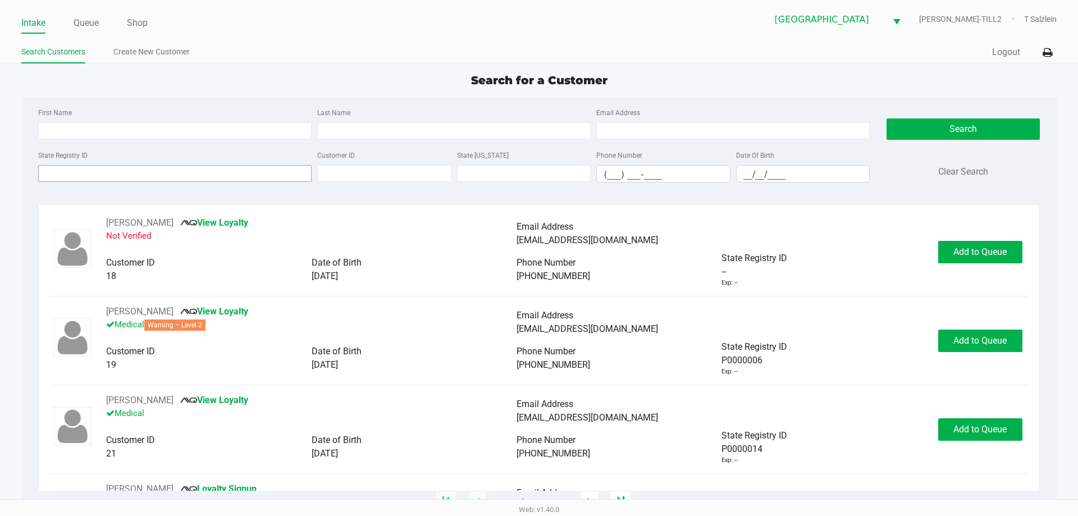
click at [134, 169] on input "State Registry ID" at bounding box center [174, 173] width 273 height 17
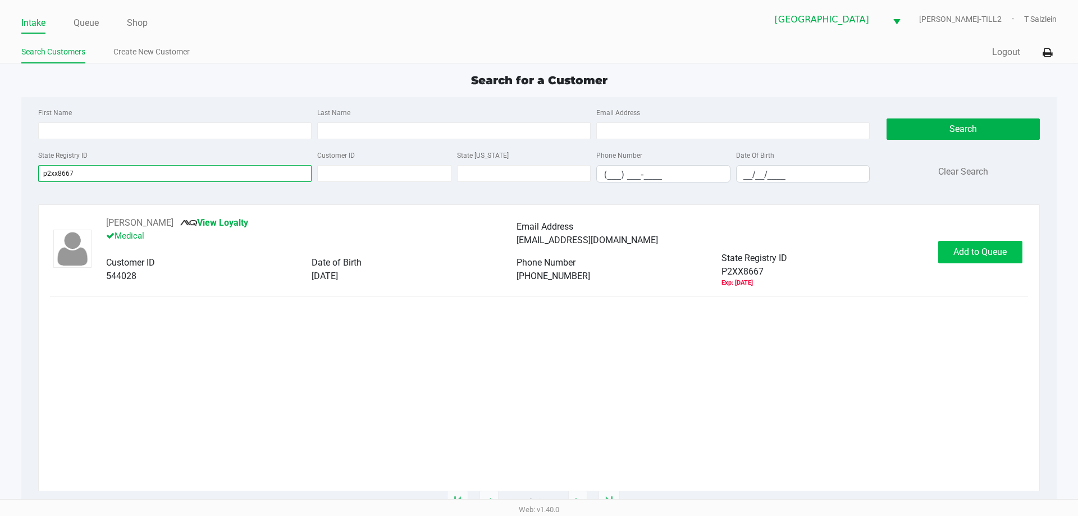
type input "p2xx8667"
click at [983, 245] on button "Add to Queue" at bounding box center [980, 252] width 84 height 22
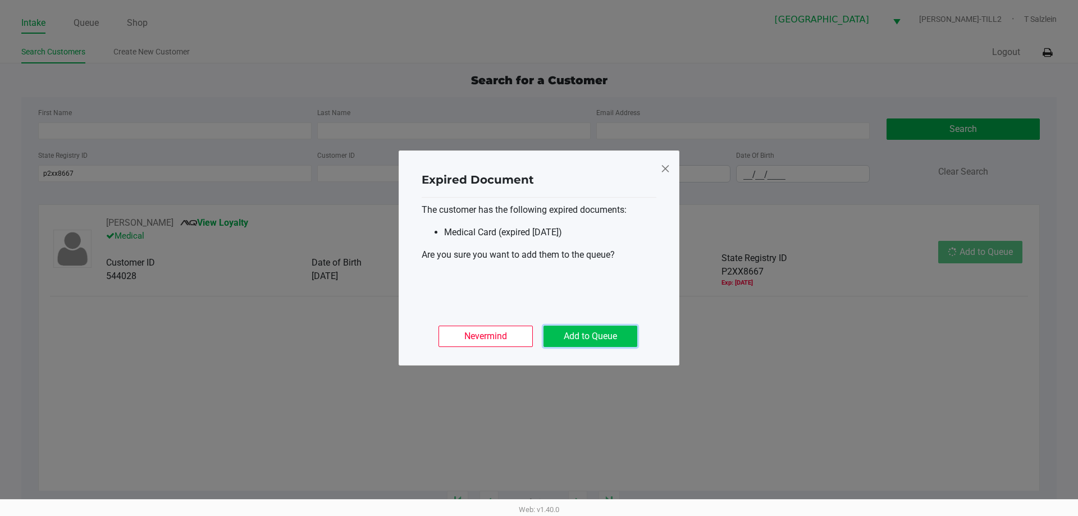
click at [589, 333] on button "Add to Queue" at bounding box center [590, 336] width 94 height 21
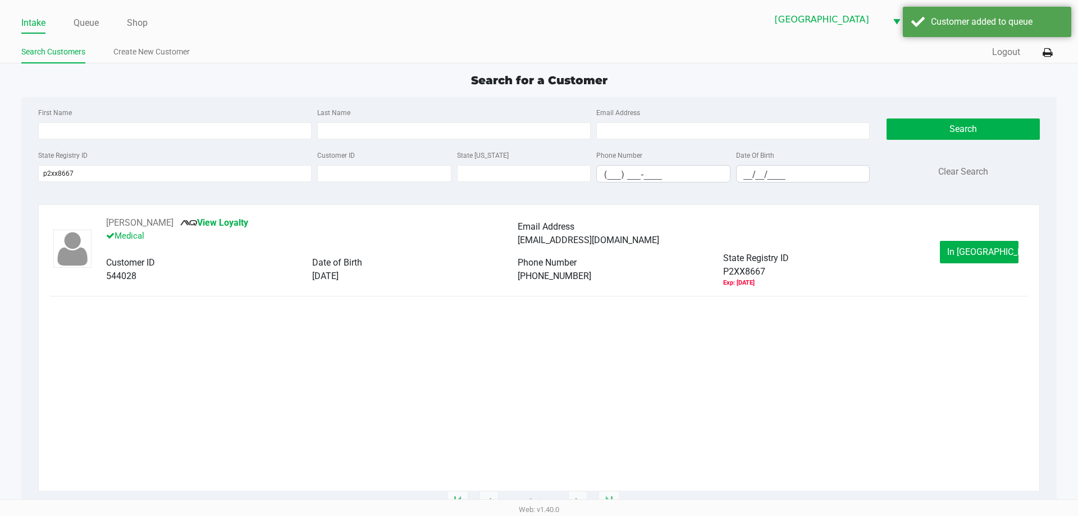
click at [1026, 251] on div "In Queue" at bounding box center [984, 252] width 88 height 22
click at [995, 241] on button "In Queue" at bounding box center [979, 252] width 79 height 22
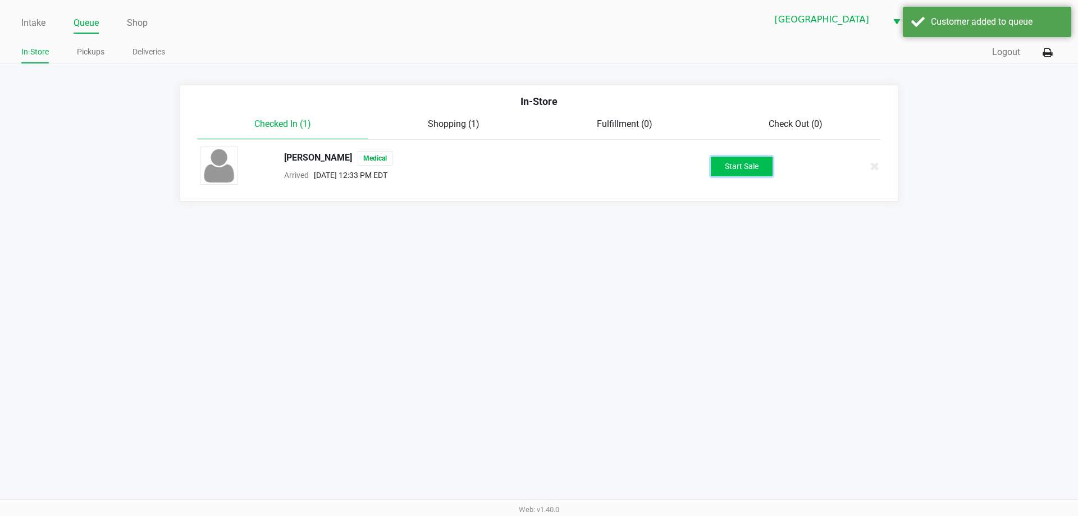
click at [728, 172] on button "Start Sale" at bounding box center [742, 167] width 62 height 20
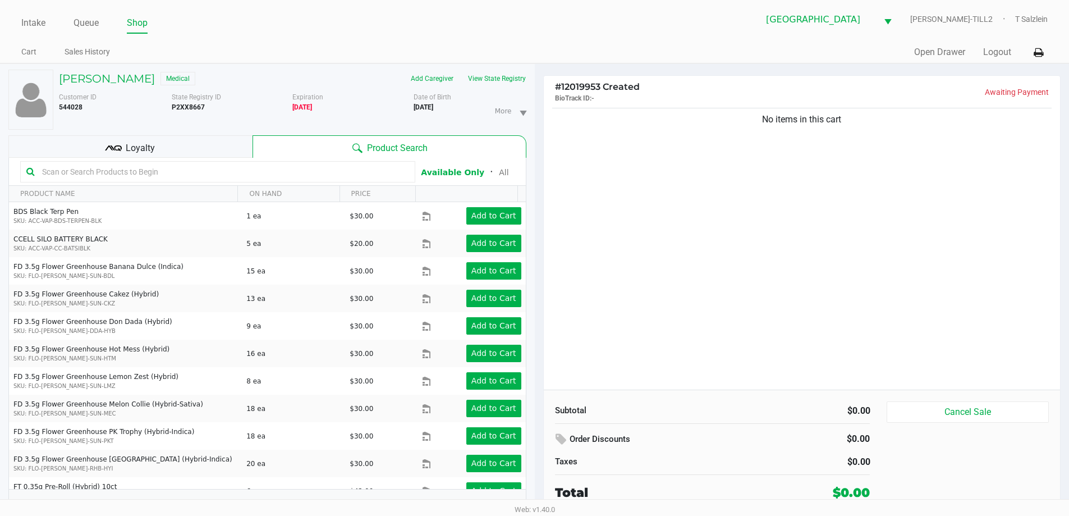
click at [159, 148] on div "Loyalty" at bounding box center [130, 146] width 244 height 22
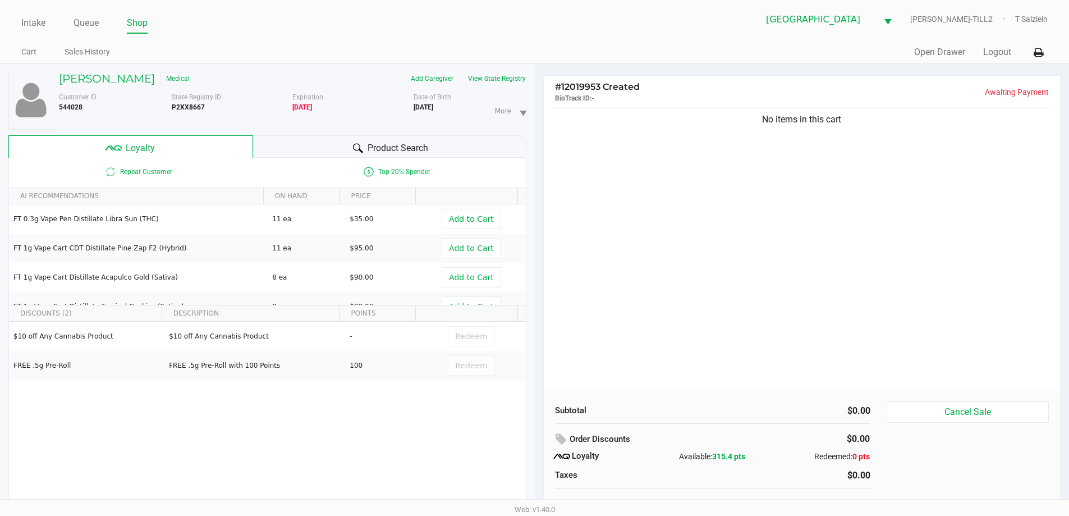
click at [639, 325] on div "No items in this cart" at bounding box center [802, 248] width 517 height 284
click at [391, 151] on span "Product Search" at bounding box center [398, 147] width 61 height 13
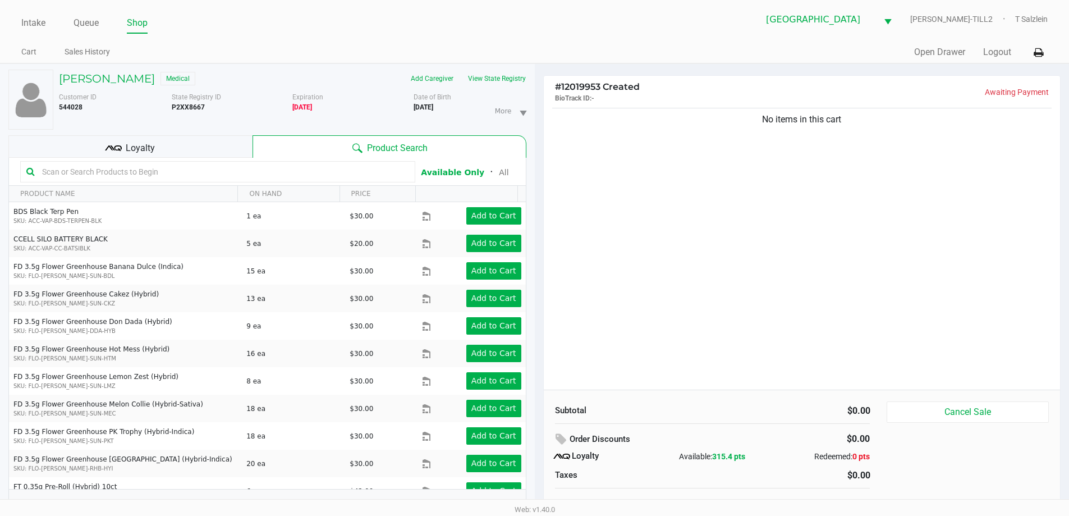
click at [243, 175] on input "text" at bounding box center [224, 171] width 372 height 17
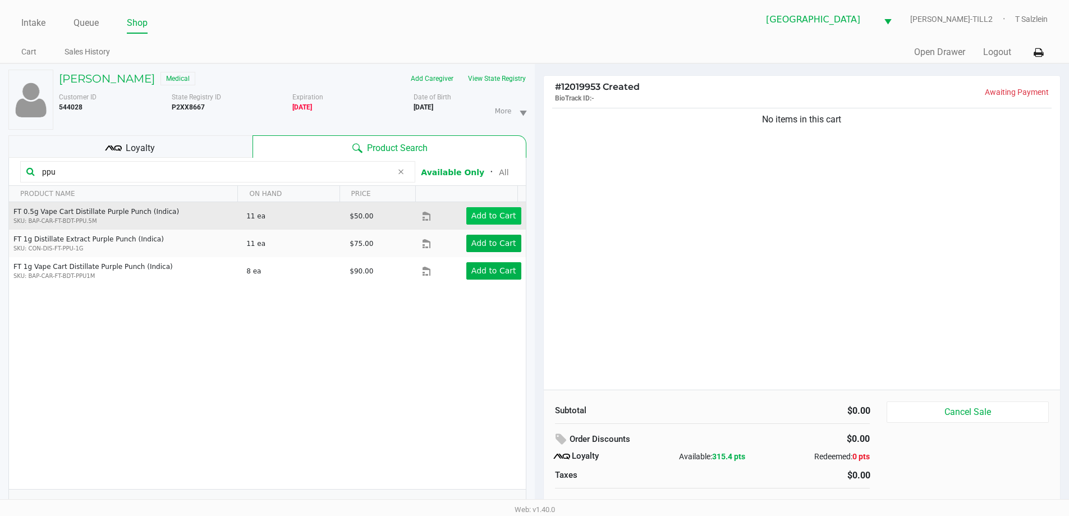
type input "ppu"
click at [477, 218] on app-button-loader "Add to Cart" at bounding box center [493, 215] width 45 height 9
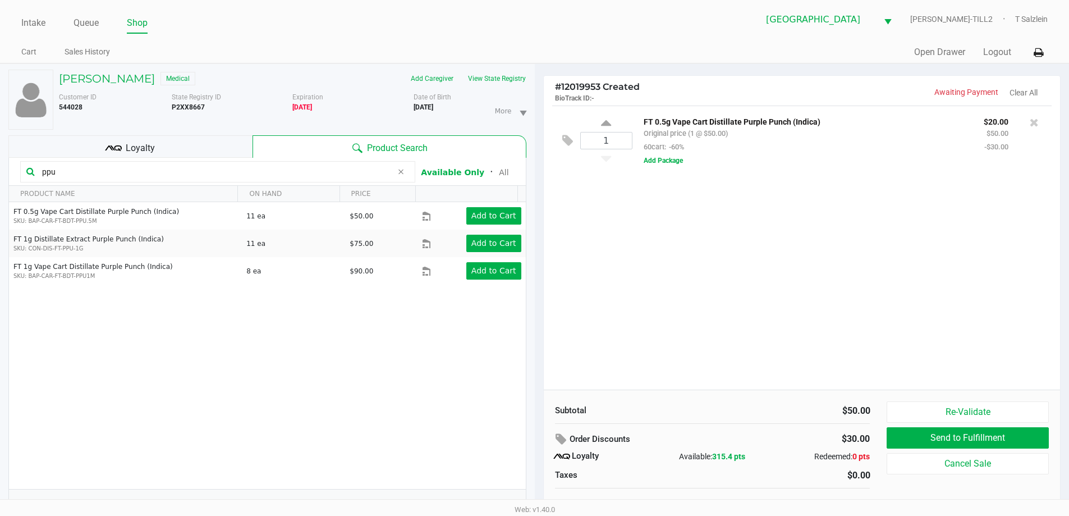
click at [143, 144] on span "Loyalty" at bounding box center [140, 147] width 29 height 13
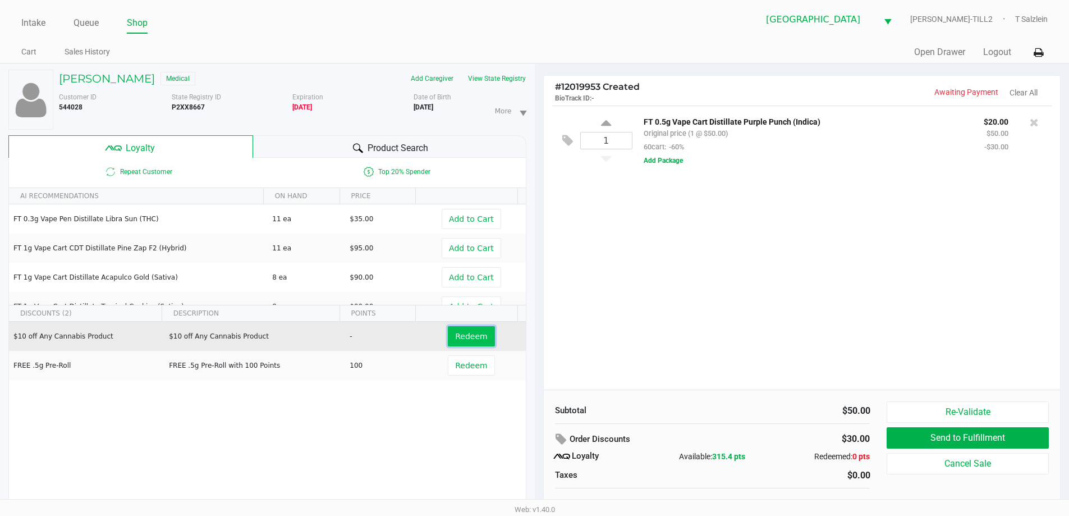
click at [473, 338] on span "Redeem" at bounding box center [471, 336] width 32 height 9
click at [720, 305] on div at bounding box center [534, 282] width 1069 height 325
click at [723, 320] on div "1 FT 0.5g Vape Cart Distillate Purple Punch (Indica) Original price (1 @ $50.00…" at bounding box center [802, 248] width 517 height 284
click at [875, 297] on div "1 FT 0.5g Vape Cart Distillate Purple Punch (Indica) Original price (1 @ $50.00…" at bounding box center [802, 248] width 517 height 284
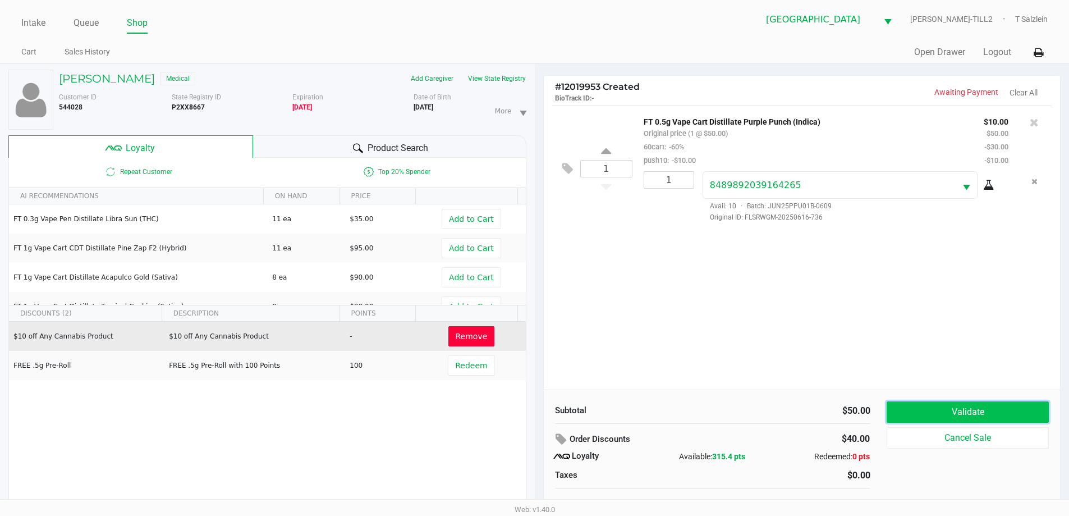
click at [918, 412] on button "Validate" at bounding box center [968, 411] width 162 height 21
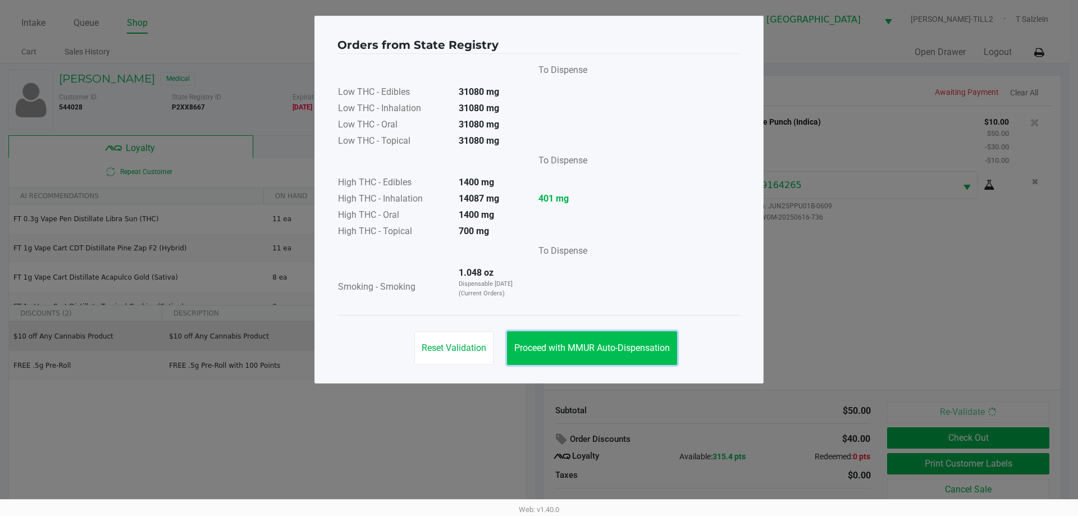
click at [589, 346] on span "Proceed with MMUR Auto-Dispensation" at bounding box center [591, 347] width 155 height 11
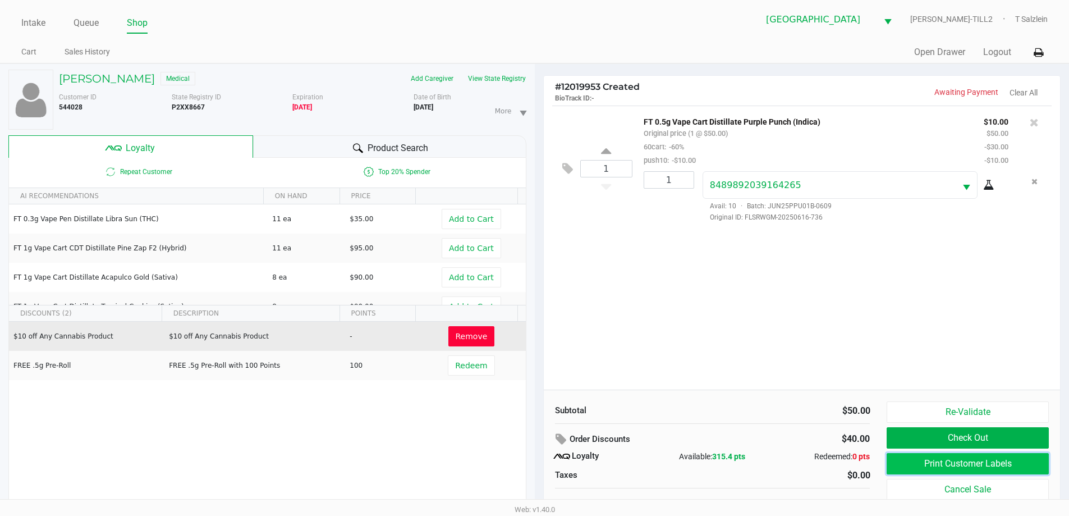
click at [923, 463] on button "Print Customer Labels" at bounding box center [968, 463] width 162 height 21
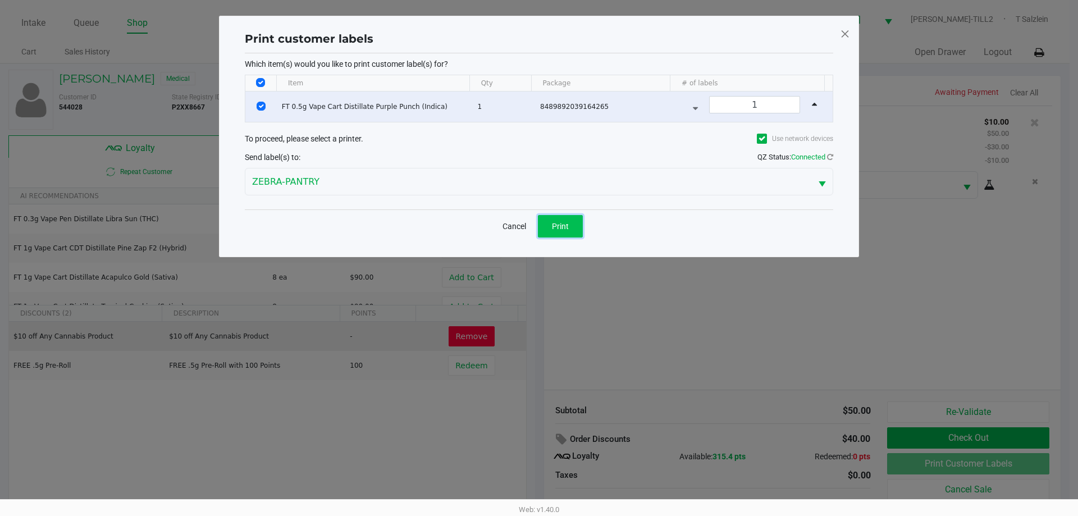
click at [557, 228] on span "Print" at bounding box center [560, 226] width 17 height 9
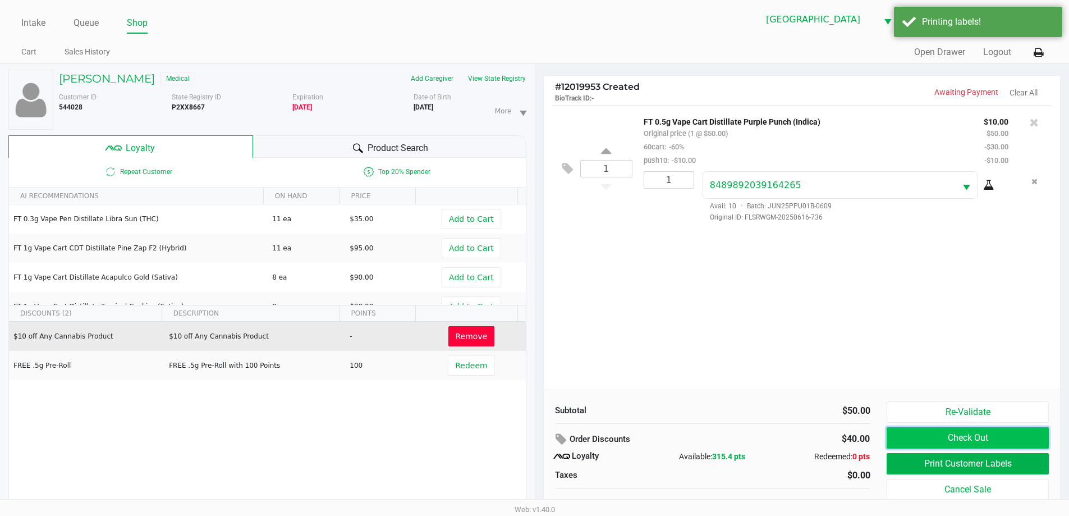
click at [987, 438] on button "Check Out" at bounding box center [968, 437] width 162 height 21
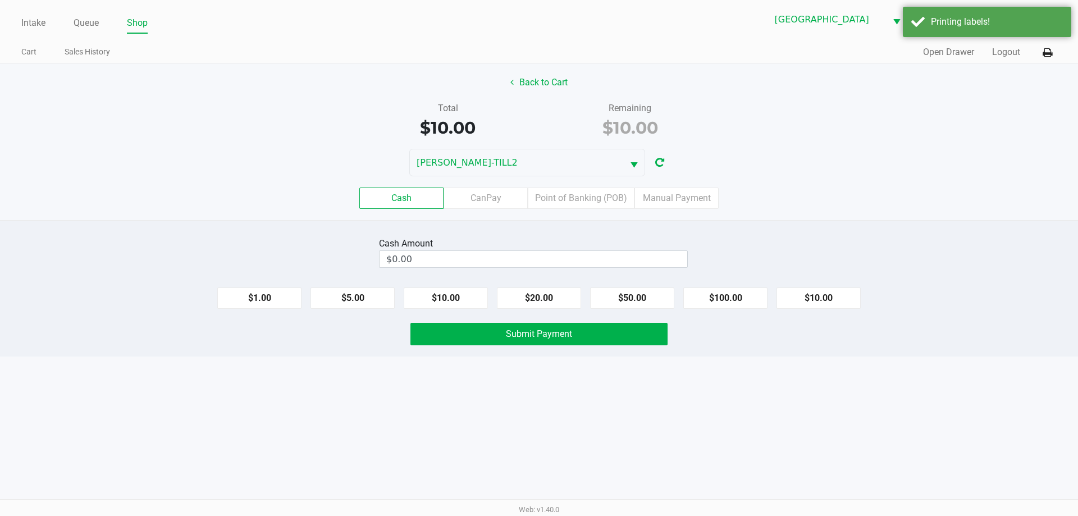
click at [590, 202] on label "Point of Banking (POB)" at bounding box center [581, 197] width 107 height 21
click at [0, 0] on 7 "Point of Banking (POB)" at bounding box center [0, 0] width 0 height 0
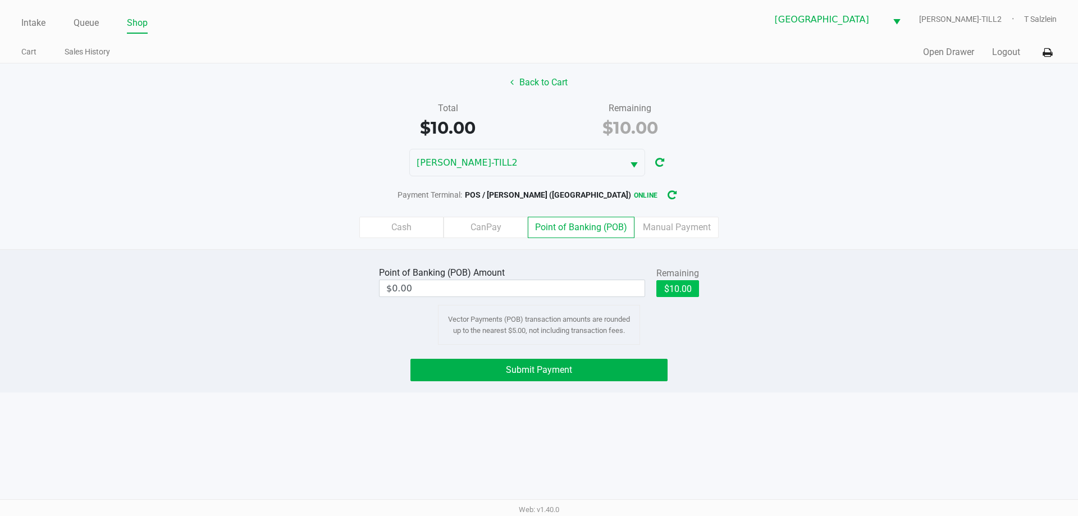
click at [679, 290] on button "$10.00" at bounding box center [677, 288] width 43 height 17
type input "$10.00"
click at [563, 359] on button "Submit Payment" at bounding box center [538, 370] width 257 height 22
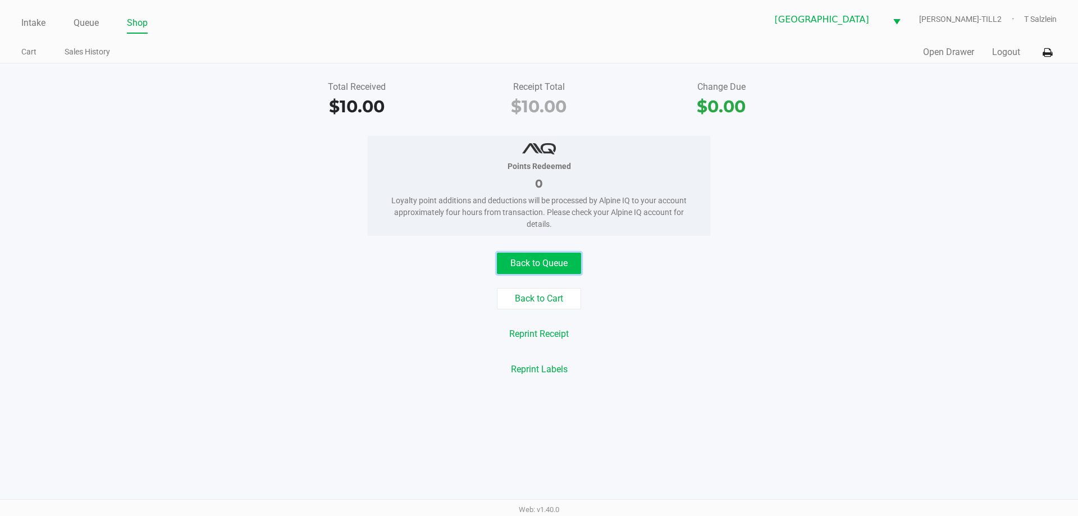
click at [536, 256] on button "Back to Queue" at bounding box center [539, 263] width 84 height 21
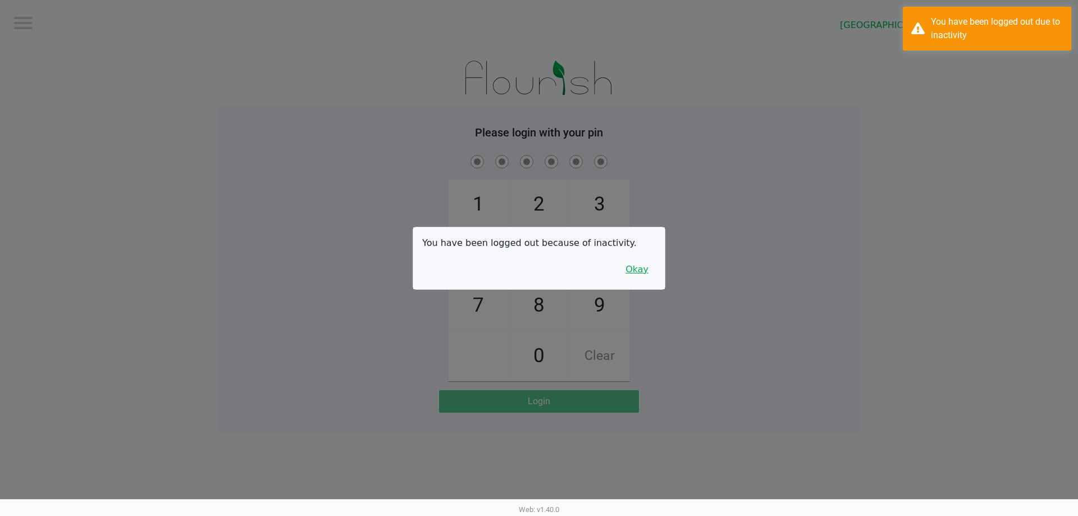
click at [645, 268] on button "Okay" at bounding box center [637, 269] width 38 height 21
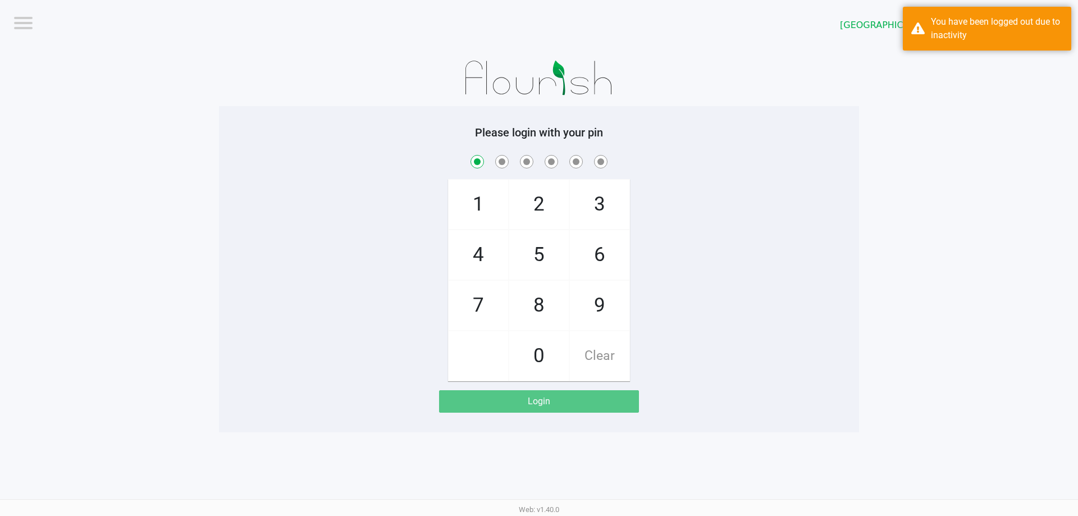
checkbox input "true"
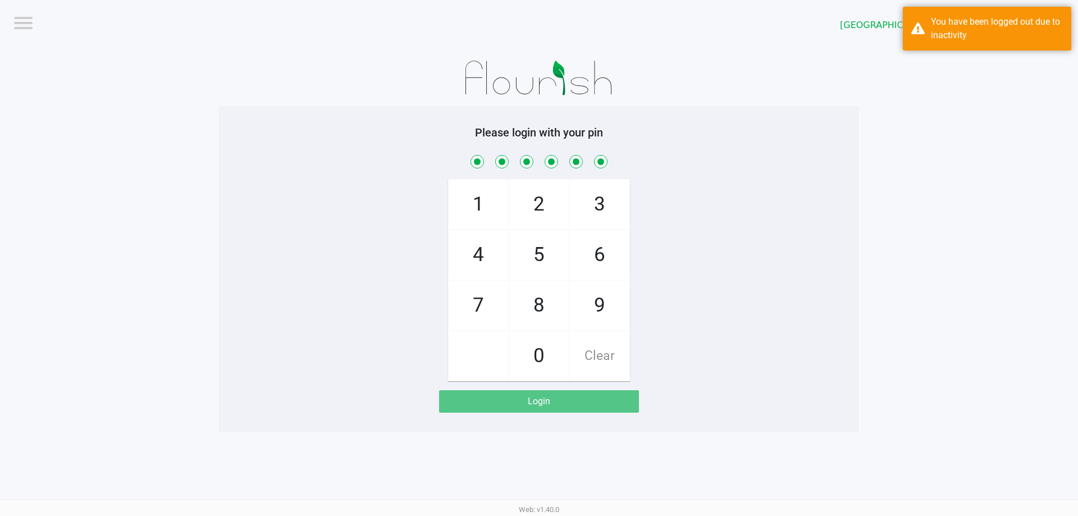
checkbox input "true"
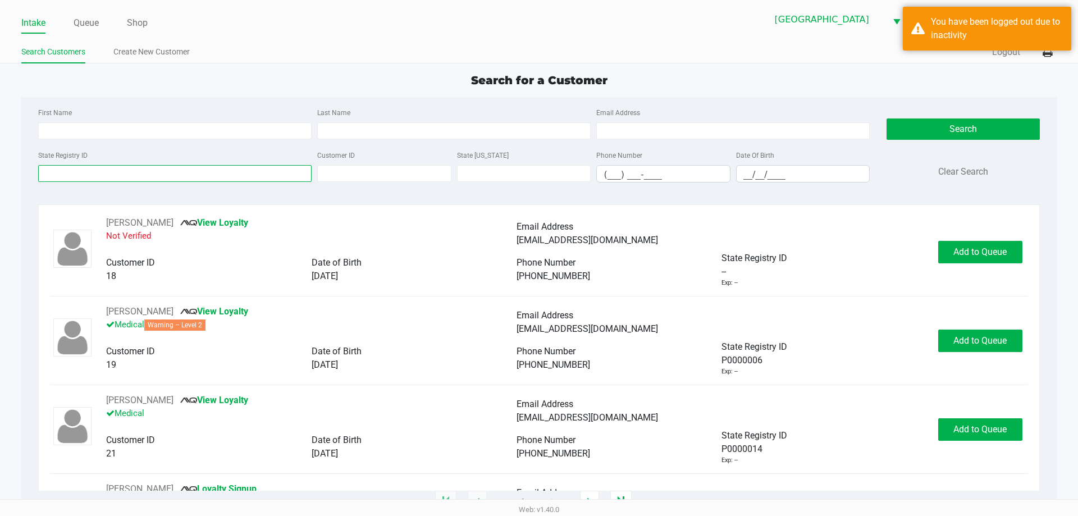
click at [140, 172] on input "State Registry ID" at bounding box center [174, 173] width 273 height 17
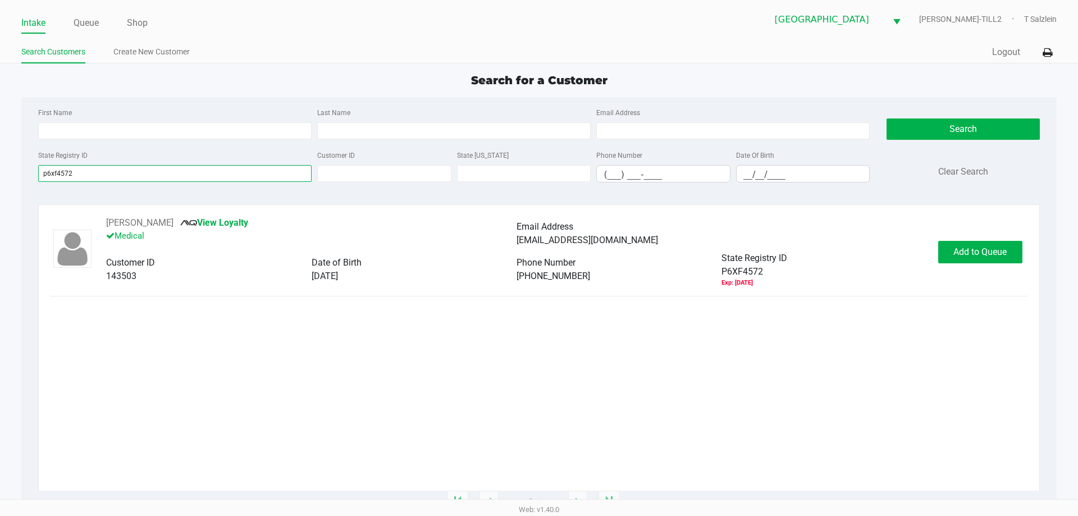
type input "p6xf4572"
click at [989, 264] on div "Brian Bradford View Loyalty Medical Email Address kllbll@gmail.com Customer ID …" at bounding box center [538, 251] width 977 height 71
click at [989, 257] on button "Add to Queue" at bounding box center [980, 252] width 84 height 22
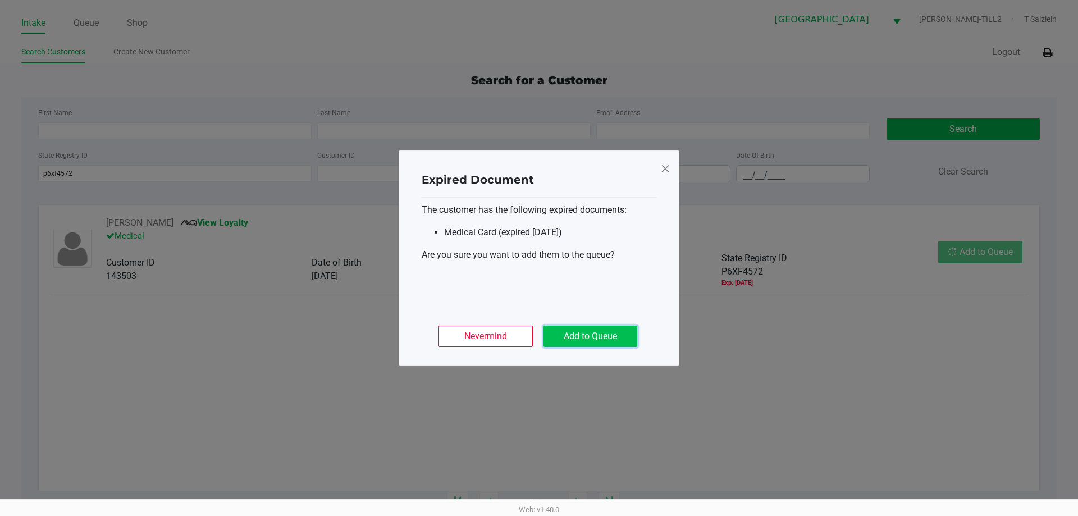
click at [595, 341] on button "Add to Queue" at bounding box center [590, 336] width 94 height 21
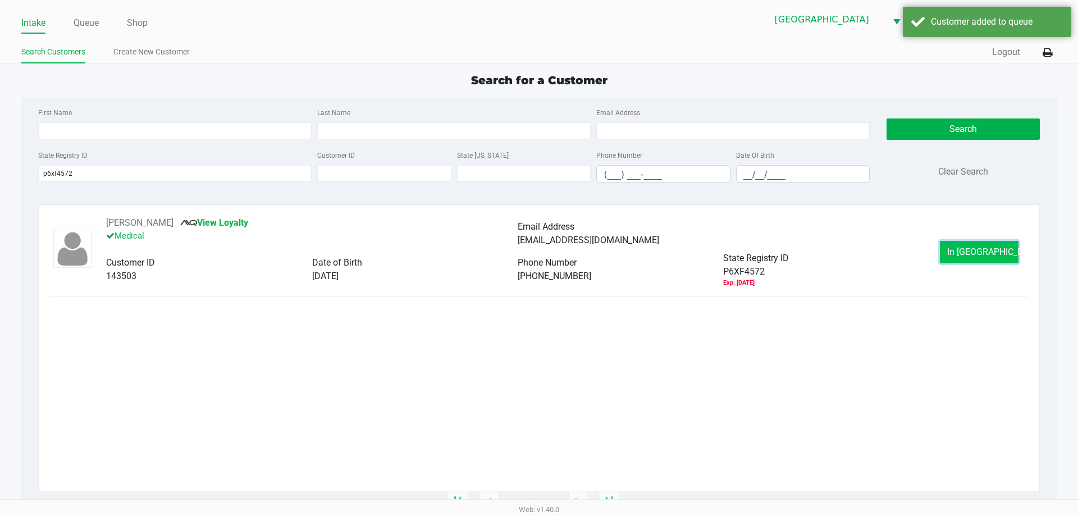
click at [986, 250] on span "In Queue" at bounding box center [994, 251] width 94 height 11
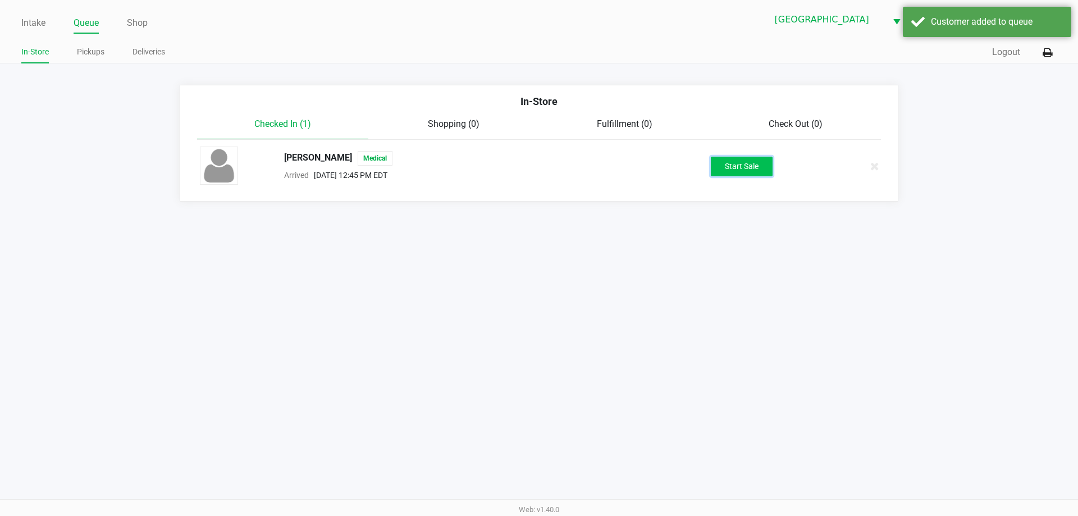
click at [734, 167] on button "Start Sale" at bounding box center [742, 167] width 62 height 20
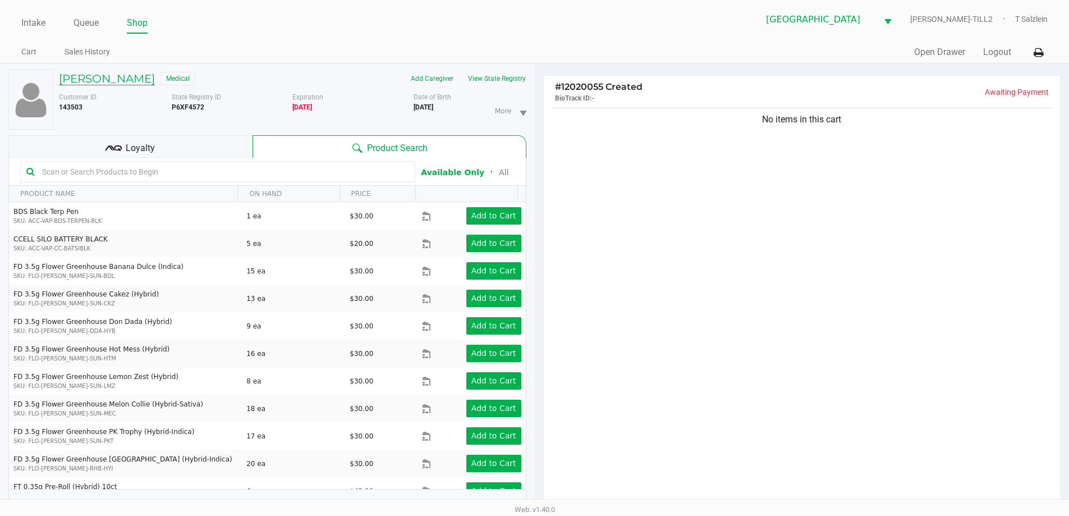
click at [101, 77] on h5 "Brian Bradford" at bounding box center [107, 78] width 96 height 13
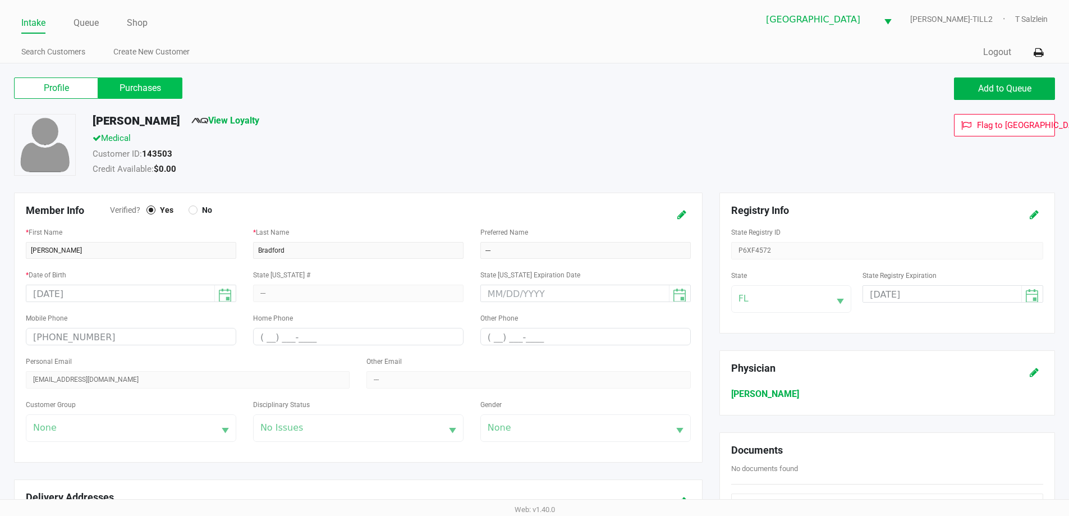
click at [139, 84] on label "Purchases" at bounding box center [140, 87] width 84 height 21
click at [0, 0] on 1 "Purchases" at bounding box center [0, 0] width 0 height 0
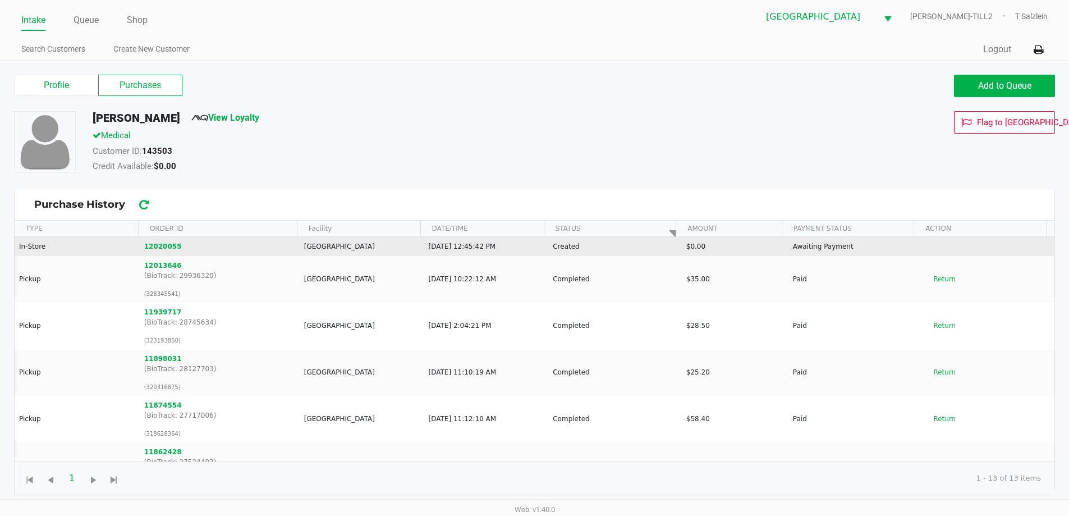
scroll to position [4, 0]
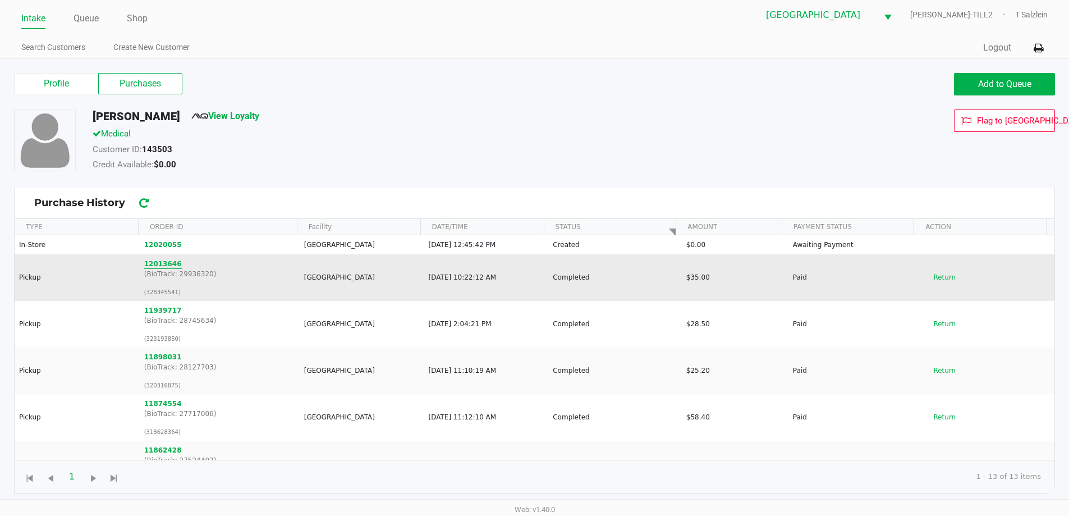
click at [161, 265] on button "12013646" at bounding box center [163, 264] width 38 height 10
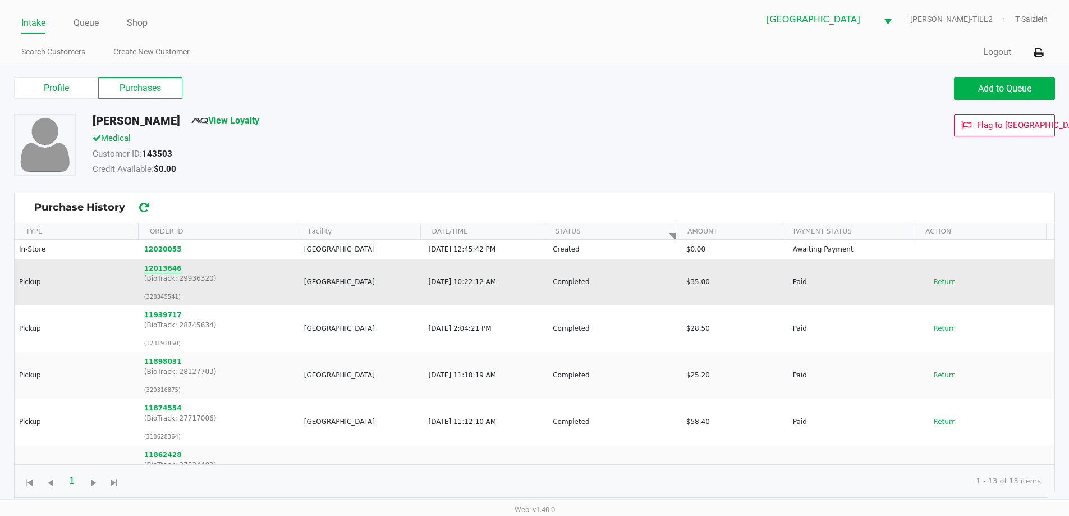
click at [170, 268] on button "12013646" at bounding box center [163, 268] width 38 height 10
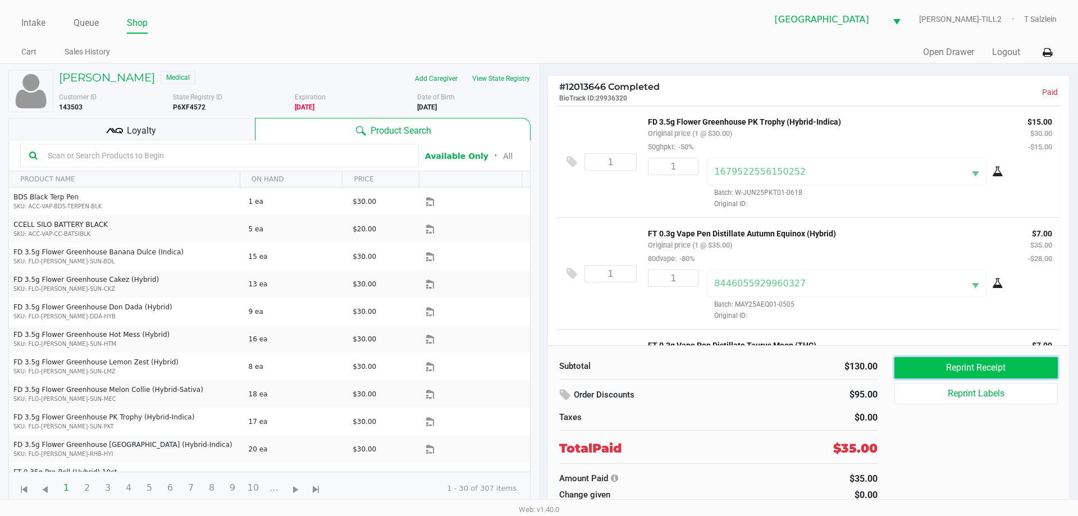
click at [968, 370] on button "Reprint Receipt" at bounding box center [975, 367] width 163 height 21
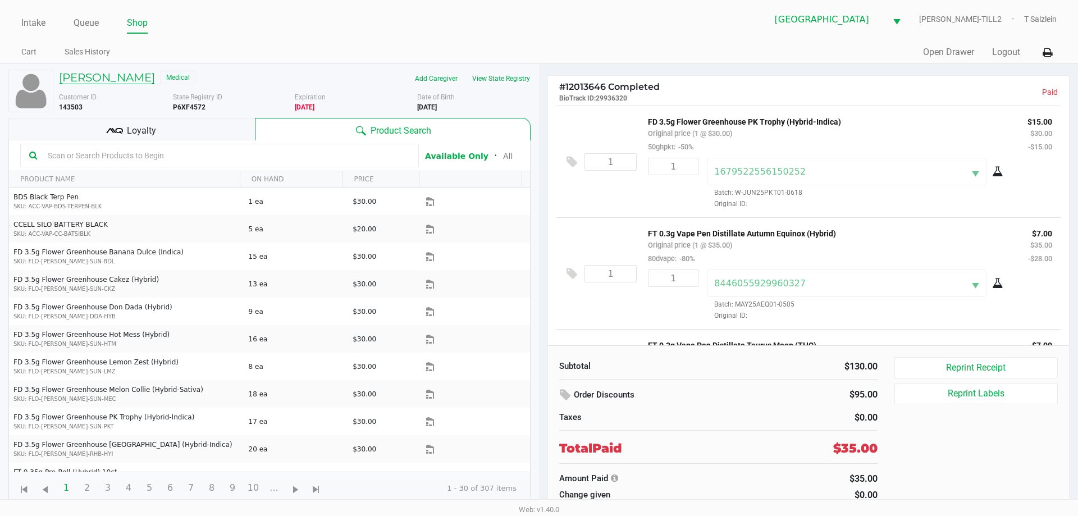
click at [123, 79] on h5 "Brian Bradford" at bounding box center [107, 77] width 96 height 13
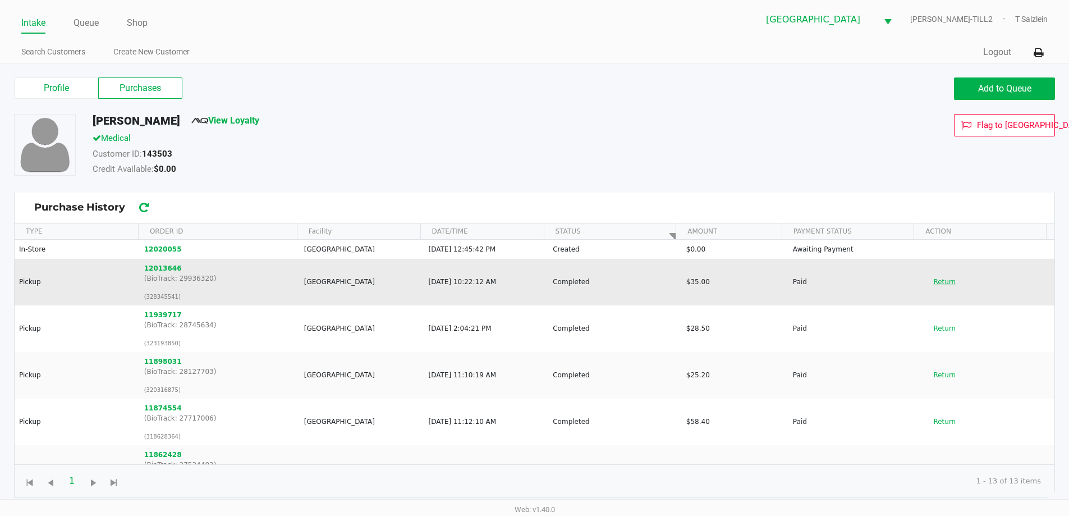
click at [932, 282] on button "Return" at bounding box center [944, 282] width 37 height 18
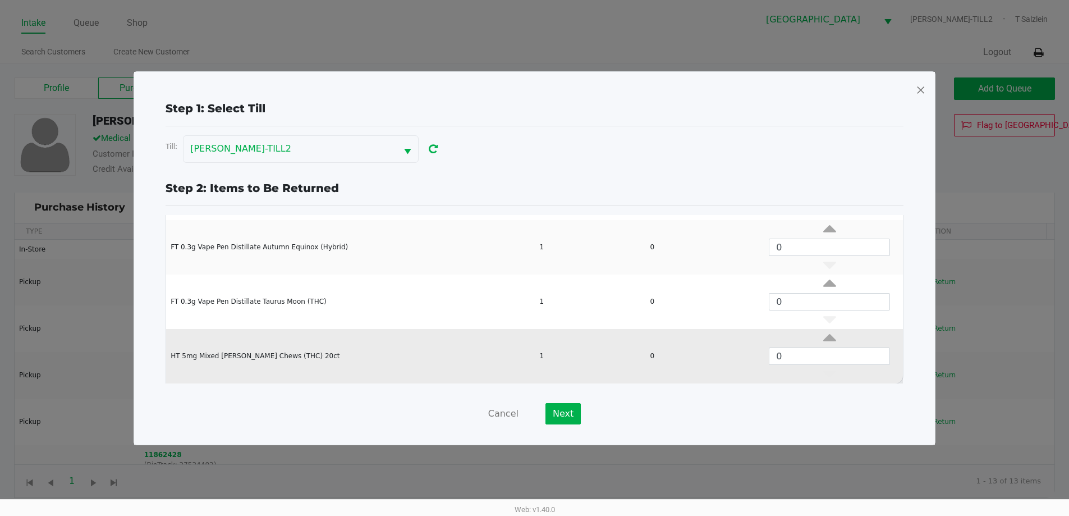
scroll to position [97, 0]
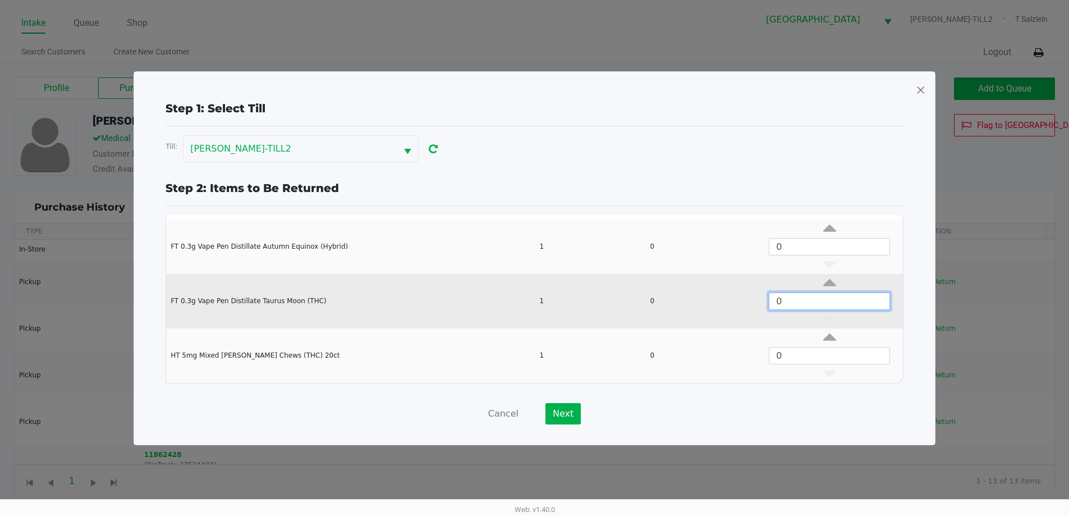
click at [769, 300] on input "0" at bounding box center [829, 301] width 120 height 16
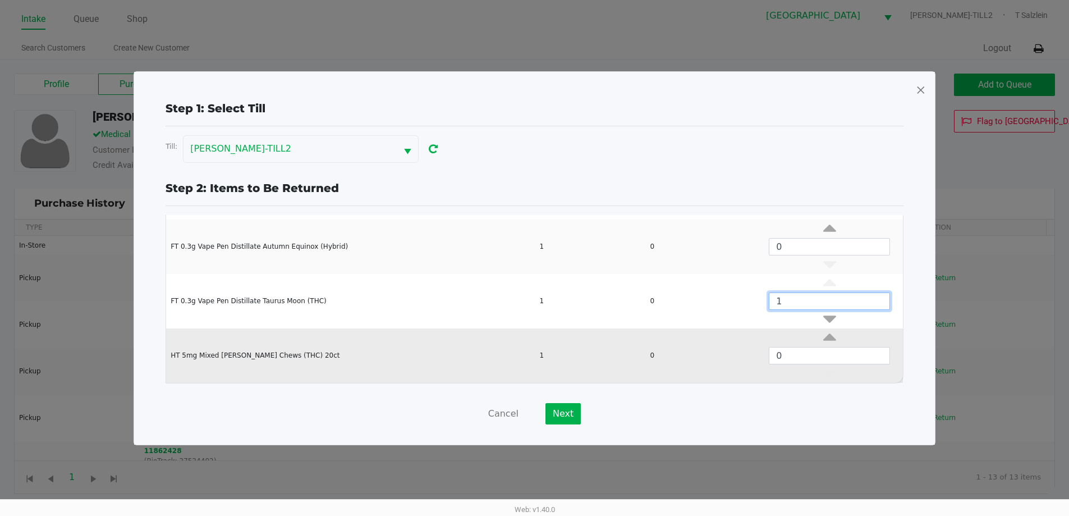
scroll to position [4, 0]
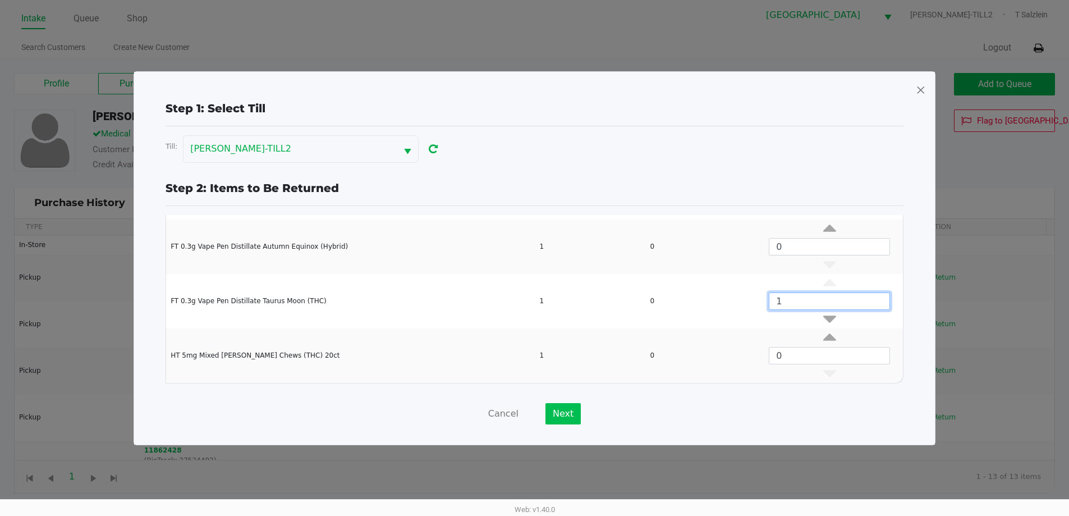
type input "1"
click at [561, 415] on button "Next" at bounding box center [563, 413] width 35 height 21
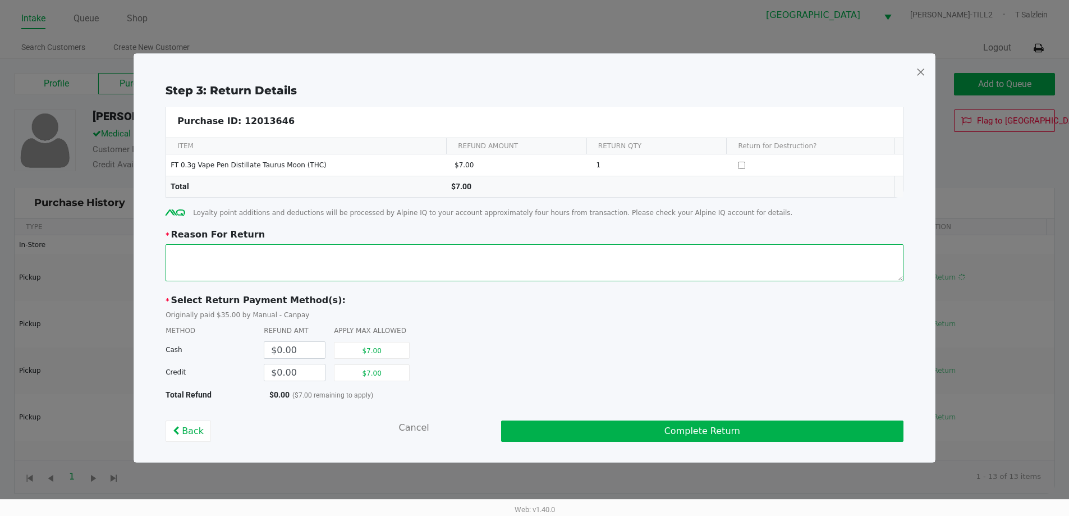
click at [196, 266] on textarea at bounding box center [535, 262] width 738 height 37
drag, startPoint x: 880, startPoint y: 253, endPoint x: 82, endPoint y: 310, distance: 800.1
click at [82, 310] on kendo-dialog "Step 3: Return Details Purchase ID: 12013646 ITEM REFUND AMOUNT RETURN QTY Retu…" at bounding box center [534, 258] width 1069 height 516
type textarea "PT came in and explained that he opened the package and went to use the AIO TRS…"
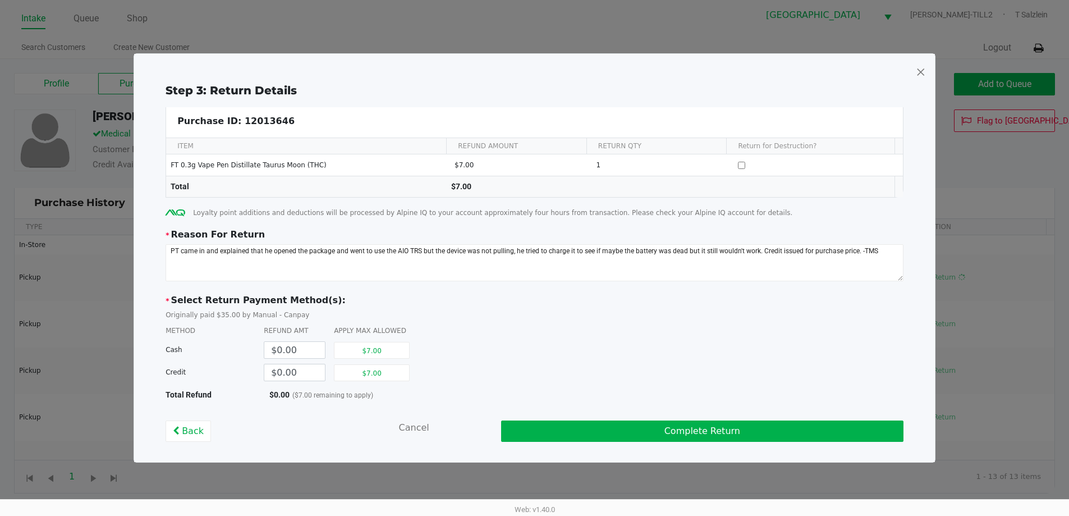
click at [612, 332] on div "METHOD REFUND AMT APPLY MAX ALLOWED" at bounding box center [535, 331] width 738 height 10
click at [361, 376] on button "$7.00" at bounding box center [372, 372] width 76 height 17
type input "$7.00"
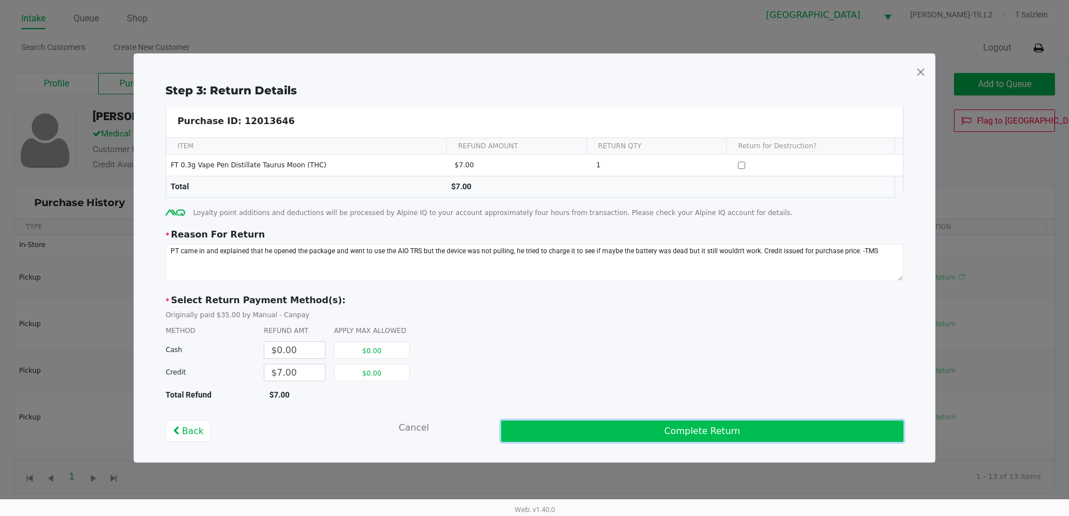
click at [705, 432] on button "Complete Return" at bounding box center [702, 430] width 402 height 21
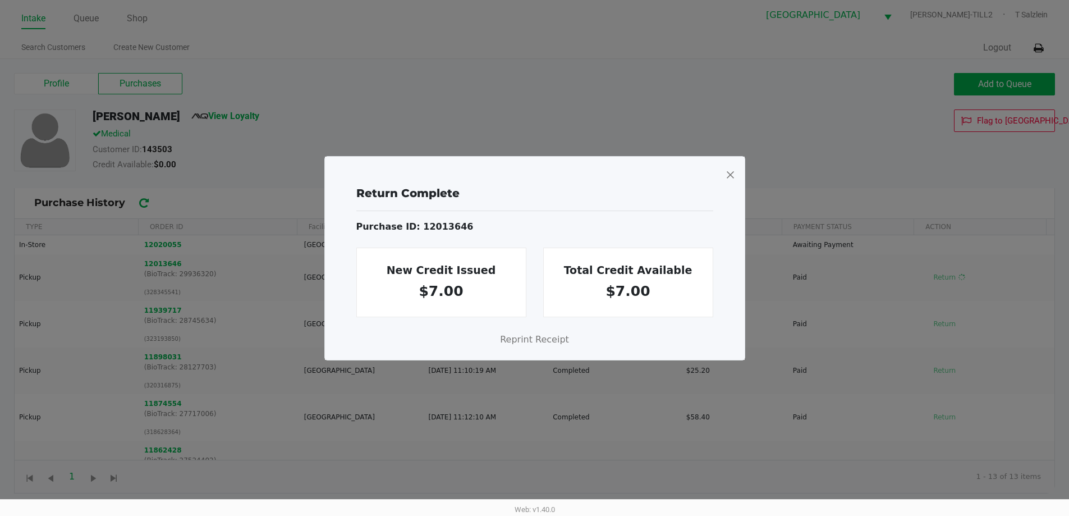
click at [732, 171] on span at bounding box center [730, 175] width 10 height 18
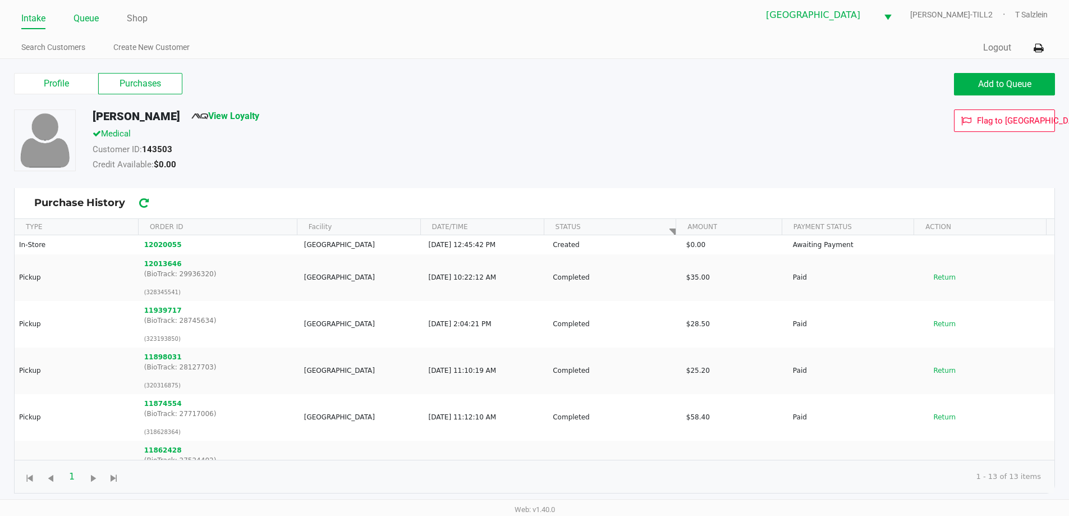
click at [84, 23] on link "Queue" at bounding box center [86, 19] width 25 height 16
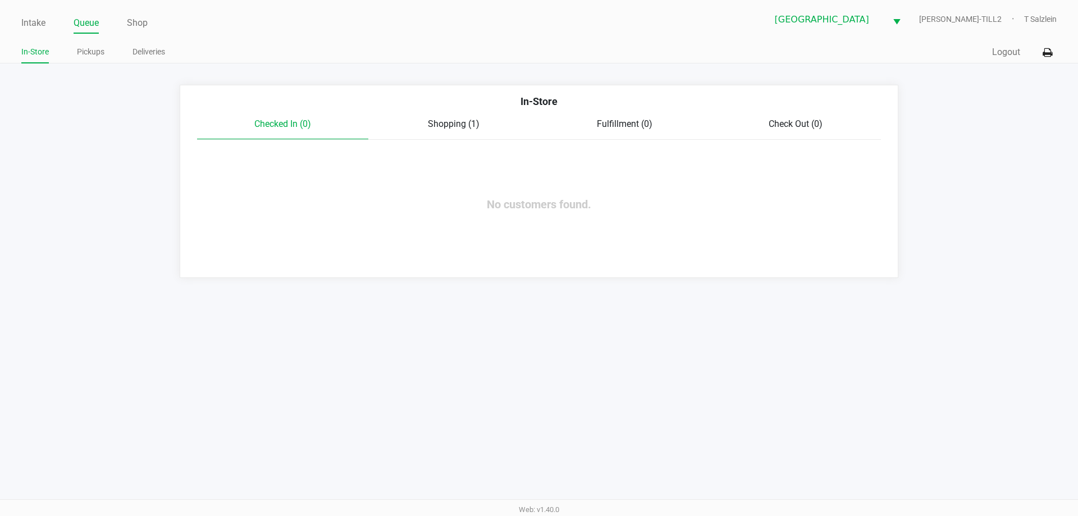
click at [458, 129] on span "Shopping (1)" at bounding box center [454, 123] width 52 height 11
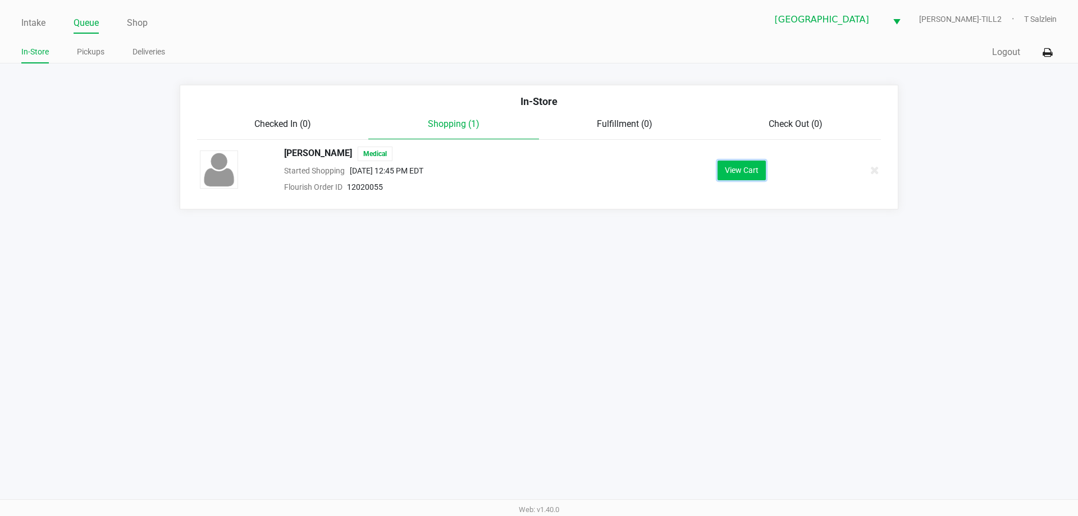
click at [759, 171] on button "View Cart" at bounding box center [741, 171] width 48 height 20
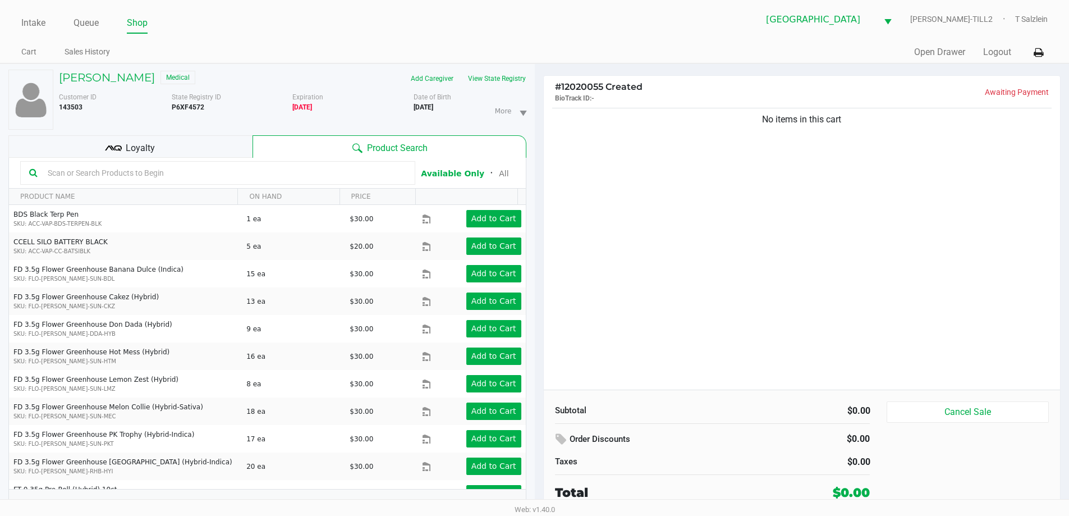
click at [758, 249] on div "No items in this cart" at bounding box center [802, 248] width 517 height 284
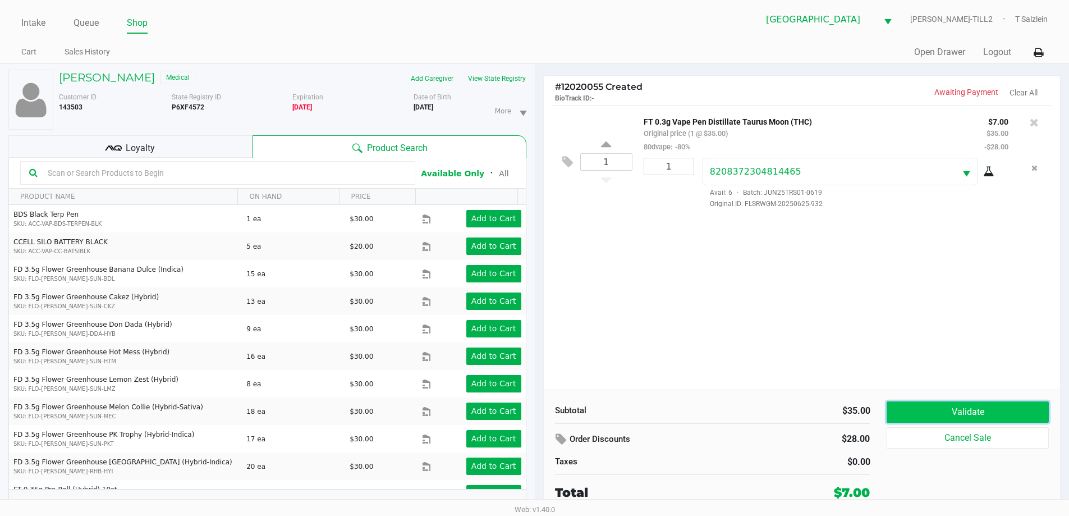
click at [926, 411] on button "Validate" at bounding box center [968, 411] width 162 height 21
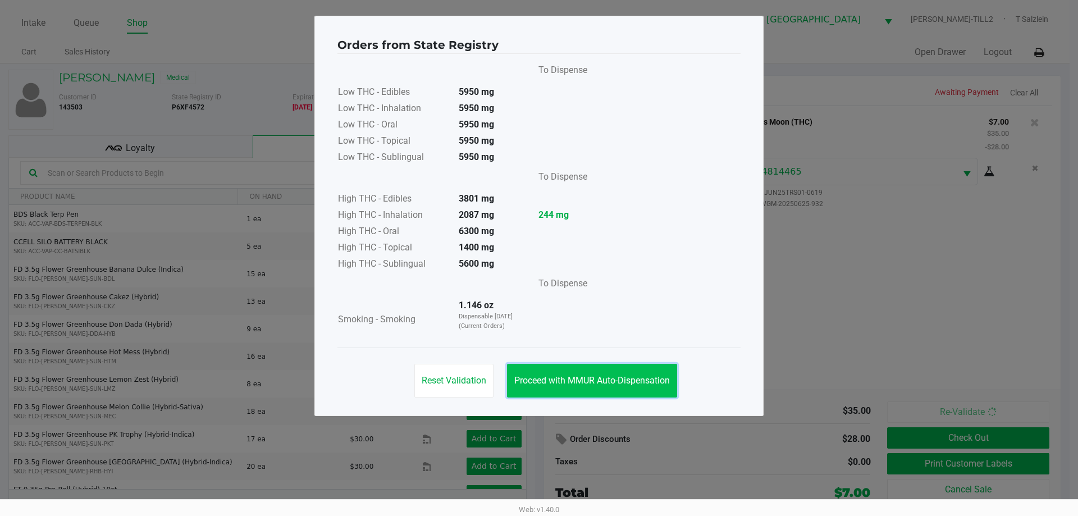
click at [586, 389] on button "Proceed with MMUR Auto-Dispensation" at bounding box center [592, 381] width 170 height 34
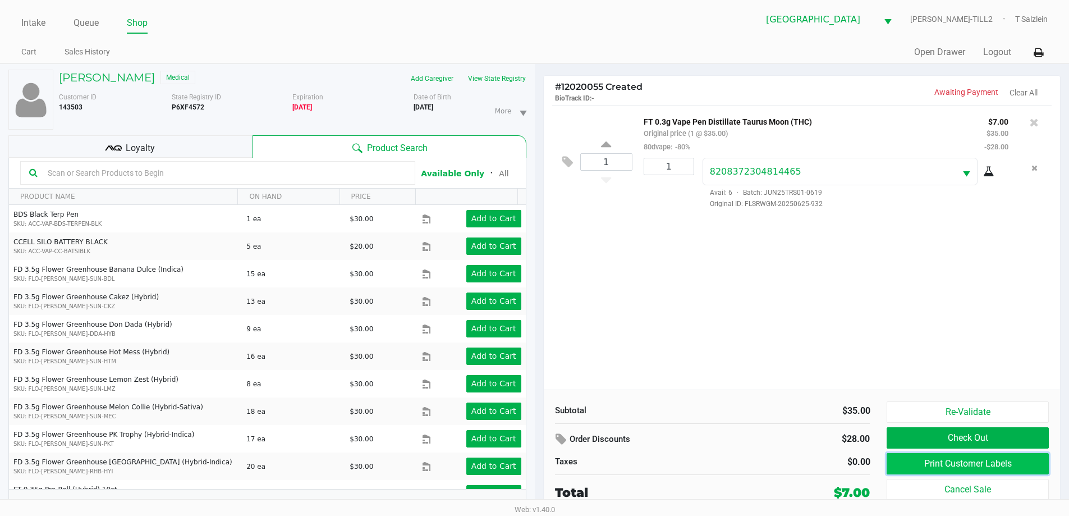
click at [911, 462] on button "Print Customer Labels" at bounding box center [968, 463] width 162 height 21
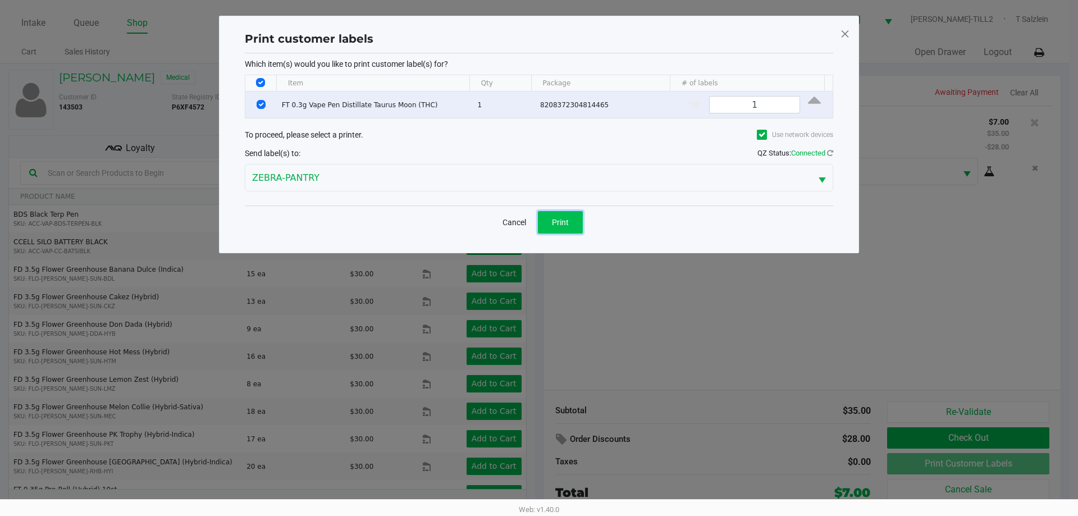
click at [555, 222] on span "Print" at bounding box center [560, 222] width 17 height 9
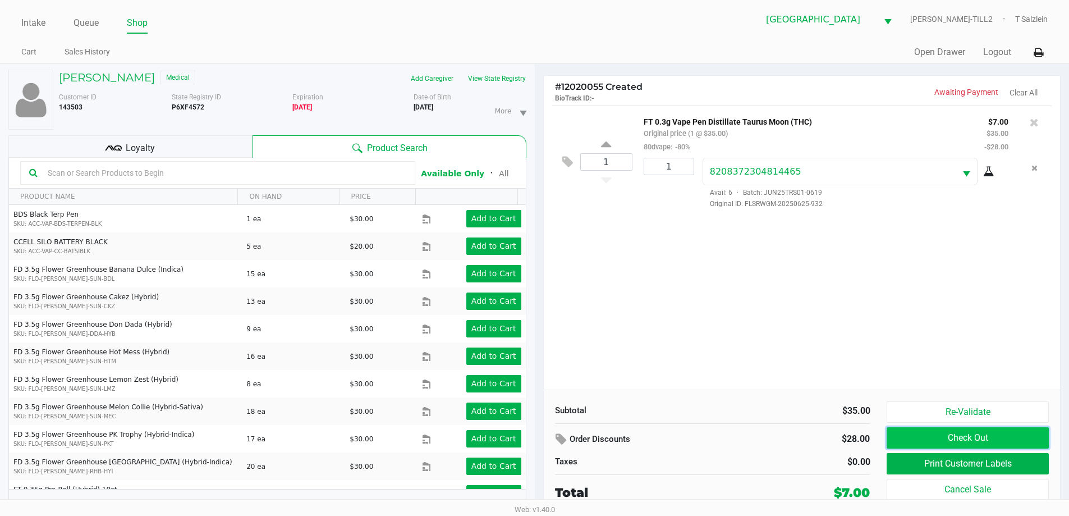
click at [957, 438] on button "Check Out" at bounding box center [968, 437] width 162 height 21
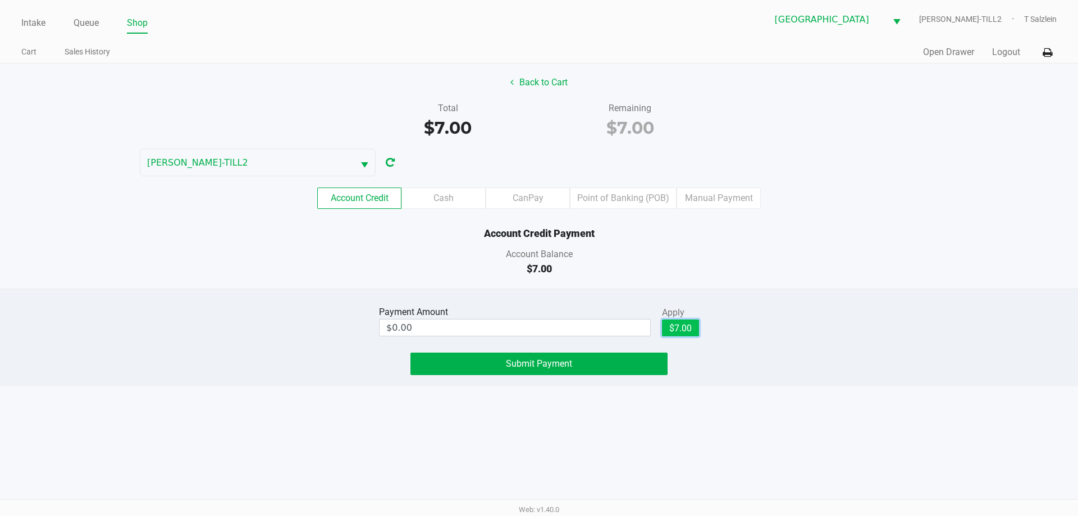
click at [690, 322] on button "$7.00" at bounding box center [680, 327] width 37 height 17
type input "$7.00"
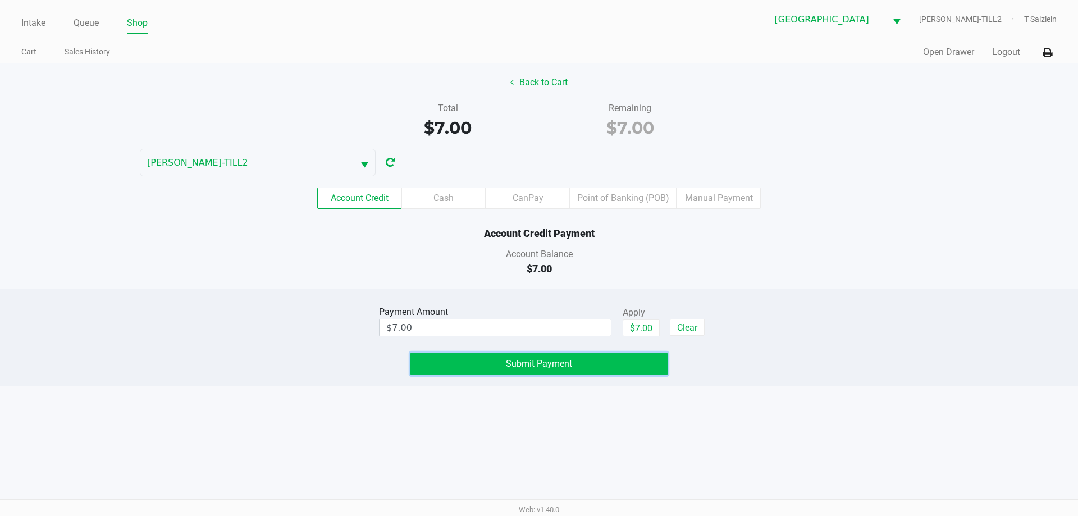
click at [468, 361] on button "Submit Payment" at bounding box center [538, 363] width 257 height 22
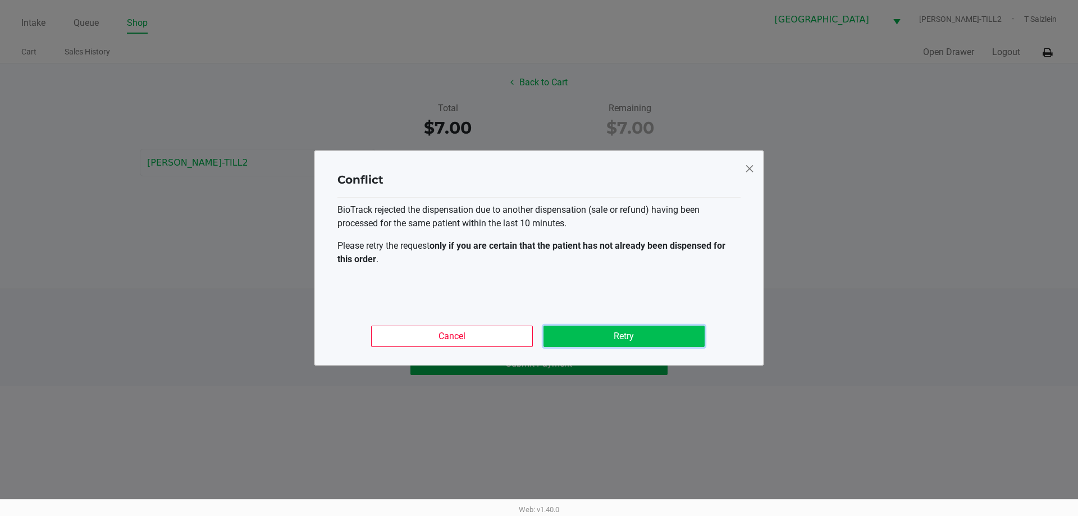
click at [623, 342] on button "Retry" at bounding box center [623, 336] width 161 height 21
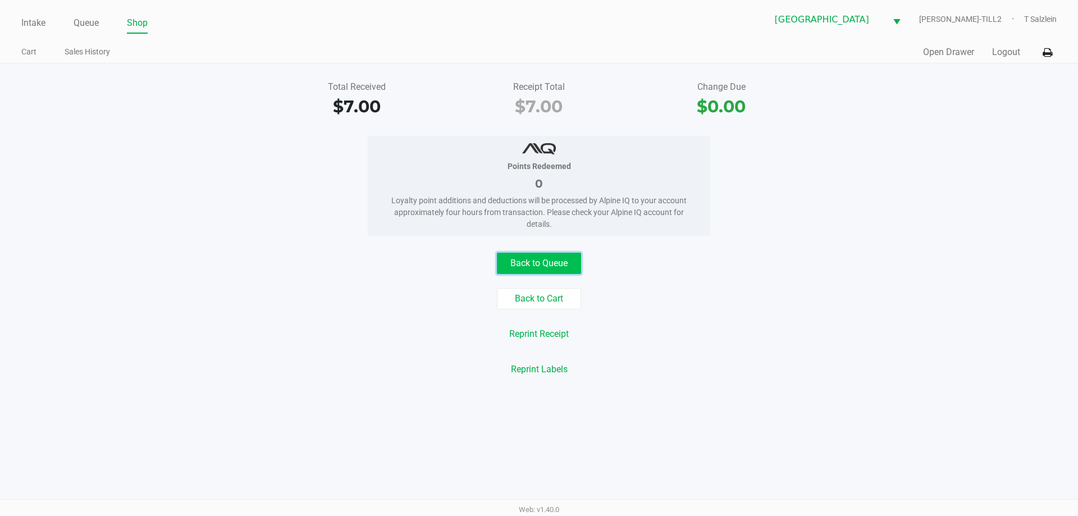
click at [535, 254] on button "Back to Queue" at bounding box center [539, 263] width 84 height 21
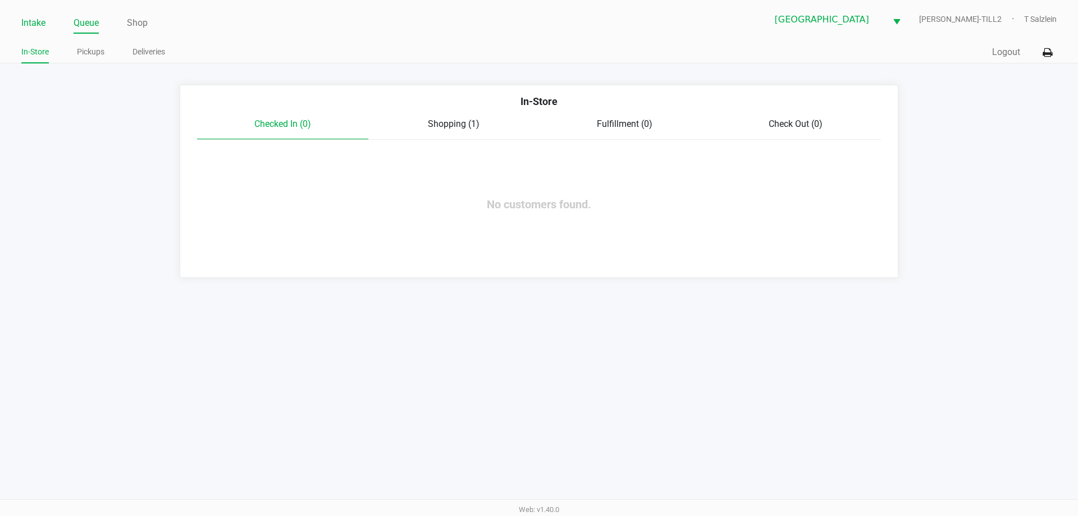
click at [33, 28] on link "Intake" at bounding box center [33, 23] width 24 height 16
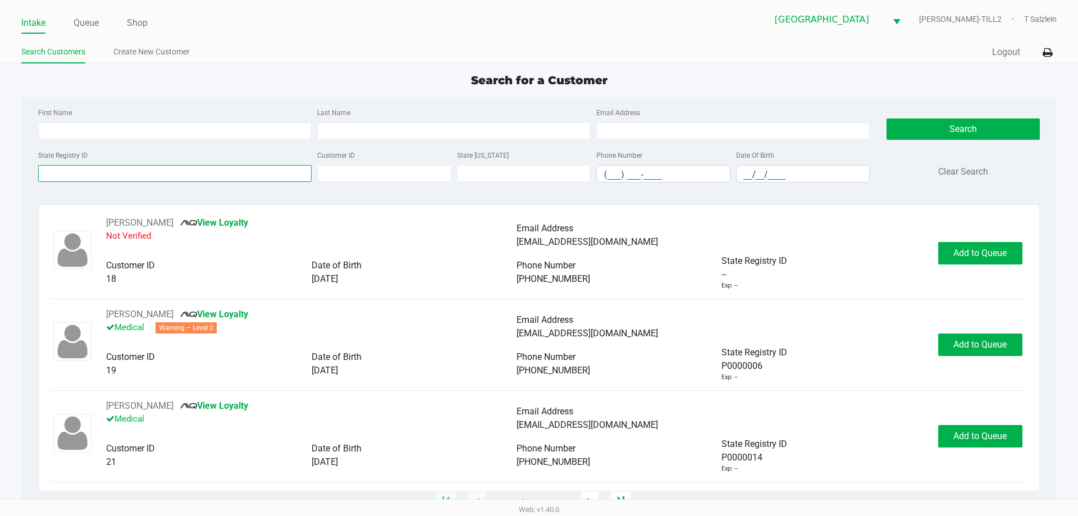
click at [254, 173] on input "State Registry ID" at bounding box center [174, 173] width 273 height 17
click at [245, 176] on input "State Registry ID" at bounding box center [174, 173] width 273 height 17
click at [227, 176] on input "State Registry ID" at bounding box center [174, 173] width 273 height 17
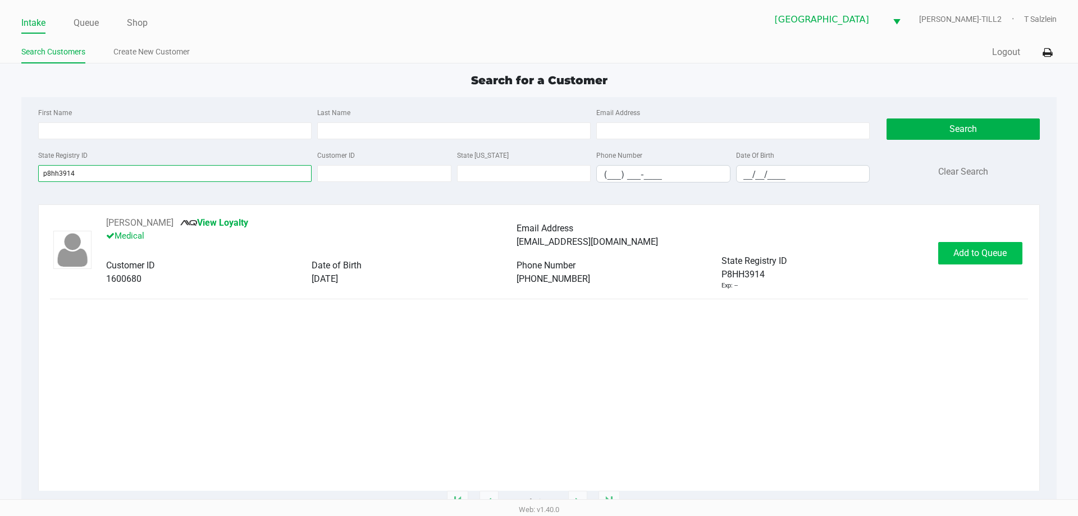
type input "p8hh3914"
click at [977, 252] on span "Add to Queue" at bounding box center [979, 253] width 53 height 11
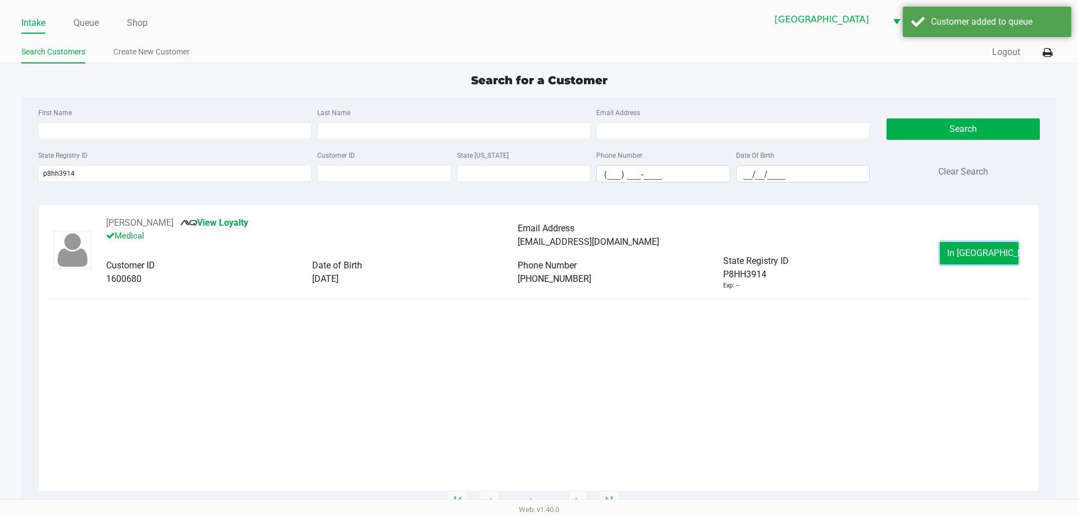
click at [977, 252] on span "In Queue" at bounding box center [994, 253] width 94 height 11
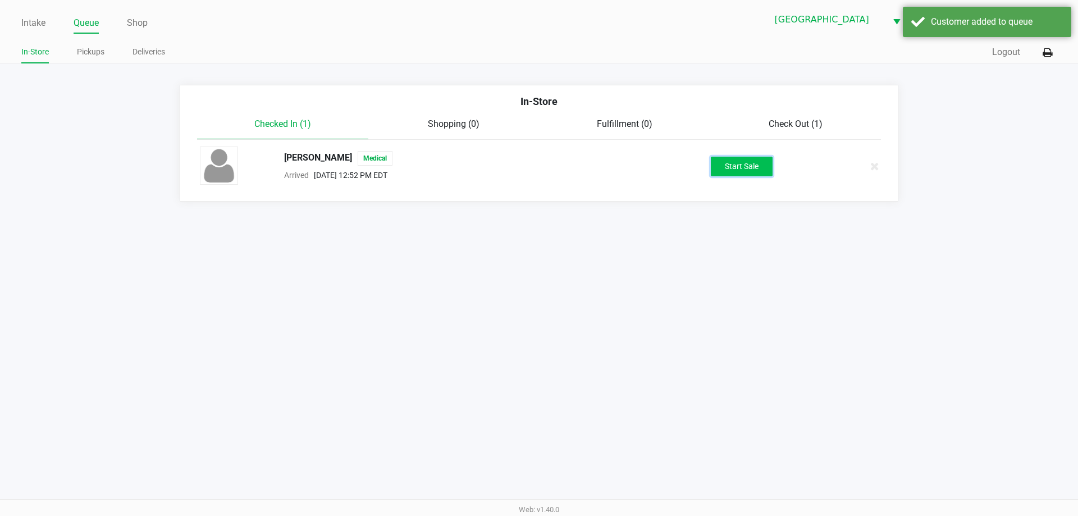
click at [728, 163] on button "Start Sale" at bounding box center [742, 167] width 62 height 20
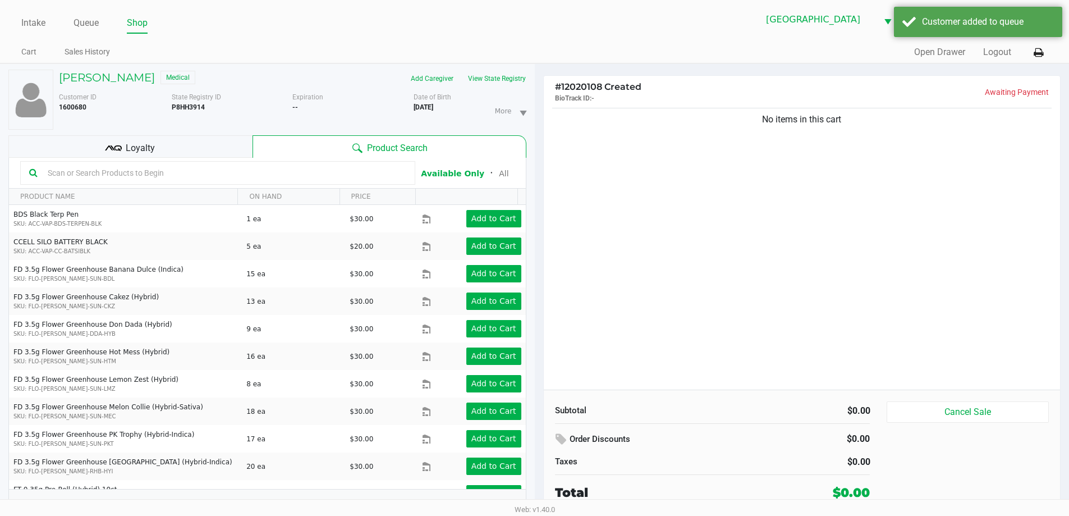
click at [139, 145] on span "Loyalty" at bounding box center [140, 147] width 29 height 13
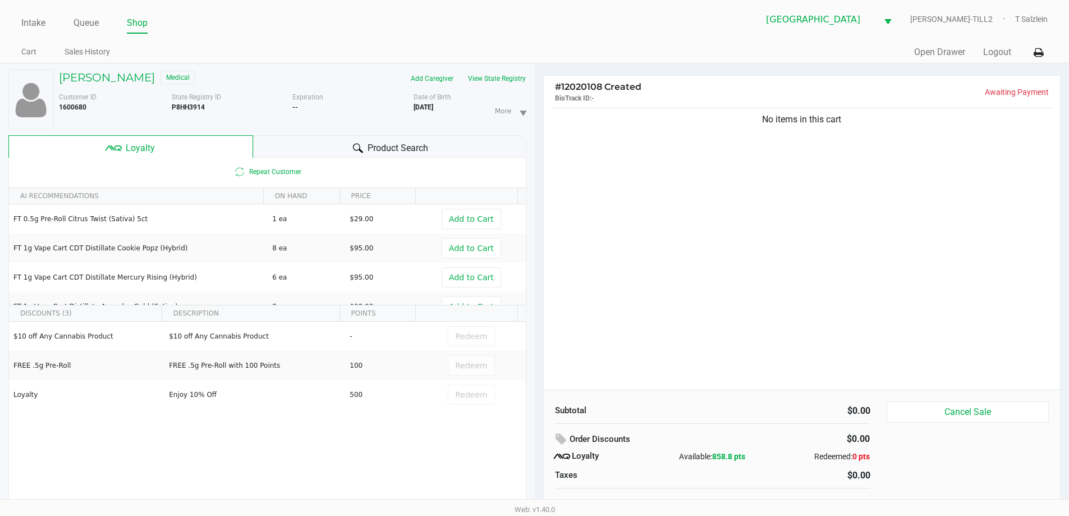
click at [732, 320] on div "No items in this cart" at bounding box center [802, 248] width 517 height 284
click at [682, 403] on div "Subtotal $0.00" at bounding box center [713, 409] width 332 height 16
click at [709, 408] on div "Subtotal" at bounding box center [630, 410] width 166 height 13
click at [500, 71] on button "View State Registry" at bounding box center [494, 79] width 66 height 18
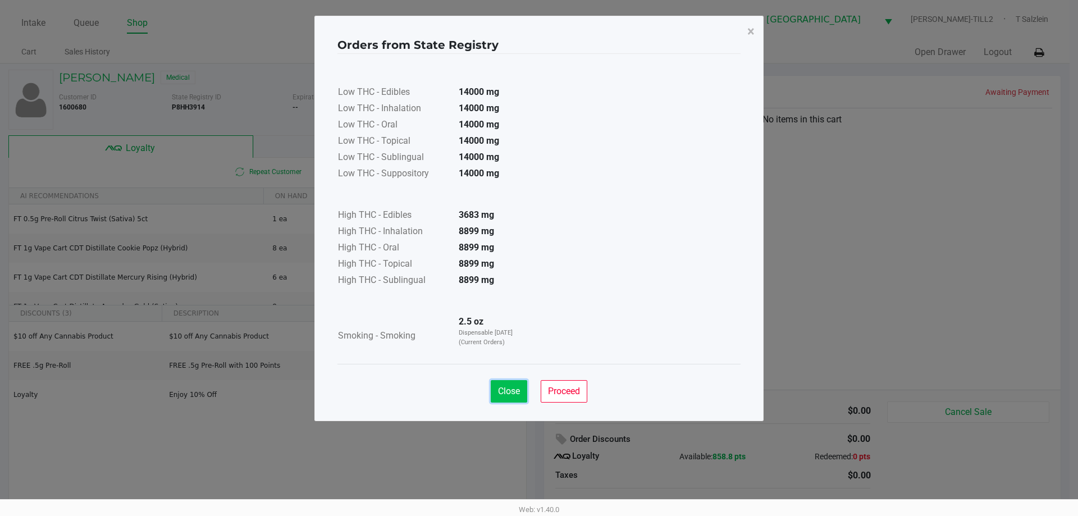
click at [510, 393] on span "Close" at bounding box center [509, 391] width 22 height 11
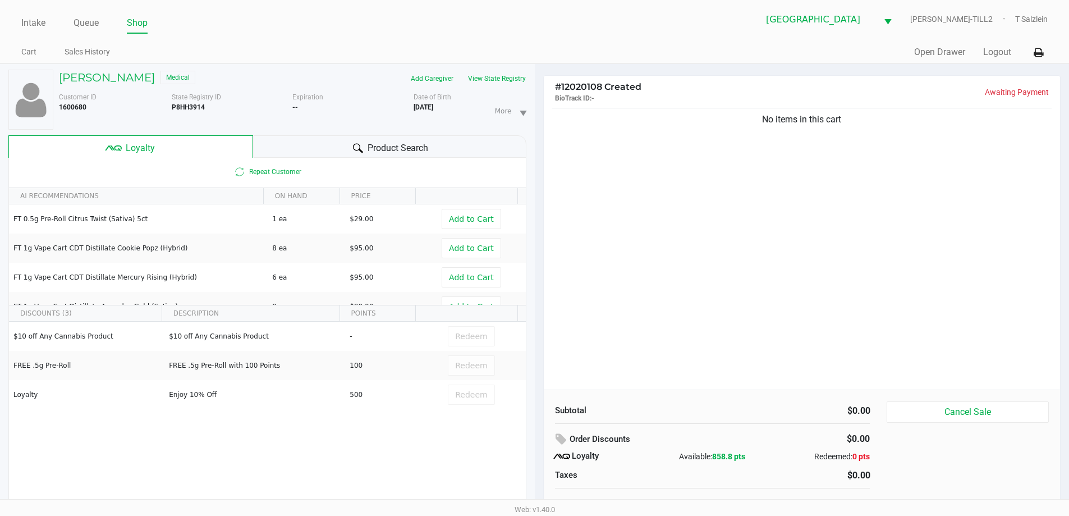
click at [405, 138] on div "Product Search" at bounding box center [389, 146] width 273 height 22
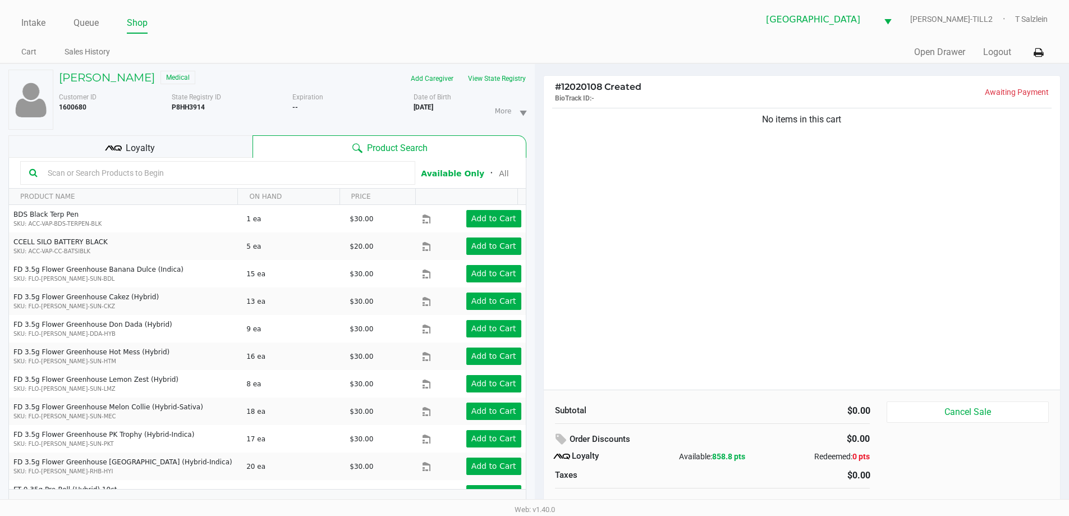
click at [240, 180] on input "text" at bounding box center [224, 172] width 363 height 17
click at [191, 176] on input "text" at bounding box center [224, 172] width 363 height 17
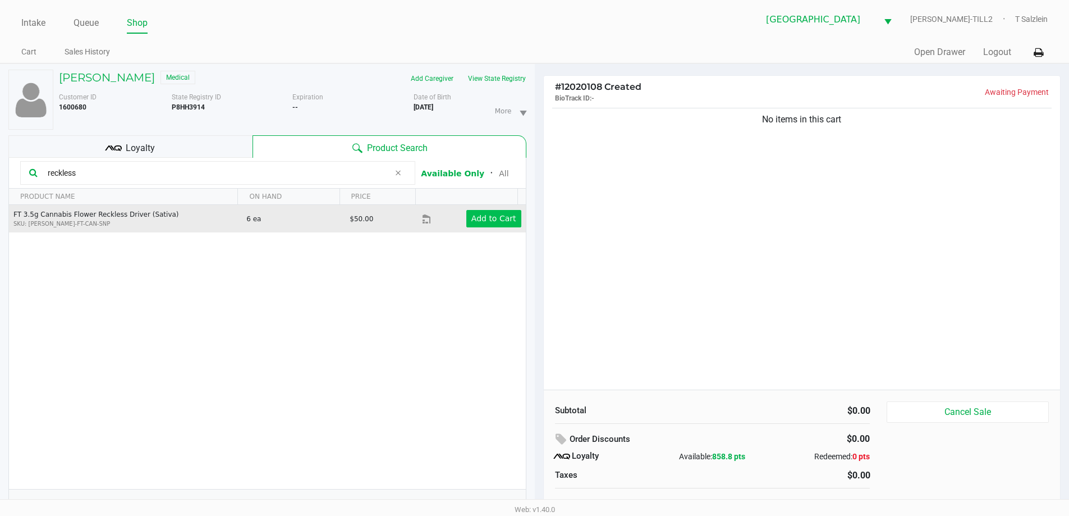
type input "reckless"
click at [495, 216] on app-button-loader "Add to Cart" at bounding box center [493, 218] width 45 height 9
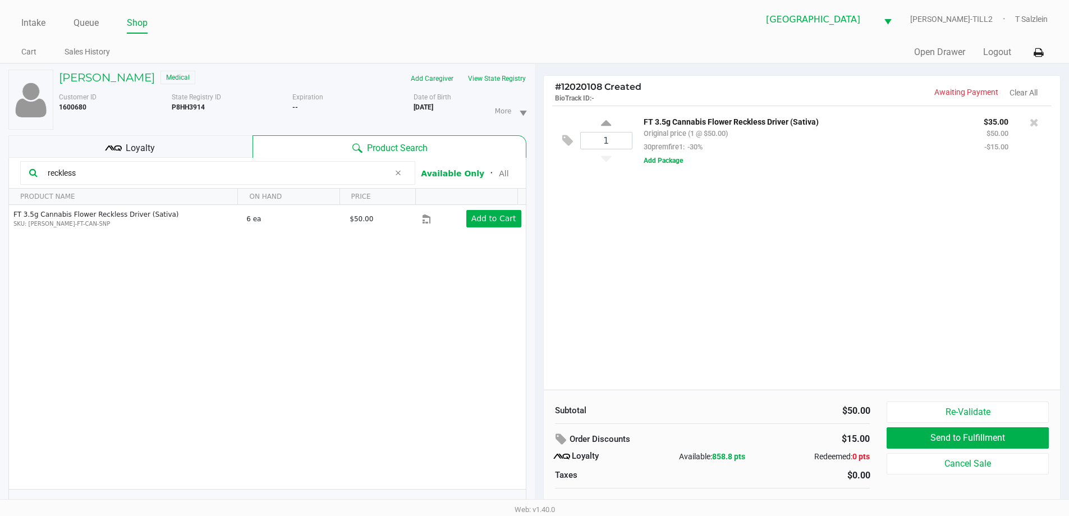
click at [164, 143] on div "Loyalty" at bounding box center [130, 146] width 244 height 22
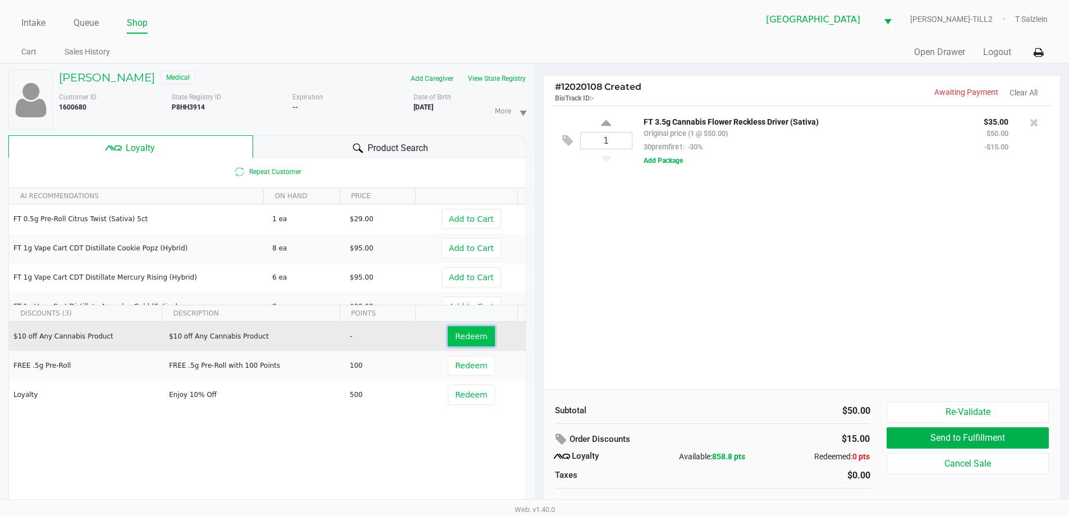
click at [466, 343] on button "Redeem" at bounding box center [471, 336] width 47 height 20
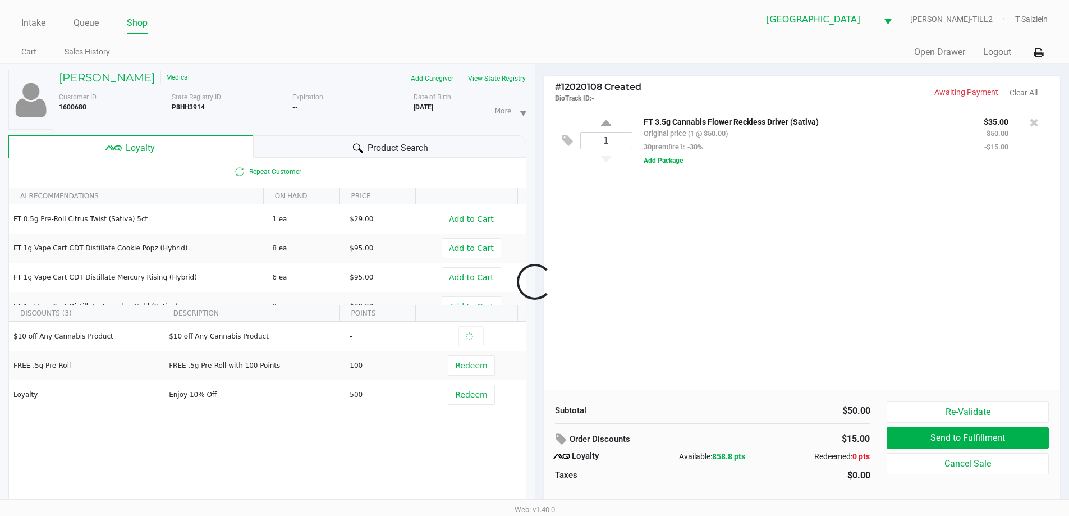
click at [768, 295] on div at bounding box center [534, 282] width 1069 height 325
click at [405, 143] on span "Product Search" at bounding box center [398, 147] width 61 height 13
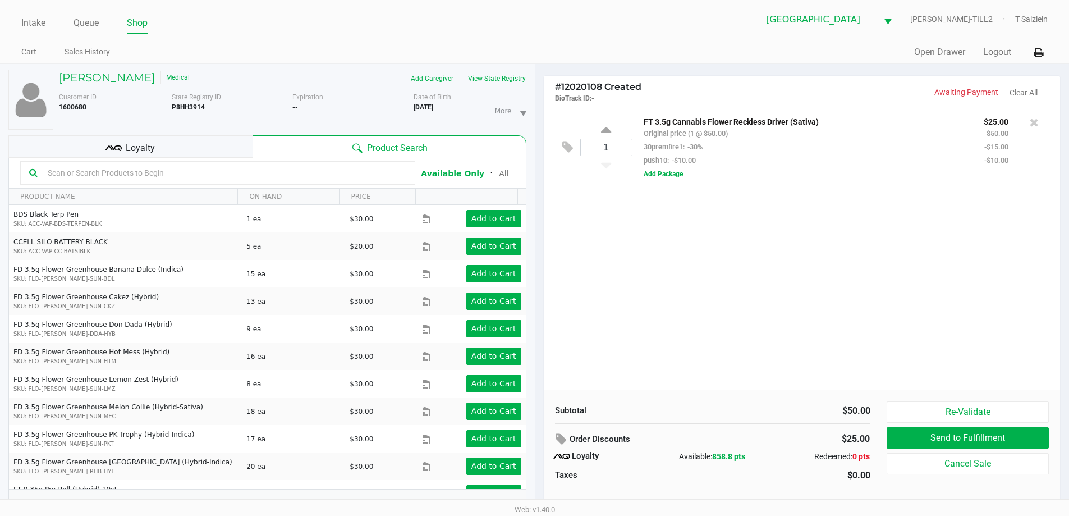
click at [225, 176] on input "text" at bounding box center [224, 172] width 363 height 17
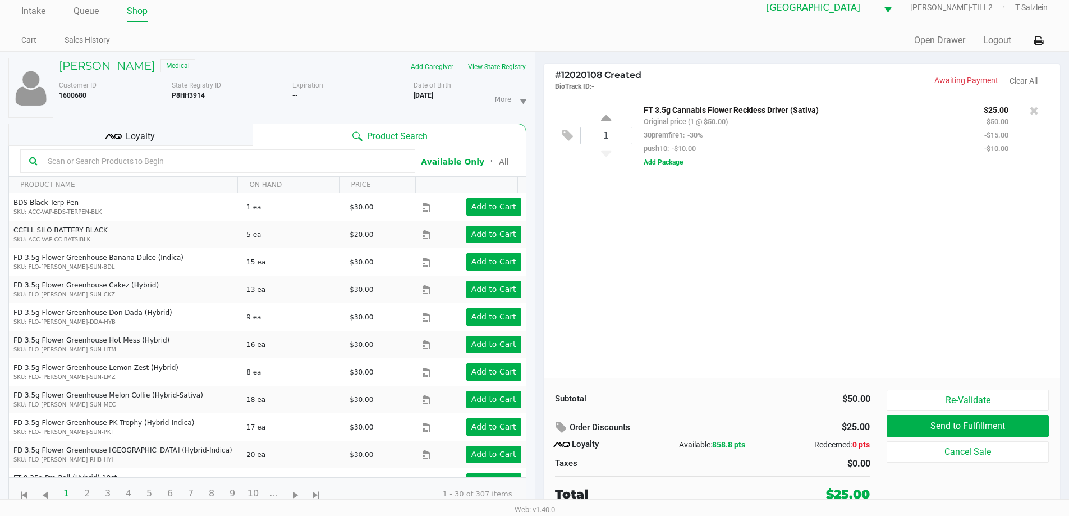
click at [664, 234] on div "1 FT 3.5g Cannabis Flower Reckless Driver (Sativa) Original price (1 @ $50.00) …" at bounding box center [802, 236] width 517 height 284
click at [662, 224] on div "1 FT 3.5g Cannabis Flower Reckless Driver (Sativa) Original price (1 @ $50.00) …" at bounding box center [802, 236] width 517 height 284
click at [656, 307] on div "1 FT 3.5g Cannabis Flower Reckless Driver (Sativa) Original price (1 @ $50.00) …" at bounding box center [802, 236] width 517 height 284
click at [656, 324] on div "1 FT 3.5g Cannabis Flower Reckless Driver (Sativa) Original price (1 @ $50.00) …" at bounding box center [802, 236] width 517 height 284
click at [654, 351] on div "1 FT 3.5g Cannabis Flower Reckless Driver (Sativa) Original price (1 @ $50.00) …" at bounding box center [802, 236] width 517 height 284
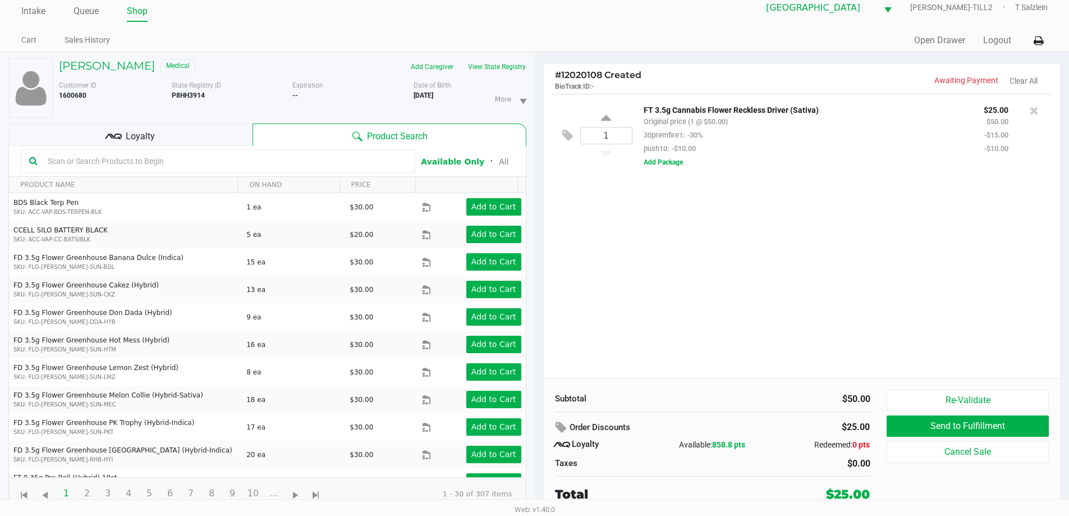
click at [773, 278] on div "1 FT 3.5g Cannabis Flower Reckless Driver (Sativa) Original price (1 @ $50.00) …" at bounding box center [802, 236] width 517 height 284
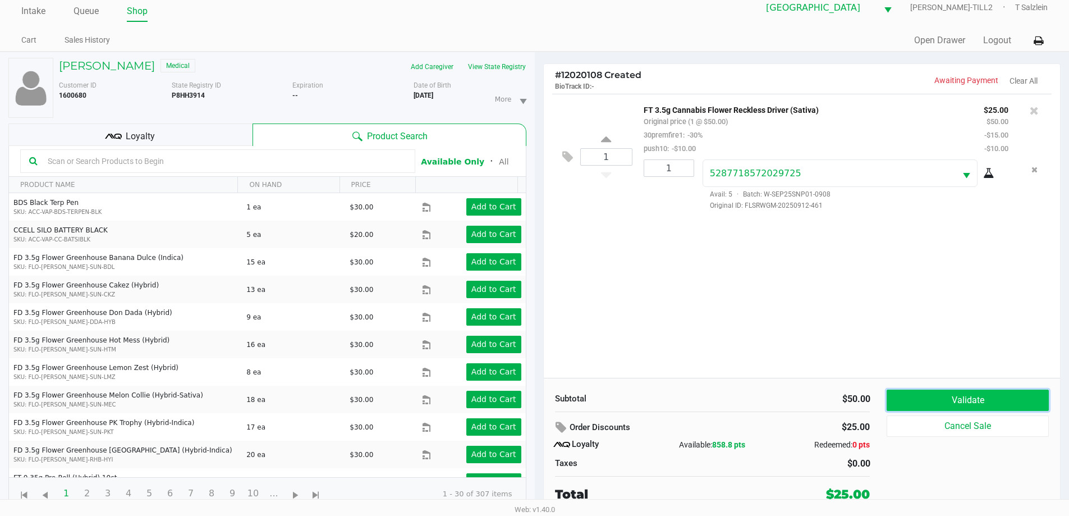
click at [959, 407] on button "Validate" at bounding box center [968, 400] width 162 height 21
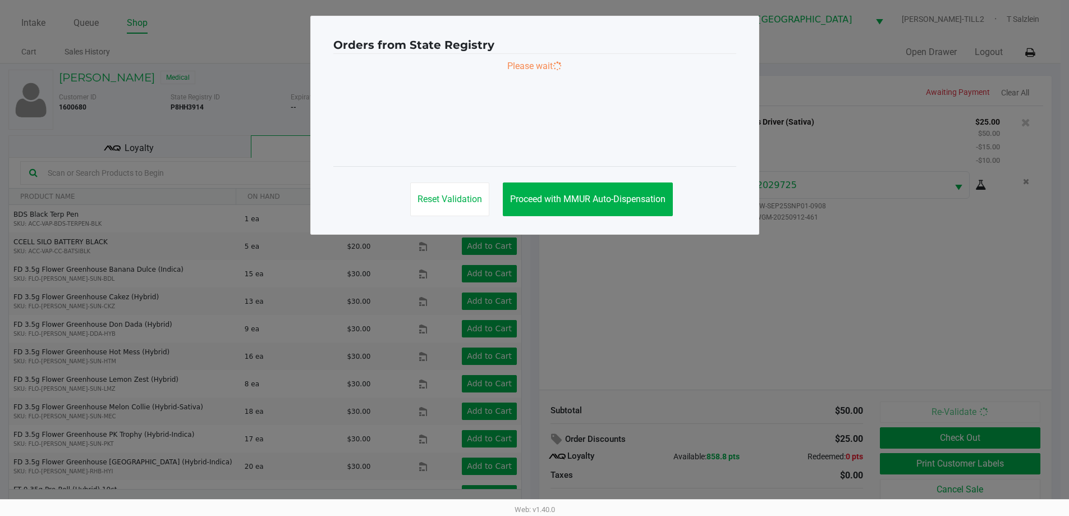
scroll to position [0, 0]
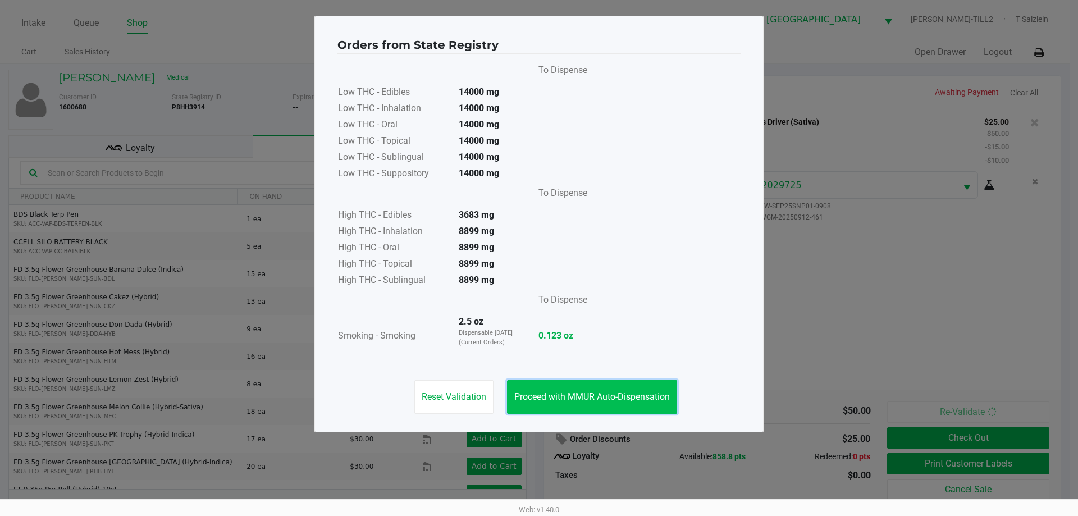
click at [634, 395] on span "Proceed with MMUR Auto-Dispensation" at bounding box center [591, 396] width 155 height 11
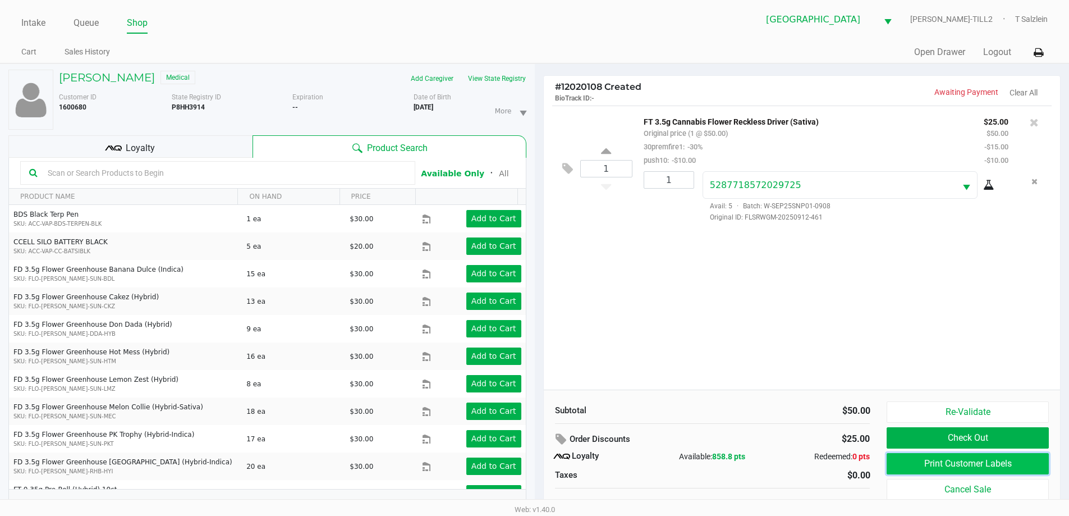
click at [904, 465] on button "Print Customer Labels" at bounding box center [968, 463] width 162 height 21
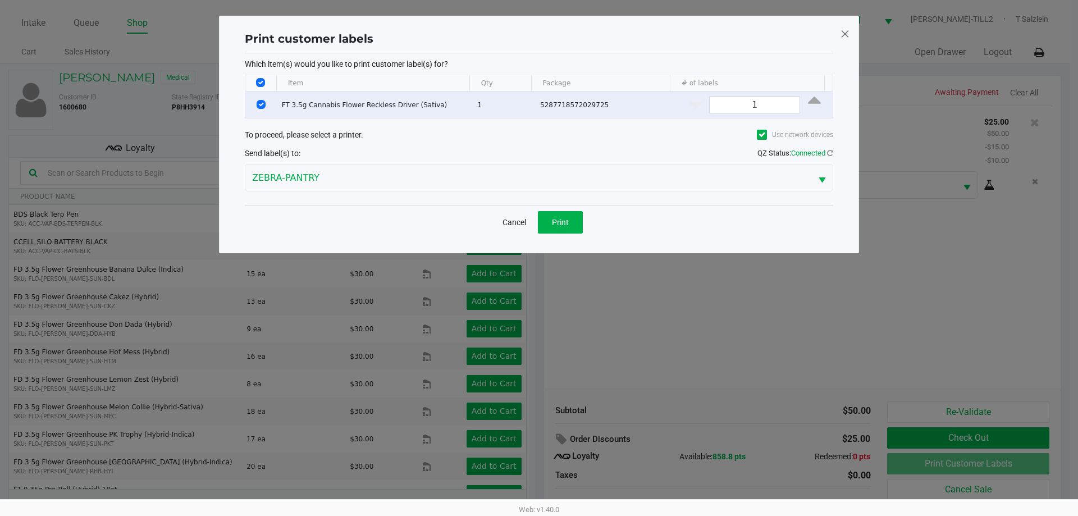
click at [562, 236] on div "Cancel Print" at bounding box center [539, 221] width 588 height 33
click at [562, 222] on span "Print" at bounding box center [560, 222] width 17 height 9
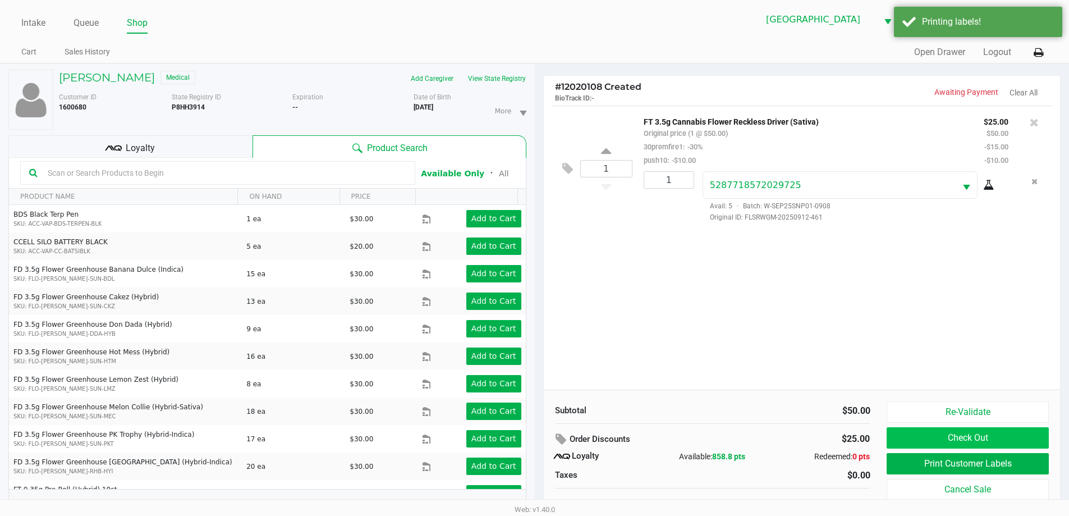
click at [949, 444] on button "Check Out" at bounding box center [968, 437] width 162 height 21
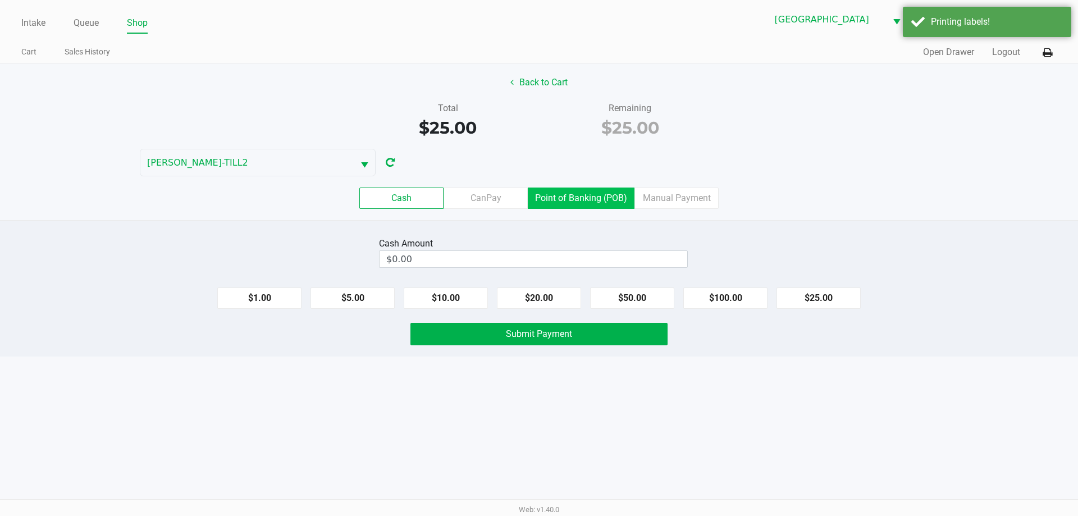
click at [607, 191] on label "Point of Banking (POB)" at bounding box center [581, 197] width 107 height 21
click at [0, 0] on 7 "Point of Banking (POB)" at bounding box center [0, 0] width 0 height 0
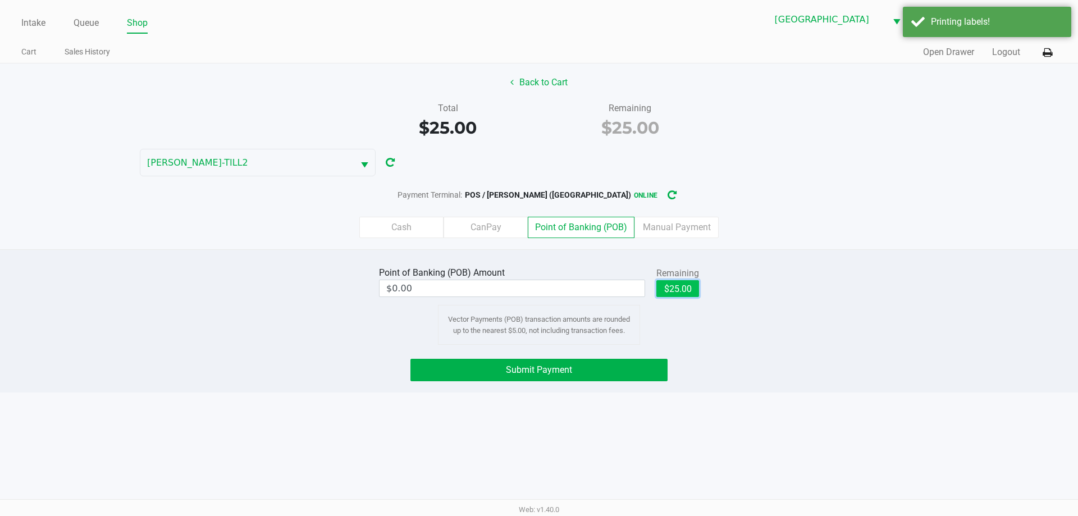
click at [677, 283] on button "$25.00" at bounding box center [677, 288] width 43 height 17
type input "$25.00"
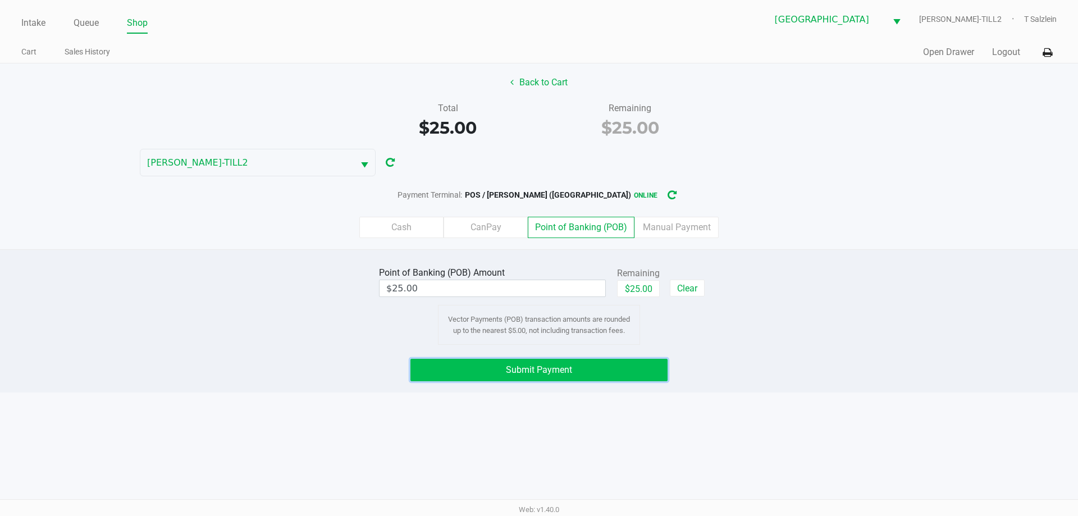
click at [567, 363] on button "Submit Payment" at bounding box center [538, 370] width 257 height 22
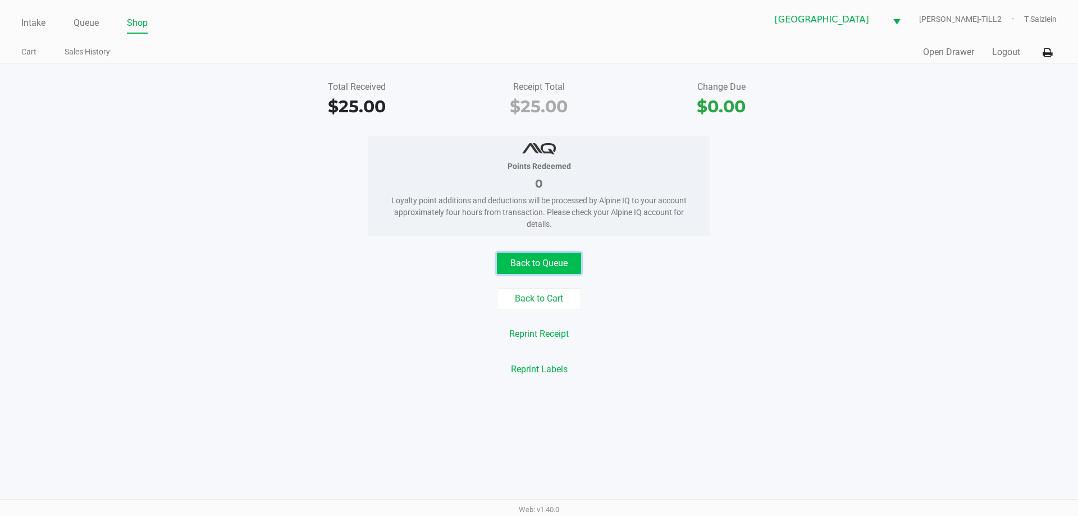
click at [535, 258] on button "Back to Queue" at bounding box center [539, 263] width 84 height 21
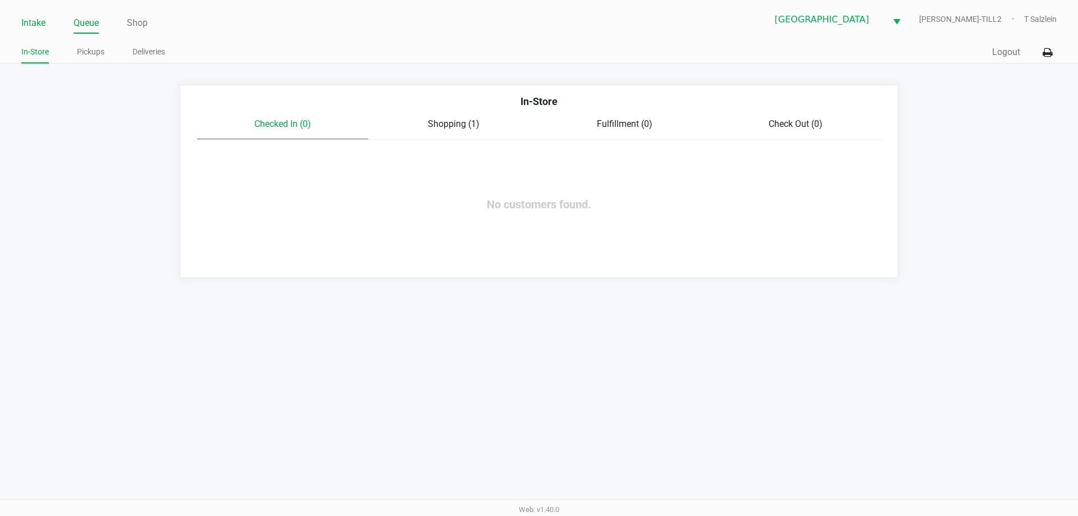
click at [21, 24] on link "Intake" at bounding box center [33, 23] width 24 height 16
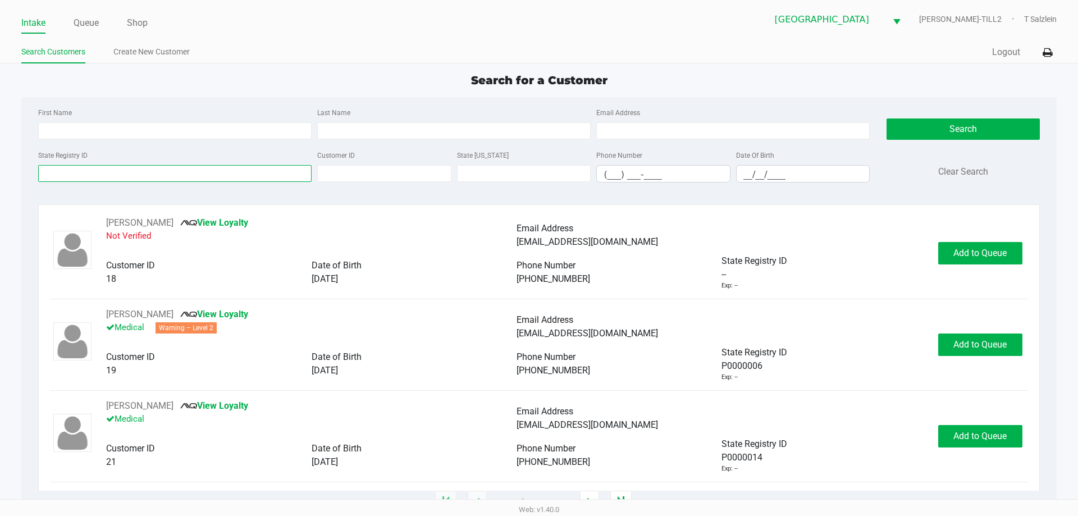
click at [144, 170] on input "State Registry ID" at bounding box center [174, 173] width 273 height 17
click at [94, 172] on input "State Registry ID" at bounding box center [174, 173] width 273 height 17
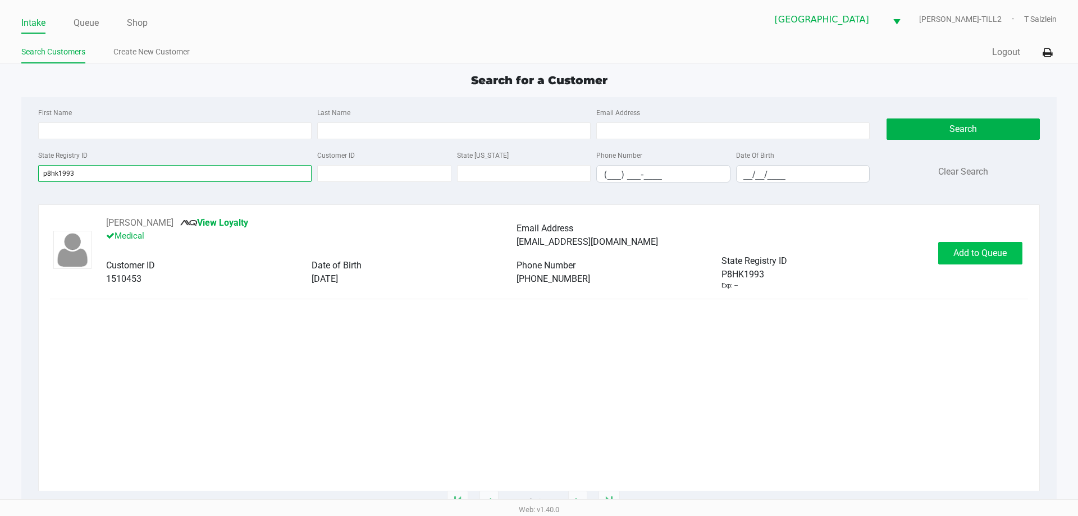
type input "p8hk1993"
click at [982, 259] on button "Add to Queue" at bounding box center [980, 253] width 84 height 22
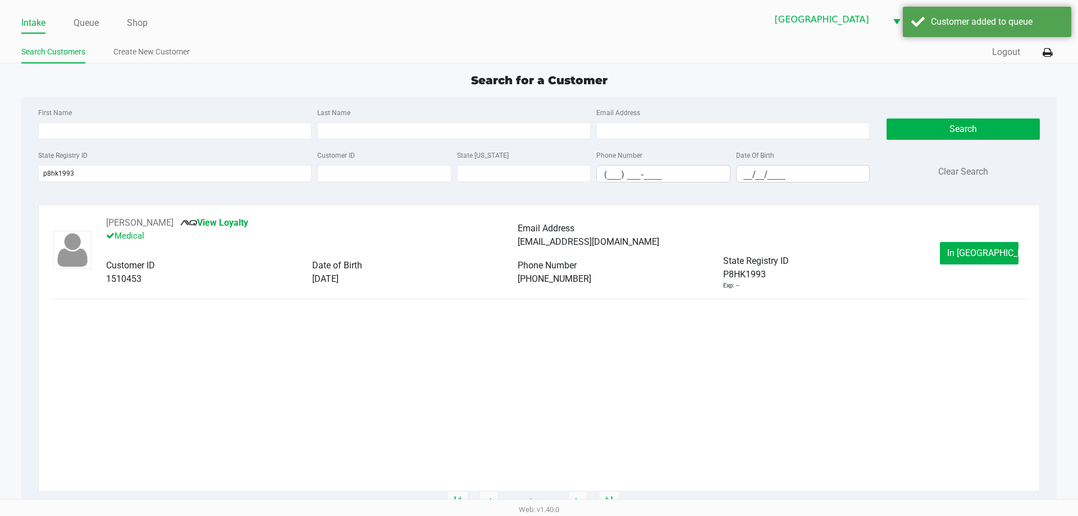
click at [982, 259] on button "In Queue" at bounding box center [979, 253] width 79 height 22
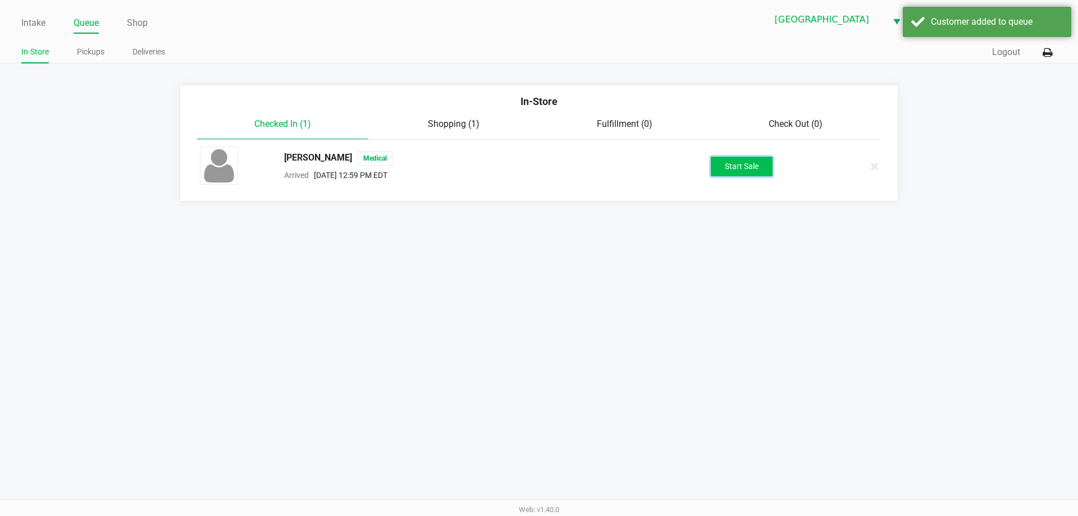
click at [748, 162] on button "Start Sale" at bounding box center [742, 167] width 62 height 20
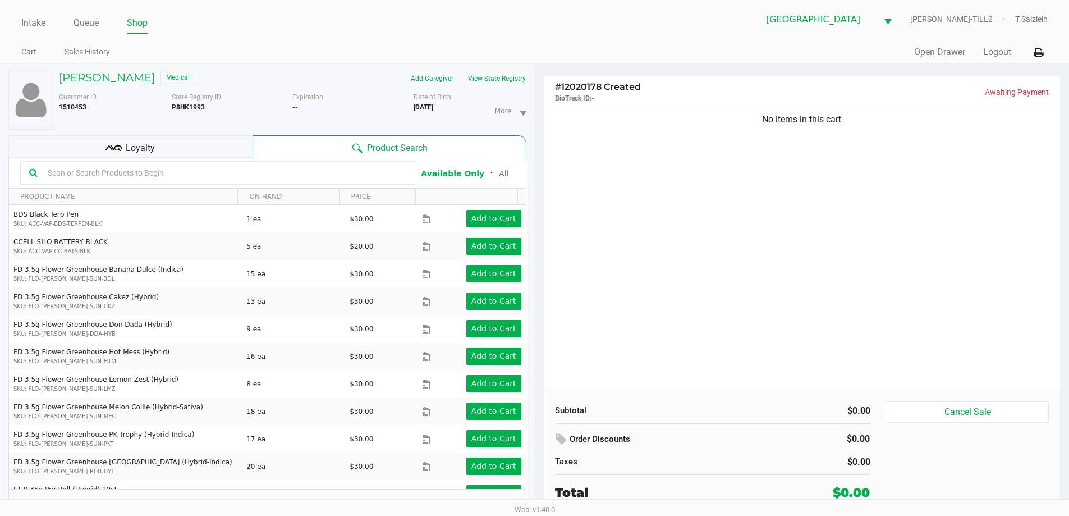
click at [636, 199] on div "No items in this cart" at bounding box center [802, 248] width 517 height 284
click at [516, 81] on button "View State Registry" at bounding box center [494, 79] width 66 height 18
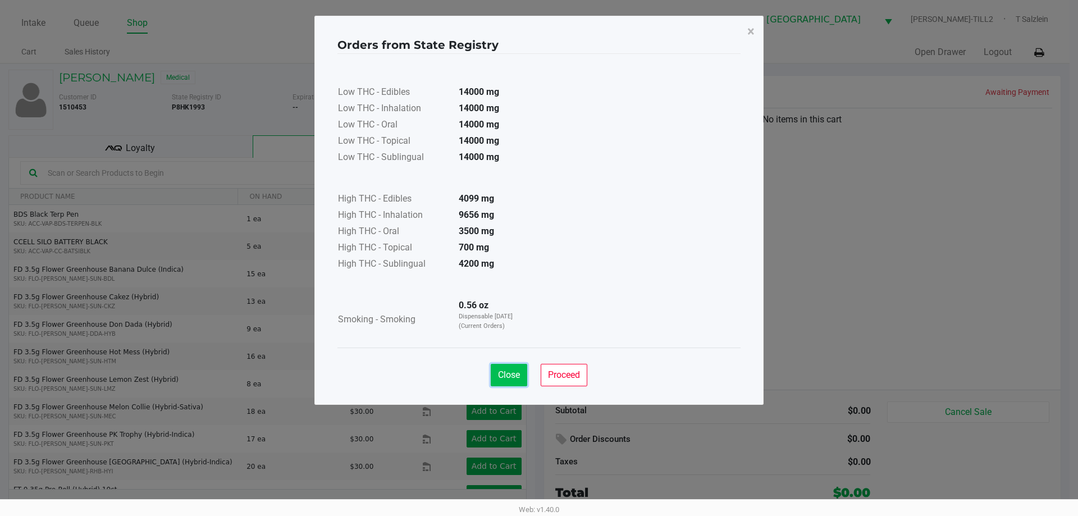
click at [505, 383] on button "Close" at bounding box center [509, 375] width 36 height 22
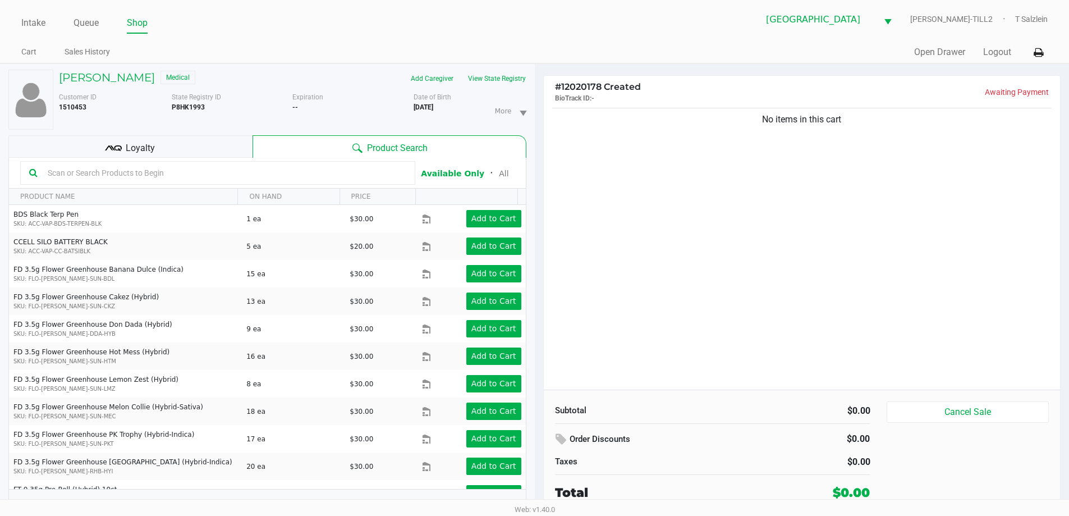
click at [149, 165] on input "text" at bounding box center [224, 172] width 363 height 17
click at [150, 146] on span "Loyalty" at bounding box center [140, 147] width 29 height 13
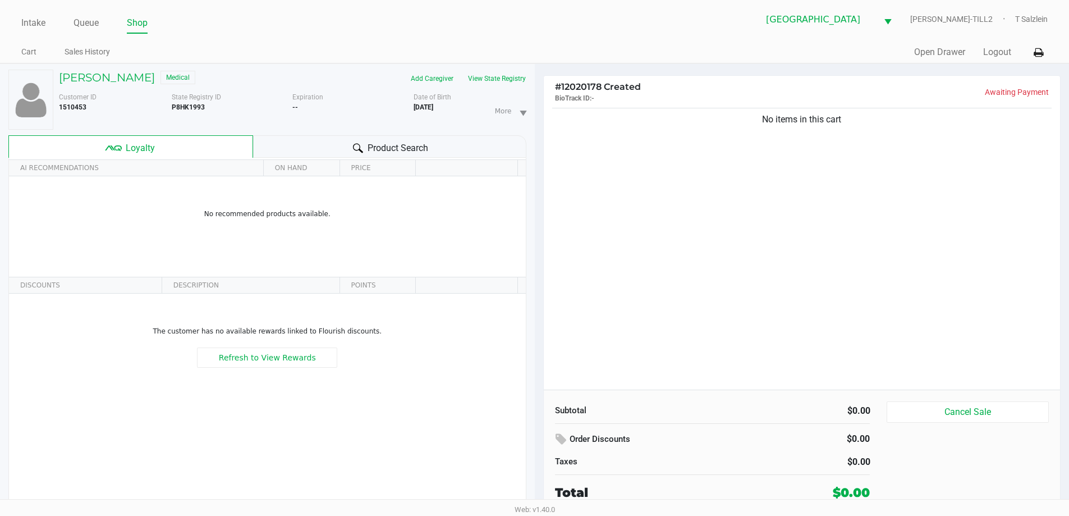
click at [404, 147] on span "Product Search" at bounding box center [398, 147] width 61 height 13
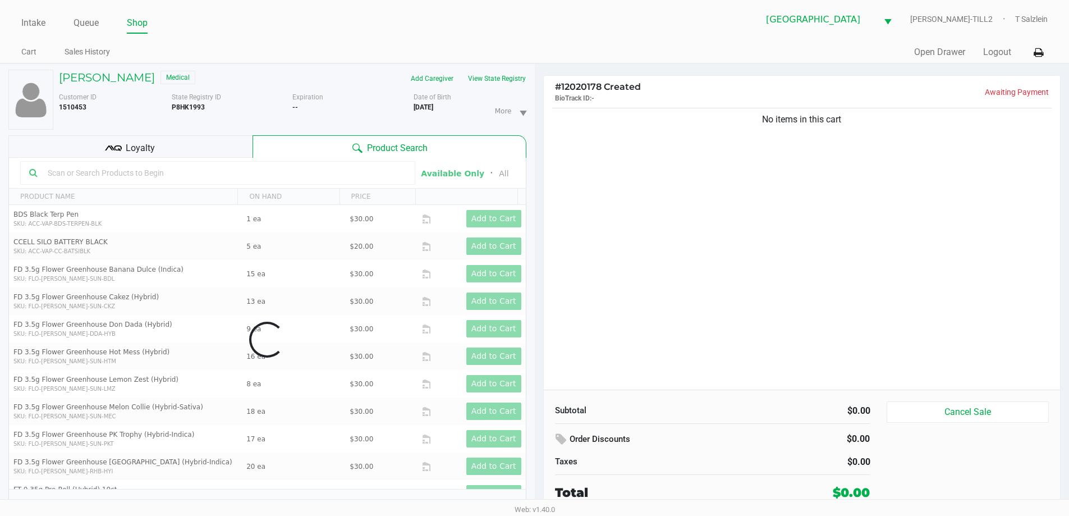
click at [117, 167] on input "text" at bounding box center [224, 172] width 363 height 17
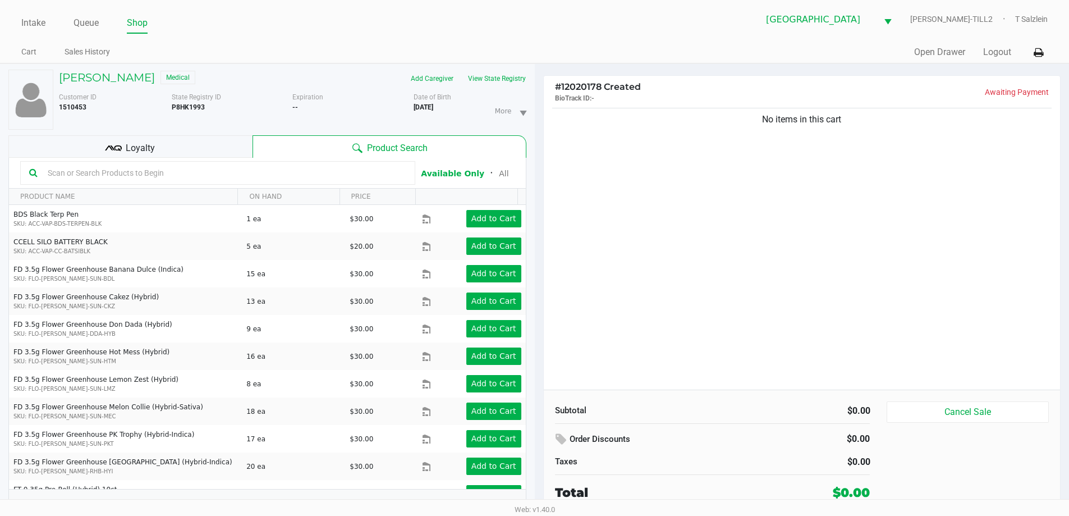
click at [655, 270] on div "No items in this cart" at bounding box center [802, 248] width 517 height 284
click at [153, 173] on input "text" at bounding box center [224, 172] width 363 height 17
click at [152, 170] on input "text" at bounding box center [224, 172] width 363 height 17
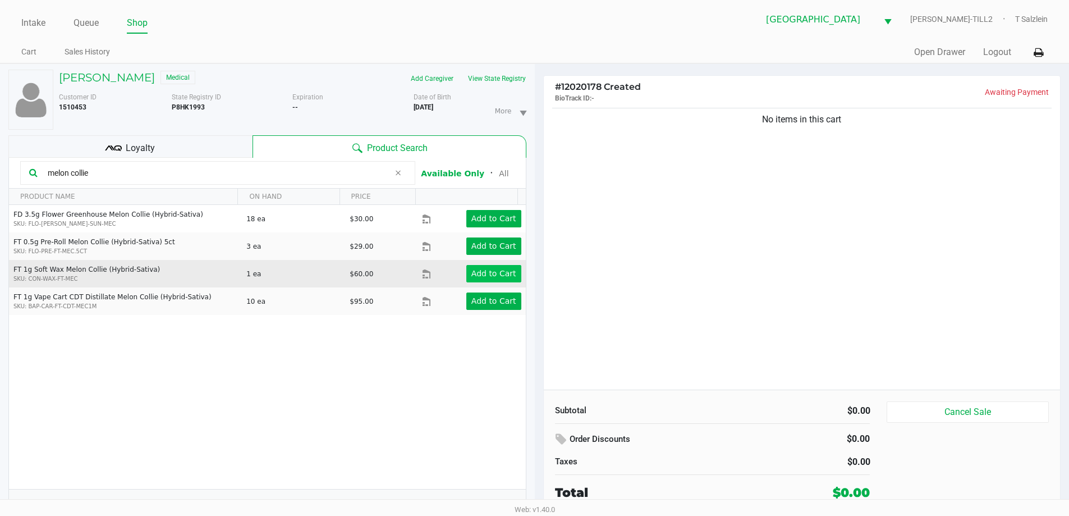
type input "melon collie"
click at [504, 277] on app-button-loader "Add to Cart" at bounding box center [493, 273] width 45 height 9
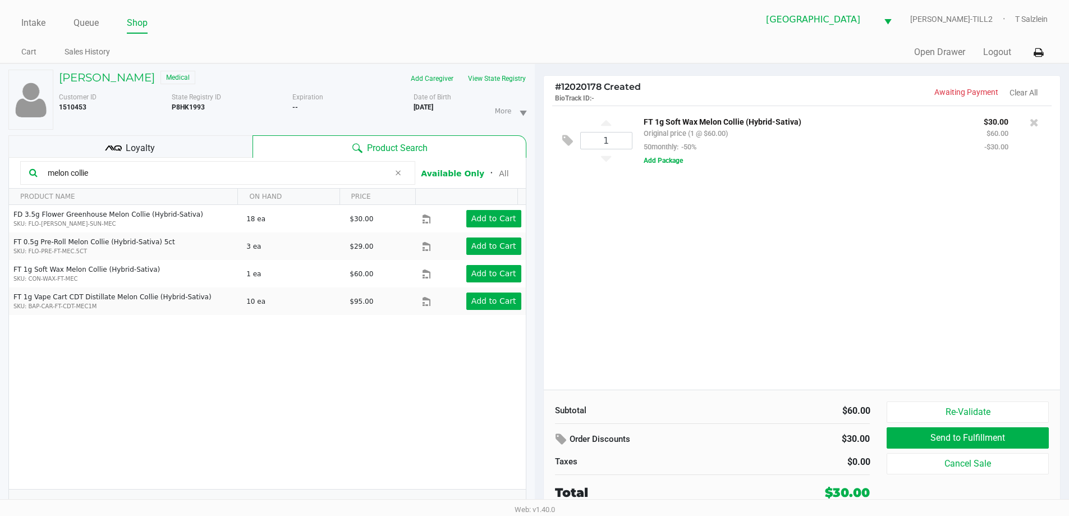
click at [692, 280] on div "1 FT 1g Soft Wax Melon Collie (Hybrid-Sativa) Original price (1 @ $60.00) 50mon…" at bounding box center [802, 248] width 517 height 284
drag, startPoint x: 129, startPoint y: 171, endPoint x: 0, endPoint y: 169, distance: 129.1
click at [0, 169] on div "Ricky Withrow Medical Add Caregiver View State Registry Customer ID 1510453 Sta…" at bounding box center [267, 296] width 535 height 464
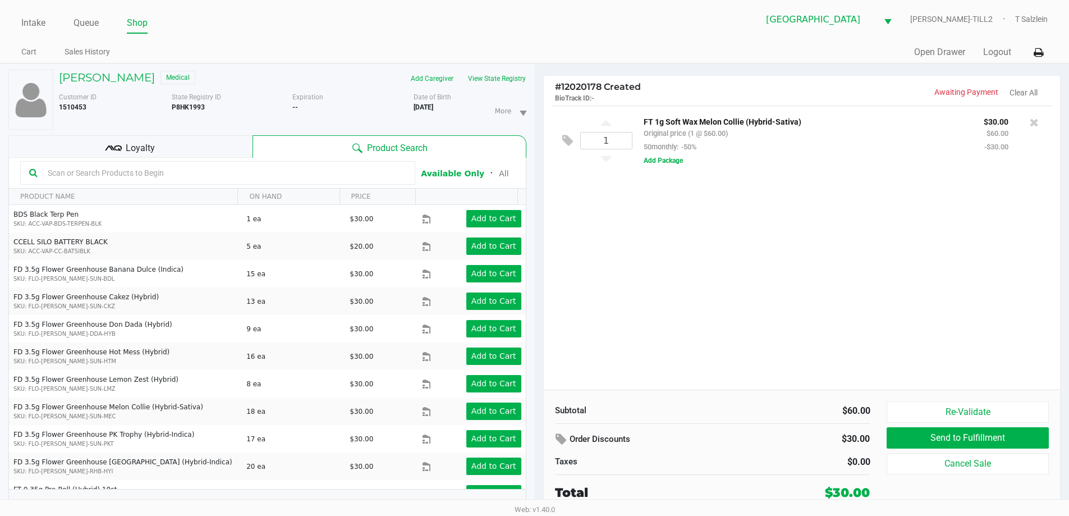
click at [836, 309] on div "1 FT 1g Soft Wax Melon Collie (Hybrid-Sativa) Original price (1 @ $60.00) 50mon…" at bounding box center [802, 248] width 517 height 284
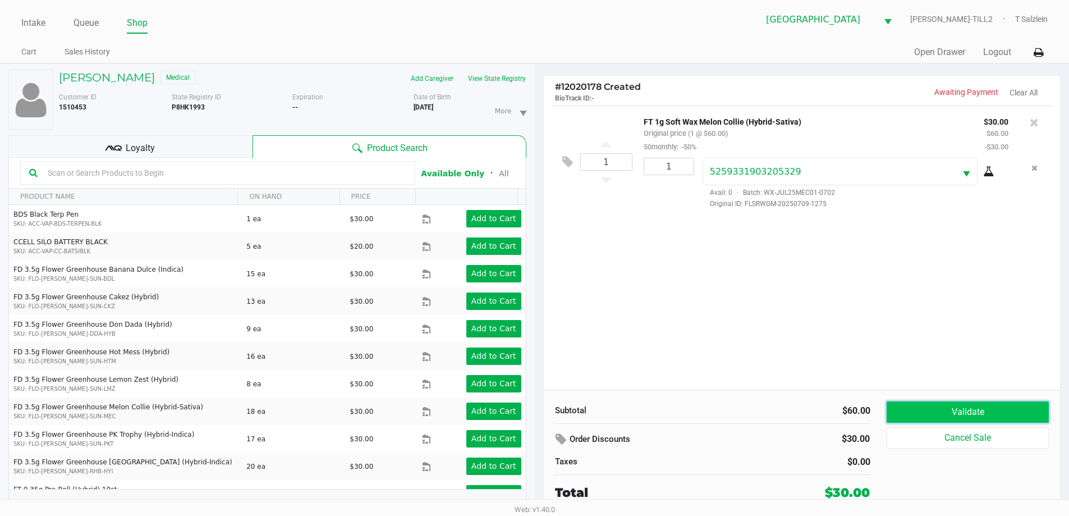
click at [961, 414] on button "Validate" at bounding box center [968, 411] width 162 height 21
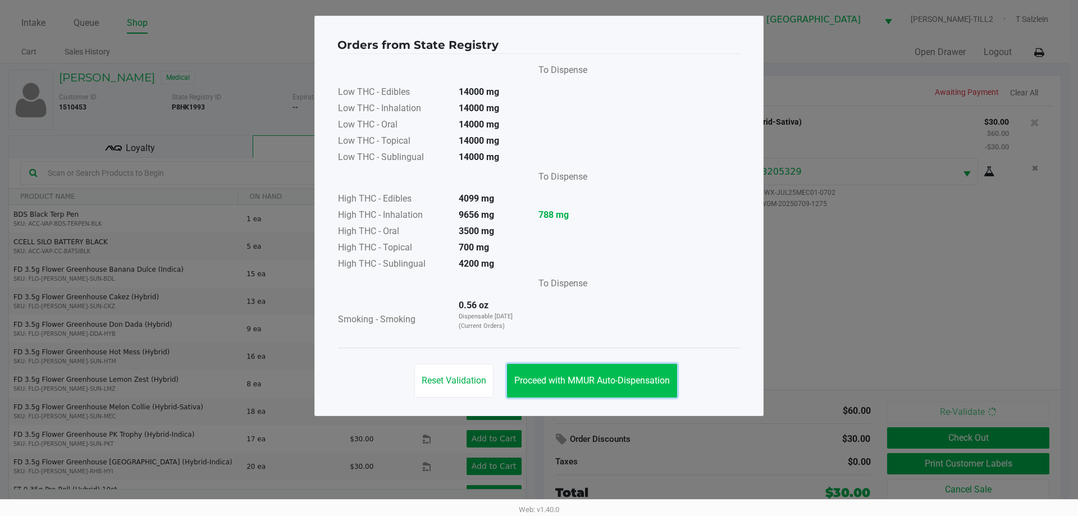
click at [631, 376] on span "Proceed with MMUR Auto-Dispensation" at bounding box center [591, 380] width 155 height 11
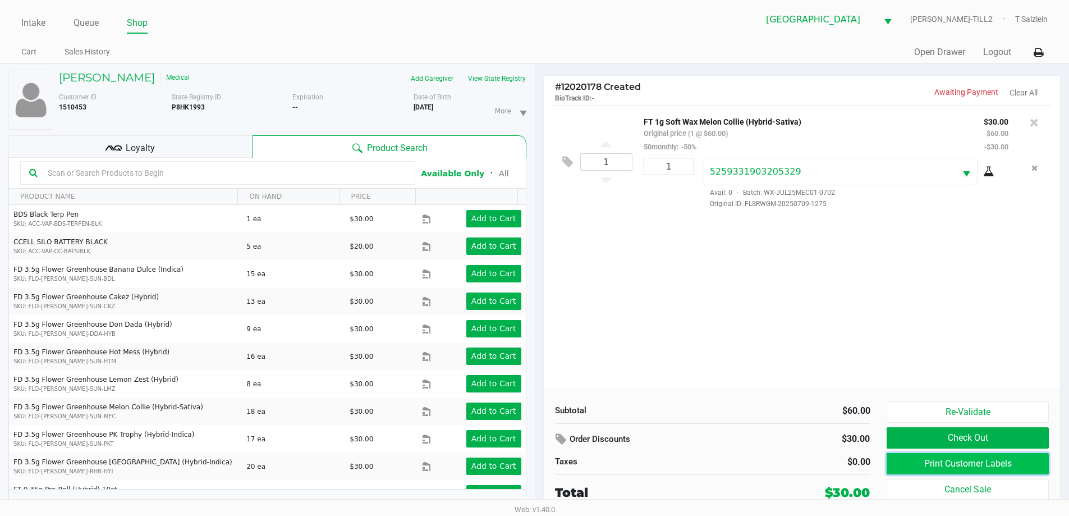
click at [924, 460] on button "Print Customer Labels" at bounding box center [968, 463] width 162 height 21
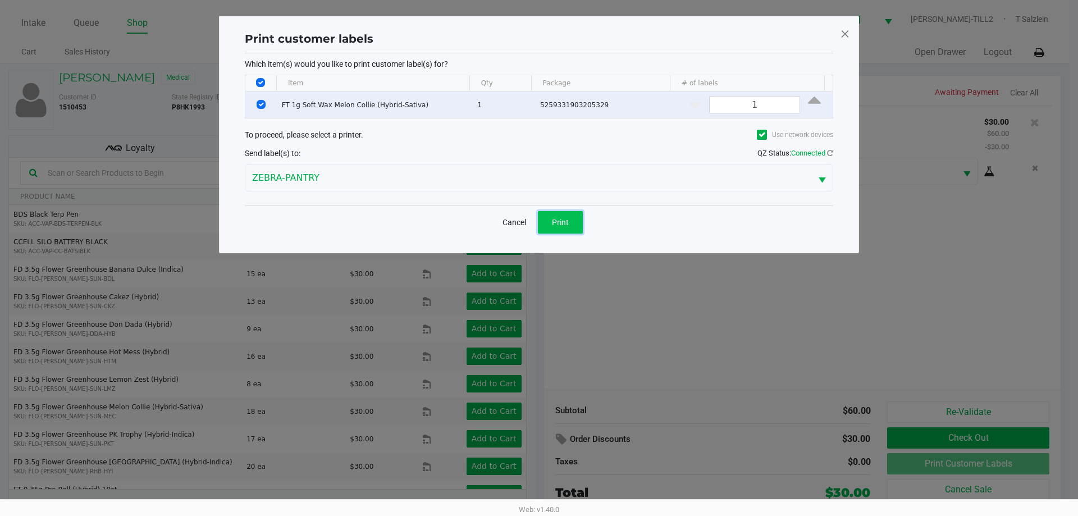
click at [575, 217] on button "Print" at bounding box center [560, 222] width 45 height 22
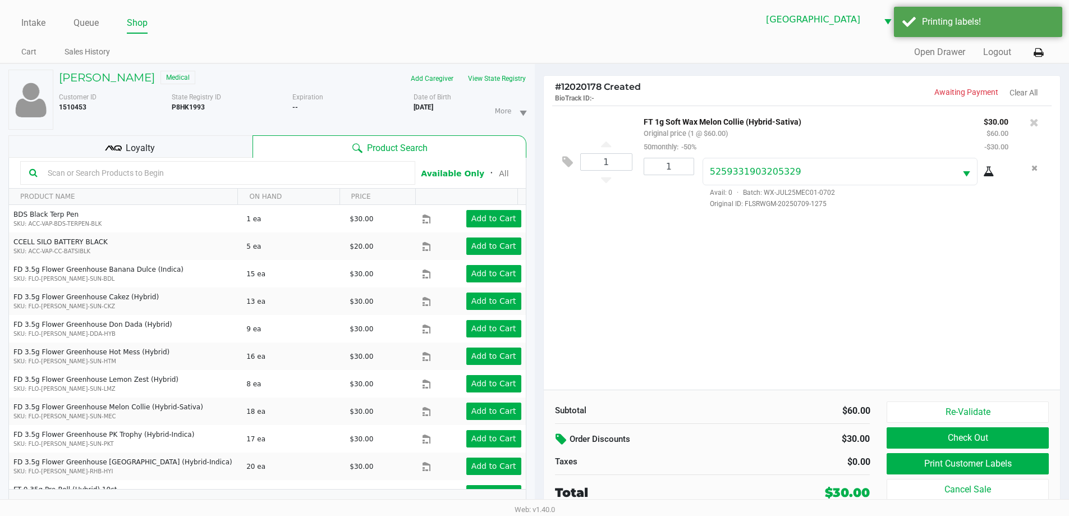
click at [562, 443] on icon at bounding box center [562, 439] width 13 height 13
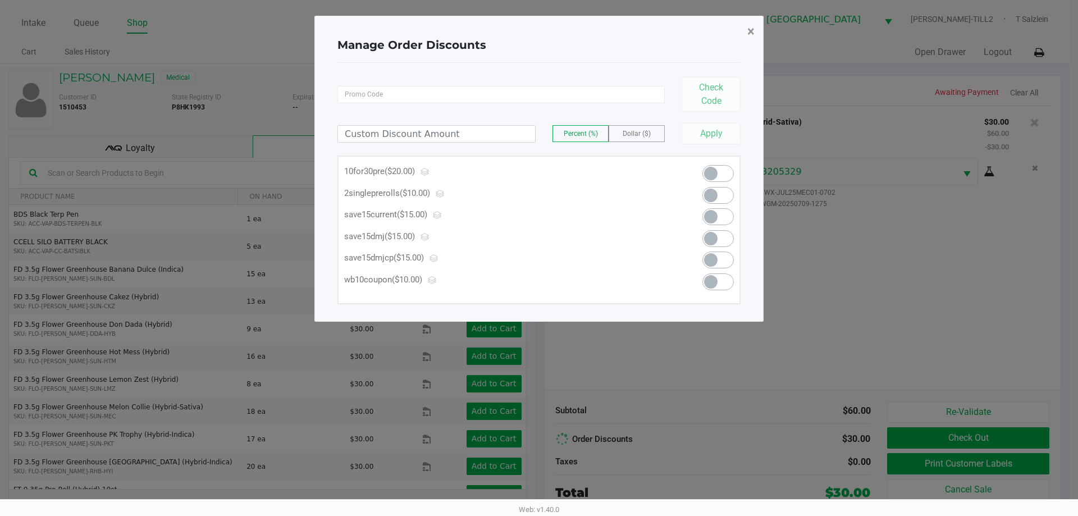
click at [752, 28] on span "×" at bounding box center [750, 32] width 7 height 16
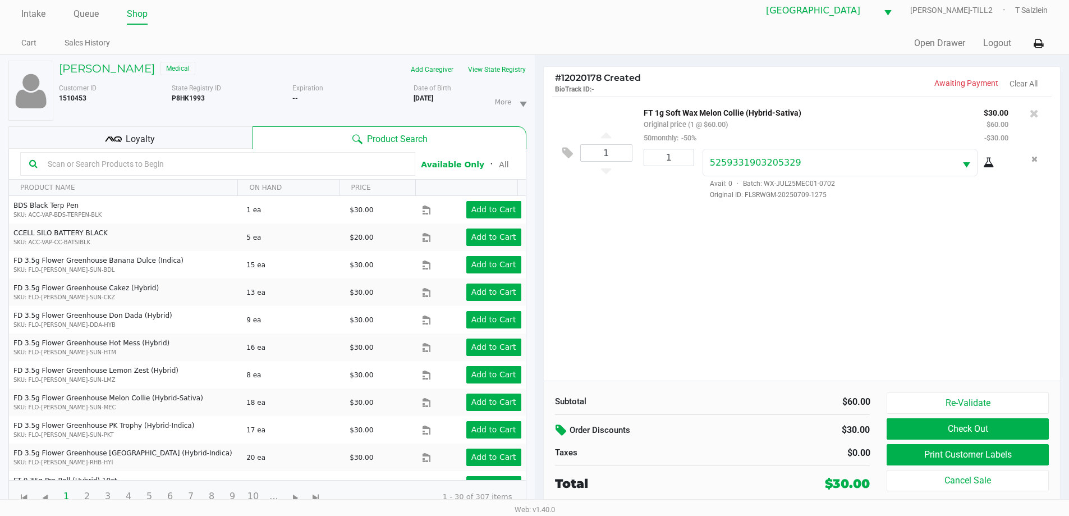
scroll to position [12, 0]
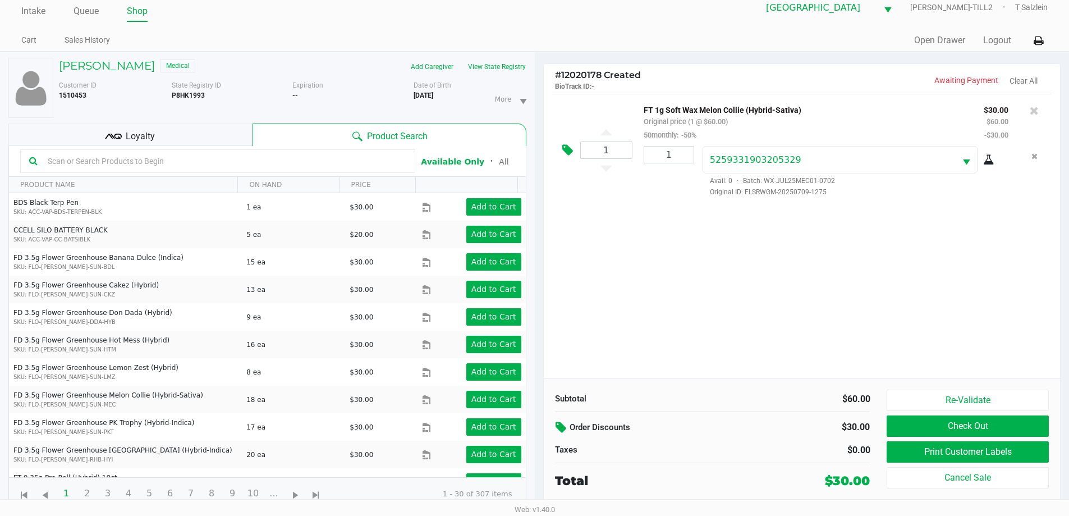
click at [562, 149] on button at bounding box center [571, 150] width 20 height 27
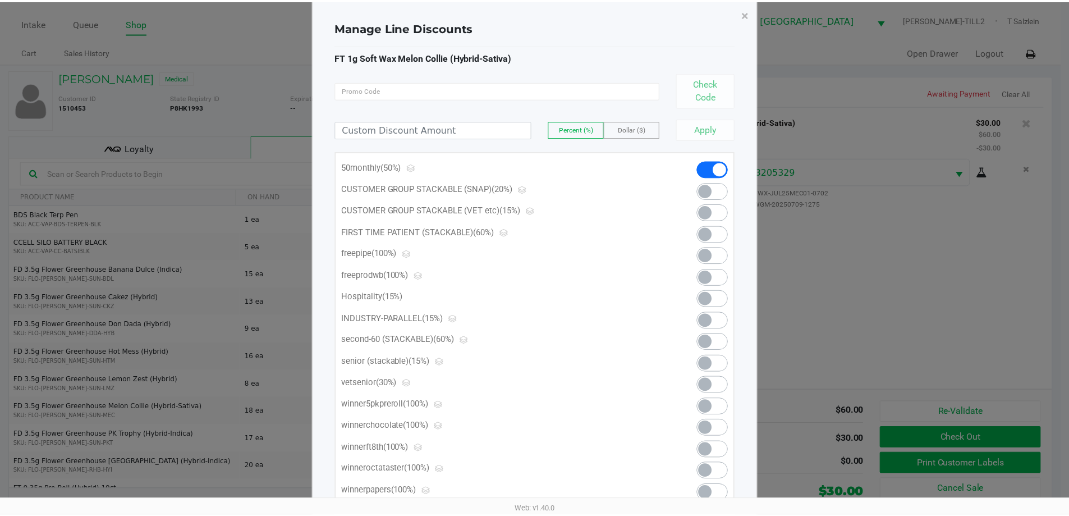
scroll to position [0, 0]
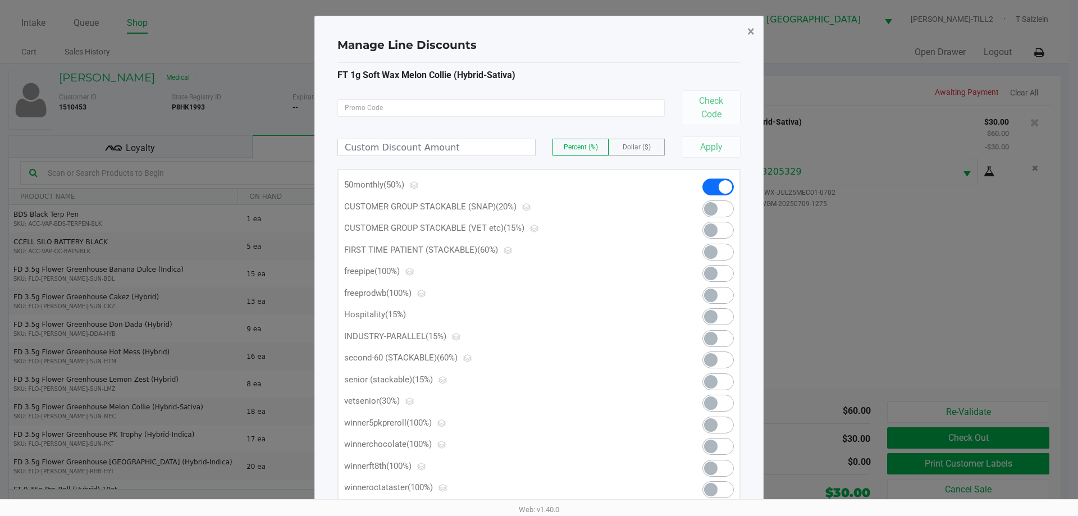
click at [745, 31] on button "×" at bounding box center [750, 31] width 25 height 31
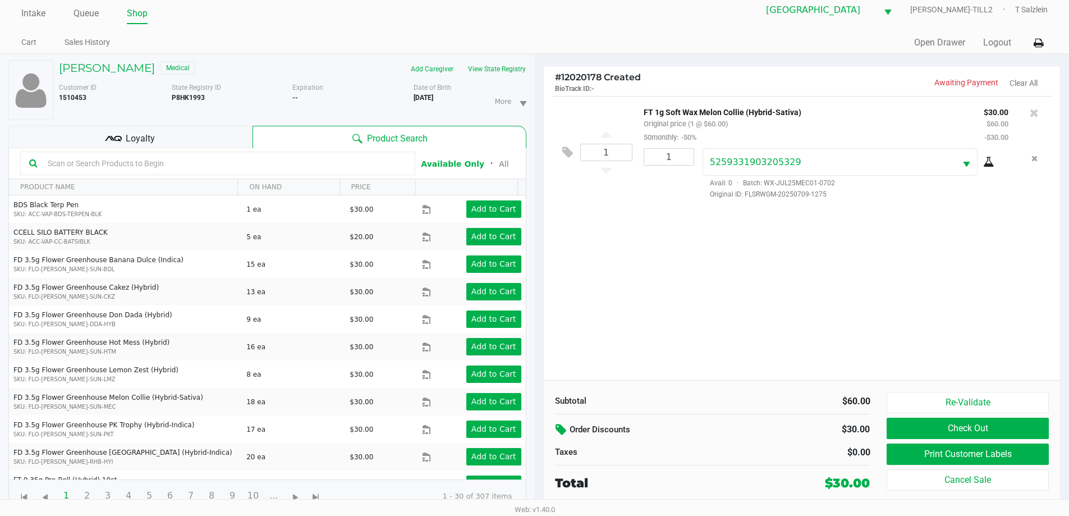
scroll to position [12, 0]
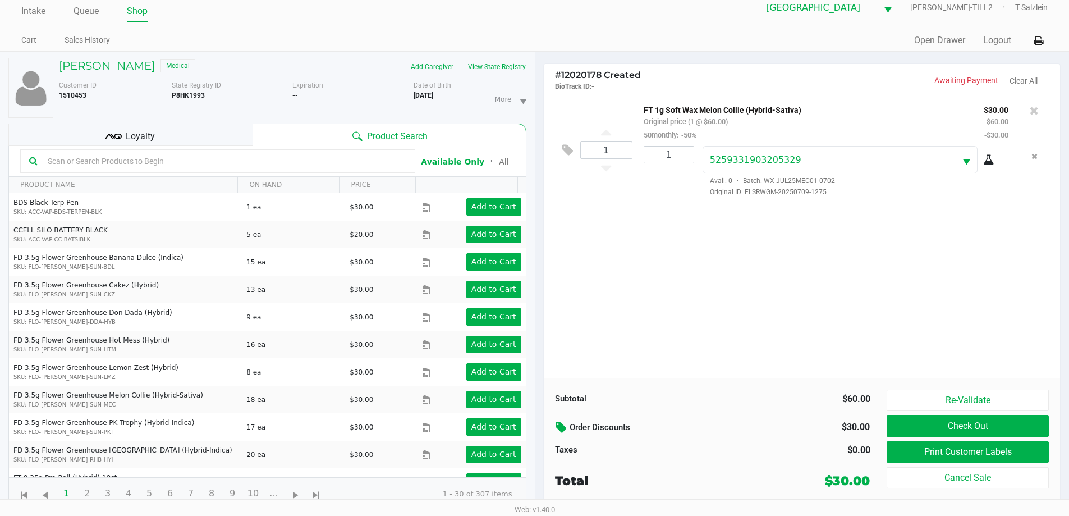
click at [553, 428] on div "Order Discounts" at bounding box center [658, 428] width 222 height 20
click at [558, 428] on icon at bounding box center [562, 427] width 13 height 13
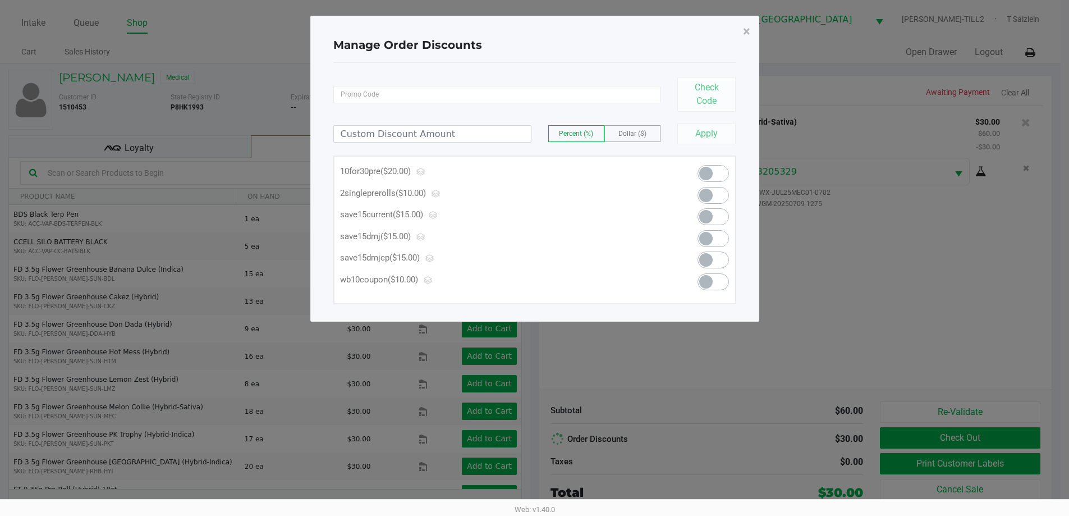
scroll to position [0, 0]
click at [750, 31] on span "×" at bounding box center [750, 32] width 7 height 16
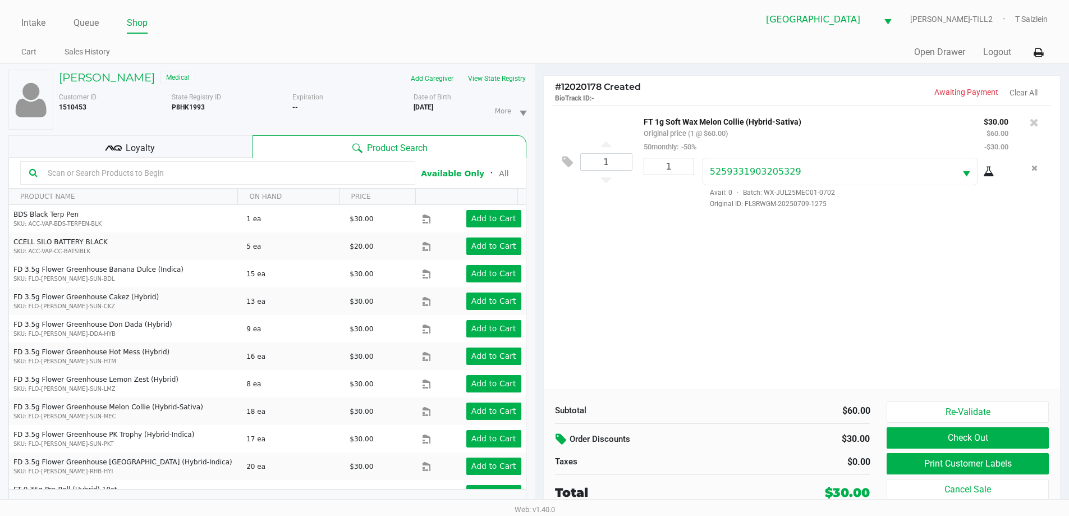
click at [110, 148] on icon at bounding box center [113, 148] width 17 height 17
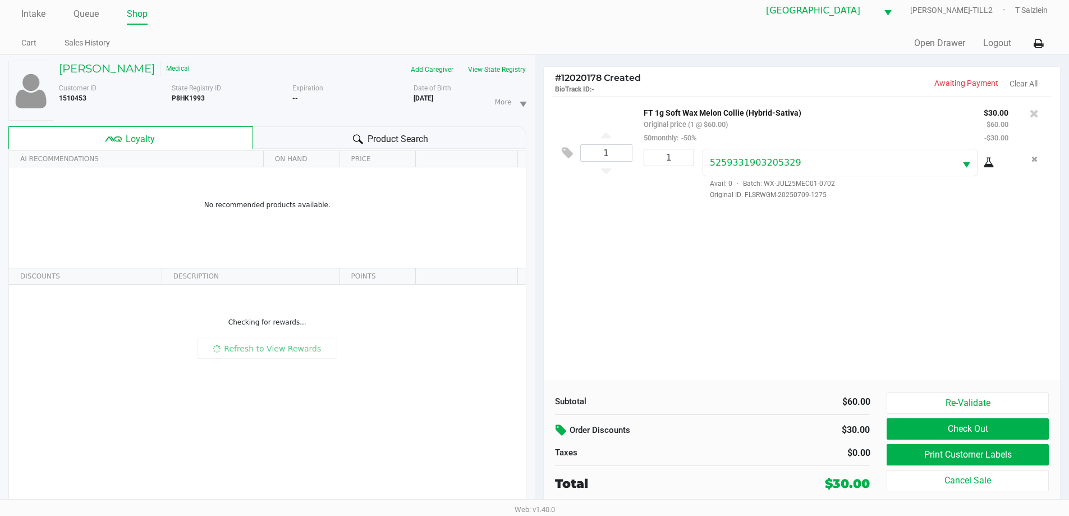
scroll to position [12, 0]
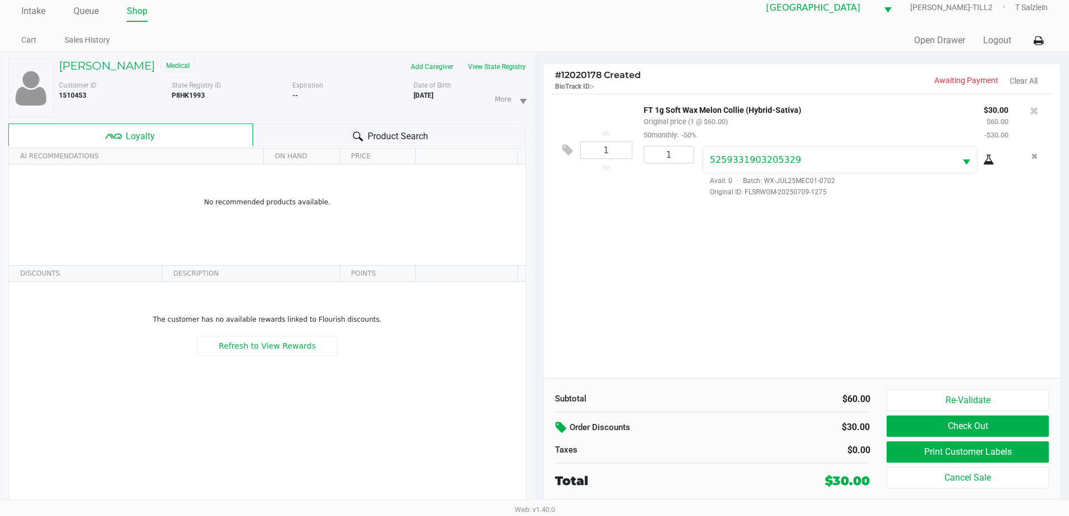
click at [559, 426] on icon at bounding box center [562, 427] width 13 height 13
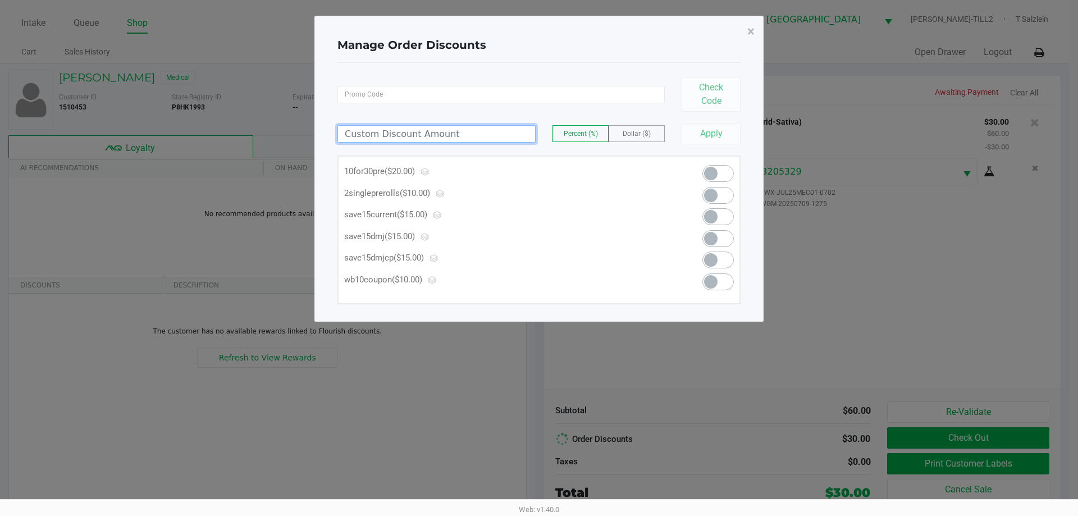
click at [359, 135] on input at bounding box center [436, 134] width 197 height 16
type input "10.00"
click at [583, 134] on span "Percent (%)" at bounding box center [580, 134] width 34 height 8
click at [696, 134] on button "Apply" at bounding box center [710, 133] width 59 height 21
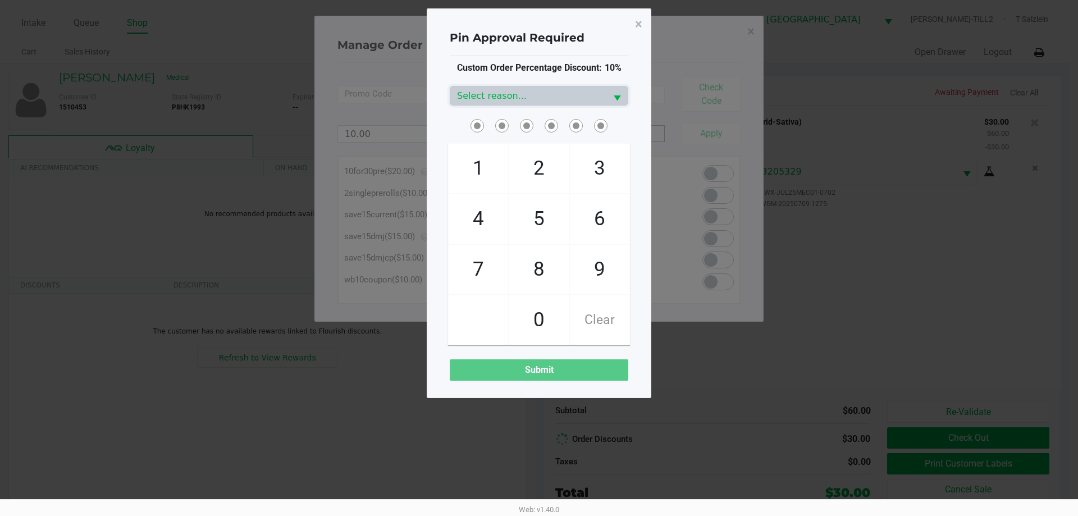
click at [532, 166] on span "2" at bounding box center [538, 168] width 59 height 49
checkbox input "true"
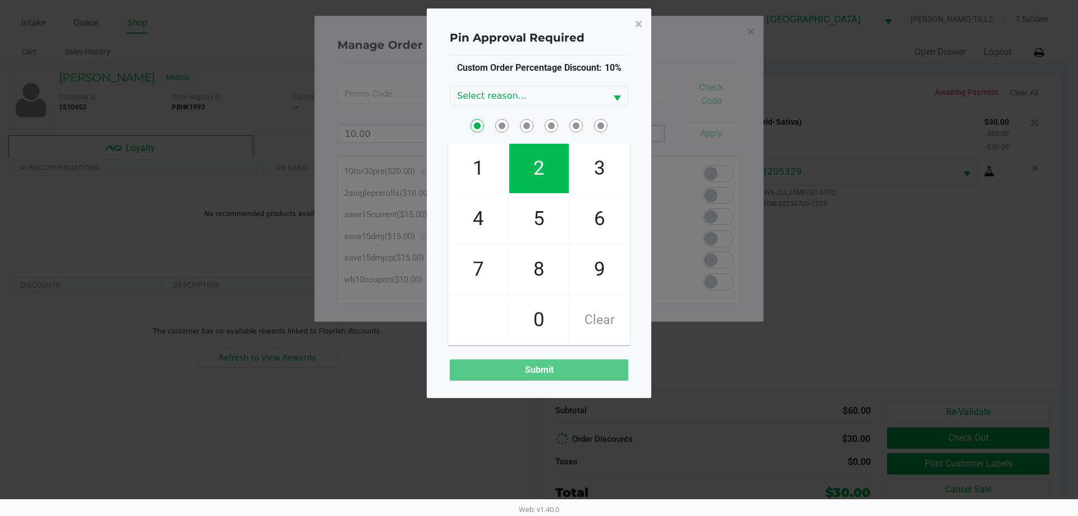
click at [528, 223] on span "5" at bounding box center [538, 218] width 59 height 49
checkbox input "true"
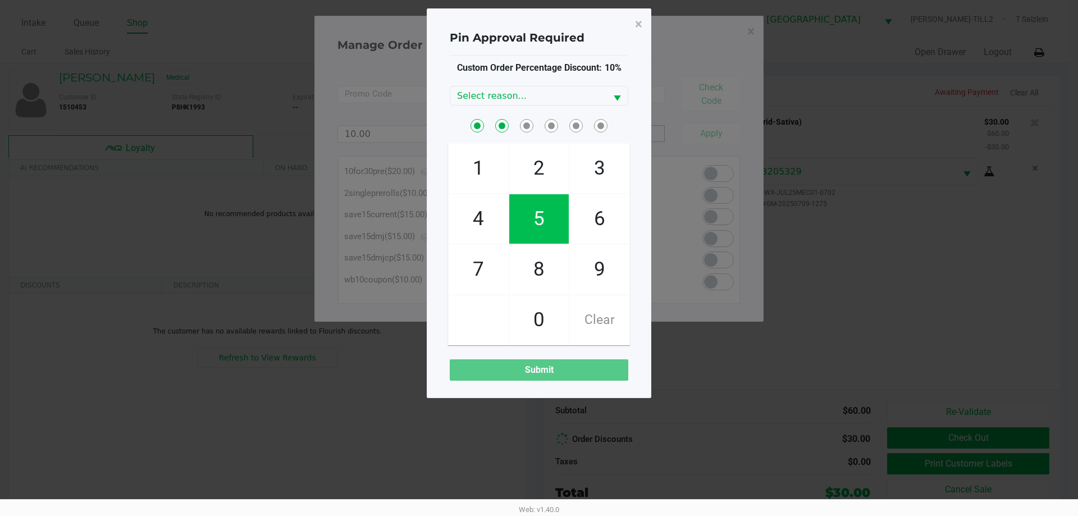
click at [470, 175] on span "1" at bounding box center [477, 168] width 59 height 49
checkbox input "true"
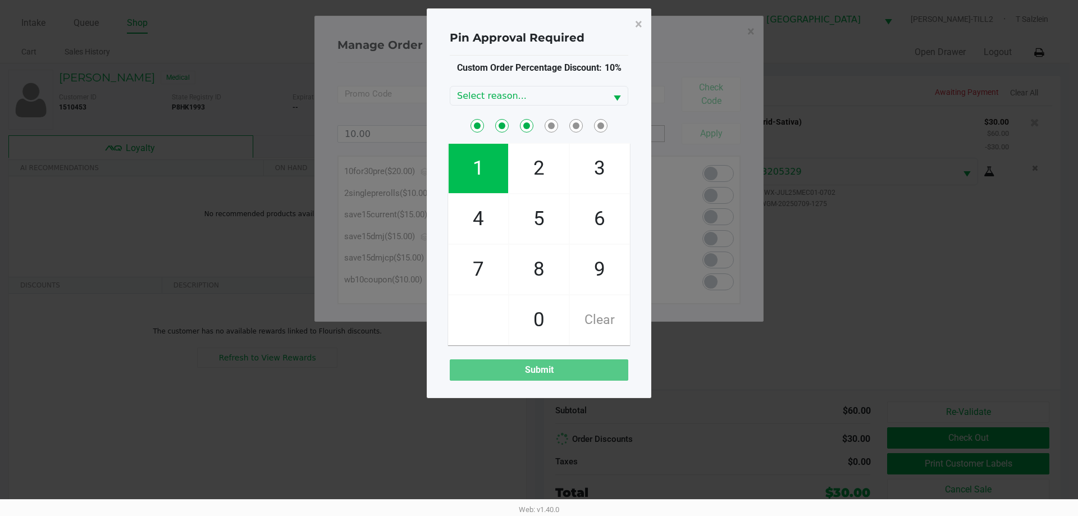
click at [476, 175] on span "1" at bounding box center [477, 168] width 59 height 49
checkbox input "true"
click at [595, 172] on span "3" at bounding box center [599, 168] width 59 height 49
checkbox input "true"
click at [481, 168] on span "1" at bounding box center [477, 168] width 59 height 49
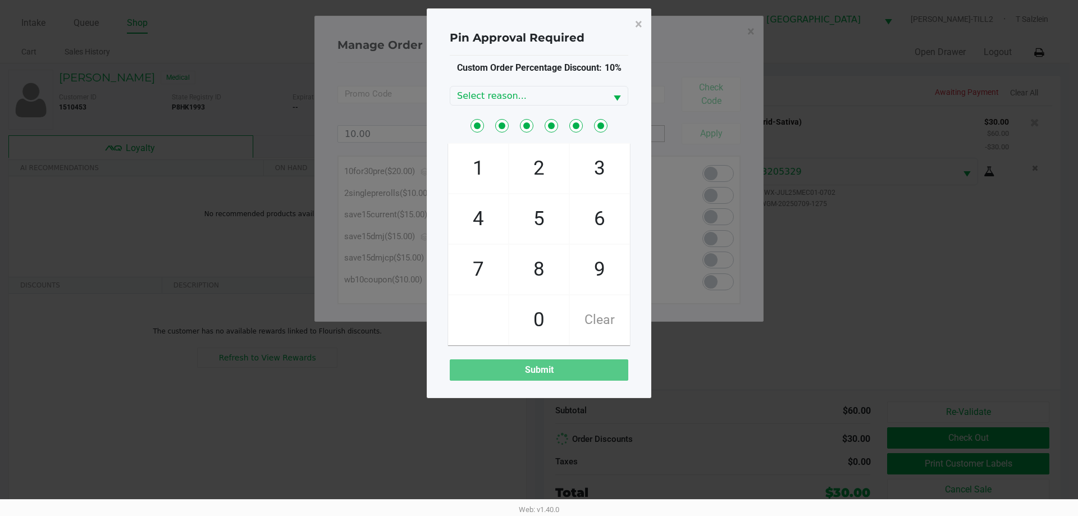
checkbox input "true"
click at [604, 100] on span "Select reason..." at bounding box center [528, 95] width 156 height 19
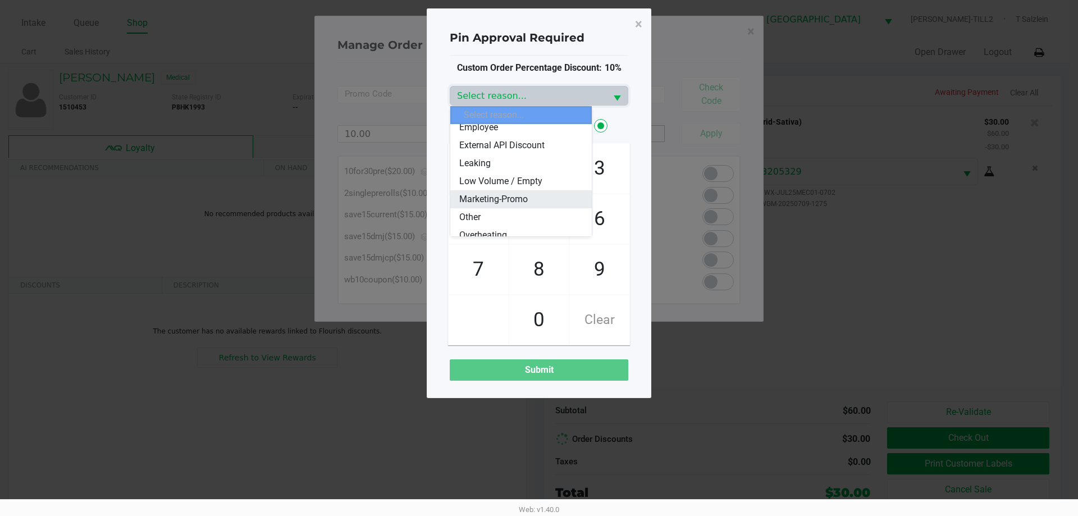
scroll to position [112, 0]
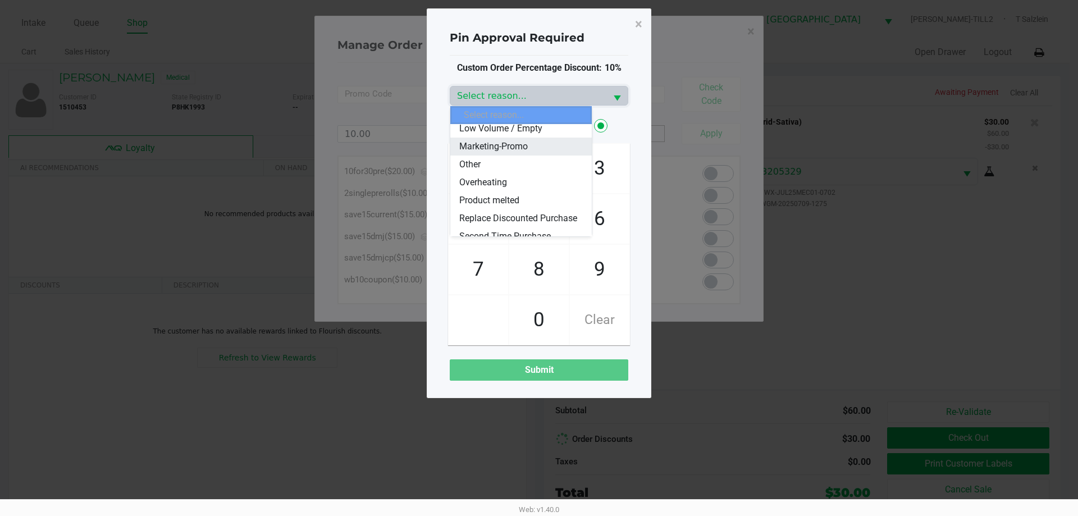
click at [519, 143] on span "Marketing-Promo" at bounding box center [493, 146] width 68 height 13
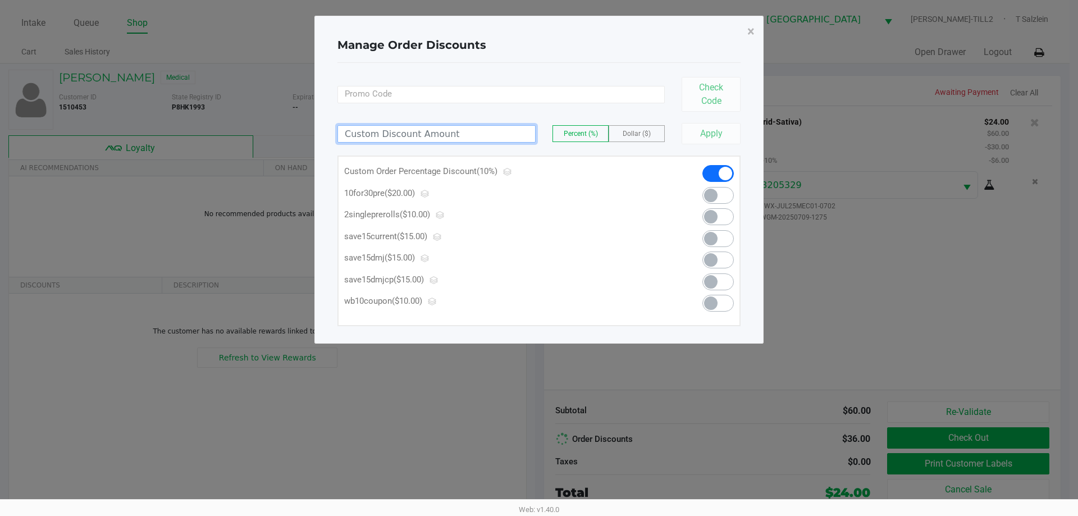
click at [488, 139] on input at bounding box center [436, 134] width 197 height 16
type input "10.00"
click at [630, 137] on span "Dollar ($)" at bounding box center [636, 134] width 28 height 8
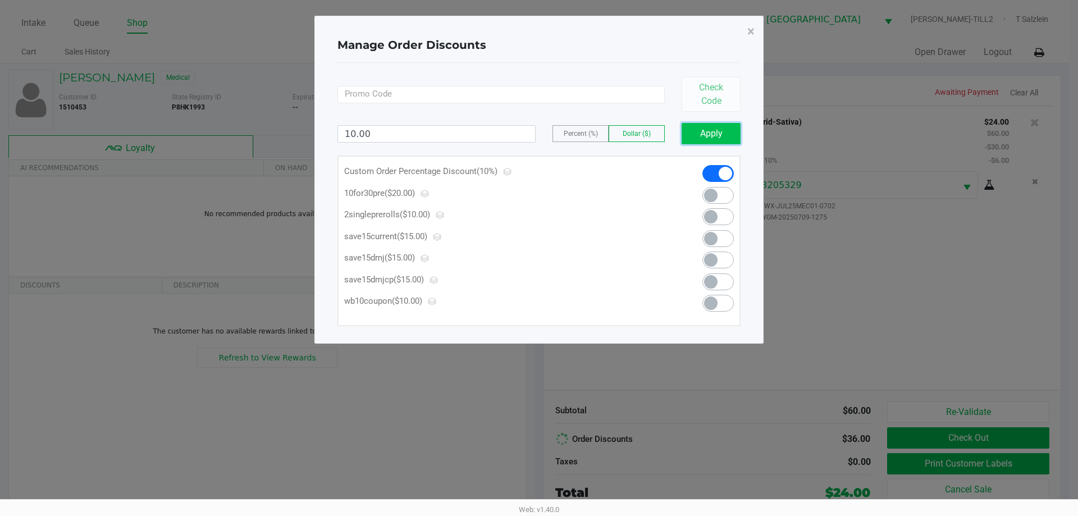
click at [717, 136] on button "Apply" at bounding box center [710, 133] width 59 height 21
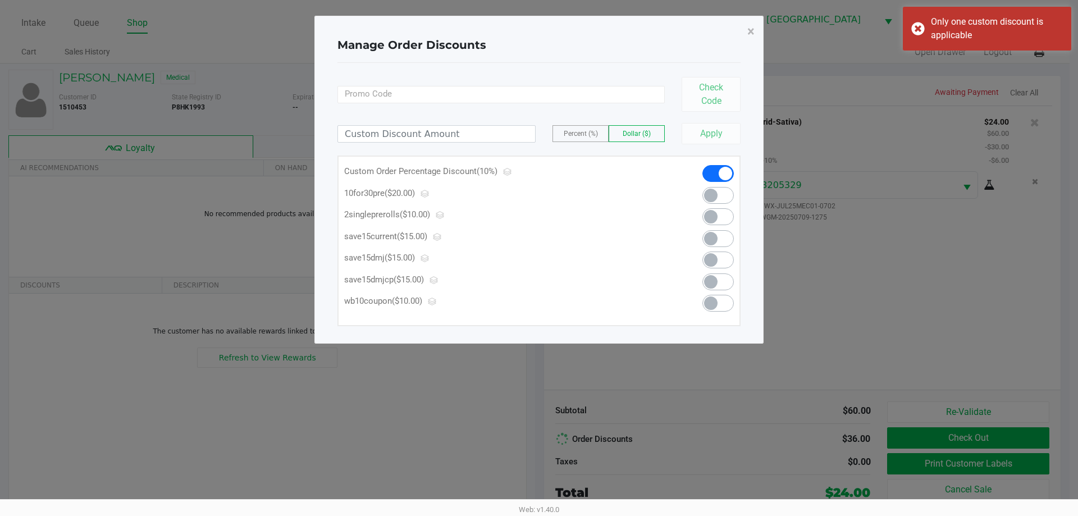
click at [418, 143] on div "Percent (%) Dollar ($) Apply" at bounding box center [538, 128] width 403 height 33
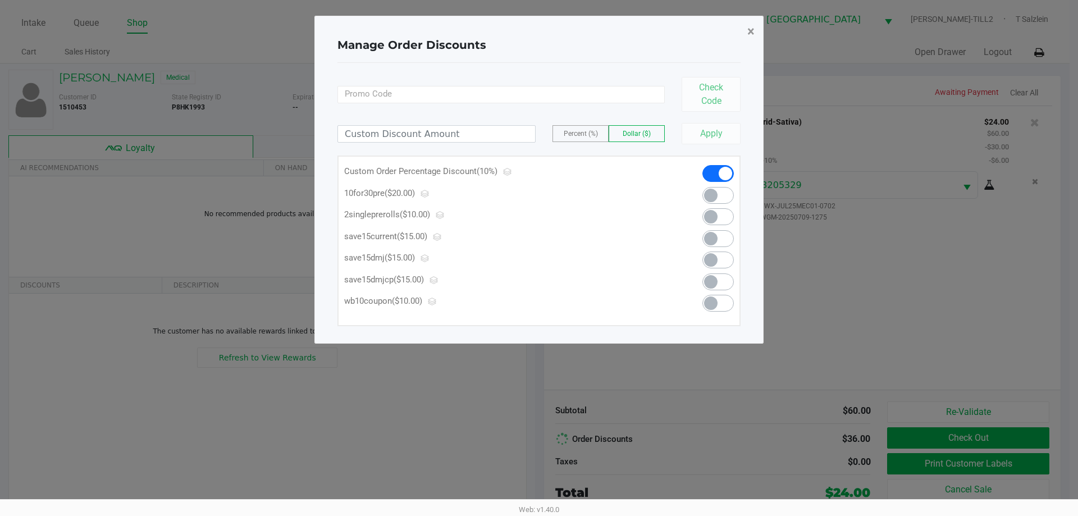
click at [752, 31] on span "×" at bounding box center [750, 32] width 7 height 16
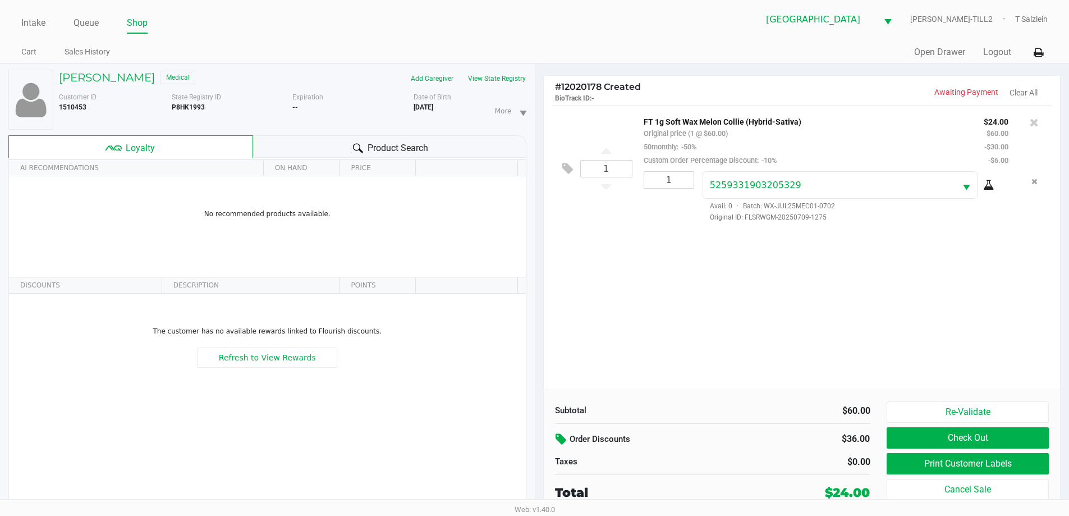
click at [685, 308] on div "1 FT 1g Soft Wax Melon Collie (Hybrid-Sativa) Original price (1 @ $60.00) 50mon…" at bounding box center [802, 248] width 517 height 284
click at [568, 171] on icon at bounding box center [567, 168] width 11 height 13
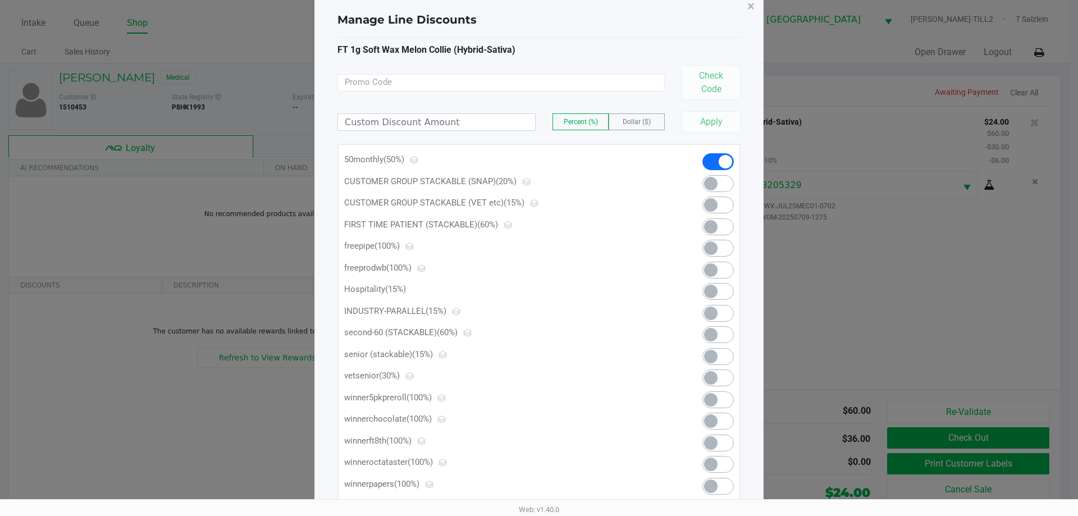
scroll to position [0, 0]
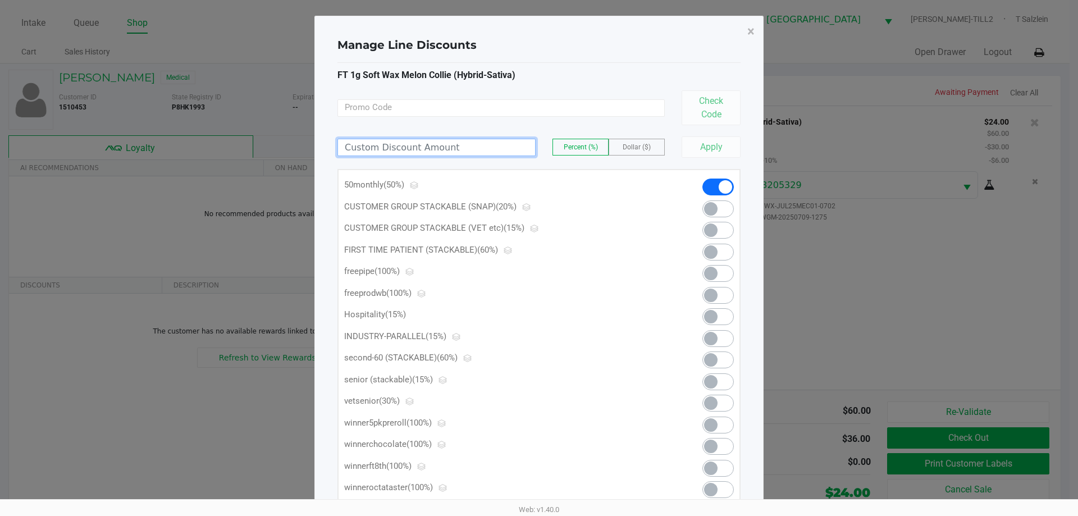
click at [451, 144] on input at bounding box center [436, 147] width 197 height 16
type input "10.00"
click at [625, 144] on span "Dollar ($)" at bounding box center [636, 147] width 28 height 8
click at [564, 113] on input at bounding box center [500, 107] width 327 height 17
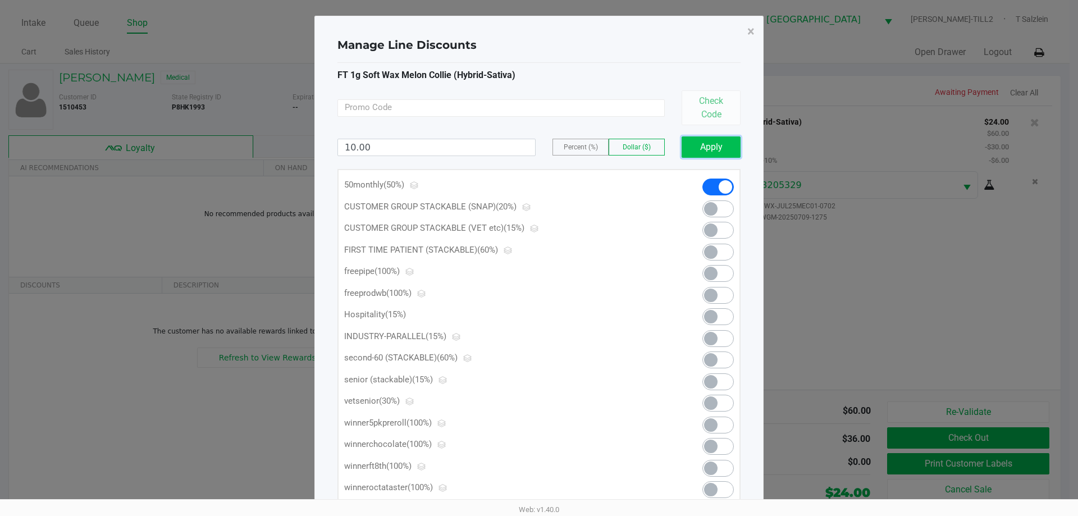
click at [713, 146] on button "Apply" at bounding box center [710, 146] width 59 height 21
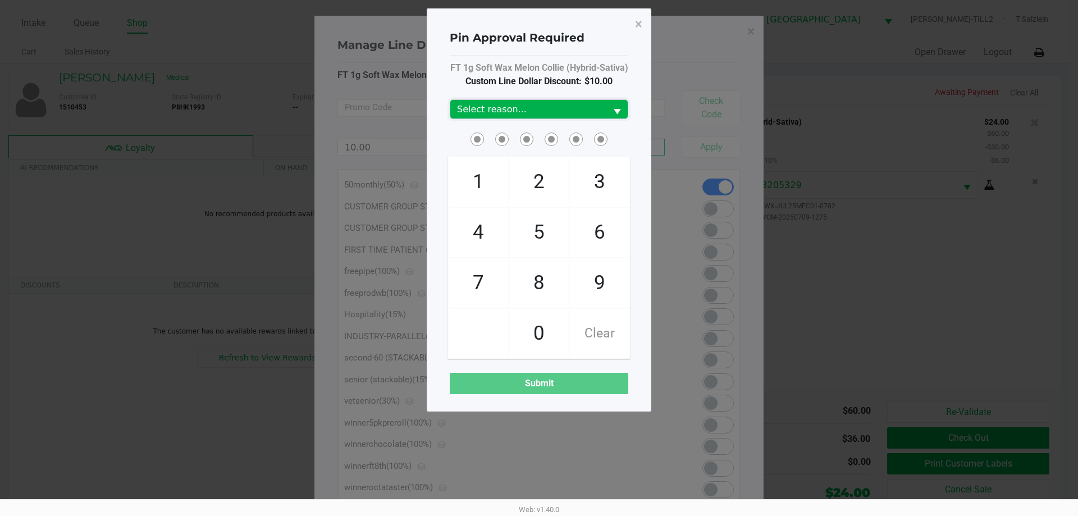
click at [540, 113] on span "Select reason..." at bounding box center [528, 109] width 143 height 13
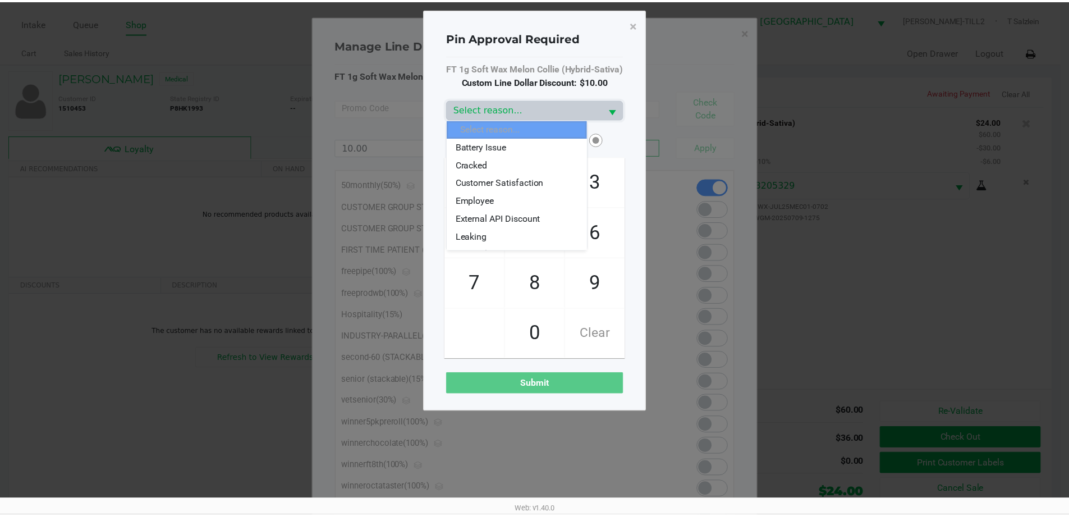
scroll to position [112, 0]
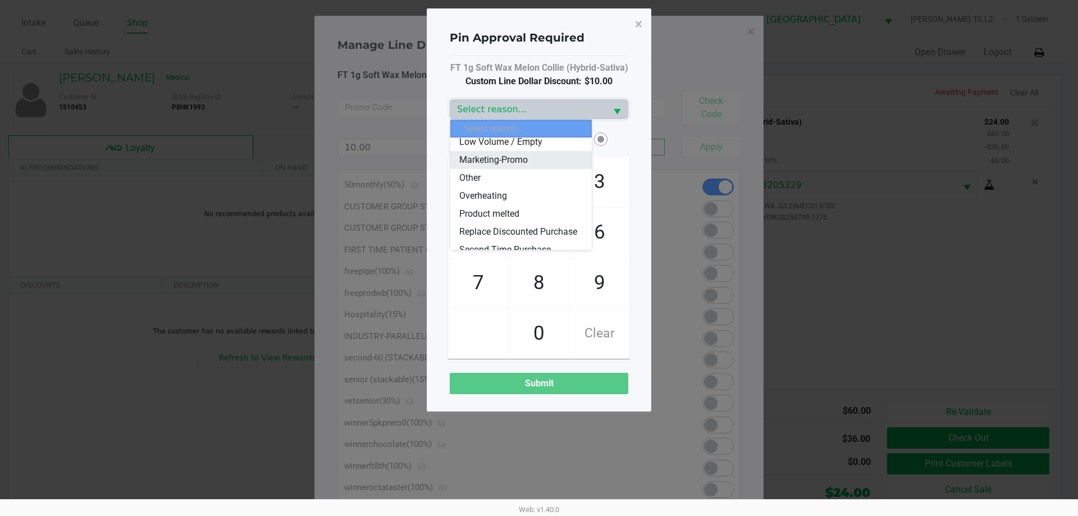
click at [508, 161] on span "Marketing-Promo" at bounding box center [493, 159] width 68 height 13
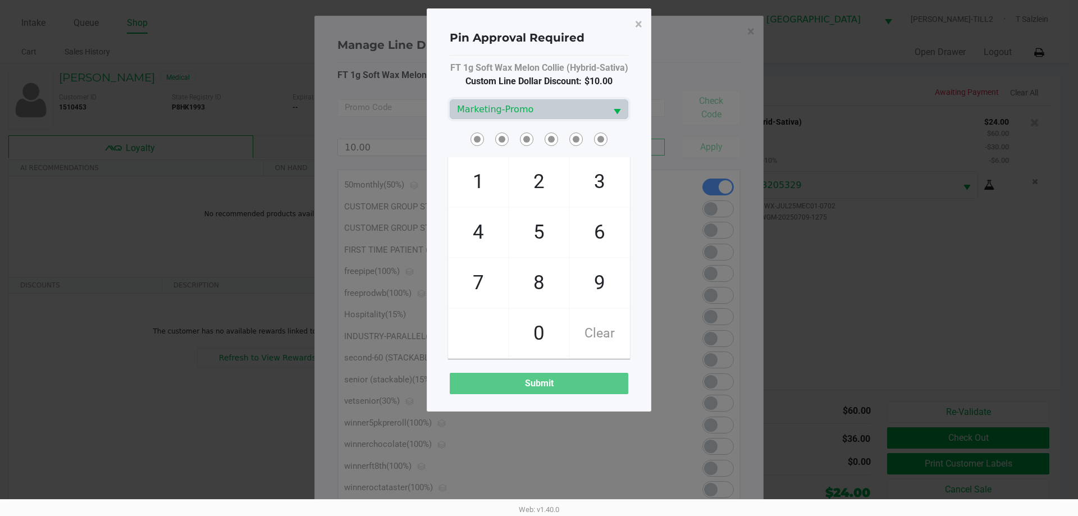
click at [548, 187] on span "2" at bounding box center [538, 181] width 59 height 49
checkbox input "true"
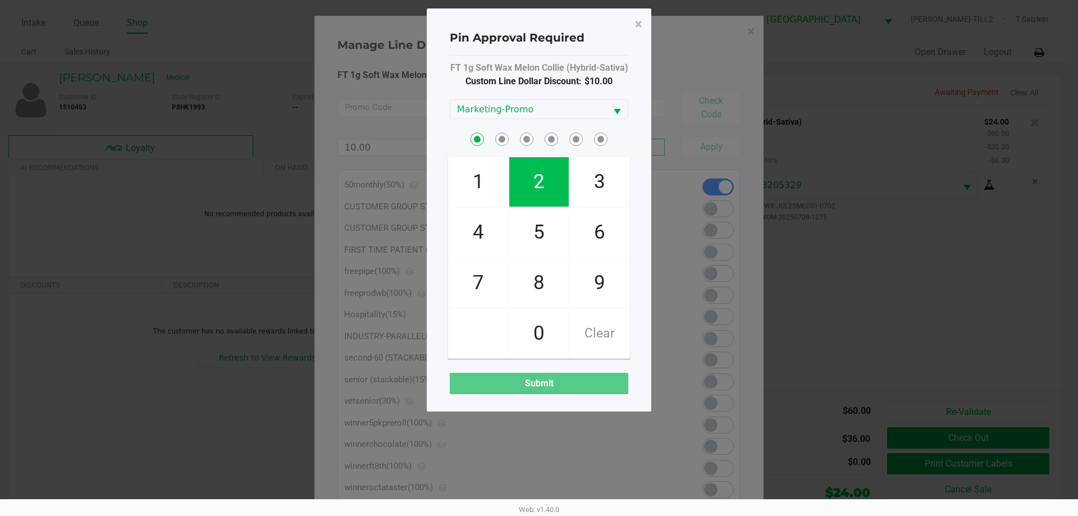
click at [537, 262] on span "8" at bounding box center [538, 282] width 59 height 49
checkbox input "true"
click at [596, 332] on span "Clear" at bounding box center [599, 333] width 59 height 49
checkbox input "false"
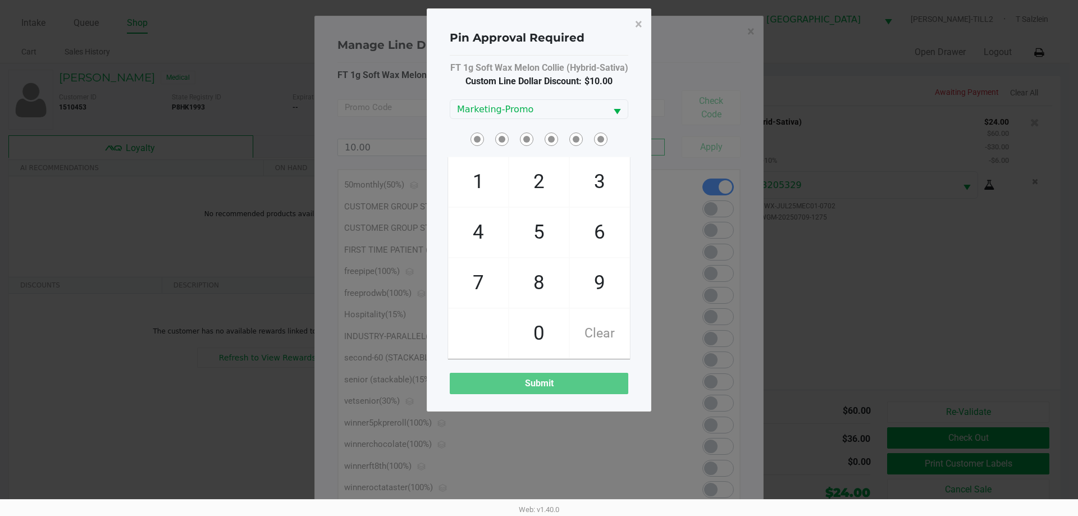
click at [544, 180] on span "2" at bounding box center [538, 181] width 59 height 49
checkbox input "true"
click at [537, 235] on span "5" at bounding box center [538, 232] width 59 height 49
checkbox input "true"
click at [476, 180] on span "1" at bounding box center [477, 181] width 59 height 49
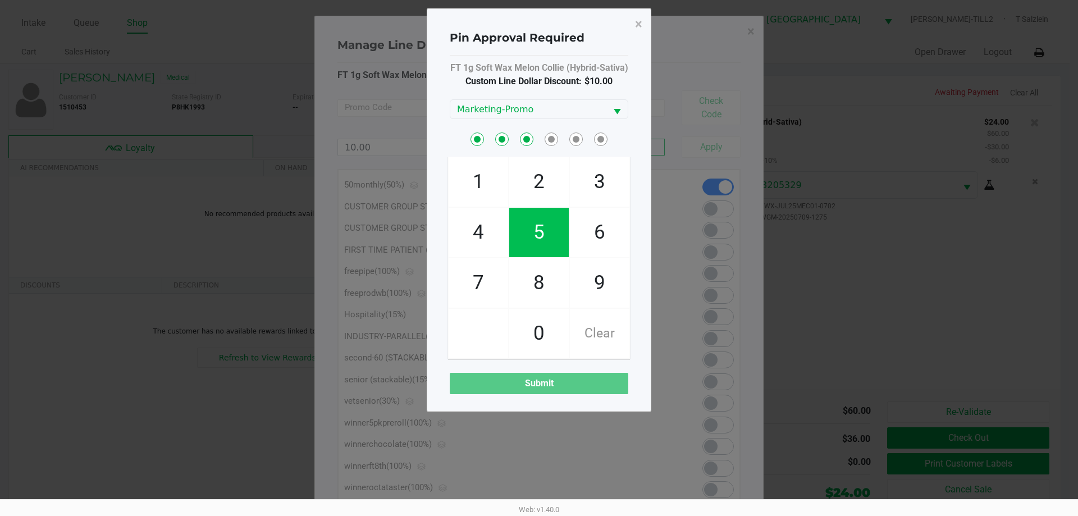
checkbox input "true"
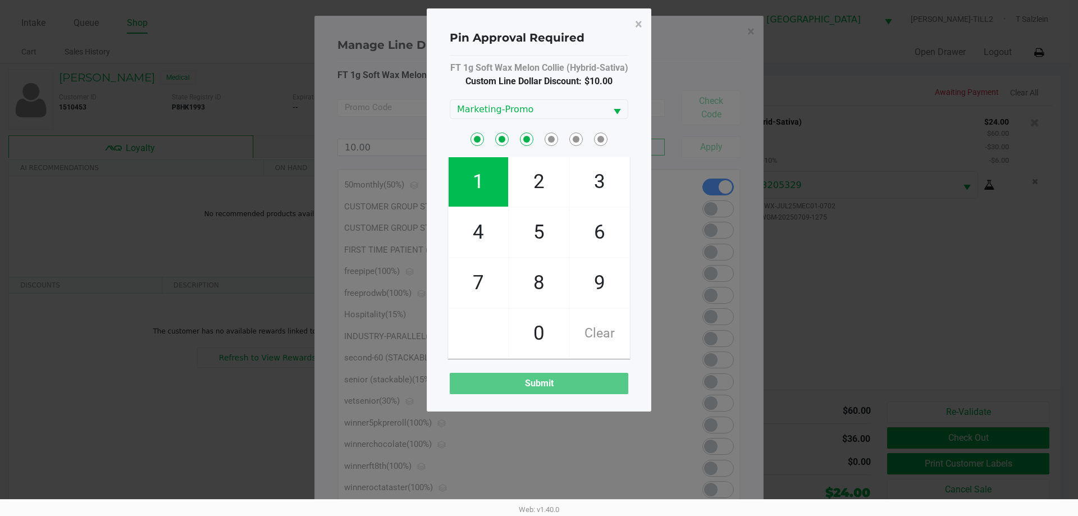
click at [477, 175] on span "1" at bounding box center [477, 181] width 59 height 49
checkbox input "true"
click at [595, 180] on span "3" at bounding box center [599, 181] width 59 height 49
checkbox input "true"
click at [478, 176] on span "1" at bounding box center [477, 181] width 59 height 49
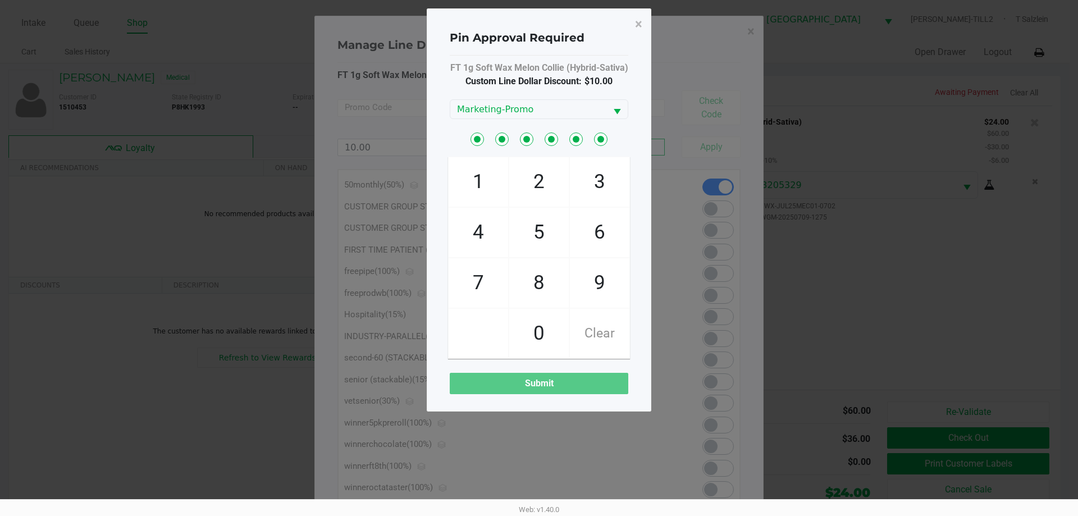
checkbox input "true"
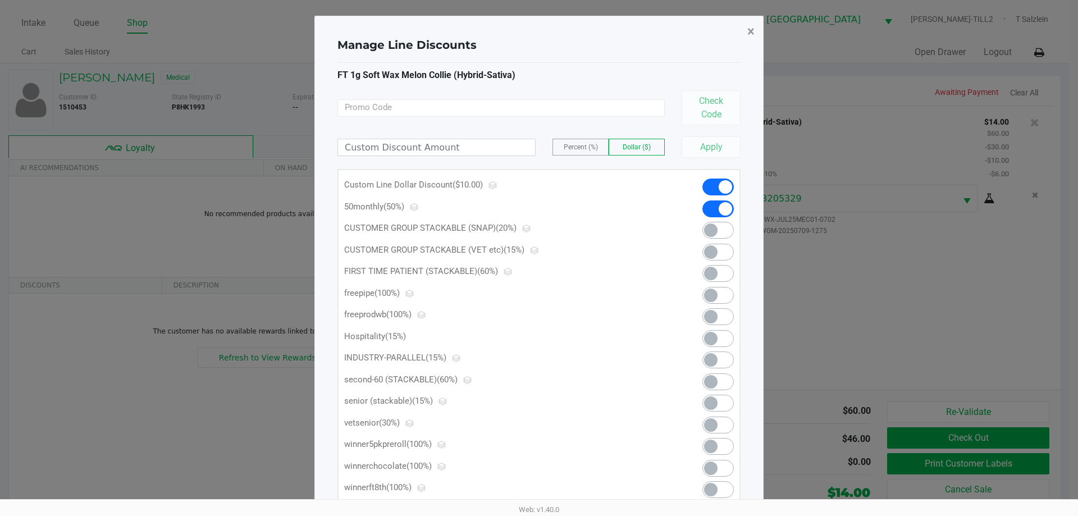
click at [750, 30] on span "×" at bounding box center [750, 32] width 7 height 16
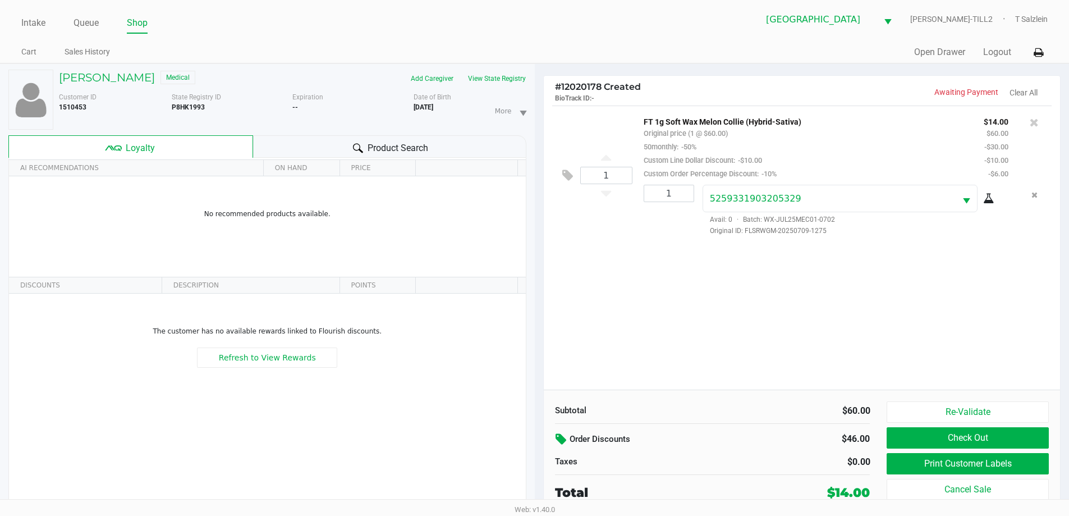
scroll to position [12, 0]
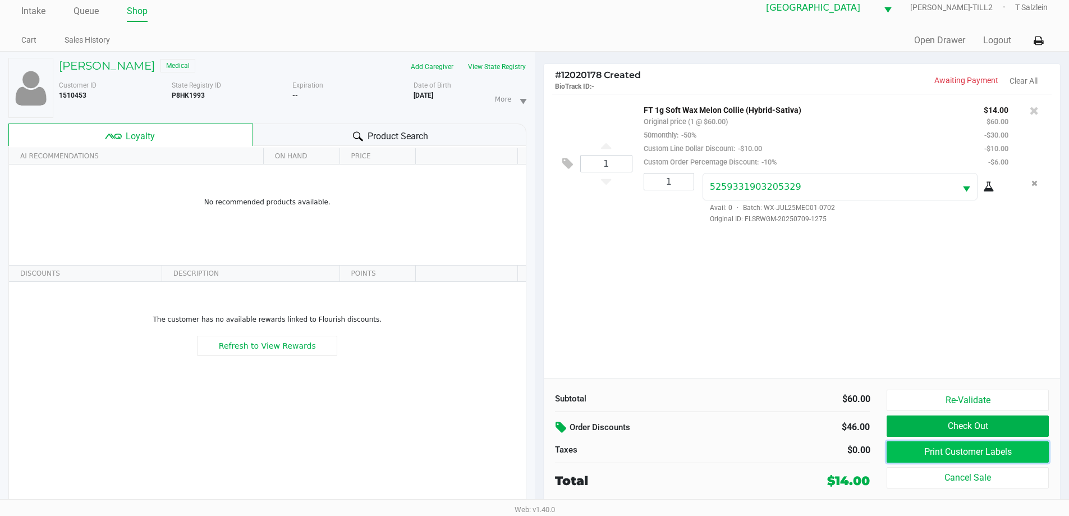
click at [943, 453] on button "Print Customer Labels" at bounding box center [968, 451] width 162 height 21
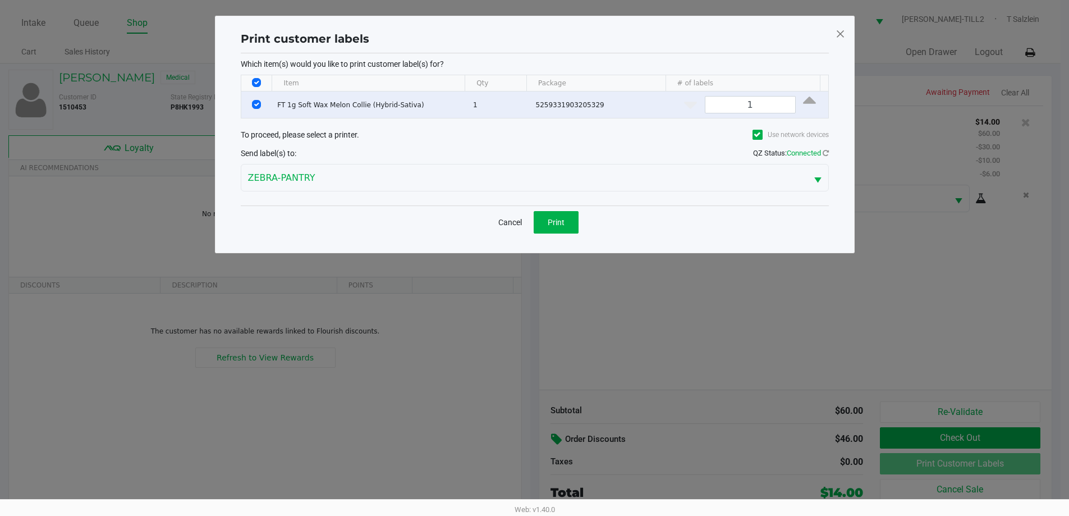
scroll to position [0, 0]
click at [848, 35] on span at bounding box center [845, 34] width 10 height 18
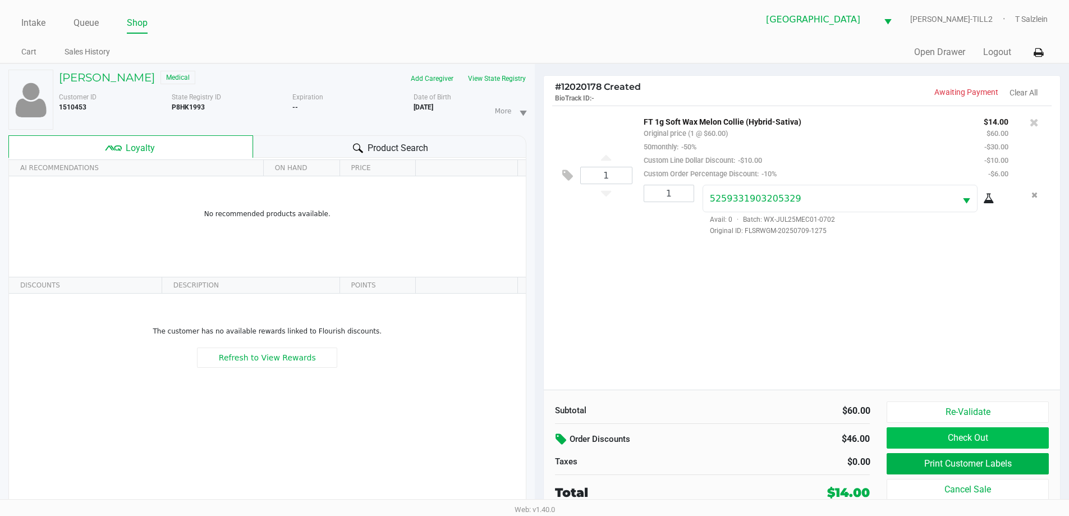
click at [945, 436] on button "Check Out" at bounding box center [968, 437] width 162 height 21
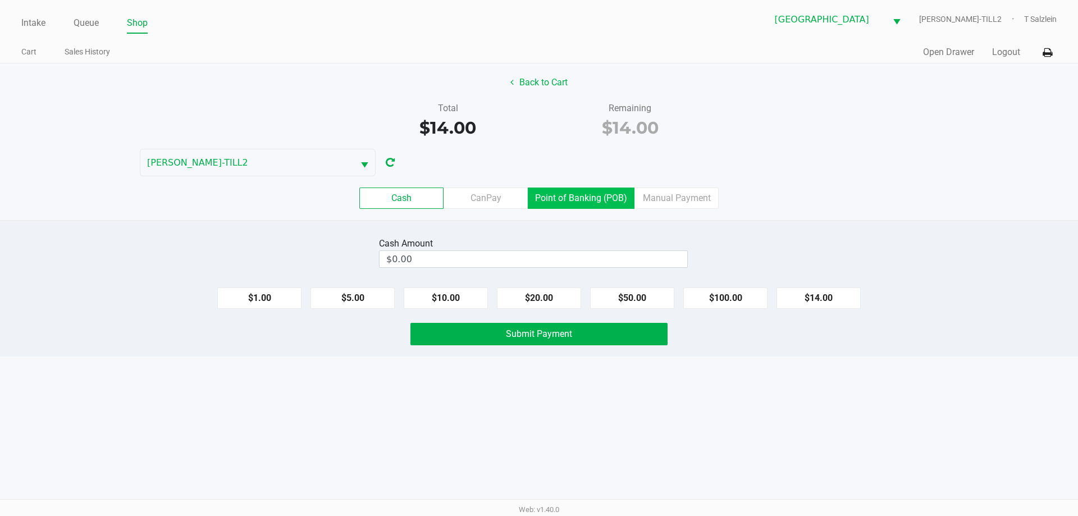
click at [591, 194] on label "Point of Banking (POB)" at bounding box center [581, 197] width 107 height 21
click at [0, 0] on 7 "Point of Banking (POB)" at bounding box center [0, 0] width 0 height 0
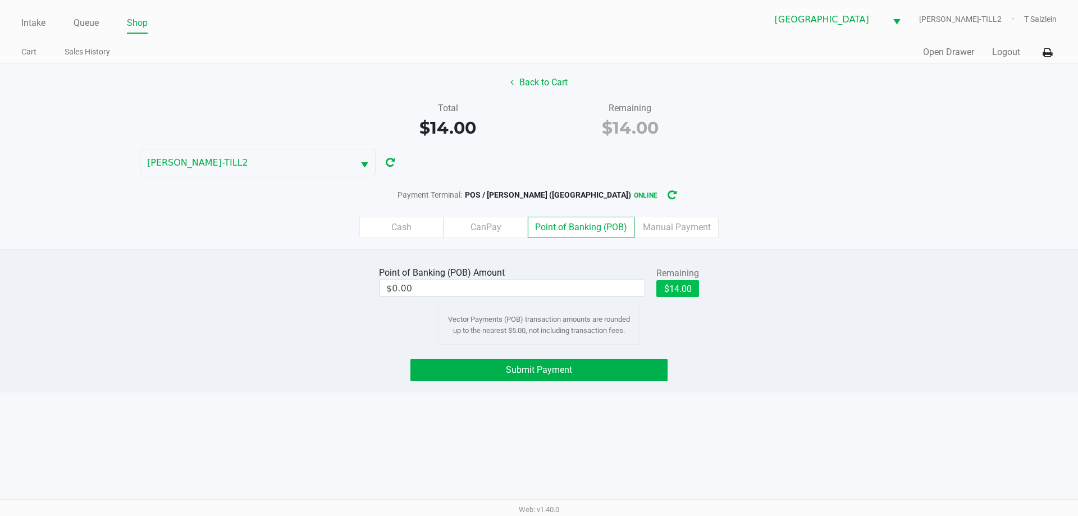
click at [688, 296] on button "$14.00" at bounding box center [677, 288] width 43 height 17
type input "$14.00"
click at [531, 370] on span "Submit Payment" at bounding box center [539, 369] width 66 height 11
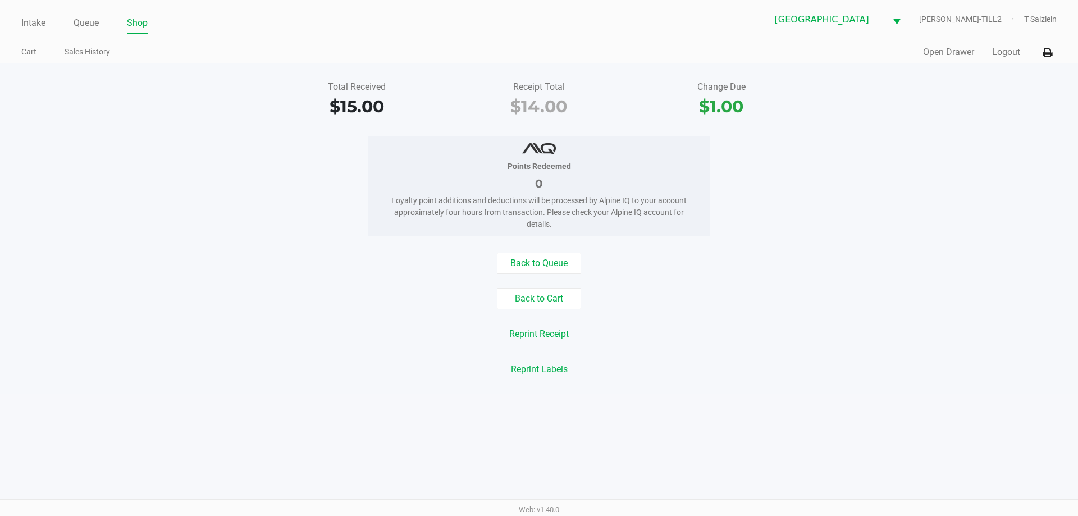
click at [383, 388] on div "Total Received $15.00 Receipt Total $14.00 Change Due $1.00 Points Redeemed 0 L…" at bounding box center [539, 228] width 1078 height 330
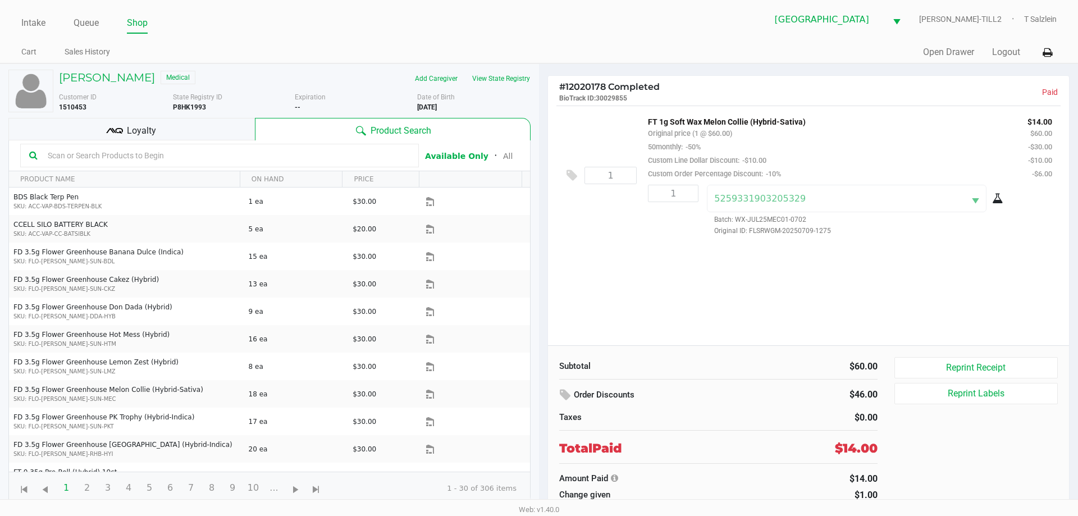
click at [190, 106] on b "P8HK1993" at bounding box center [189, 107] width 33 height 8
copy b "P8HK1993"
click at [31, 19] on link "Intake" at bounding box center [33, 23] width 24 height 16
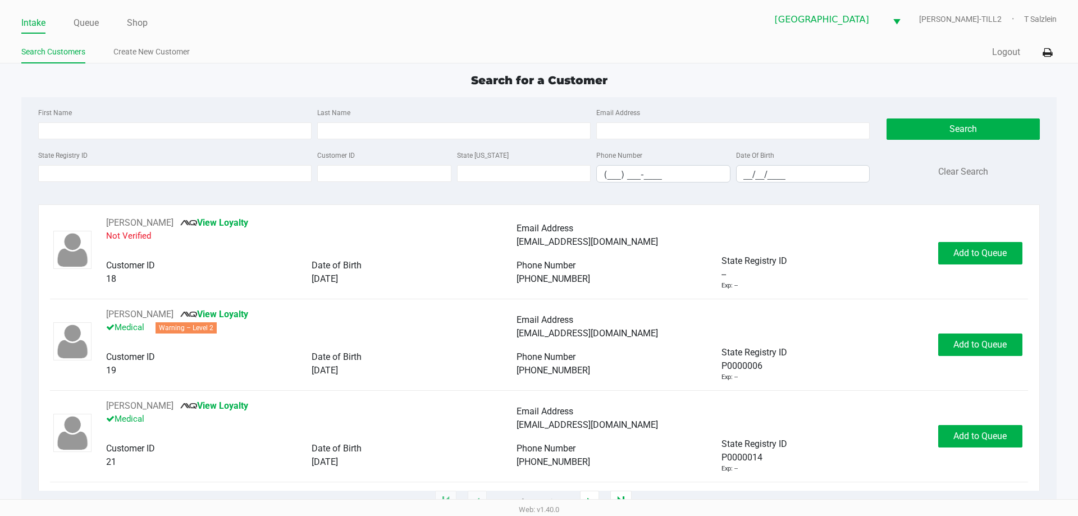
click at [96, 37] on div "Intake Queue Shop Palm Bay WC DENNIS-BROWN-TILL2 T Salzlein Search Customers Cr…" at bounding box center [539, 31] width 1078 height 63
click at [104, 21] on ul "Intake Queue Shop" at bounding box center [279, 23] width 517 height 19
click at [92, 19] on link "Queue" at bounding box center [86, 23] width 25 height 16
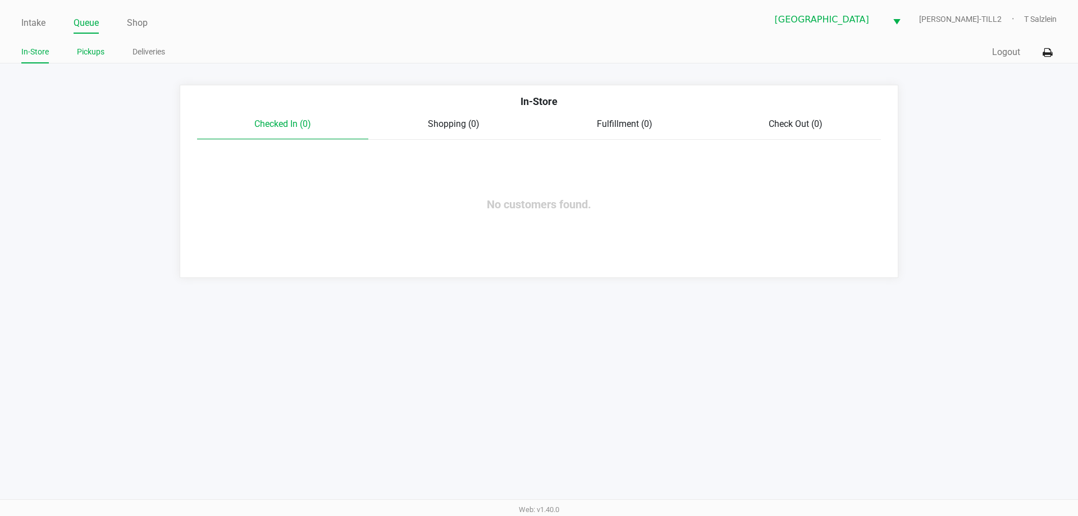
click at [100, 54] on link "Pickups" at bounding box center [91, 52] width 28 height 14
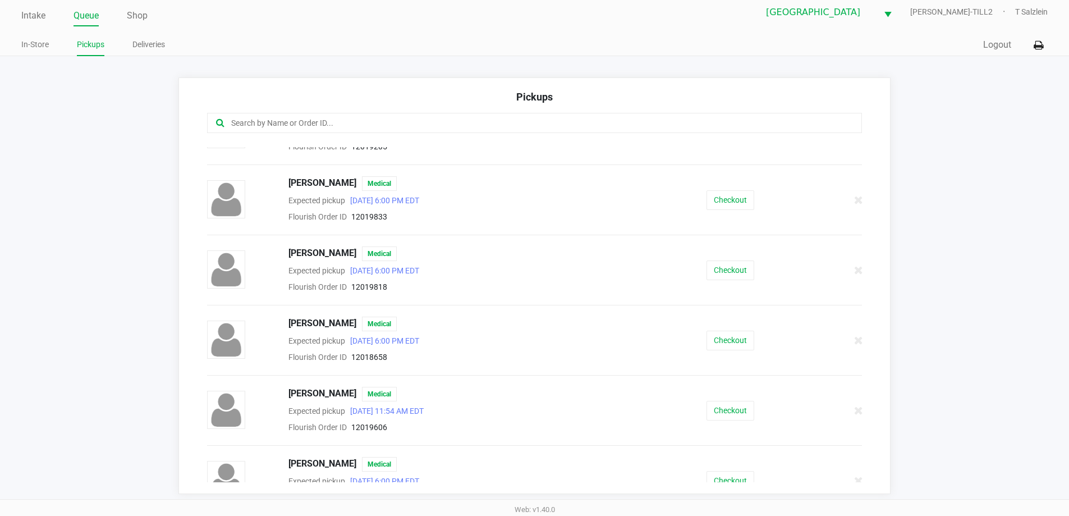
scroll to position [652, 0]
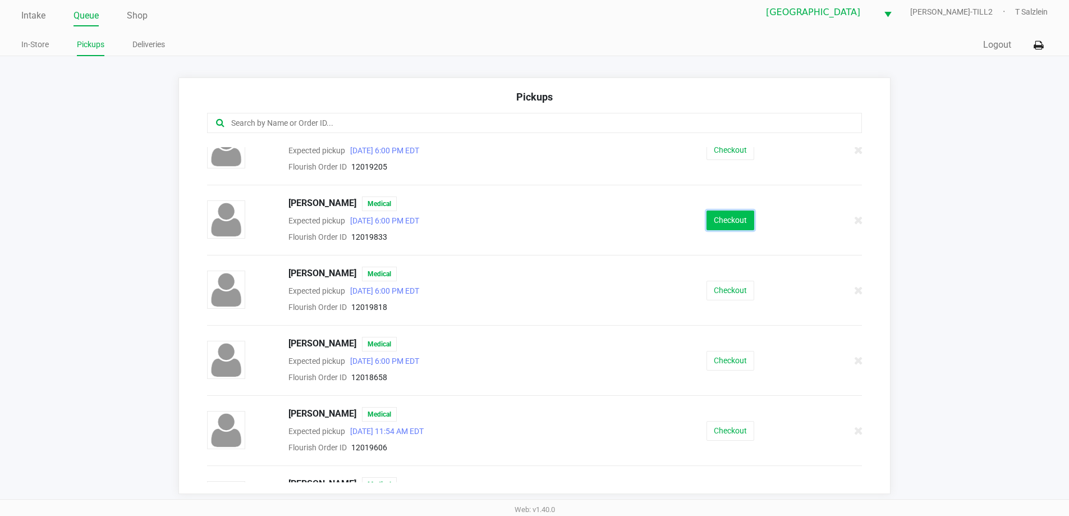
click at [735, 226] on button "Checkout" at bounding box center [731, 220] width 48 height 20
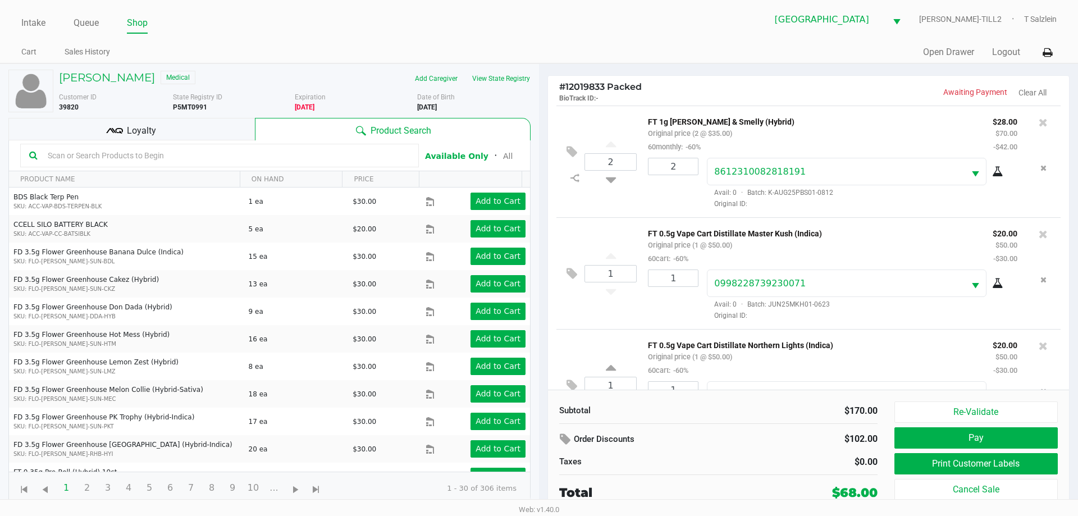
click at [132, 134] on span "Loyalty" at bounding box center [141, 130] width 29 height 13
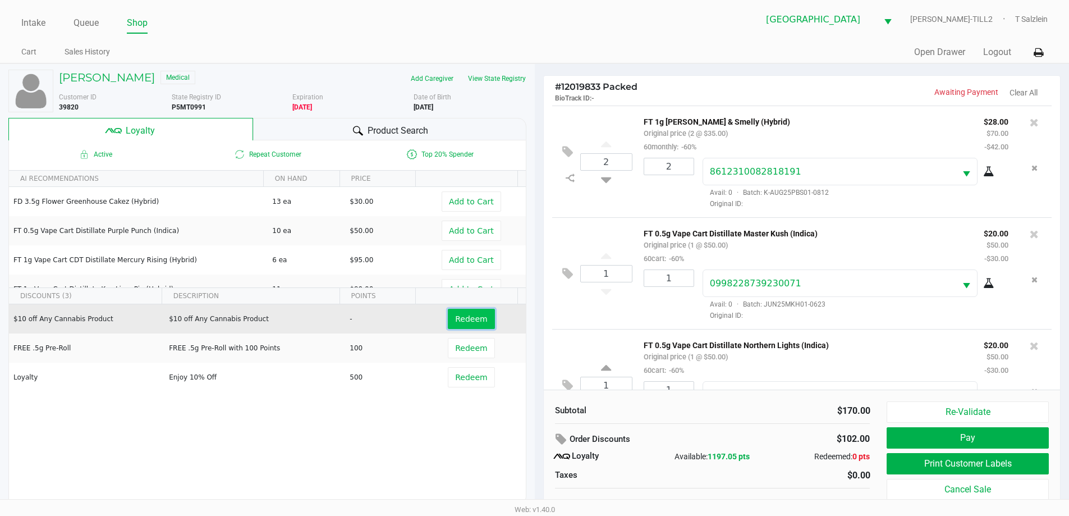
click at [458, 326] on button "Redeem" at bounding box center [471, 319] width 47 height 20
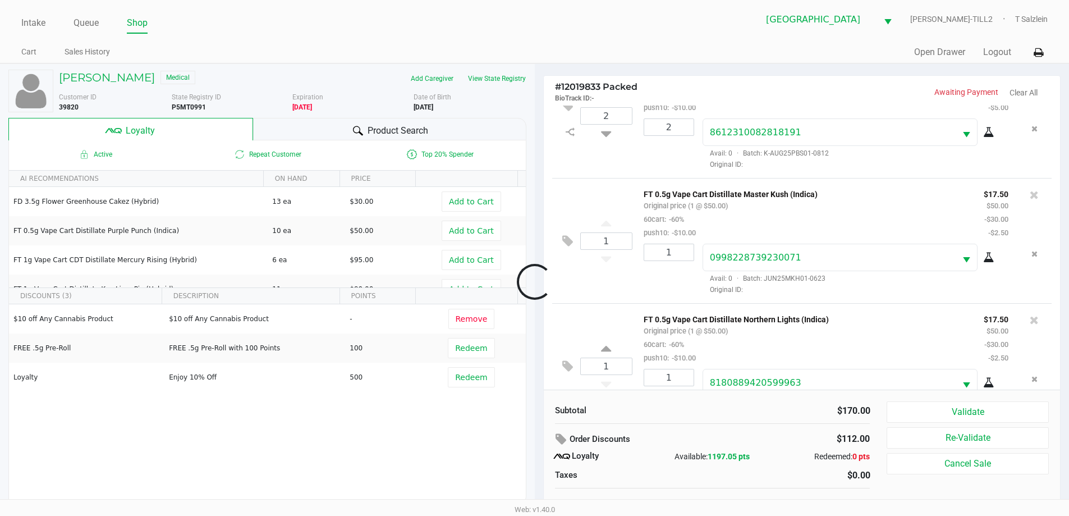
scroll to position [93, 0]
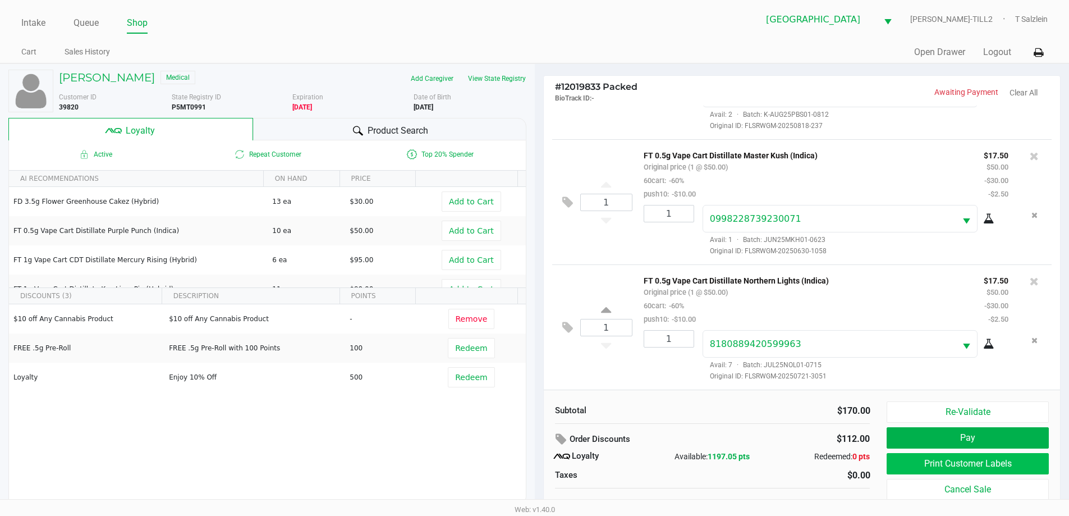
click at [922, 461] on button "Print Customer Labels" at bounding box center [968, 463] width 162 height 21
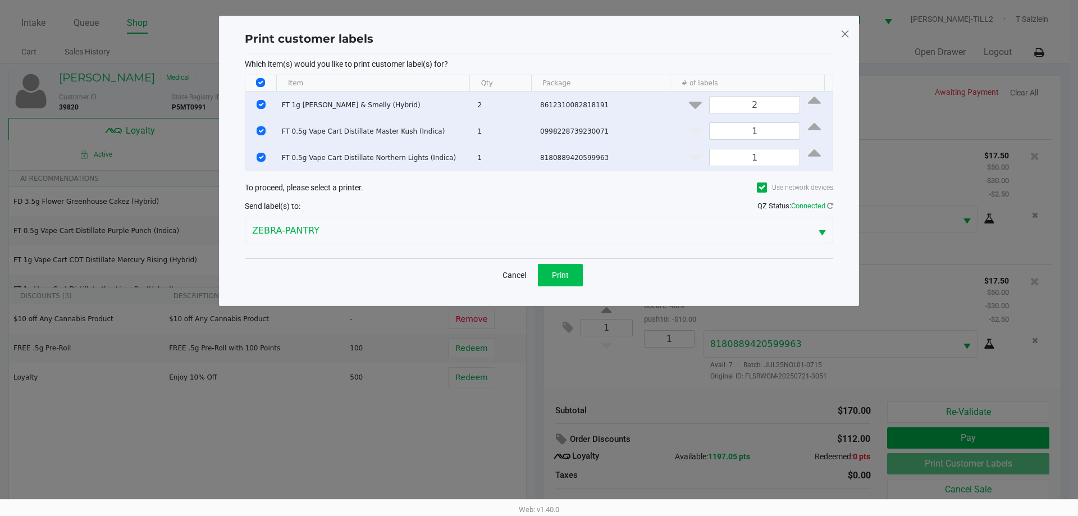
click at [568, 276] on span "Print" at bounding box center [560, 275] width 17 height 9
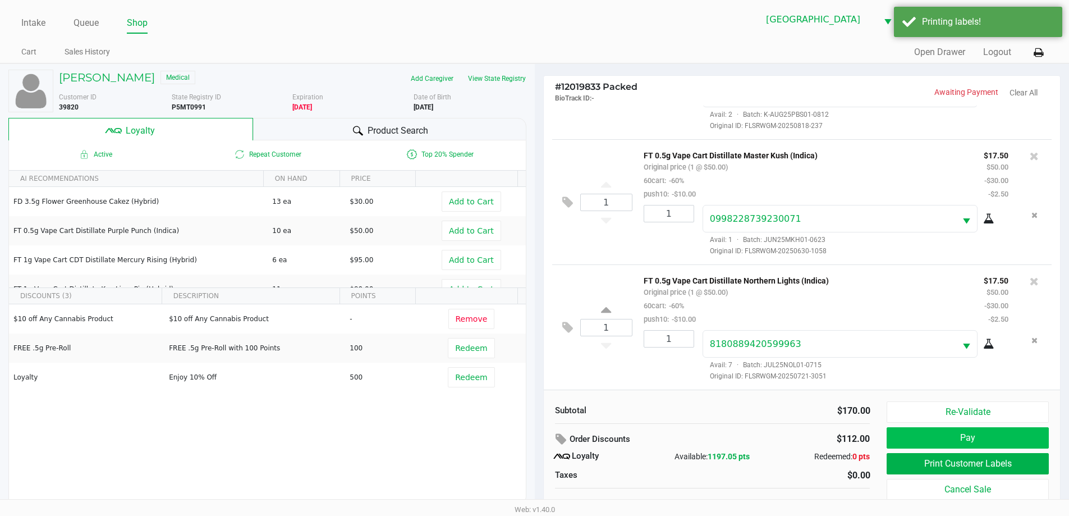
click at [929, 436] on button "Pay" at bounding box center [968, 437] width 162 height 21
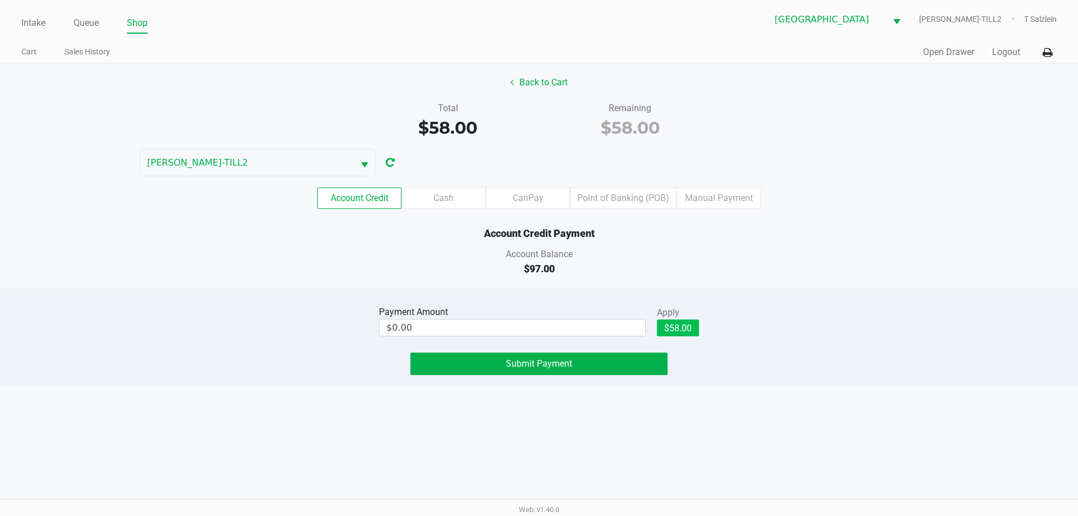
click at [682, 322] on button "$58.00" at bounding box center [678, 327] width 42 height 17
type input "$58.00"
click at [533, 367] on span "Submit Payment" at bounding box center [539, 363] width 66 height 11
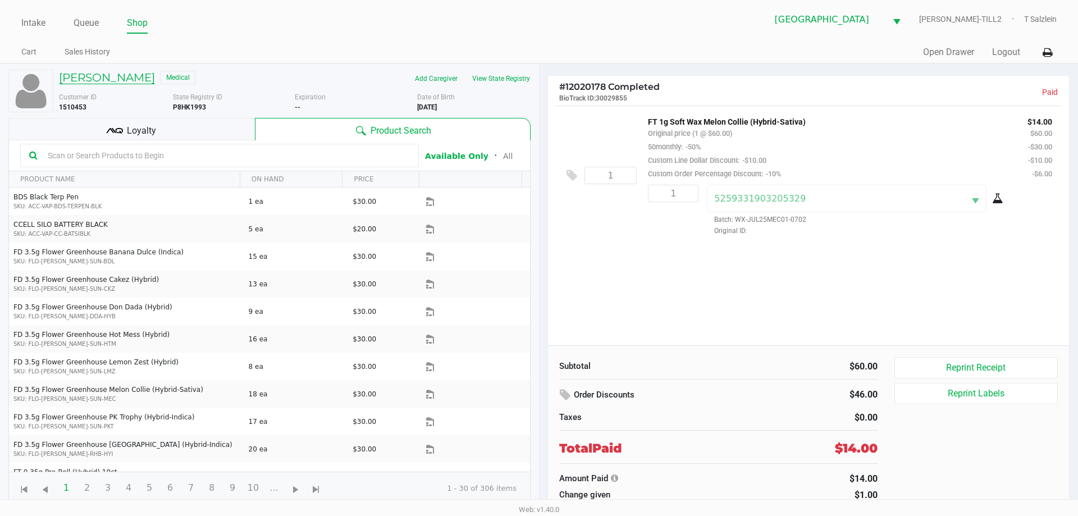
click at [108, 72] on h5 "Ricky Withrow" at bounding box center [107, 77] width 96 height 13
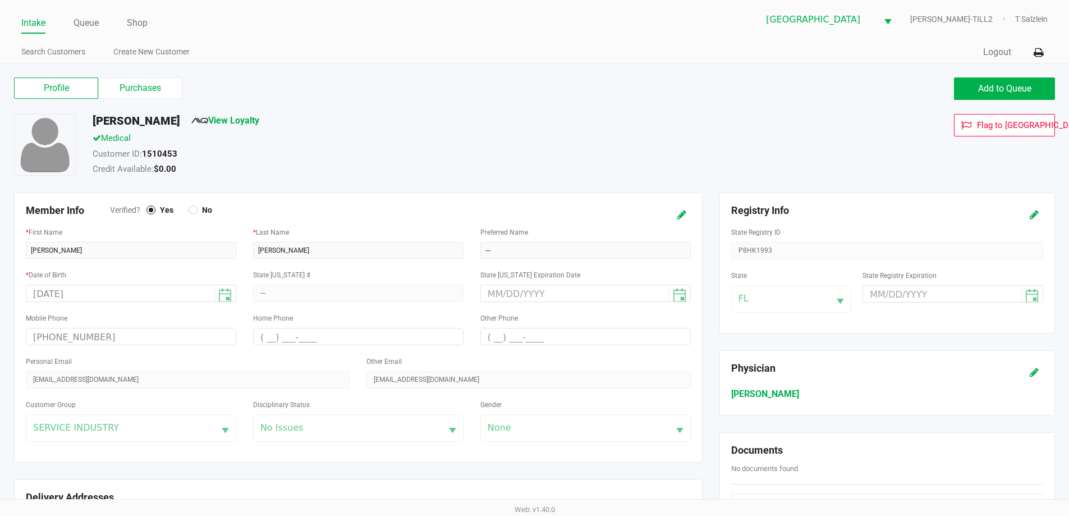
click at [30, 23] on link "Intake" at bounding box center [33, 23] width 24 height 16
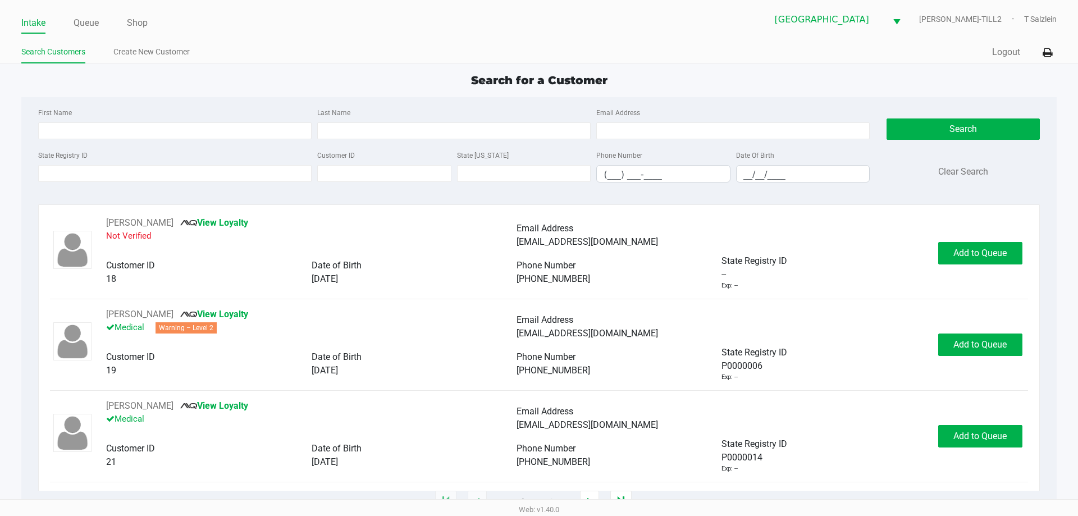
click at [112, 182] on div "State Registry ID Customer ID State ID Phone Number (___) ___-____ Date Of Birt…" at bounding box center [453, 169] width 837 height 43
click at [112, 175] on input "State Registry ID" at bounding box center [174, 173] width 273 height 17
click at [1015, 50] on button "Logout" at bounding box center [1006, 51] width 28 height 13
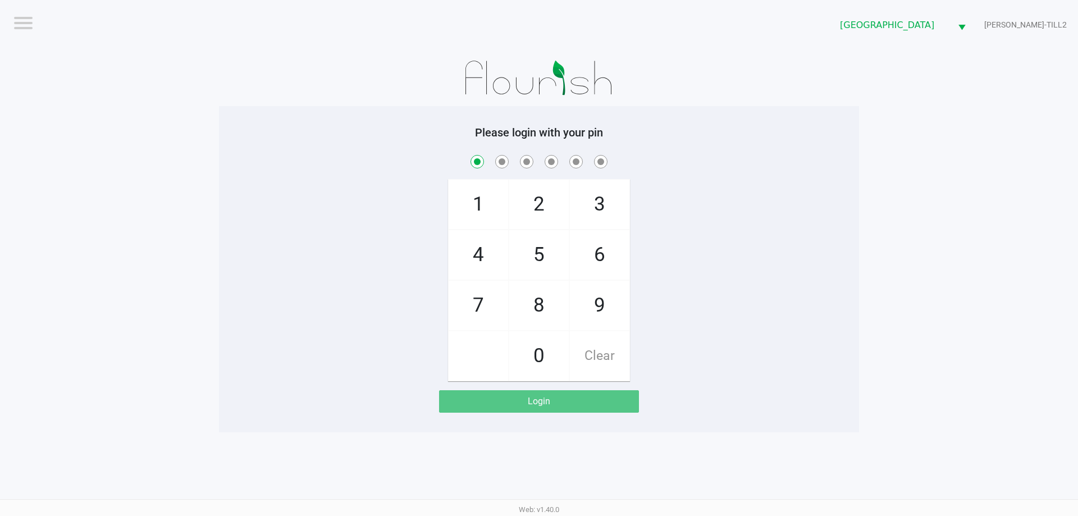
checkbox input "true"
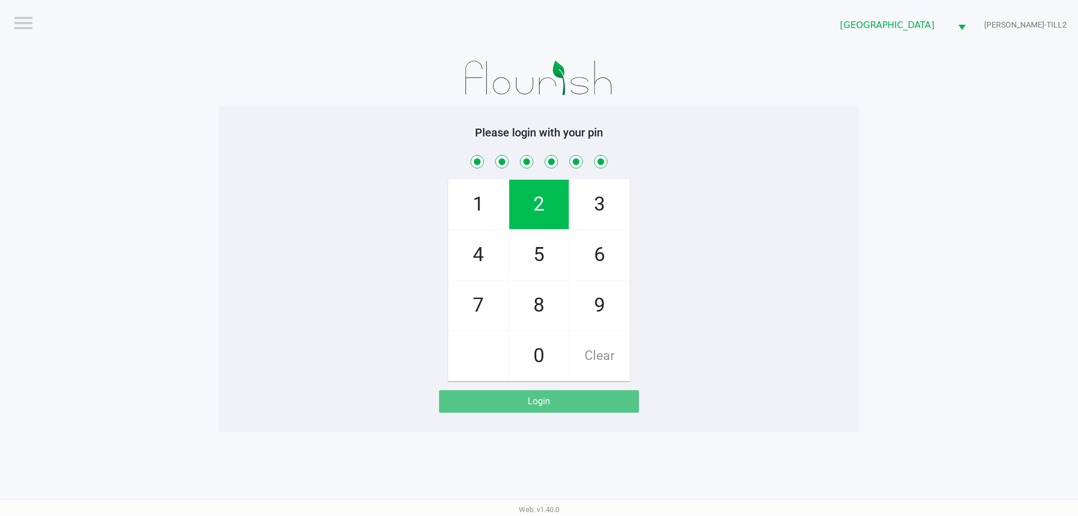
checkbox input "true"
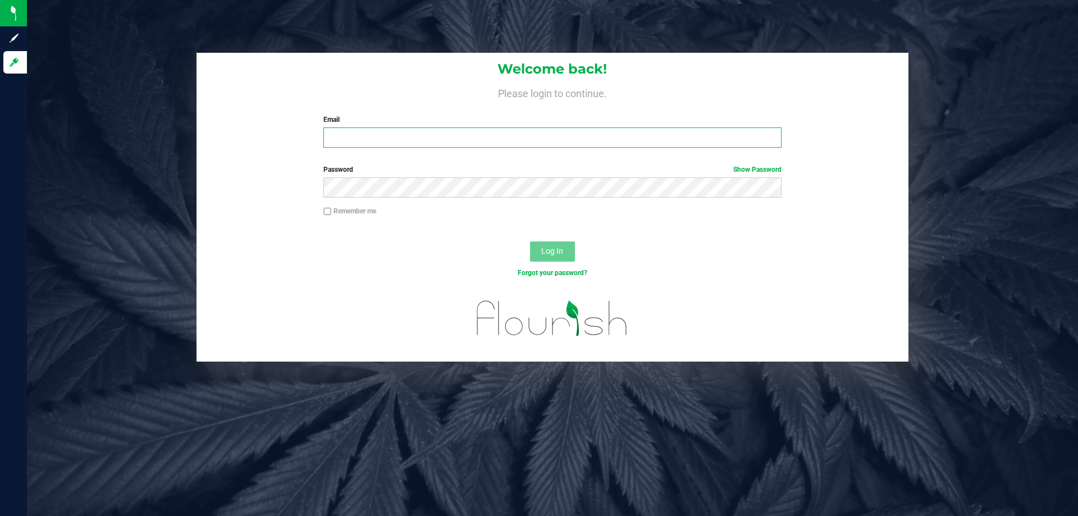
click at [455, 144] on input "Email" at bounding box center [551, 137] width 457 height 20
type input "[EMAIL_ADDRESS][DOMAIN_NAME]"
click at [530, 241] on button "Log In" at bounding box center [552, 251] width 45 height 20
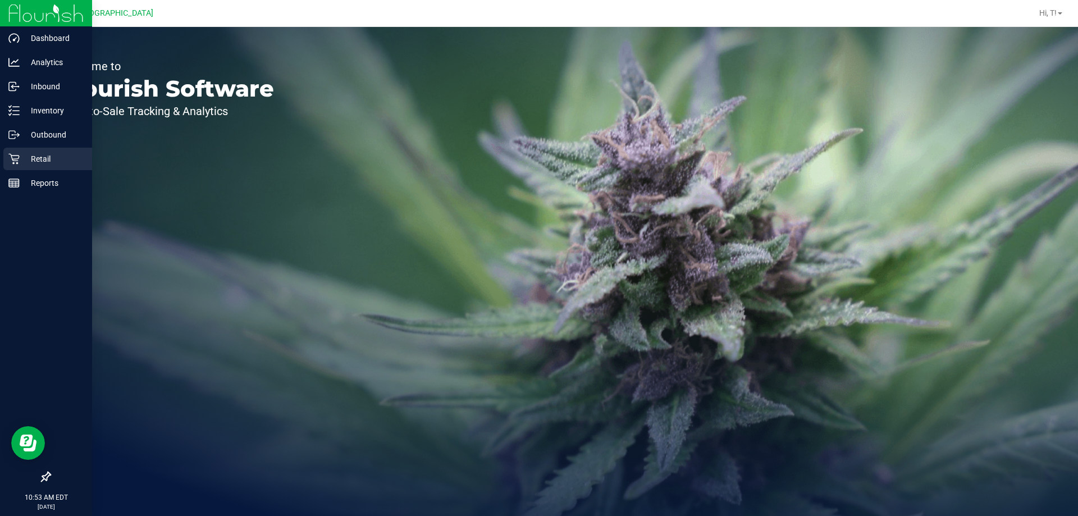
click at [45, 158] on p "Retail" at bounding box center [53, 158] width 67 height 13
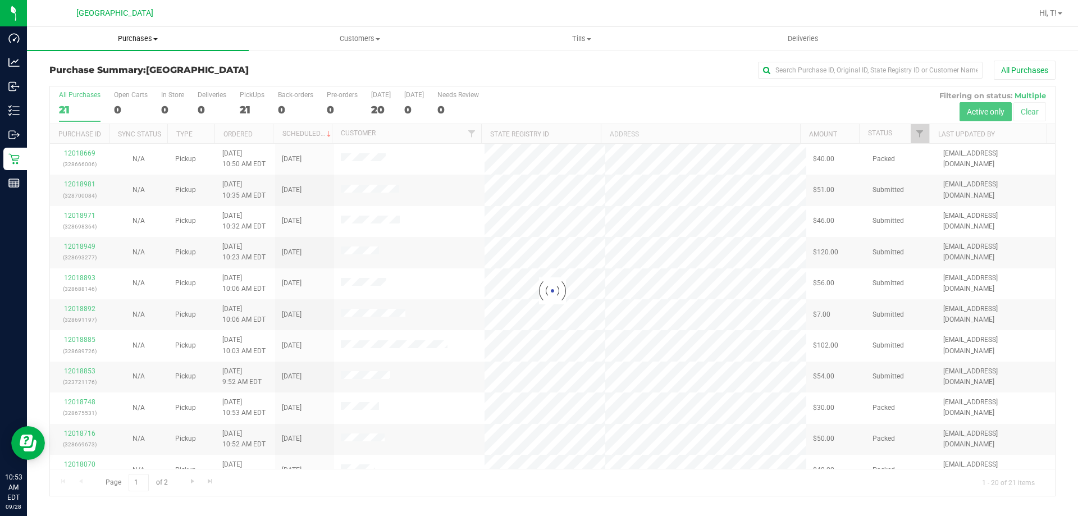
click at [155, 38] on span at bounding box center [155, 39] width 4 height 2
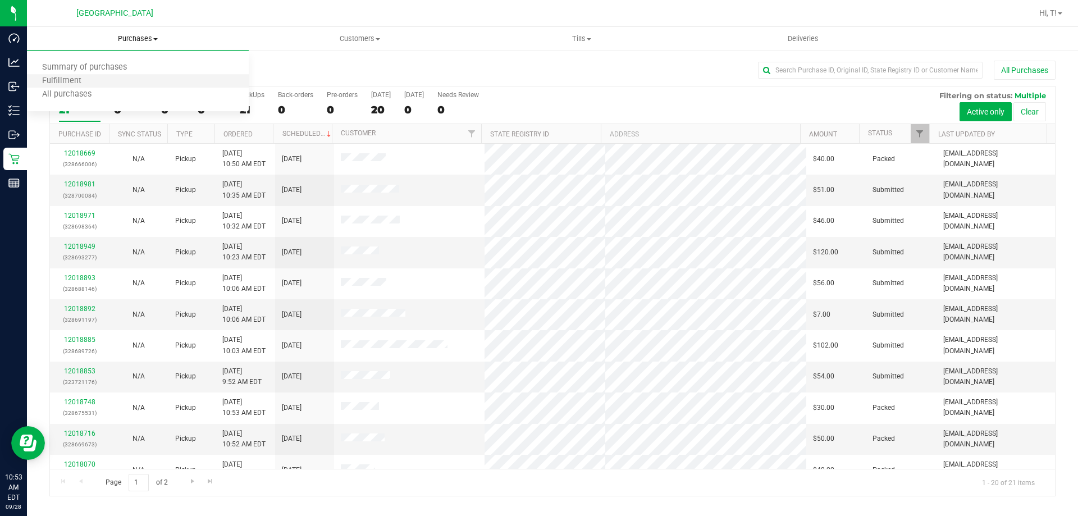
click at [99, 75] on li "Fulfillment" at bounding box center [138, 81] width 222 height 13
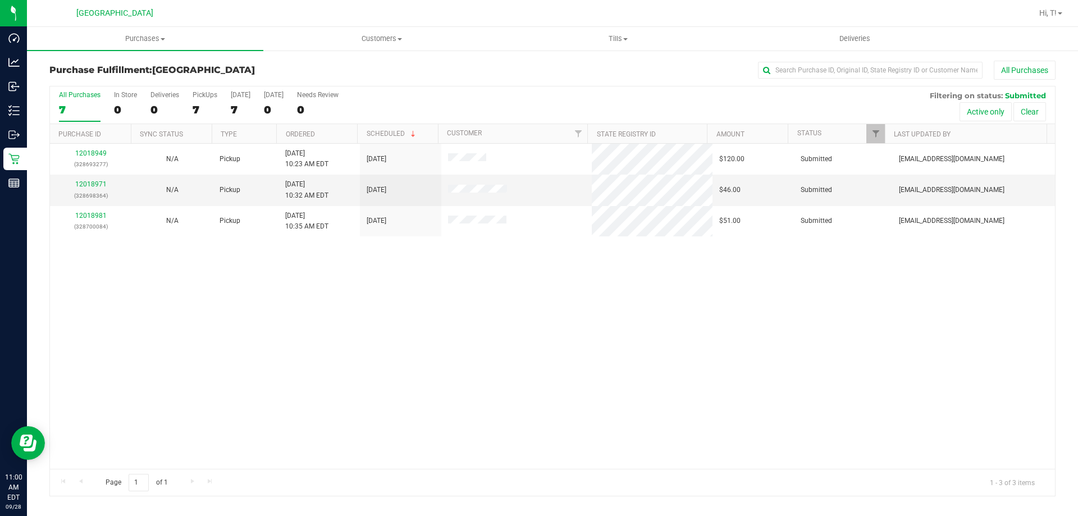
click at [580, 371] on div "12018949 (328693277) N/A Pickup 9/28/2025 10:23 AM EDT 9/28/2025 $120.00 Submit…" at bounding box center [552, 306] width 1005 height 325
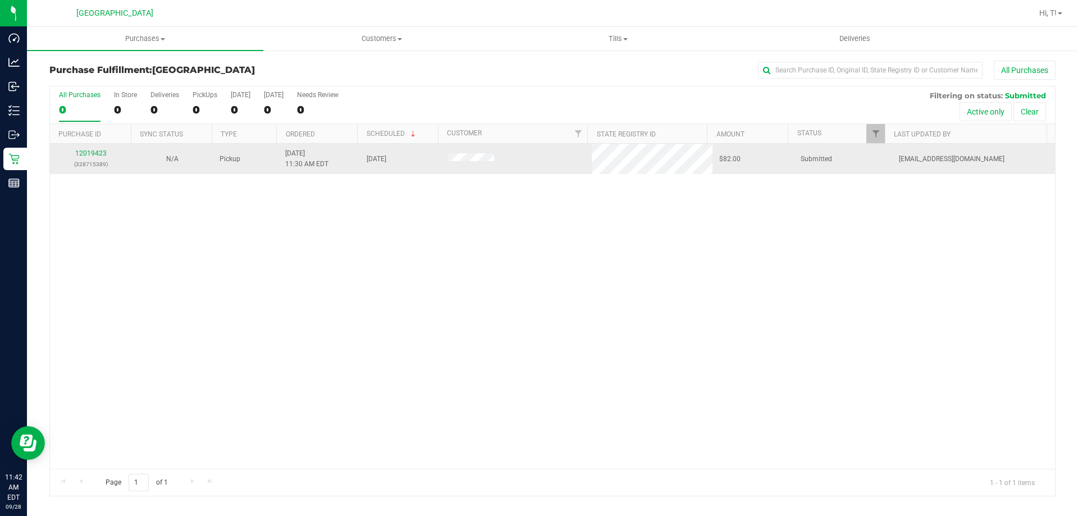
click at [95, 148] on td "12019423 (328715389)" at bounding box center [90, 159] width 81 height 30
click at [91, 152] on link "12019423" at bounding box center [90, 153] width 31 height 8
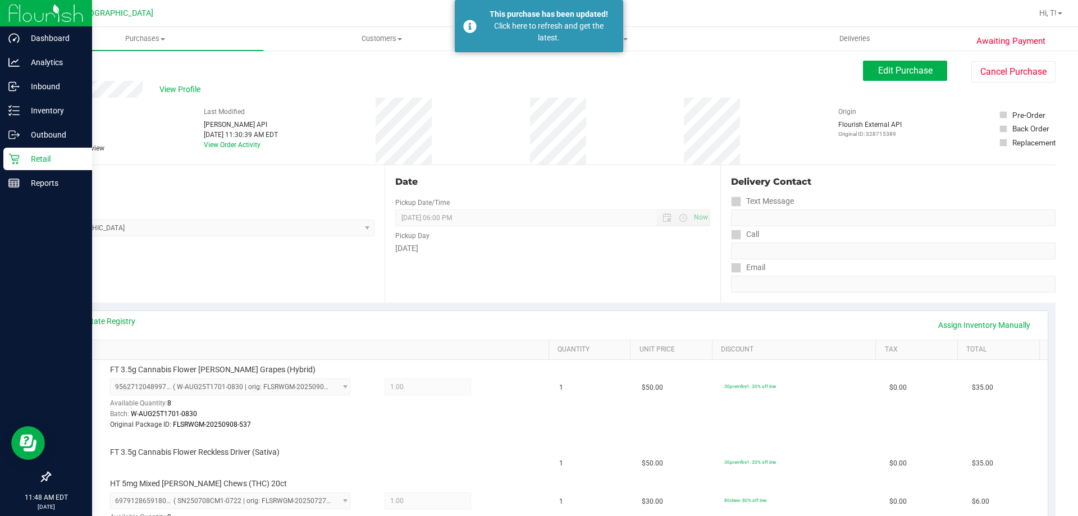
click at [40, 155] on p "Retail" at bounding box center [53, 158] width 67 height 13
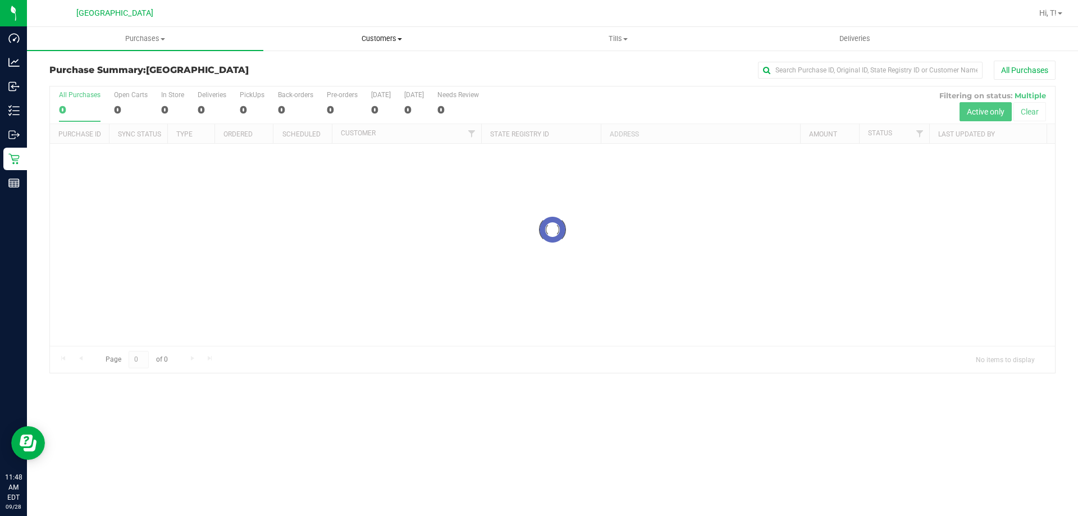
click at [382, 35] on span "Customers" at bounding box center [381, 39] width 235 height 10
click at [311, 63] on span "All customers" at bounding box center [303, 68] width 81 height 10
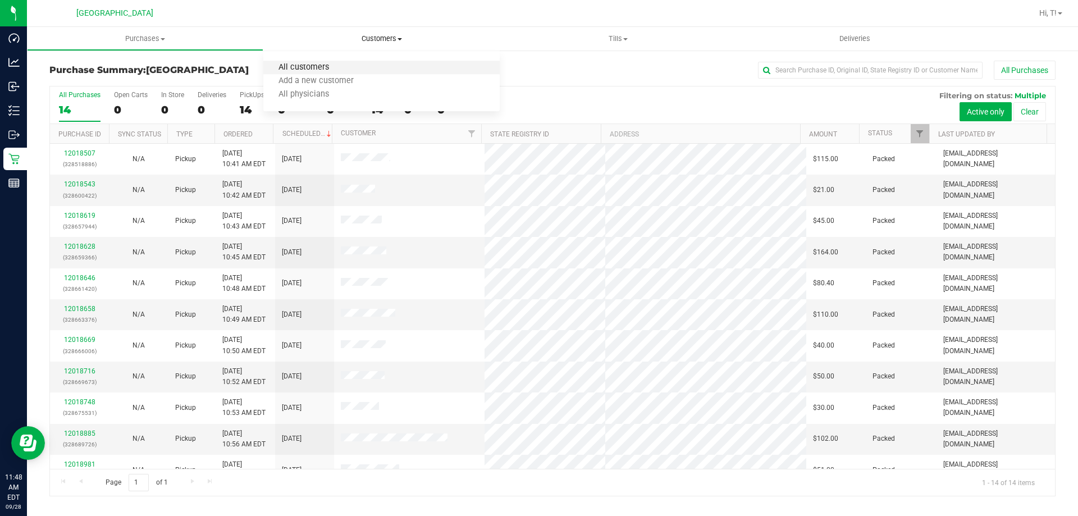
click at [308, 67] on span "All customers" at bounding box center [303, 68] width 81 height 10
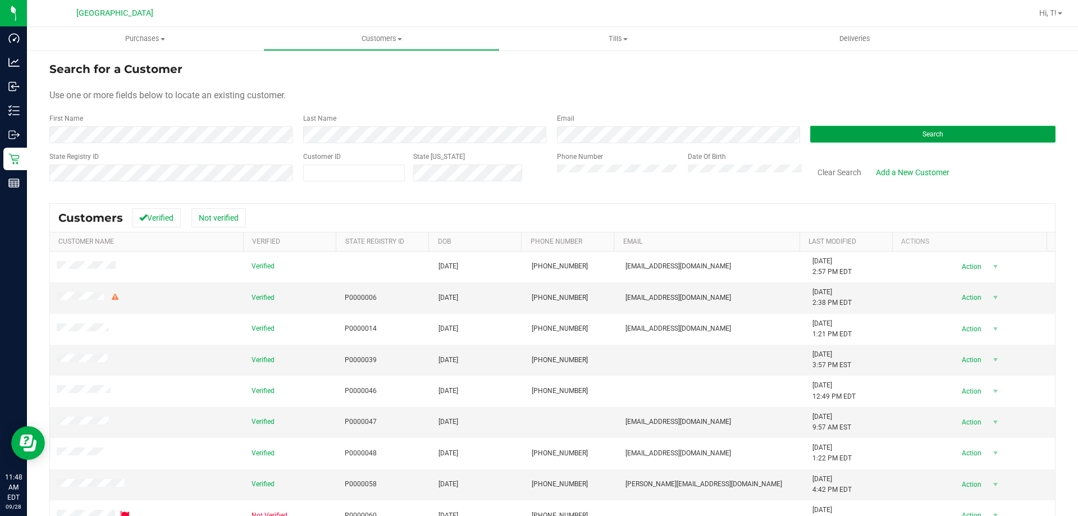
click at [923, 137] on span "Search" at bounding box center [932, 134] width 21 height 8
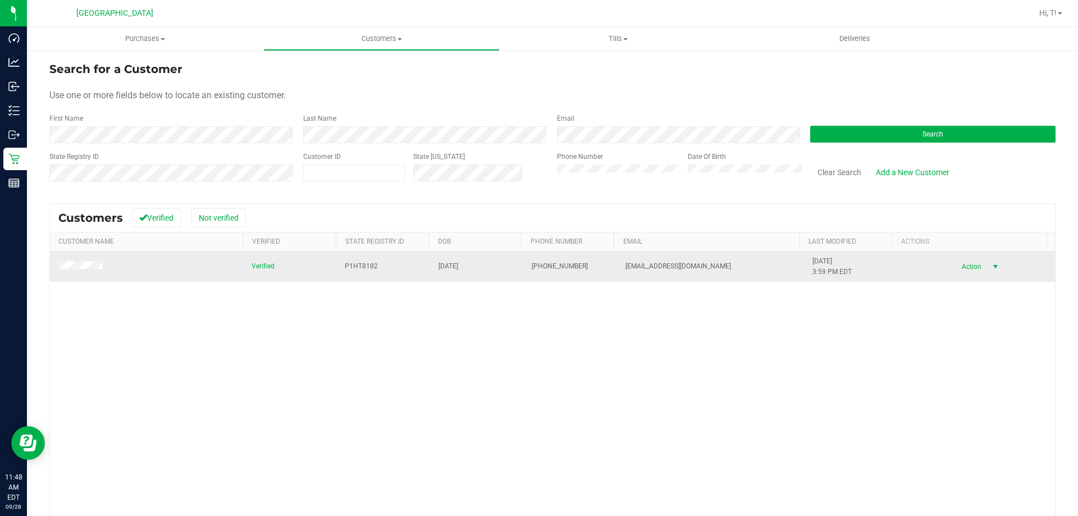
click at [988, 271] on span "select" at bounding box center [995, 267] width 14 height 16
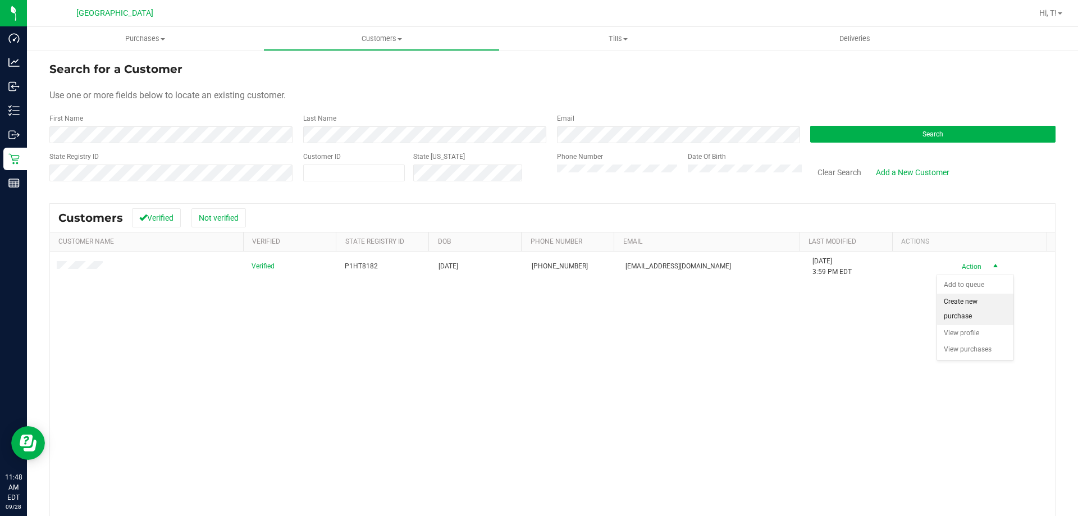
click at [960, 309] on li "Create new purchase" at bounding box center [975, 309] width 76 height 31
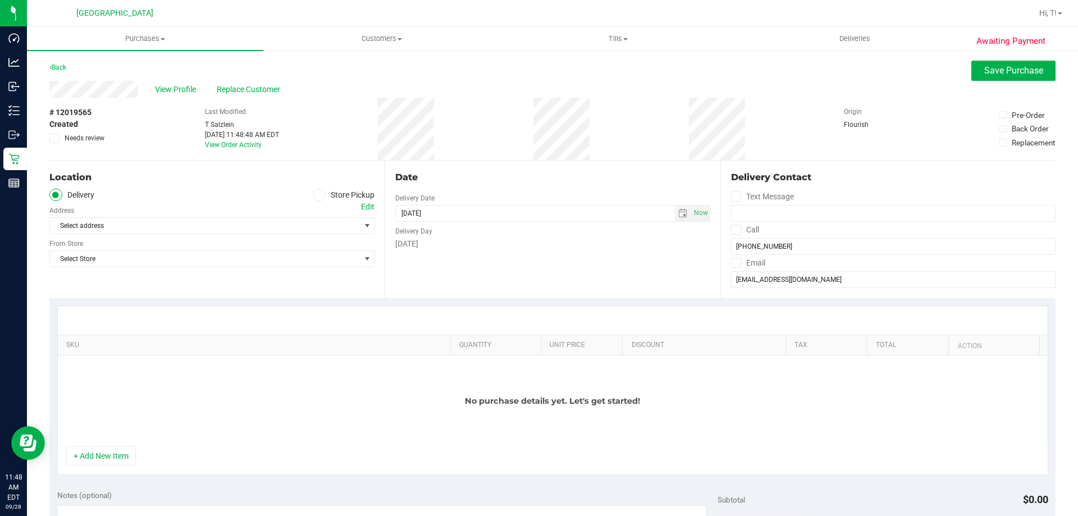
click at [317, 195] on icon at bounding box center [319, 195] width 7 height 0
click at [0, 0] on input "Store Pickup" at bounding box center [0, 0] width 0 height 0
click at [175, 237] on div "Location Delivery Store Pickup Store Select Store Select Store Bonita Springs W…" at bounding box center [216, 230] width 335 height 138
click at [175, 226] on span "Select Store" at bounding box center [205, 226] width 310 height 16
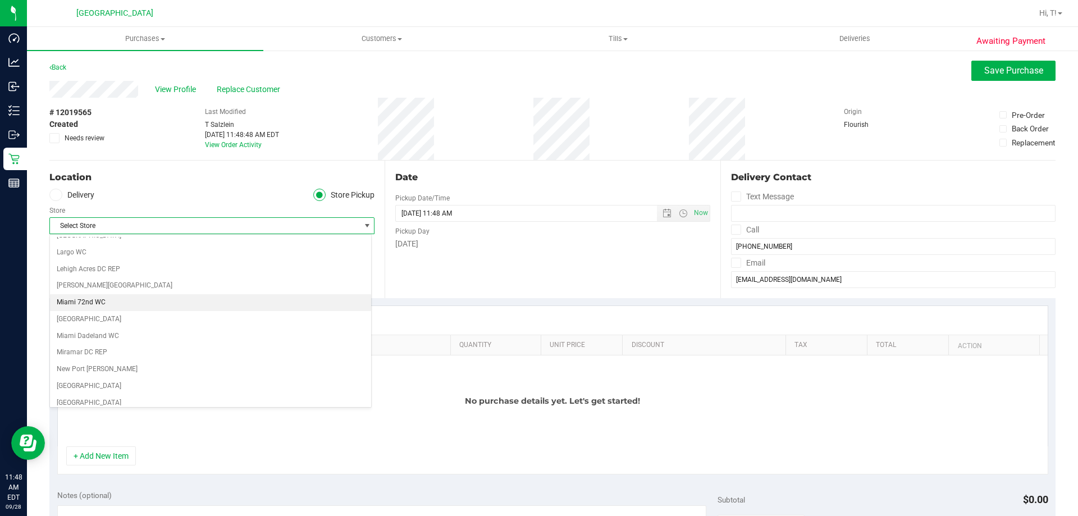
scroll to position [449, 0]
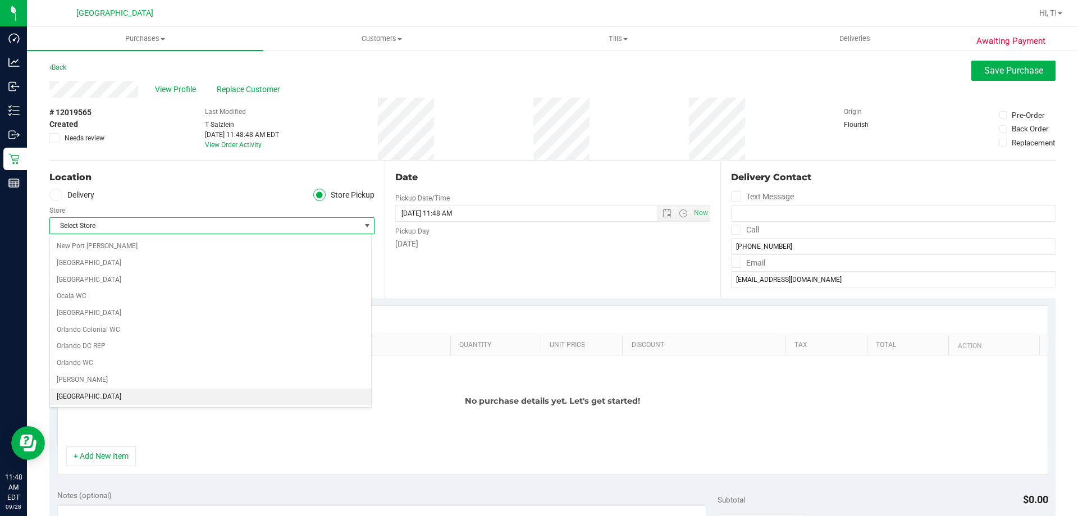
click at [86, 396] on li "[GEOGRAPHIC_DATA]" at bounding box center [210, 396] width 321 height 17
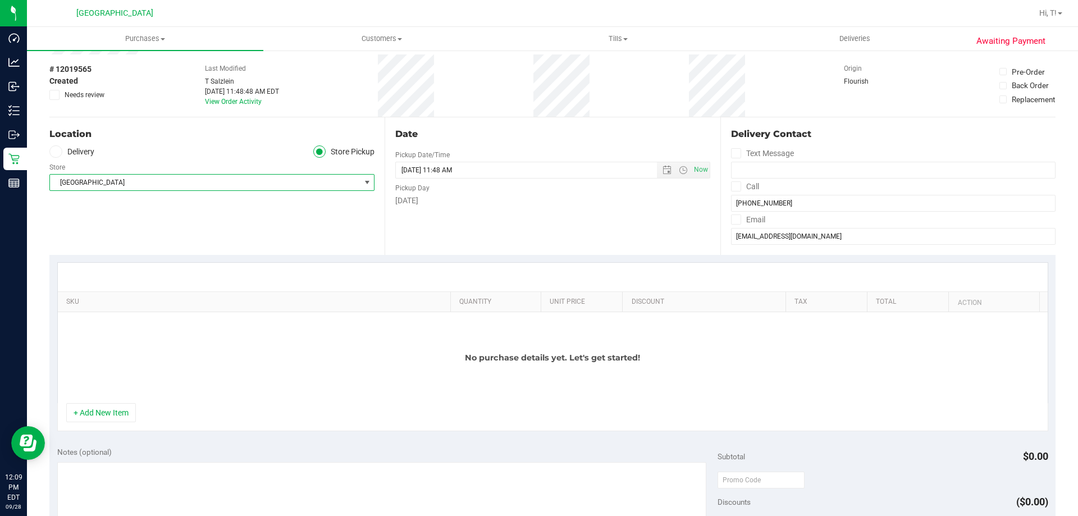
scroll to position [168, 0]
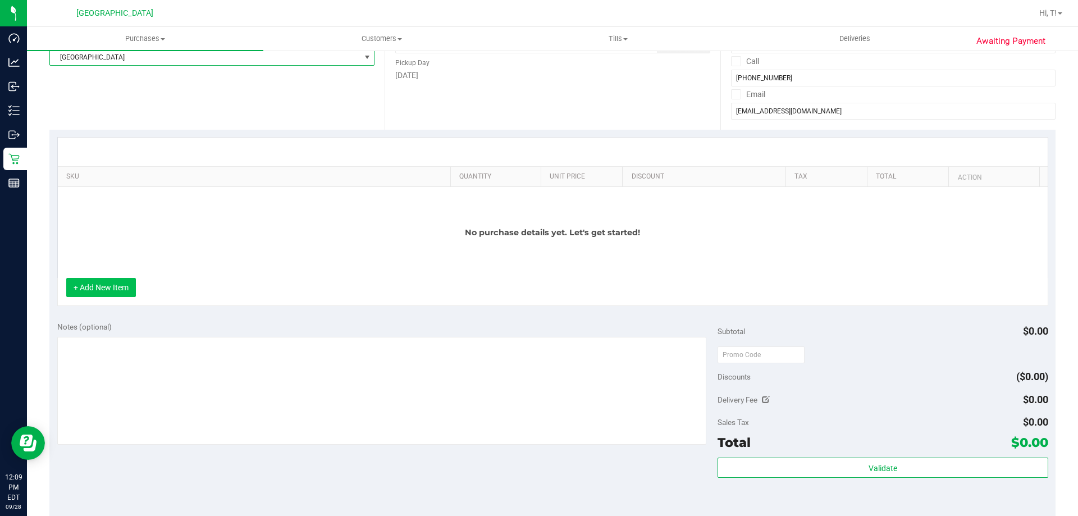
click at [116, 286] on button "+ Add New Item" at bounding box center [101, 287] width 70 height 19
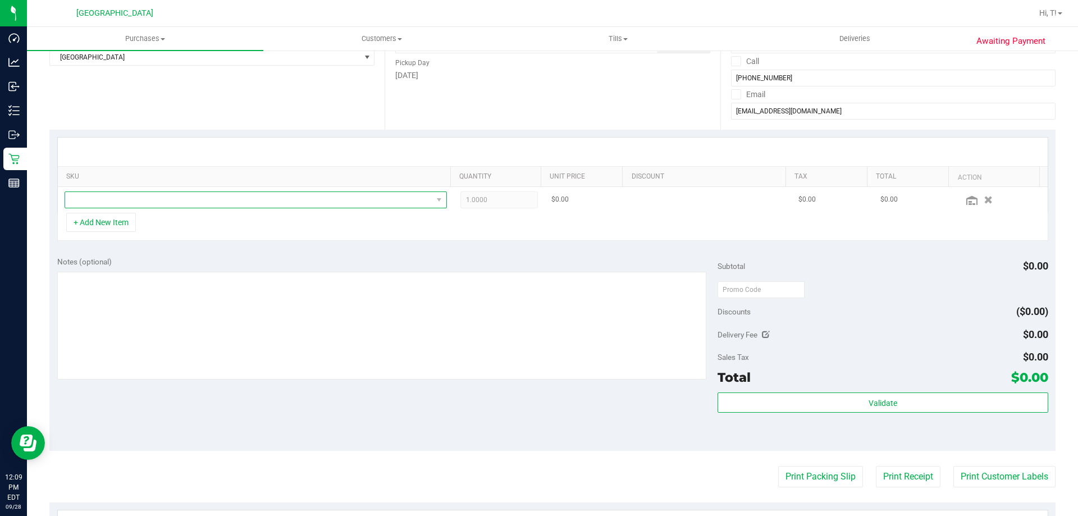
click at [135, 202] on span "NO DATA FOUND" at bounding box center [248, 200] width 367 height 16
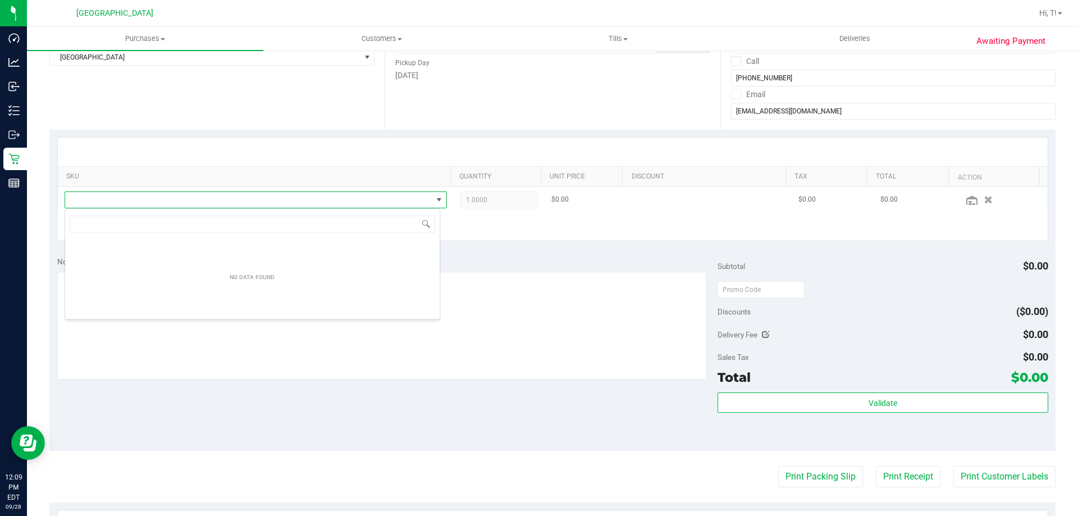
scroll to position [17, 375]
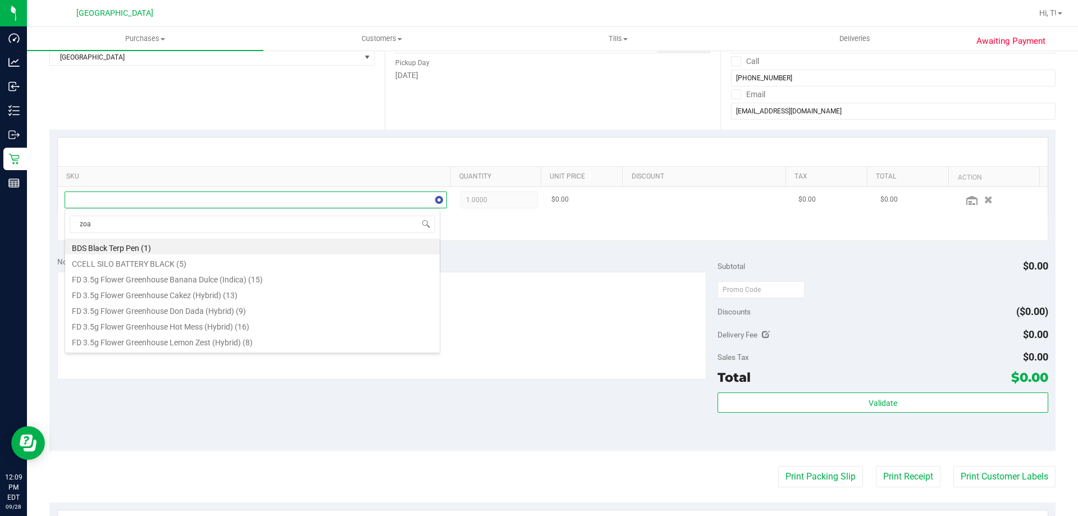
type input "zoap"
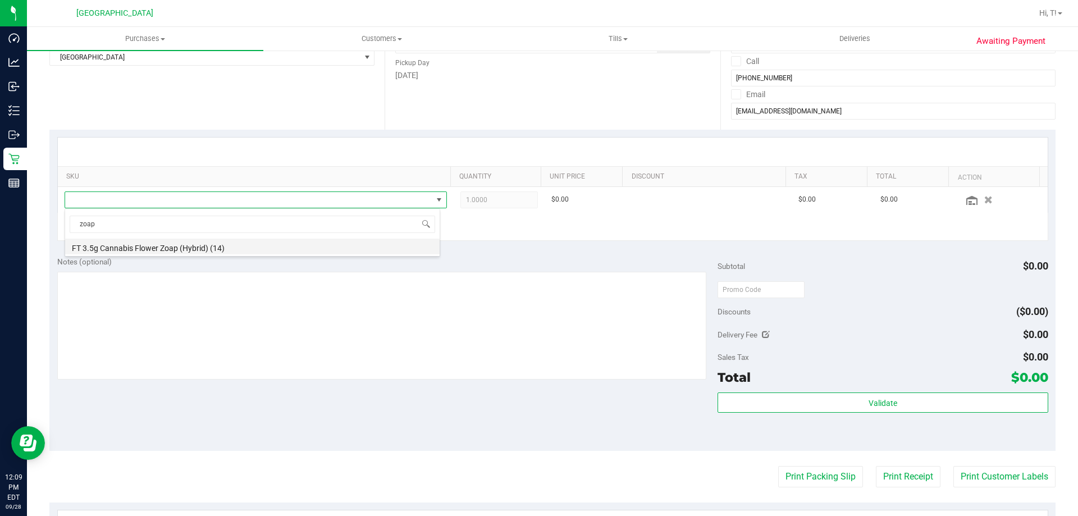
click at [201, 246] on li "FT 3.5g Cannabis Flower Zoap (Hybrid) (14)" at bounding box center [252, 247] width 374 height 16
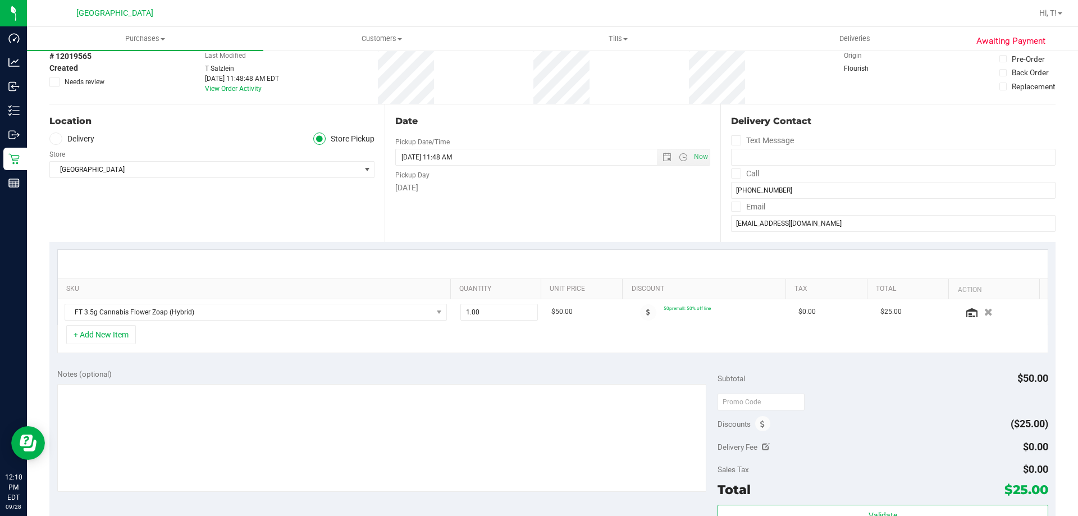
scroll to position [281, 0]
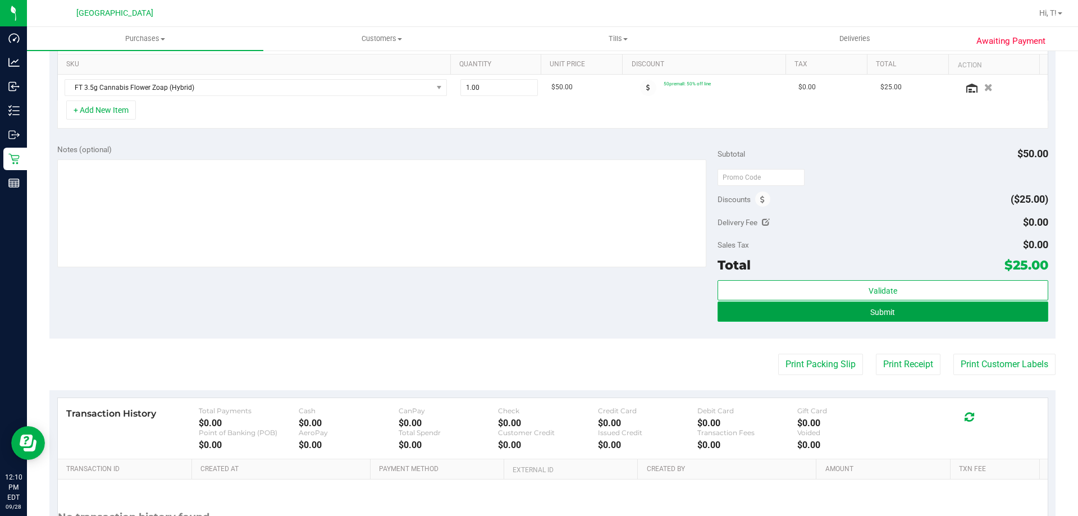
click at [883, 305] on button "Submit" at bounding box center [882, 311] width 330 height 20
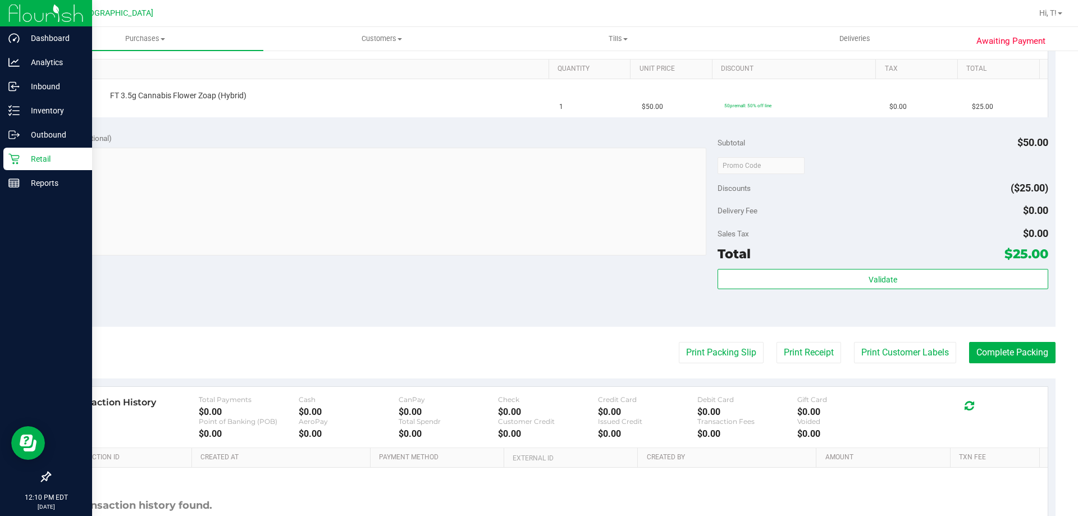
click at [24, 153] on p "Retail" at bounding box center [53, 158] width 67 height 13
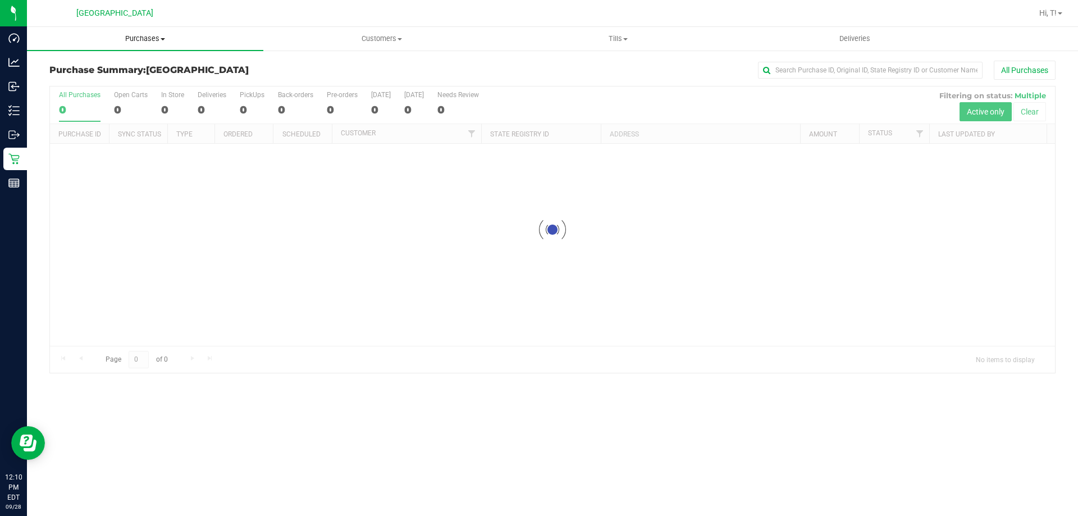
click at [157, 45] on uib-tab-heading "Purchases Summary of purchases Fulfillment All purchases" at bounding box center [145, 39] width 236 height 24
click at [83, 80] on span "Fulfillment" at bounding box center [62, 81] width 70 height 10
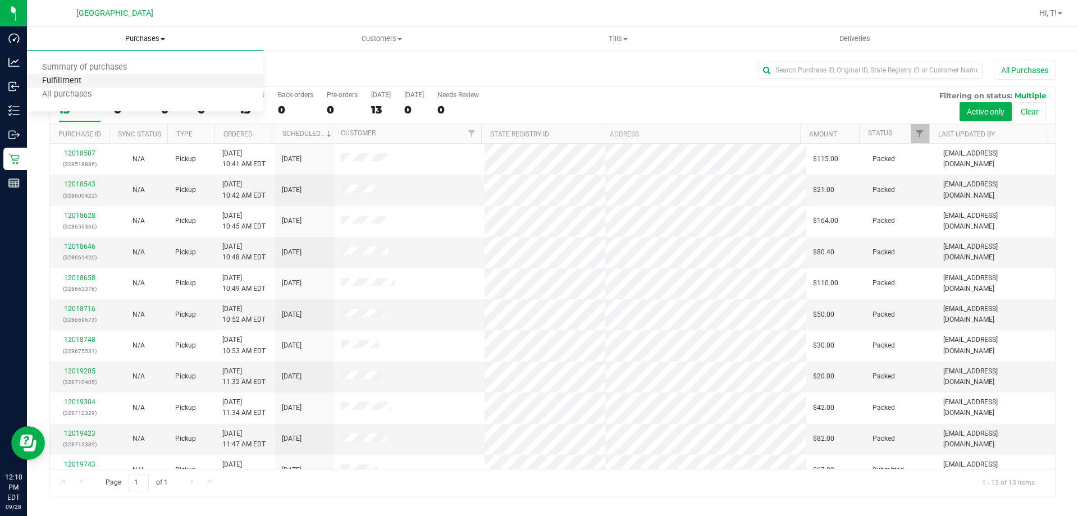
click at [73, 79] on span "Fulfillment" at bounding box center [62, 81] width 70 height 10
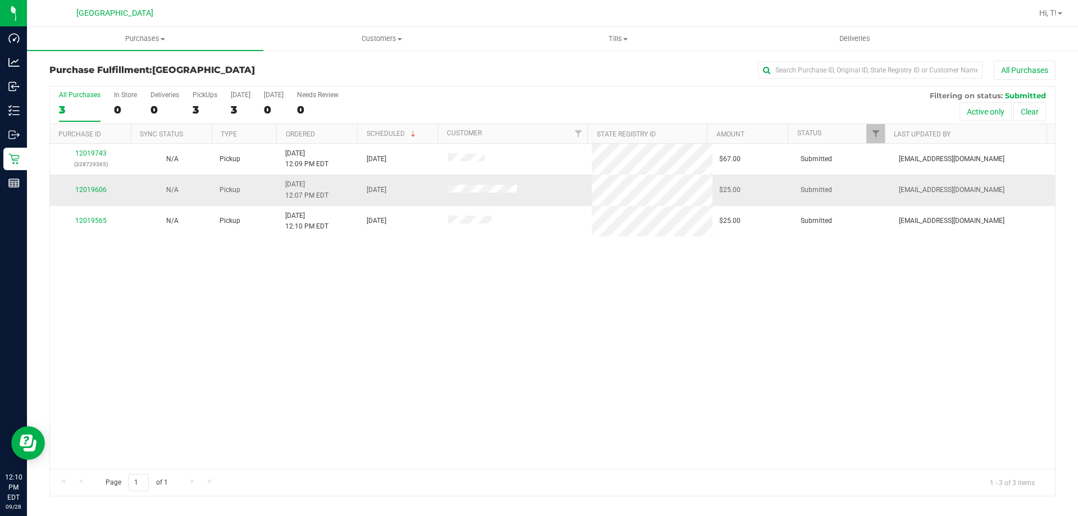
click at [74, 190] on div "12019606" at bounding box center [91, 190] width 68 height 11
click at [86, 189] on link "12019606" at bounding box center [90, 190] width 31 height 8
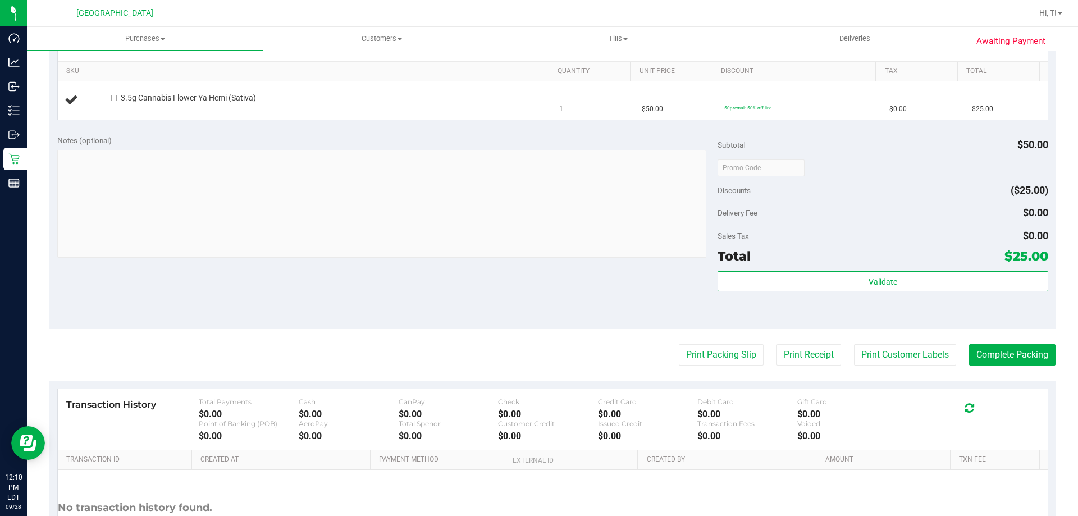
scroll to position [281, 0]
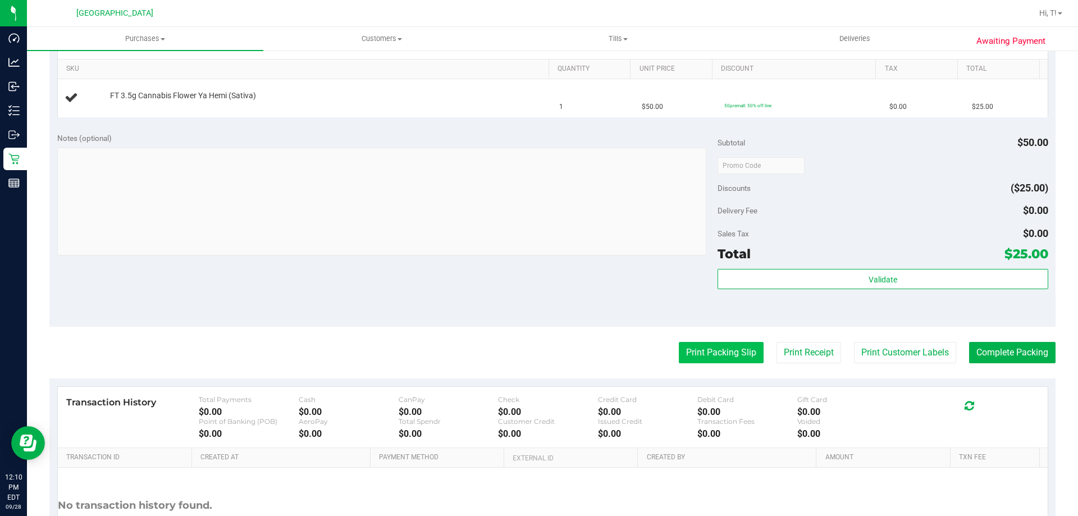
click at [702, 355] on button "Print Packing Slip" at bounding box center [721, 352] width 85 height 21
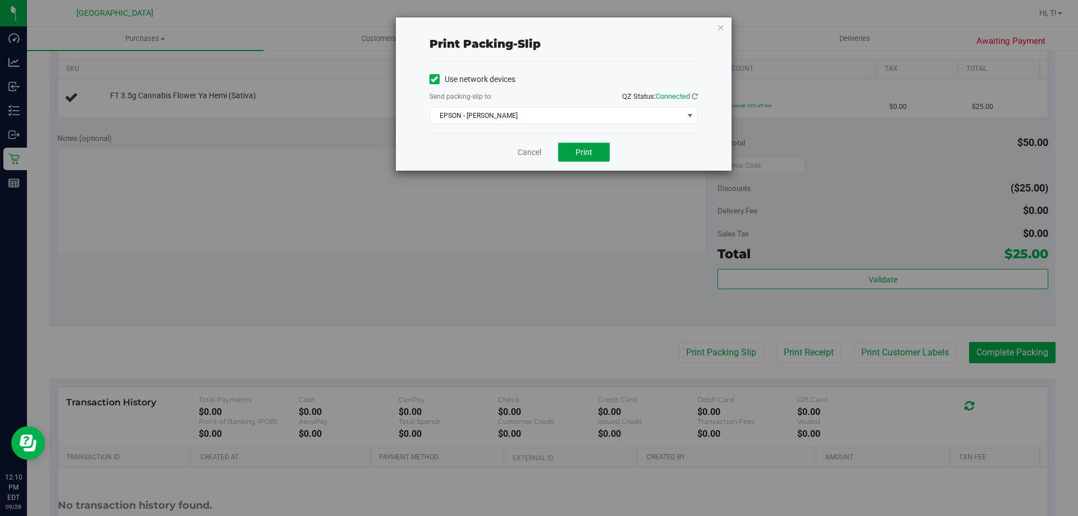
click at [581, 158] on button "Print" at bounding box center [584, 152] width 52 height 19
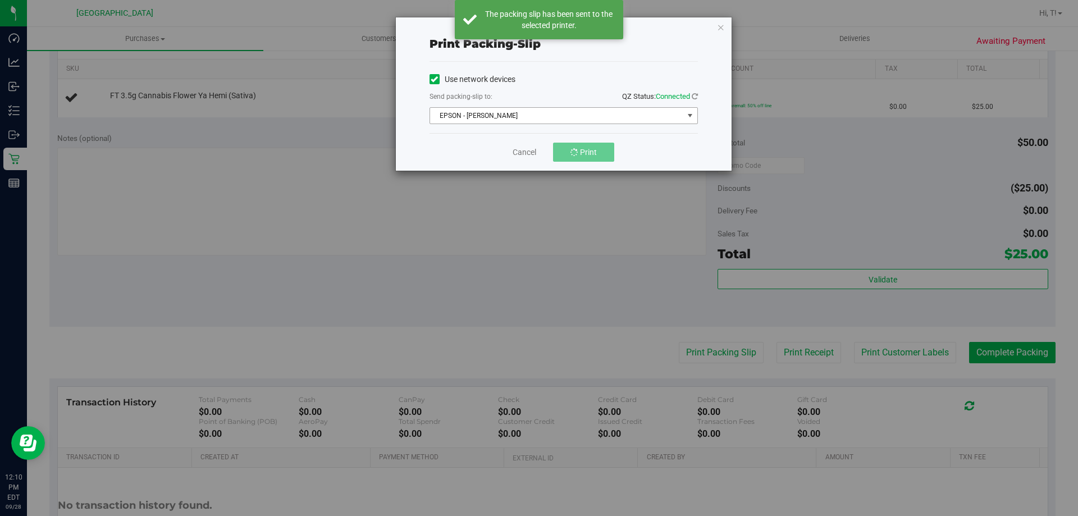
click at [624, 117] on span "EPSON - [PERSON_NAME]" at bounding box center [556, 116] width 253 height 16
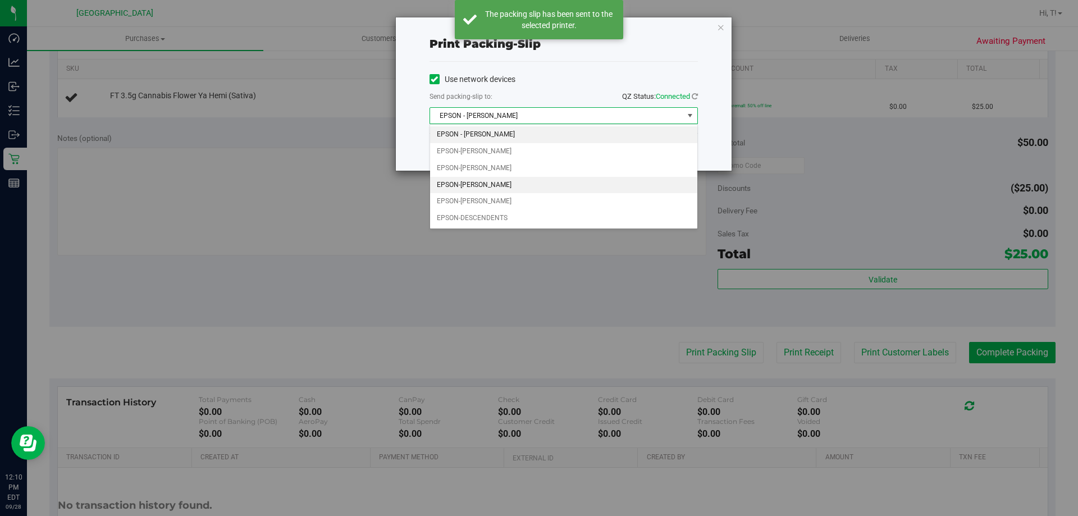
click at [511, 191] on li "EPSON-[PERSON_NAME]" at bounding box center [563, 185] width 267 height 17
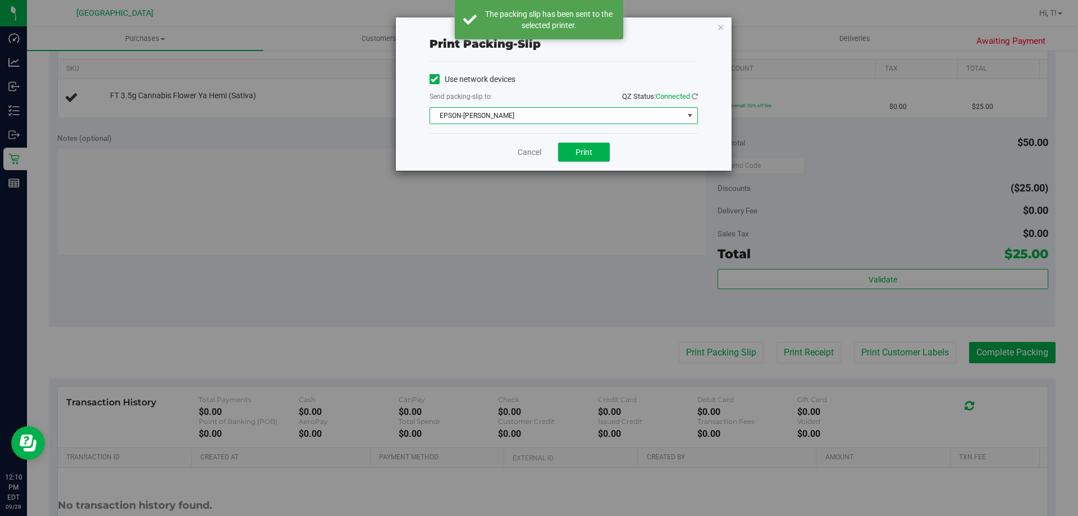
click at [505, 116] on span "EPSON-[PERSON_NAME]" at bounding box center [556, 116] width 253 height 16
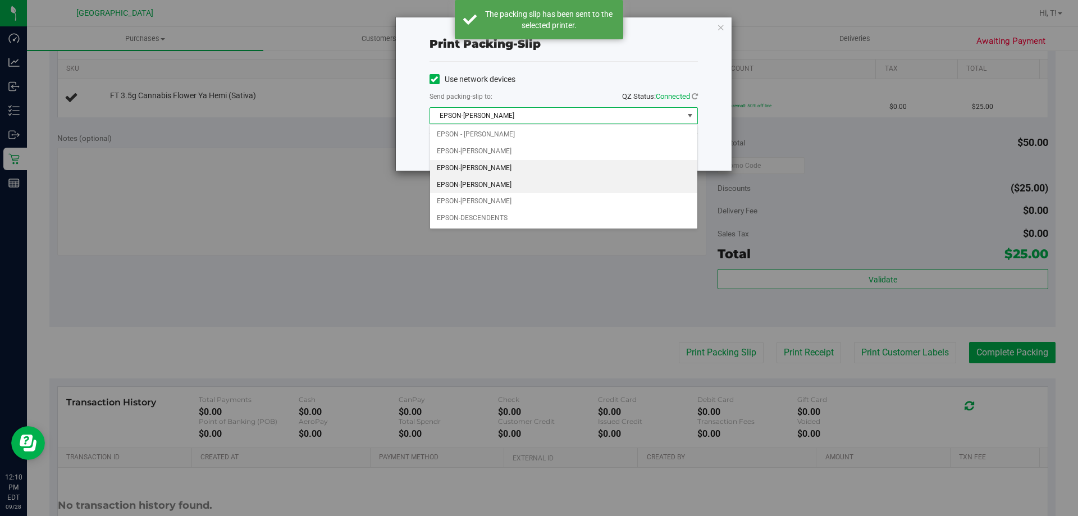
click at [500, 169] on li "EPSON-[PERSON_NAME]" at bounding box center [563, 168] width 267 height 17
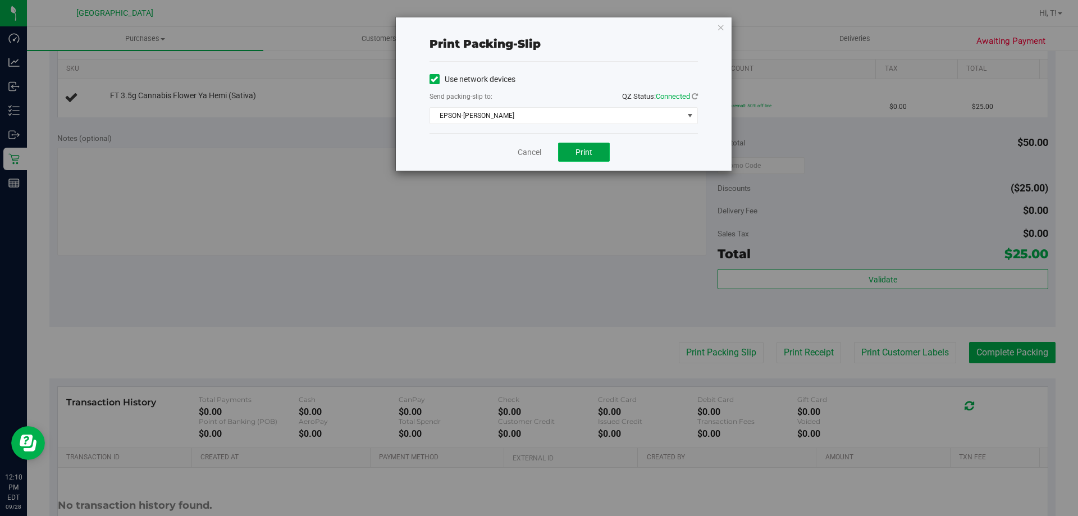
click at [587, 154] on span "Print" at bounding box center [583, 152] width 17 height 9
click at [717, 28] on icon "button" at bounding box center [721, 26] width 8 height 13
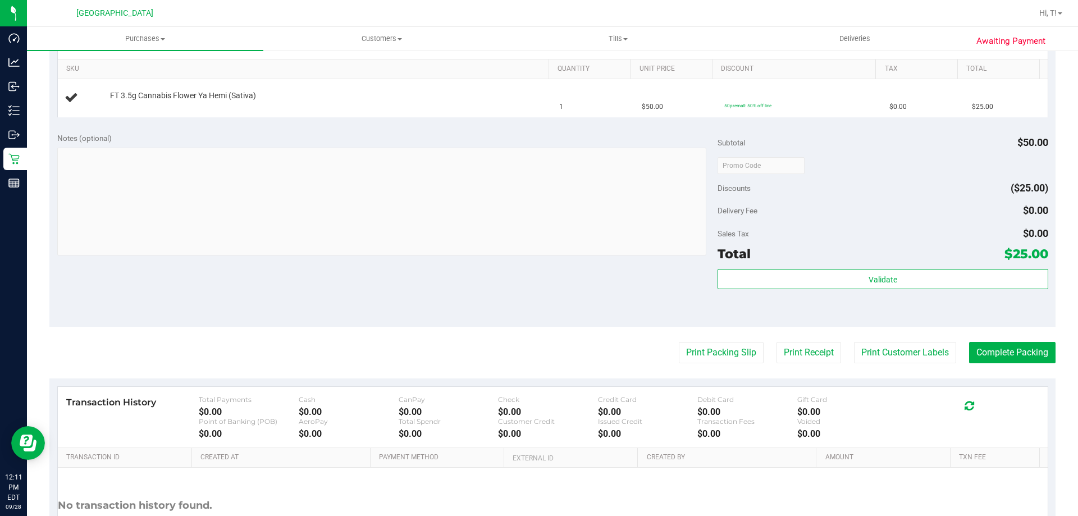
click at [443, 275] on div "Notes (optional) Subtotal $50.00 Discounts ($25.00) Delivery Fee $0.00 Sales Ta…" at bounding box center [552, 226] width 1006 height 202
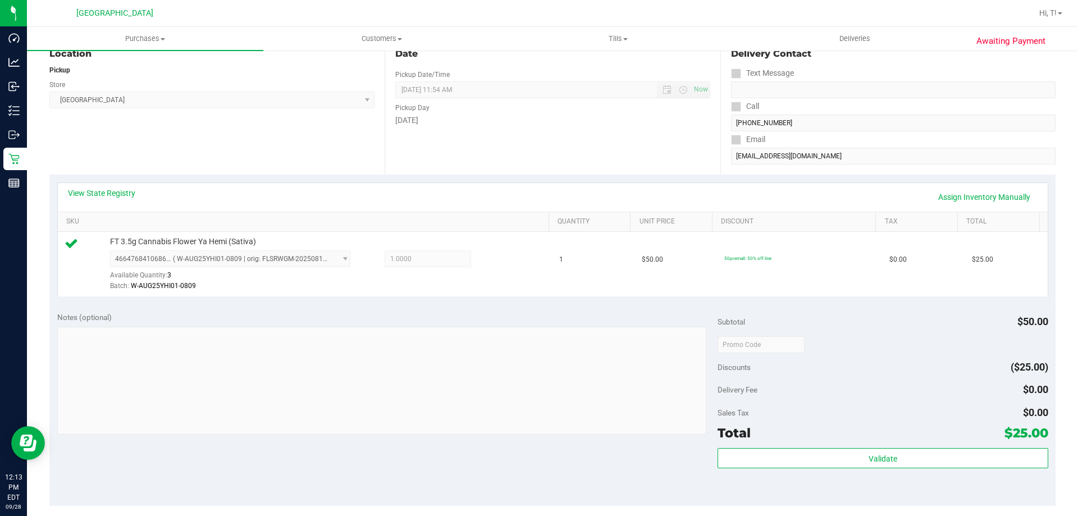
scroll to position [224, 0]
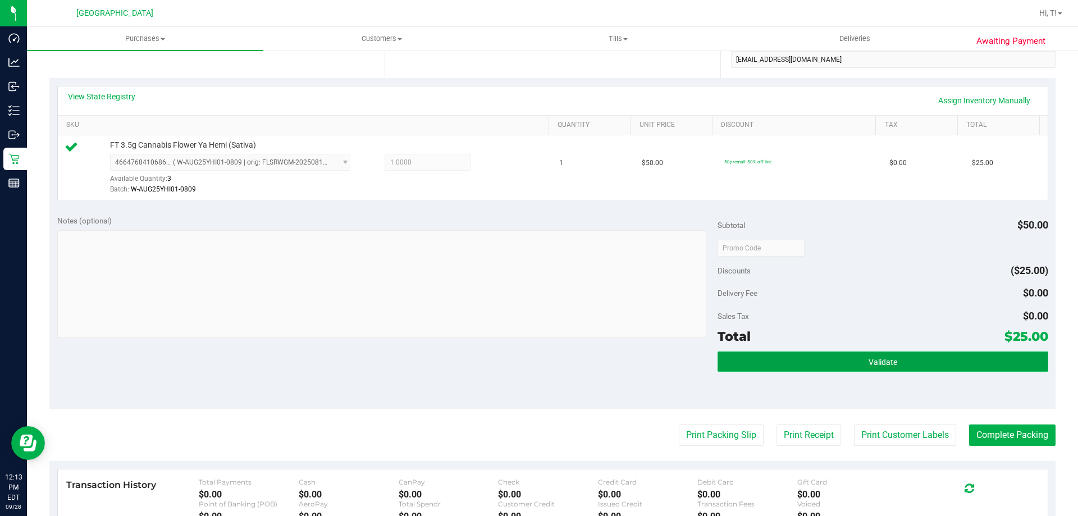
click at [891, 363] on button "Validate" at bounding box center [882, 361] width 330 height 20
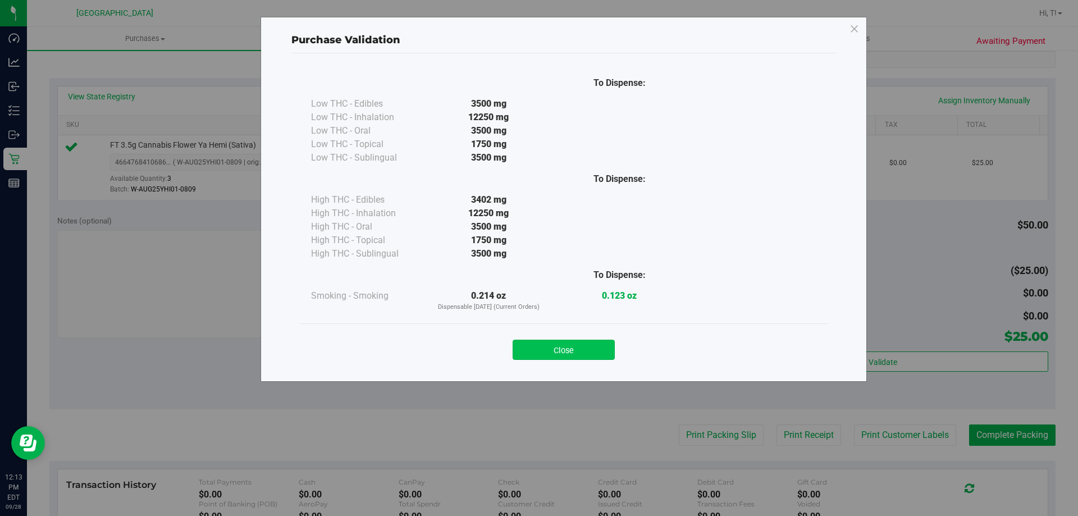
click at [556, 341] on button "Close" at bounding box center [563, 350] width 102 height 20
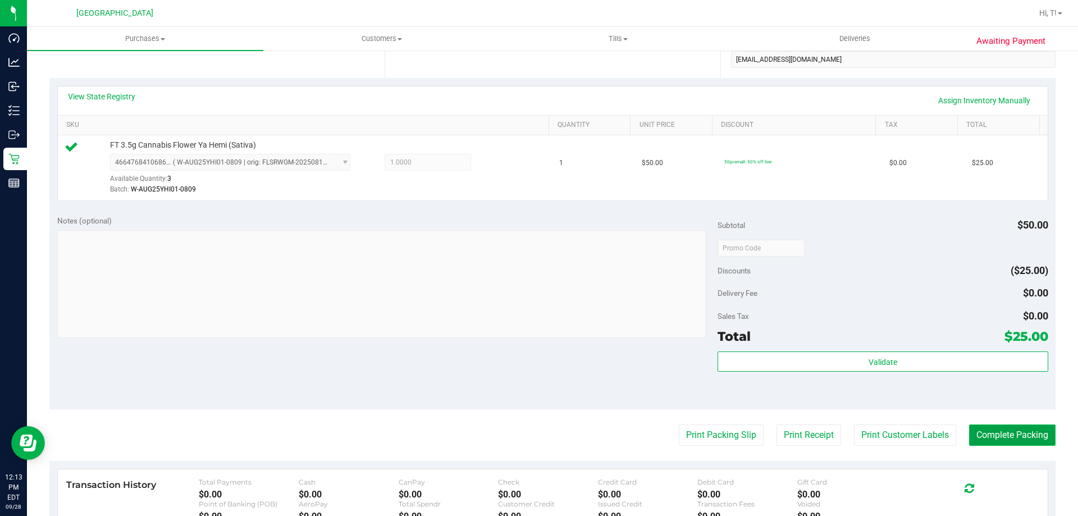
click at [1003, 431] on button "Complete Packing" at bounding box center [1012, 434] width 86 height 21
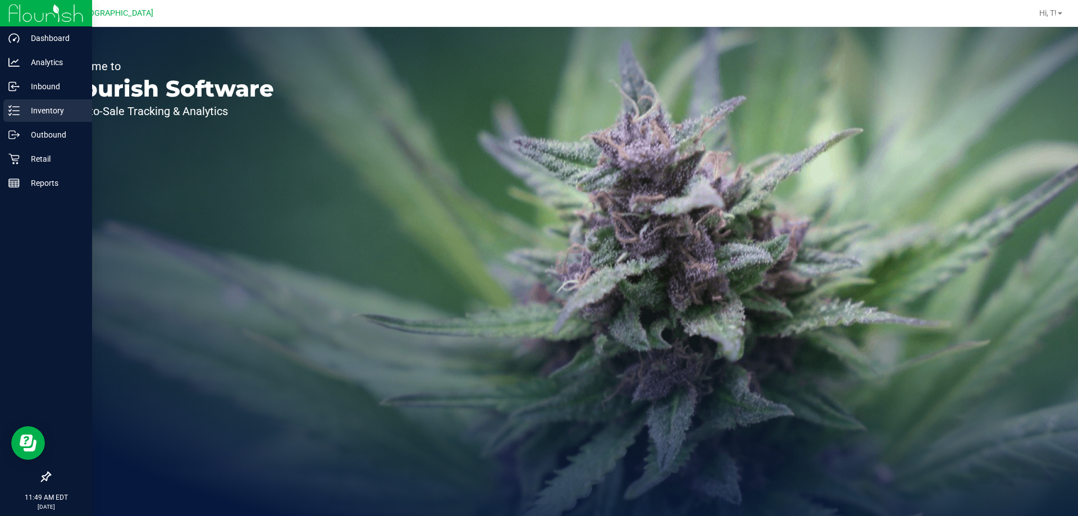
click at [52, 111] on p "Inventory" at bounding box center [53, 110] width 67 height 13
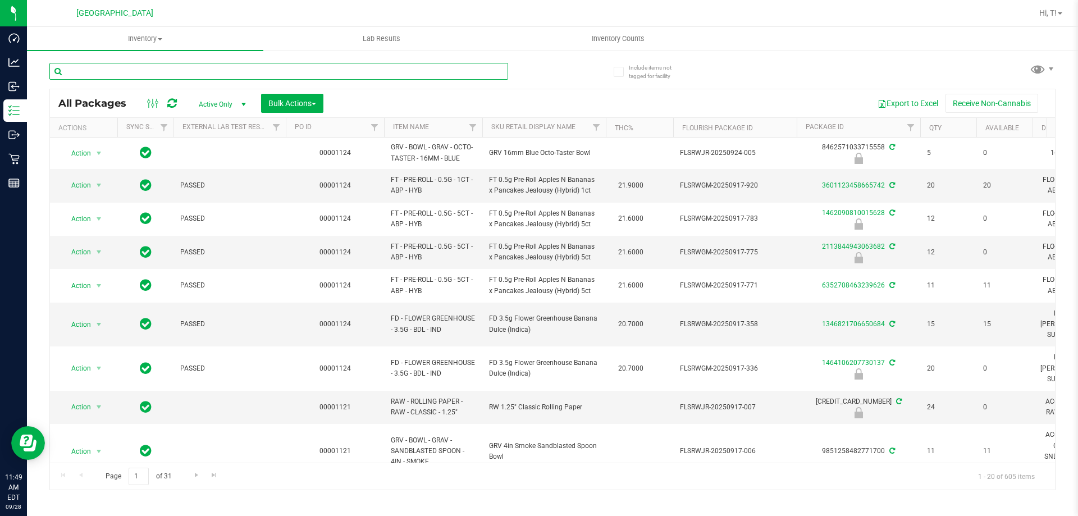
click at [216, 74] on input "text" at bounding box center [278, 71] width 459 height 17
type input "wbv"
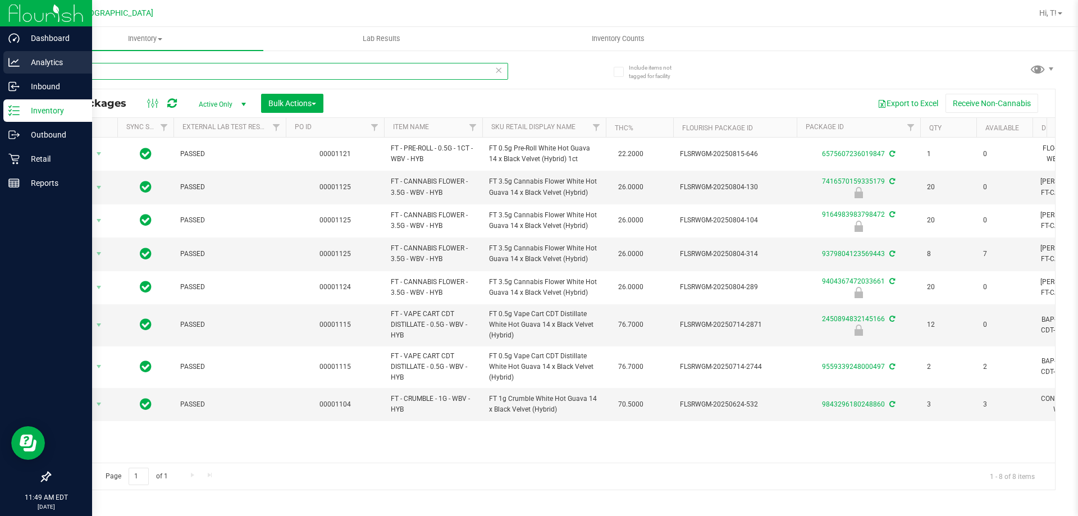
drag, startPoint x: 97, startPoint y: 74, endPoint x: 0, endPoint y: 72, distance: 97.1
click at [0, 76] on div "Dashboard Analytics Inbound Inventory Outbound Retail Reports 11:49 AM EDT 09/2…" at bounding box center [539, 258] width 1078 height 516
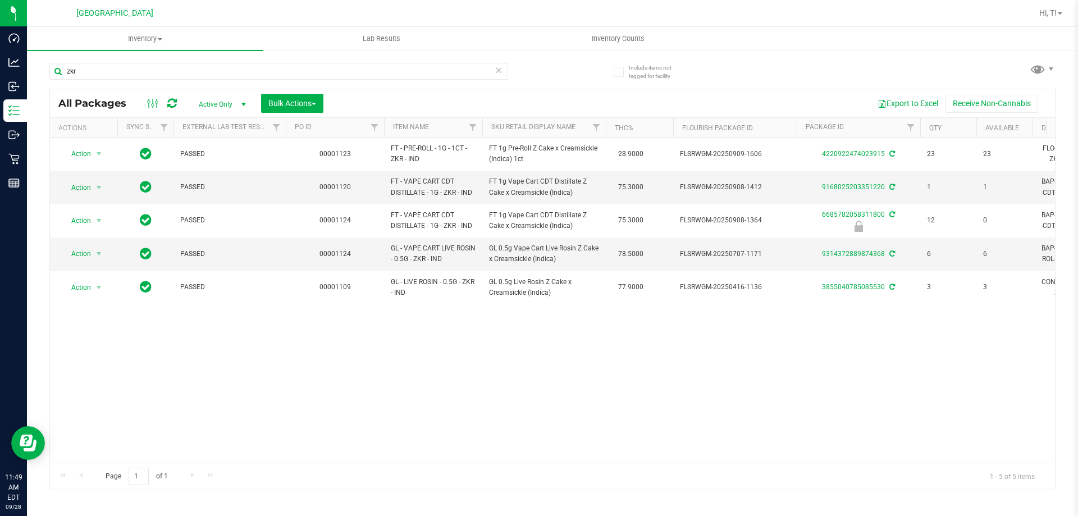
click at [455, 398] on div "Action Action Adjust qty Create package Edit attributes Global inventory Locate…" at bounding box center [552, 300] width 1005 height 325
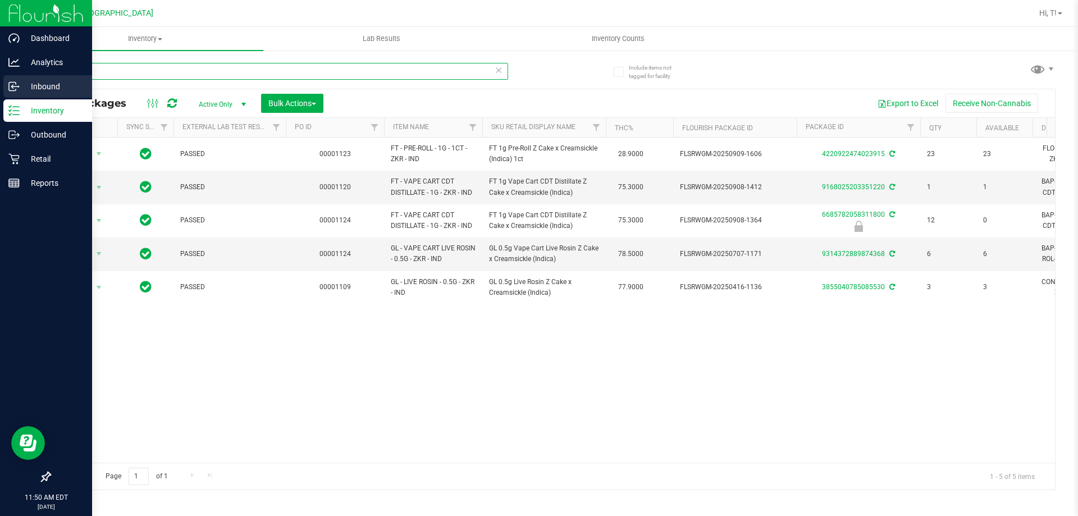
drag, startPoint x: 181, startPoint y: 76, endPoint x: 0, endPoint y: 95, distance: 182.2
click at [0, 95] on div "Dashboard Analytics Inbound Inventory Outbound Retail Reports 11:50 AM EDT 09/2…" at bounding box center [539, 258] width 1078 height 516
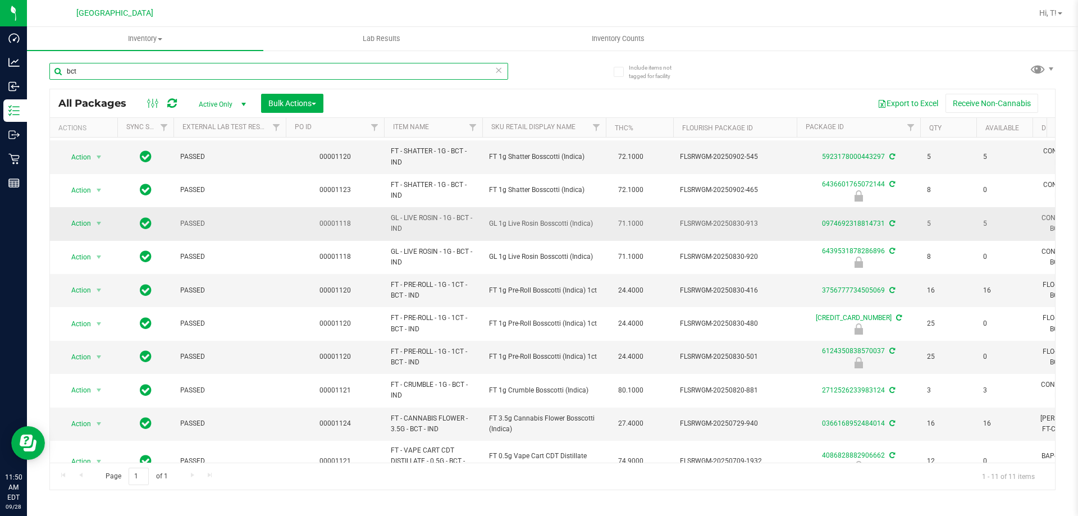
scroll to position [58, 0]
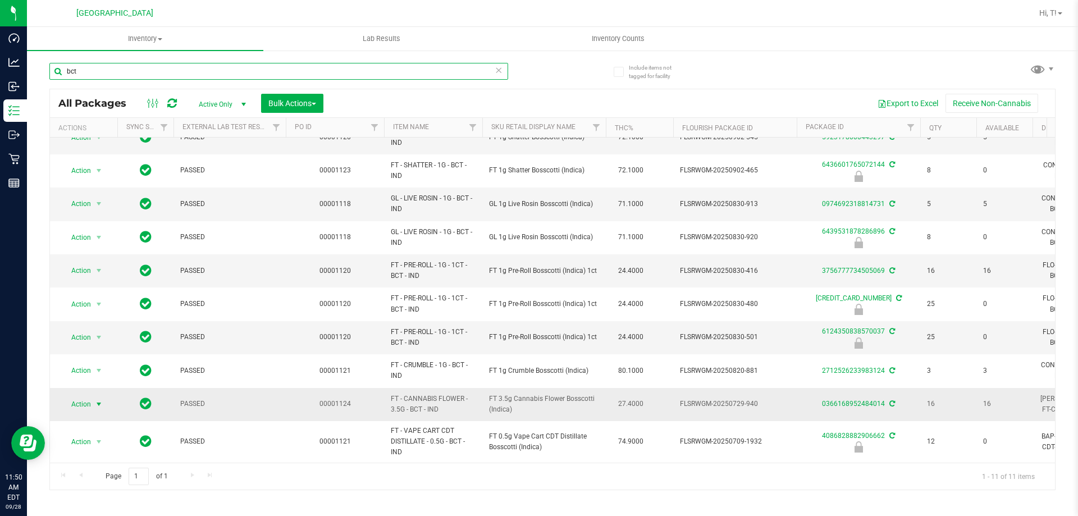
type input "bct"
click at [99, 400] on span "select" at bounding box center [98, 404] width 9 height 9
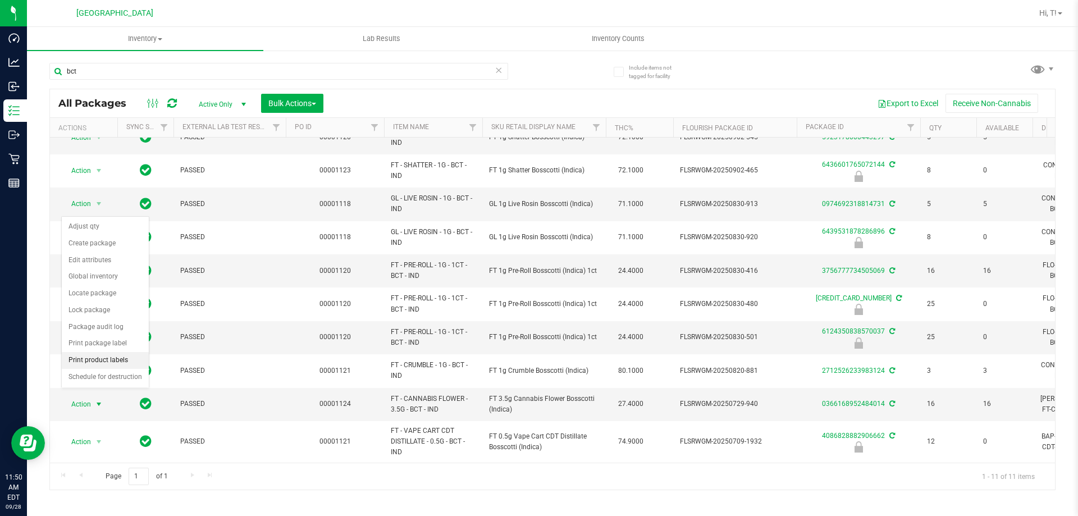
click at [104, 362] on li "Print product labels" at bounding box center [105, 360] width 87 height 17
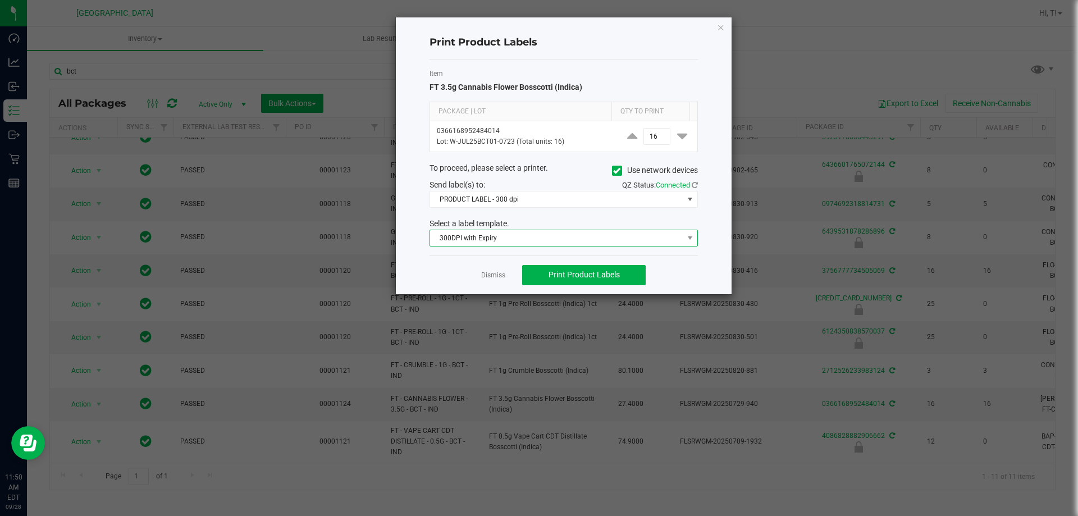
click at [474, 235] on span "300DPI with Expiry" at bounding box center [556, 238] width 253 height 16
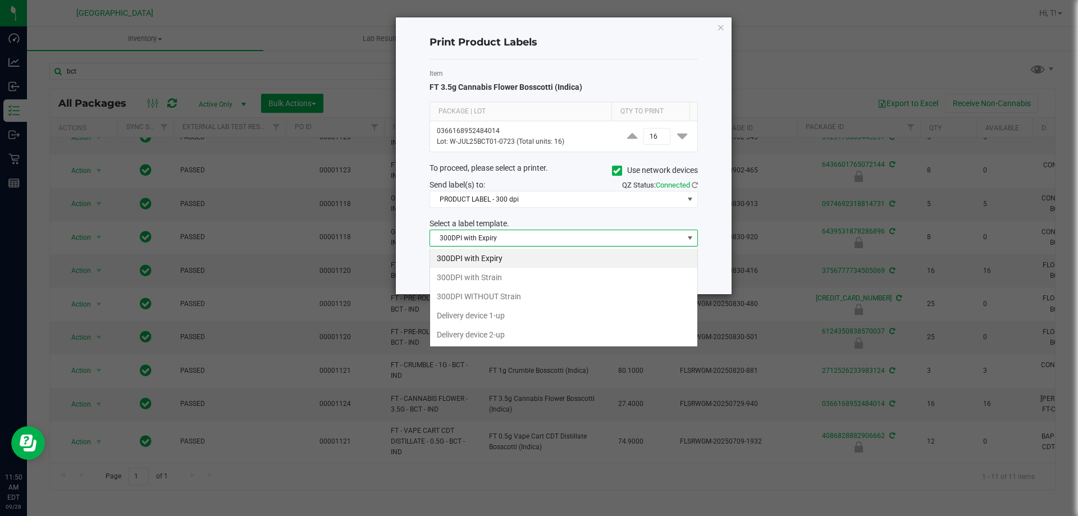
scroll to position [17, 268]
click at [470, 280] on li "300DPI with Strain" at bounding box center [563, 277] width 267 height 19
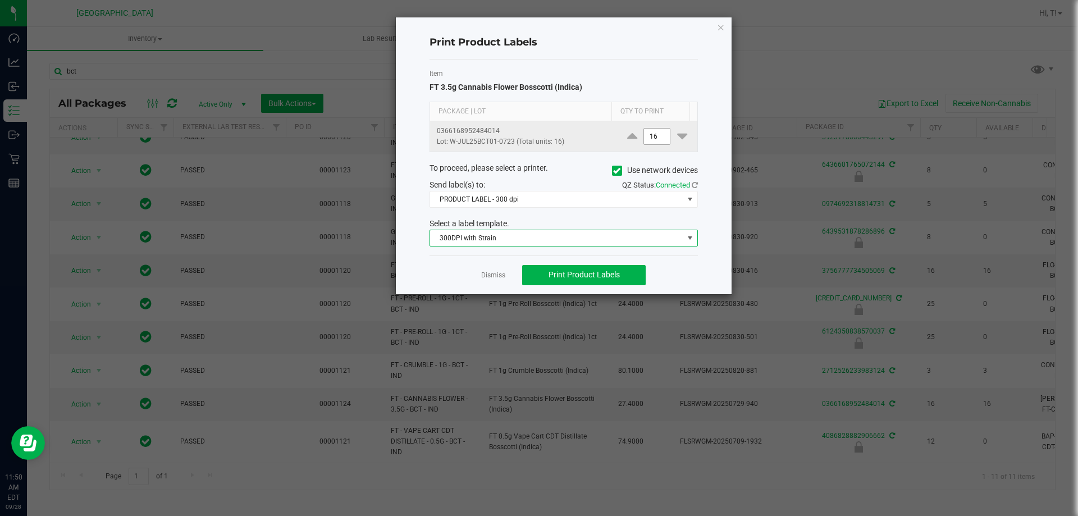
click at [652, 137] on input "16" at bounding box center [657, 137] width 26 height 16
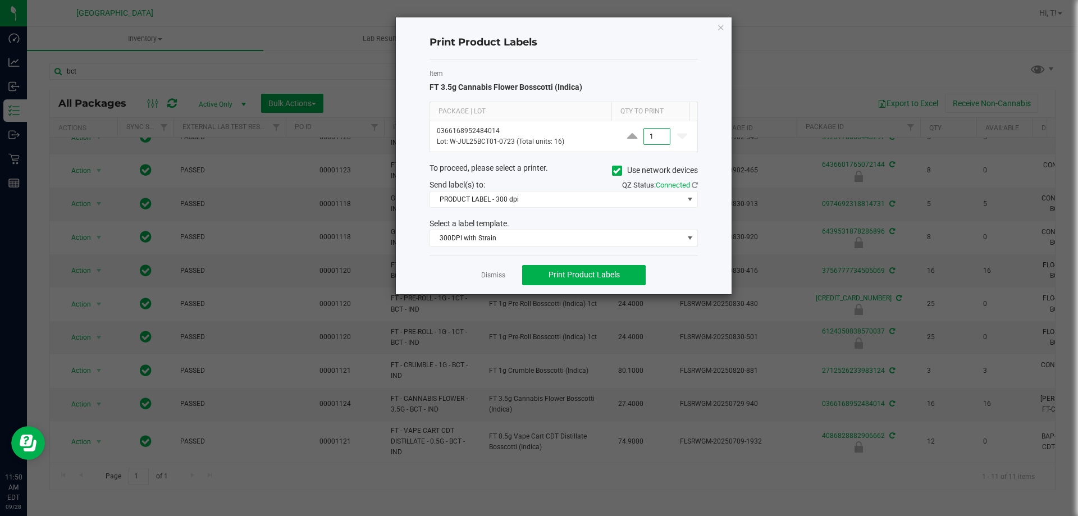
type input "1"
click at [710, 271] on div "Print Product Labels Item FT 3.5g Cannabis Flower Bosscotti (Indica) Package | …" at bounding box center [564, 155] width 336 height 277
click at [571, 279] on span "Print Product Labels" at bounding box center [583, 274] width 71 height 9
click at [720, 34] on div "Print Product Labels Item FT 3.5g Cannabis Flower Bosscotti (Indica) Package | …" at bounding box center [564, 155] width 336 height 277
drag, startPoint x: 719, startPoint y: 30, endPoint x: 580, endPoint y: 34, distance: 138.7
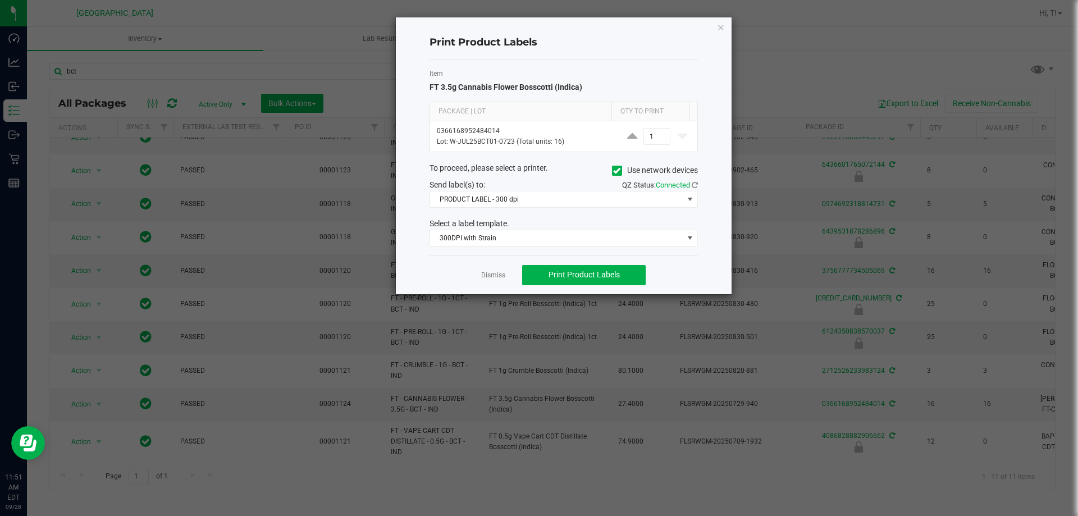
click at [719, 29] on icon "button" at bounding box center [721, 26] width 8 height 13
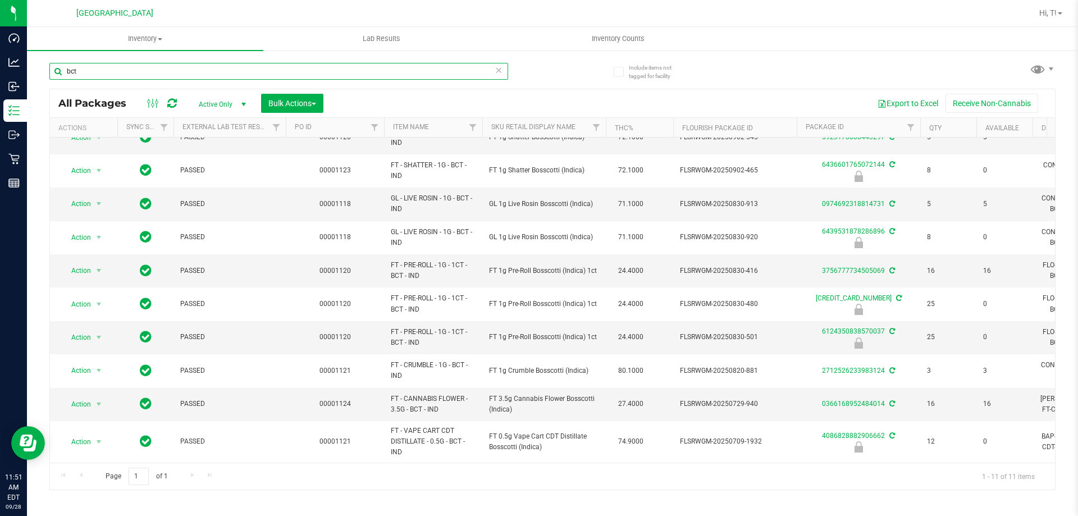
drag, startPoint x: 303, startPoint y: 74, endPoint x: 145, endPoint y: 99, distance: 159.7
click at [0, 77] on div "Dashboard Analytics Inbound Inventory Outbound Retail Reports 11:51 AM EDT 09/2…" at bounding box center [539, 258] width 1078 height 516
type input "zkr"
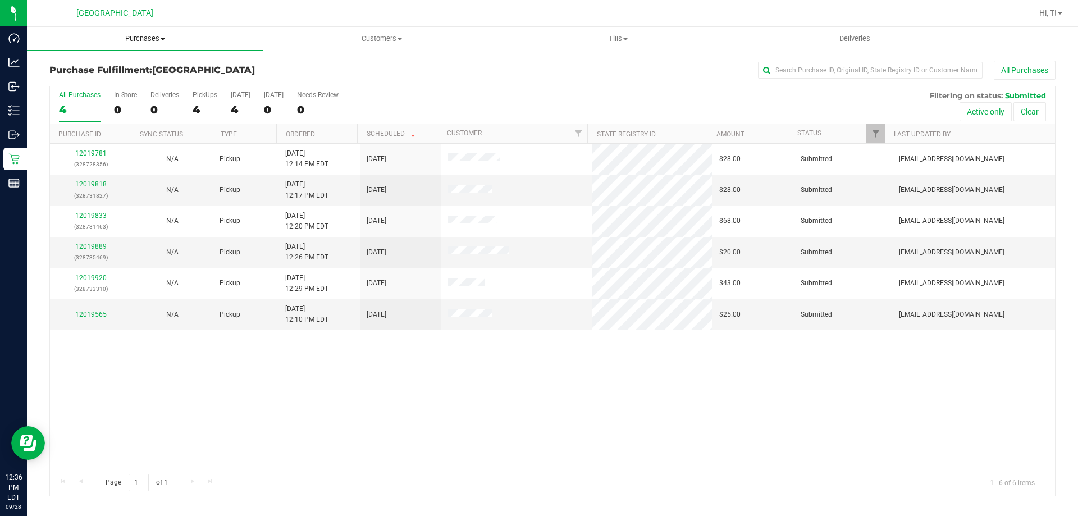
click at [161, 35] on span "Purchases" at bounding box center [145, 39] width 236 height 10
click at [74, 78] on span "Fulfillment" at bounding box center [62, 81] width 70 height 10
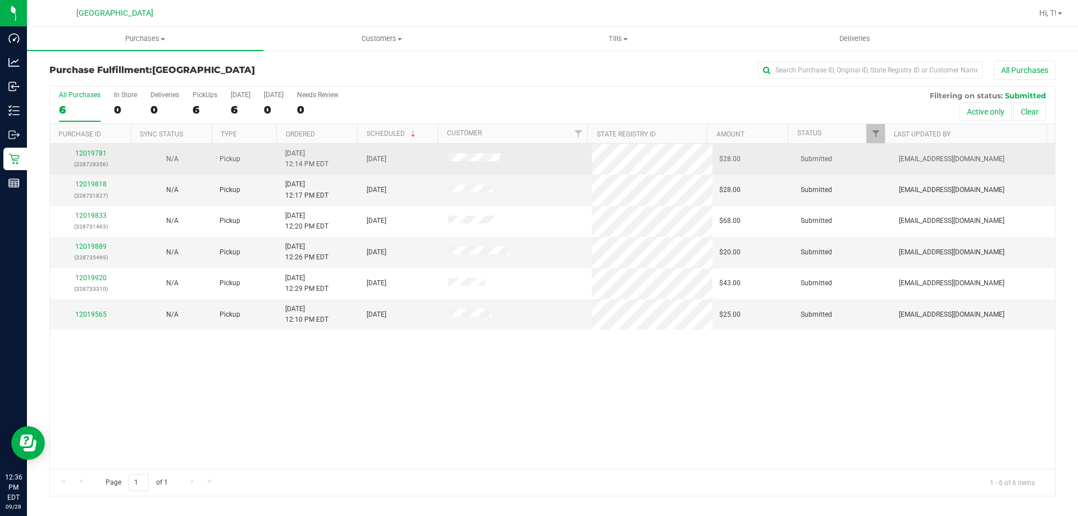
click at [86, 148] on td "12019781 (328728356)" at bounding box center [90, 159] width 81 height 31
click at [87, 152] on link "12019781" at bounding box center [90, 153] width 31 height 8
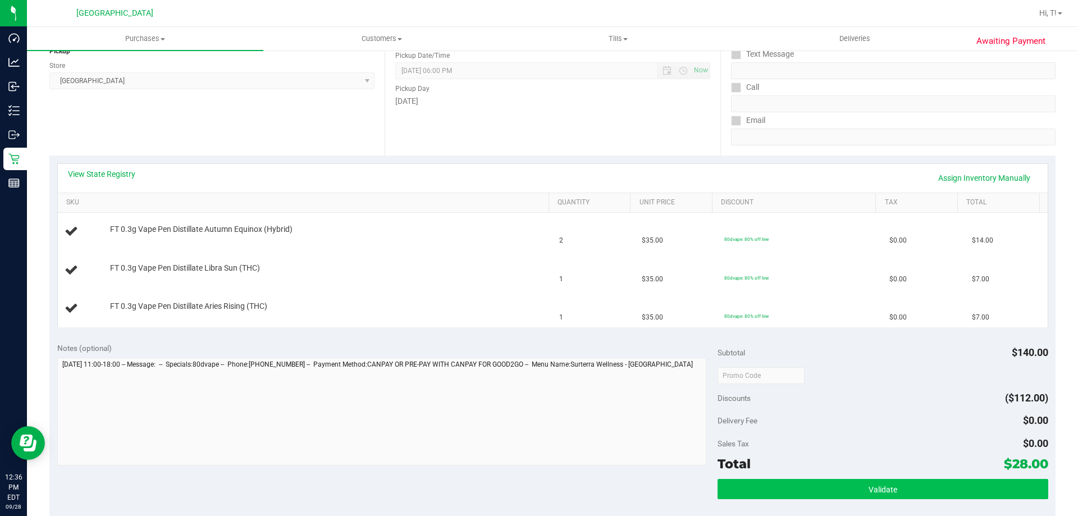
scroll to position [337, 0]
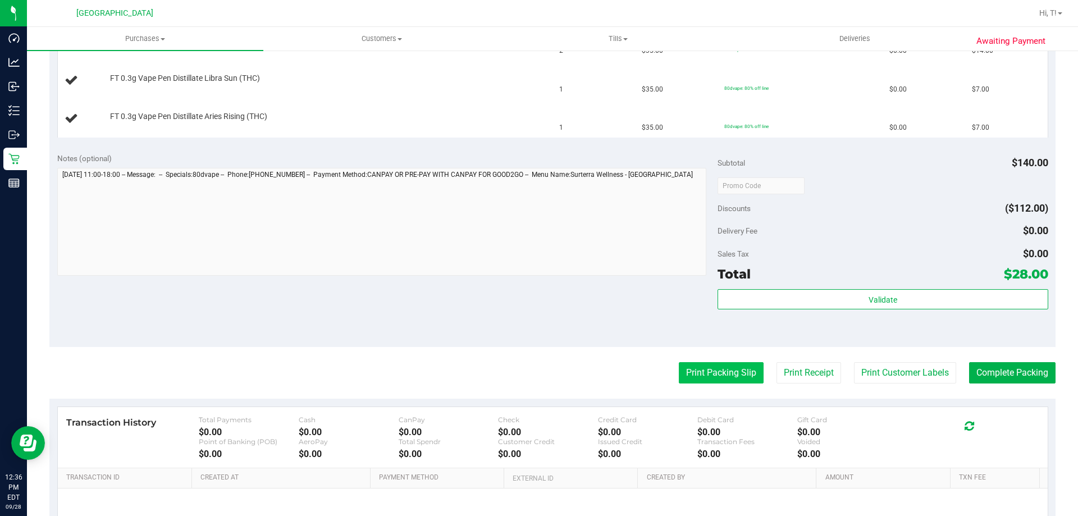
click at [725, 383] on button "Print Packing Slip" at bounding box center [721, 372] width 85 height 21
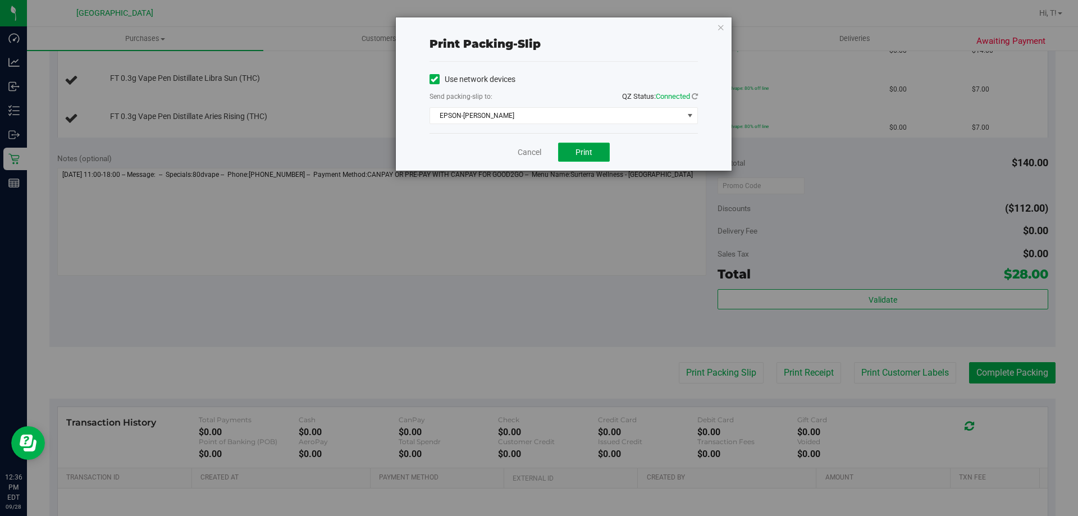
click at [585, 152] on span "Print" at bounding box center [583, 152] width 17 height 9
click at [513, 163] on div "Cancel Print" at bounding box center [563, 152] width 268 height 38
click at [533, 153] on link "Cancel" at bounding box center [529, 152] width 24 height 12
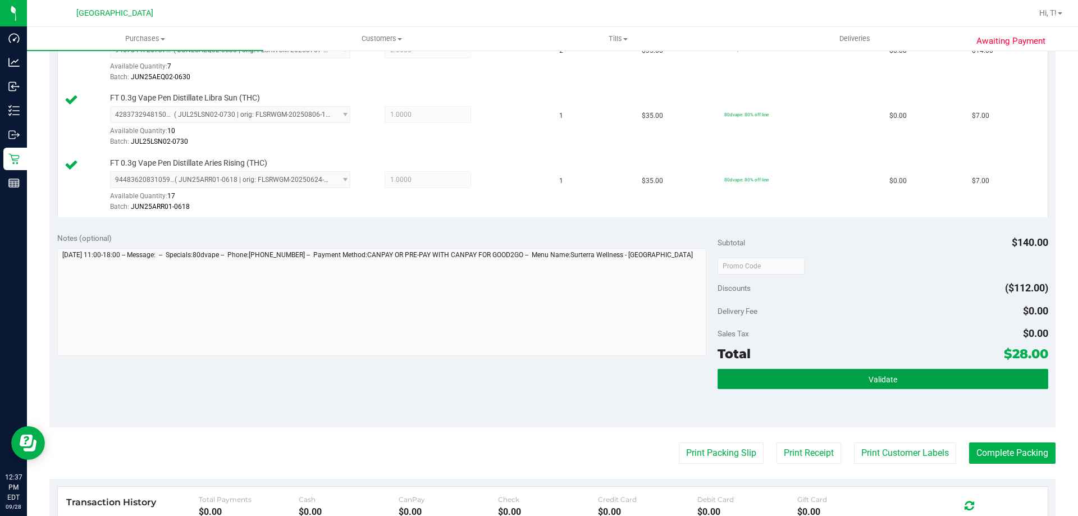
click at [870, 388] on button "Validate" at bounding box center [882, 379] width 330 height 20
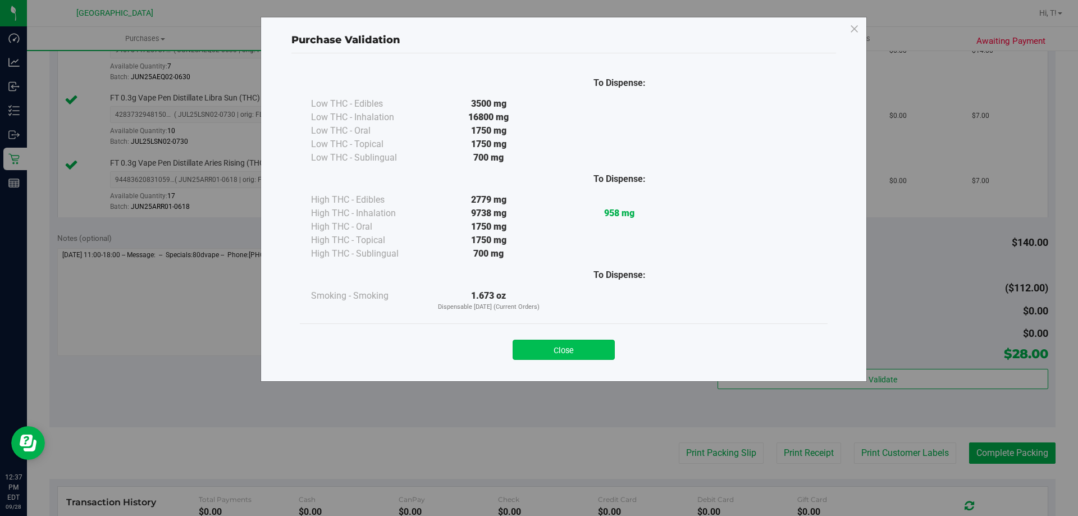
click at [549, 352] on button "Close" at bounding box center [563, 350] width 102 height 20
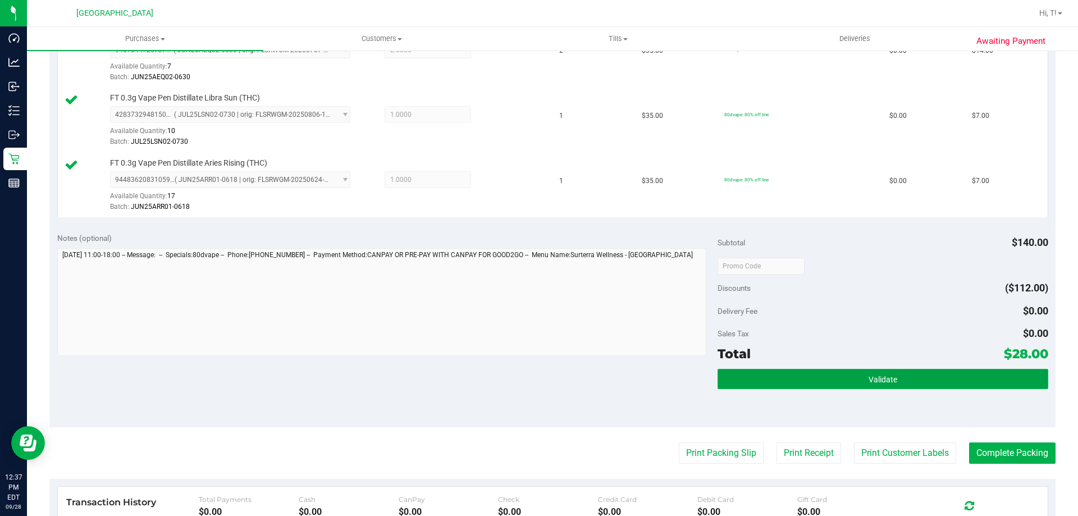
click at [901, 384] on button "Validate" at bounding box center [882, 379] width 330 height 20
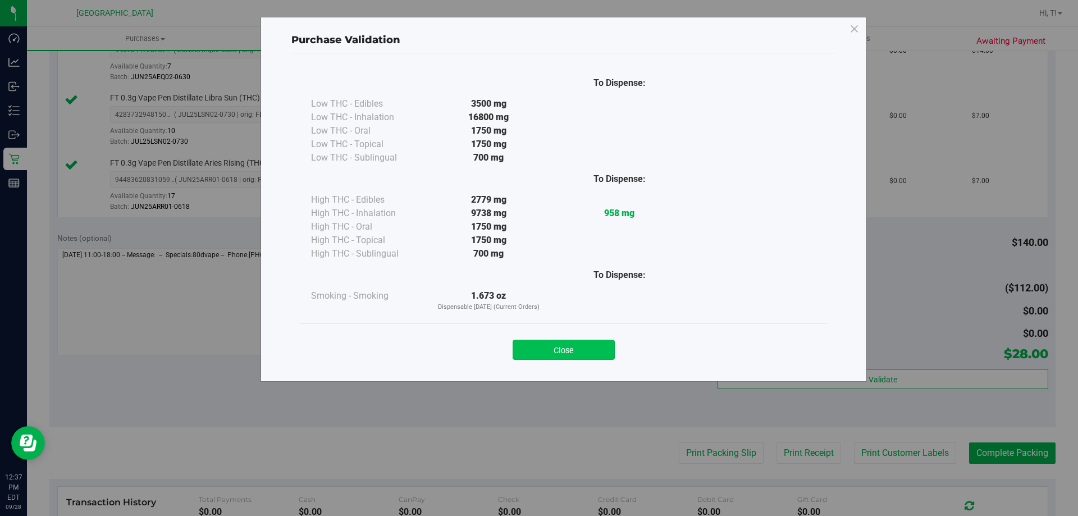
click at [580, 345] on button "Close" at bounding box center [563, 350] width 102 height 20
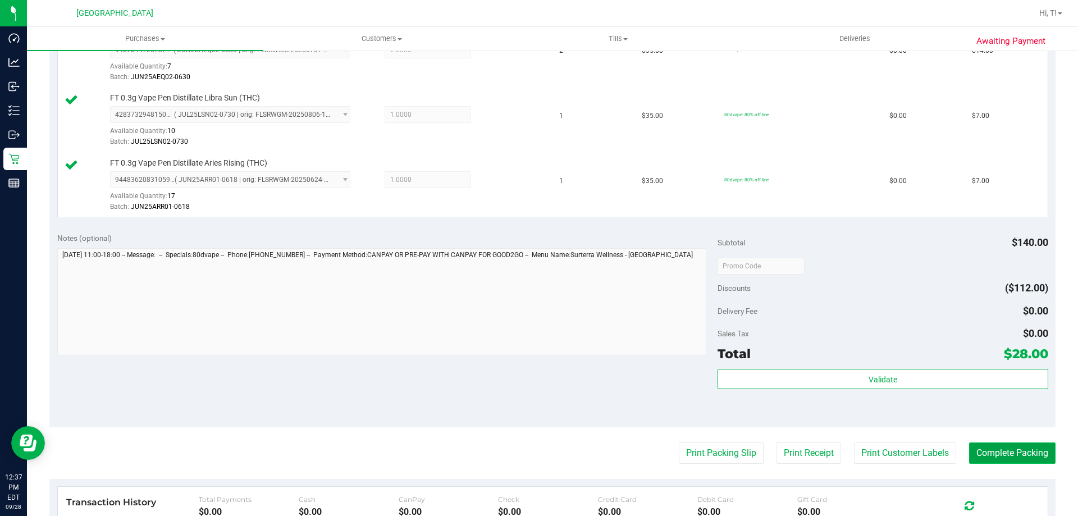
click at [997, 461] on button "Complete Packing" at bounding box center [1012, 452] width 86 height 21
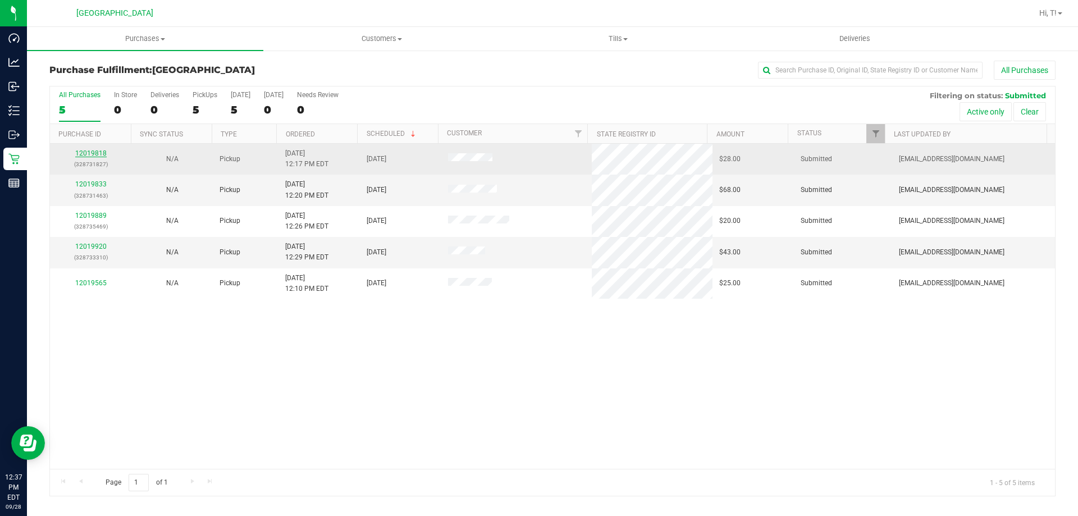
click at [99, 154] on link "12019818" at bounding box center [90, 153] width 31 height 8
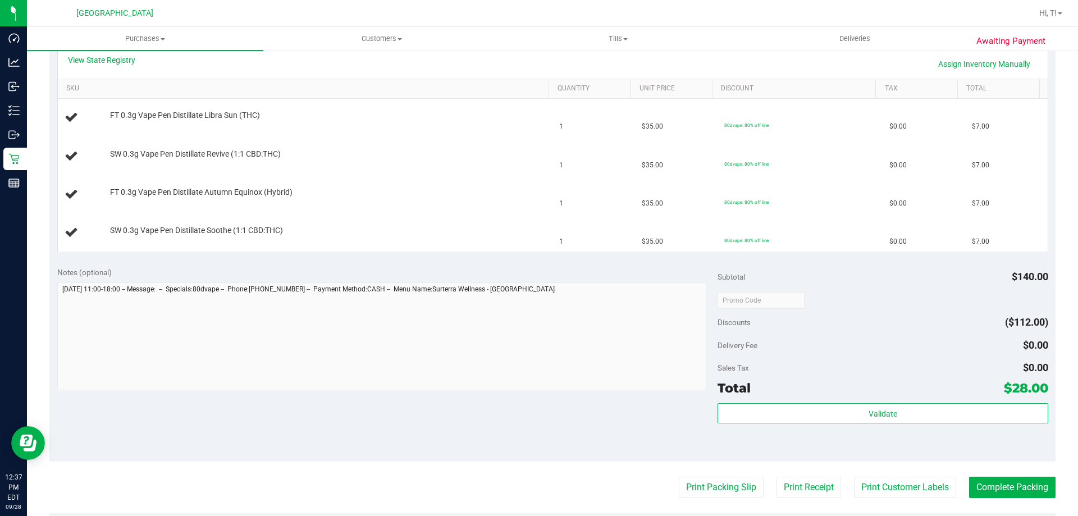
scroll to position [281, 0]
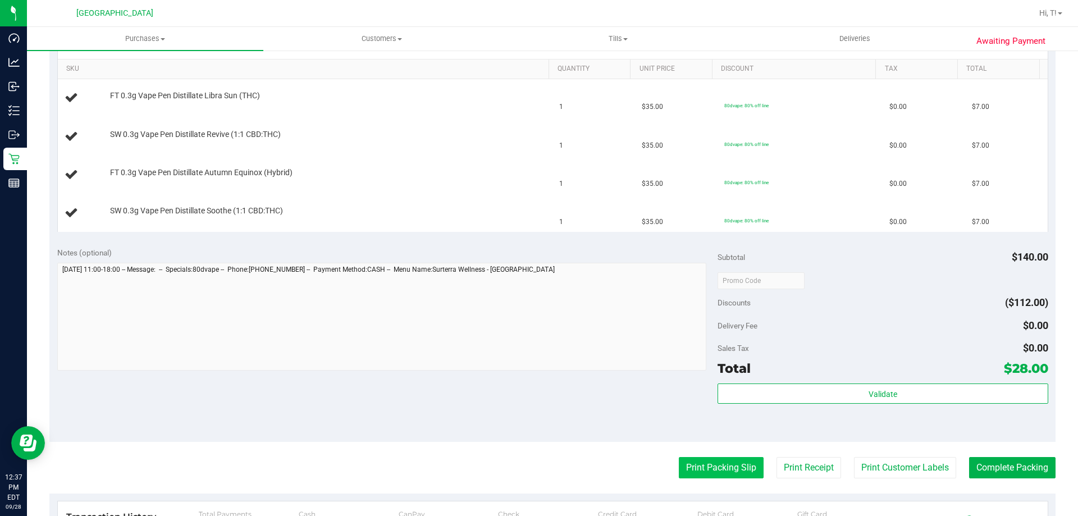
click at [713, 466] on button "Print Packing Slip" at bounding box center [721, 467] width 85 height 21
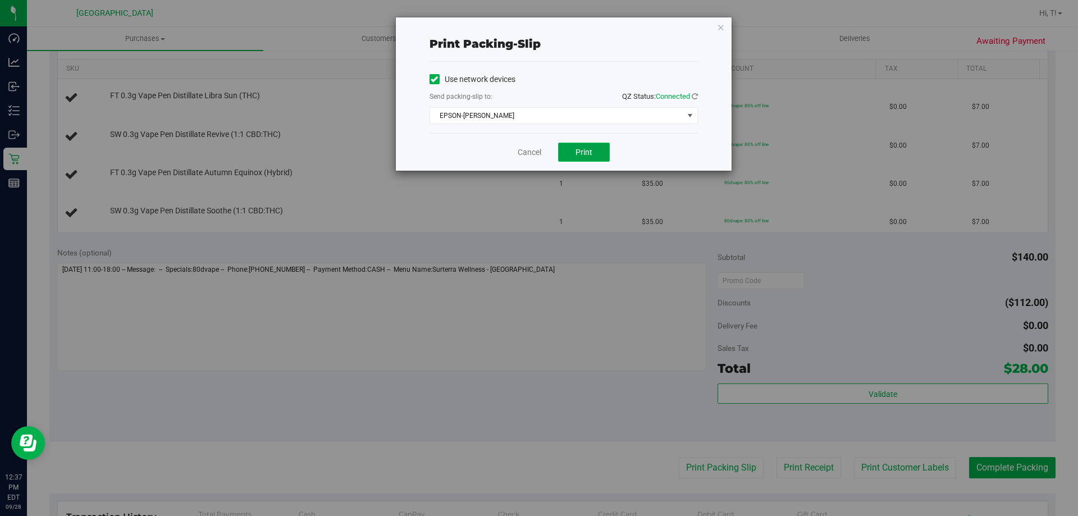
click at [576, 143] on button "Print" at bounding box center [584, 152] width 52 height 19
click at [524, 155] on link "Cancel" at bounding box center [529, 152] width 24 height 12
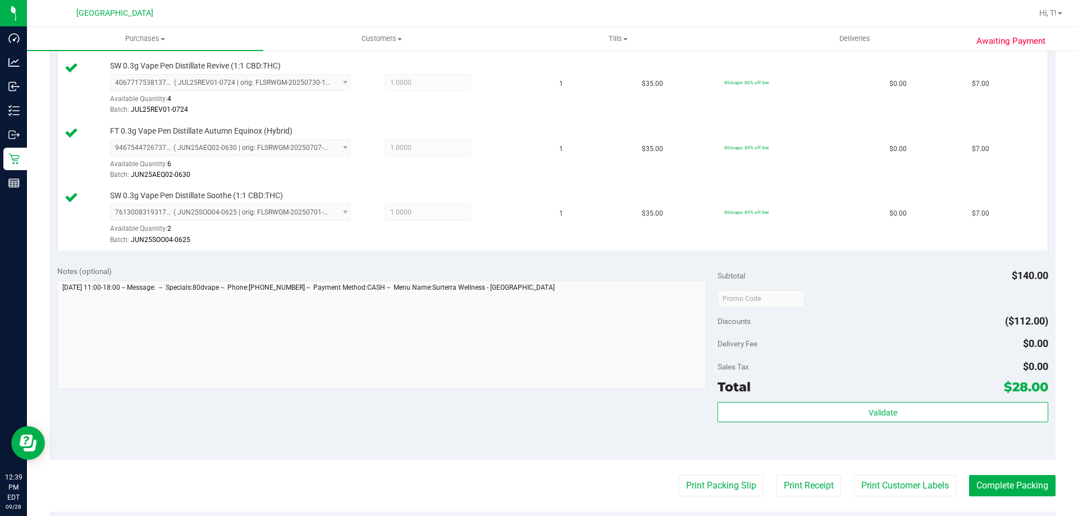
scroll to position [449, 0]
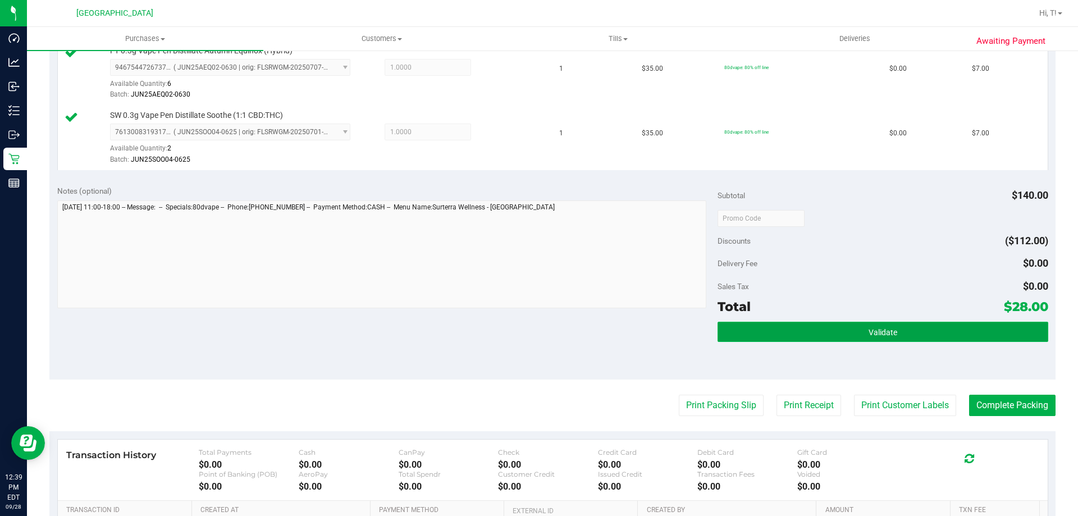
click at [878, 332] on span "Validate" at bounding box center [882, 332] width 29 height 9
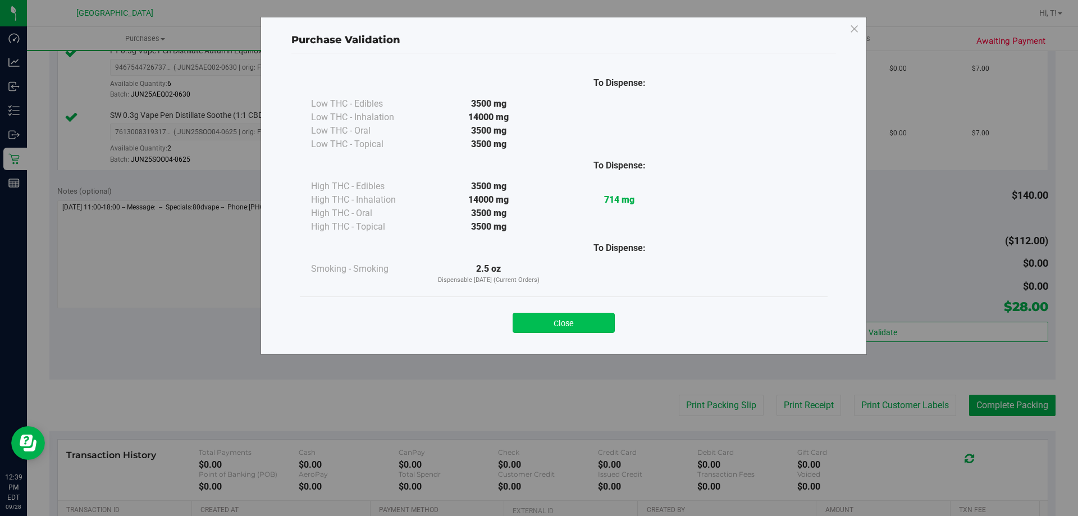
click at [551, 325] on button "Close" at bounding box center [563, 323] width 102 height 20
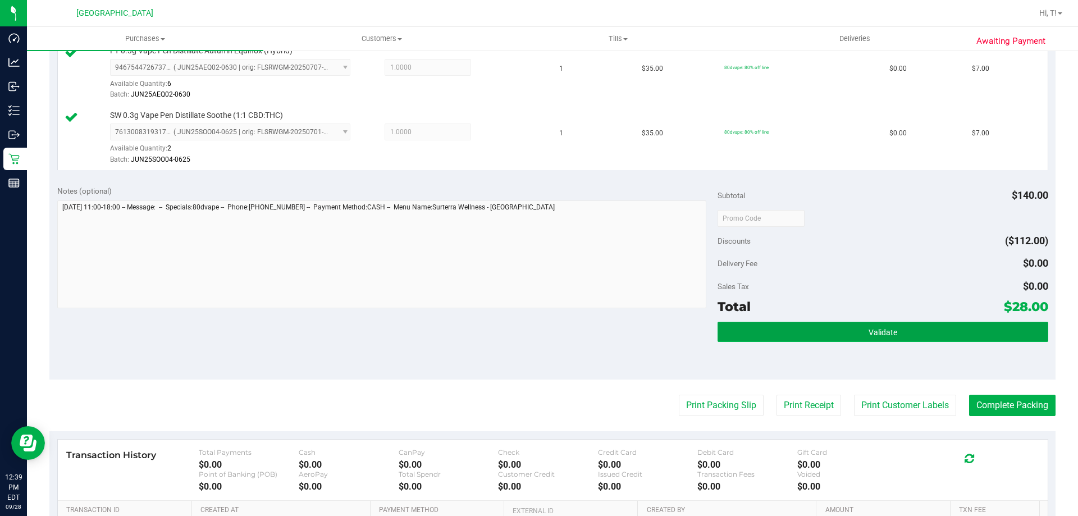
click at [882, 324] on button "Validate" at bounding box center [882, 332] width 330 height 20
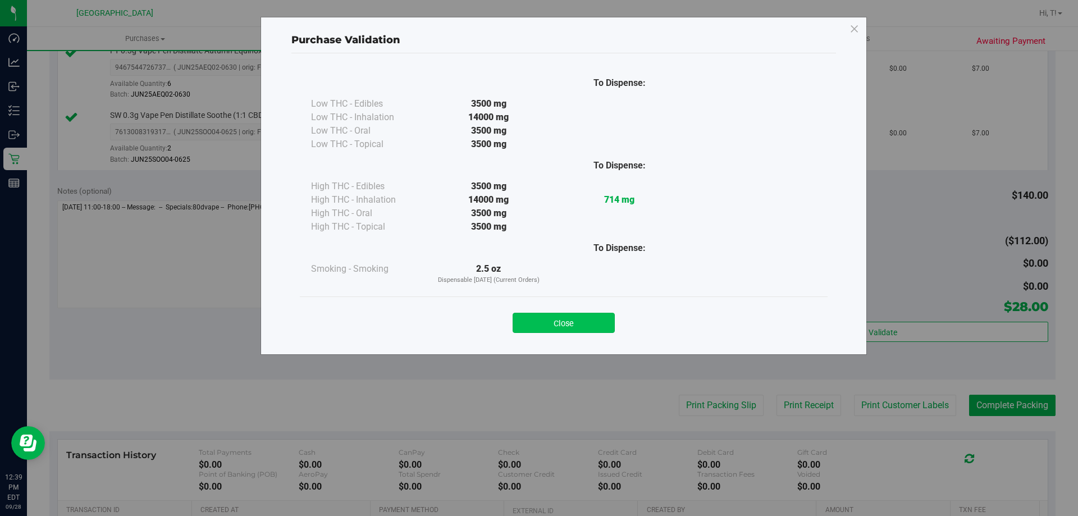
click at [555, 320] on button "Close" at bounding box center [563, 323] width 102 height 20
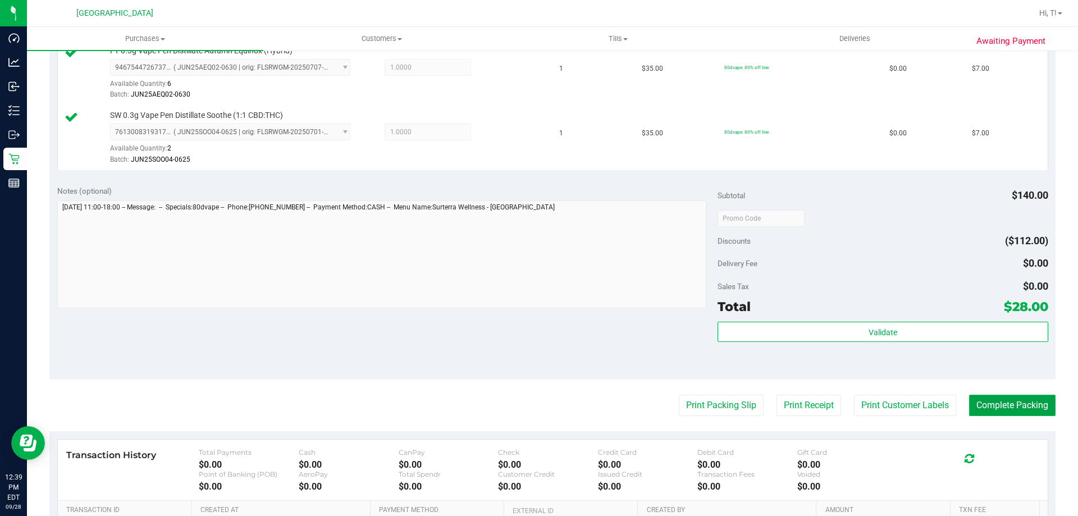
click at [1001, 411] on button "Complete Packing" at bounding box center [1012, 405] width 86 height 21
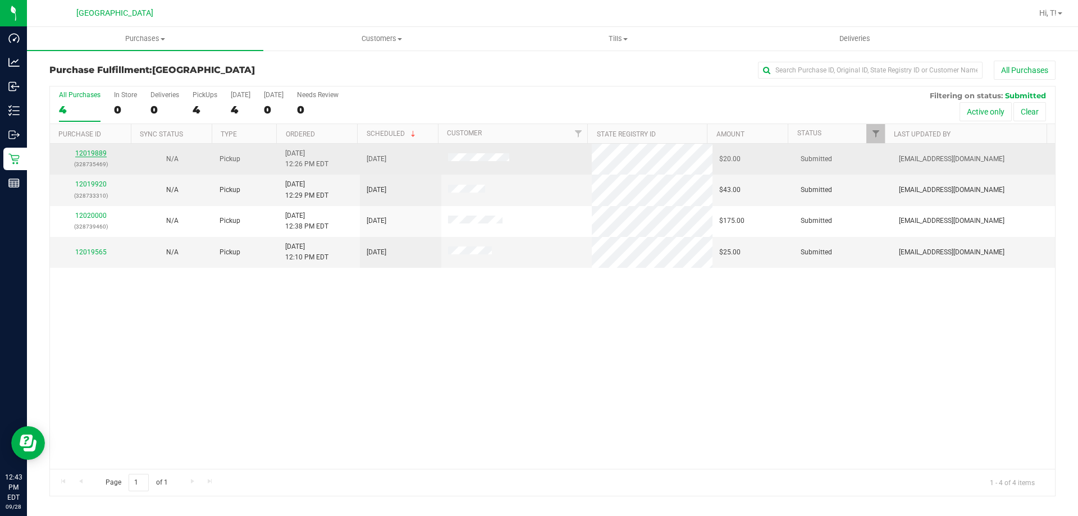
click at [91, 154] on link "12019889" at bounding box center [90, 153] width 31 height 8
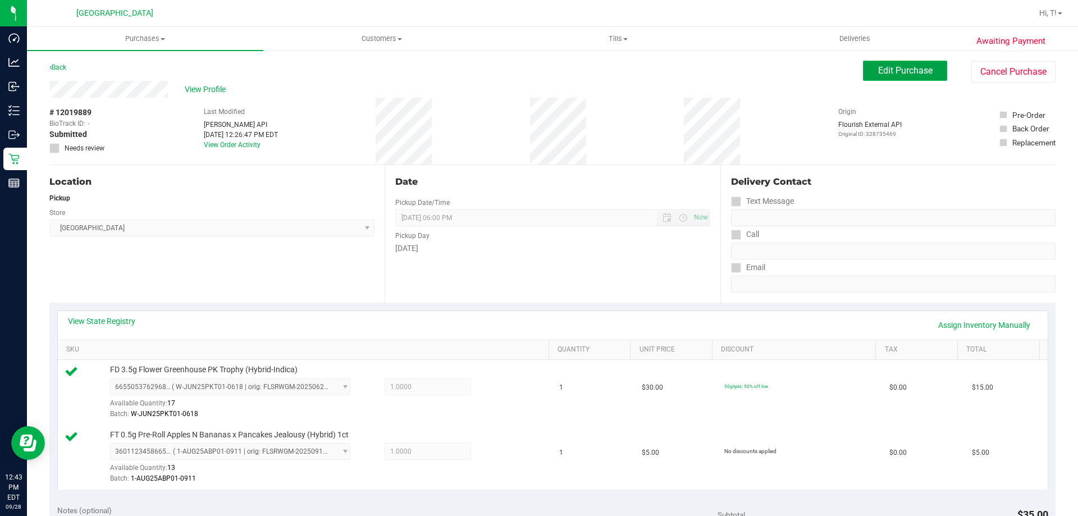
click at [926, 76] on button "Edit Purchase" at bounding box center [905, 71] width 84 height 20
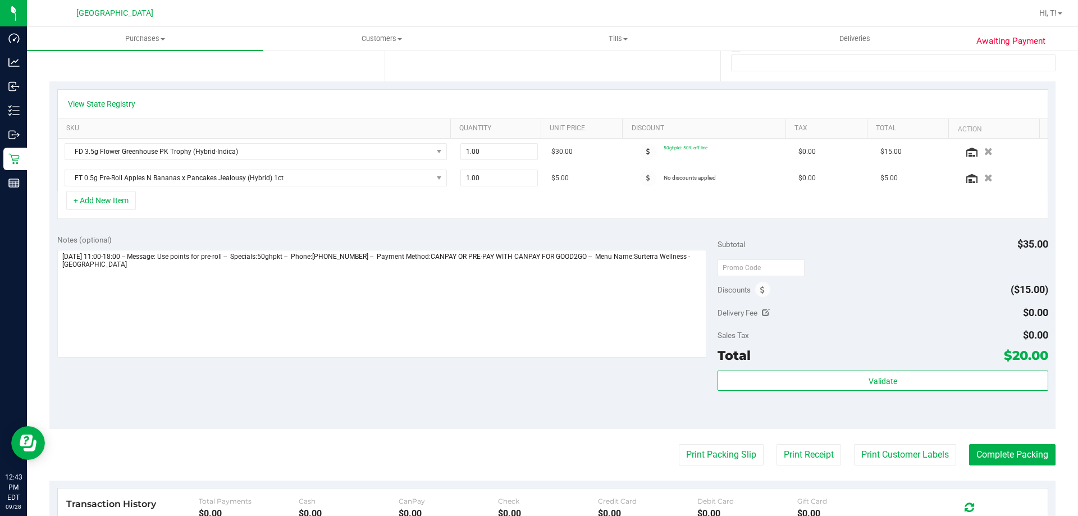
scroll to position [224, 0]
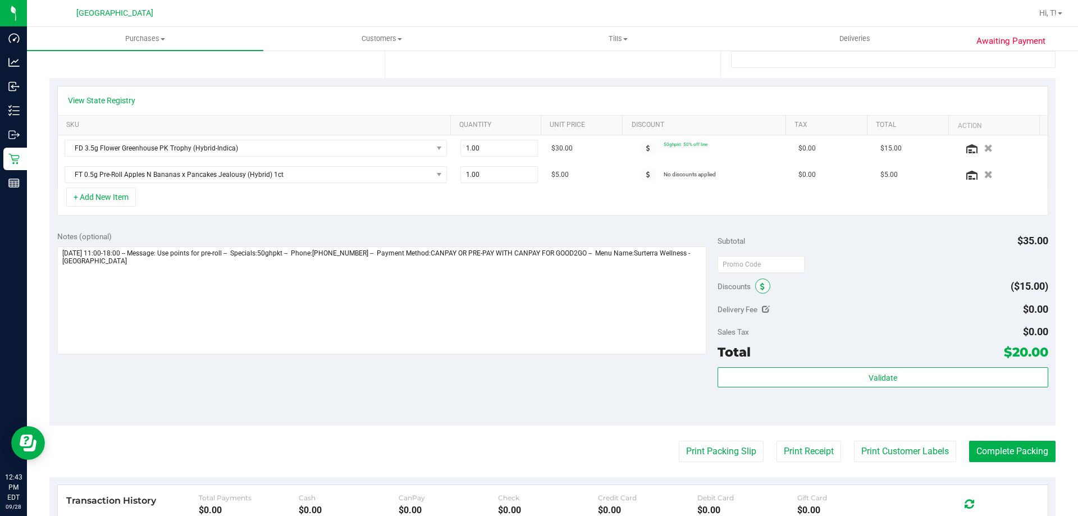
click at [760, 284] on icon at bounding box center [762, 287] width 4 height 8
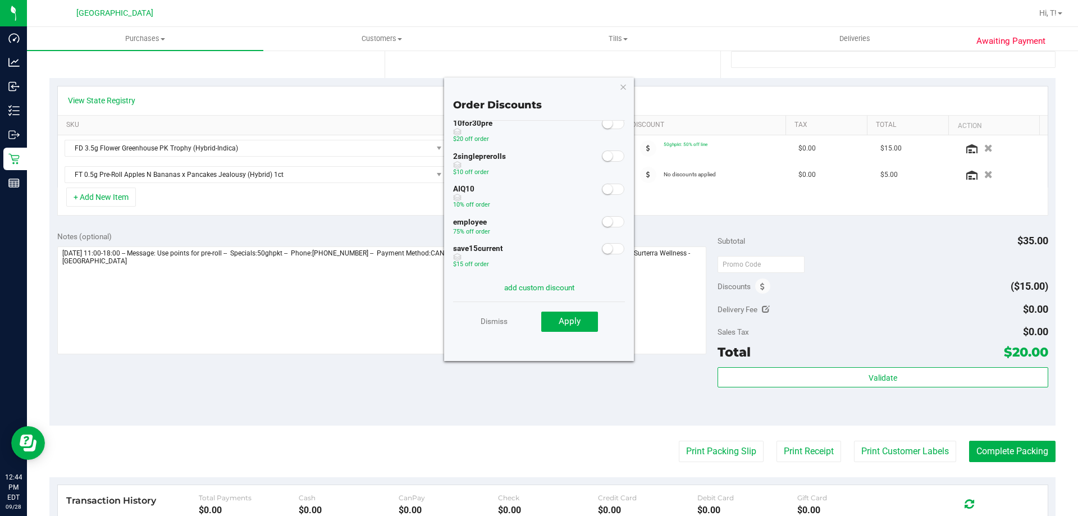
scroll to position [0, 0]
click at [625, 84] on icon "button" at bounding box center [623, 86] width 8 height 13
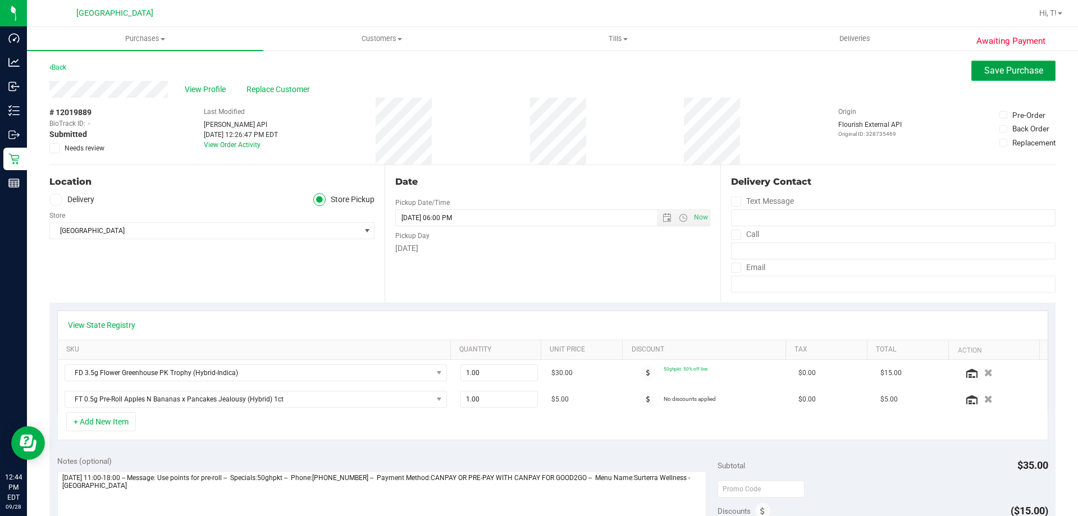
click at [990, 70] on span "Save Purchase" at bounding box center [1013, 70] width 59 height 11
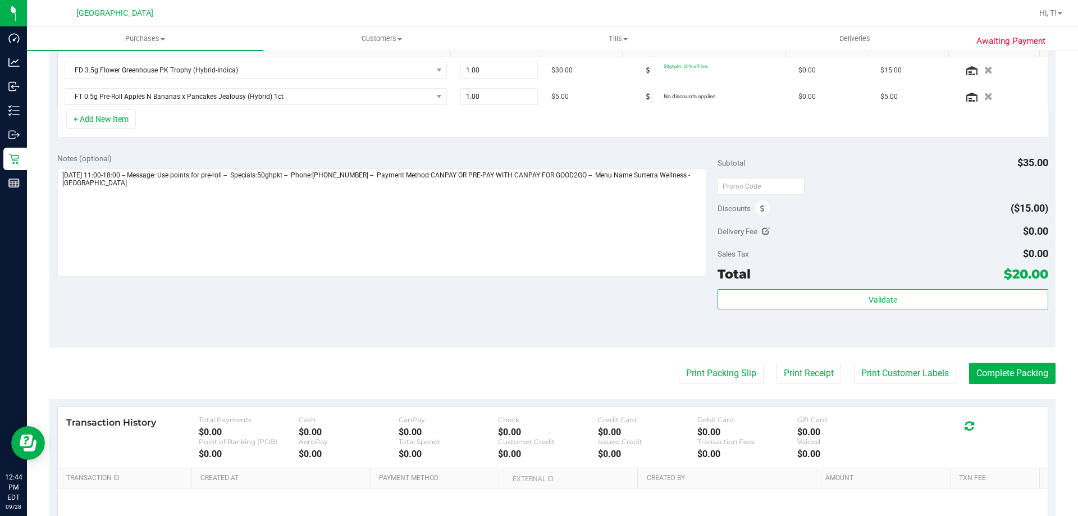
scroll to position [393, 0]
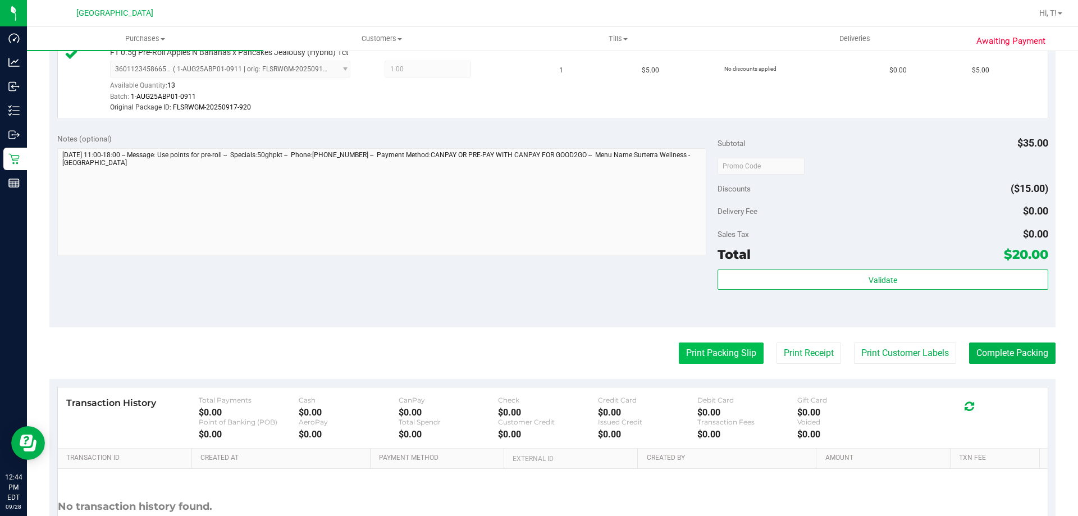
click at [718, 355] on button "Print Packing Slip" at bounding box center [721, 352] width 85 height 21
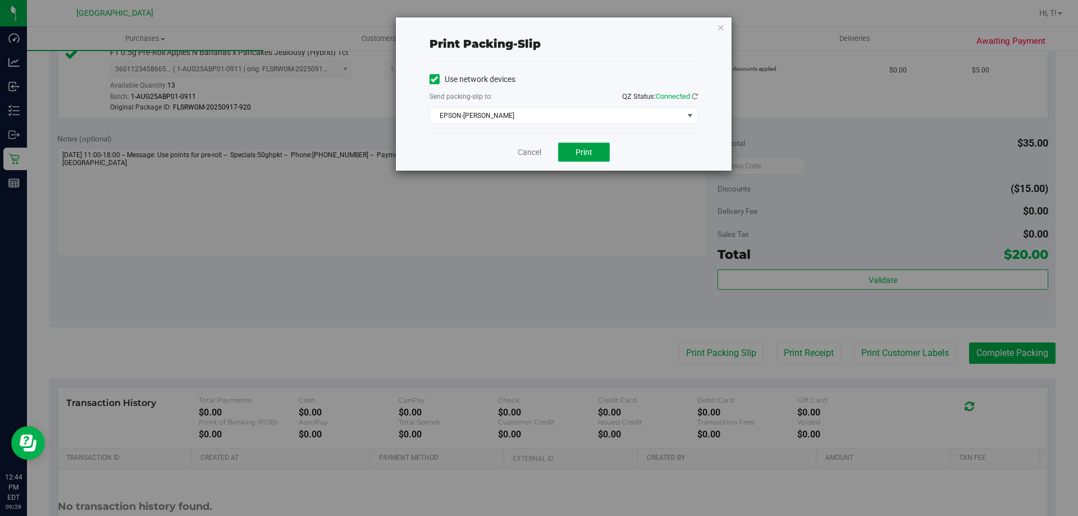
click at [598, 147] on button "Print" at bounding box center [584, 152] width 52 height 19
click at [717, 27] on icon "button" at bounding box center [721, 26] width 8 height 13
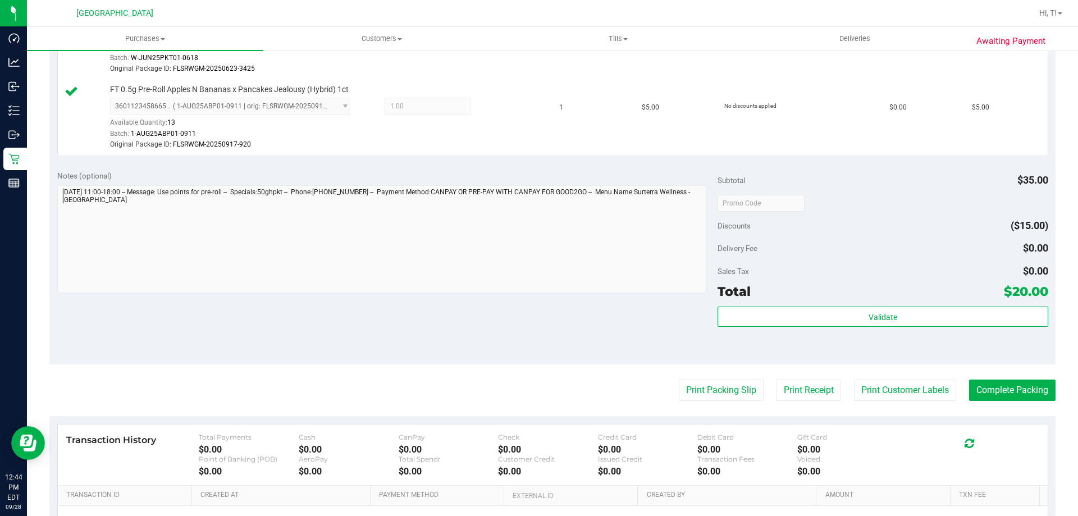
scroll to position [393, 0]
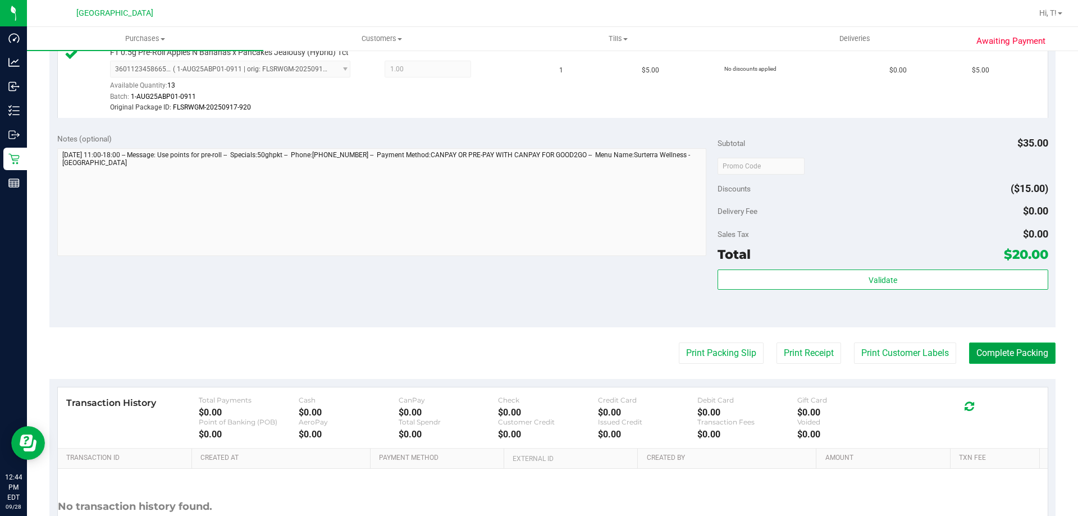
click at [1010, 345] on button "Complete Packing" at bounding box center [1012, 352] width 86 height 21
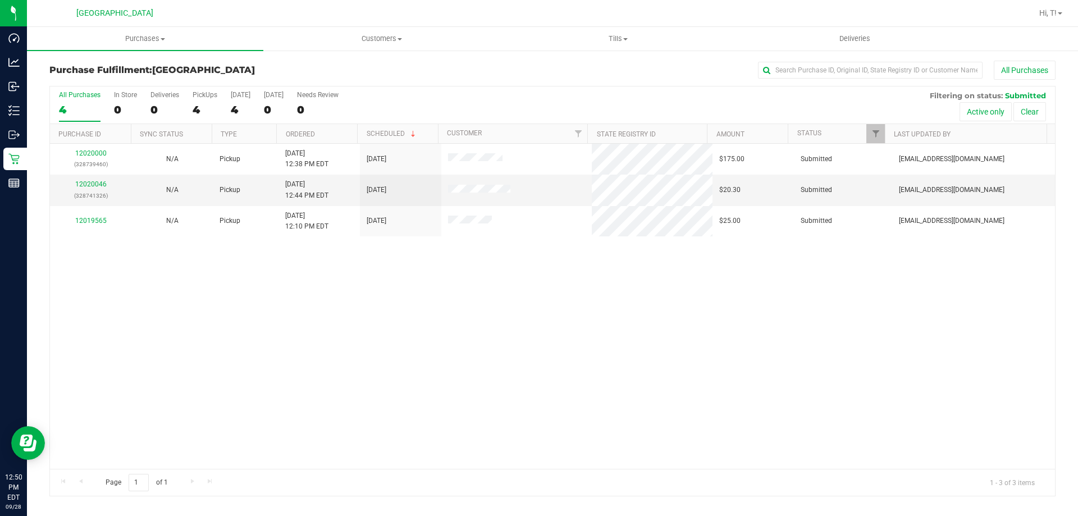
click at [385, 349] on div "12020000 (328739460) N/A Pickup 9/28/2025 12:38 PM EDT 9/28/2025 $175.00 Submit…" at bounding box center [552, 306] width 1005 height 325
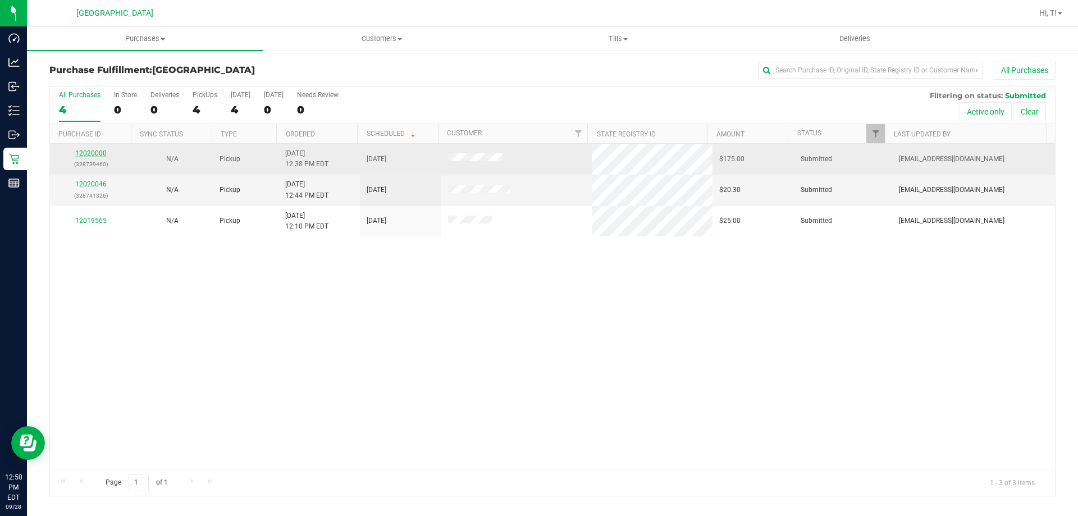
click at [99, 152] on link "12020000" at bounding box center [90, 153] width 31 height 8
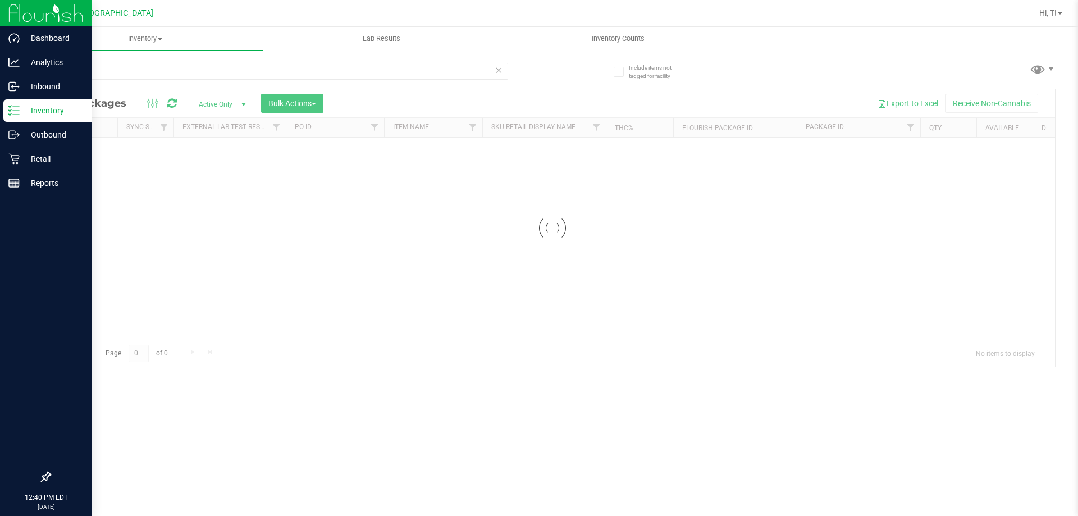
click at [42, 107] on p "Inventory" at bounding box center [53, 110] width 67 height 13
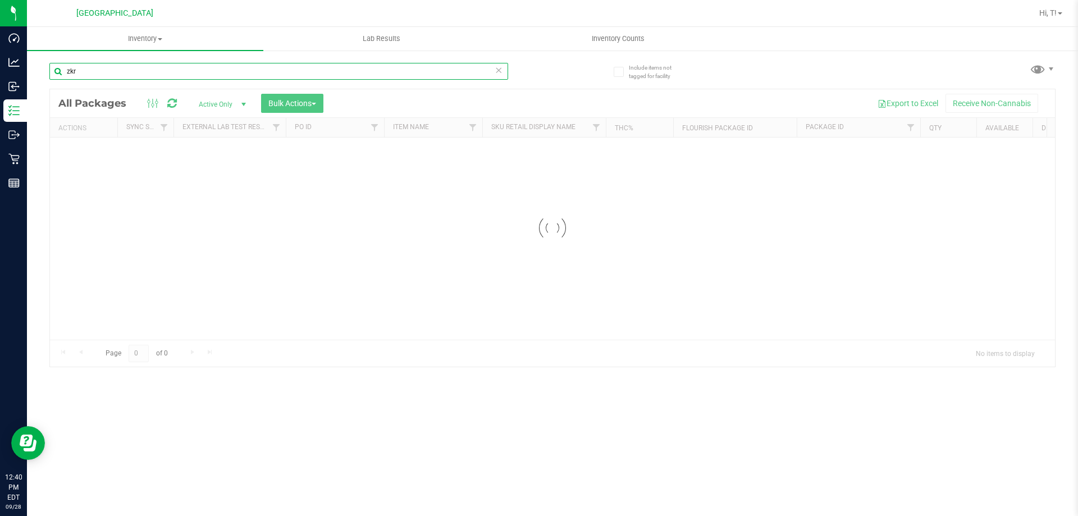
click at [154, 75] on input "zkr" at bounding box center [278, 71] width 459 height 17
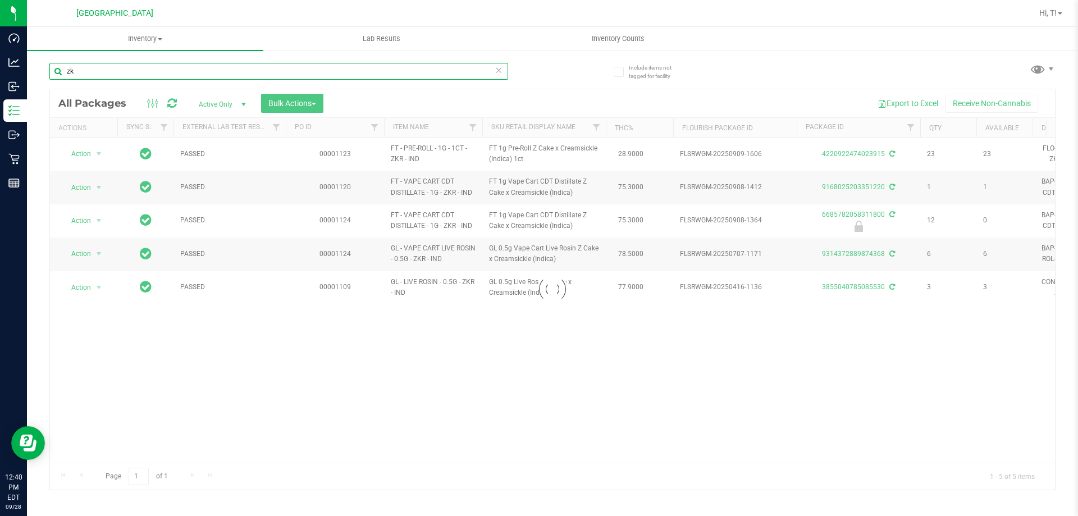
type input "z"
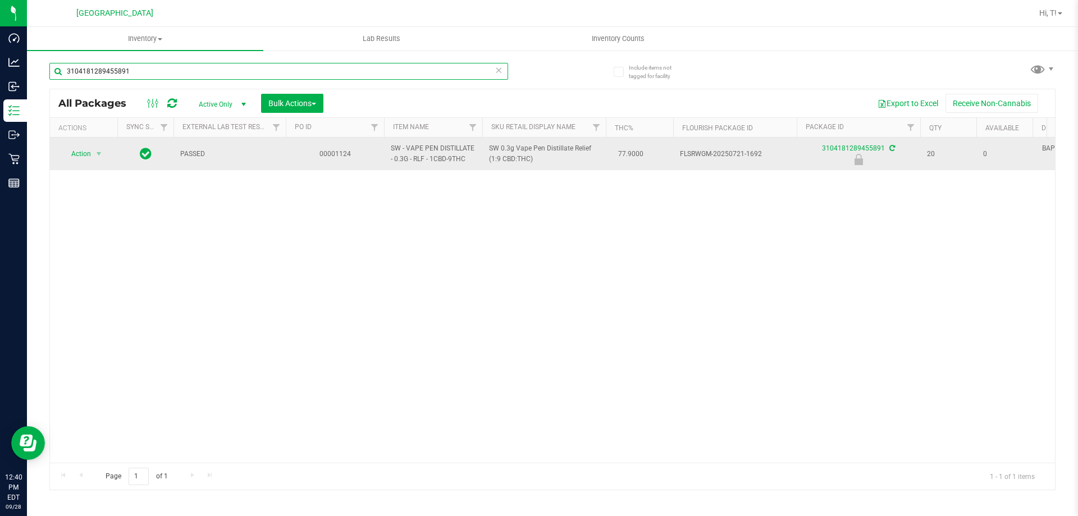
type input "3104181289455891"
click at [81, 155] on span "Action" at bounding box center [76, 154] width 30 height 16
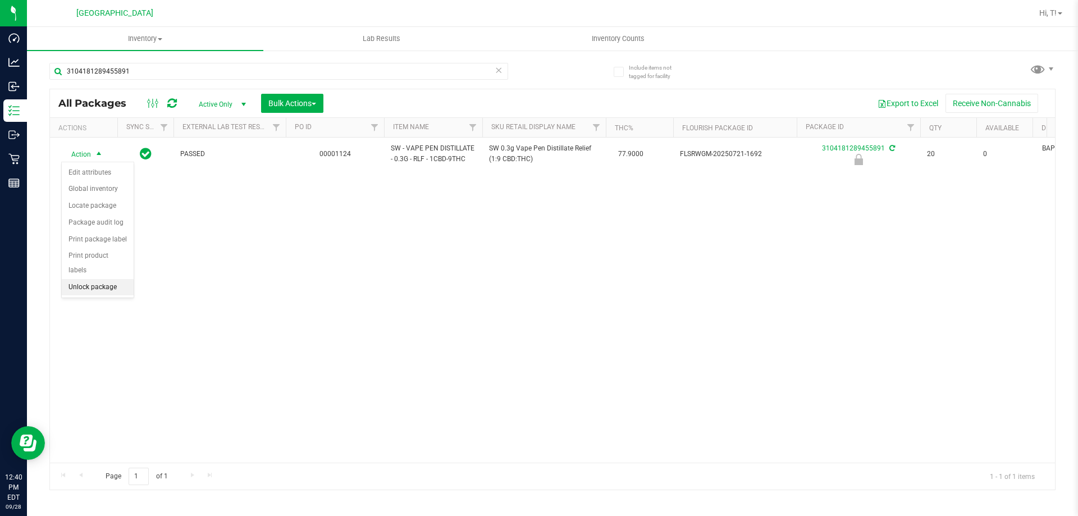
click at [93, 279] on li "Unlock package" at bounding box center [98, 287] width 72 height 17
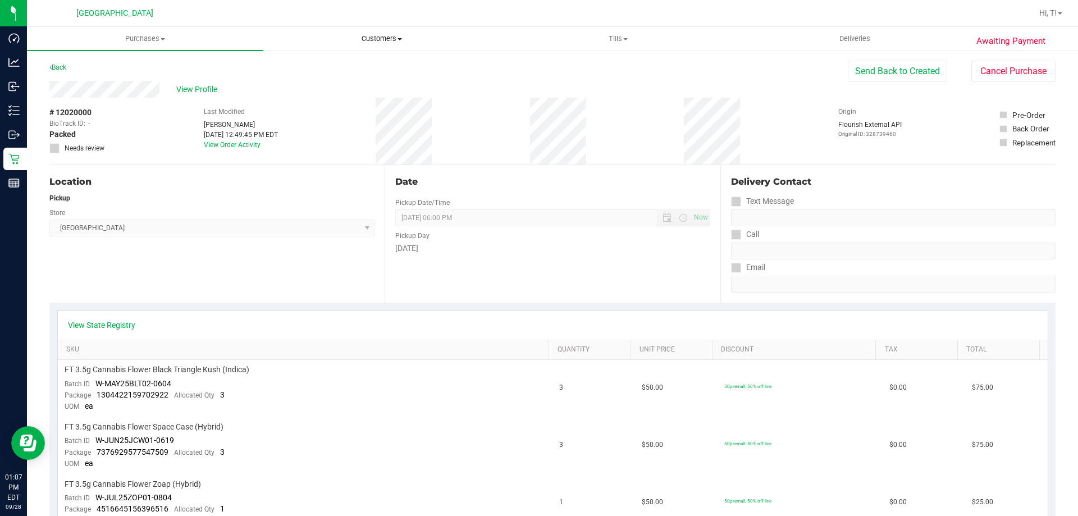
click at [383, 40] on span "Customers" at bounding box center [381, 39] width 235 height 10
click at [332, 67] on span "All customers" at bounding box center [303, 68] width 81 height 10
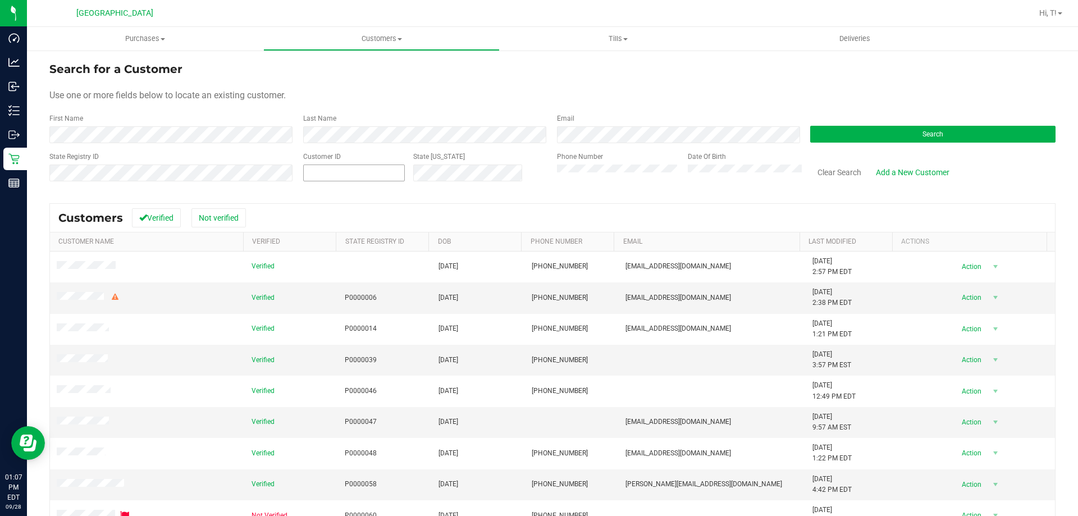
click at [352, 177] on span at bounding box center [354, 172] width 102 height 17
type input "143503"
click at [897, 134] on button "Search" at bounding box center [932, 134] width 245 height 17
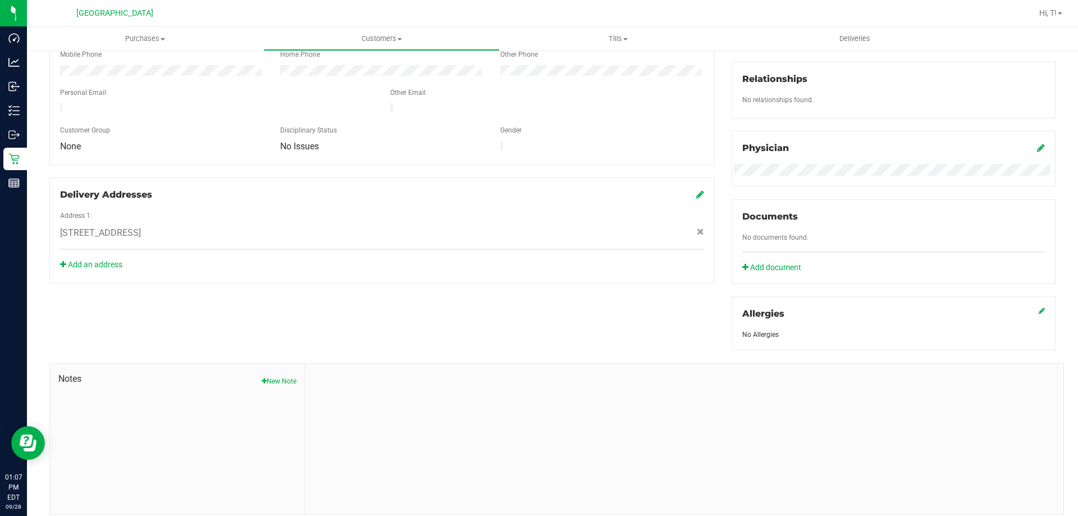
scroll to position [296, 0]
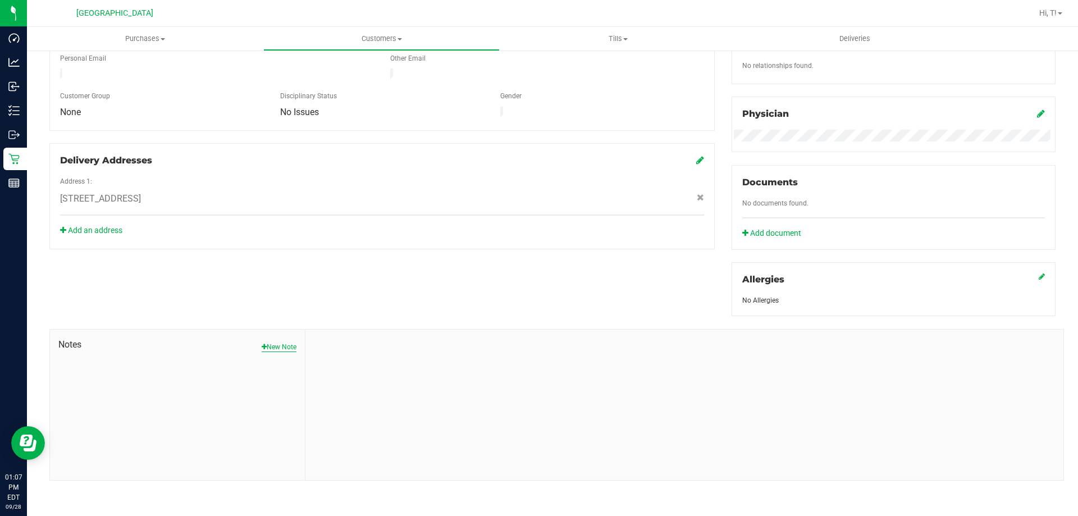
click at [283, 344] on button "New Note" at bounding box center [279, 347] width 35 height 10
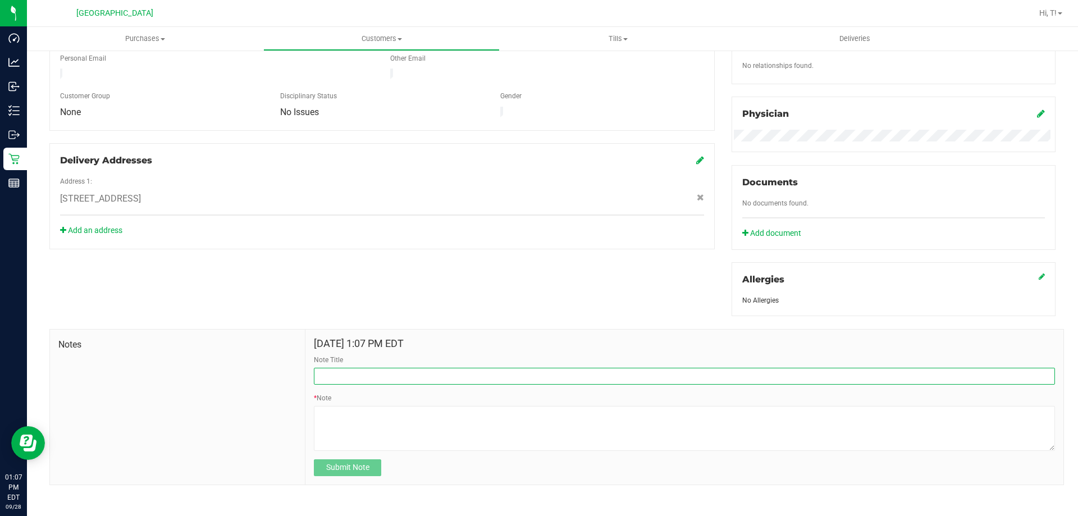
click at [341, 375] on input "Note Title" at bounding box center [684, 376] width 741 height 17
type input "RETURN [DATE]"
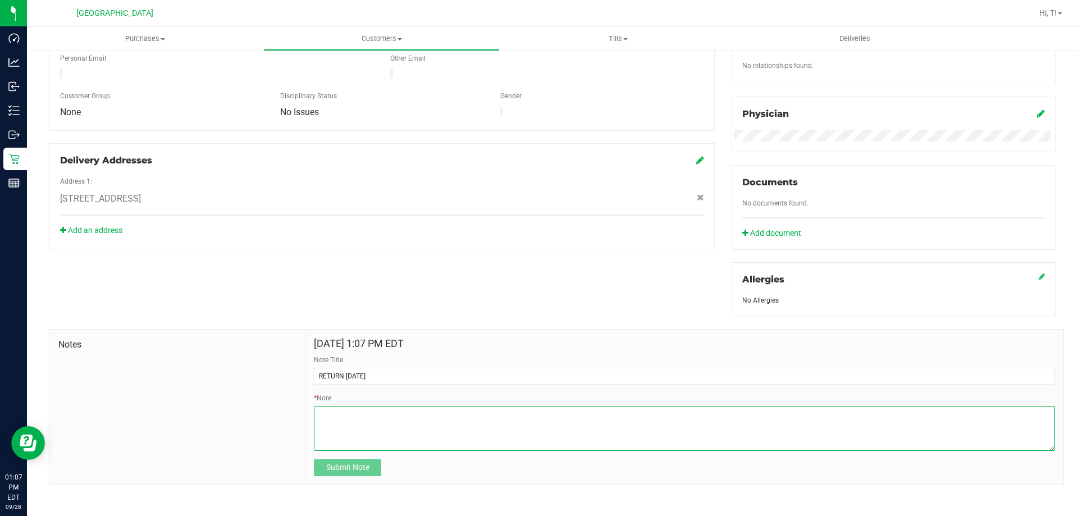
click at [353, 412] on textarea "* Note" at bounding box center [684, 428] width 741 height 45
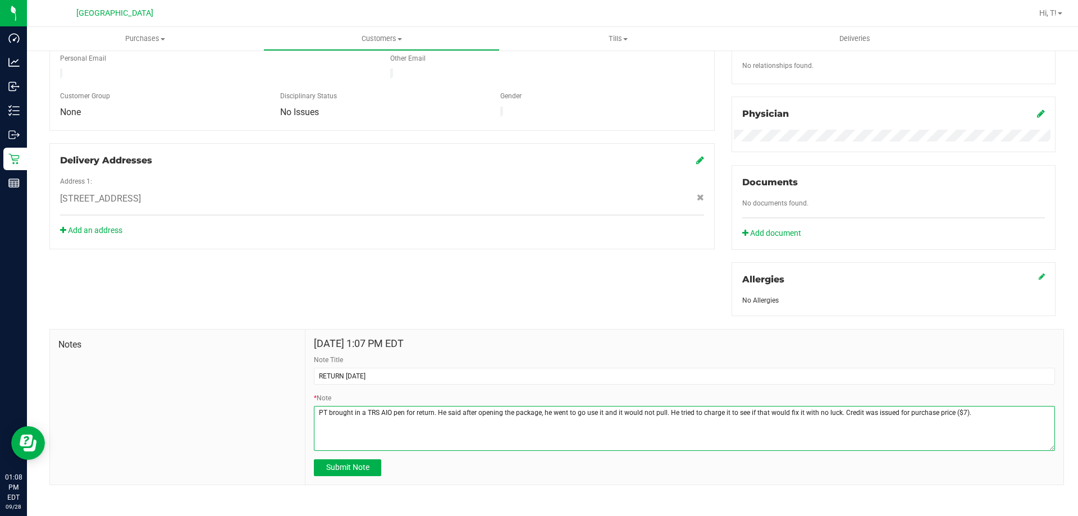
drag, startPoint x: 966, startPoint y: 413, endPoint x: 269, endPoint y: 446, distance: 698.4
click at [269, 446] on div "Notes [DATE] 1:07 PM EDT Note Title RETURN [DATE] * Note Submit Note" at bounding box center [556, 407] width 1014 height 156
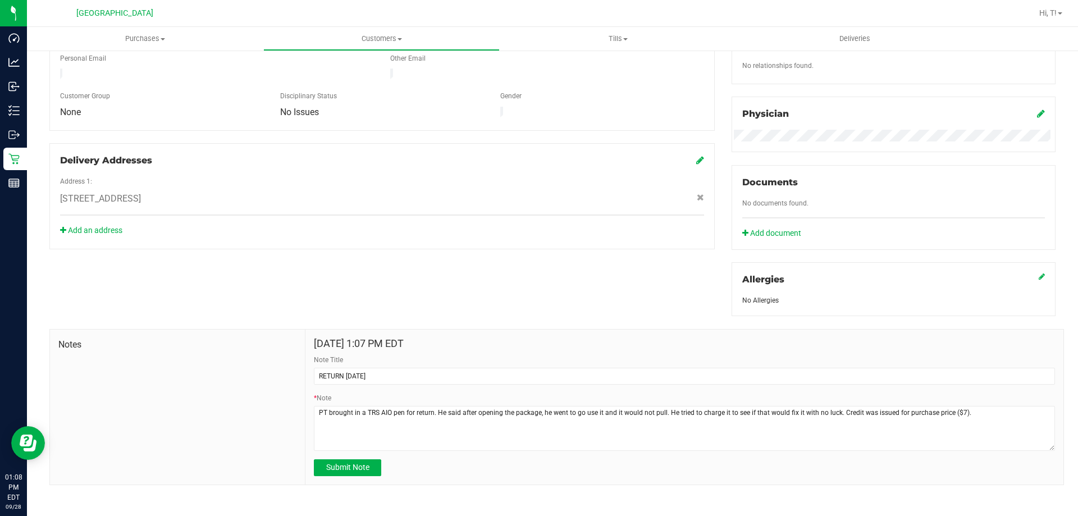
click at [463, 471] on div "Submit Note" at bounding box center [684, 467] width 741 height 17
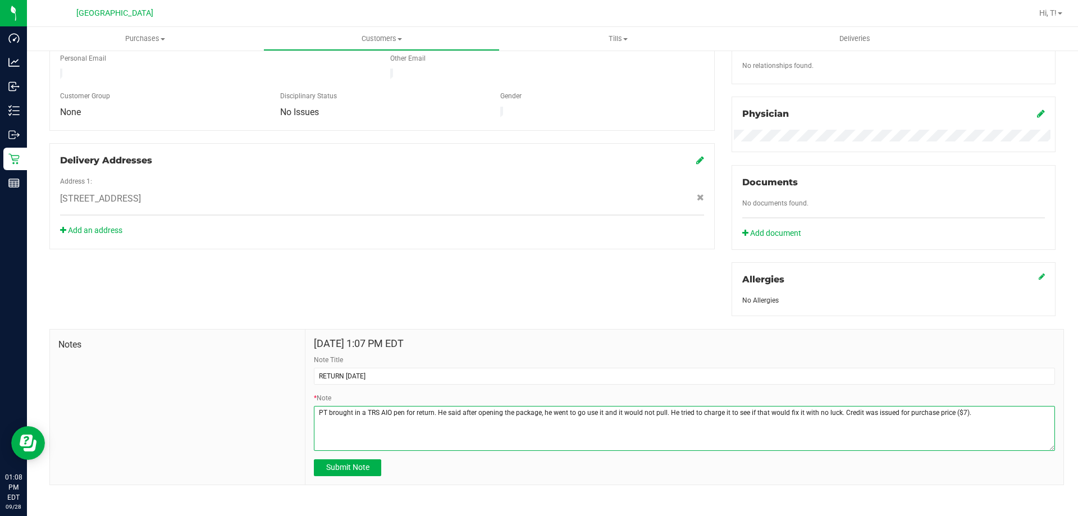
click at [1020, 413] on textarea "* Note" at bounding box center [684, 428] width 741 height 45
drag, startPoint x: 994, startPoint y: 411, endPoint x: 226, endPoint y: 445, distance: 768.5
click at [194, 450] on div "Notes [DATE] 1:07 PM EDT Note Title RETURN [DATE] * Note Submit Note" at bounding box center [556, 407] width 1014 height 156
type textarea "PT brought in a TRS AIO pen for return. He said after opening the package, he w…"
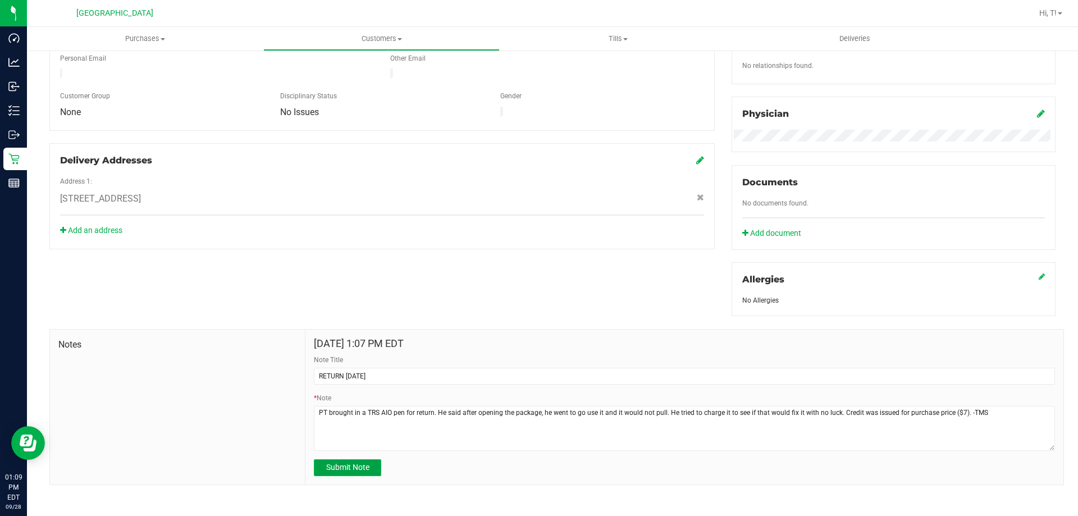
click at [333, 468] on span "Submit Note" at bounding box center [347, 466] width 43 height 9
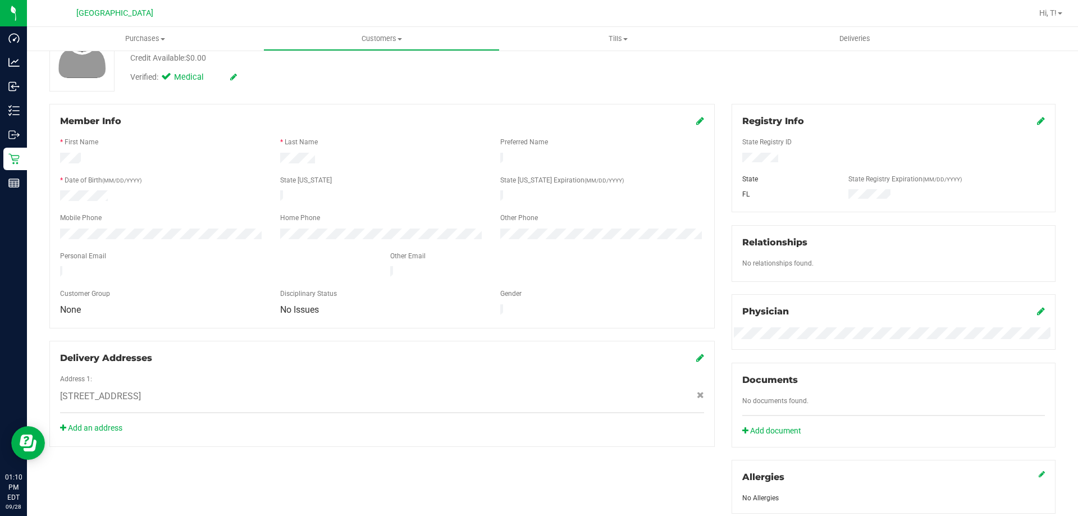
scroll to position [0, 0]
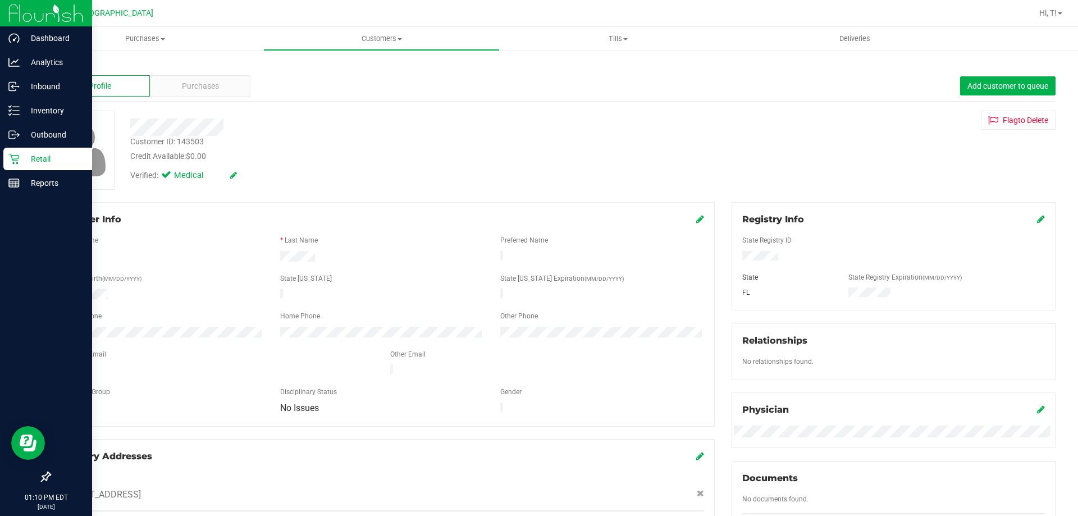
click at [23, 163] on p "Retail" at bounding box center [53, 158] width 67 height 13
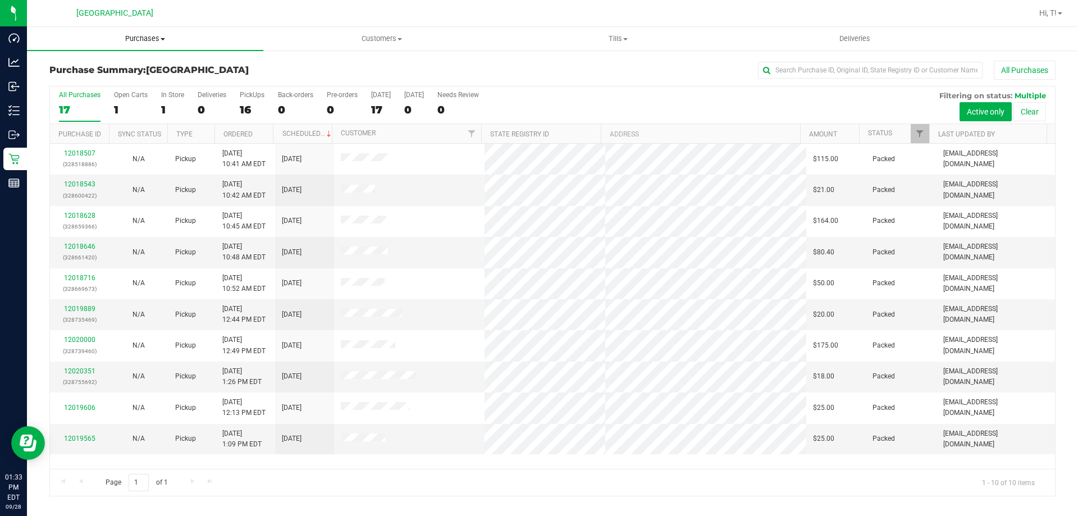
click at [161, 38] on span at bounding box center [163, 39] width 4 height 2
click at [88, 80] on span "Fulfillment" at bounding box center [62, 81] width 70 height 10
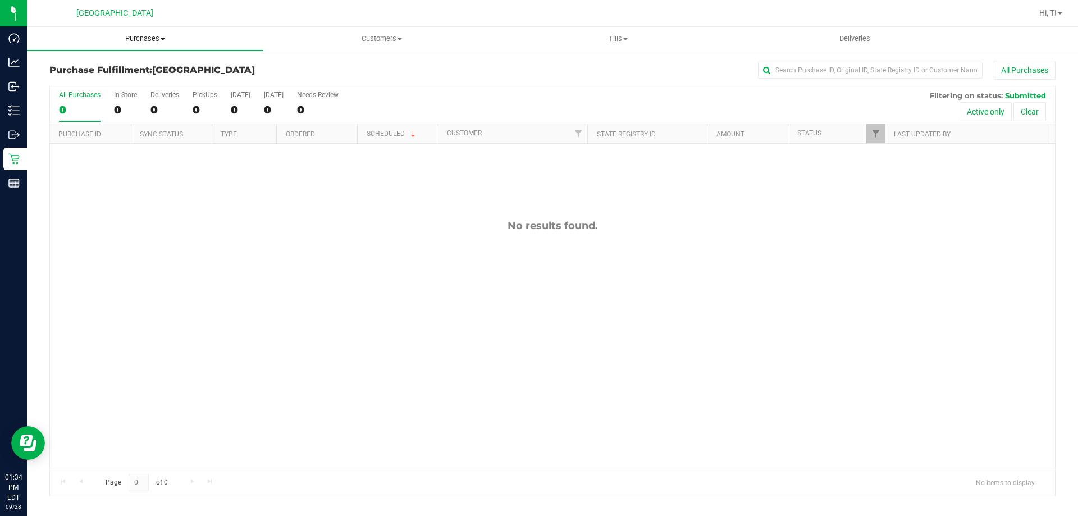
click at [146, 40] on span "Purchases" at bounding box center [145, 39] width 236 height 10
click at [95, 84] on li "Fulfillment" at bounding box center [145, 81] width 236 height 13
click at [287, 309] on div "No results found." at bounding box center [552, 344] width 1005 height 401
